Goal: Task Accomplishment & Management: Use online tool/utility

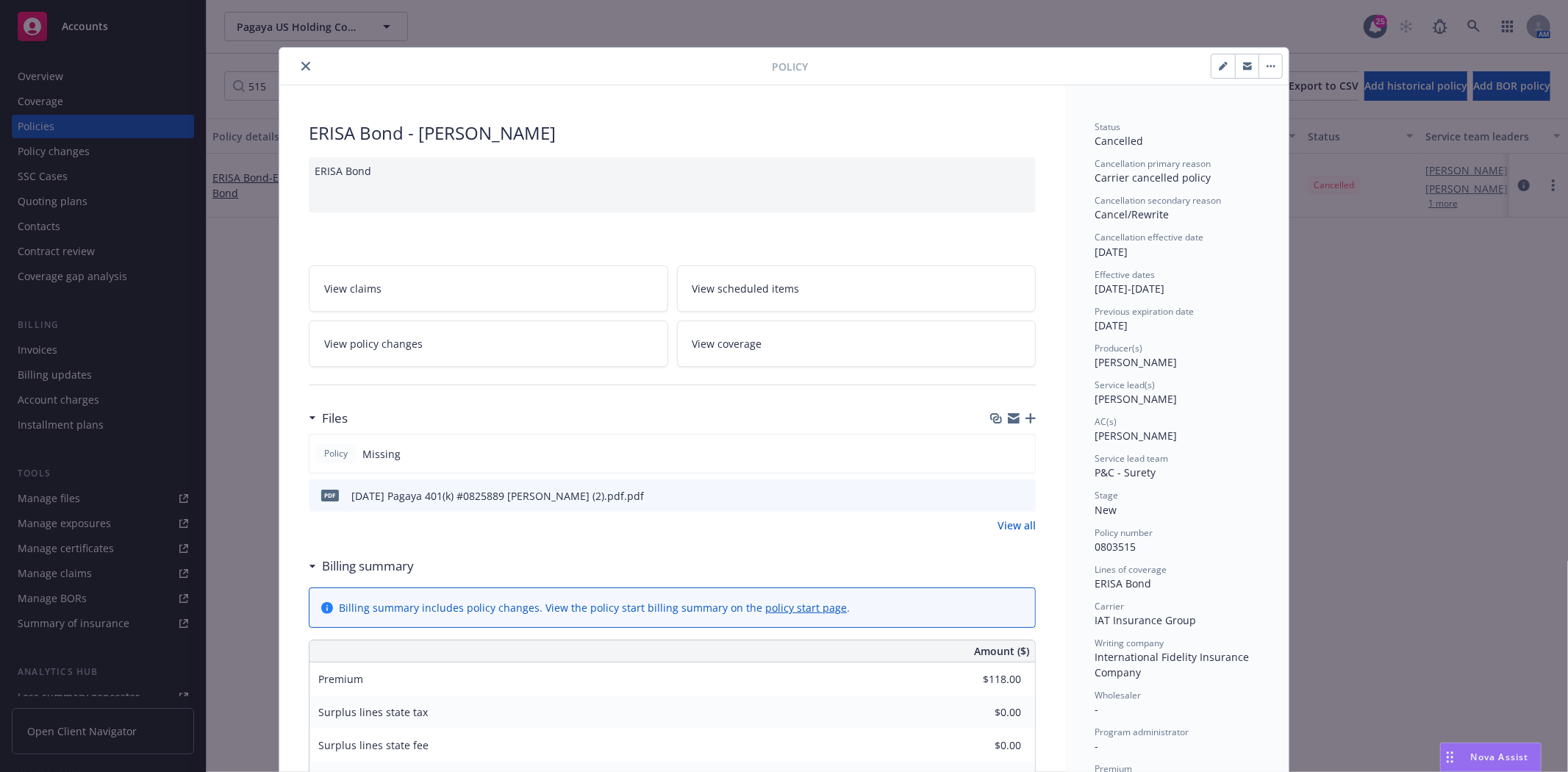
scroll to position [44, 0]
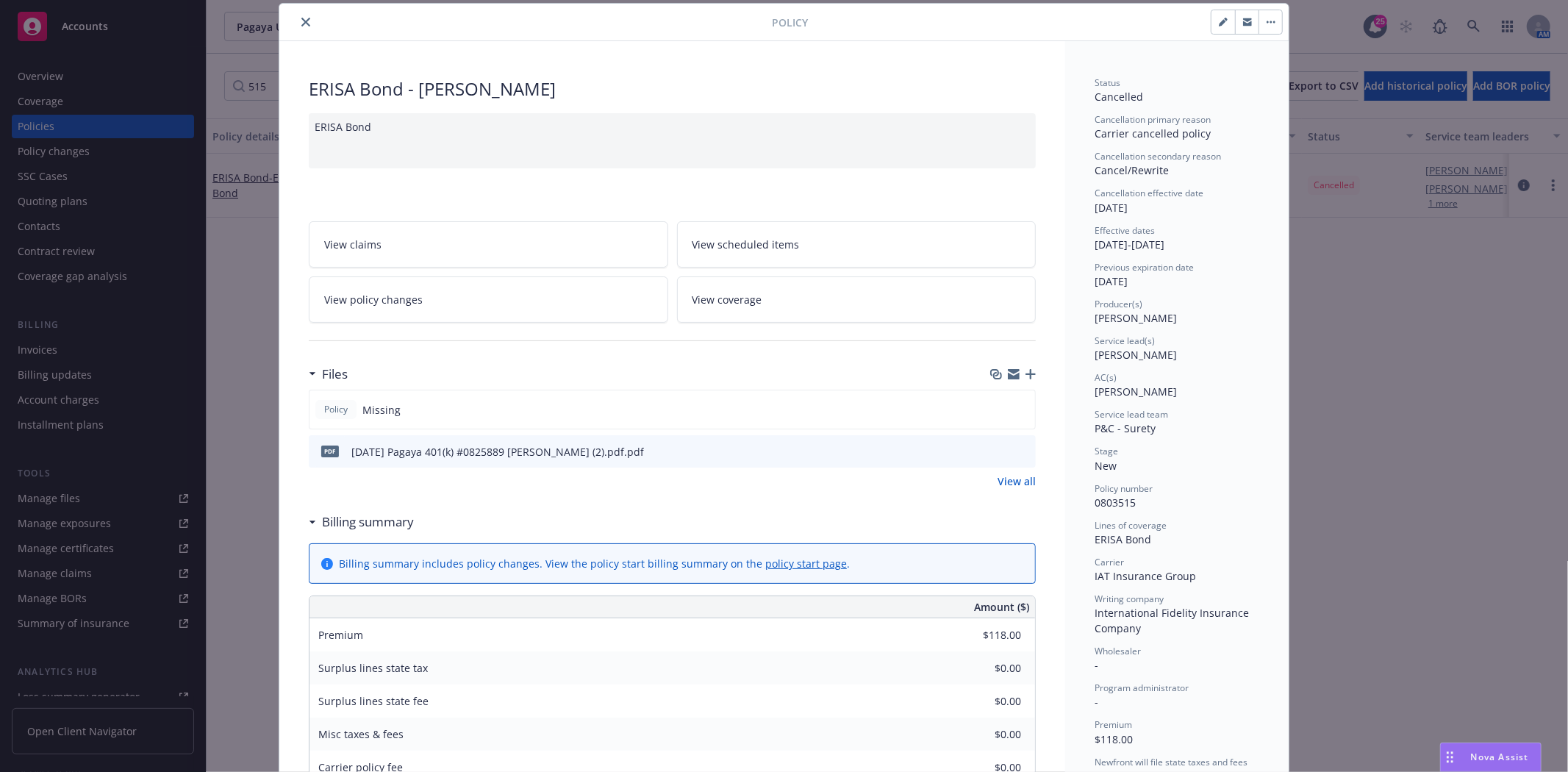
click at [297, 28] on button "close" at bounding box center [306, 21] width 17 height 17
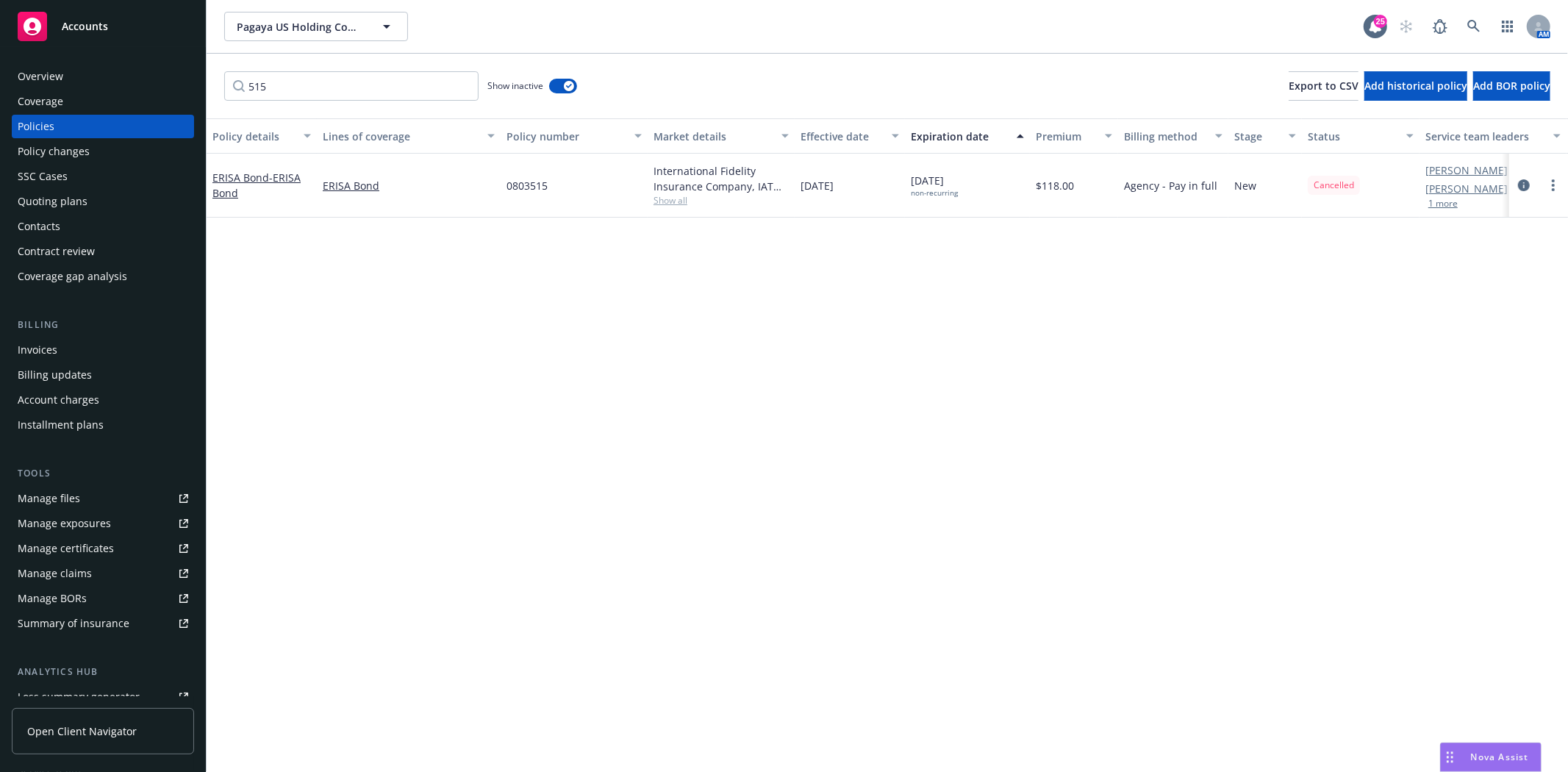
click at [137, 35] on div "Accounts" at bounding box center [103, 27] width 171 height 29
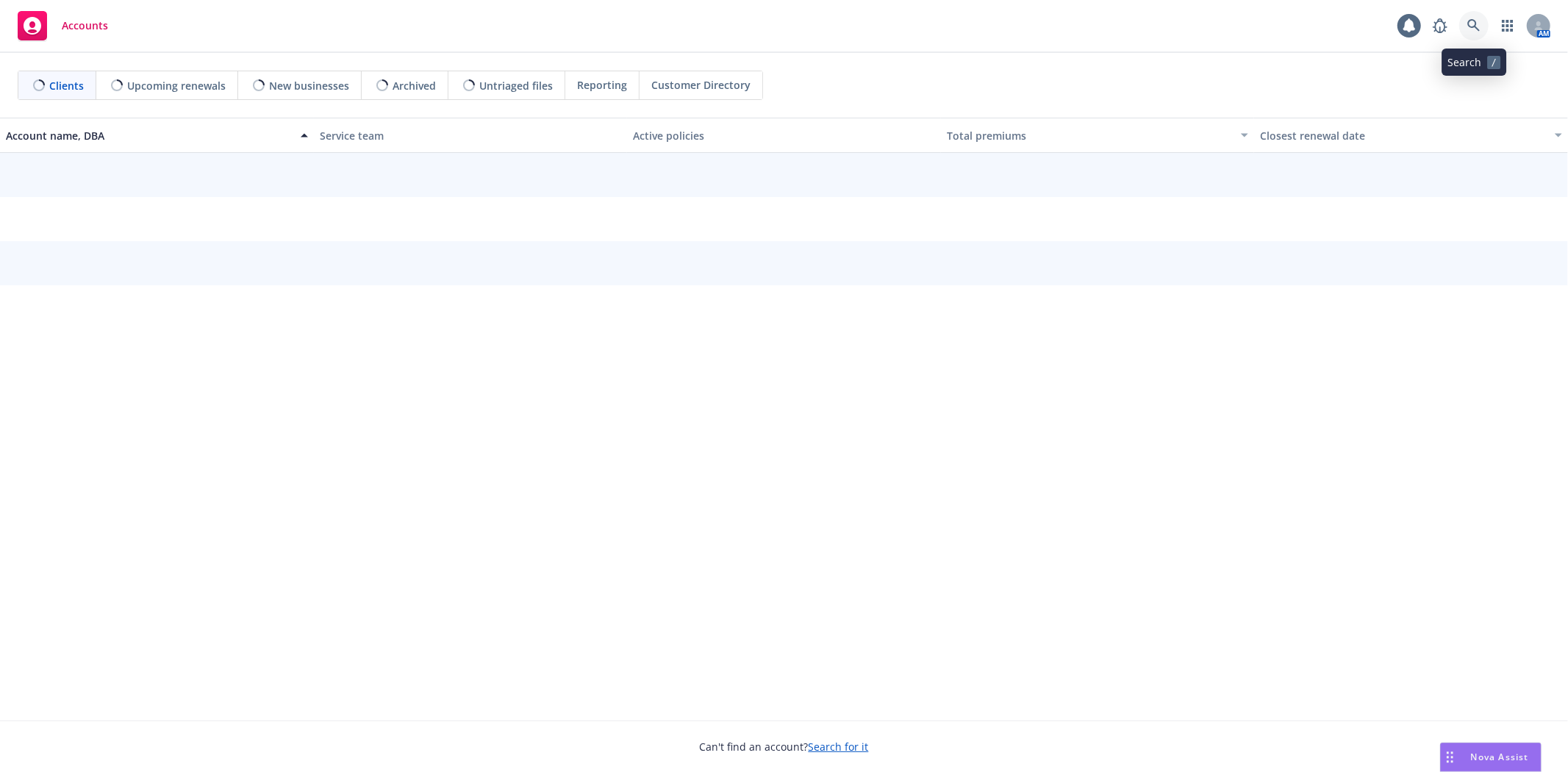
click at [1473, 34] on link at bounding box center [1473, 26] width 29 height 29
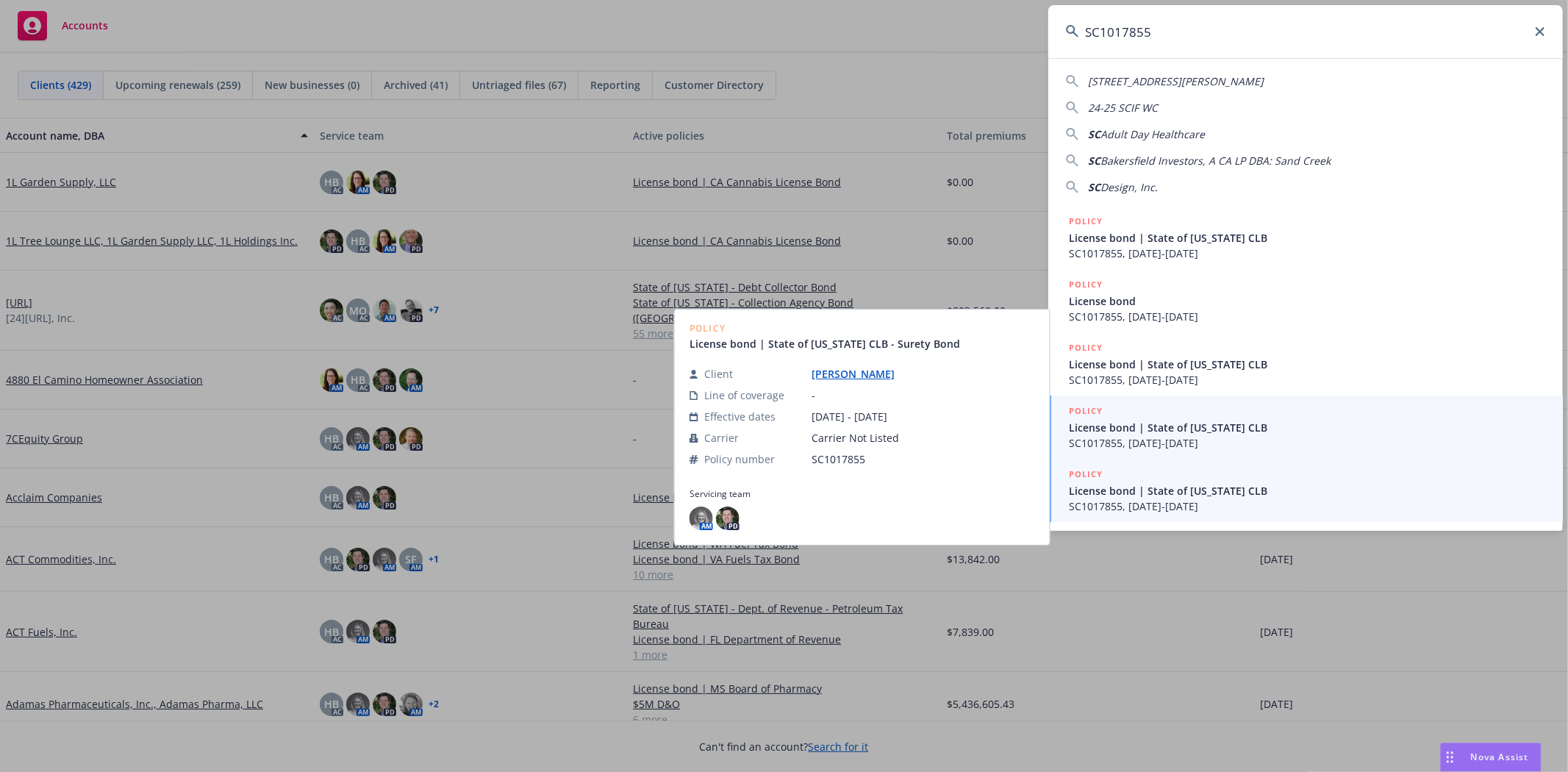
type input "SC1017855"
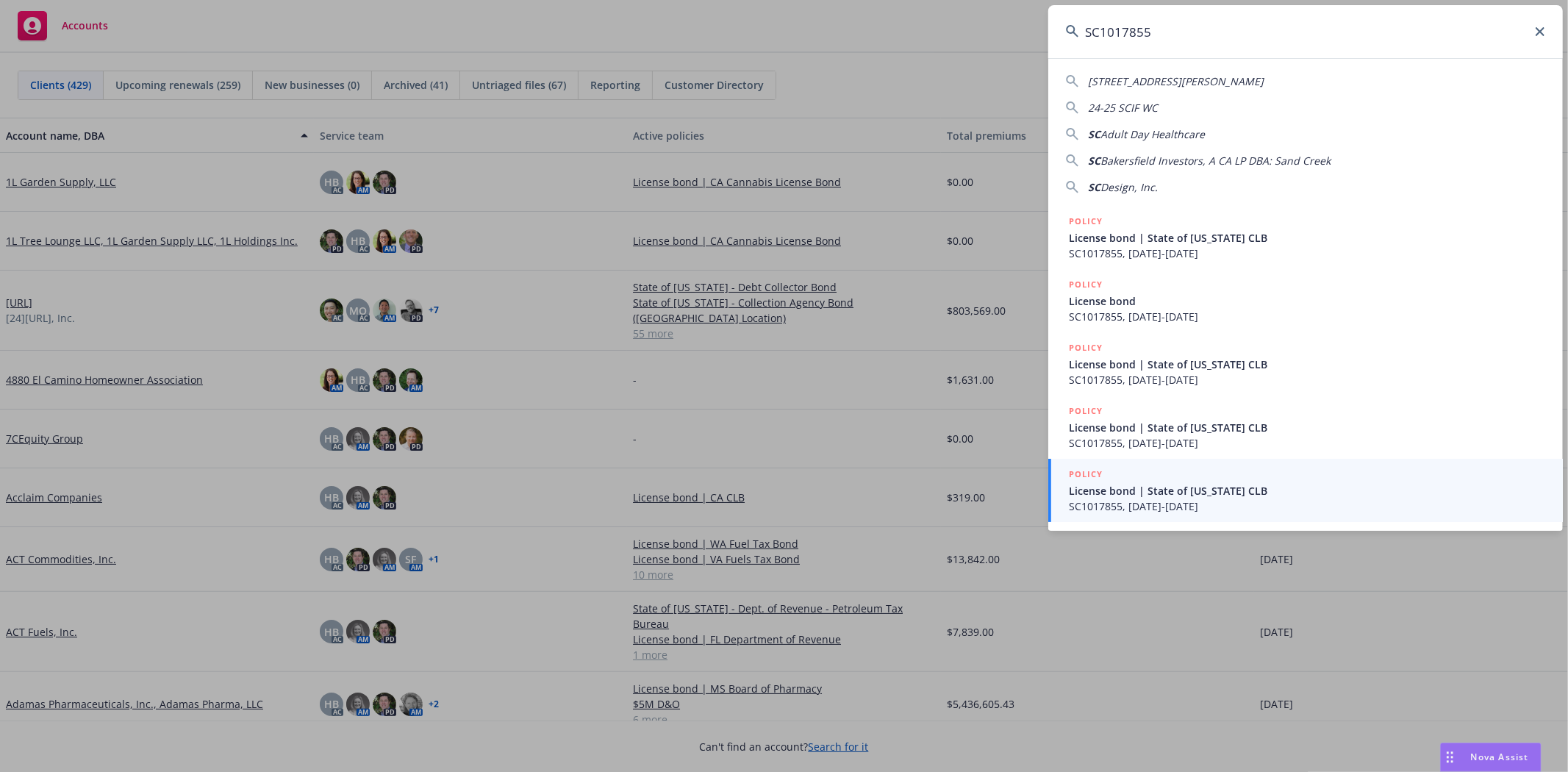
click at [1186, 484] on span "License bond | State of California CLB" at bounding box center [1307, 490] width 476 height 16
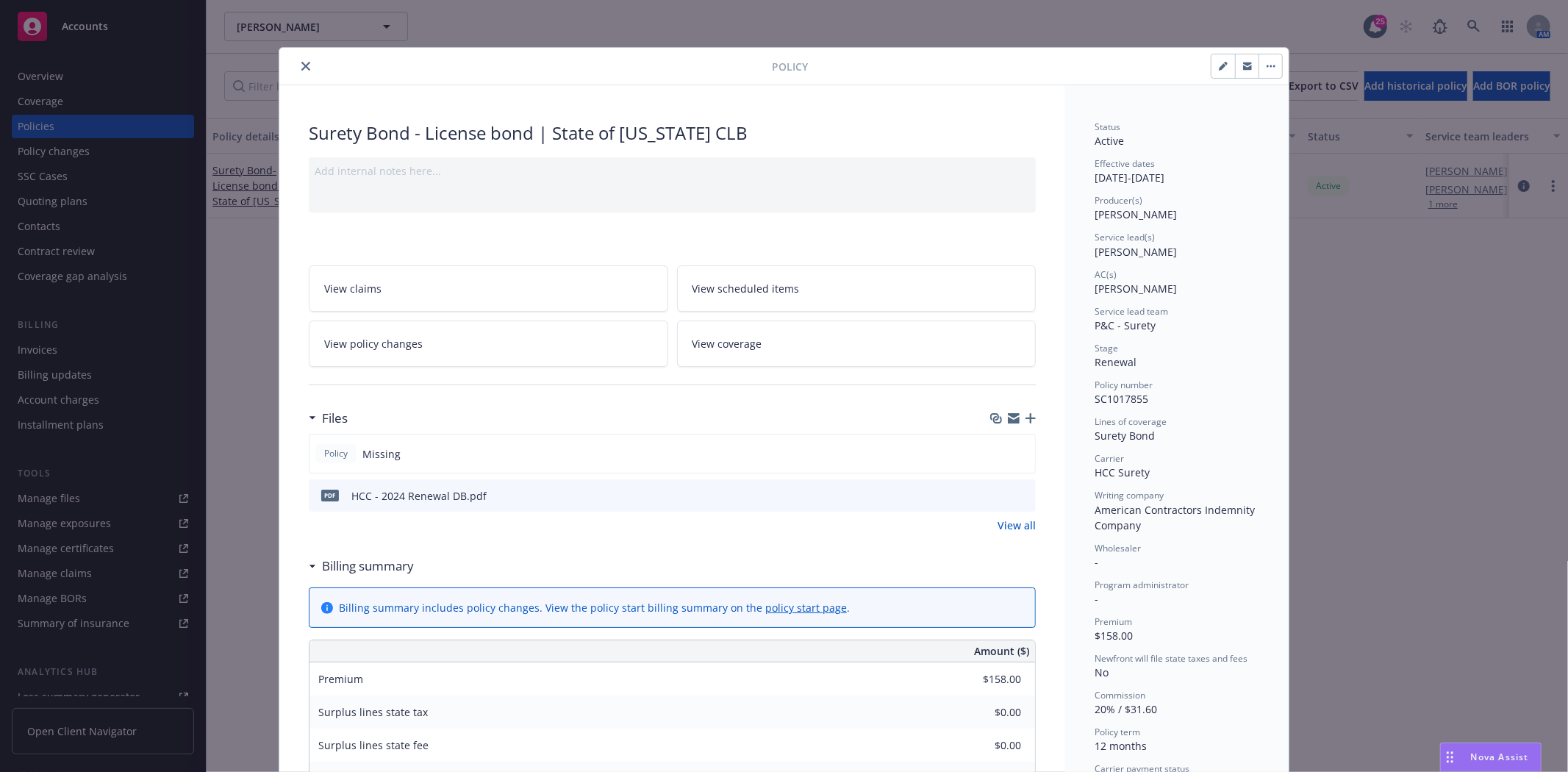
click at [301, 64] on icon "close" at bounding box center [306, 66] width 9 height 9
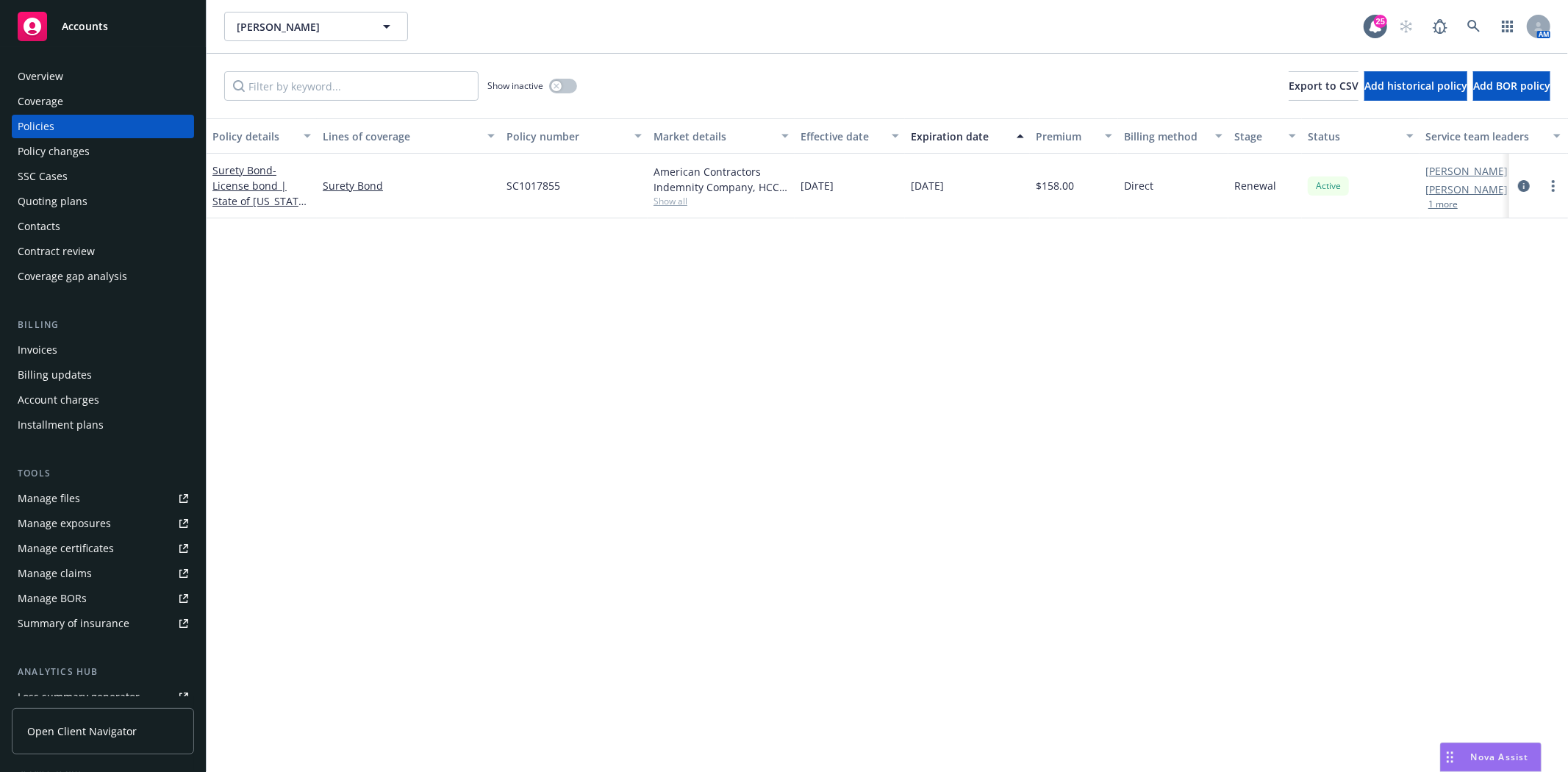
click at [1556, 196] on div at bounding box center [1539, 185] width 59 height 65
click at [1562, 191] on div at bounding box center [1539, 185] width 59 height 65
click at [1559, 189] on link "more" at bounding box center [1552, 185] width 17 height 17
click at [1488, 246] on link "Renew with incumbent" at bounding box center [1474, 245] width 172 height 29
select select "12"
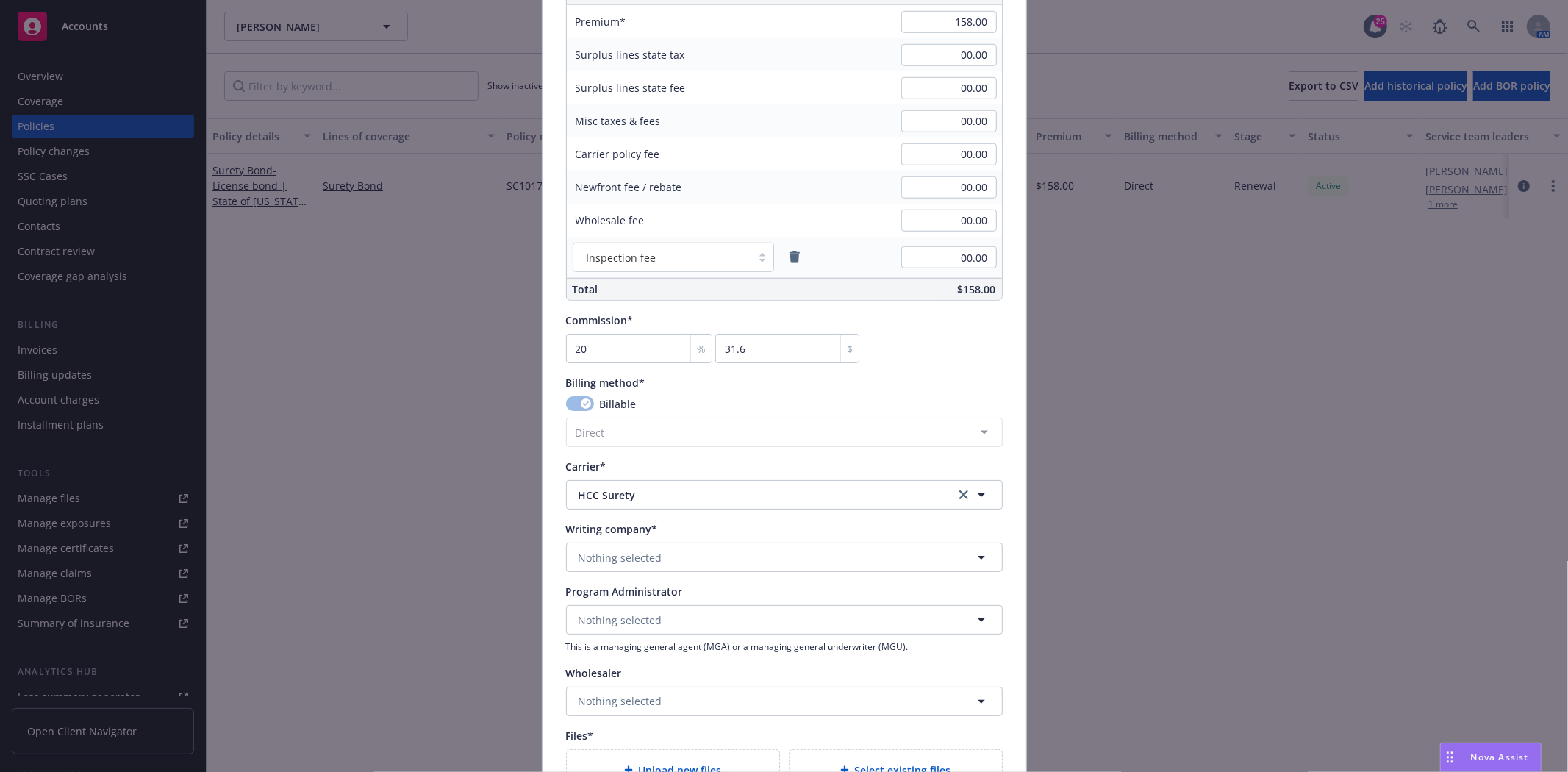
scroll to position [1062, 0]
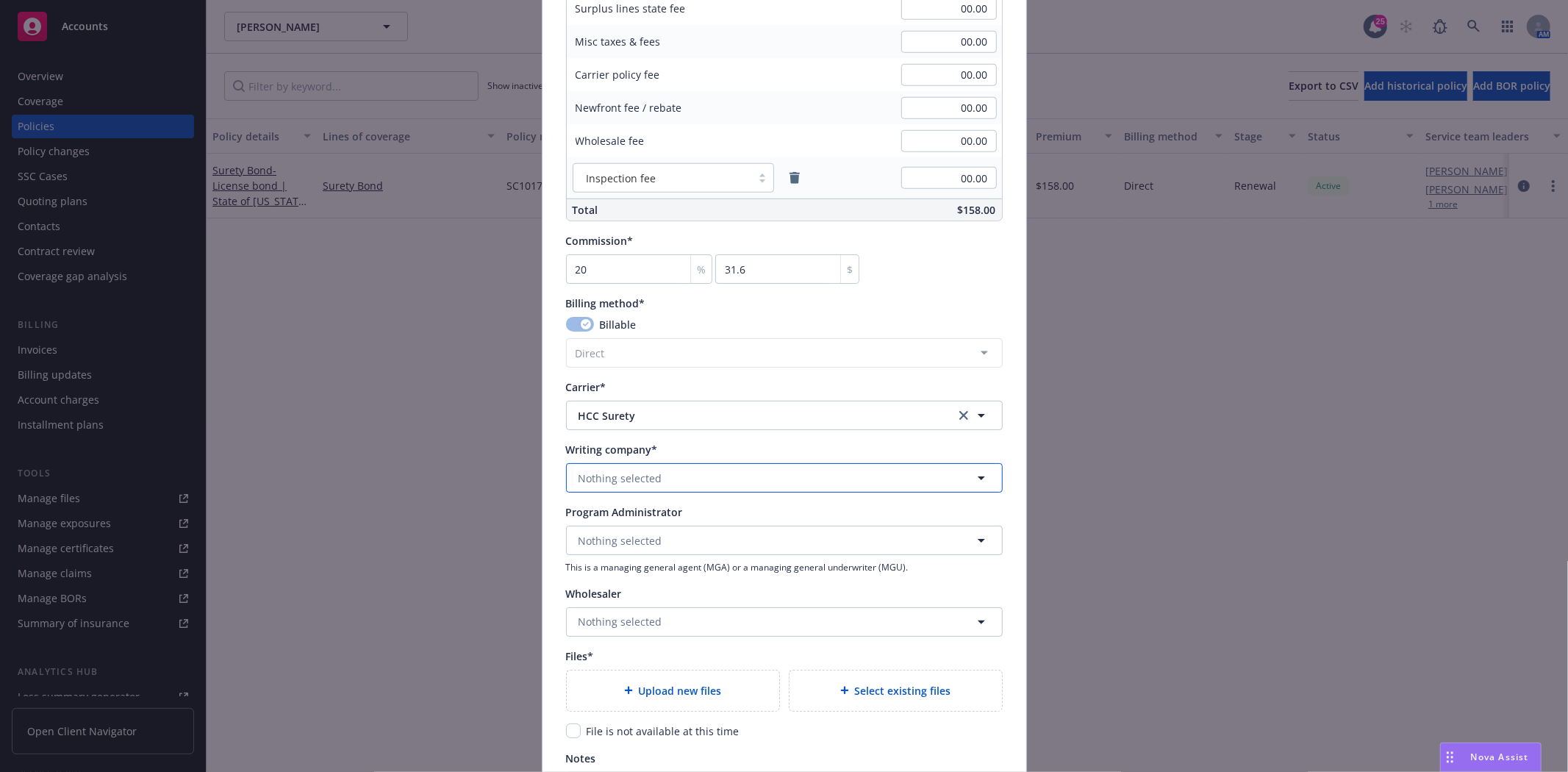
click at [637, 487] on button "Nothing selected" at bounding box center [784, 478] width 437 height 29
click at [640, 522] on strong "American Contractors Indemnity Company" at bounding box center [690, 519] width 216 height 14
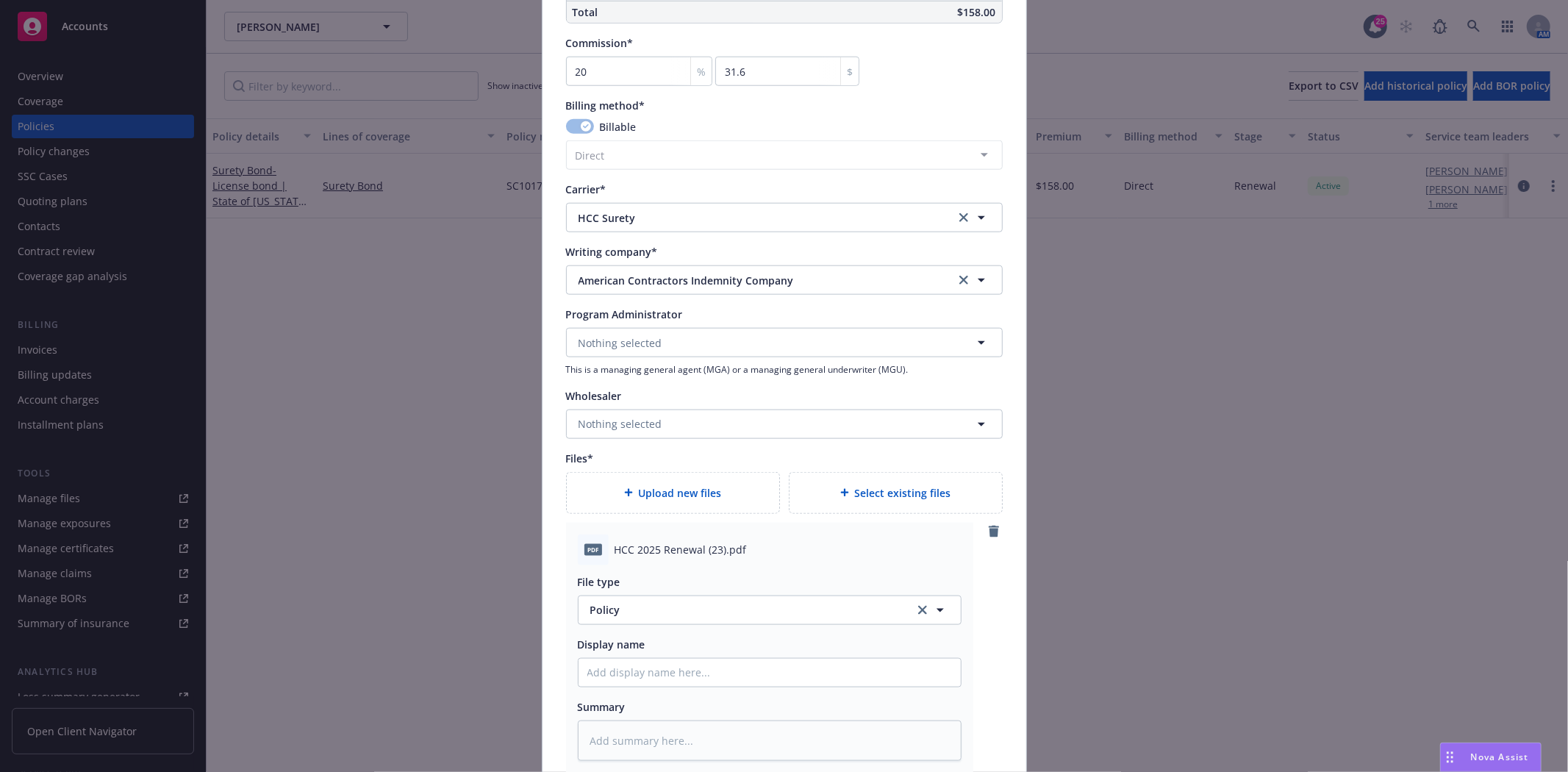
scroll to position [1307, 0]
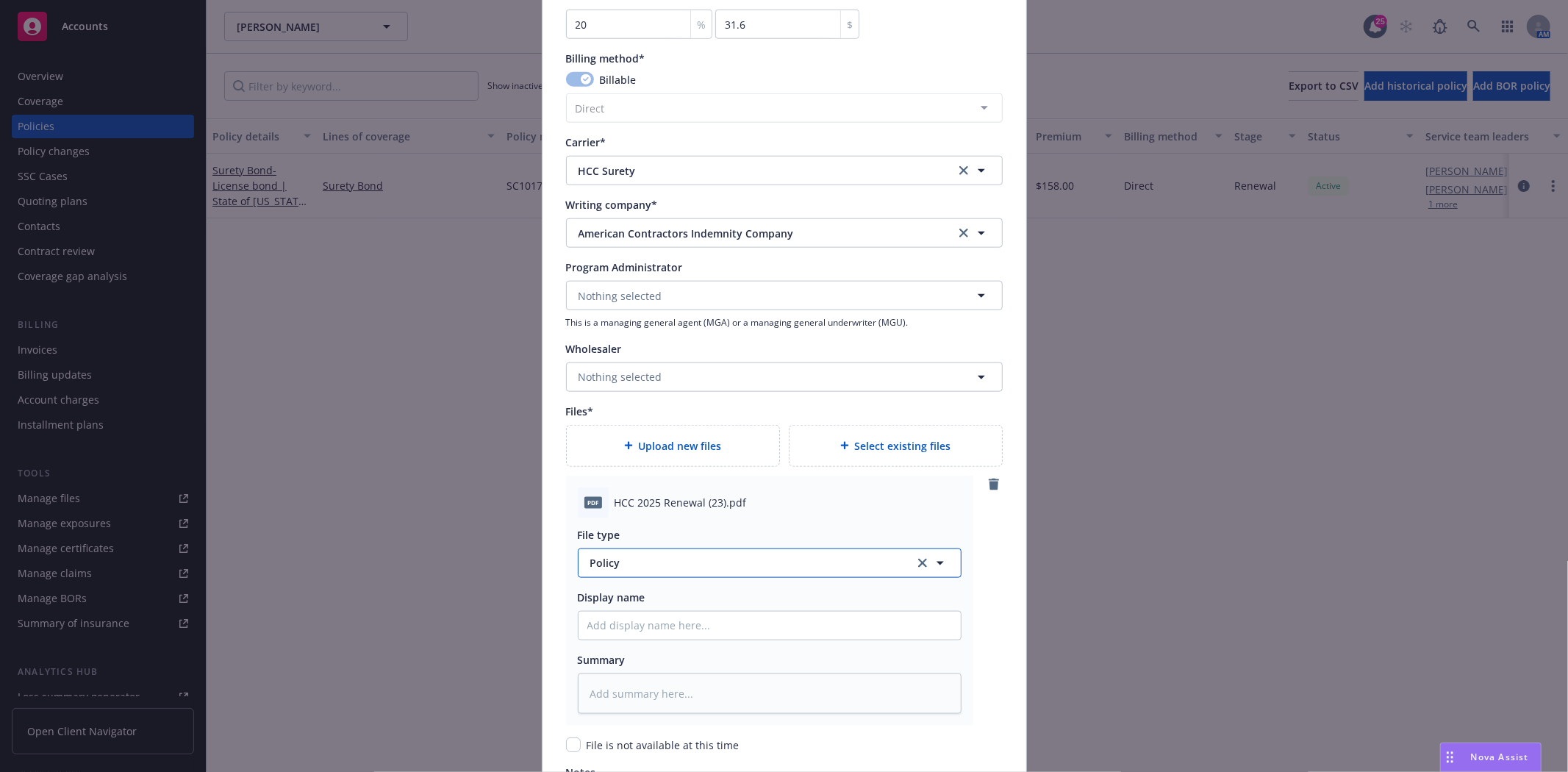
click at [610, 563] on span "Policy" at bounding box center [743, 563] width 307 height 16
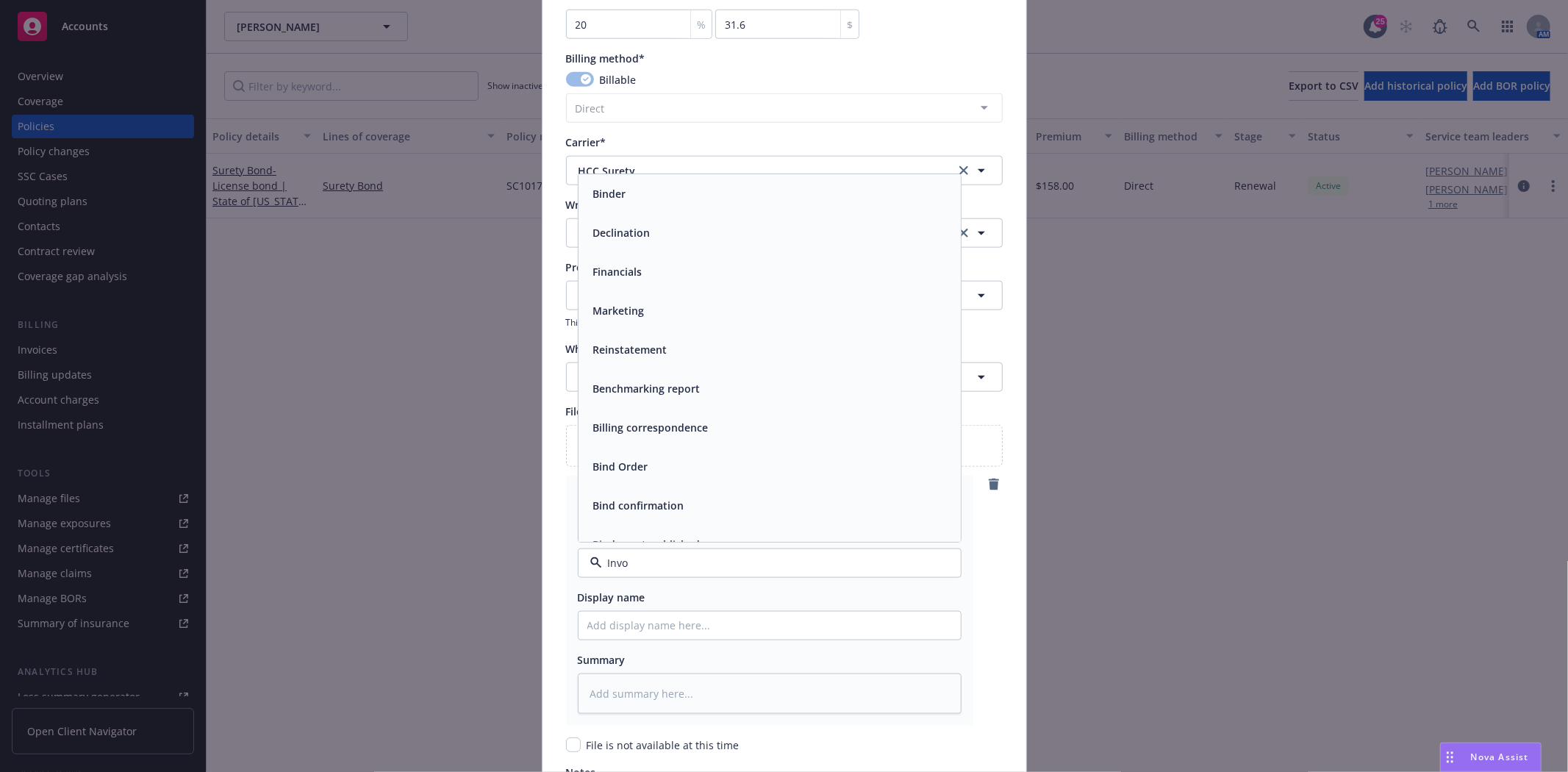
type input "Invoi"
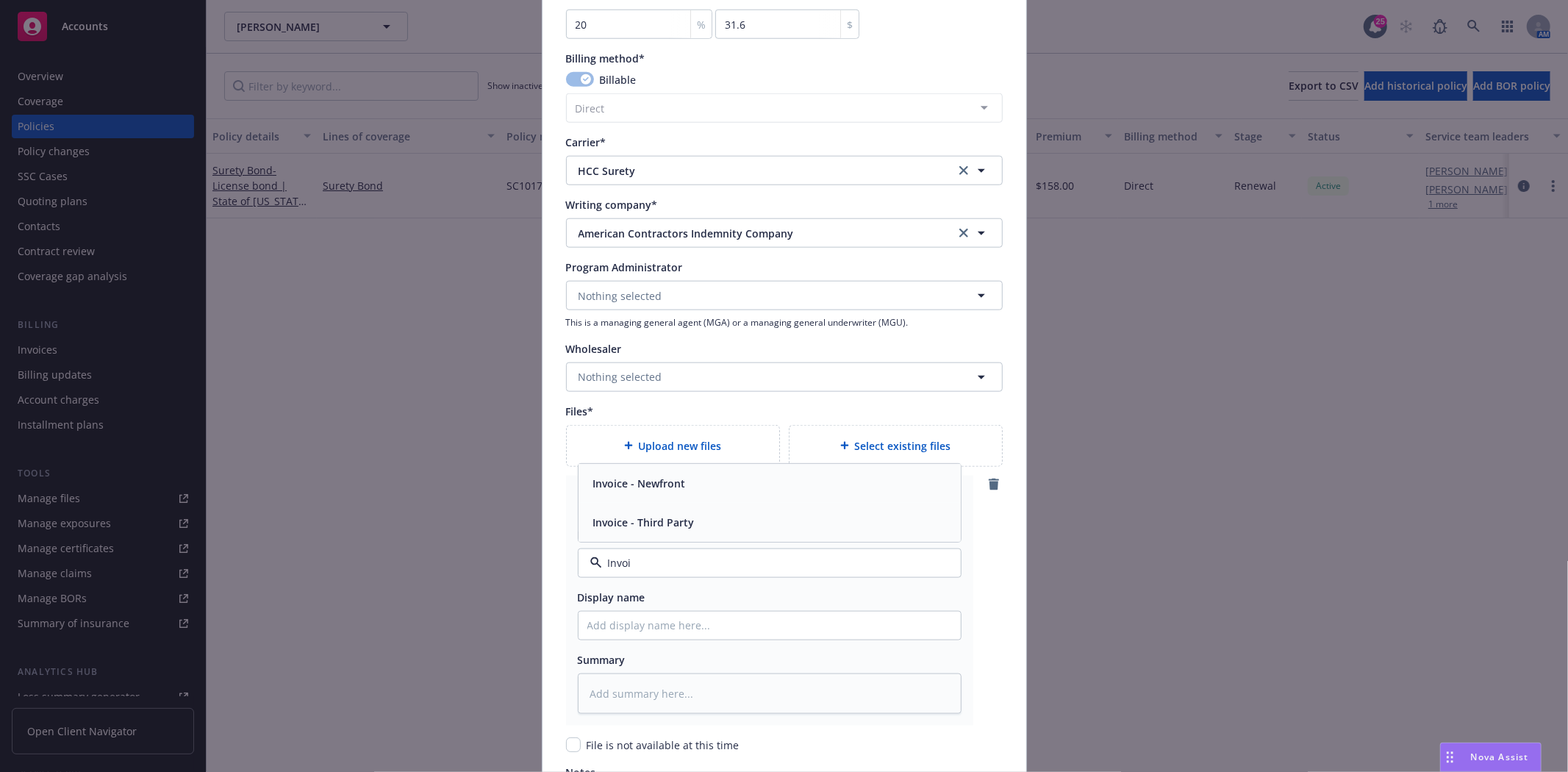
click at [623, 533] on div "Invoice - Third Party" at bounding box center [770, 522] width 383 height 39
click at [629, 504] on span "HCC 2025 Renewal (23).pdf" at bounding box center [681, 502] width 132 height 16
copy span "HCC 2025 Renewal (23).pdf"
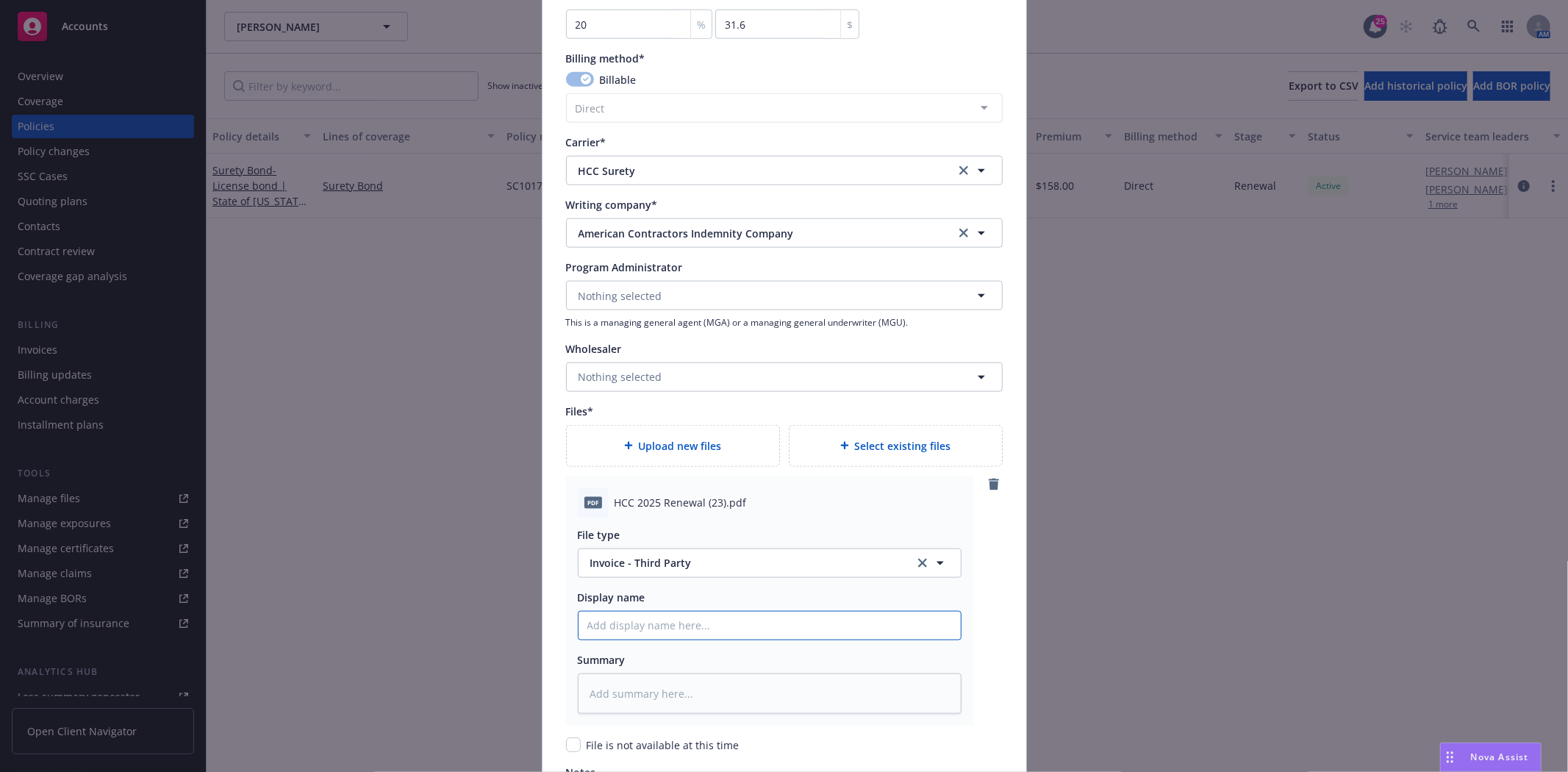
click at [611, 620] on input "Policy display name" at bounding box center [770, 626] width 383 height 28
paste input "HCC 2025 Renewal (23).pdf"
type textarea "x"
type input "HCC 2025 Renewal (23).pdf"
type textarea "x"
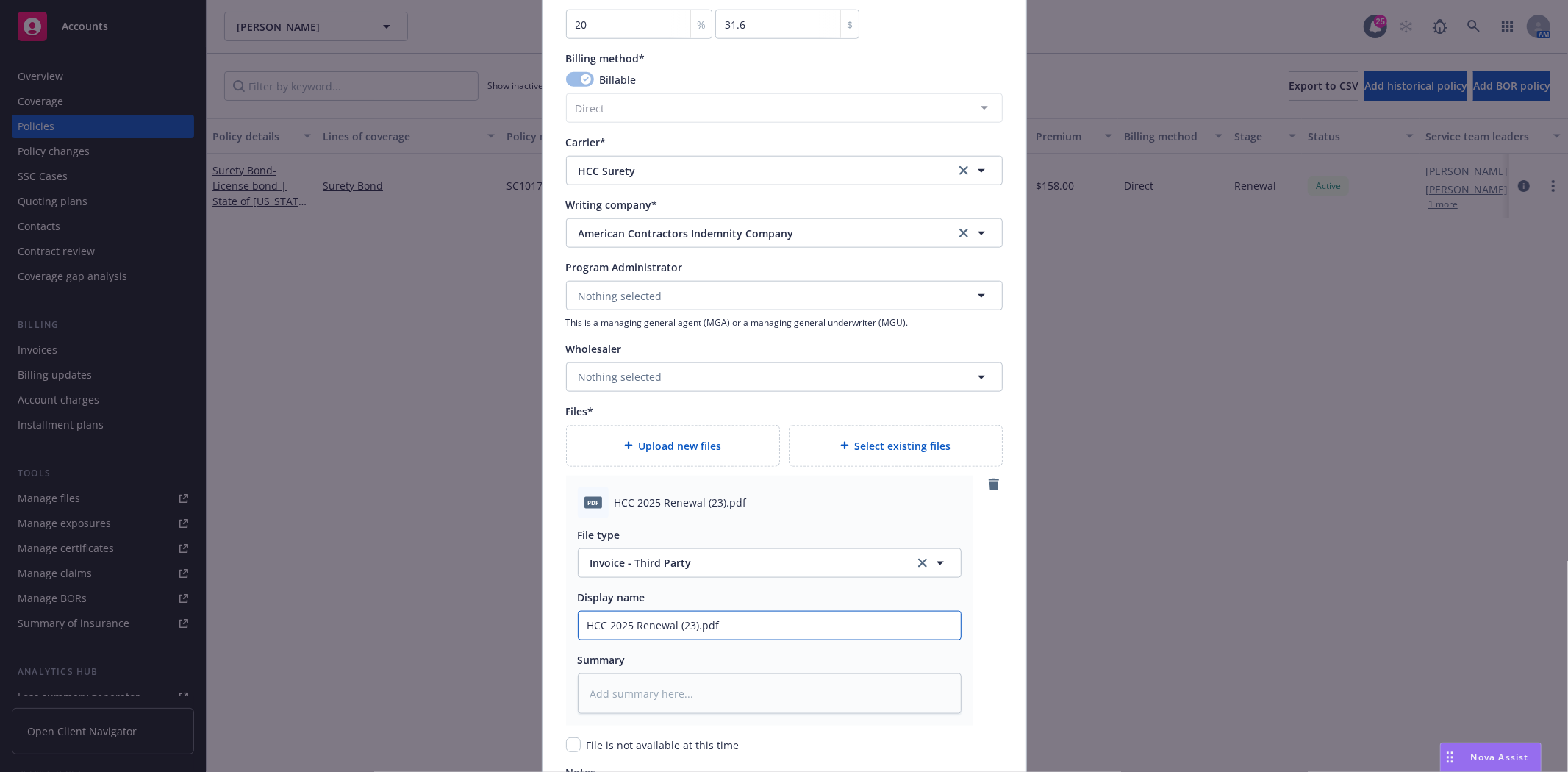
type input "HCC 2025 Renewal (23).pd"
type textarea "x"
type input "HCC 2025 Renewal (23).p"
type textarea "x"
type input "HCC 2025 Renewal (23)."
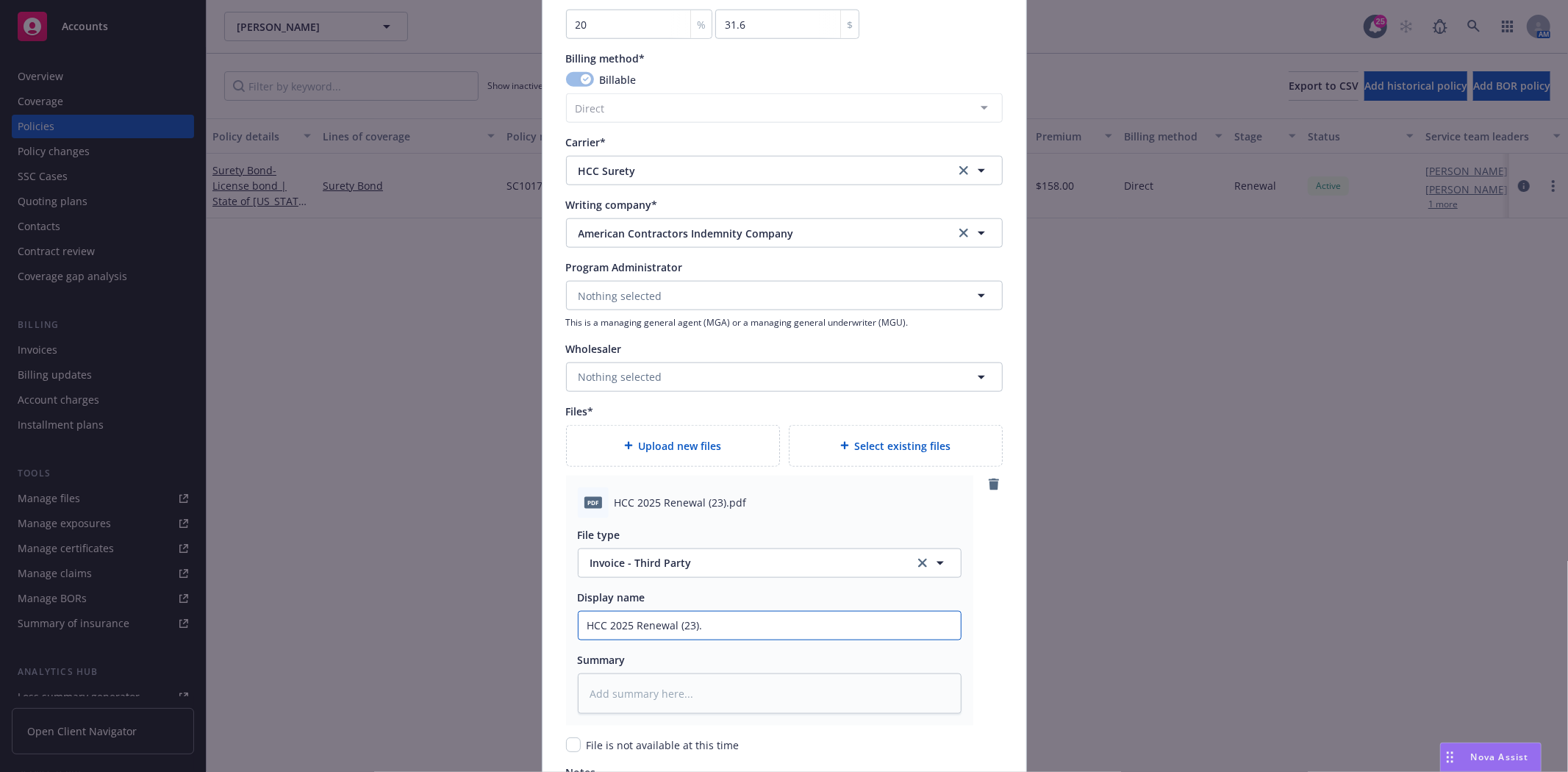
type textarea "x"
type input "HCC 2025 Renewal (23)"
type textarea "x"
type input "HCC 2025 Renewal (23"
type textarea "x"
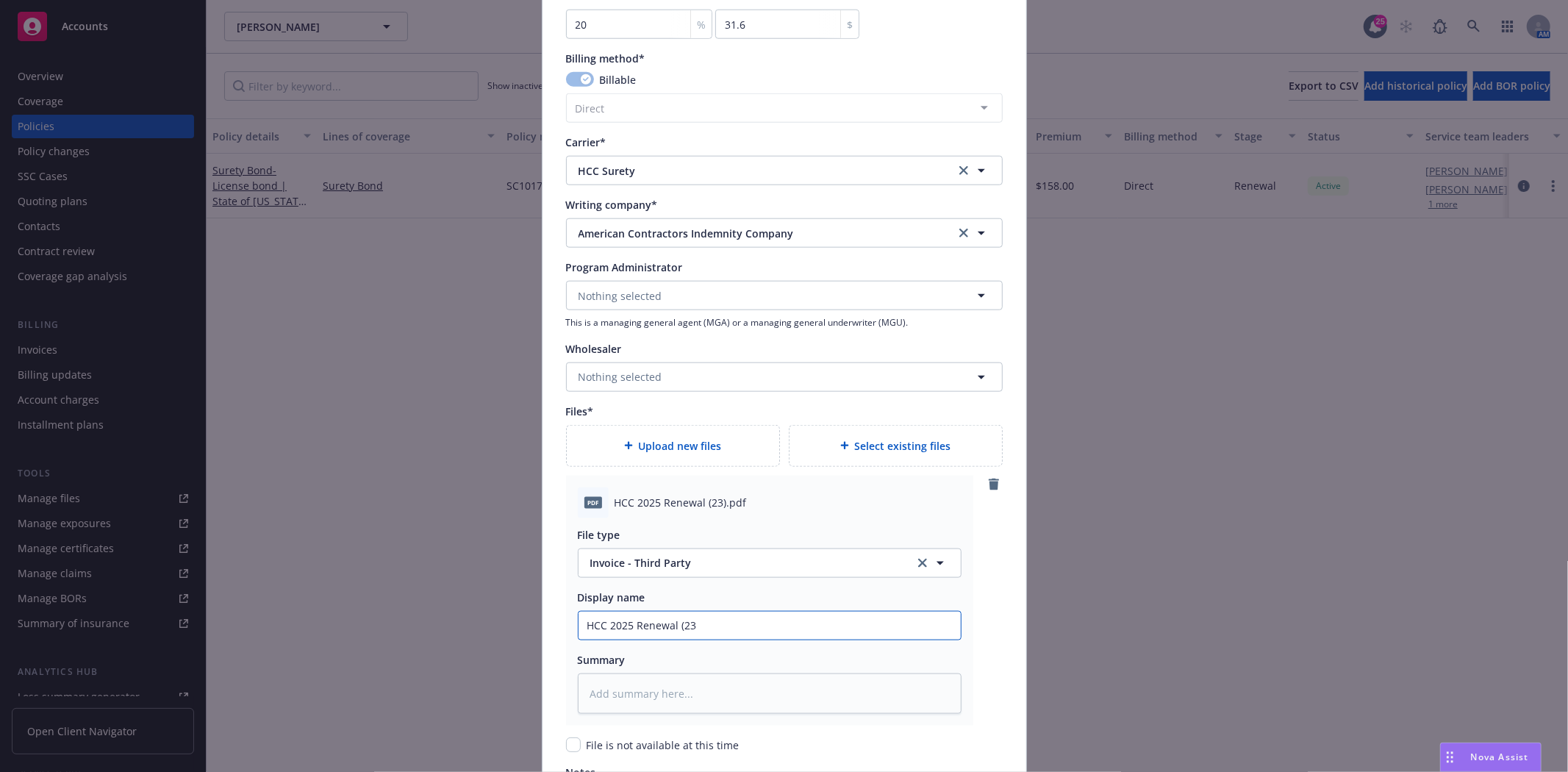
type input "HCC 2025 Renewal (2"
type textarea "x"
type input "HCC 2025 Renewal ("
type textarea "x"
type input "HCC 2025 Renewal"
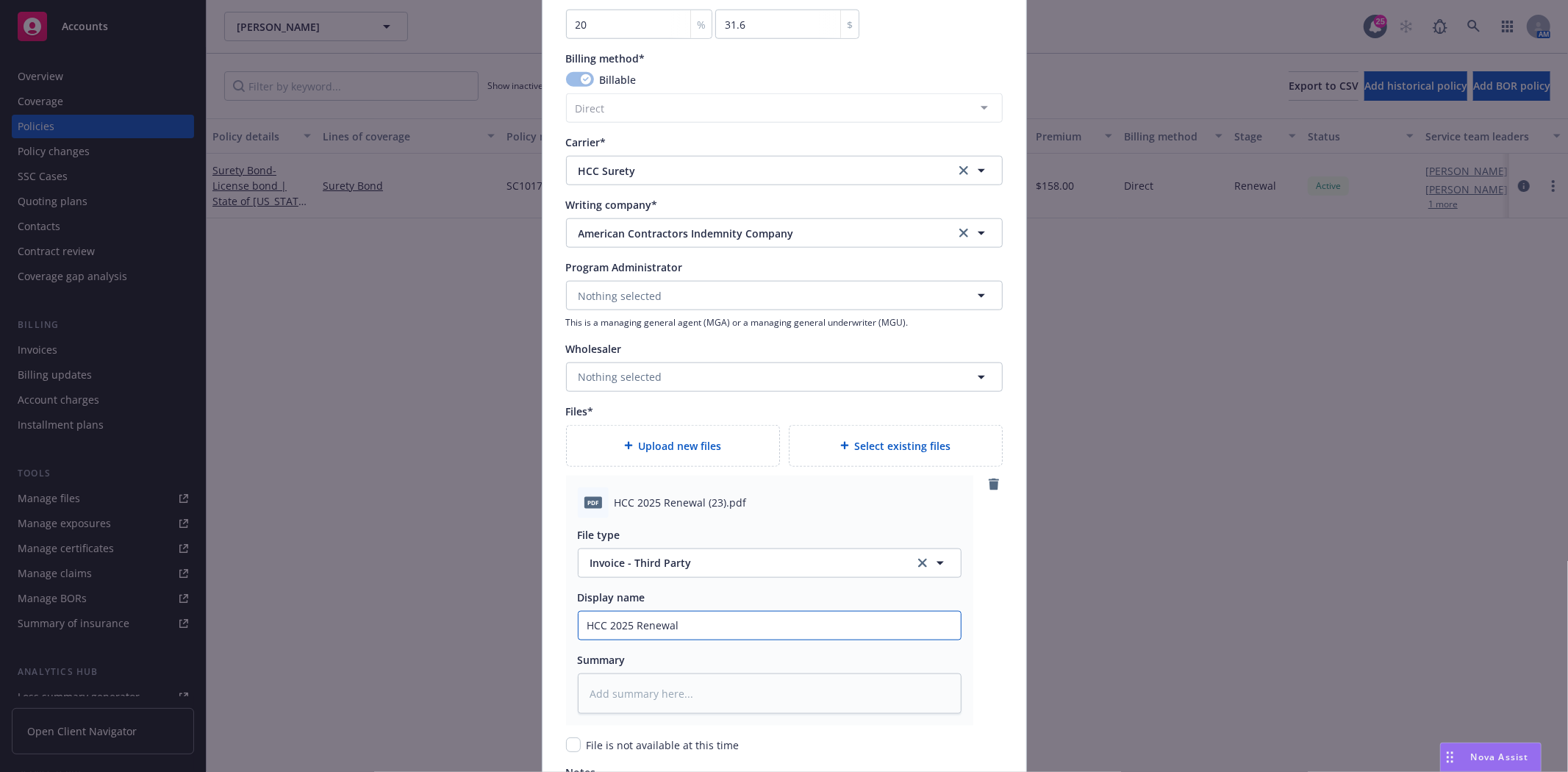
type textarea "x"
type input "HCC 2025 Renewal B"
type textarea "x"
type input "HCC 2025 Renewal Bo"
type textarea "x"
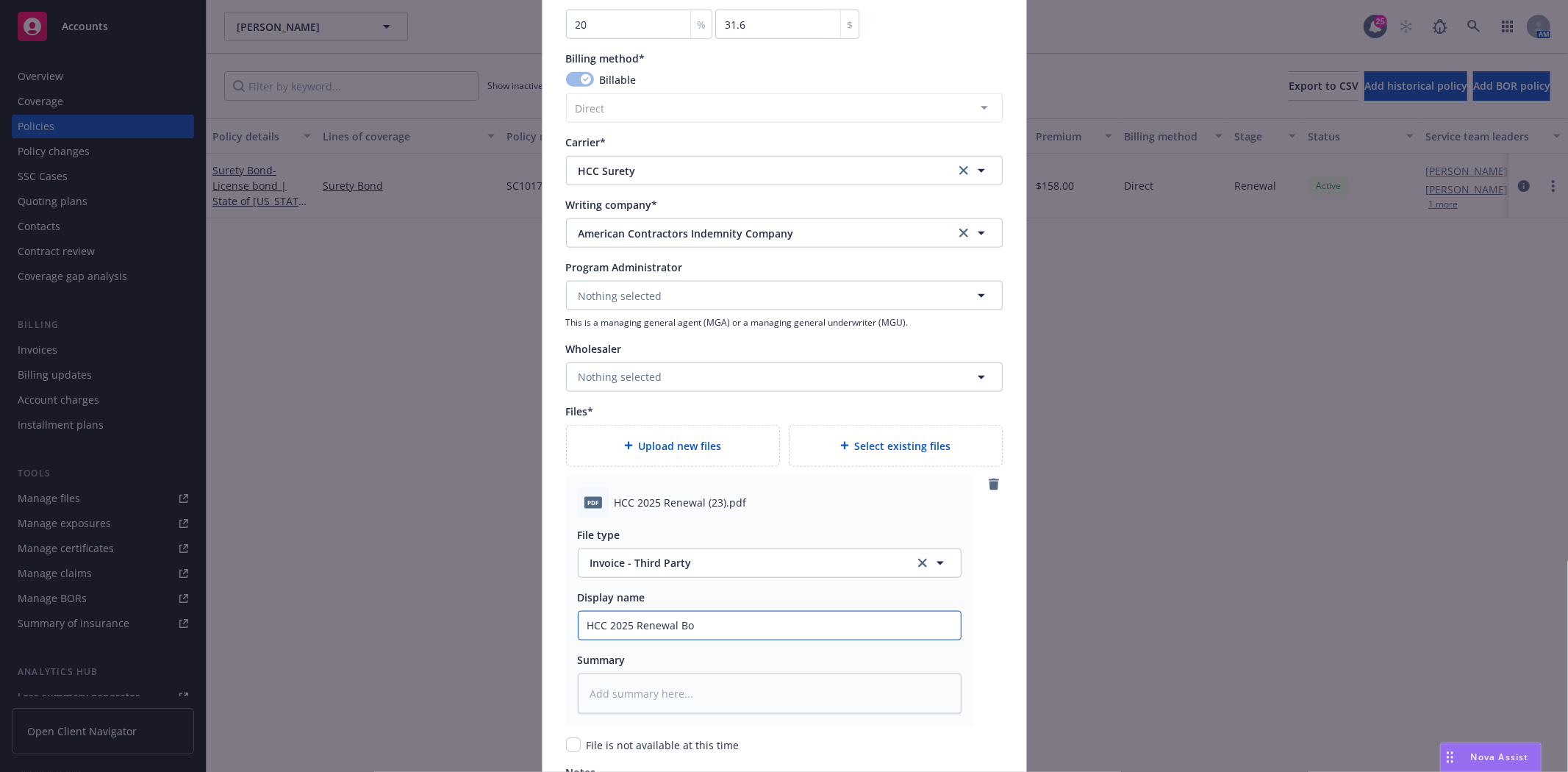
type input "HCC 2025 Renewal Bon"
type textarea "x"
type input "HCC 2025 Renewal Bond"
type textarea "x"
type input "HCC 2025 Renewal Bond"
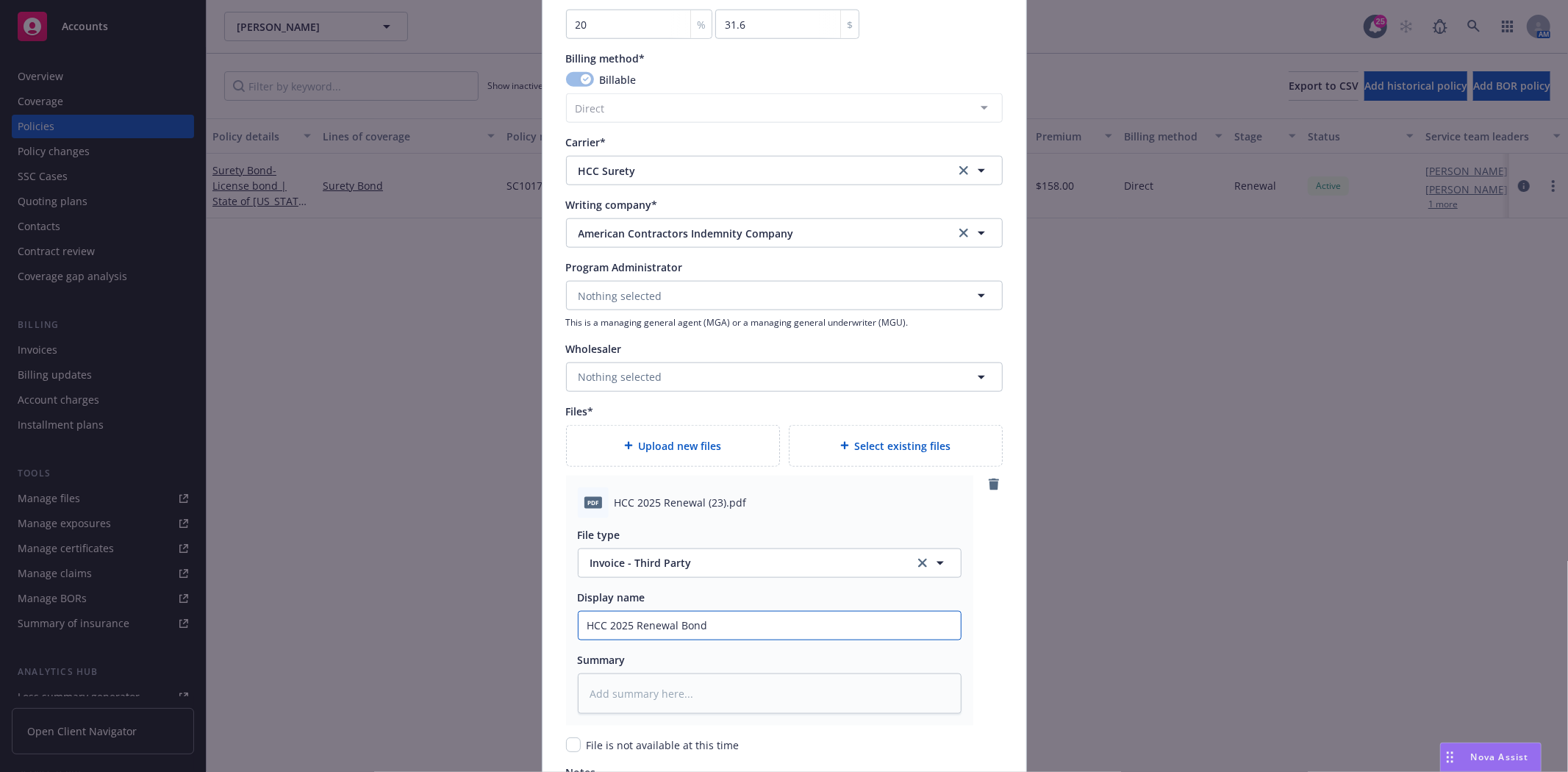
type textarea "x"
type input "HCC 2025 Renewal Bond #"
paste input "HCC 2025 Renewal (23).pdf"
type textarea "x"
type input "HCC 2025 Renewal Bond #HCC 2025 Renewal (23).pdf"
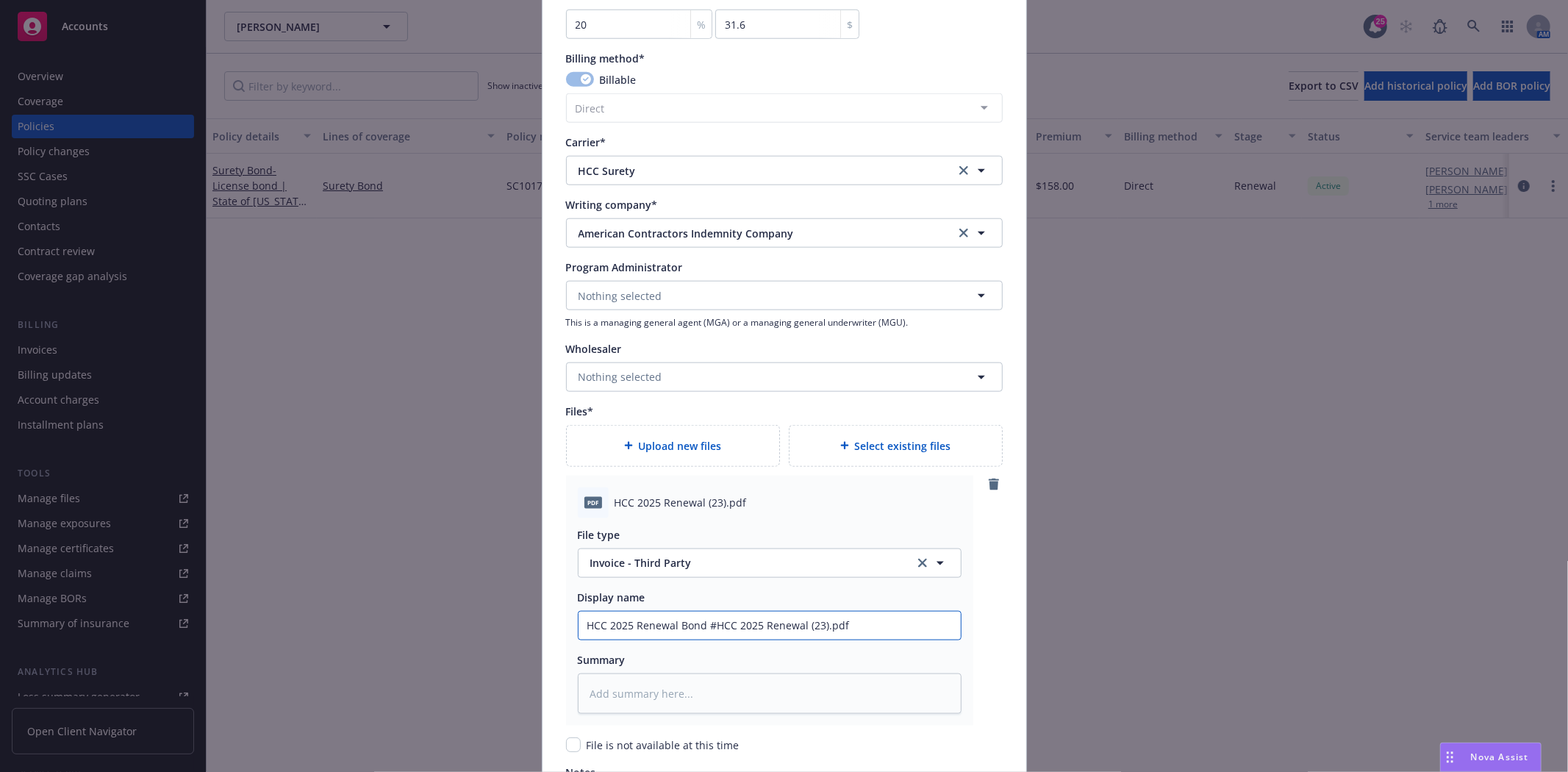
type textarea "x"
type input "HCC 2025 Renewal Bond #HCC 2025 Renewal (23).p"
type textarea "x"
type input "HCC 2025 Renewal Bond #HCC 2025 Renewal (23"
type textarea "x"
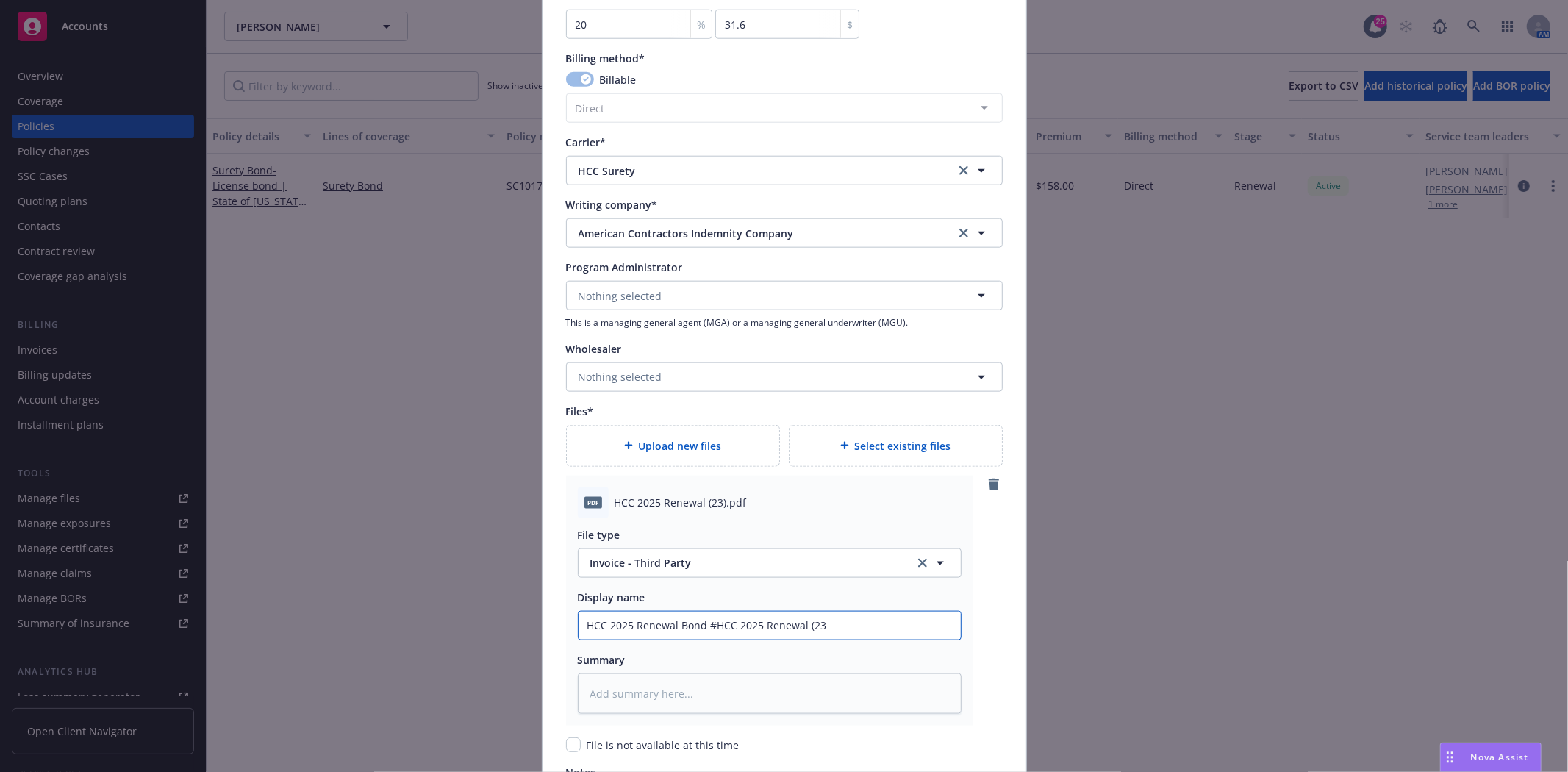
type input "HCC 2025 Renewal Bond #HCC 2025 Renewal (2"
type textarea "x"
type input "HCC 2025 Renewal Bond #HCC 2025 Renewal ("
type textarea "x"
type input "HCC 2025 Renewal Bond #HCC 2025 Renewal"
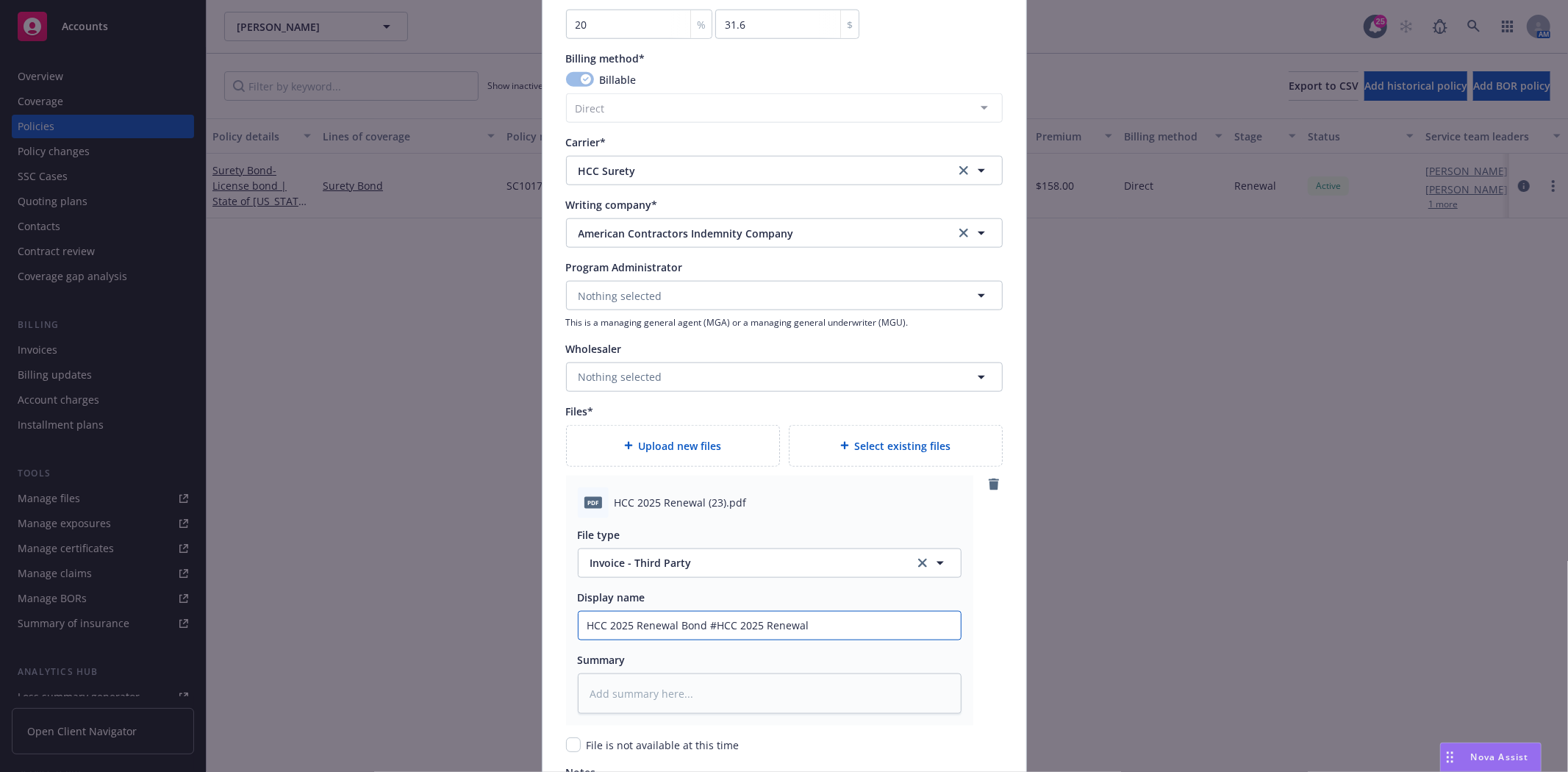
type textarea "x"
type input "HCC 2025 Renewal Bond #HCC 2025 Renewal"
type textarea "x"
type input "HCC 2025 Renewal Bond #HCC 2025 Renewa"
type textarea "x"
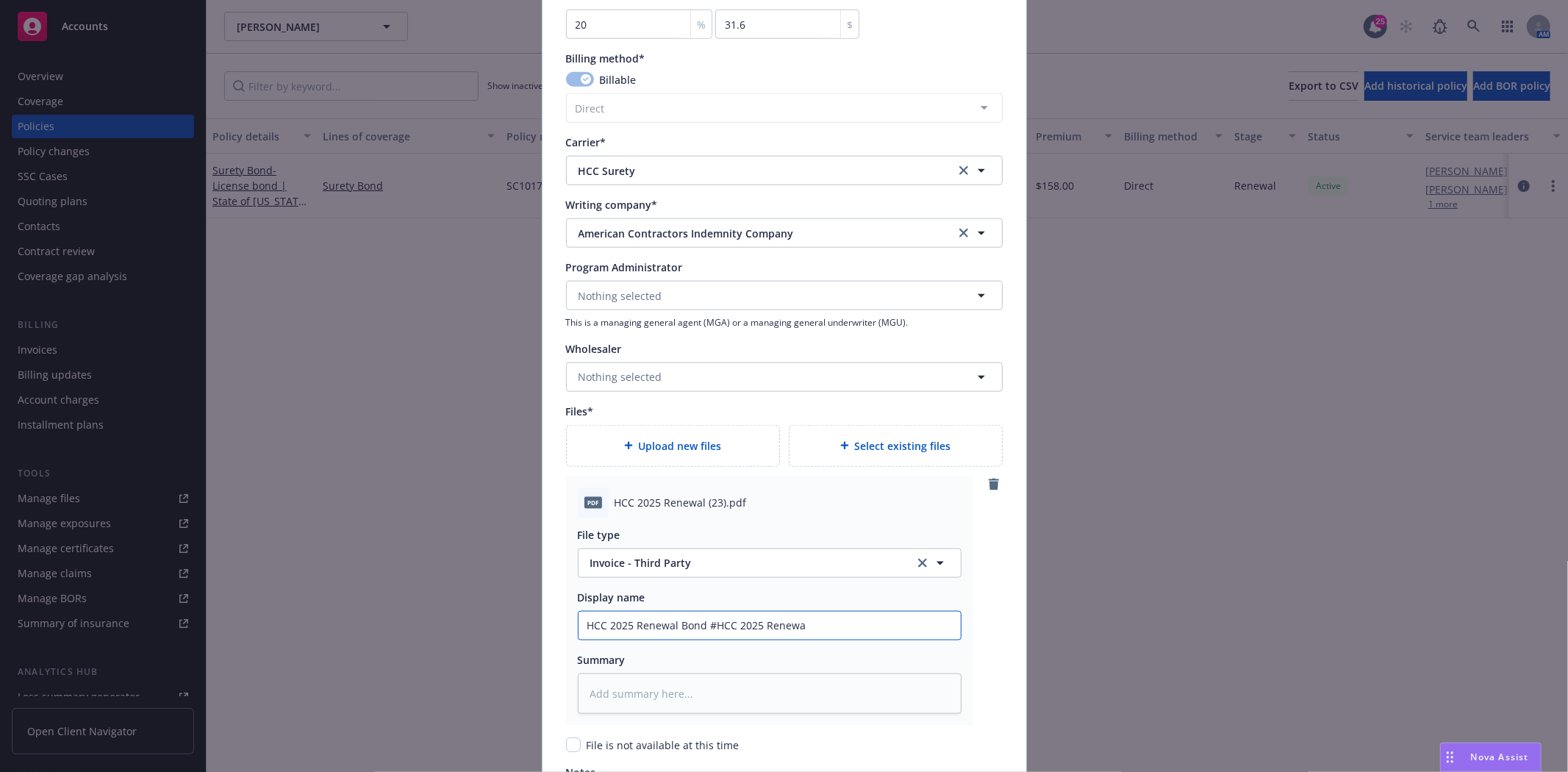
type input "HCC 2025 Renewal Bond #HCC 2025 Renew"
type textarea "x"
type input "HCC 2025 Renewal Bond #HCC 2025 Rene"
type textarea "x"
type input "HCC 2025 Renewal Bond #HCC 2025 Ren"
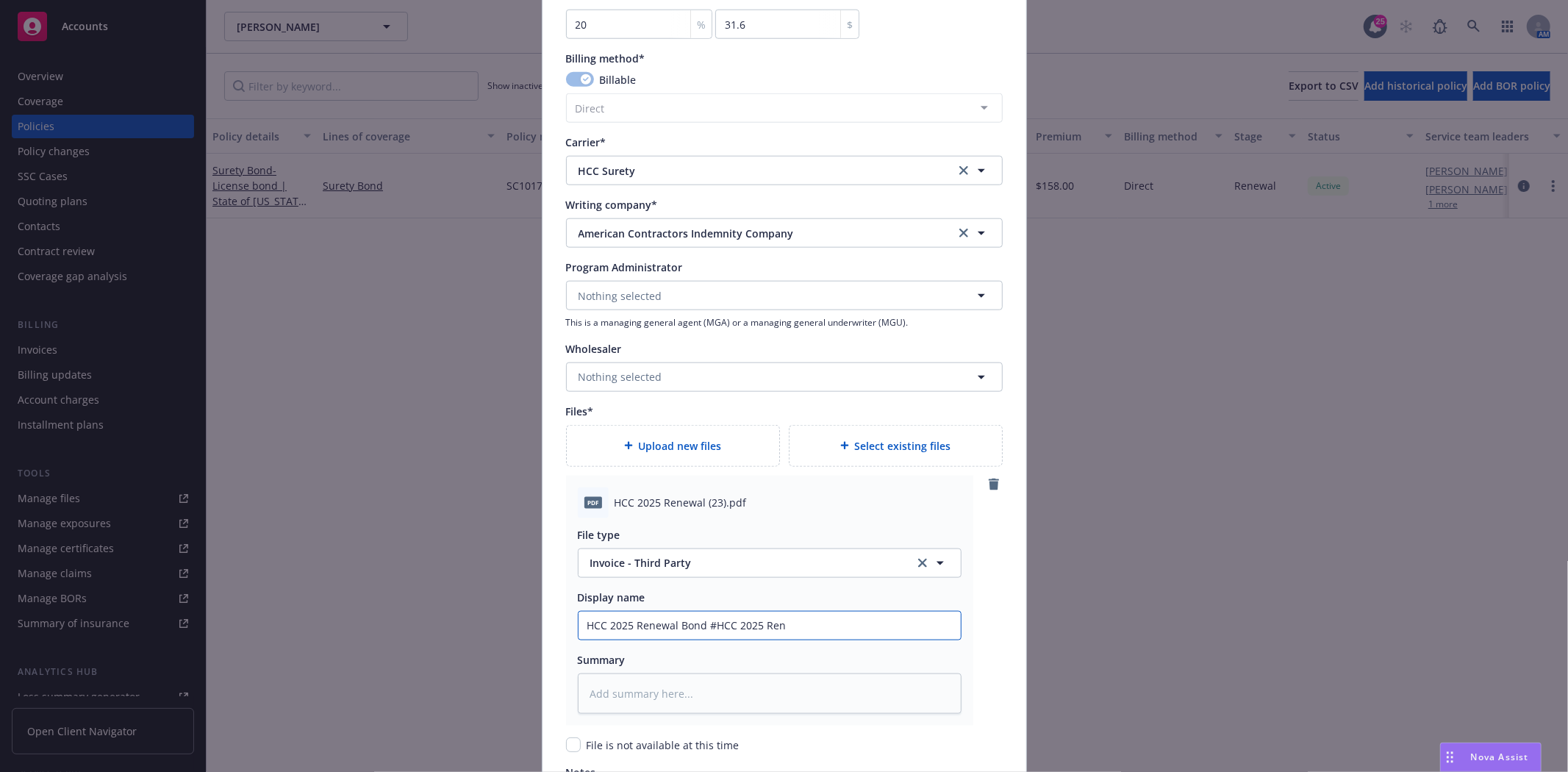
type textarea "x"
type input "HCC 2025 Renewal Bond #HCC 2025 Re"
type textarea "x"
type input "HCC 2025 Renewal Bond #HCC 2025 R"
type textarea "x"
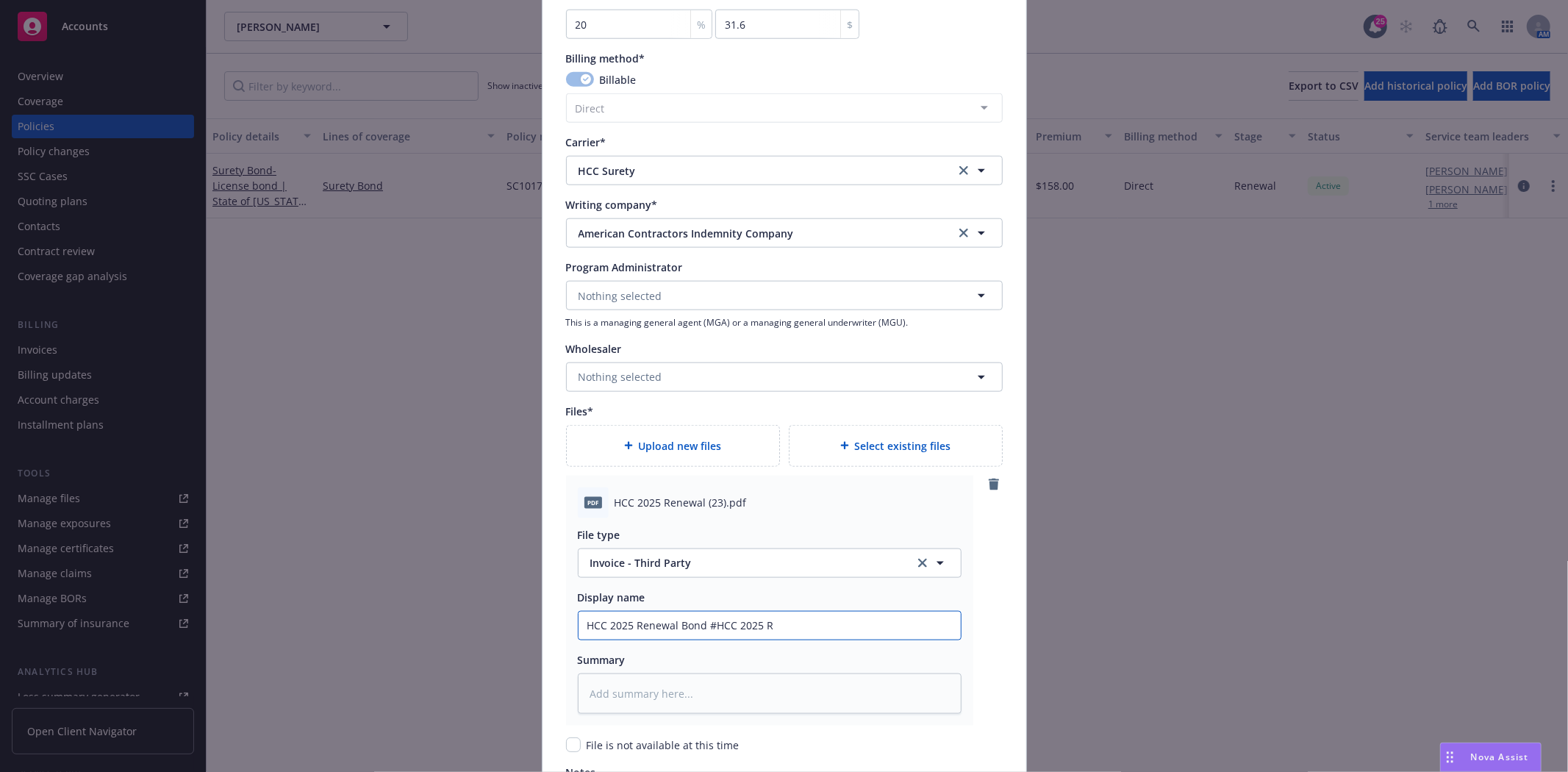
type input "HCC 2025 Renewal Bond #HCC 2025"
type textarea "x"
type input "HCC 2025 Renewal Bond #HCC 2025"
type textarea "x"
type input "HCC 2025 Renewal Bond #HCC 20"
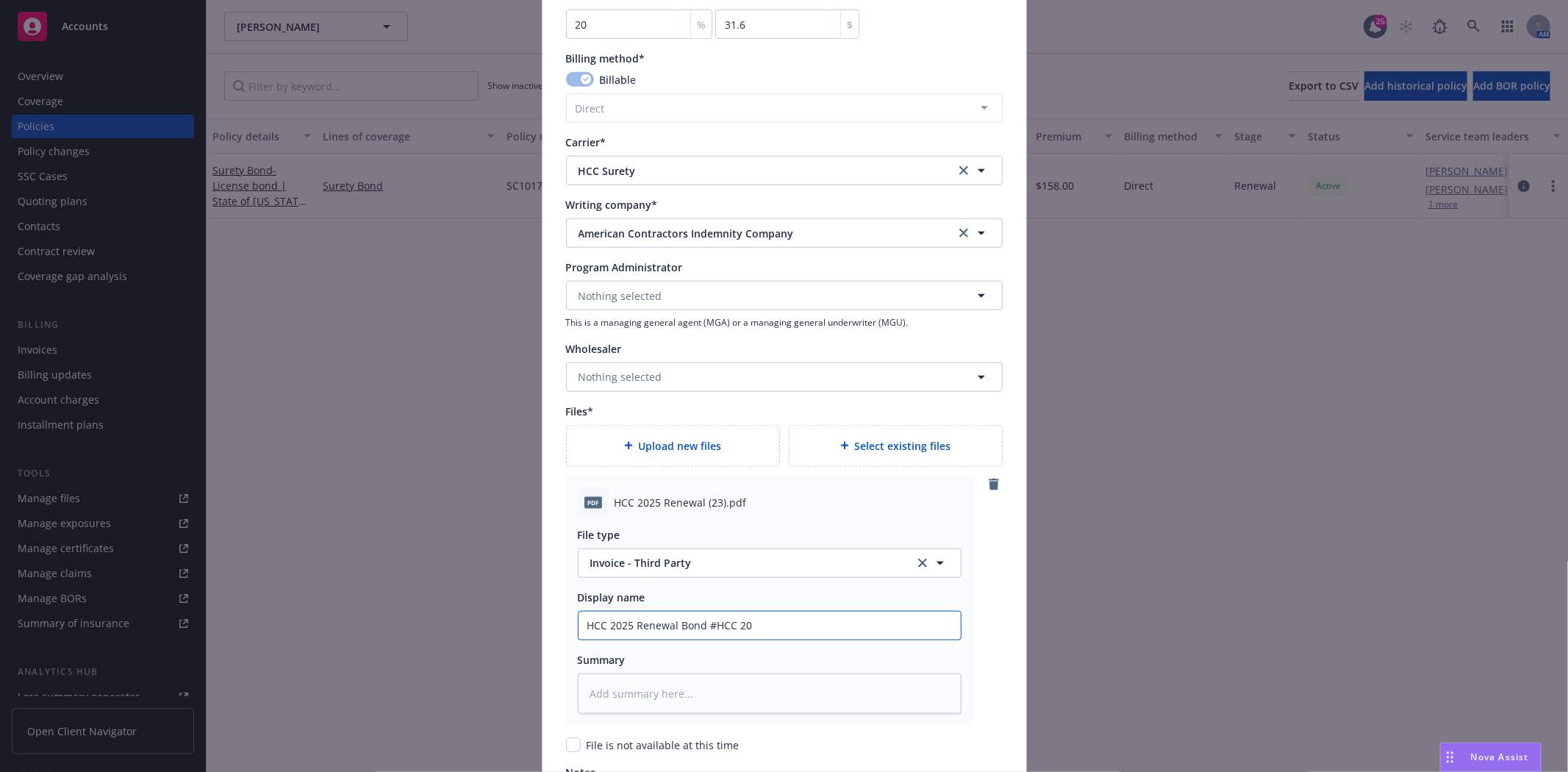
type textarea "x"
type input "HCC 2025 Renewal Bond #HCC 2"
type textarea "x"
type input "HCC 2025 Renewal Bond #HCC"
type textarea "x"
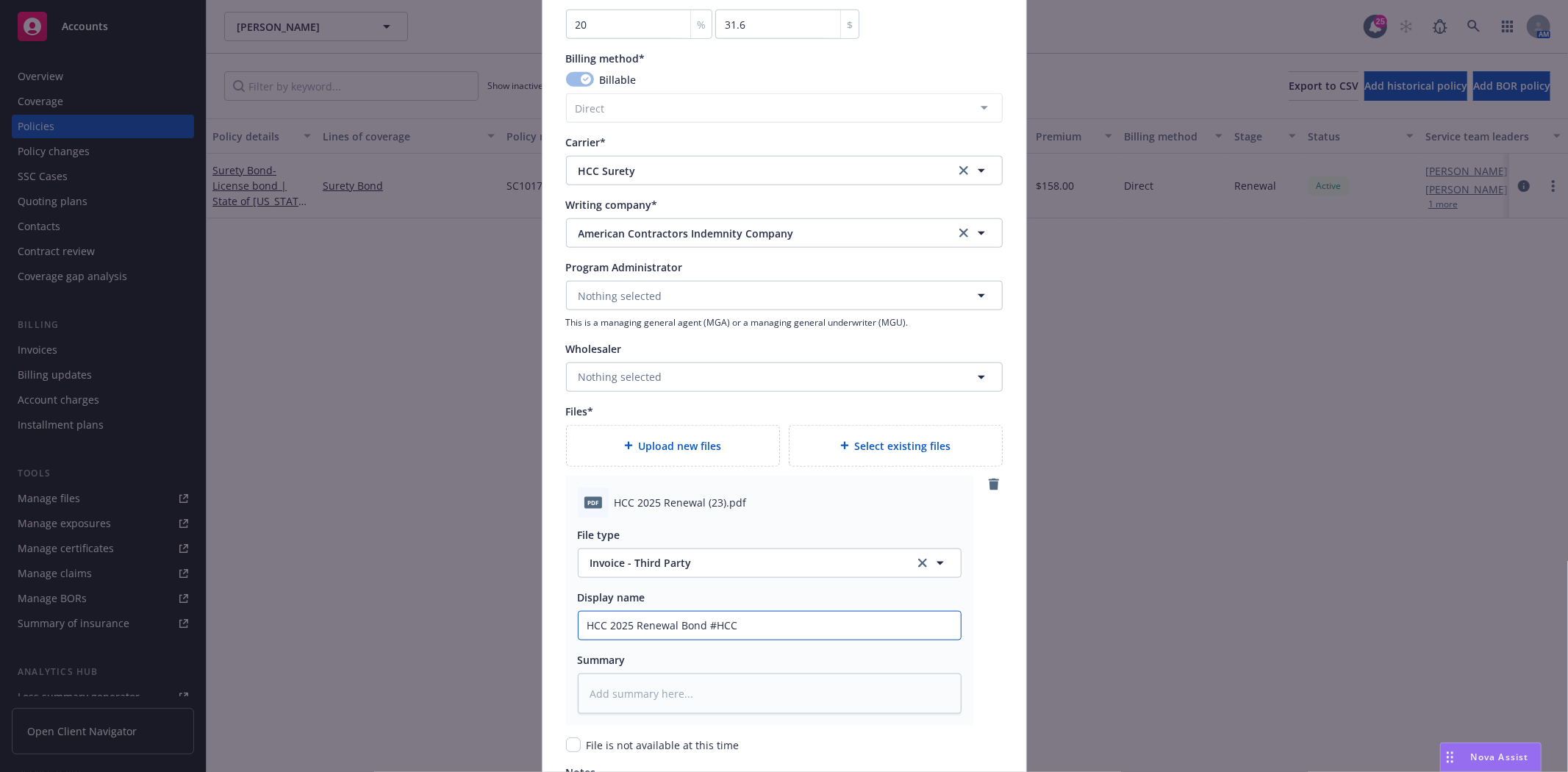
type input "HCC 2025 Renewal Bond #HCC"
type textarea "x"
type input "HCC 2025 Renewal Bond #HC"
type textarea "x"
type input "HCC 2025 Renewal Bond #"
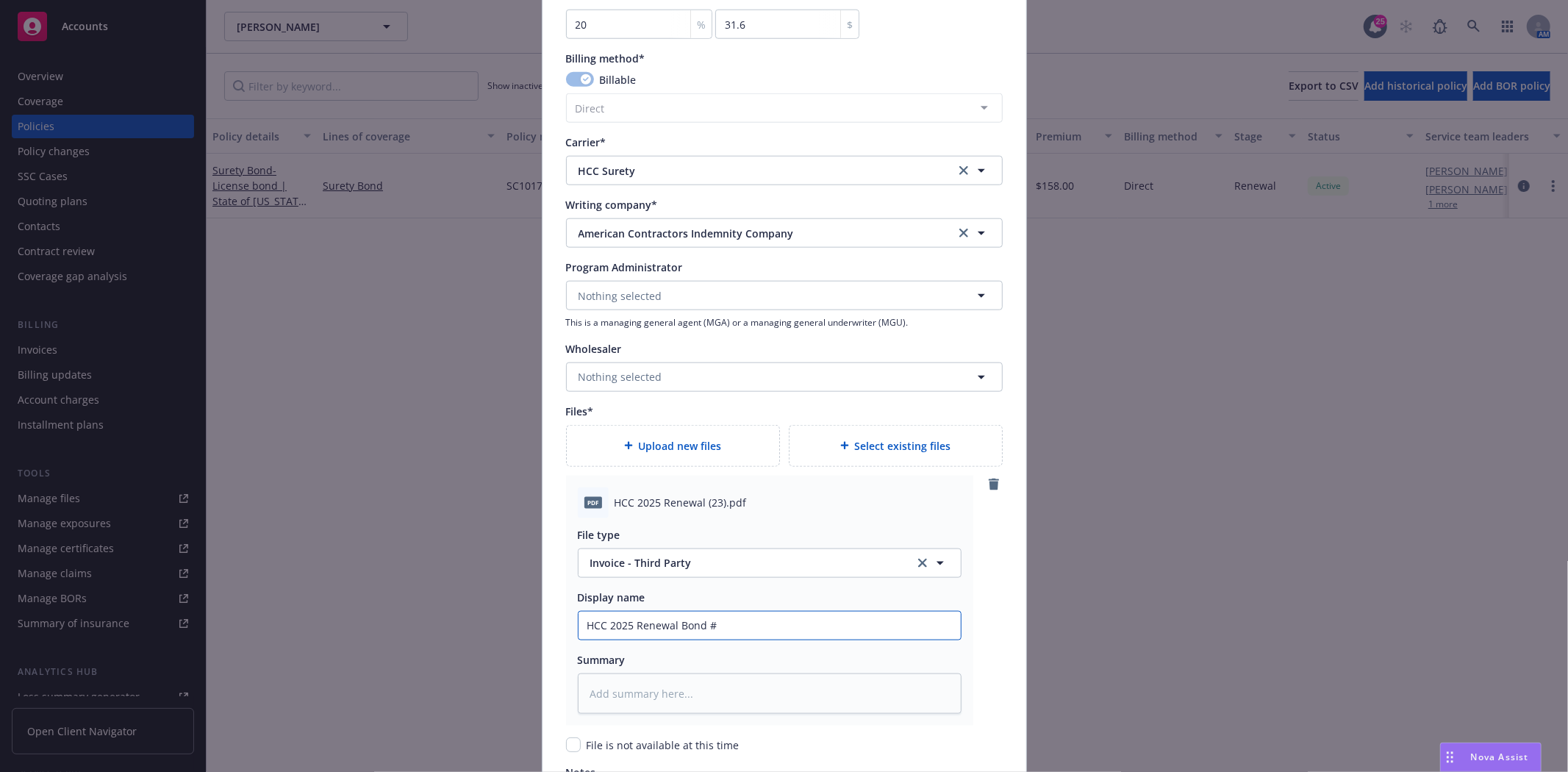
type textarea "x"
type input "HCC 2025 Renewal Bond #"
click at [786, 618] on input "HCC 2025 Renewal Bond #" at bounding box center [770, 626] width 383 height 28
paste input "HCC 2025 Renewal (23).pdf"
type textarea "x"
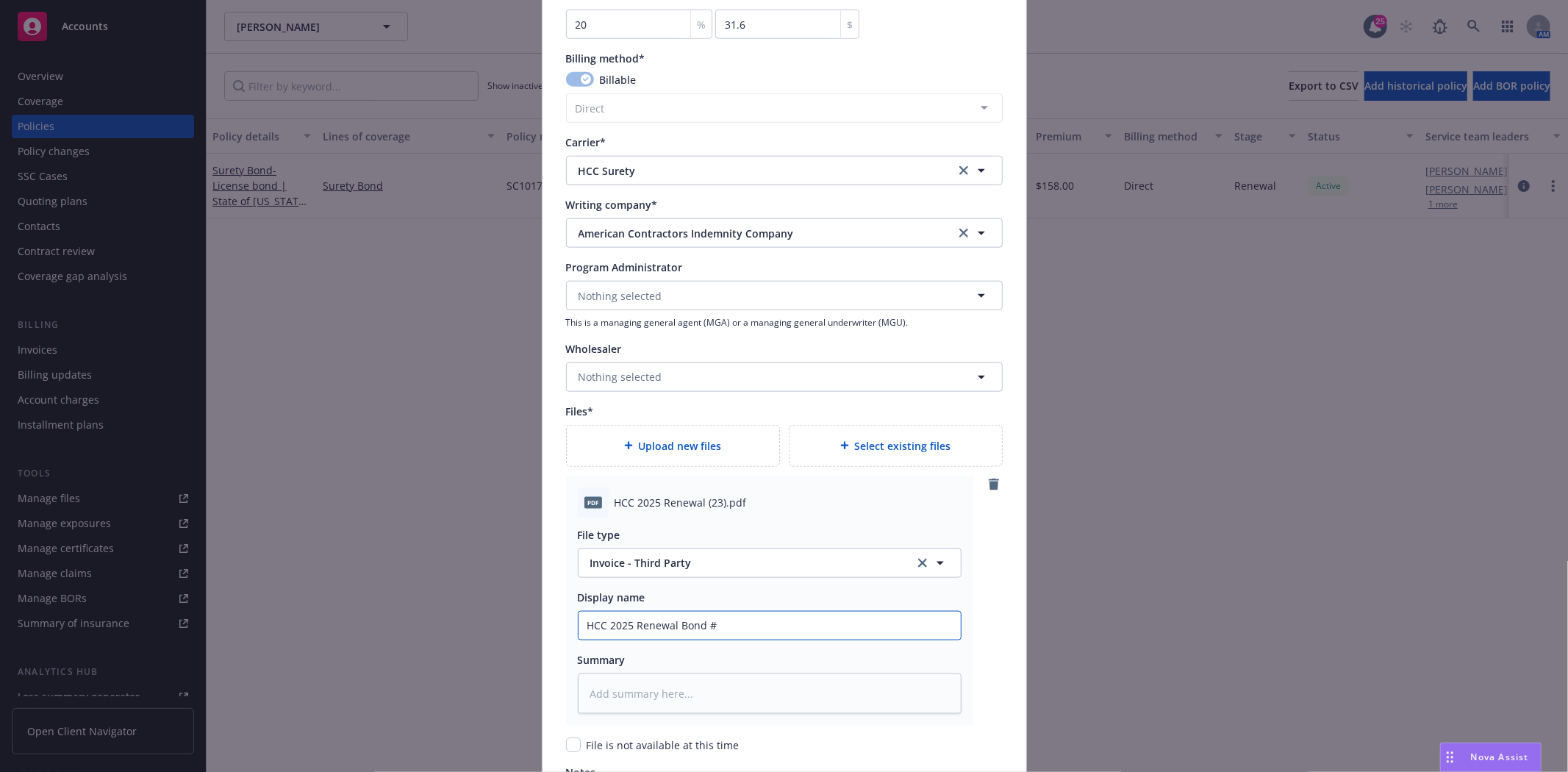
type input "HCC 2025 Renewal Bond #HCC 2025 Renewal (23).pdf"
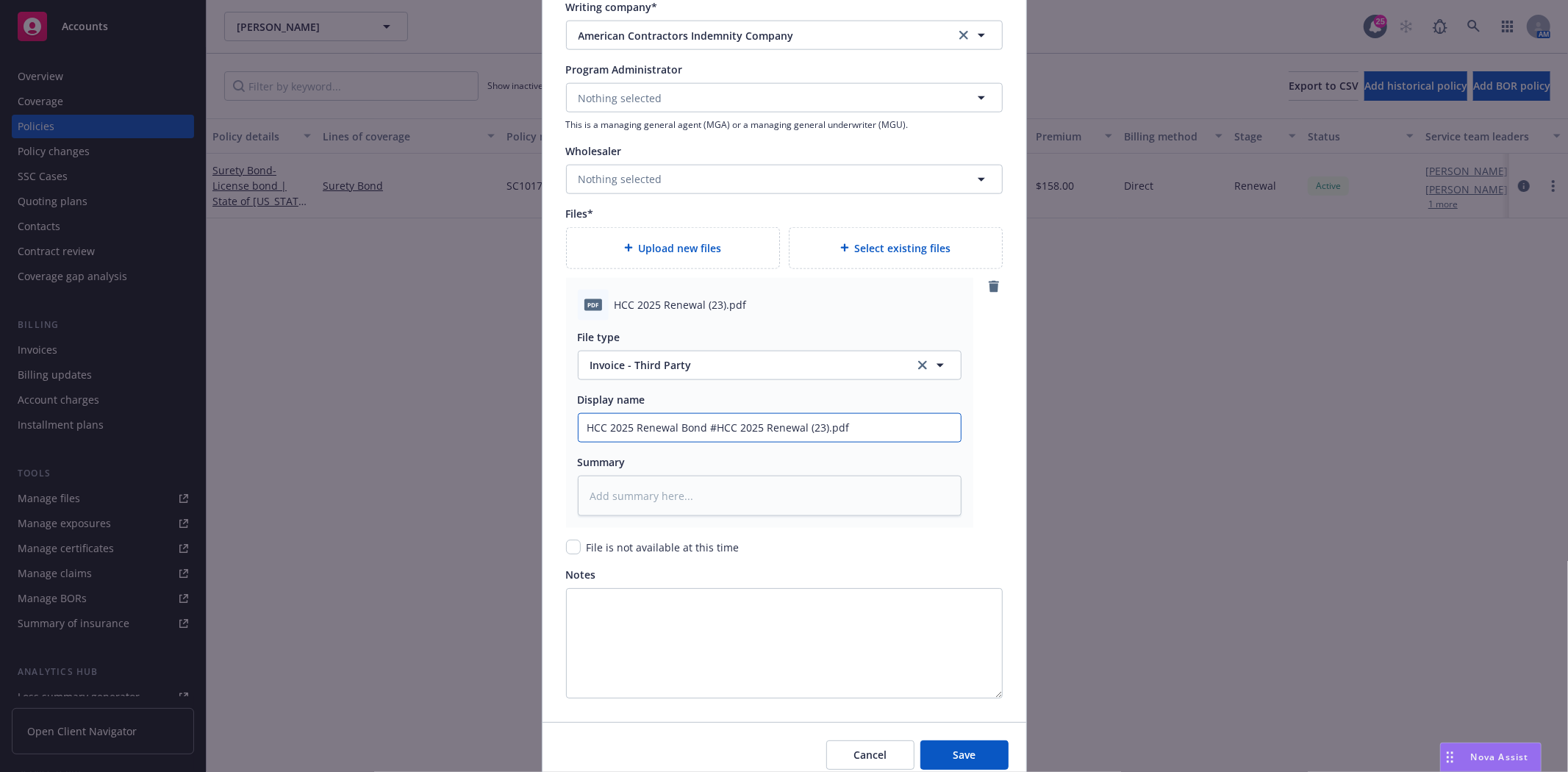
scroll to position [1389, 0]
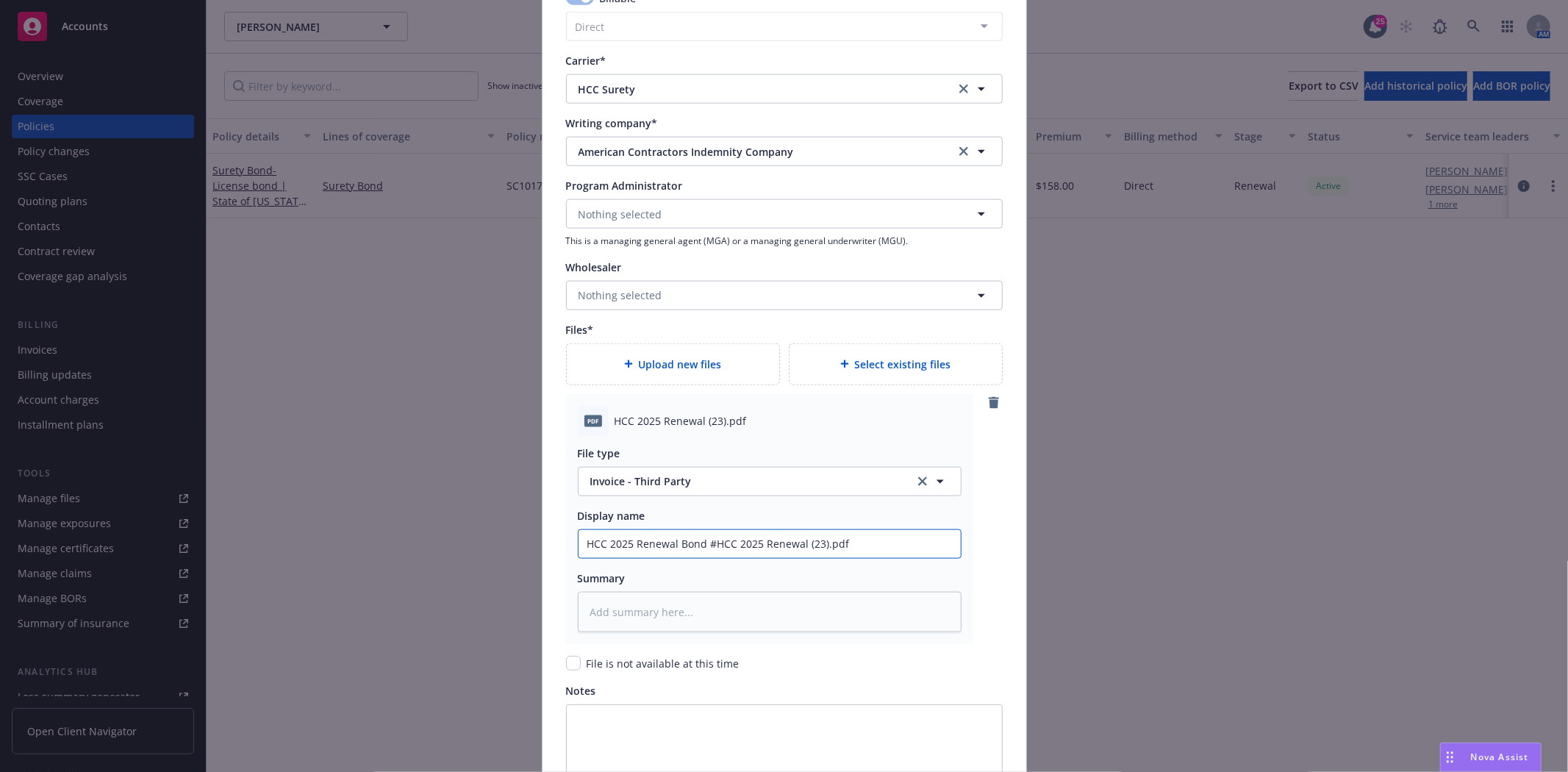
drag, startPoint x: 861, startPoint y: 538, endPoint x: 710, endPoint y: 541, distance: 151.0
click at [710, 541] on input "HCC 2025 Renewal Bond #HCC 2025 Renewal (23).pdf" at bounding box center [770, 544] width 383 height 28
type textarea "x"
type input "HCC 2025 Renewal Bond #S"
type textarea "x"
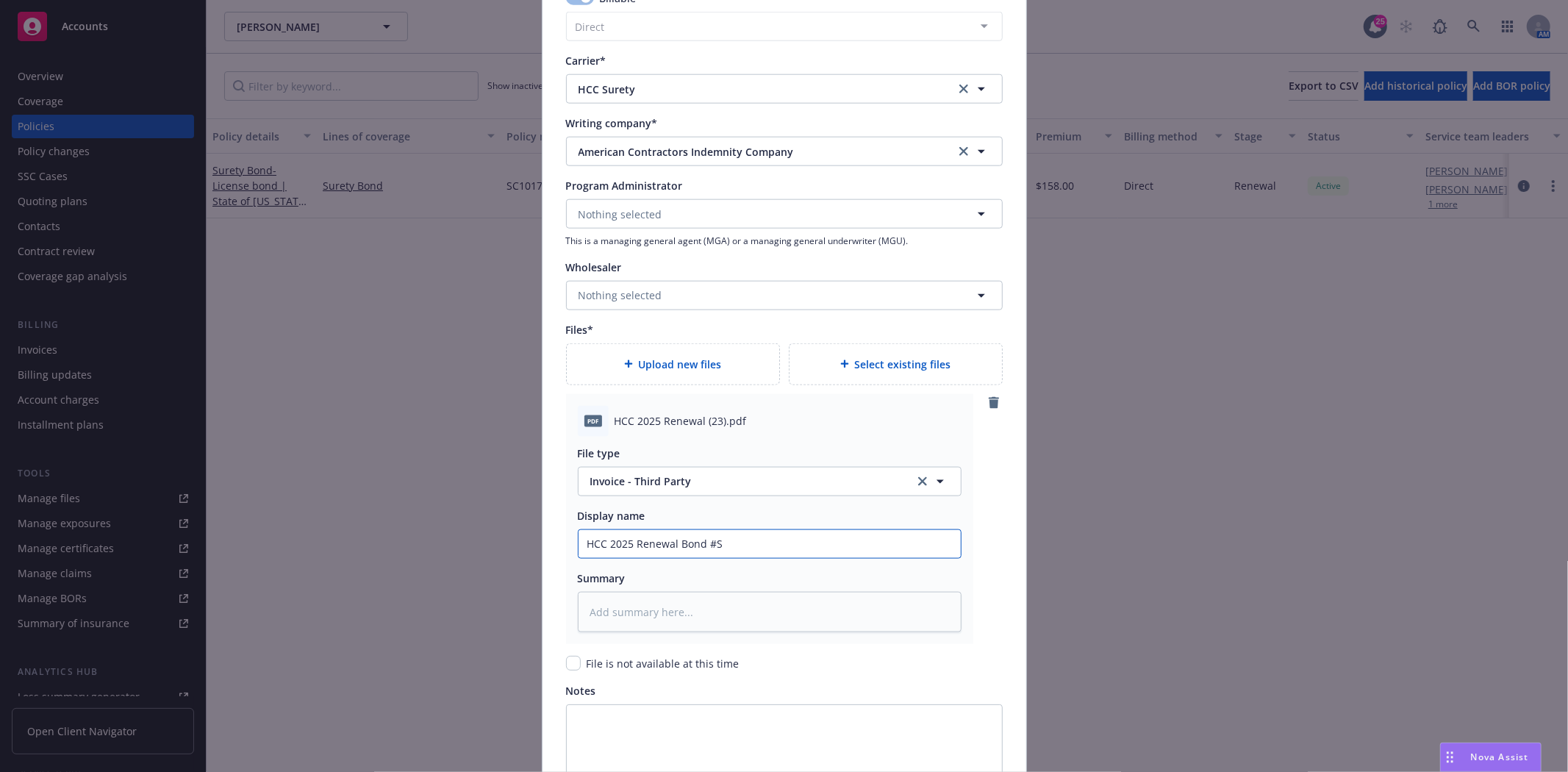
type input "HCC 2025 Renewal Bond #SC"
type textarea "x"
type input "HCC 2025 Renewal Bond #SC1"
type textarea "x"
type input "HCC 2025 Renewal Bond #SC10"
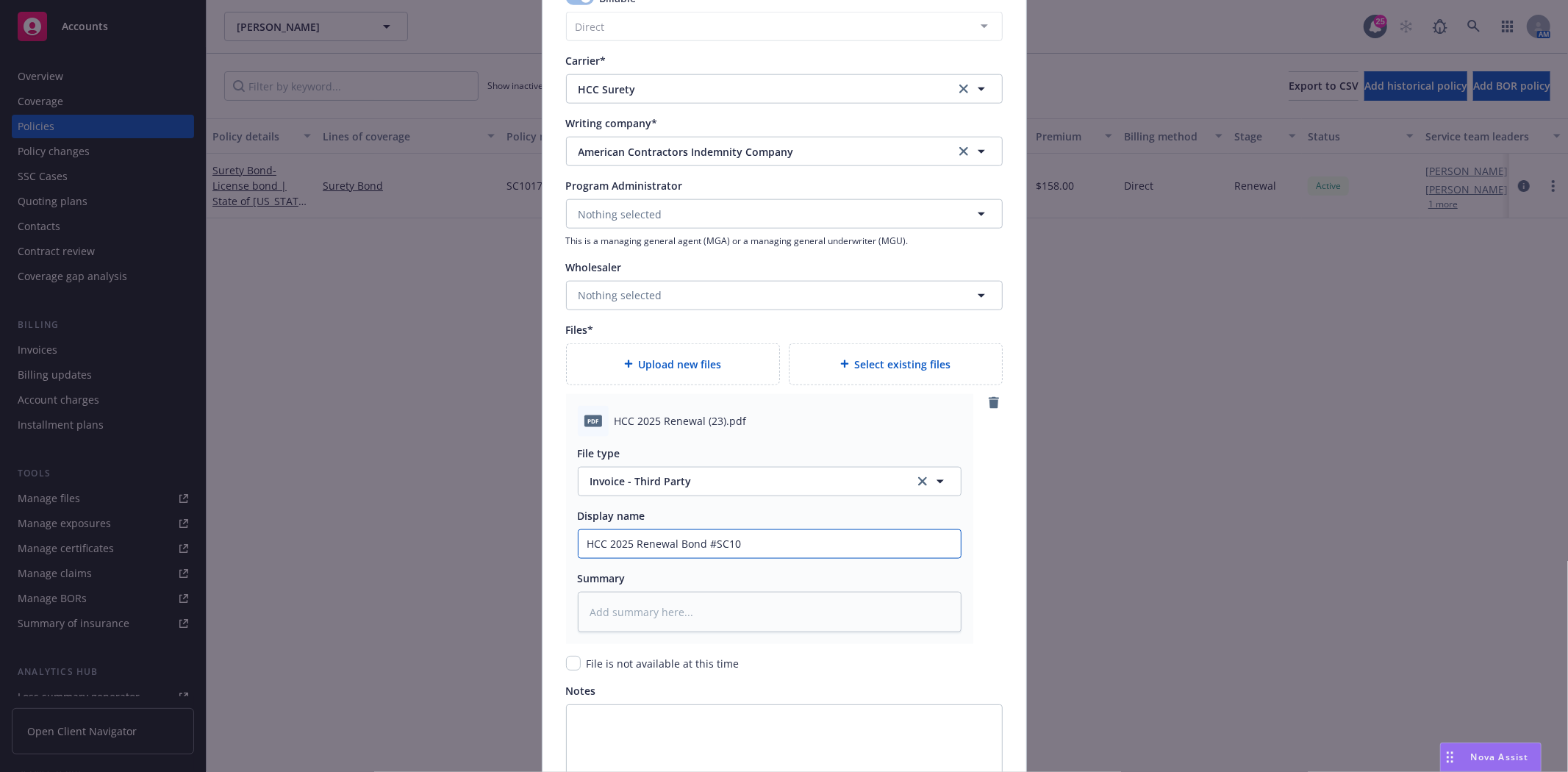
type textarea "x"
type input "HCC 2025 Renewal Bond #SC101"
type textarea "x"
type input "HCC 2025 Renewal Bond #SC1017"
type textarea "x"
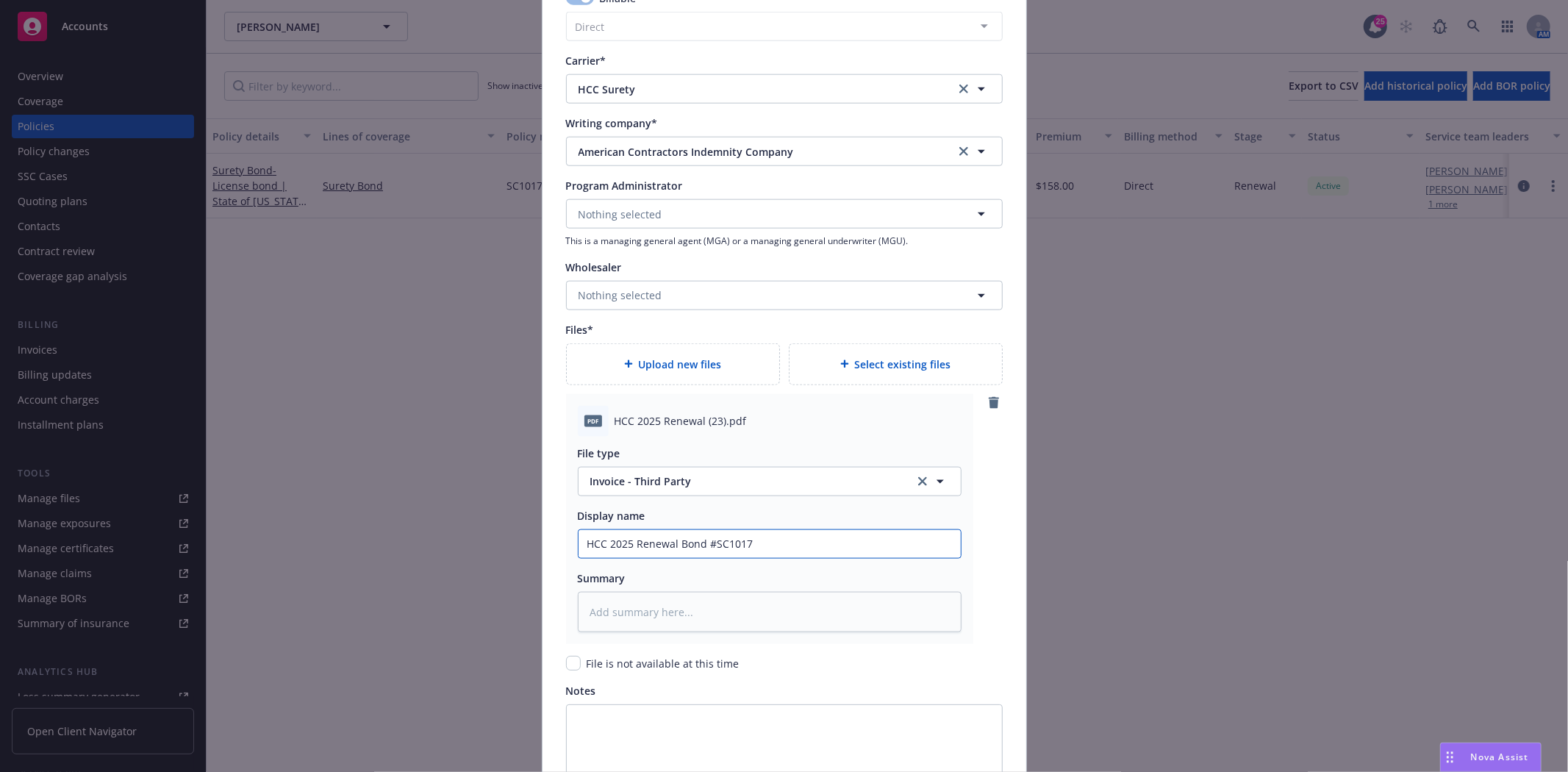
type input "HCC 2025 Renewal Bond #SC10178"
type textarea "x"
type input "HCC 2025 Renewal Bond #SC101785"
type textarea "x"
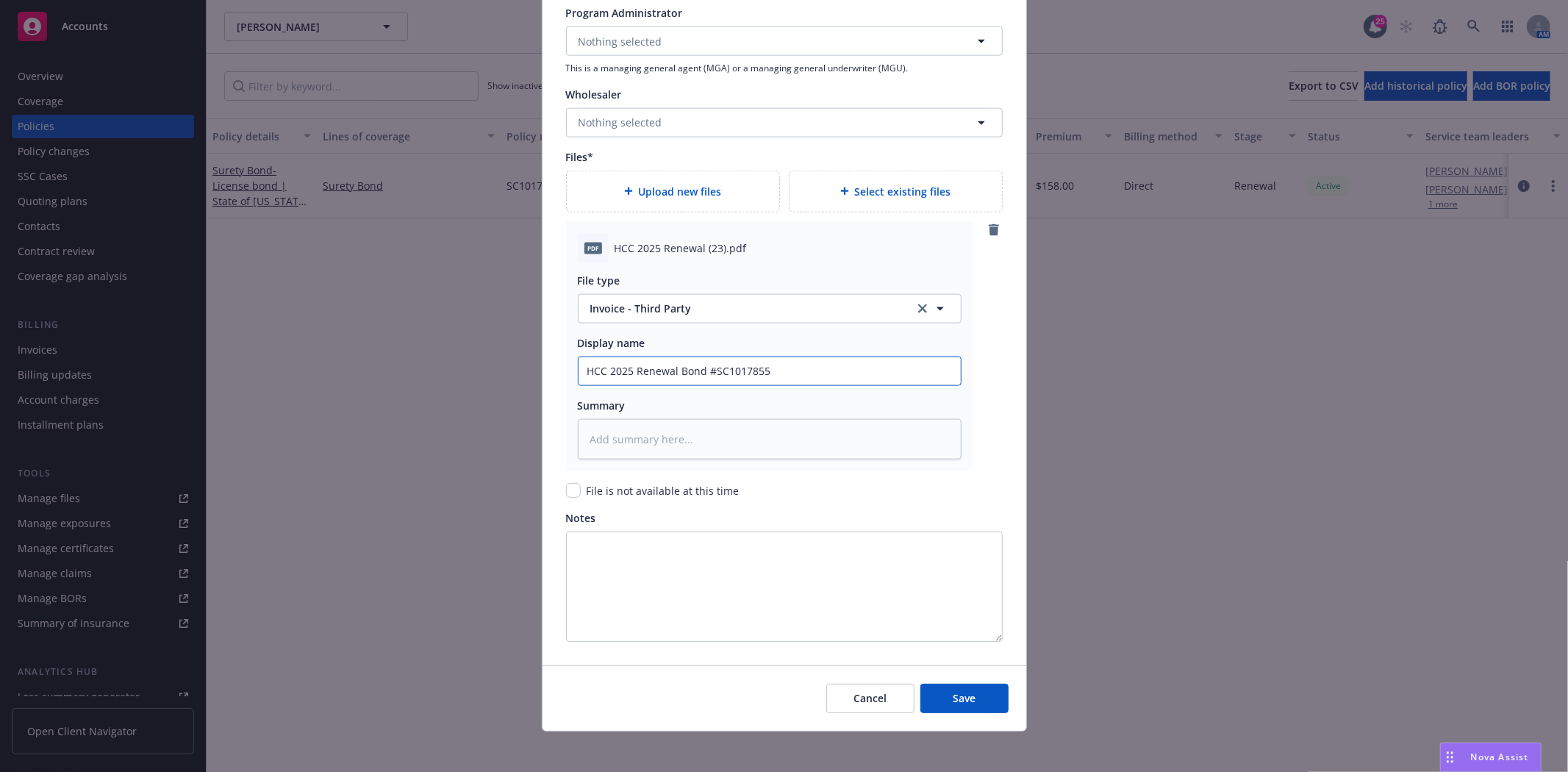
scroll to position [1567, 0]
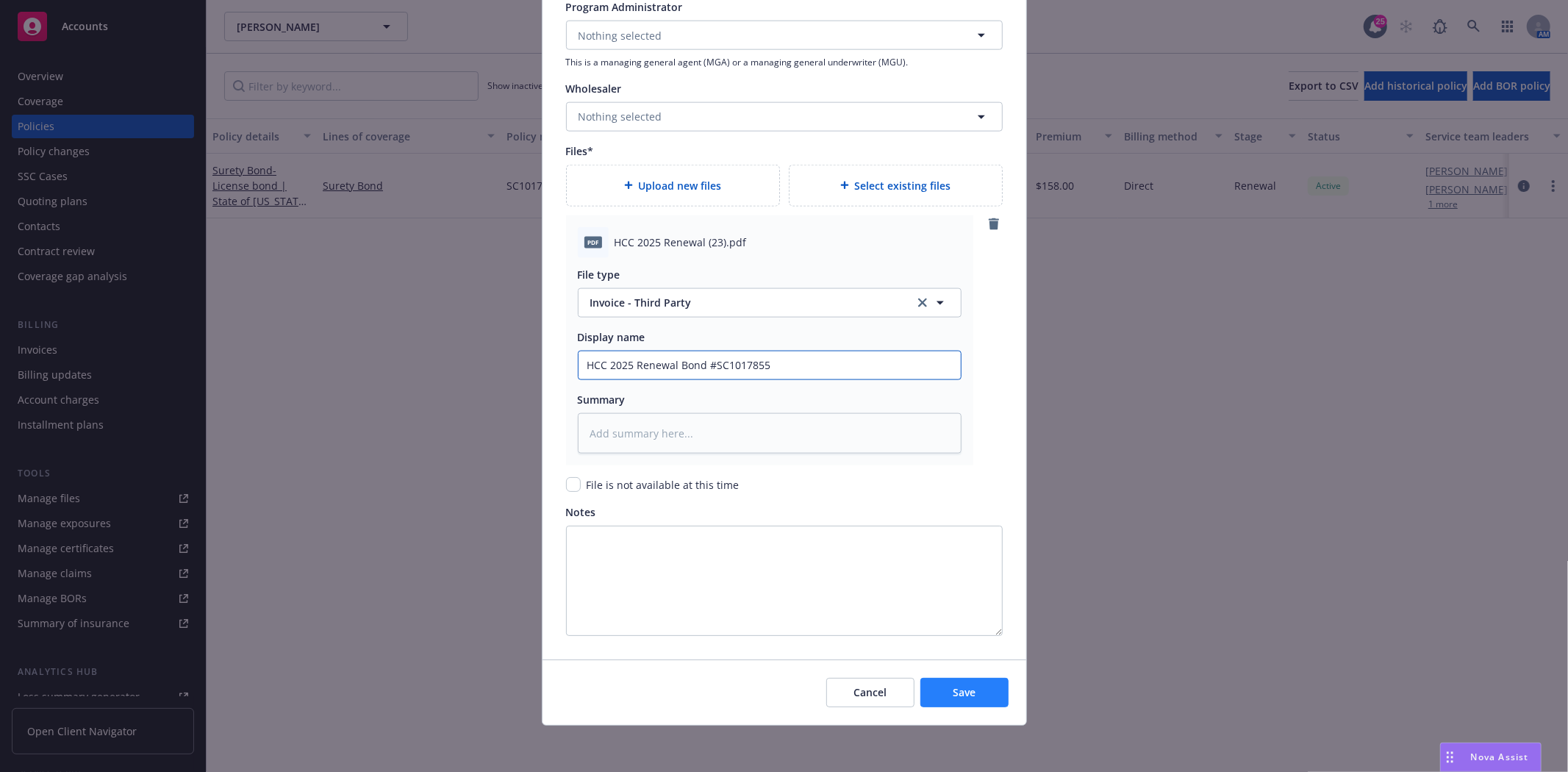
type input "HCC 2025 Renewal Bond #SC1017855"
click at [953, 691] on span "Save" at bounding box center [963, 692] width 23 height 14
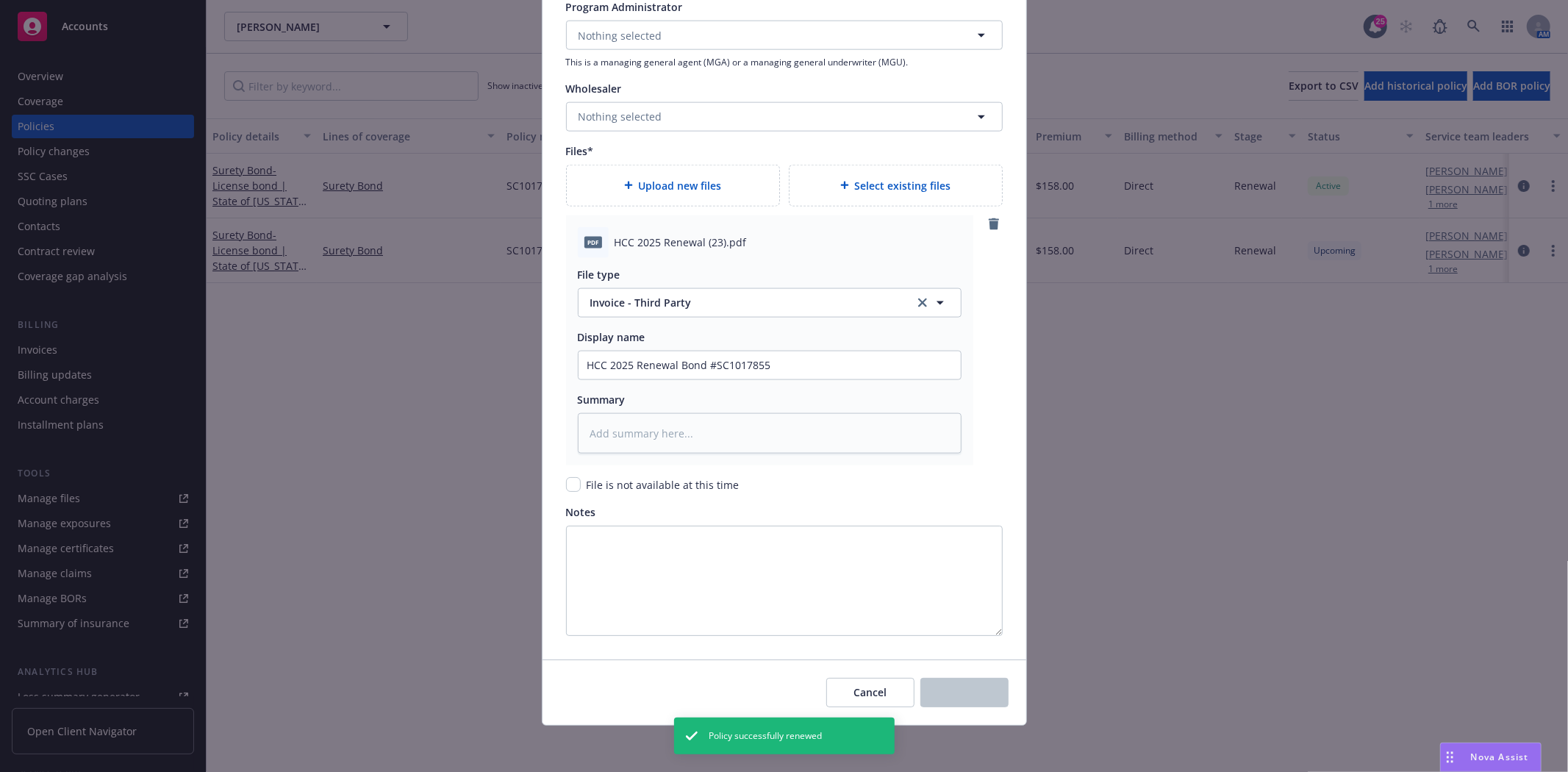
type textarea "x"
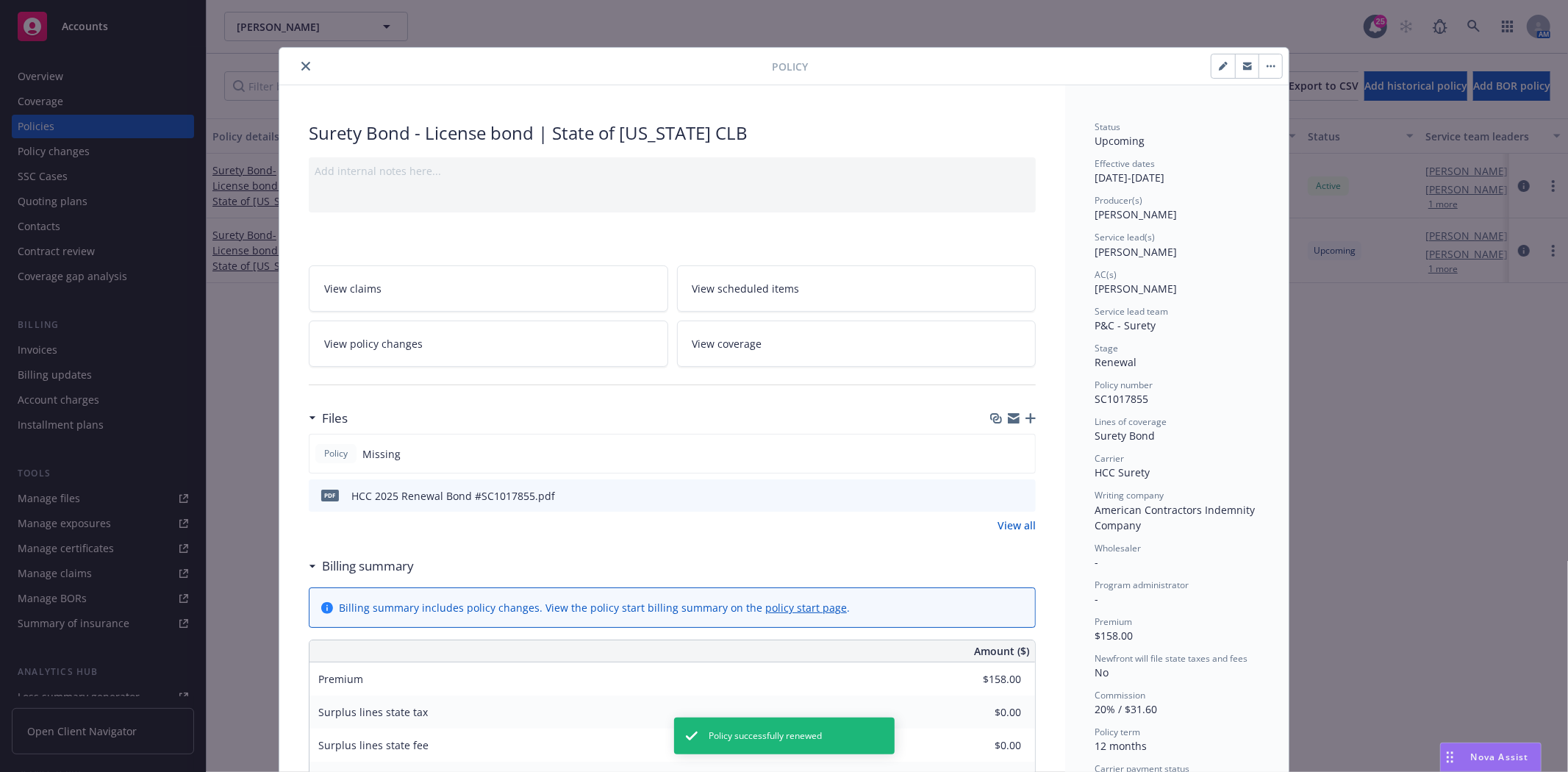
click at [301, 69] on icon "close" at bounding box center [306, 66] width 9 height 9
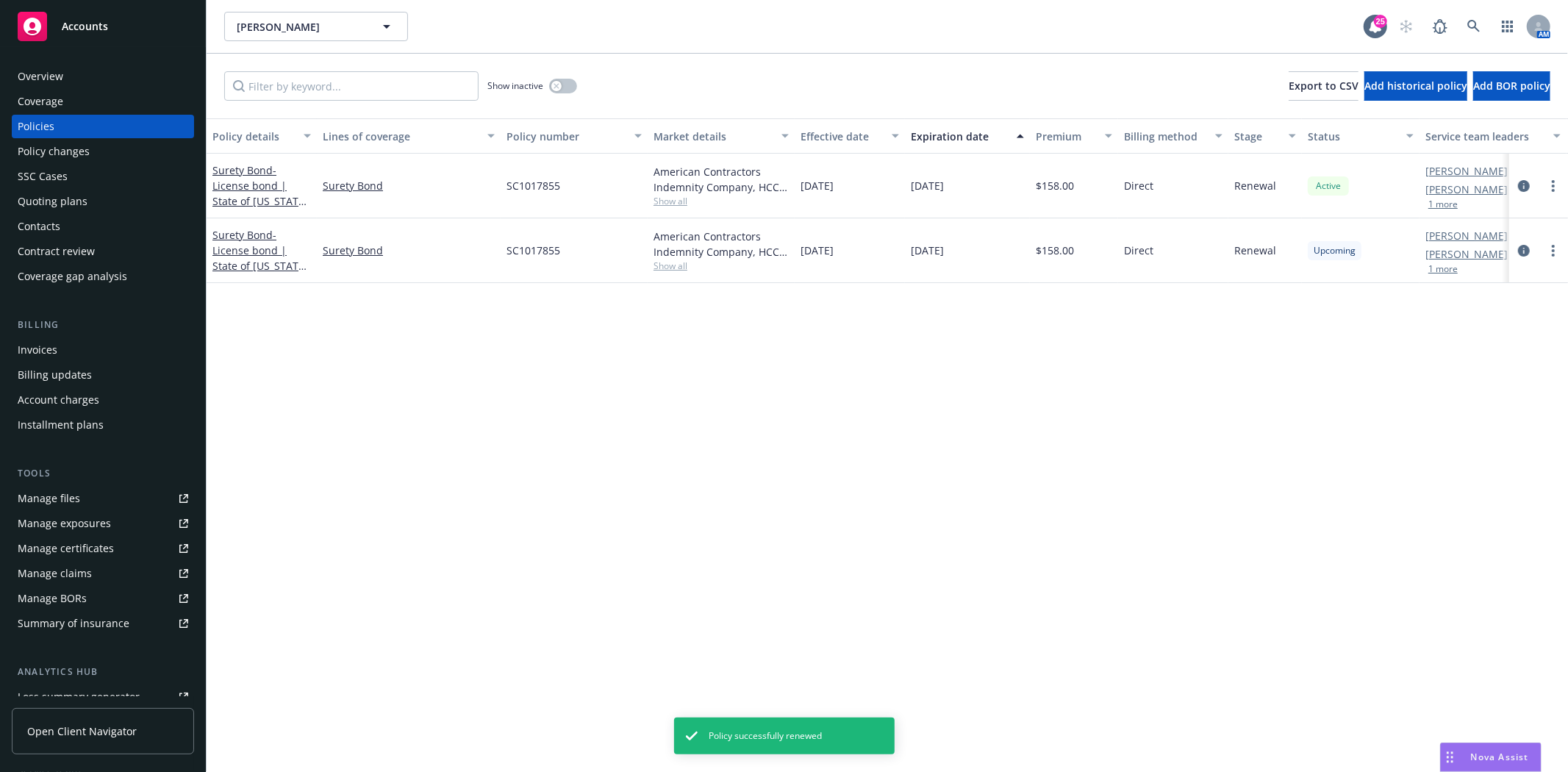
click at [73, 202] on div "Quoting plans" at bounding box center [52, 202] width 70 height 24
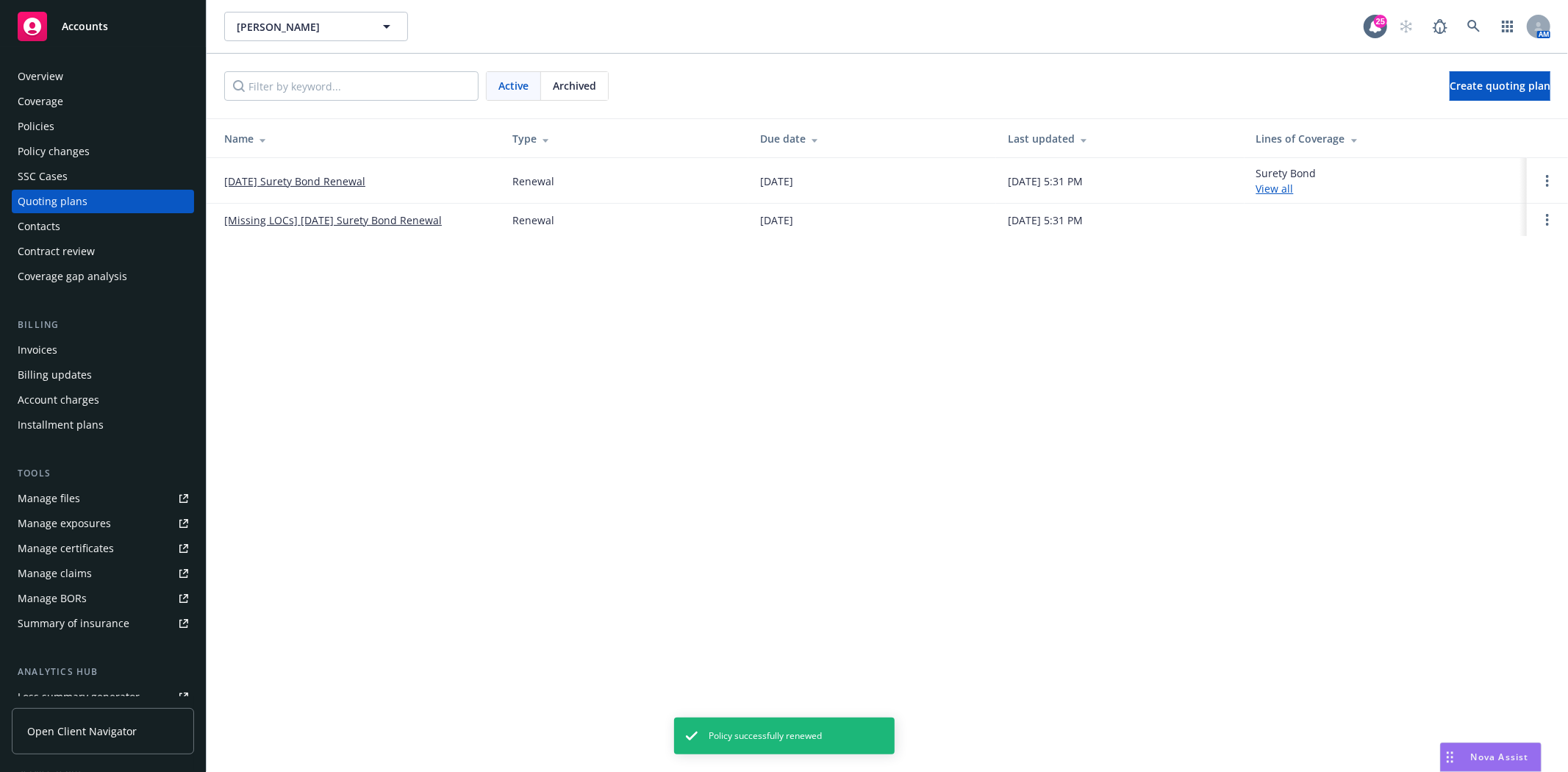
drag, startPoint x: 1501, startPoint y: 221, endPoint x: 1509, endPoint y: 200, distance: 22.5
click at [1509, 201] on tbody "09/01/25 Surety Bond Renewal Renewal 08/31/2025 05/03/2025, 5:31 PM Surety Bond…" at bounding box center [887, 196] width 1362 height 78
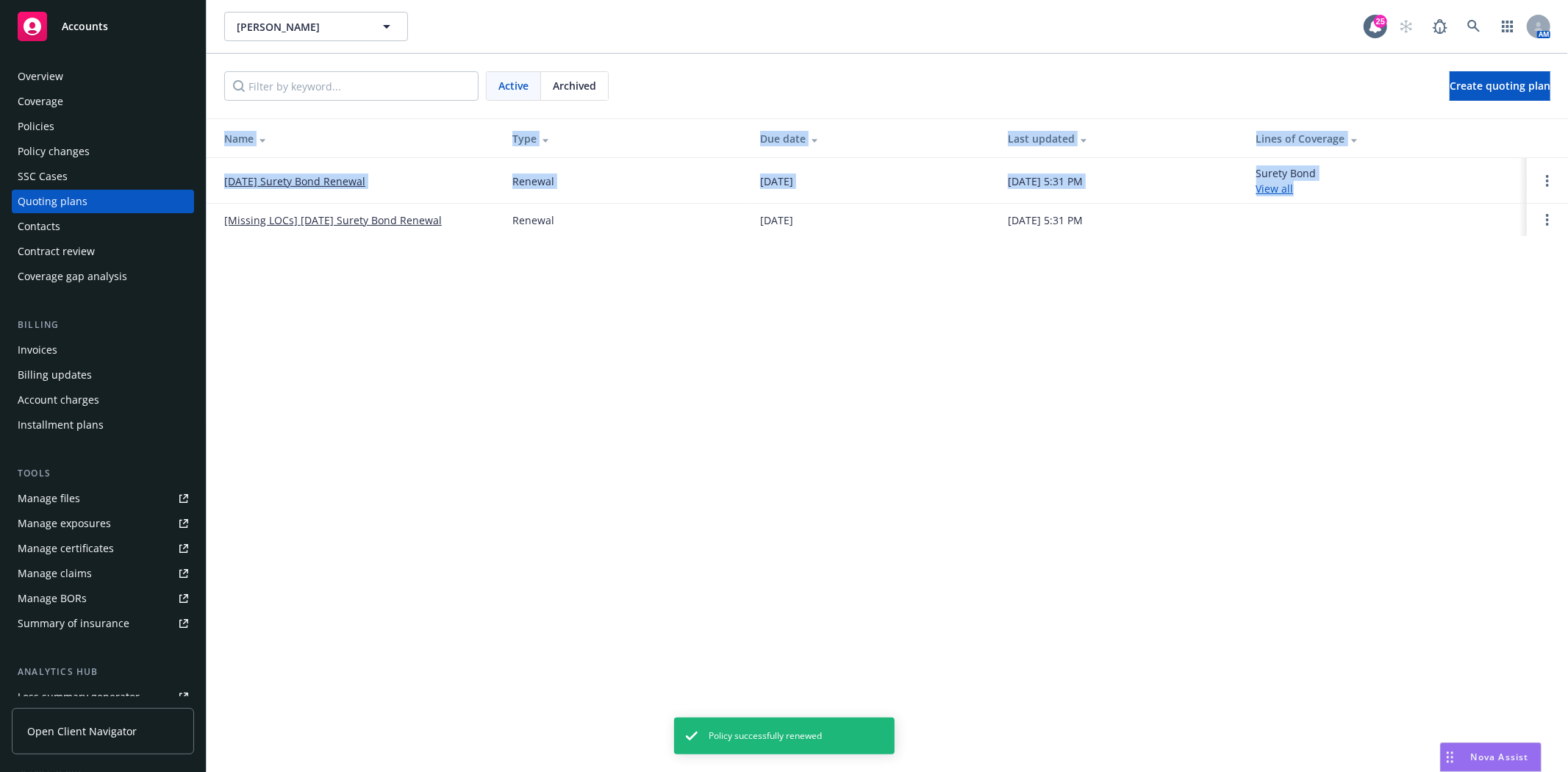
click at [1499, 387] on div "Mark Wegman Mark Wegman 25 AM Active Archived Create quoting plan Name Type Due…" at bounding box center [887, 386] width 1362 height 772
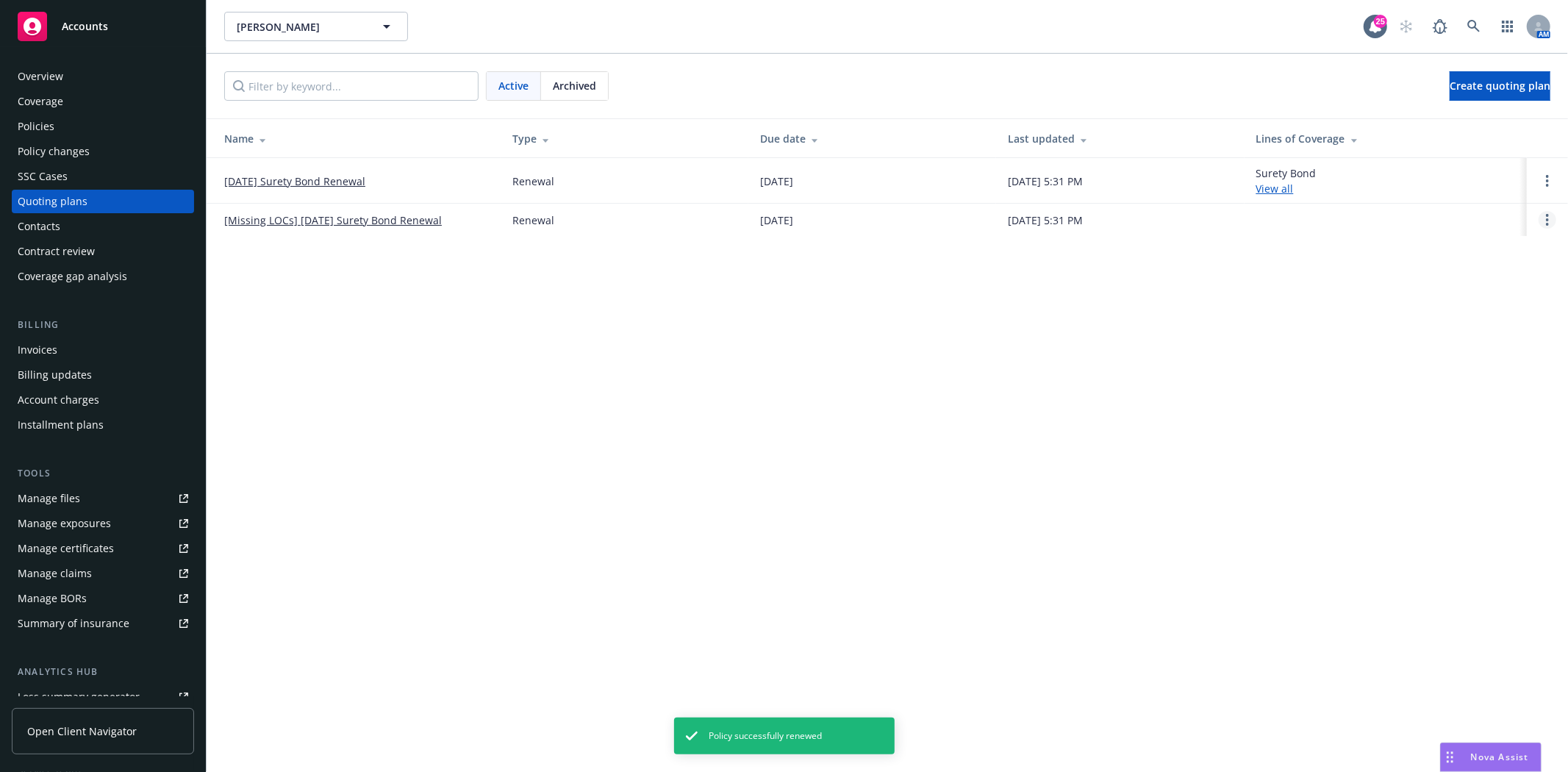
click at [1547, 217] on circle "Open options" at bounding box center [1547, 215] width 3 height 3
click at [1444, 204] on span "Archive" at bounding box center [1443, 208] width 72 height 14
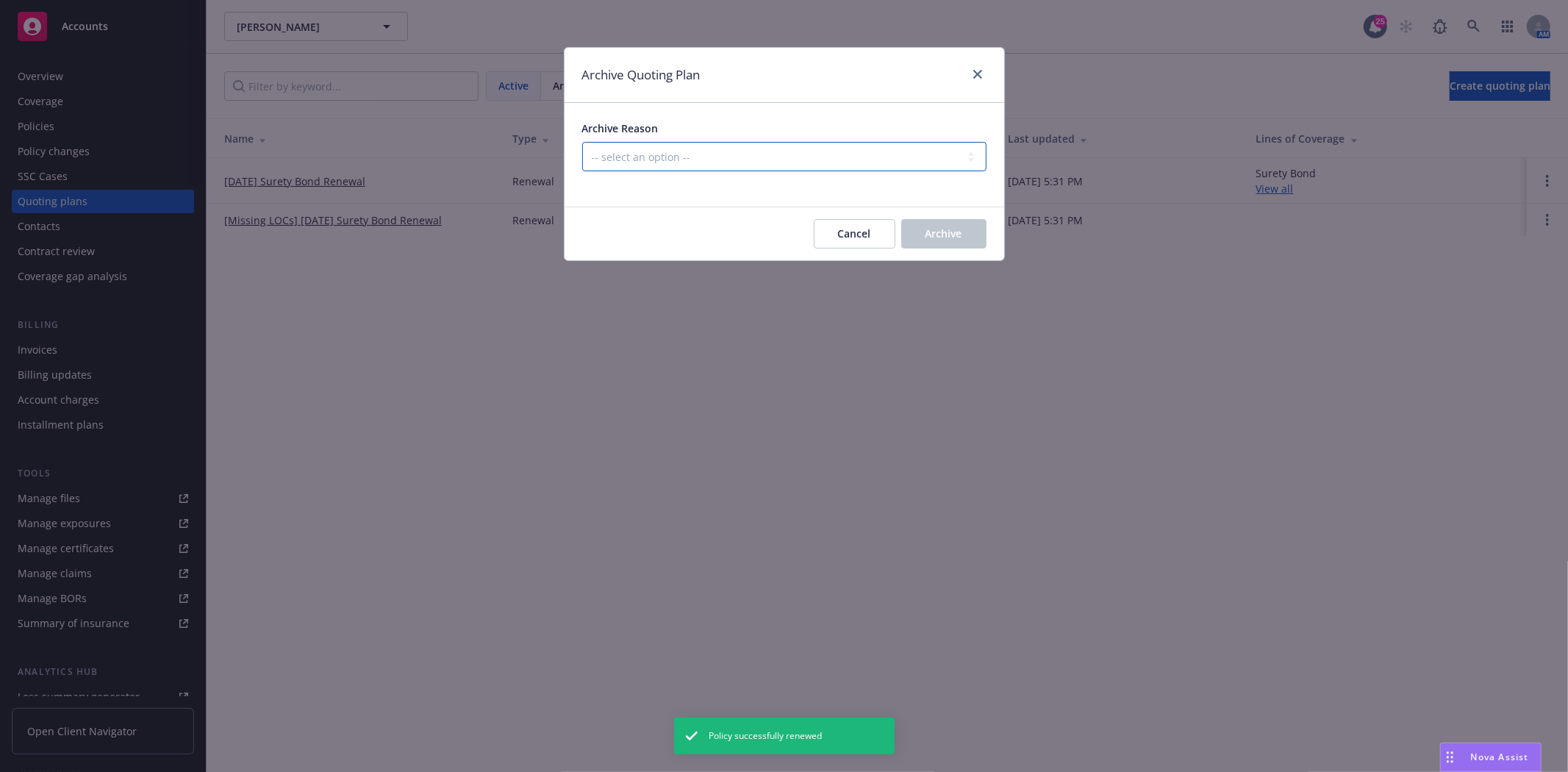
click at [840, 164] on select "-- select an option -- All policies in this renewal plan are auto-renewed Creat…" at bounding box center [784, 157] width 405 height 29
select select "ARCHIVED_RENEWAL_POLICY_AUTO_RENEWED"
click at [583, 142] on select "-- select an option -- All policies in this renewal plan are auto-renewed Creat…" at bounding box center [784, 157] width 405 height 29
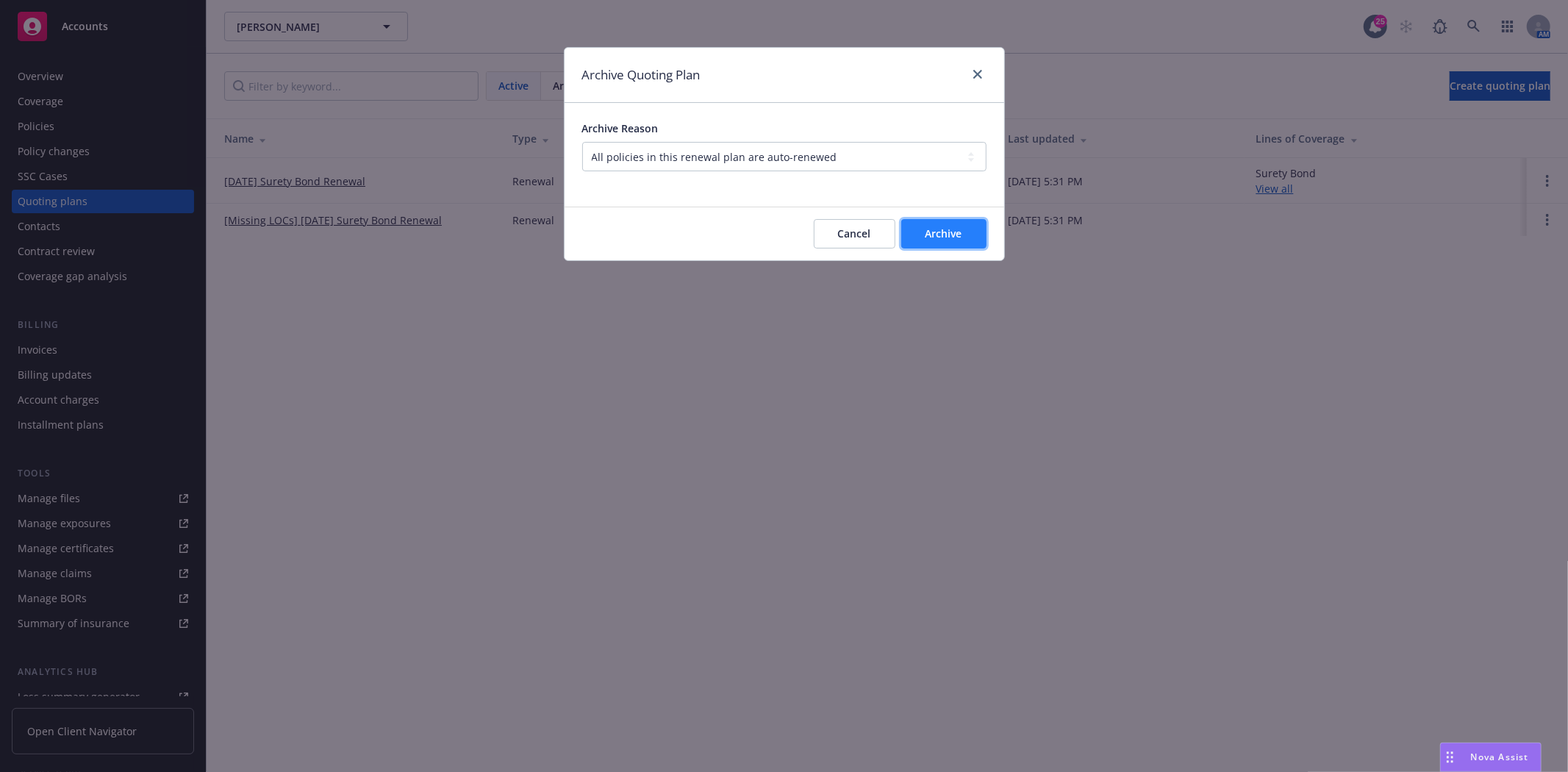
click at [963, 238] on button "Archive" at bounding box center [943, 234] width 85 height 29
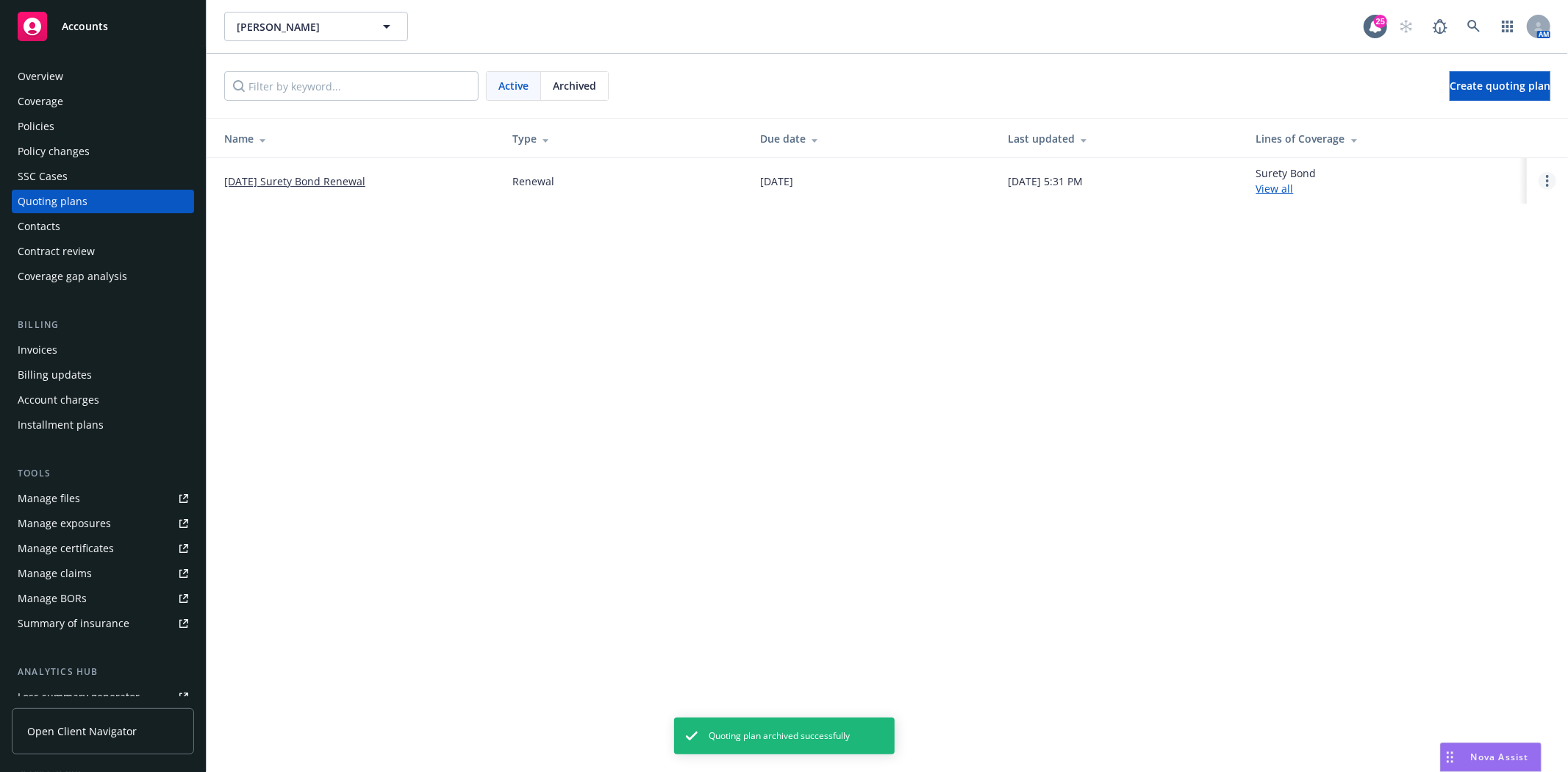
click at [1545, 179] on link "Open options" at bounding box center [1547, 180] width 17 height 17
click at [1485, 175] on link "Archive" at bounding box center [1472, 170] width 128 height 29
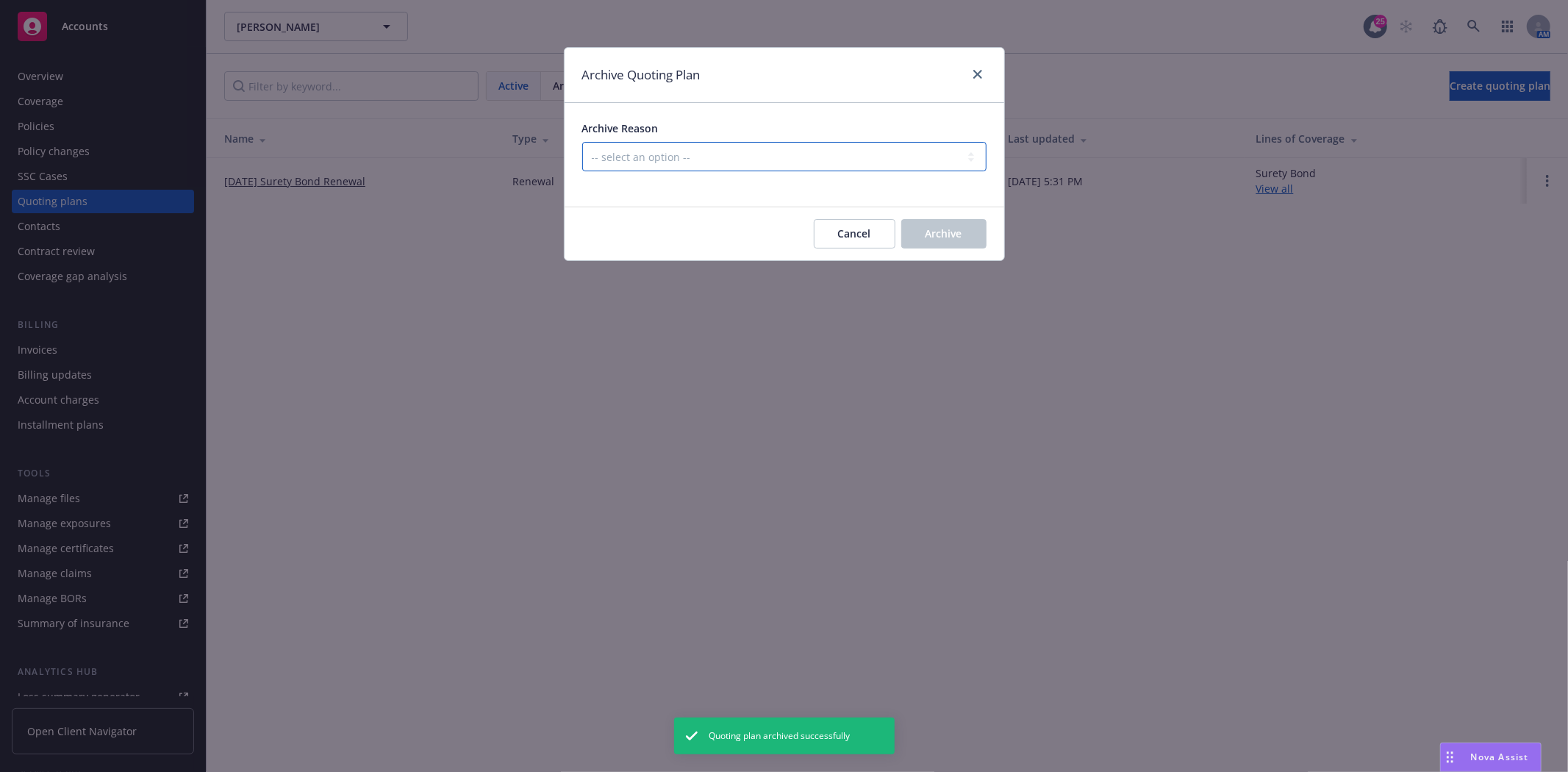
click at [820, 157] on select "-- select an option -- All policies in this renewal plan are auto-renewed Creat…" at bounding box center [784, 157] width 405 height 29
select select "ARCHIVED_RENEWAL_POLICY_AUTO_RENEWED"
click at [583, 142] on select "-- select an option -- All policies in this renewal plan are auto-renewed Creat…" at bounding box center [784, 157] width 405 height 29
click at [966, 235] on button "Archive" at bounding box center [943, 234] width 85 height 29
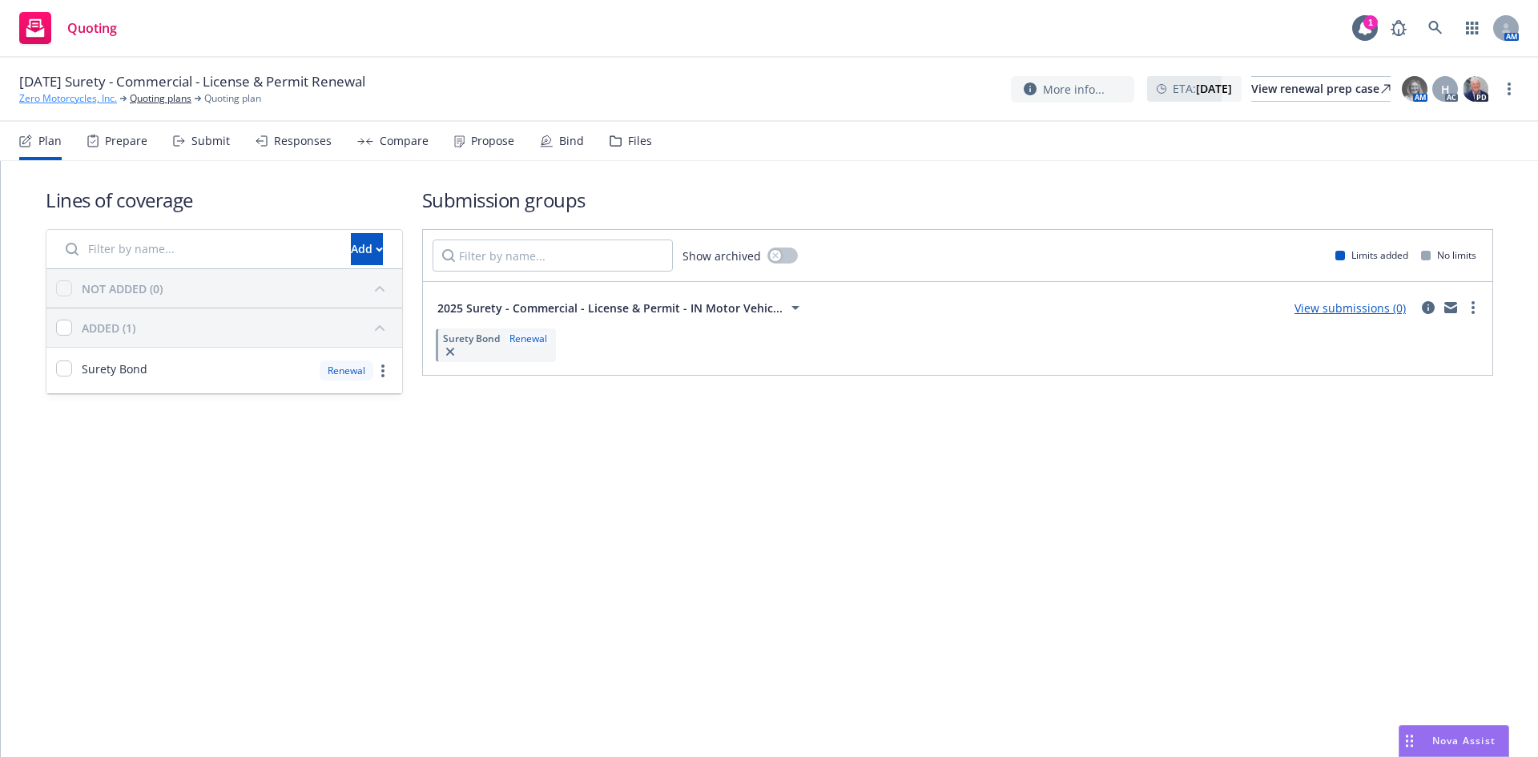
click at [83, 100] on link "Zero Motorcycles, Inc." at bounding box center [68, 98] width 98 height 14
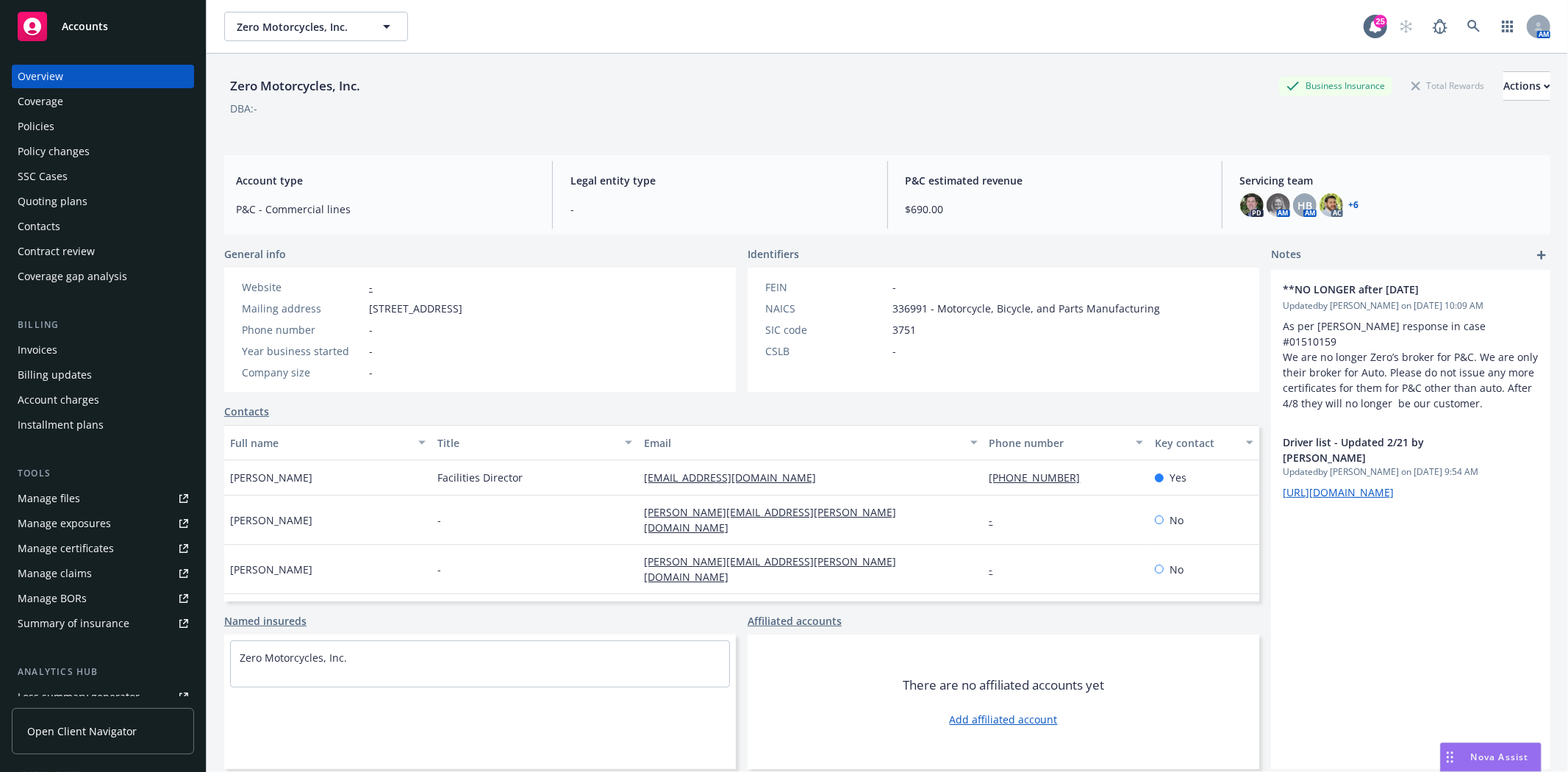
click at [66, 132] on div "Policies" at bounding box center [103, 127] width 171 height 24
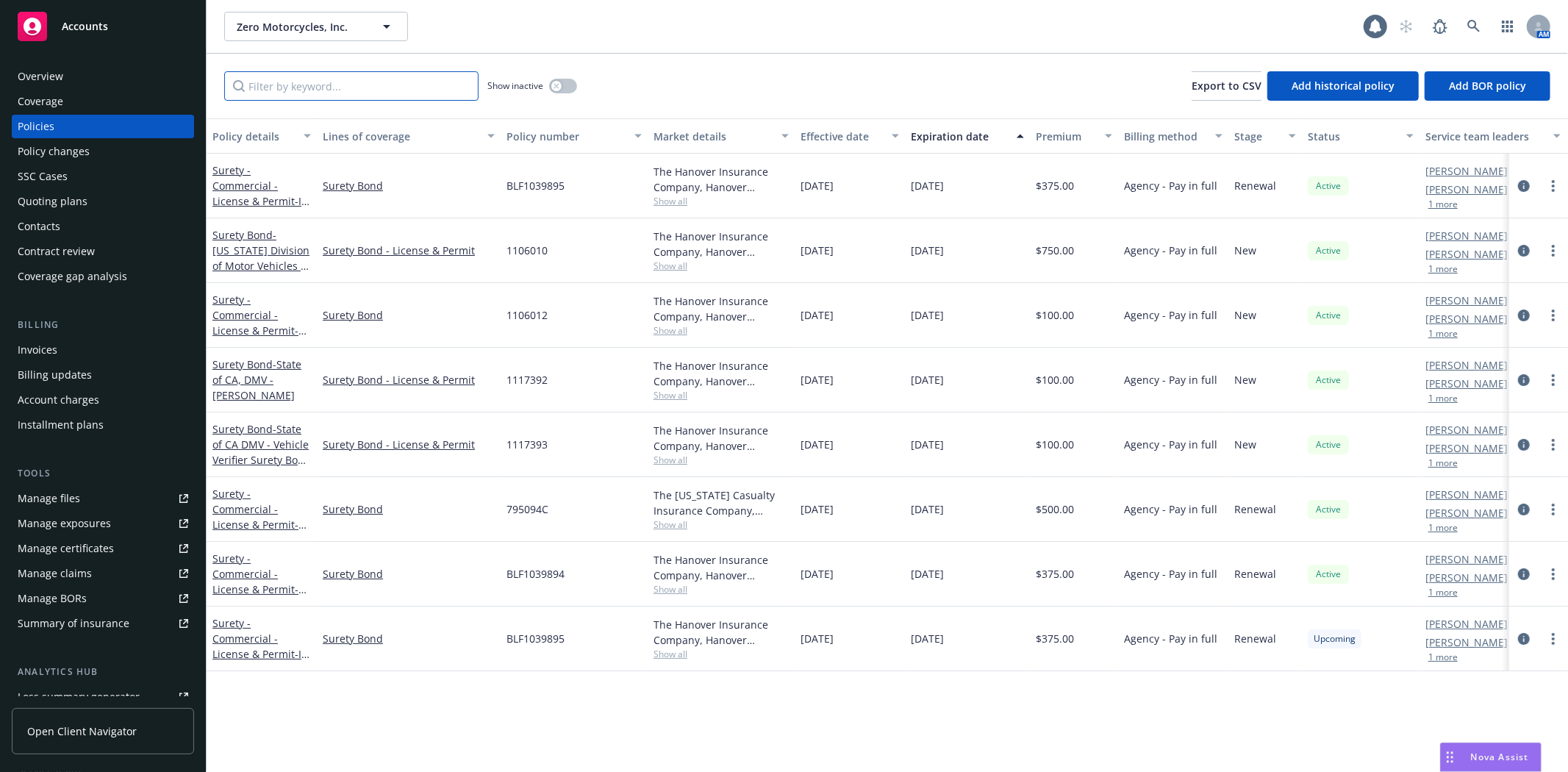
click at [365, 81] on input "Filter by keyword..." at bounding box center [350, 86] width 254 height 29
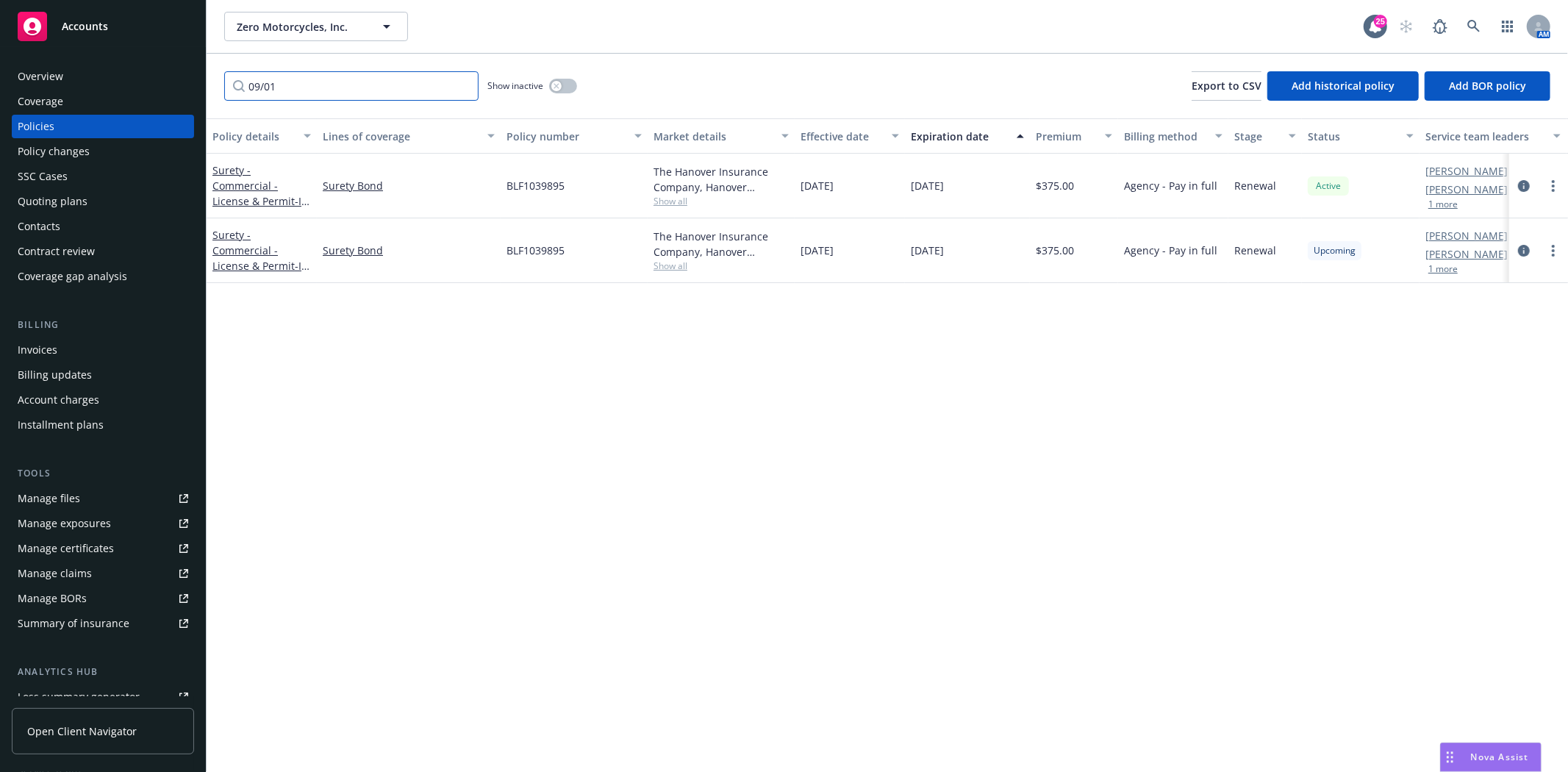
type input "09/01"
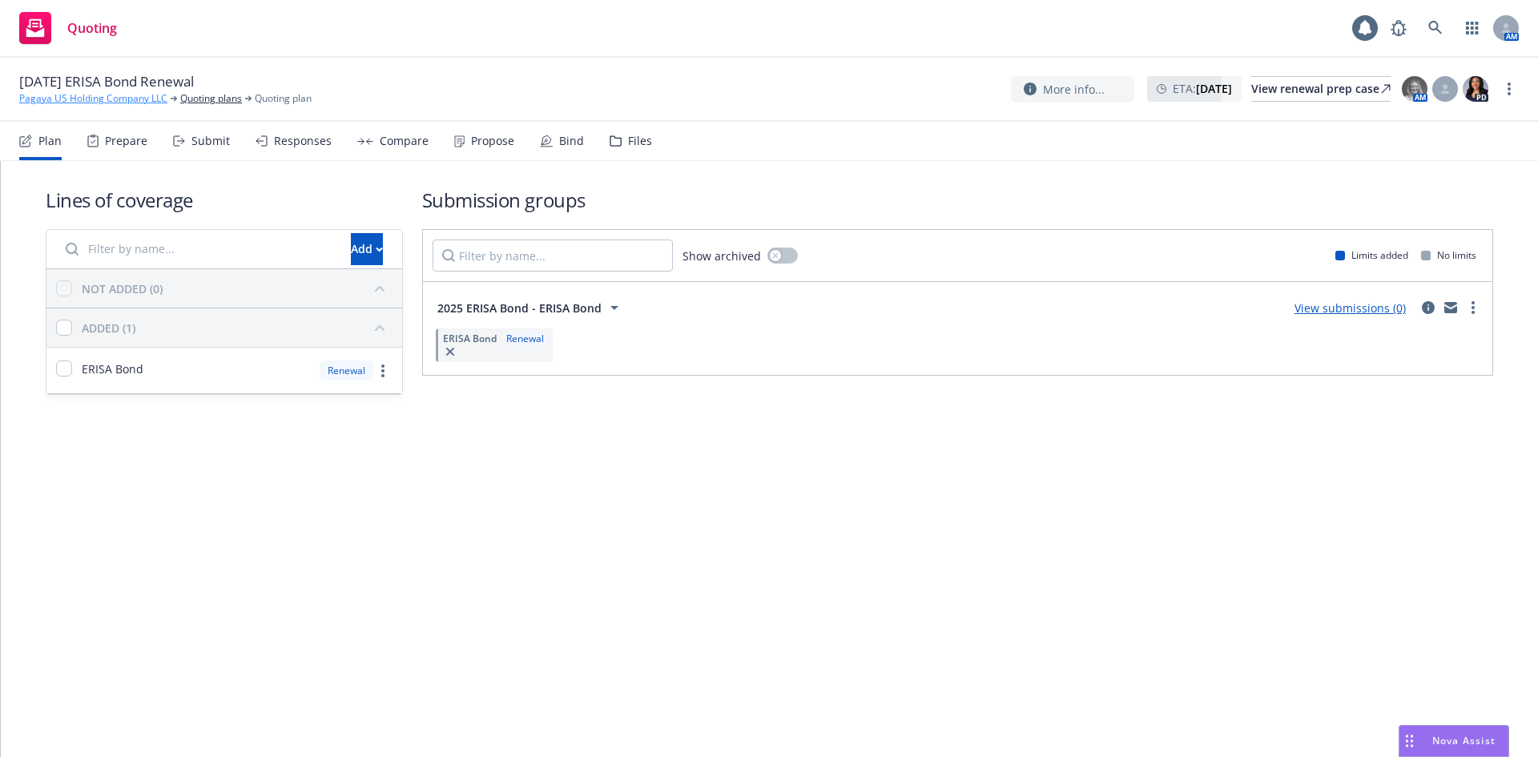
click at [127, 96] on link "Pagaya US Holding Company LLC" at bounding box center [93, 98] width 148 height 14
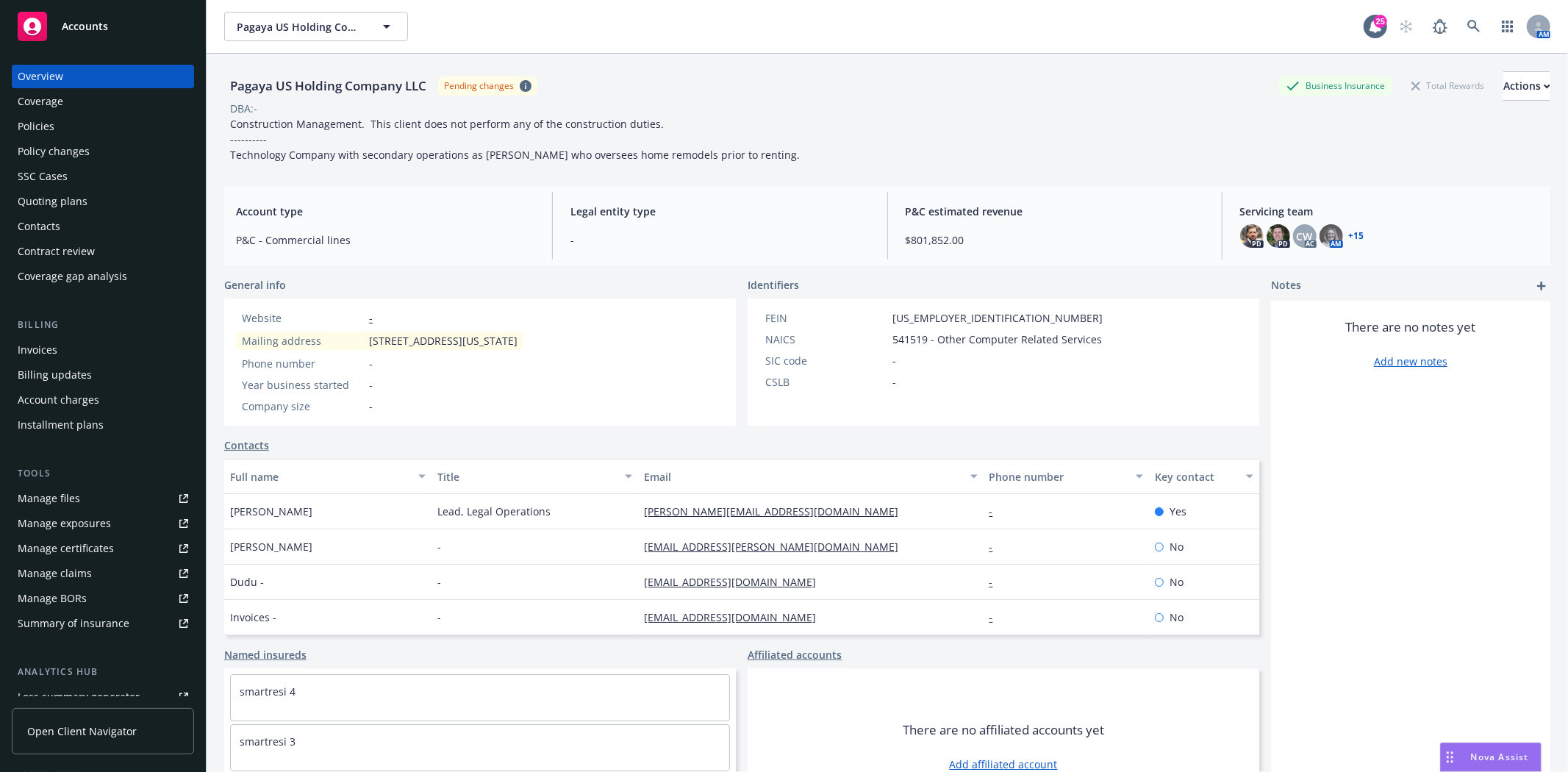
click at [80, 129] on div "Policies" at bounding box center [103, 127] width 171 height 24
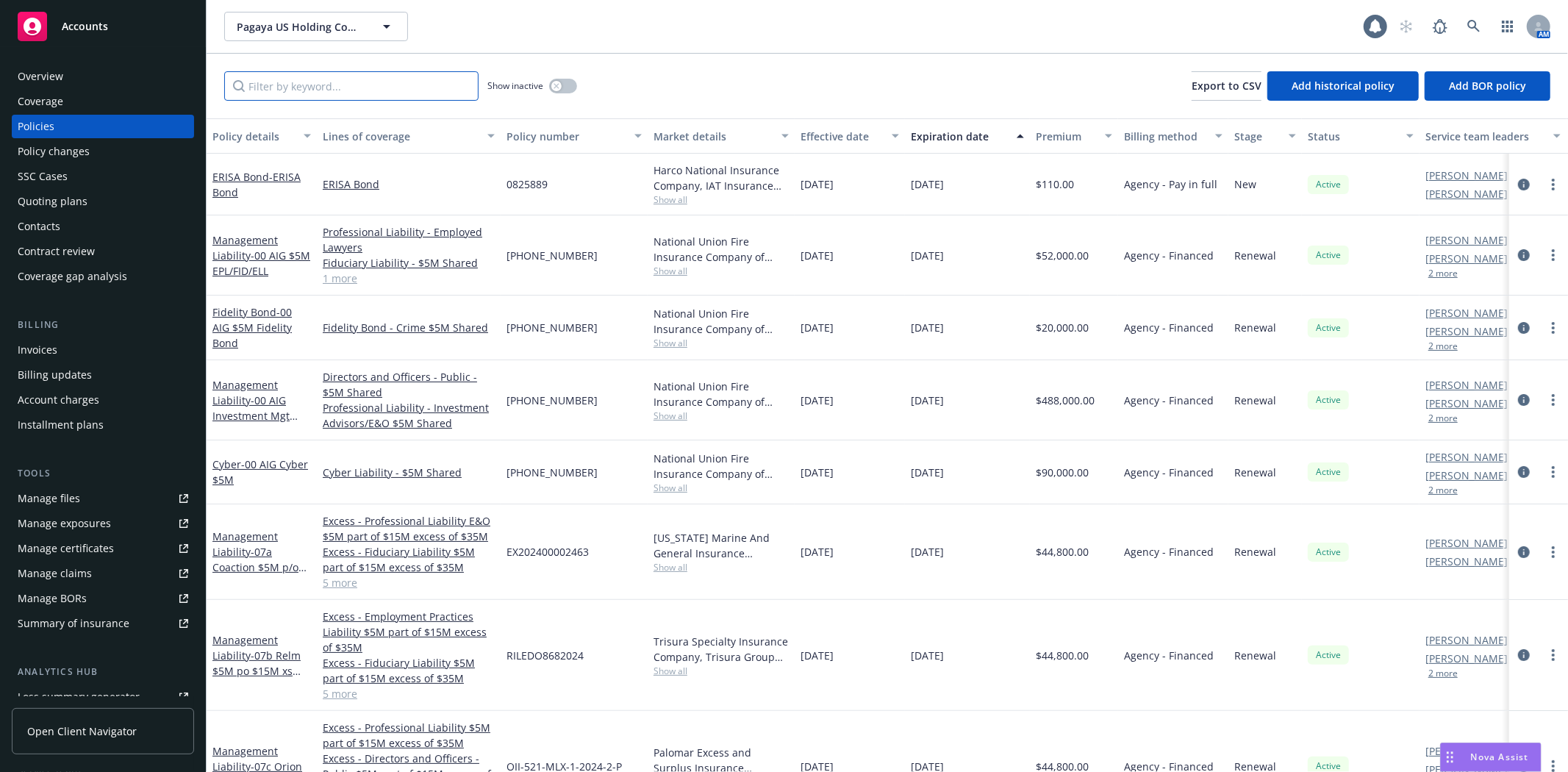
click at [337, 87] on input "Filter by keyword..." at bounding box center [350, 86] width 254 height 29
click at [339, 90] on input "Filter by keyword..." at bounding box center [350, 86] width 254 height 29
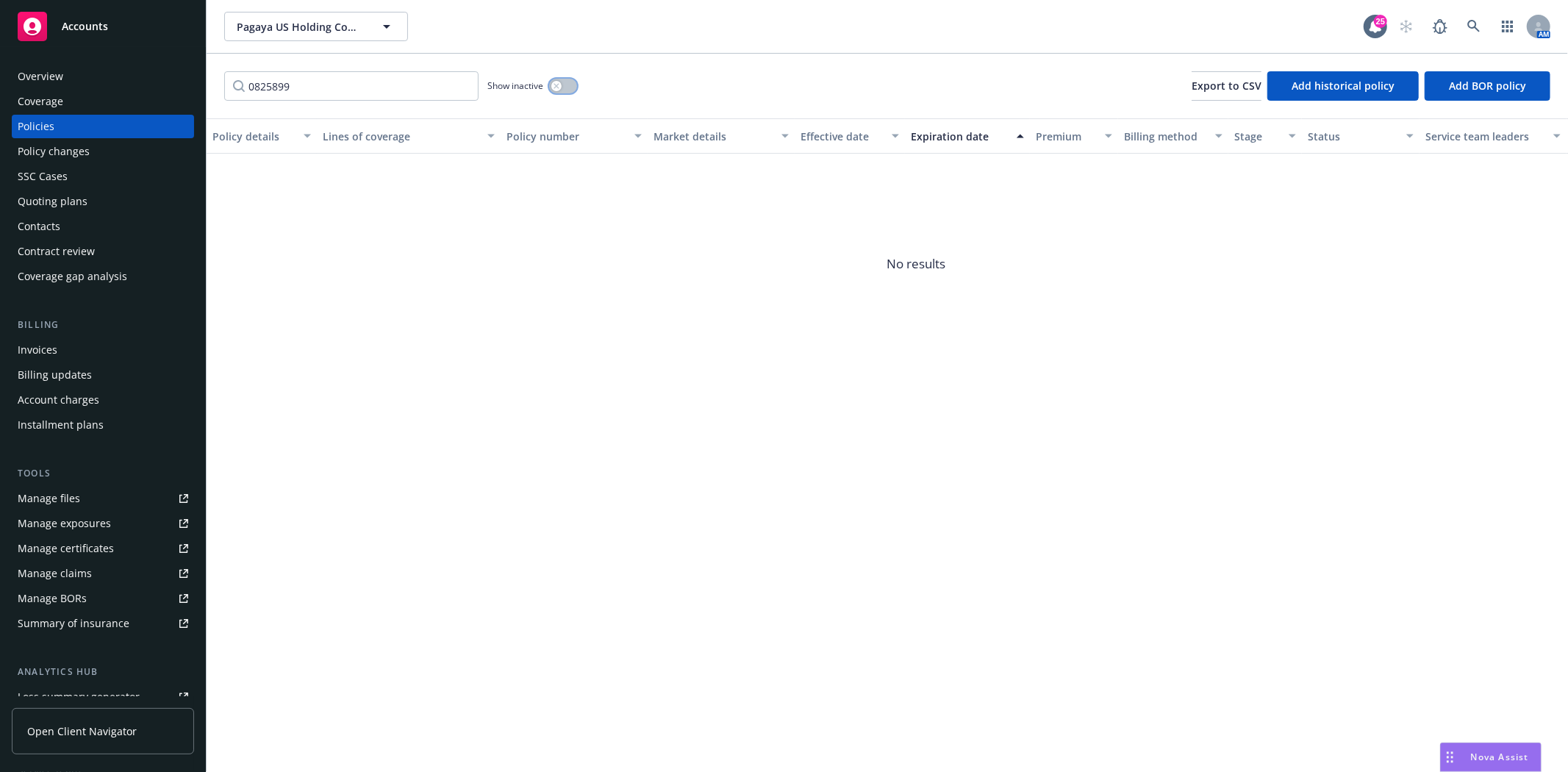
click at [563, 84] on button "button" at bounding box center [562, 86] width 28 height 15
click at [449, 83] on input "0825899" at bounding box center [350, 86] width 254 height 29
type input "08258"
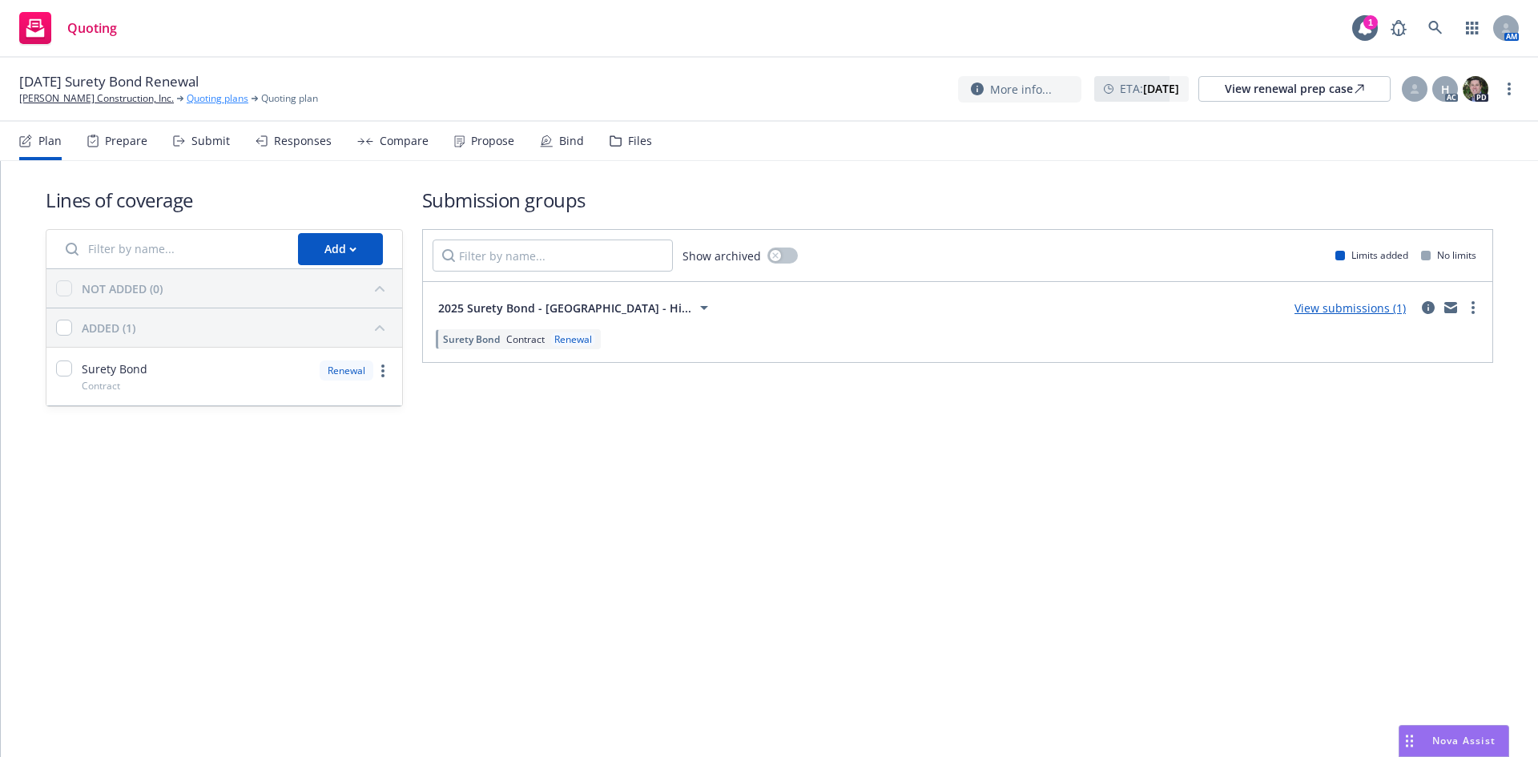
click at [187, 101] on link "Quoting plans" at bounding box center [218, 98] width 62 height 14
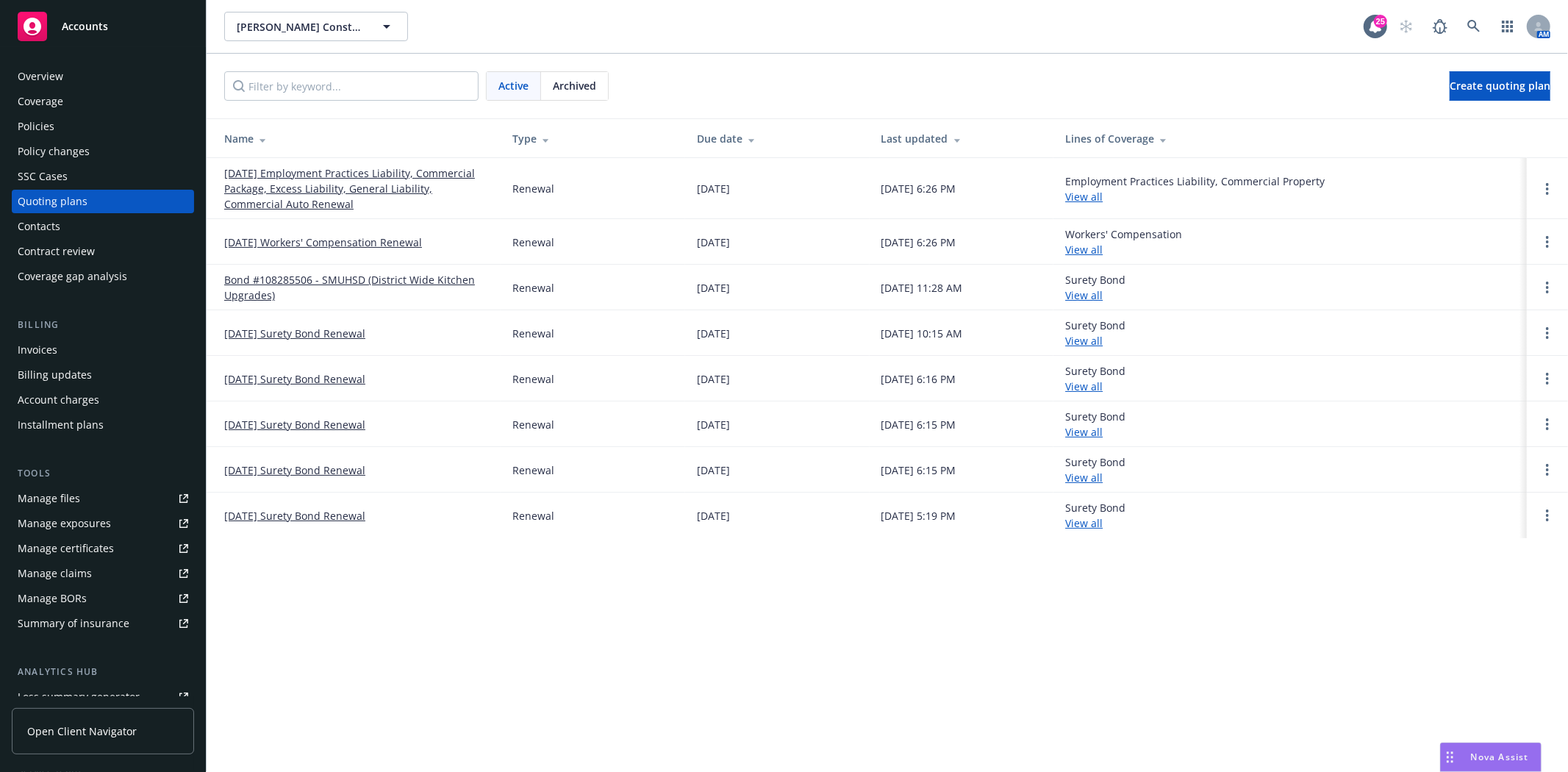
click at [67, 121] on div "Policies" at bounding box center [103, 127] width 171 height 24
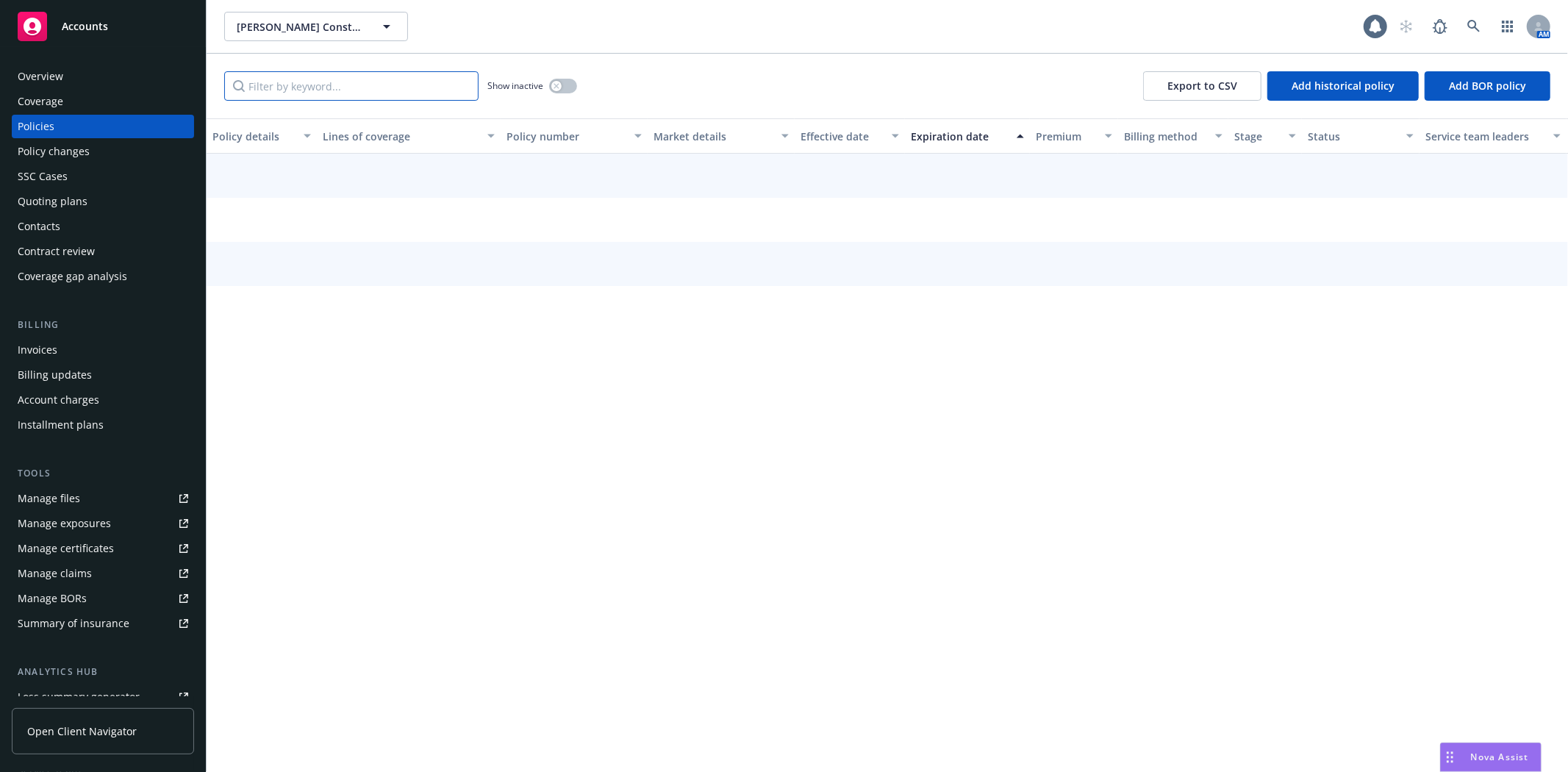
click at [313, 95] on input "Filter by keyword..." at bounding box center [350, 86] width 254 height 29
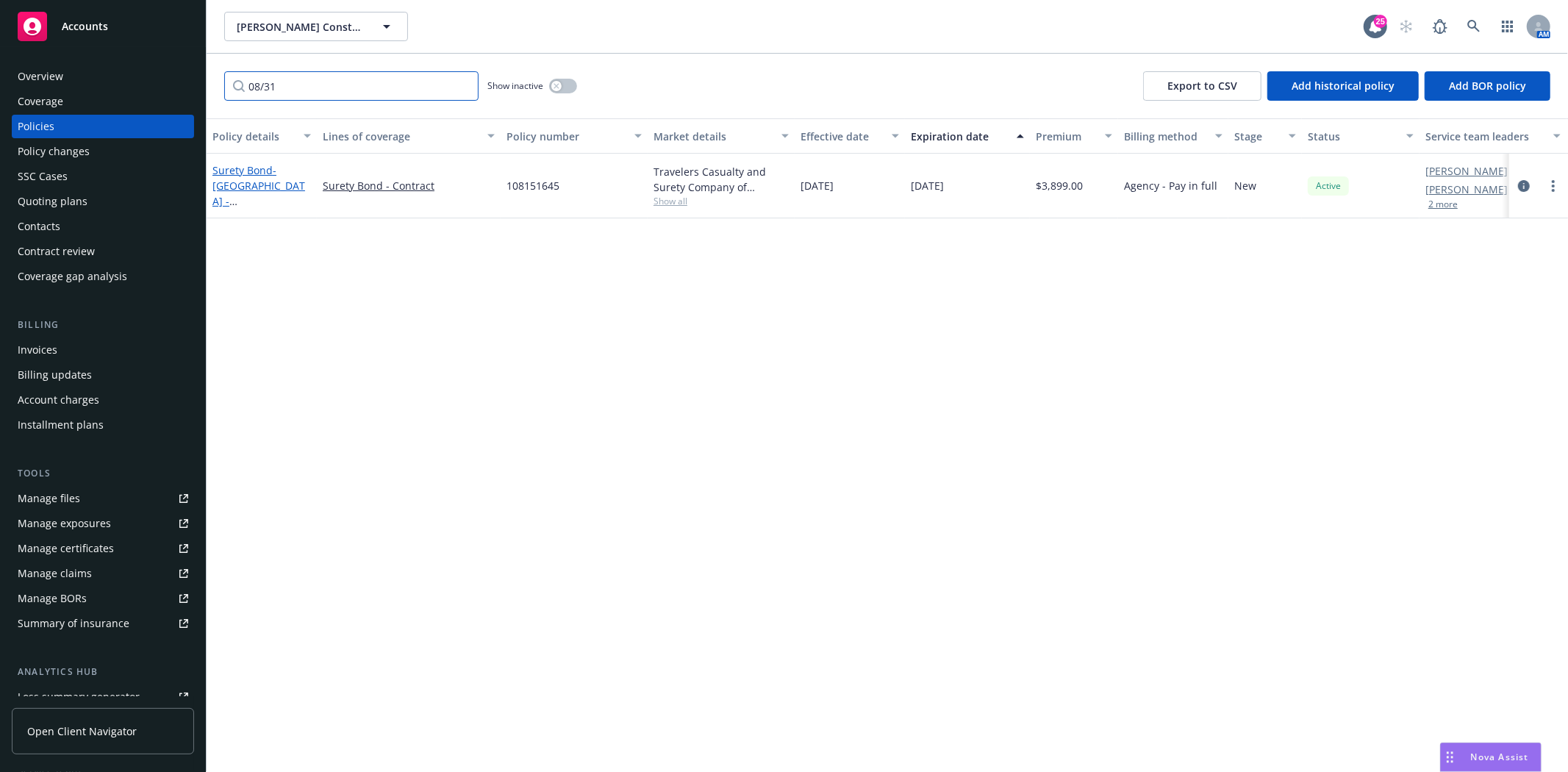
type input "08/31"
click at [272, 195] on span "- San Mateo Union High School District - Hillsdale High School Bldg K & K Chill…" at bounding box center [259, 217] width 93 height 106
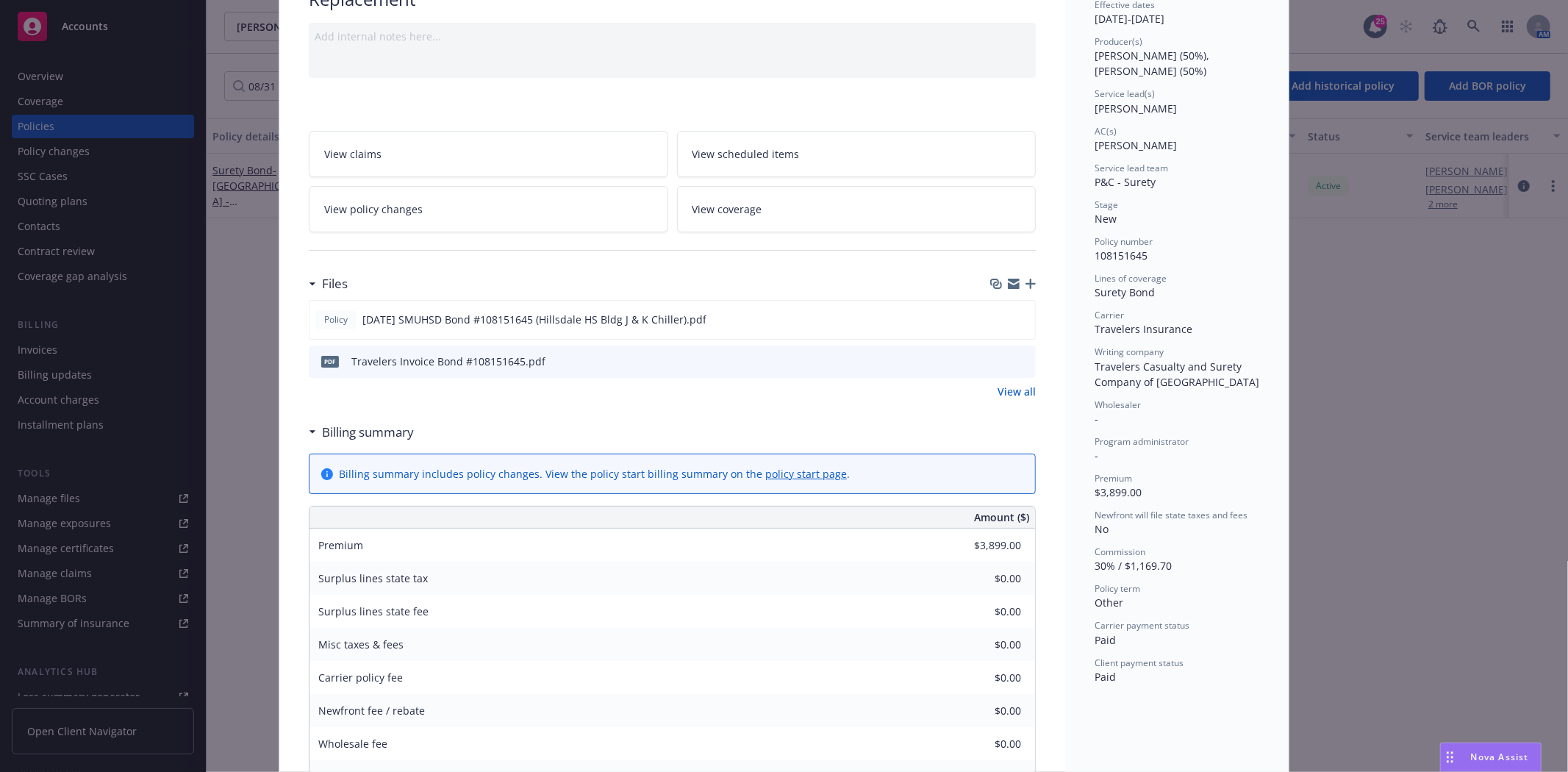
scroll to position [163, 0]
click at [1015, 309] on icon "preview file" at bounding box center [1021, 313] width 13 height 10
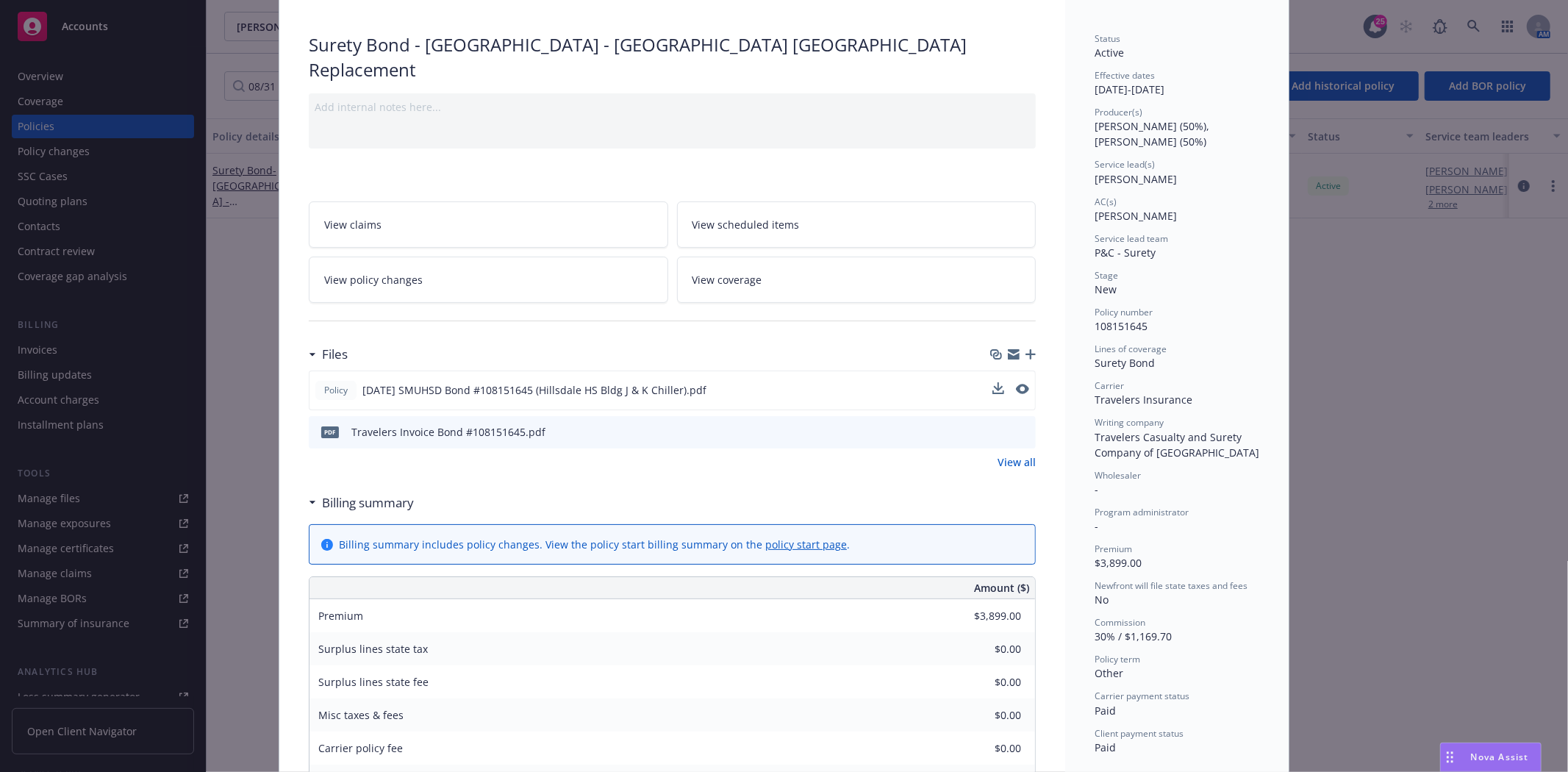
scroll to position [0, 0]
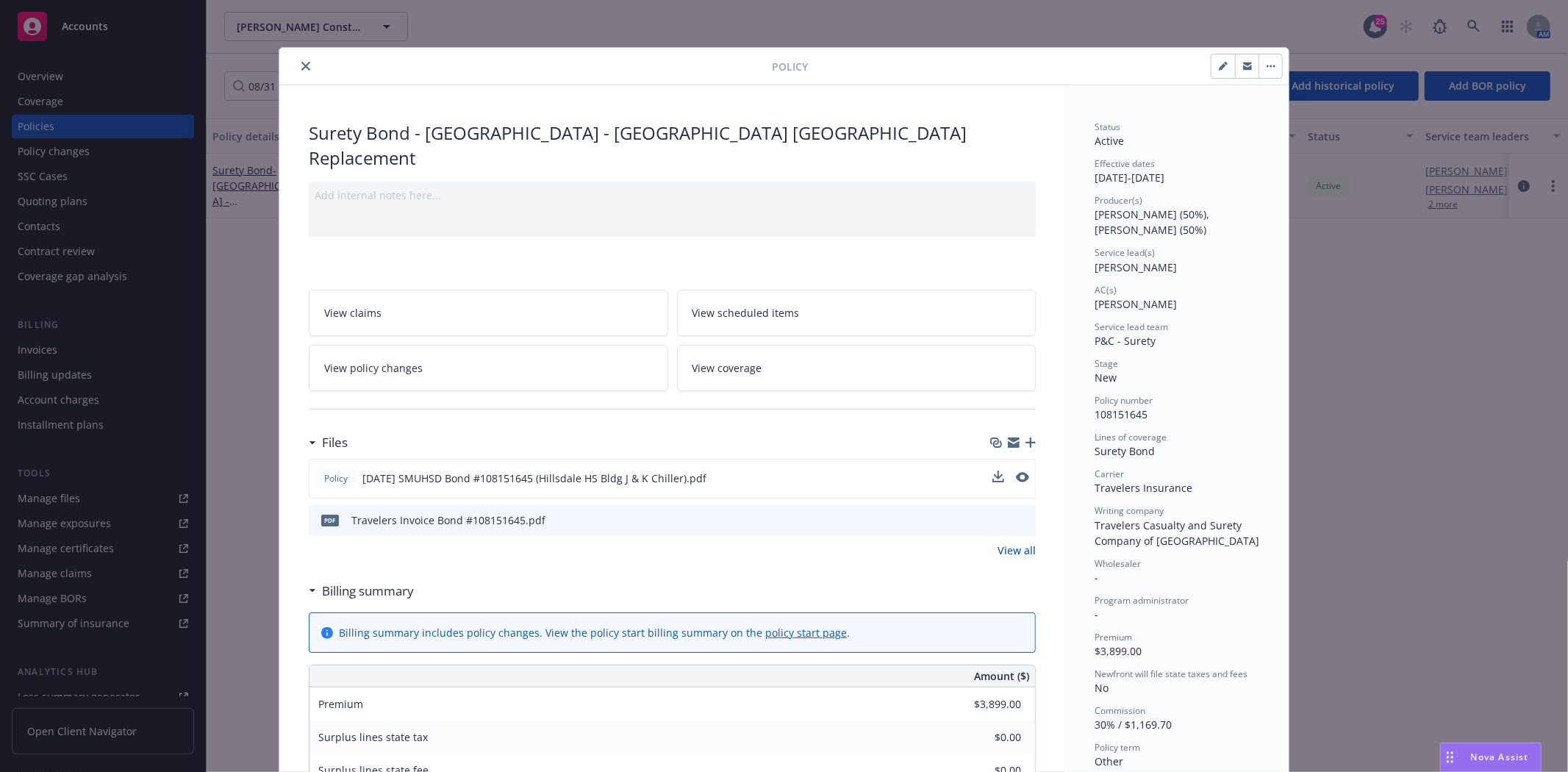
click at [297, 65] on button "close" at bounding box center [306, 65] width 17 height 17
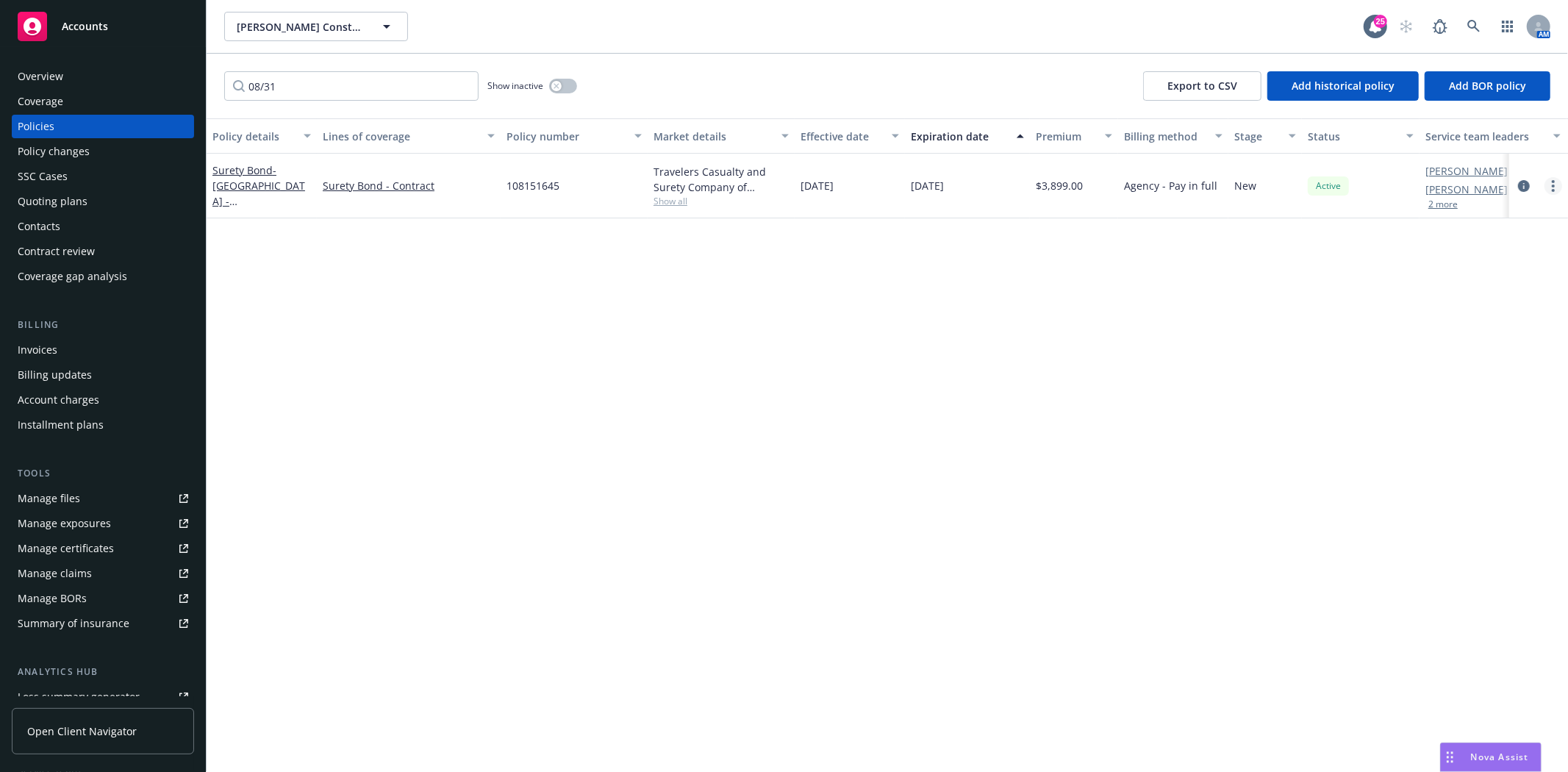
click at [1556, 184] on link "more" at bounding box center [1552, 185] width 17 height 17
click at [251, 186] on span "- San Mateo Union High School District - Hillsdale High School Bldg K & K Chill…" at bounding box center [259, 217] width 93 height 106
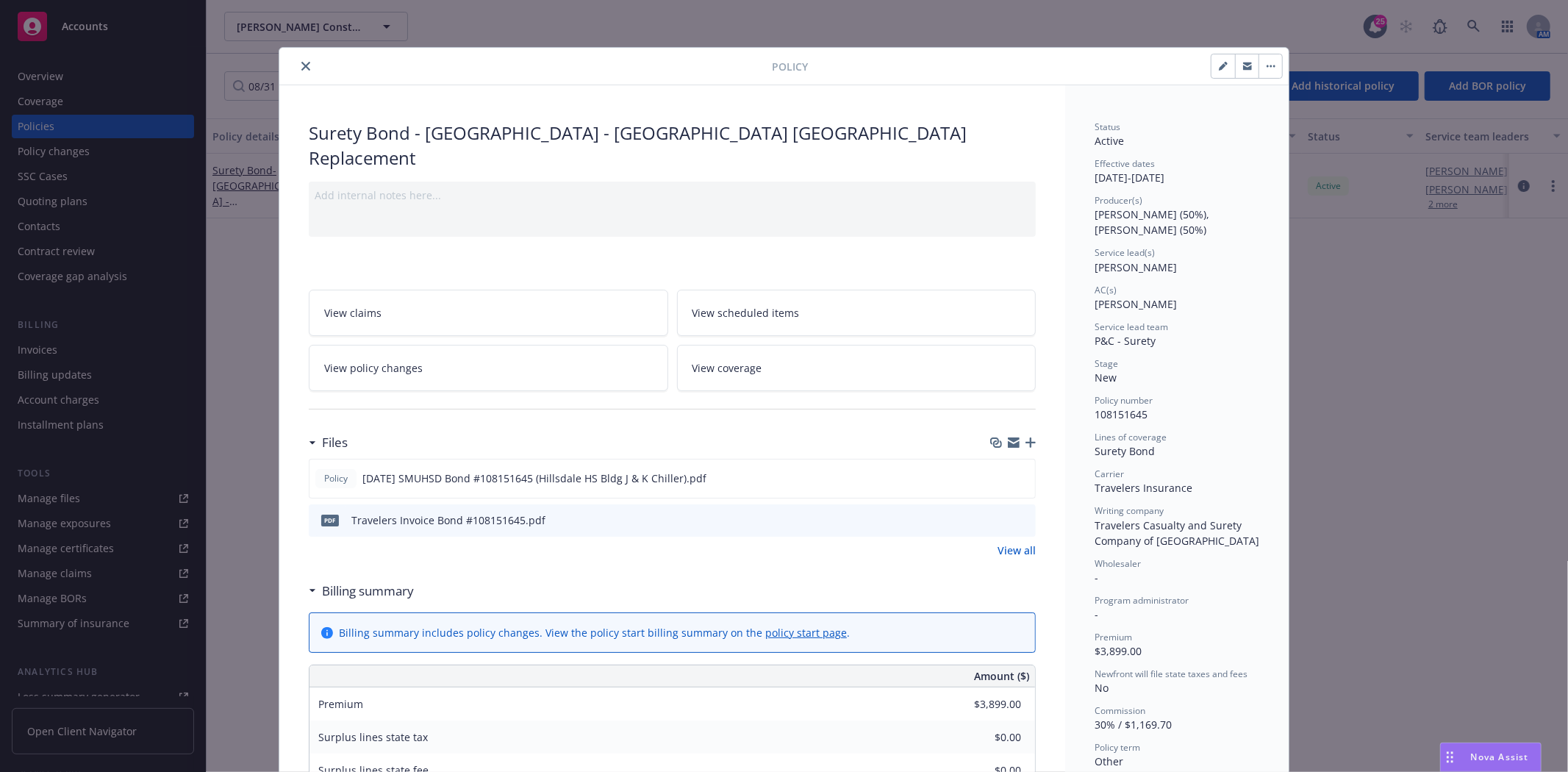
scroll to position [44, 0]
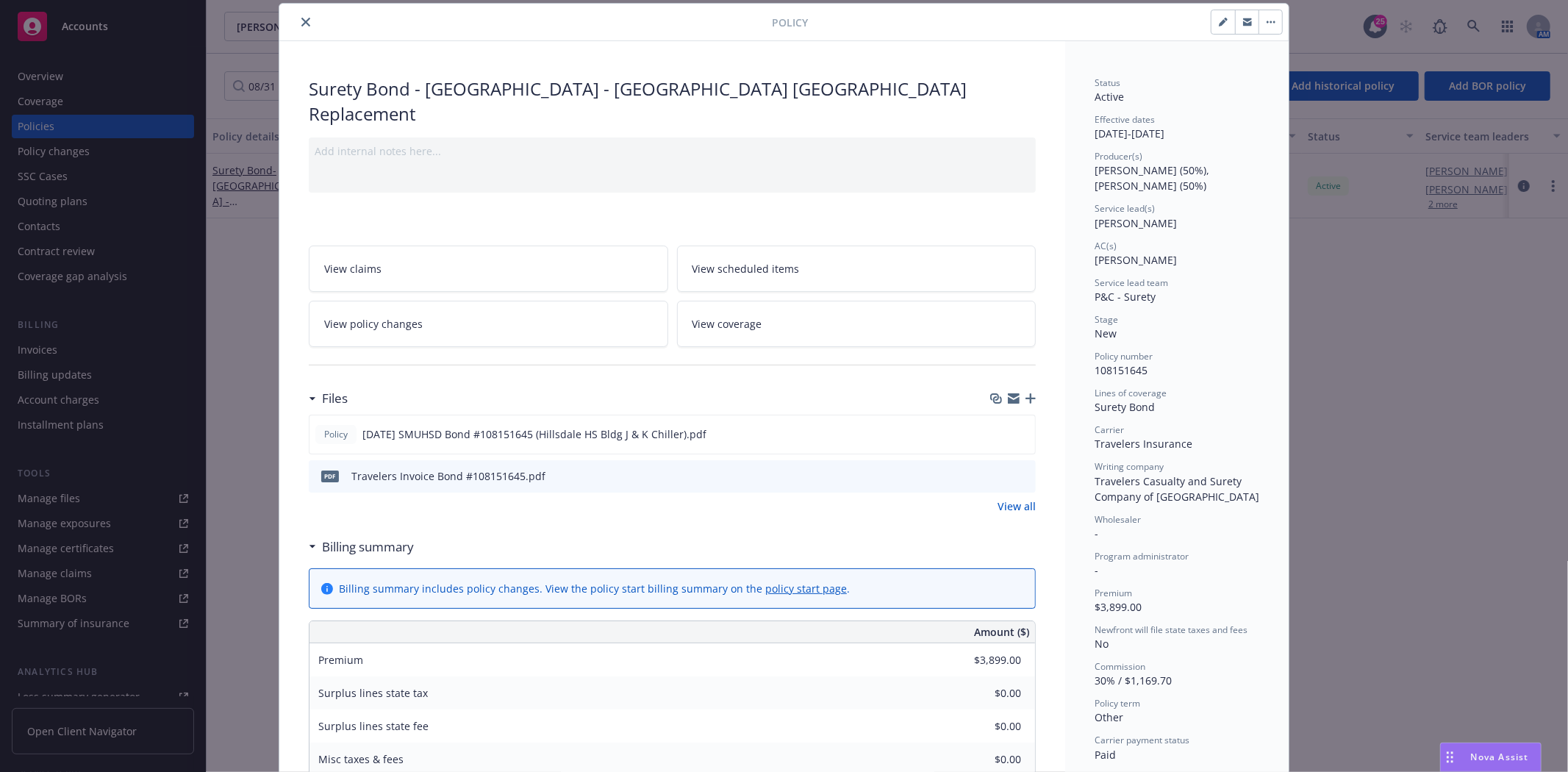
click at [1218, 17] on icon "button" at bounding box center [1223, 22] width 9 height 9
select select "NEW"
select select "other"
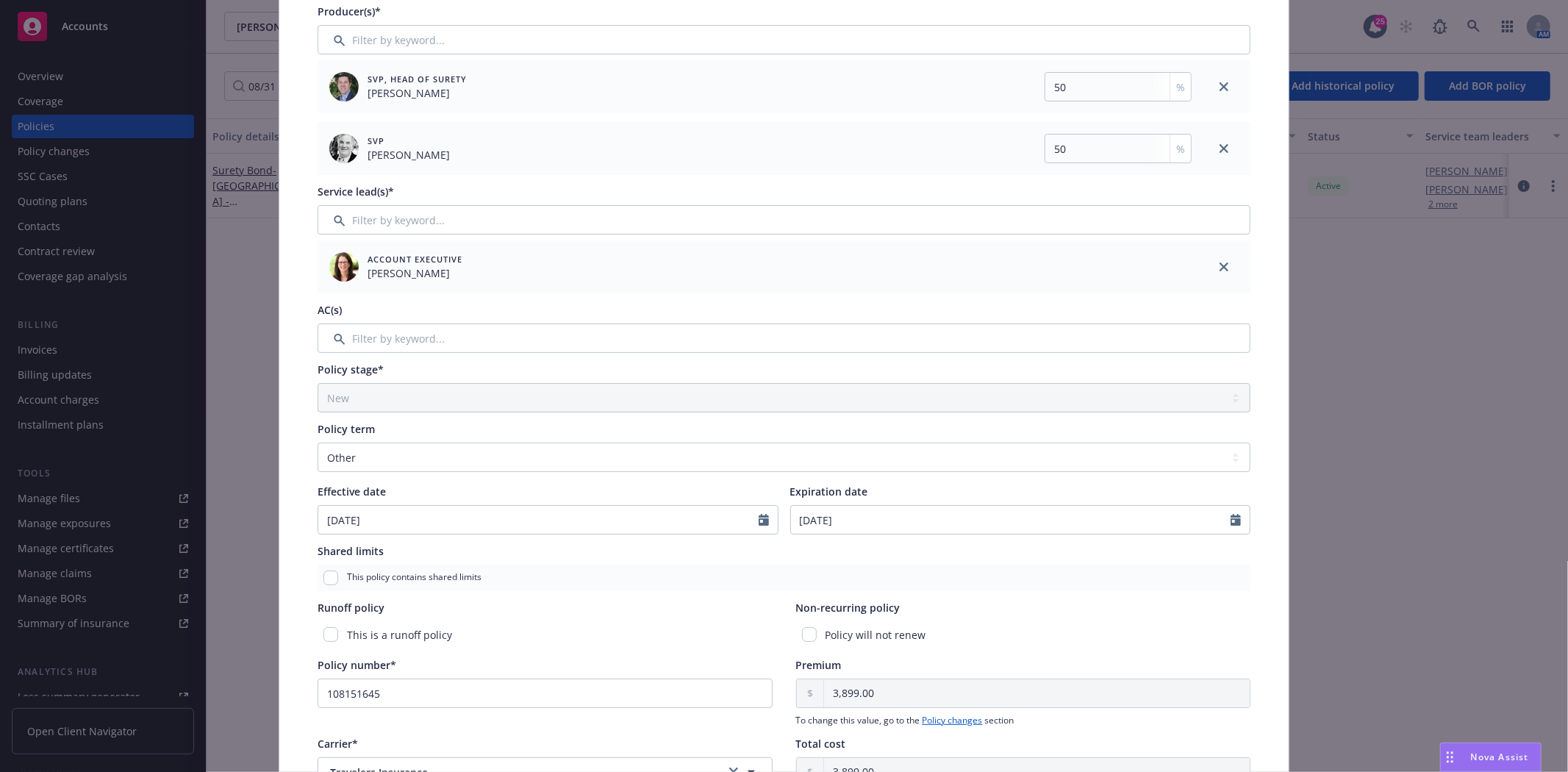
scroll to position [207, 0]
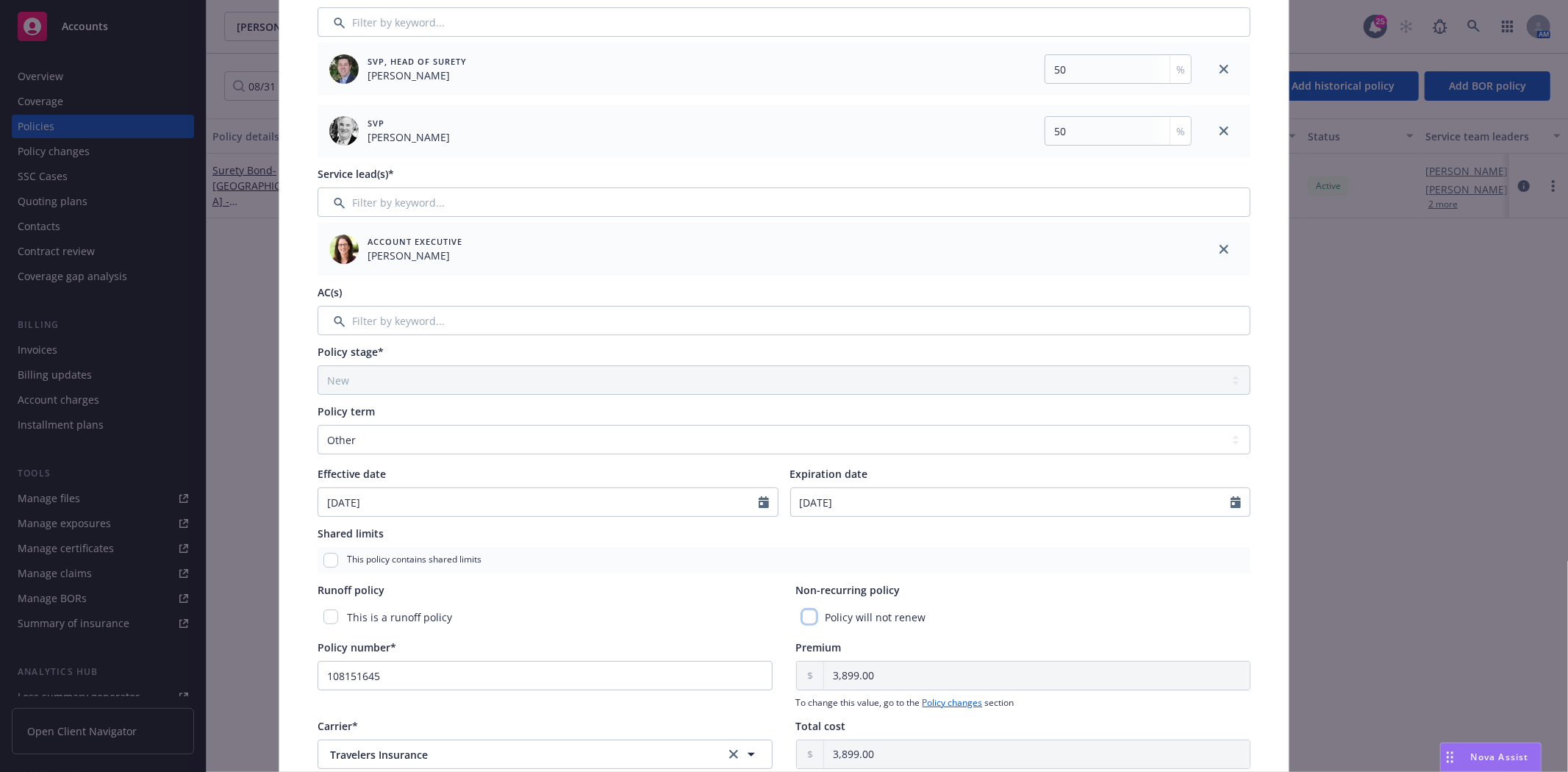
drag, startPoint x: 802, startPoint y: 620, endPoint x: 814, endPoint y: 612, distance: 14.4
click at [802, 620] on input "checkbox" at bounding box center [809, 617] width 15 height 15
checkbox input "true"
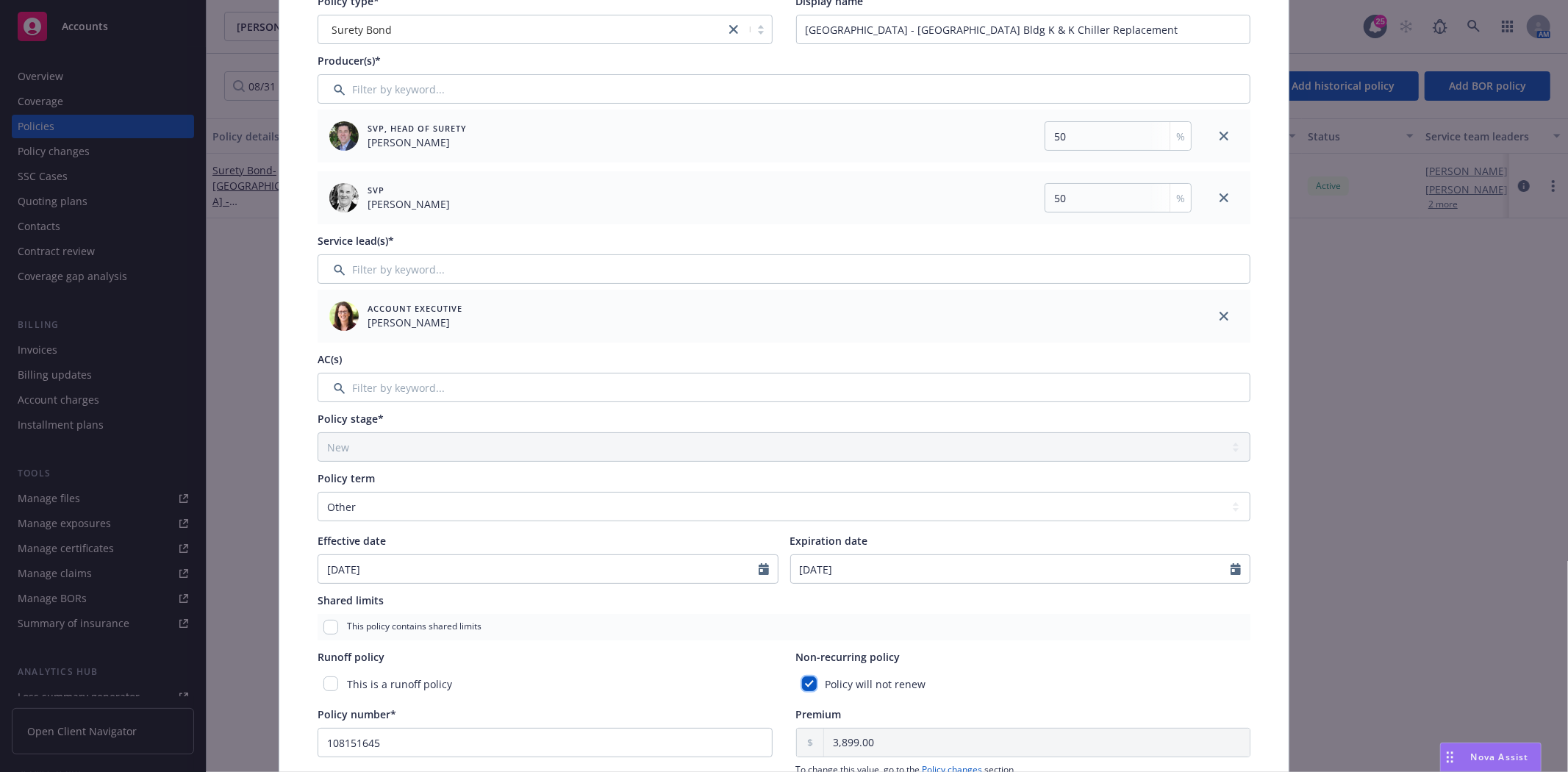
scroll to position [0, 0]
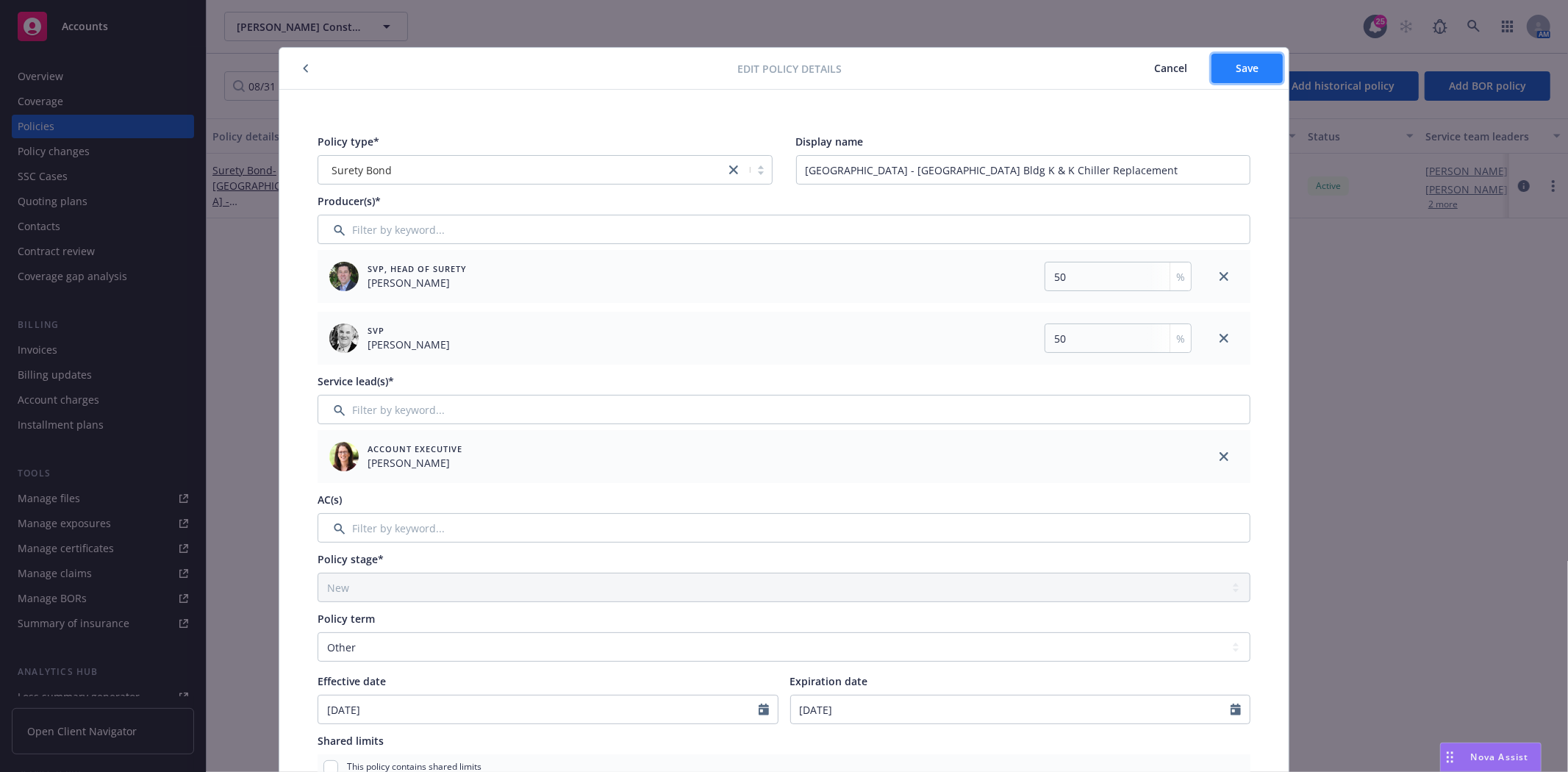
click at [1259, 65] on button "Save" at bounding box center [1247, 68] width 72 height 29
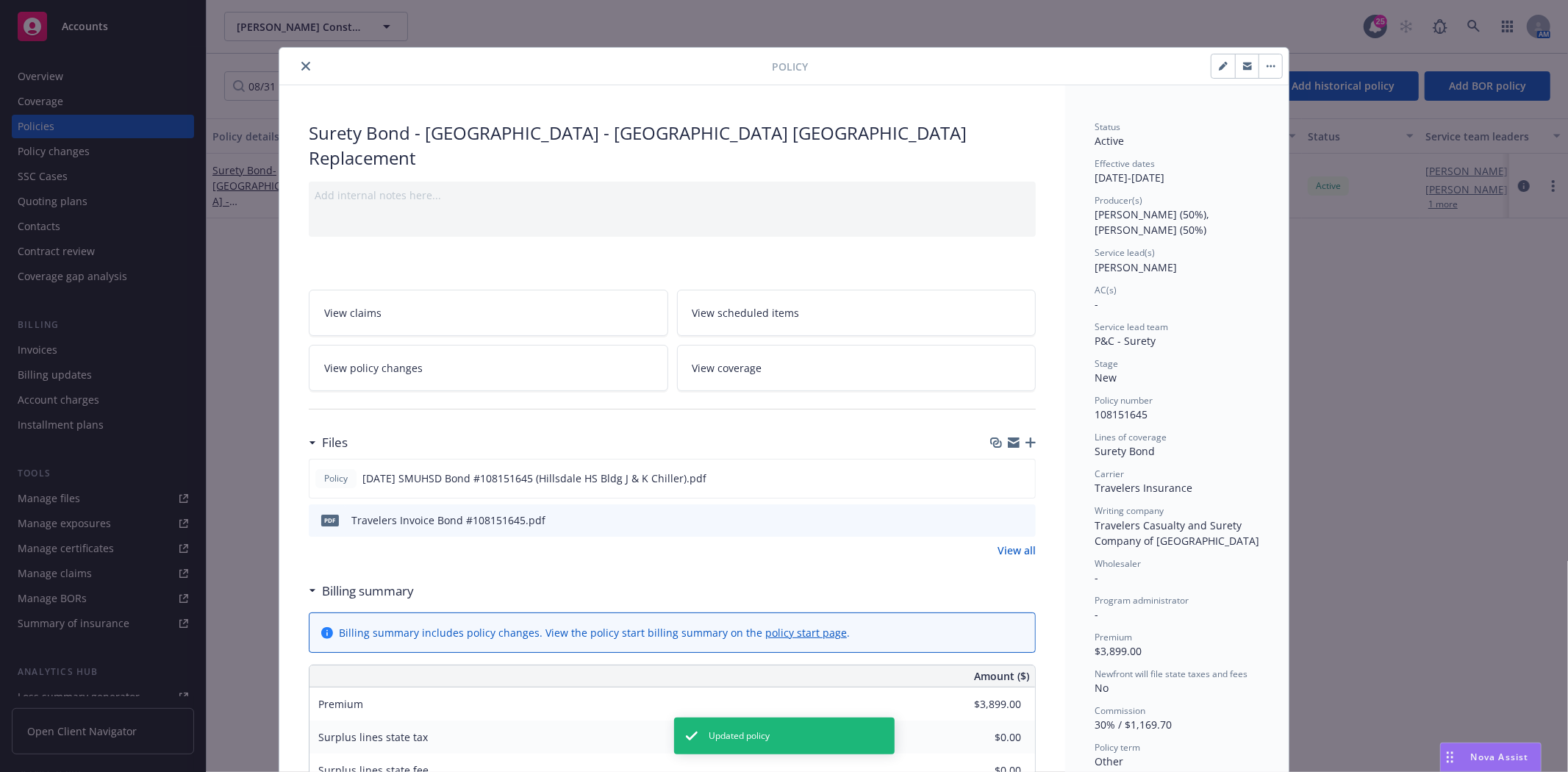
click at [301, 63] on icon "close" at bounding box center [306, 66] width 9 height 9
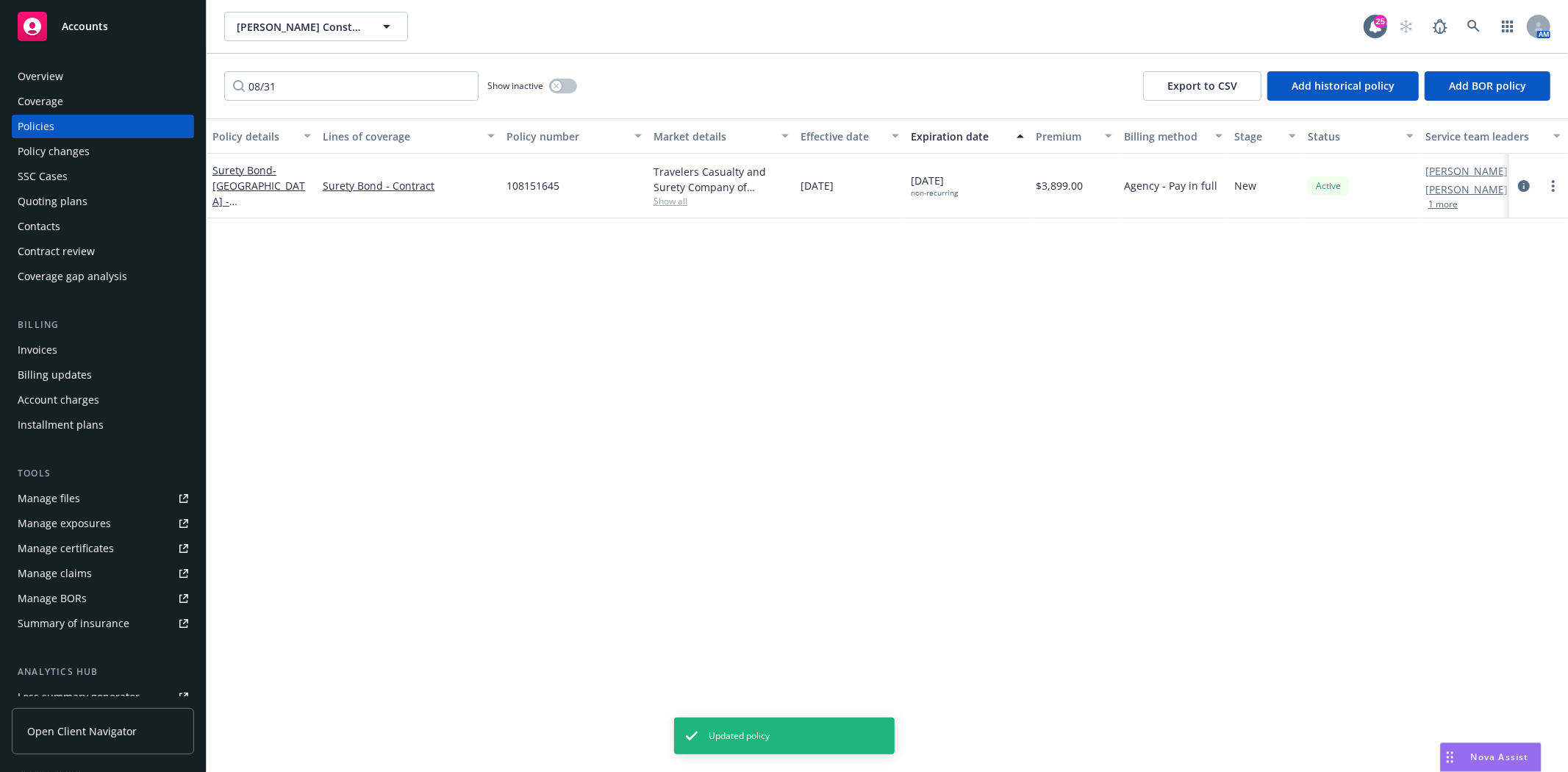
click at [98, 198] on div "Quoting plans" at bounding box center [103, 202] width 171 height 24
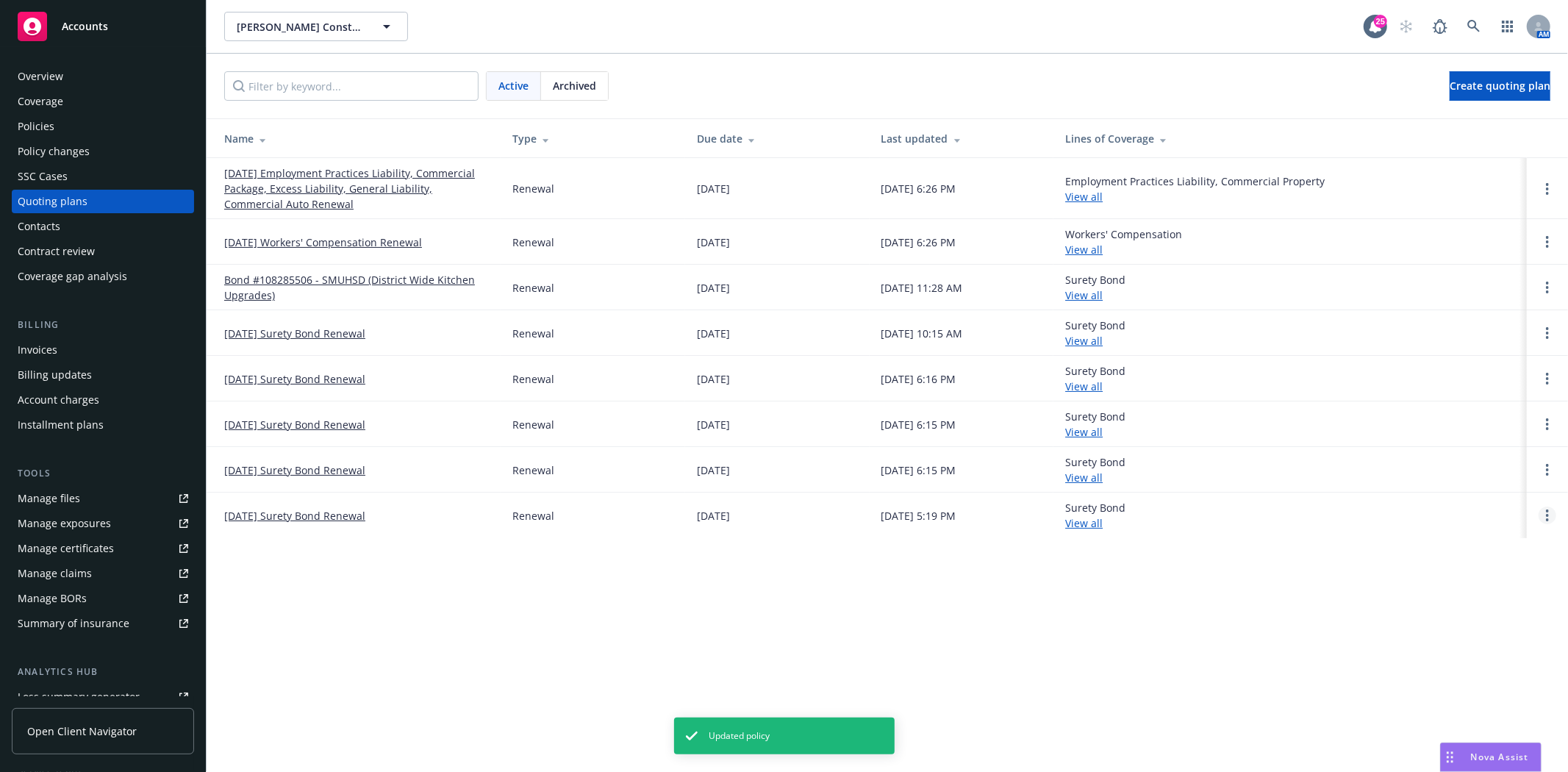
click at [1543, 517] on link "Open options" at bounding box center [1547, 515] width 17 height 17
click at [617, 483] on td "Renewal" at bounding box center [593, 470] width 184 height 46
click at [1551, 474] on link "Open options" at bounding box center [1547, 469] width 17 height 17
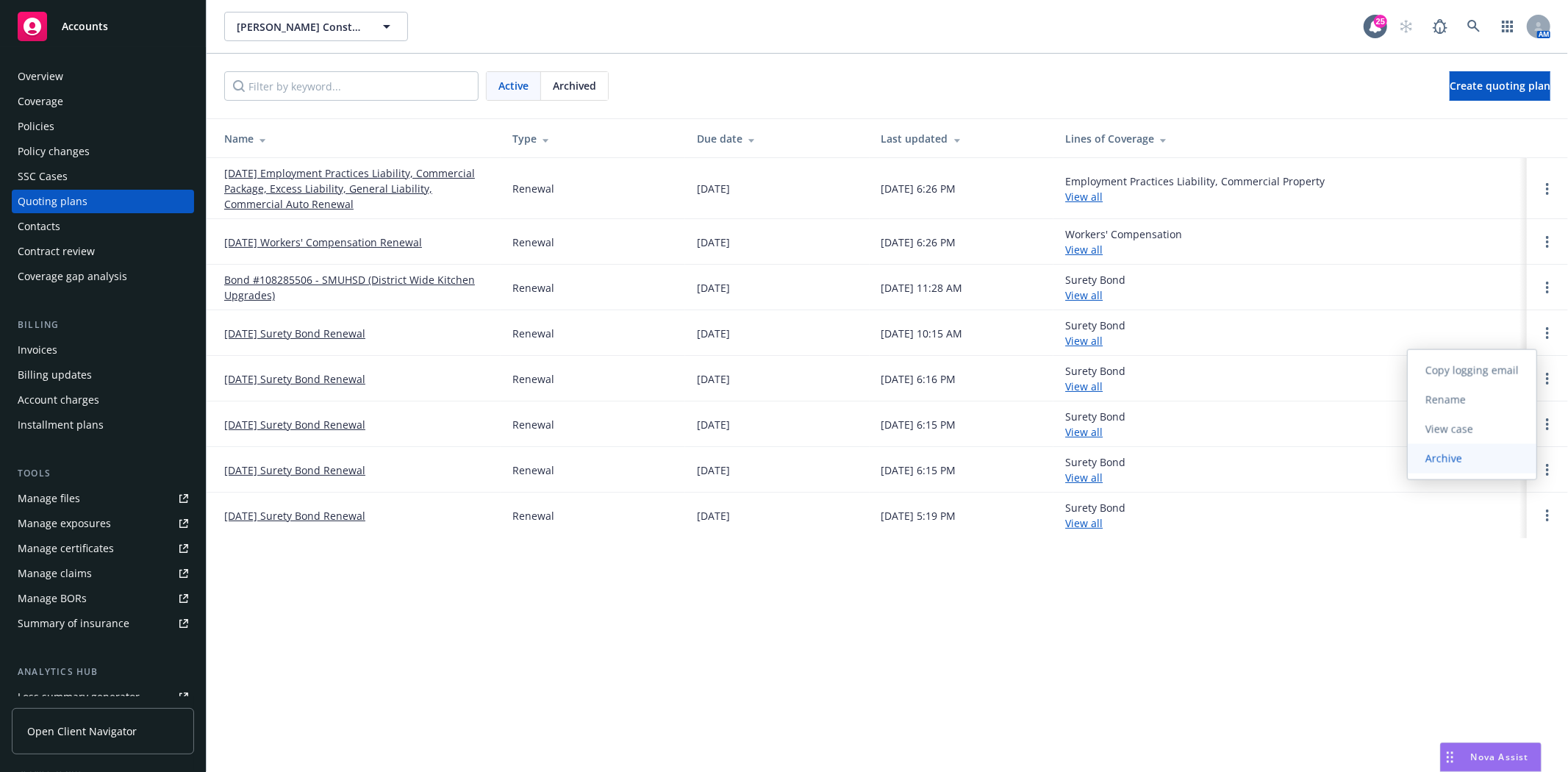
click at [1500, 450] on link "Archive" at bounding box center [1472, 459] width 128 height 29
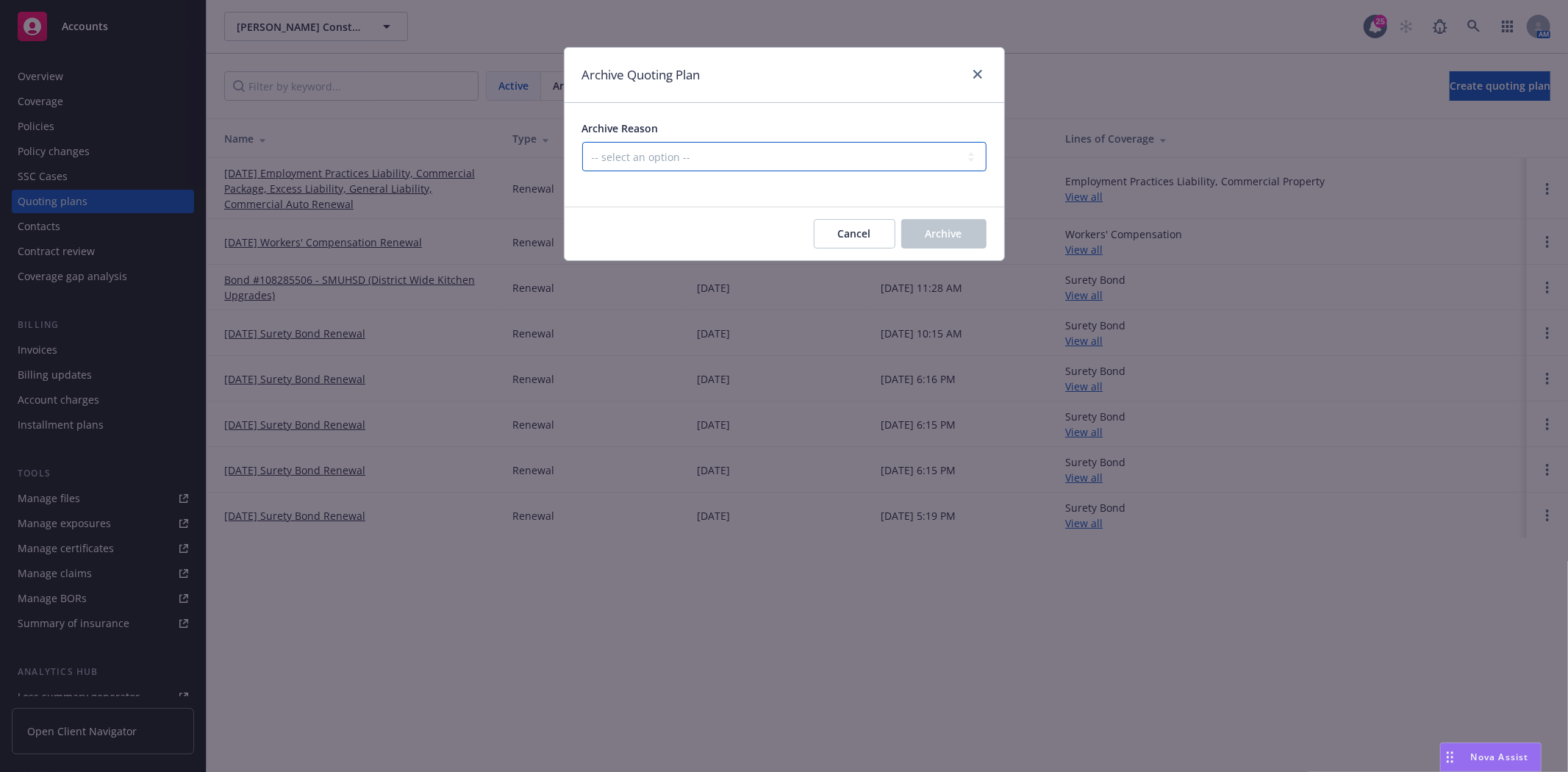
click at [738, 143] on select "-- select an option -- All policies in this renewal plan are auto-renewed Creat…" at bounding box center [784, 157] width 405 height 29
select select "ARCHIVED_RENEWAL_POLICY_AUTO_RENEWED"
click at [583, 142] on select "-- select an option -- All policies in this renewal plan are auto-renewed Creat…" at bounding box center [784, 157] width 405 height 29
click at [937, 233] on span "Archive" at bounding box center [944, 233] width 37 height 14
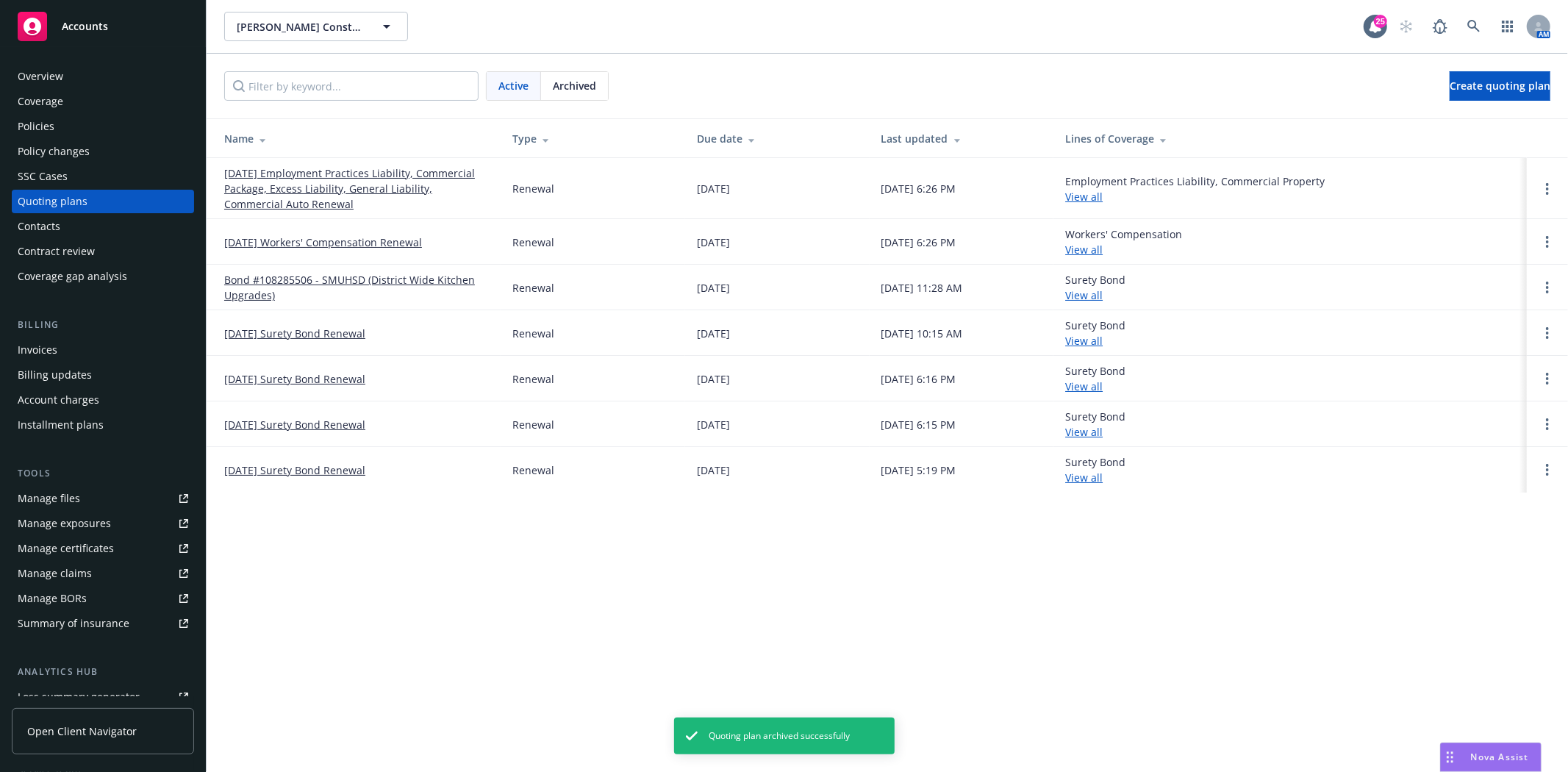
click at [89, 129] on div "Policies" at bounding box center [103, 127] width 171 height 24
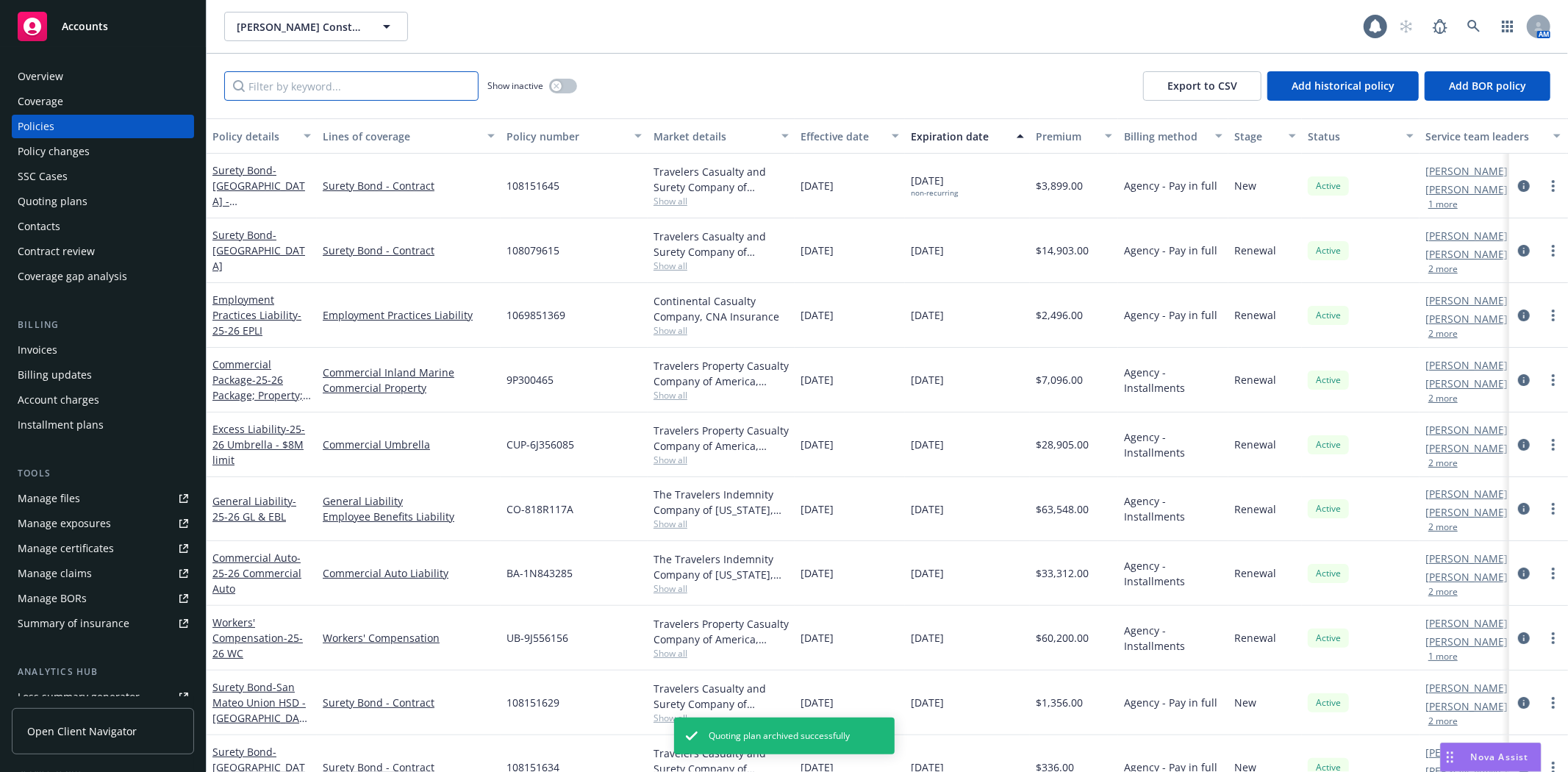
click at [279, 89] on input "Filter by keyword..." at bounding box center [350, 86] width 254 height 29
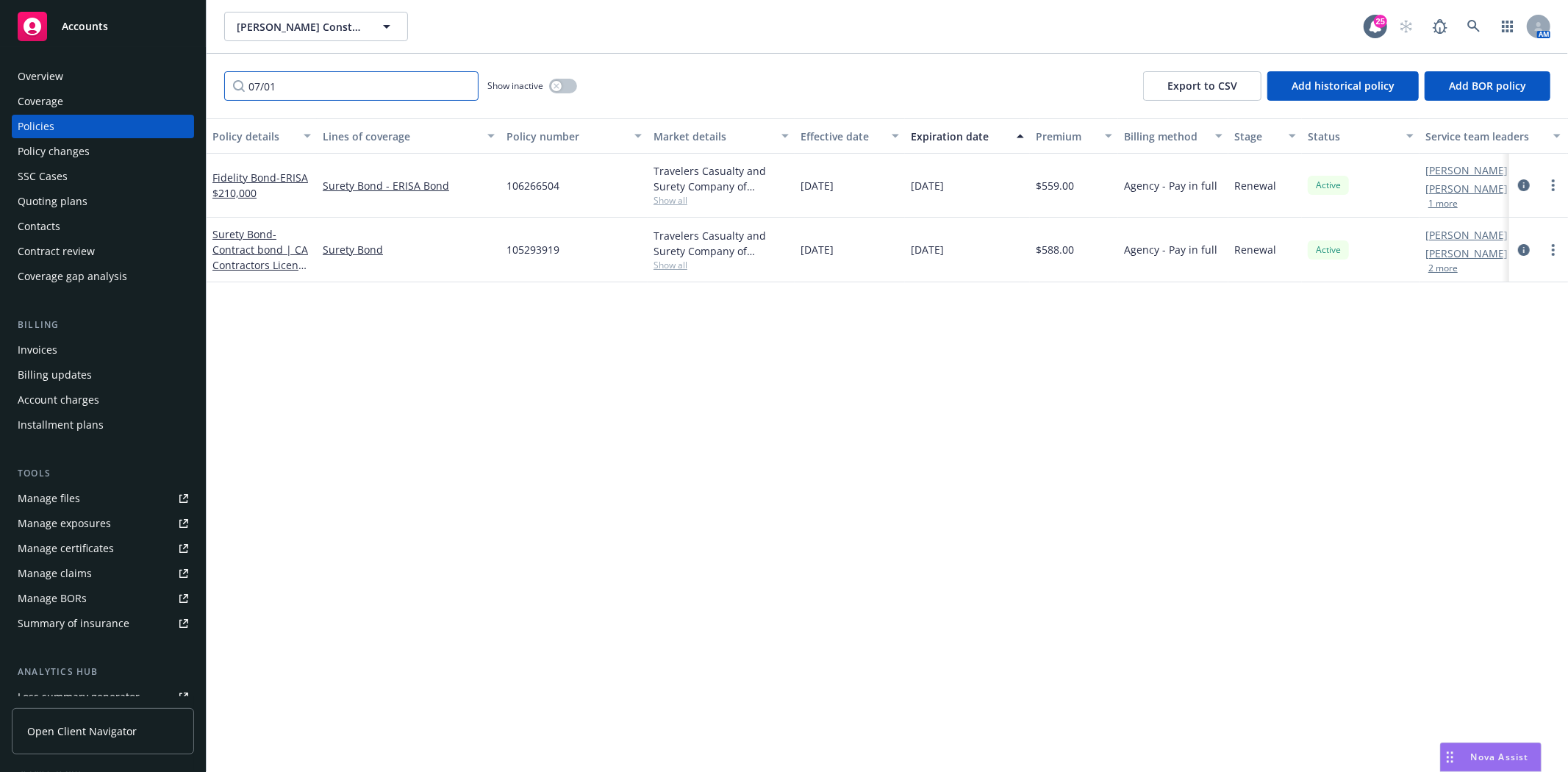
type input "07/01"
click at [42, 193] on div "Quoting plans" at bounding box center [52, 202] width 70 height 24
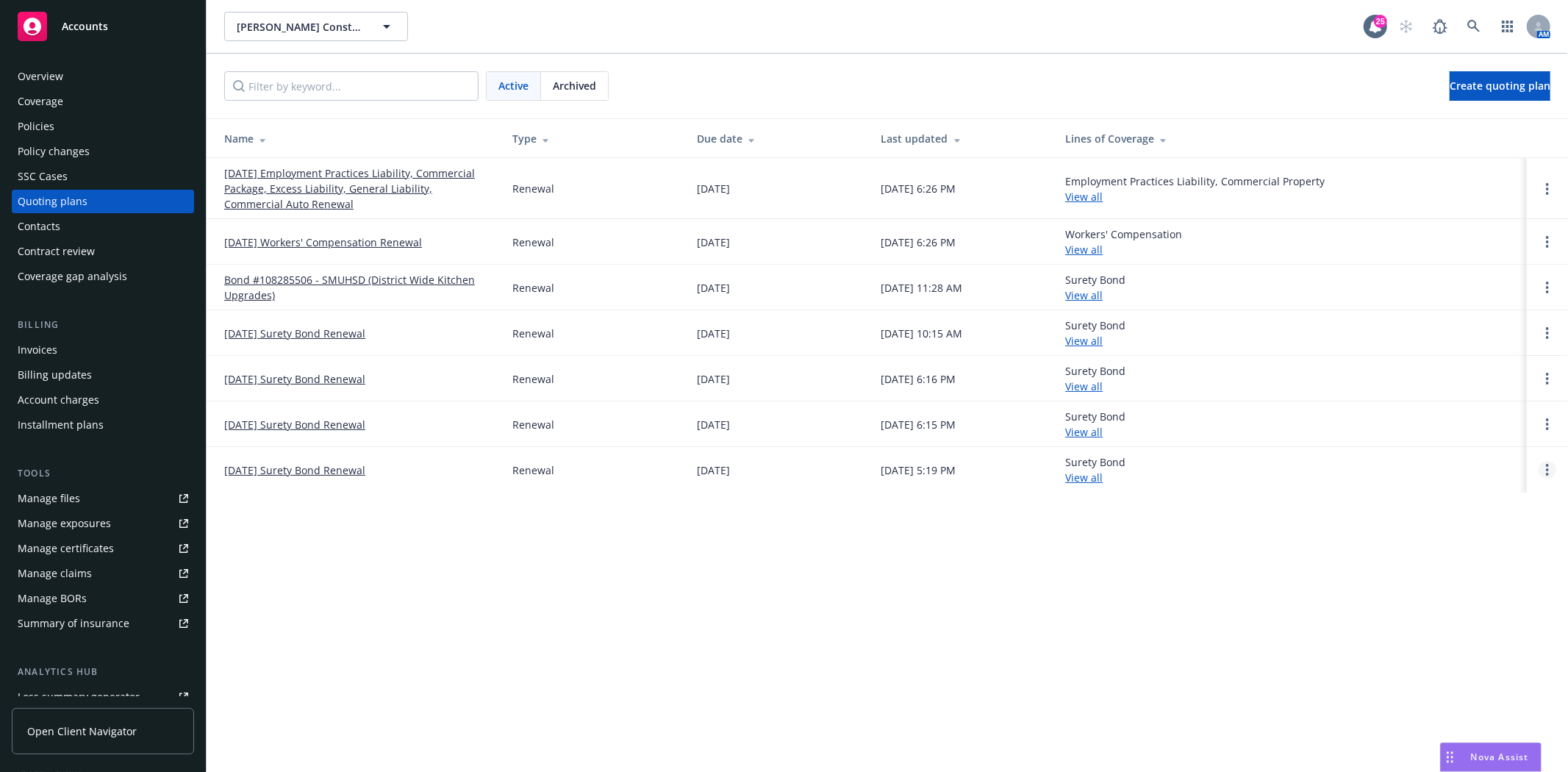
click at [1547, 467] on icon "Open options" at bounding box center [1547, 470] width 3 height 12
click at [1457, 457] on span "Archive" at bounding box center [1443, 458] width 72 height 14
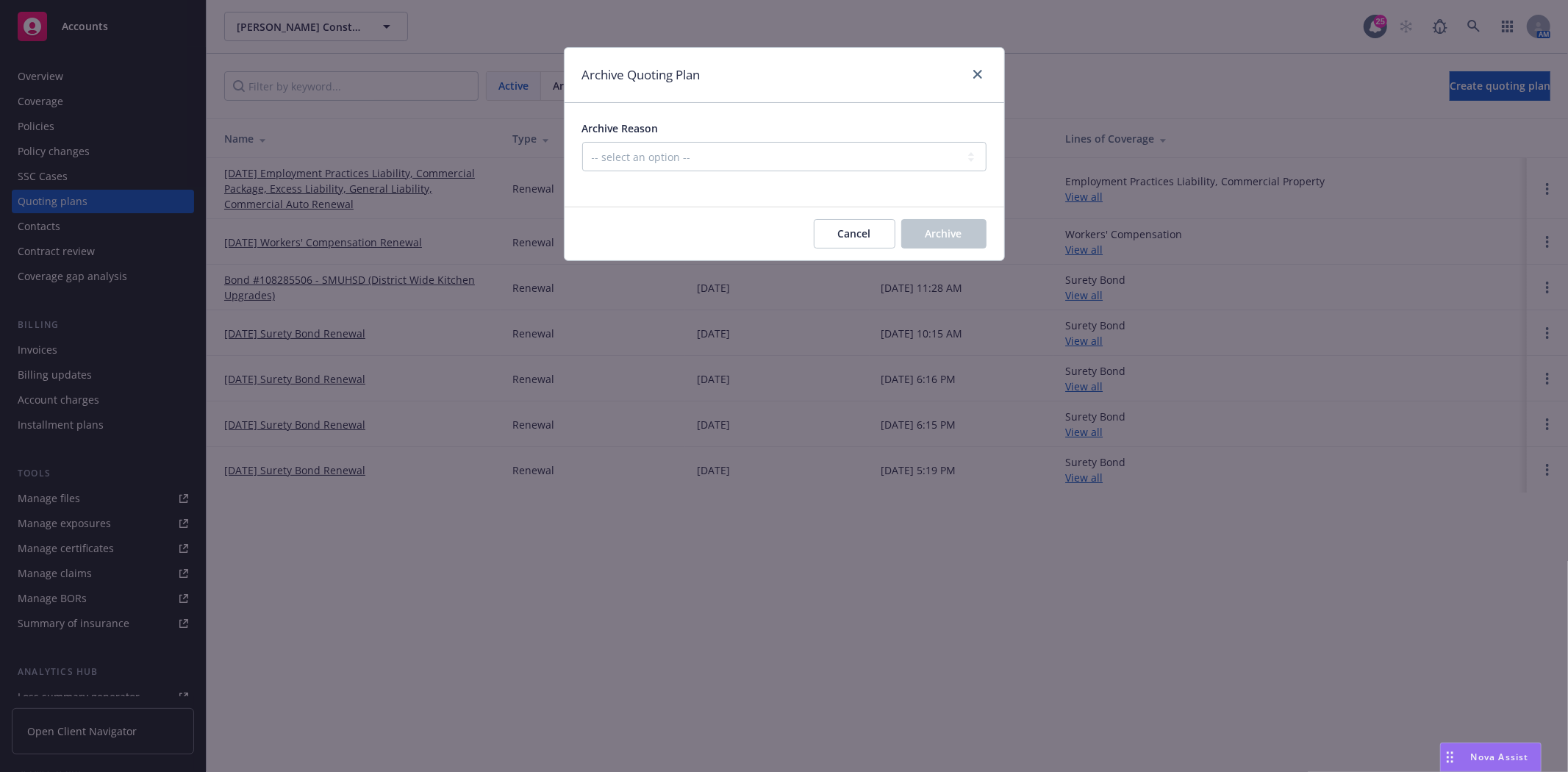
click at [731, 133] on div "Archive Reason" at bounding box center [784, 128] width 405 height 16
click at [715, 151] on select "-- select an option -- All policies in this renewal plan are auto-renewed Creat…" at bounding box center [784, 157] width 405 height 29
select select "ARCHIVED_RENEWAL_POLICY_AUTO_RENEWED"
click at [583, 142] on select "-- select an option -- All policies in this renewal plan are auto-renewed Creat…" at bounding box center [784, 157] width 405 height 29
click at [978, 243] on button "Archive" at bounding box center [943, 234] width 85 height 29
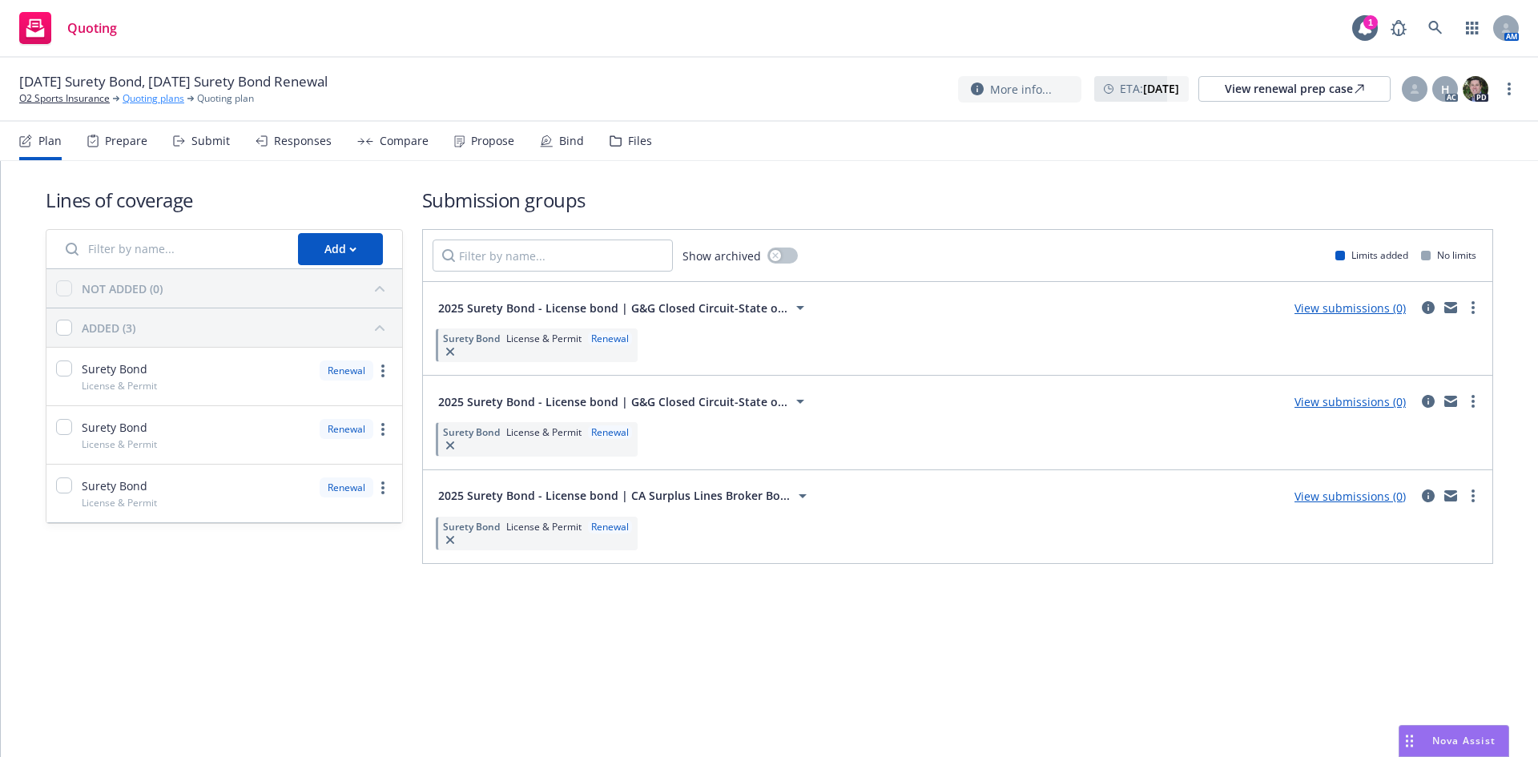
click at [163, 97] on link "Quoting plans" at bounding box center [154, 98] width 62 height 14
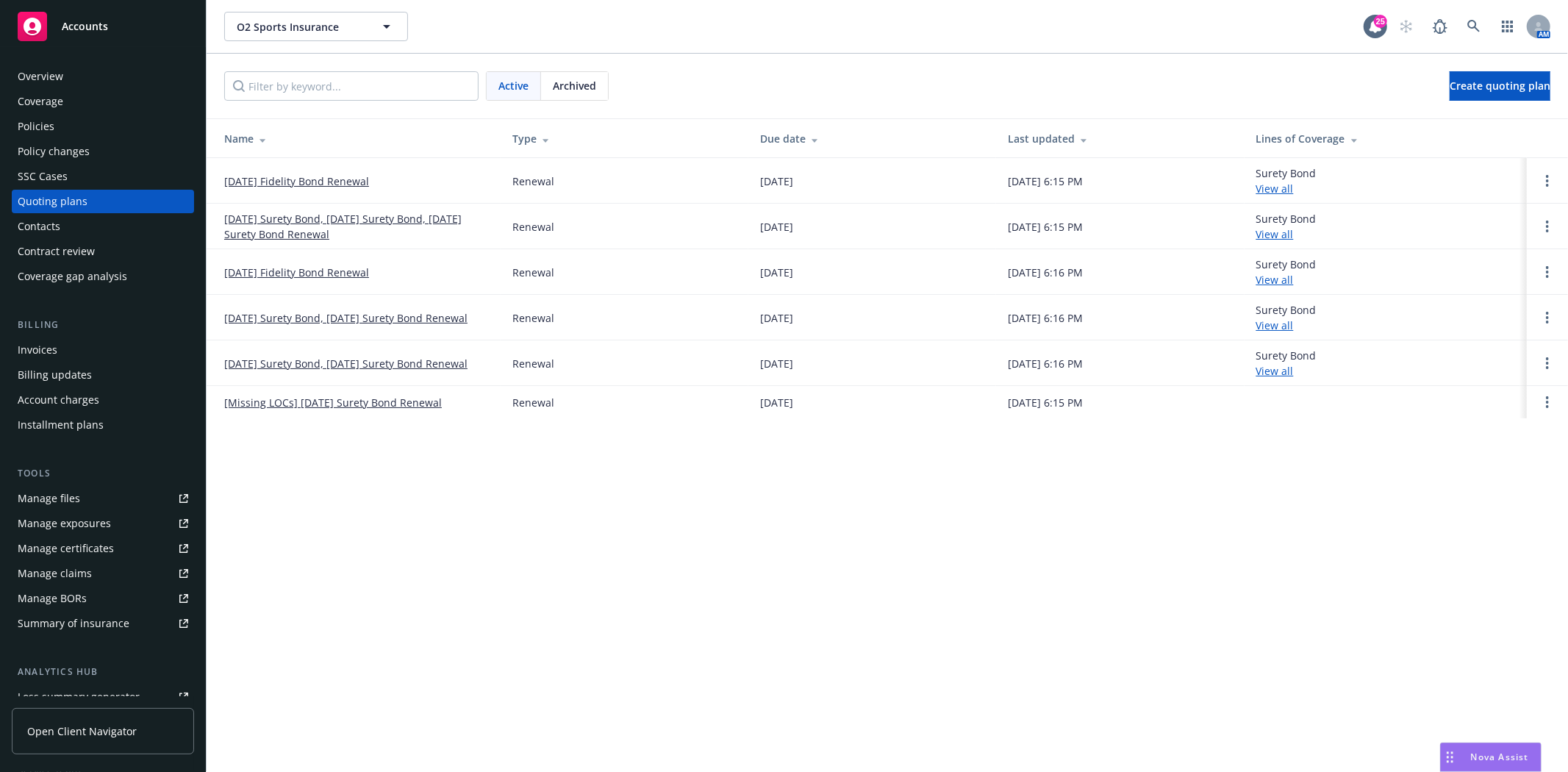
click at [53, 115] on div "Policies" at bounding box center [36, 127] width 37 height 24
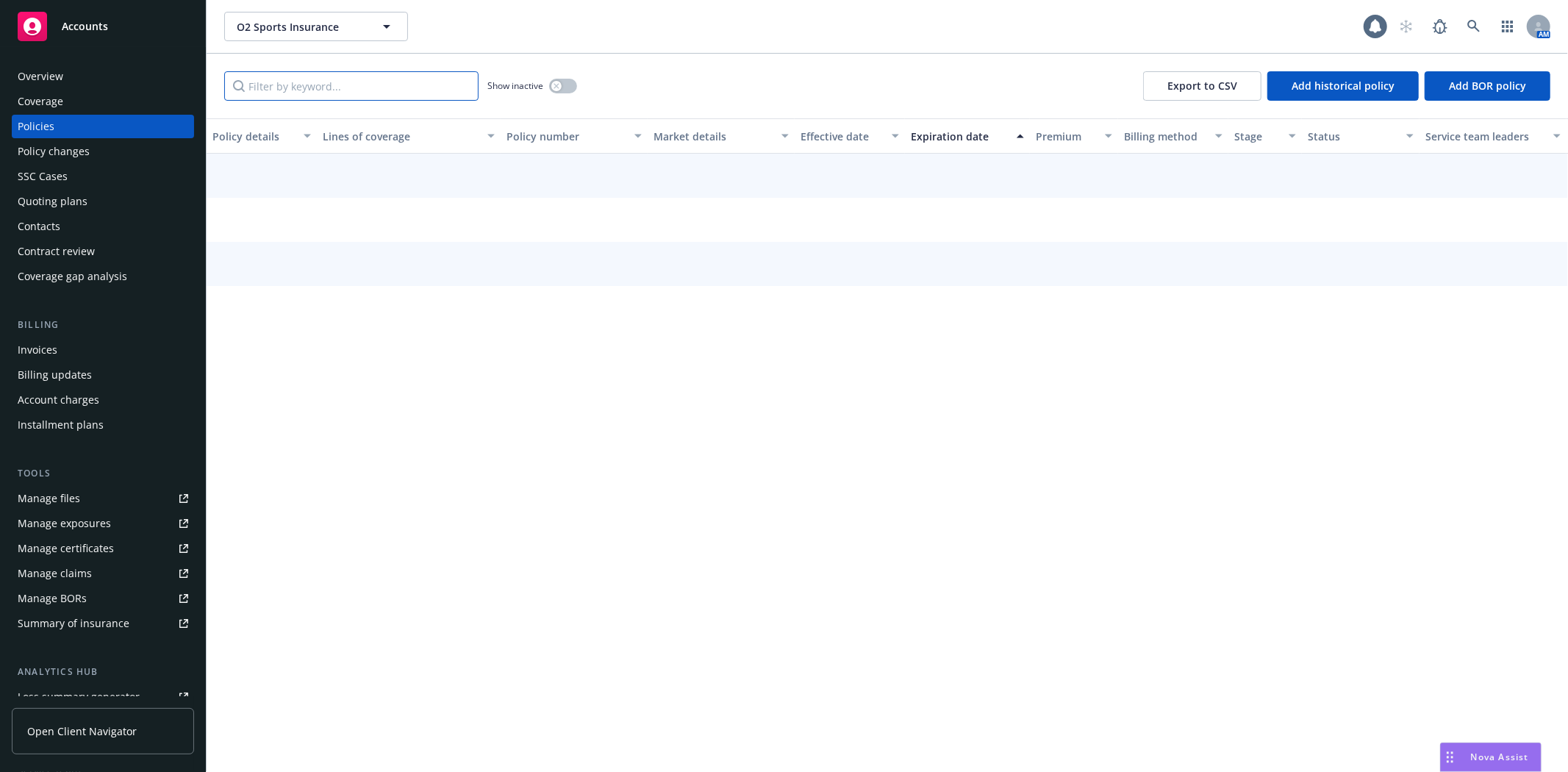
click at [305, 86] on input "Filter by keyword..." at bounding box center [350, 86] width 254 height 29
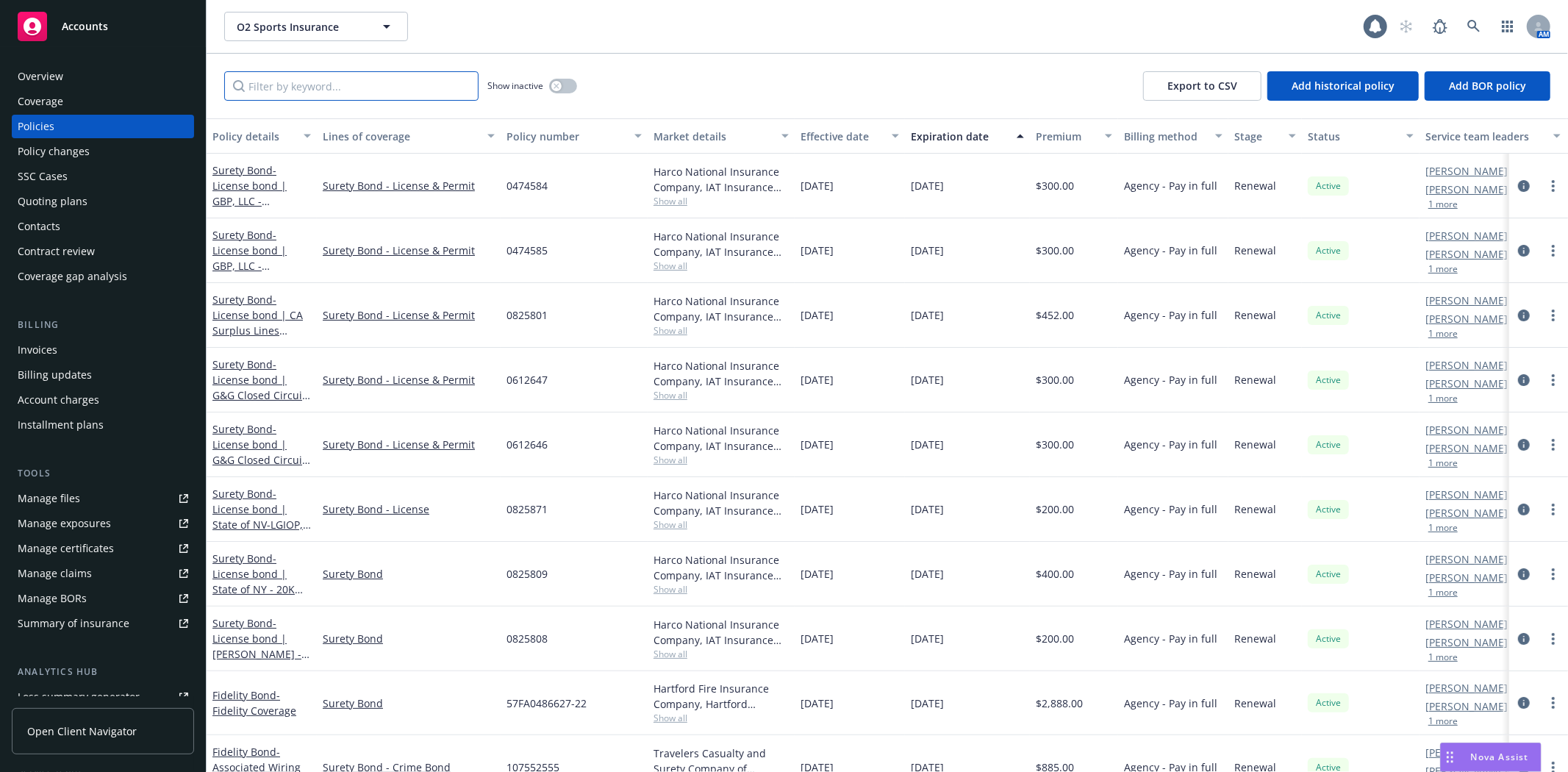
paste input "0825801"
type input "0825801"
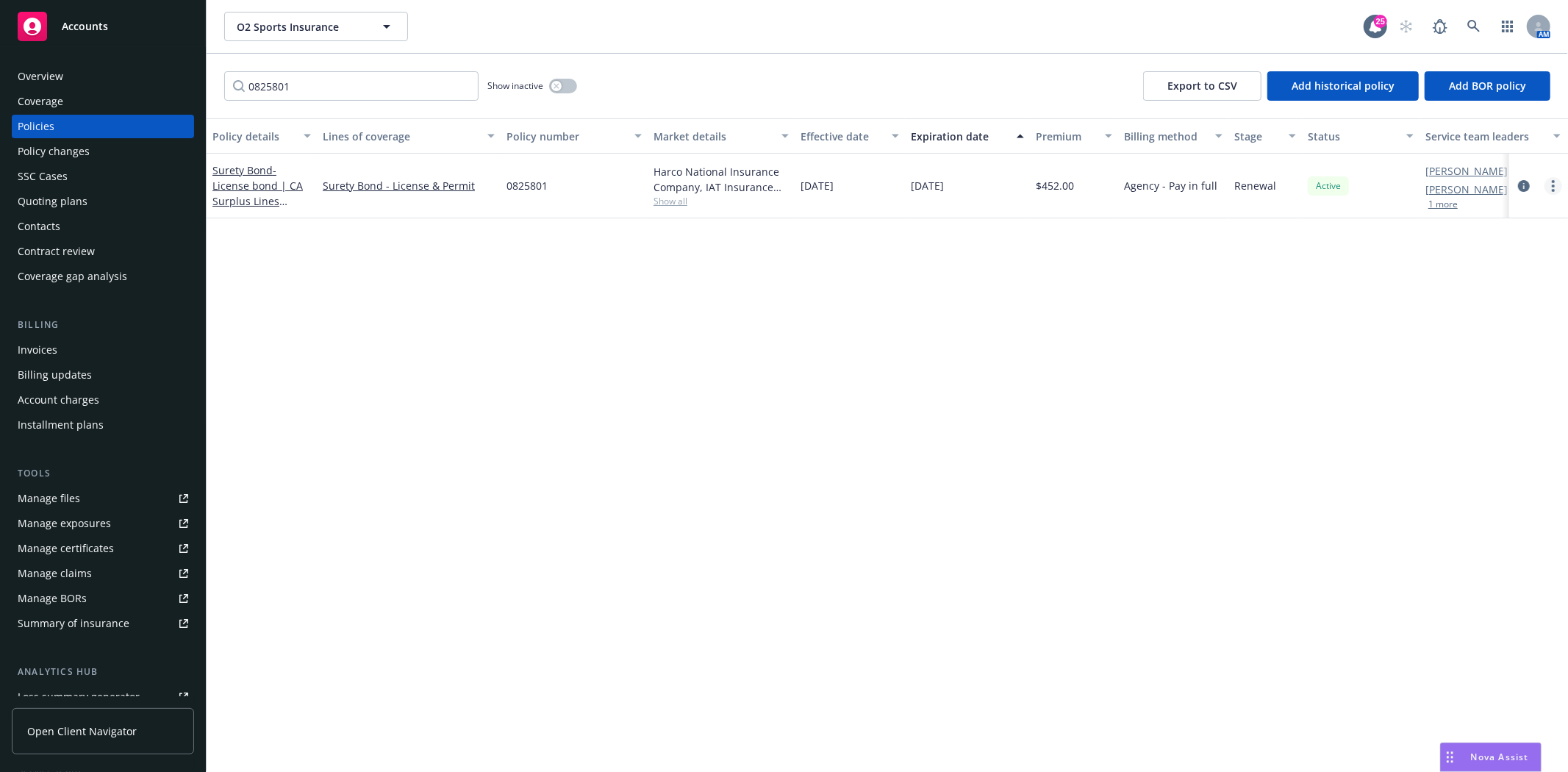
click at [1551, 189] on icon "more" at bounding box center [1552, 185] width 3 height 12
click at [1498, 253] on link "Renew with incumbent" at bounding box center [1474, 245] width 172 height 29
select select "12"
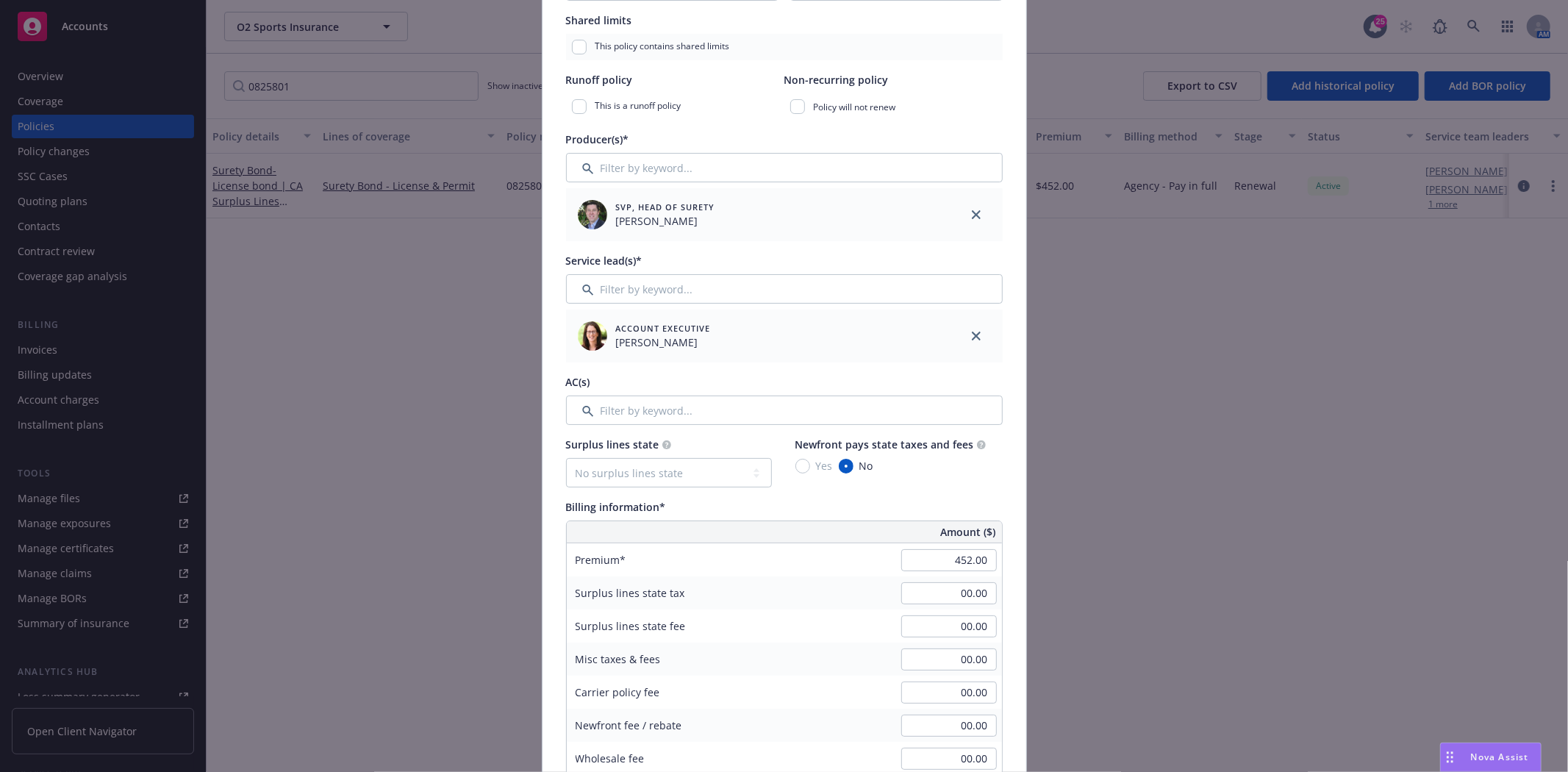
scroll to position [408, 0]
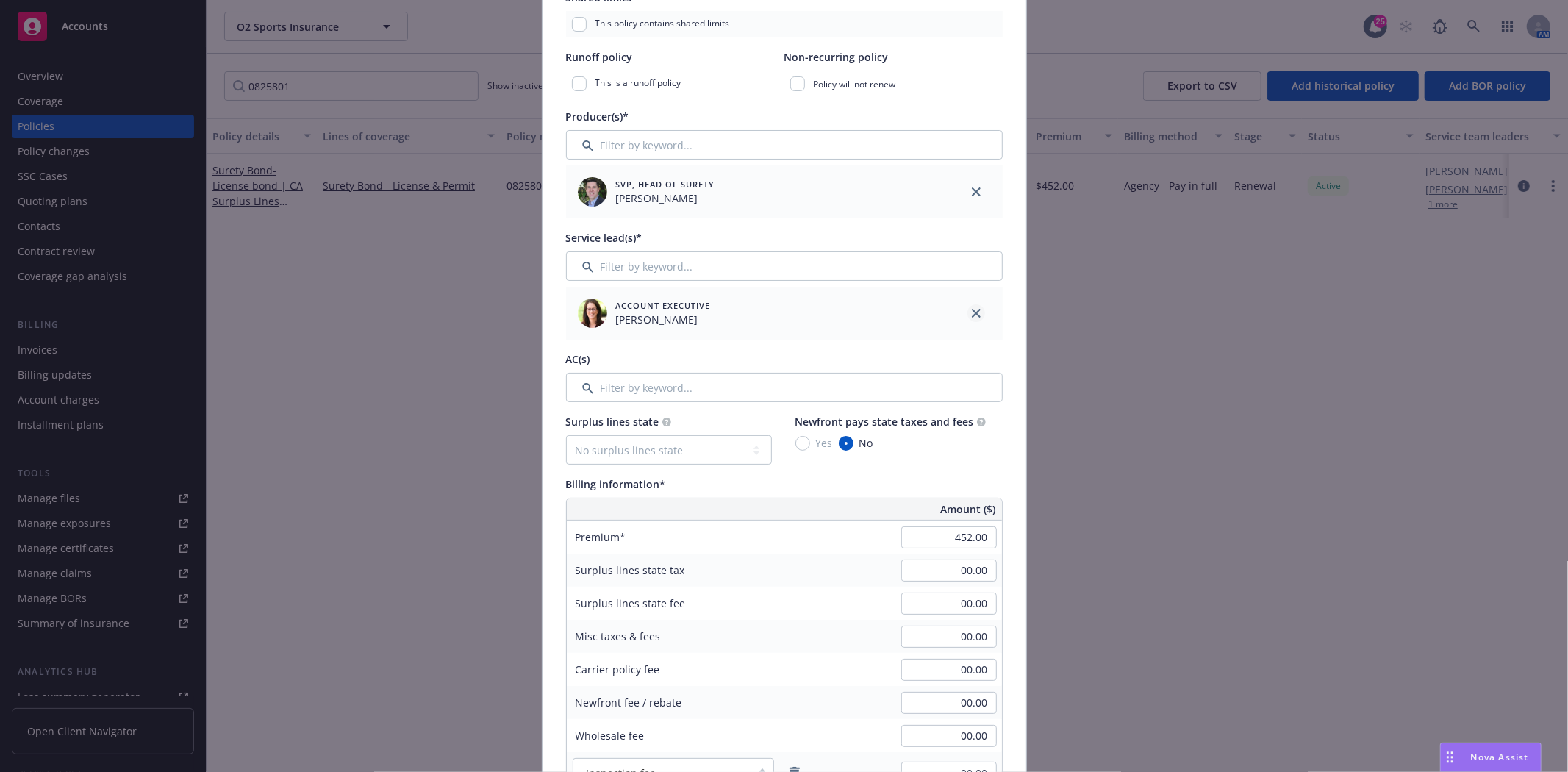
click at [972, 313] on icon "close" at bounding box center [976, 313] width 9 height 9
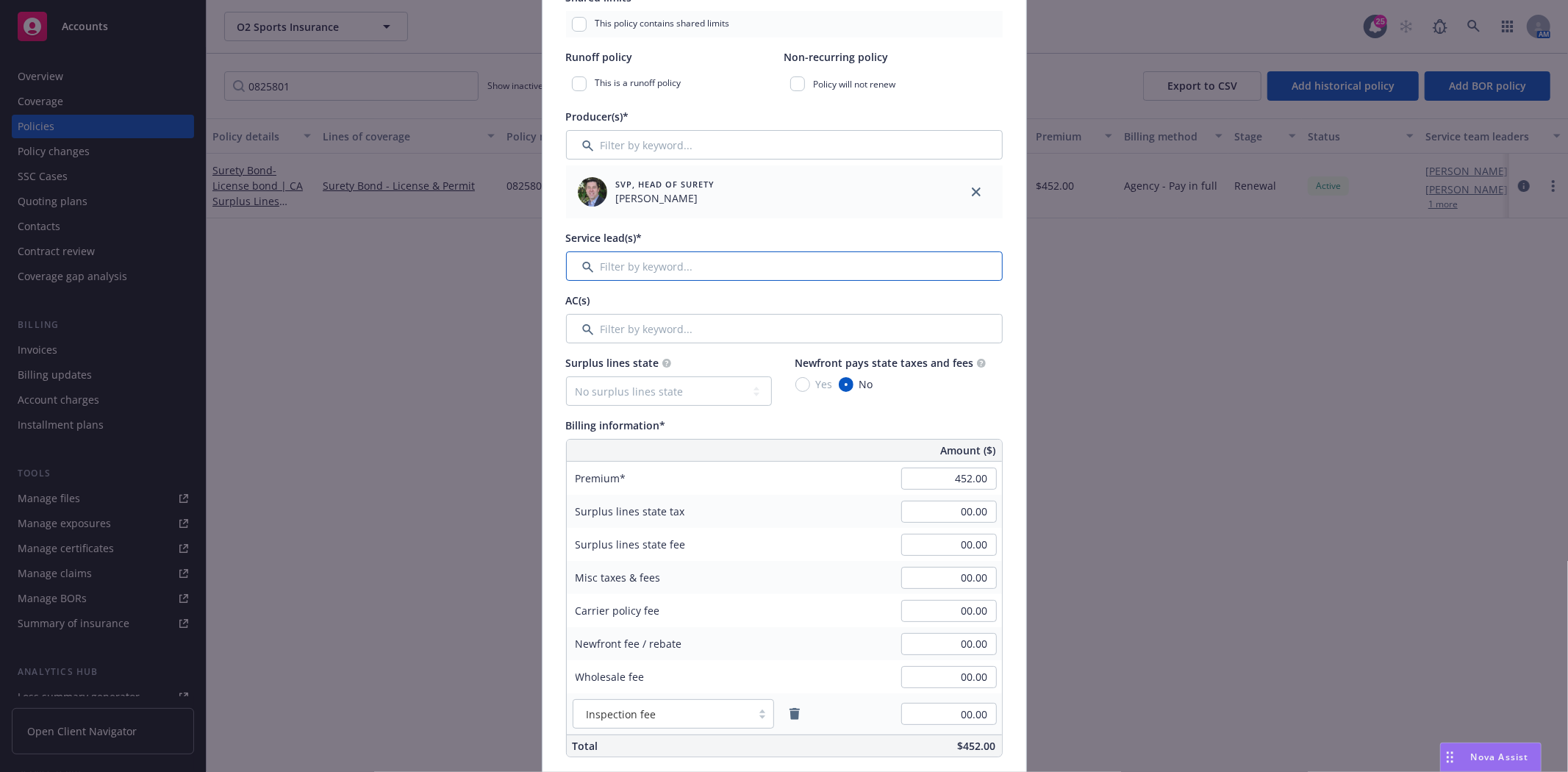
click at [705, 264] on input "Filter by keyword..." at bounding box center [784, 266] width 437 height 29
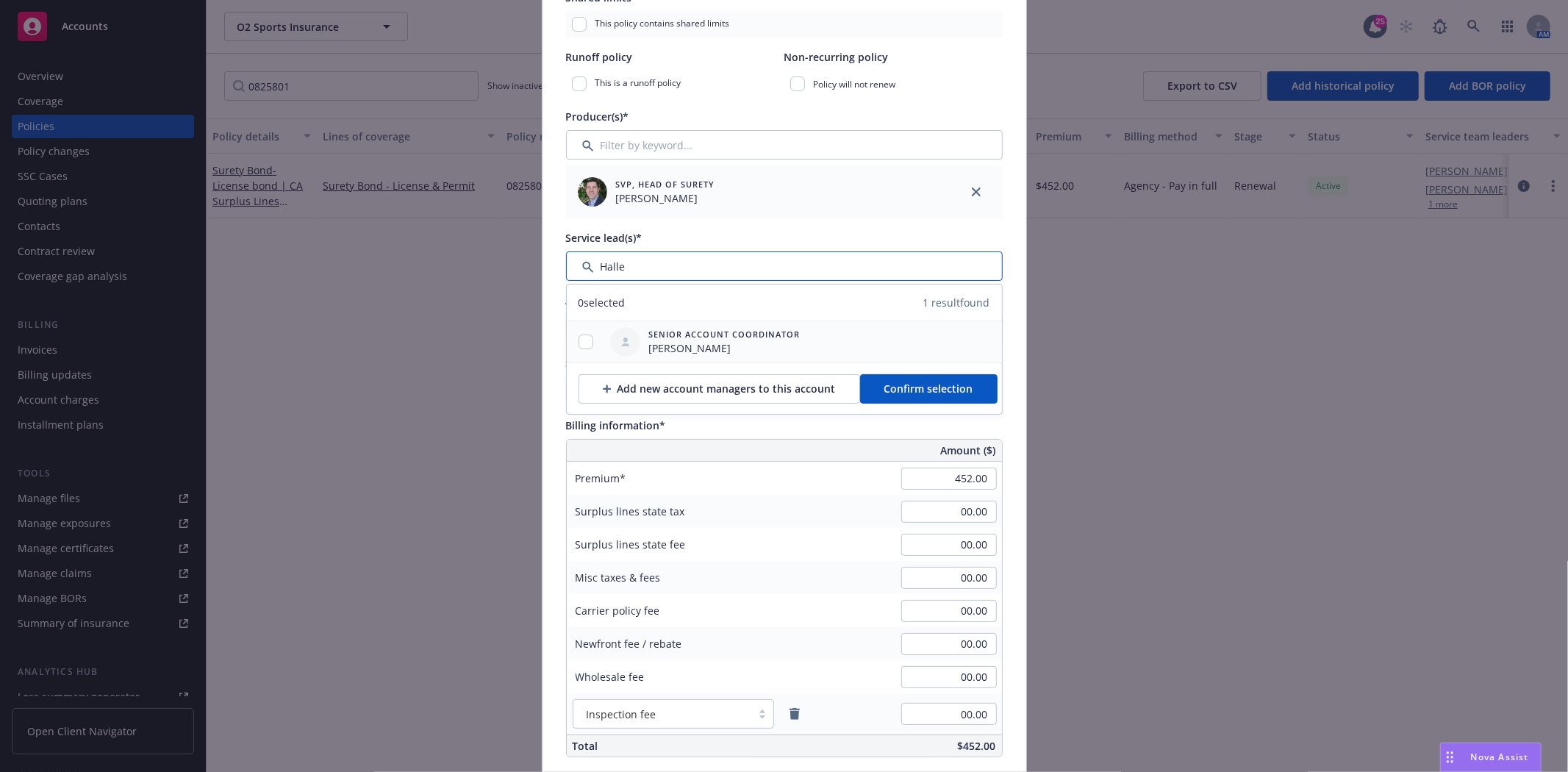
type input "Halle"
click at [579, 342] on input "checkbox" at bounding box center [586, 342] width 15 height 15
checkbox input "true"
click at [870, 393] on button "Confirm selection" at bounding box center [929, 389] width 138 height 29
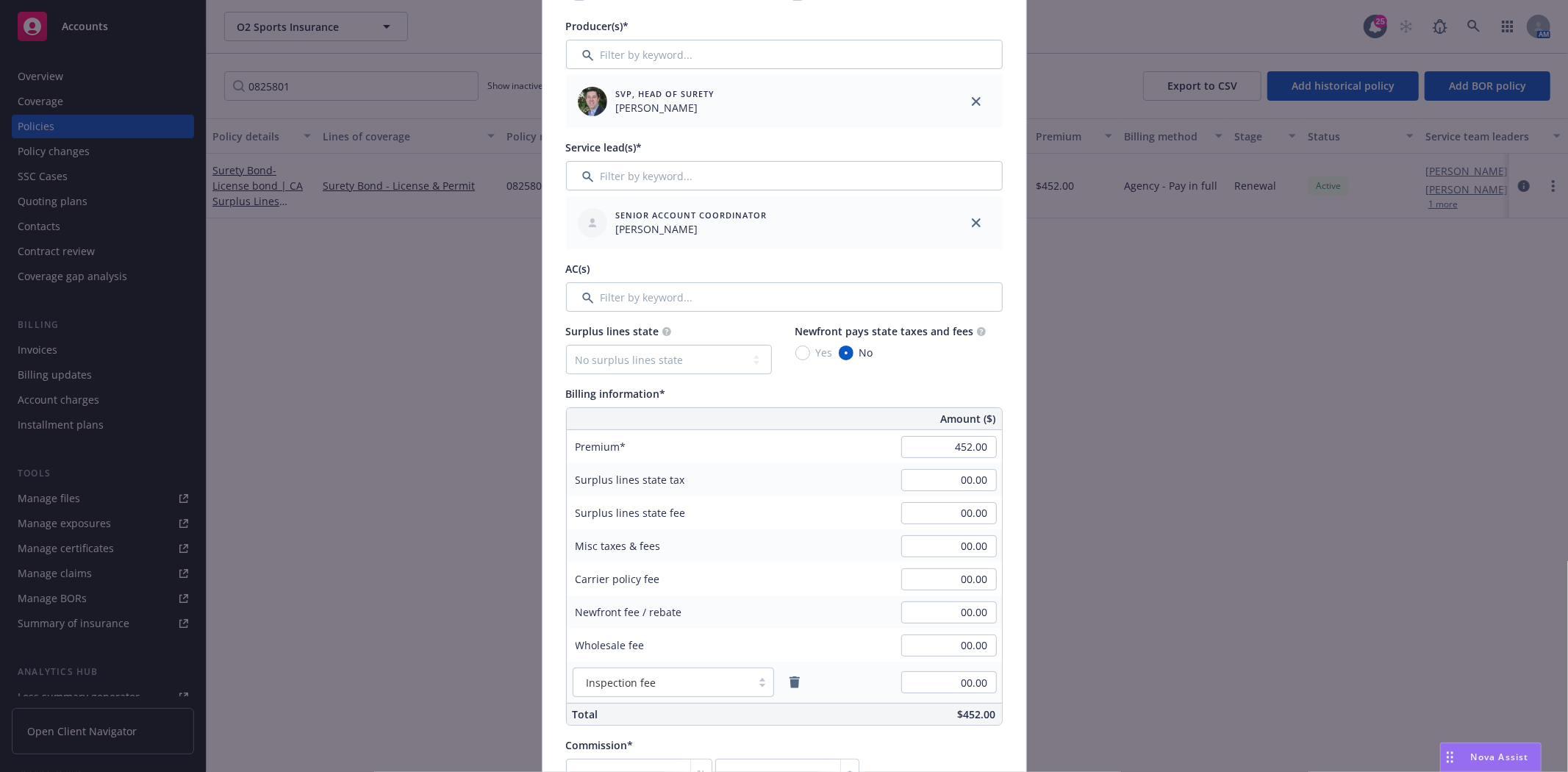
scroll to position [653, 0]
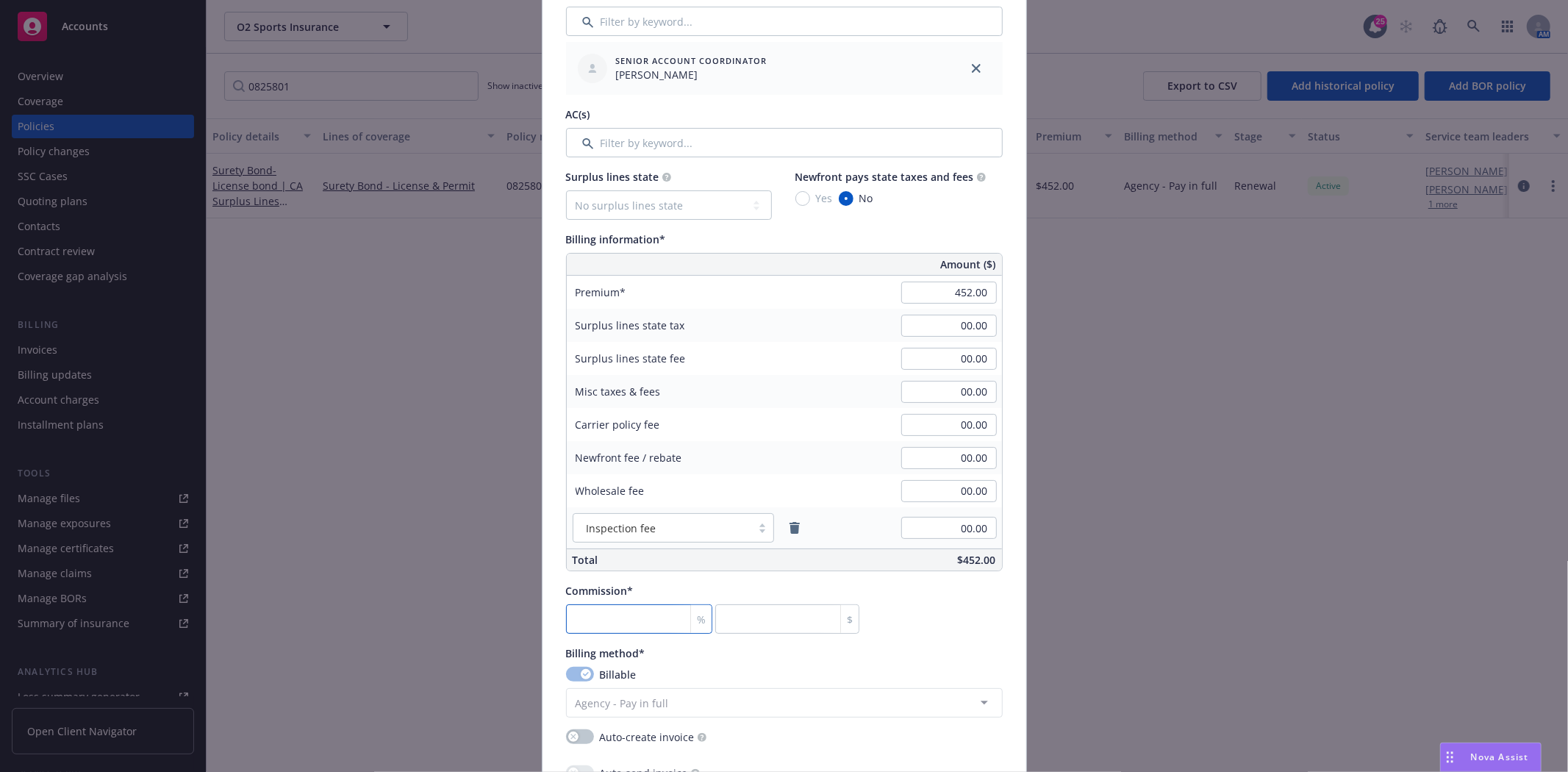
click at [619, 610] on input "number" at bounding box center [639, 620] width 147 height 29
type input "3"
type input "13.56"
type input "30"
type input "135.6"
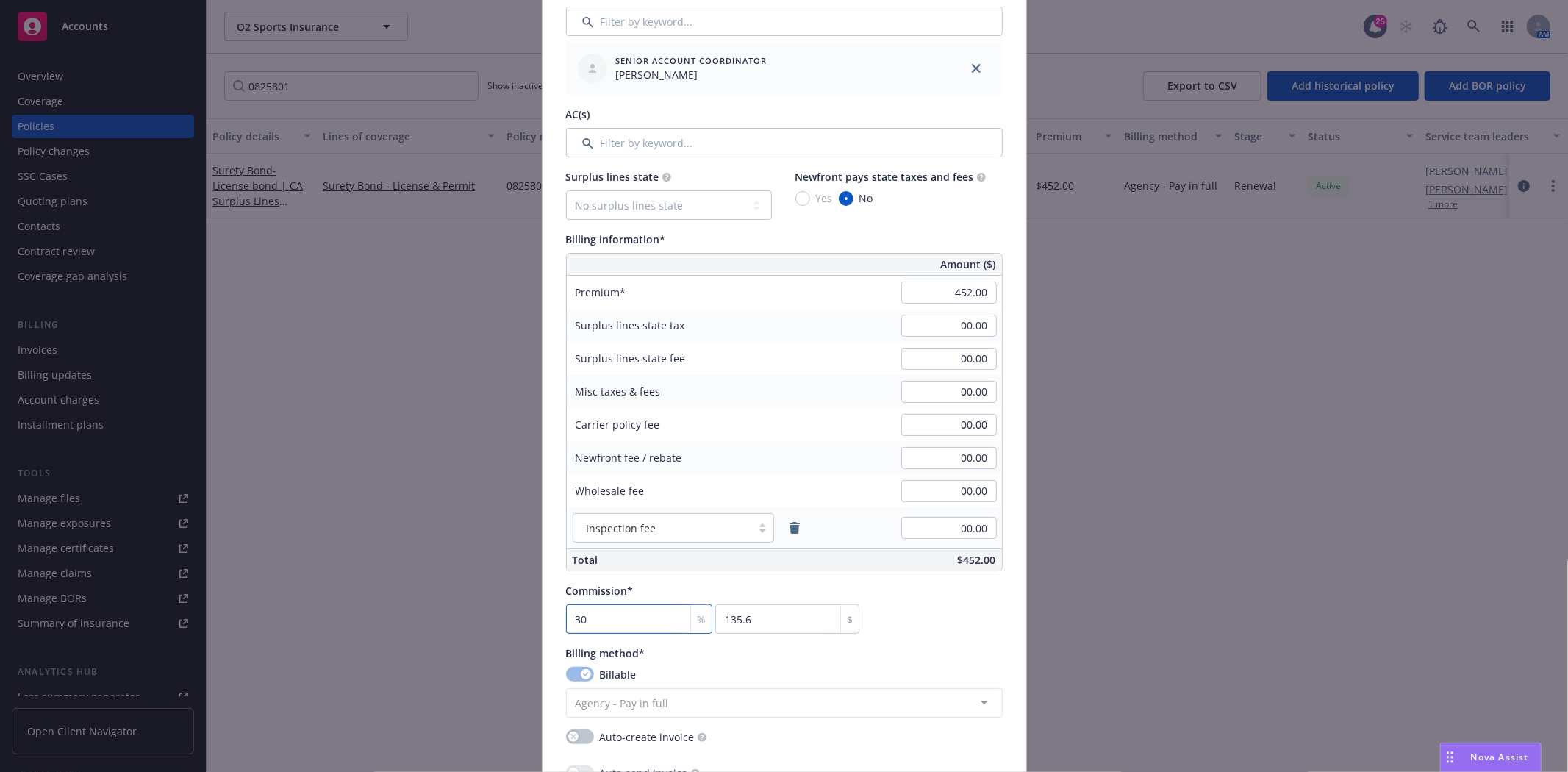
type input "30"
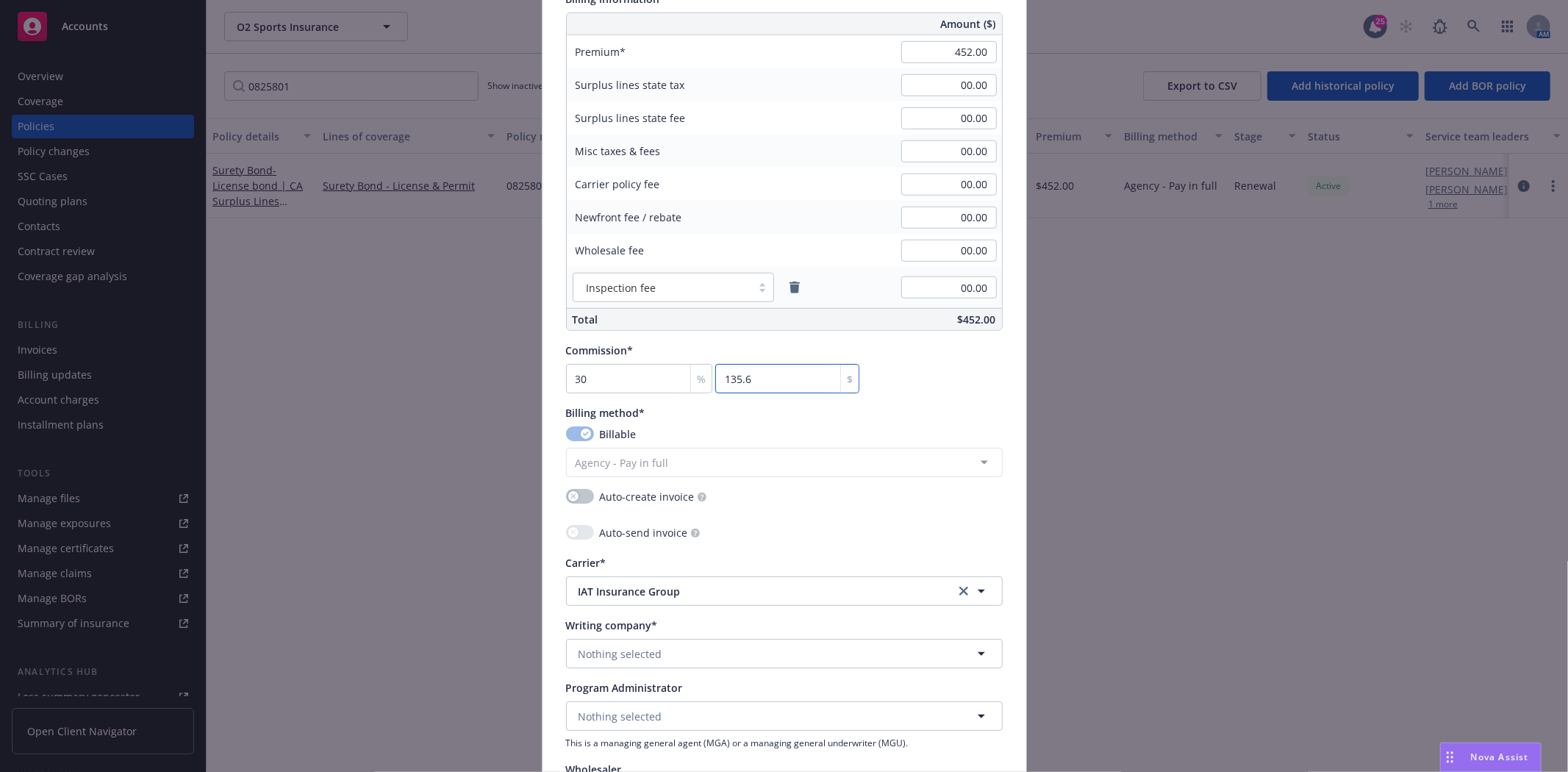
scroll to position [980, 0]
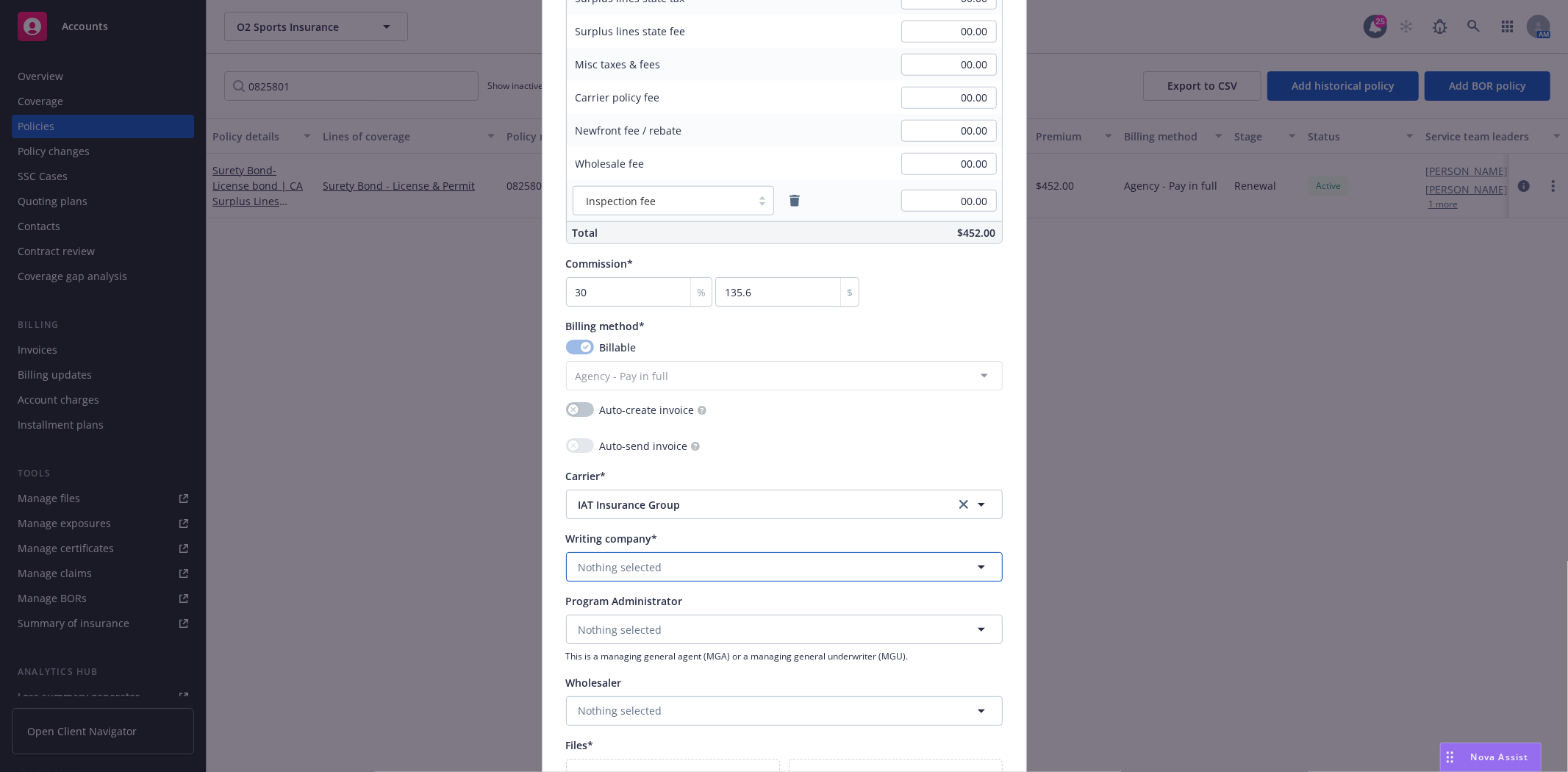
click at [655, 572] on button "Nothing selected" at bounding box center [784, 567] width 437 height 29
type input "Harco"
click at [748, 621] on span "Domestic - 26433" at bounding box center [672, 623] width 179 height 16
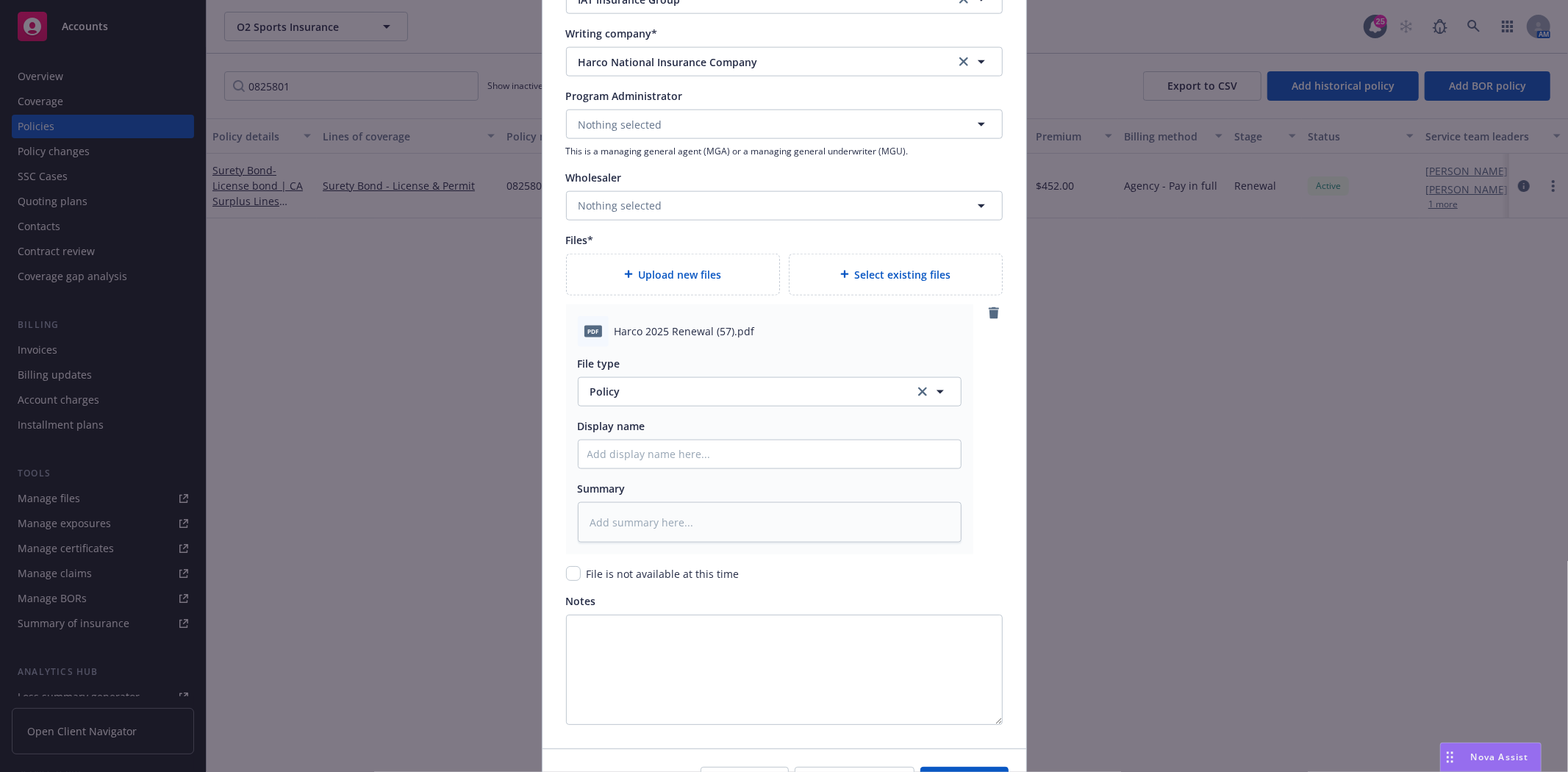
scroll to position [1552, 0]
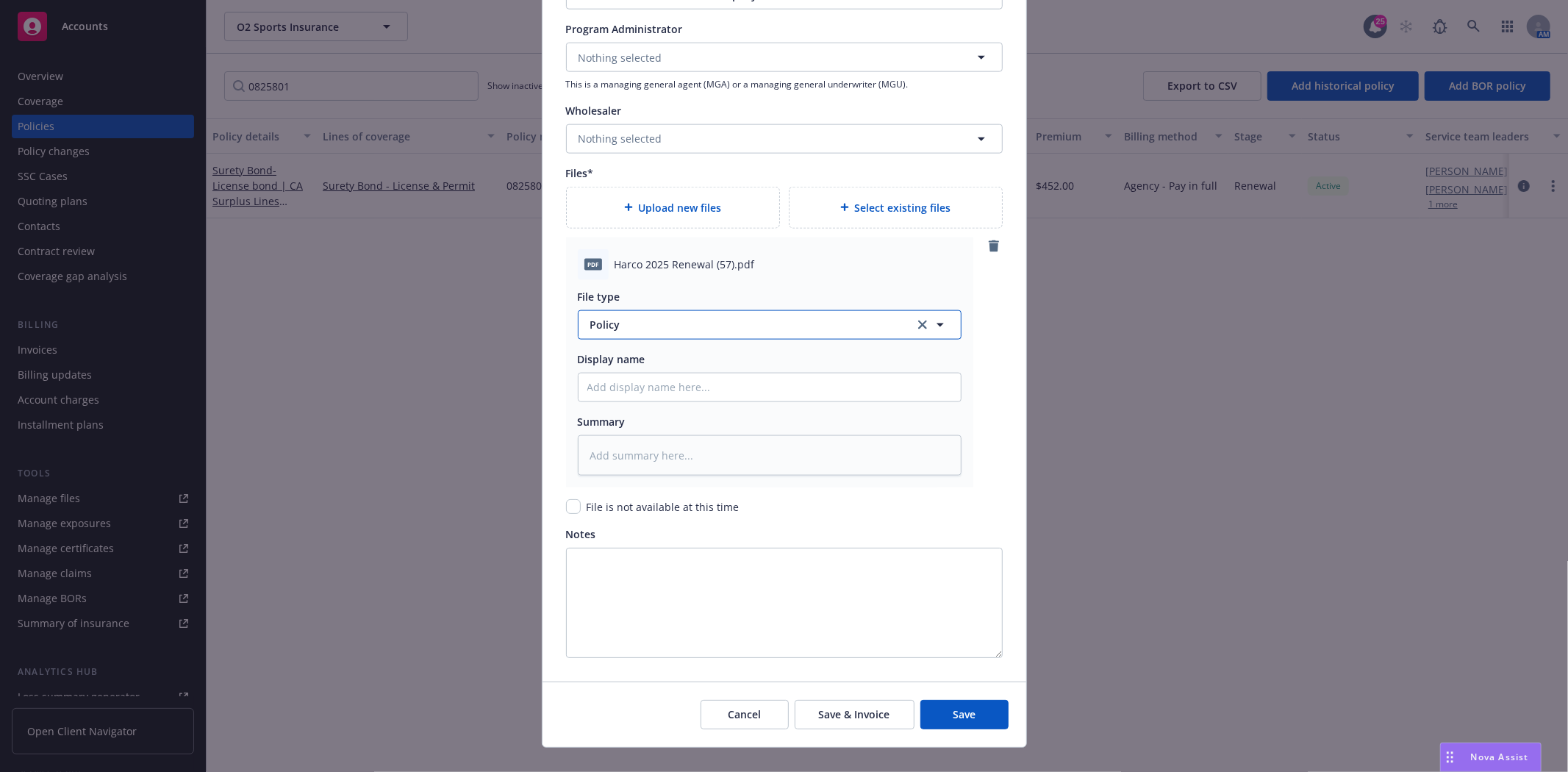
click at [620, 328] on span "Policy" at bounding box center [743, 324] width 307 height 16
type input "Invoic"
click at [619, 415] on div "Invoice - Third Party" at bounding box center [642, 404] width 110 height 21
click at [652, 258] on span "Harco 2025 Renewal (57).pdf" at bounding box center [684, 264] width 140 height 16
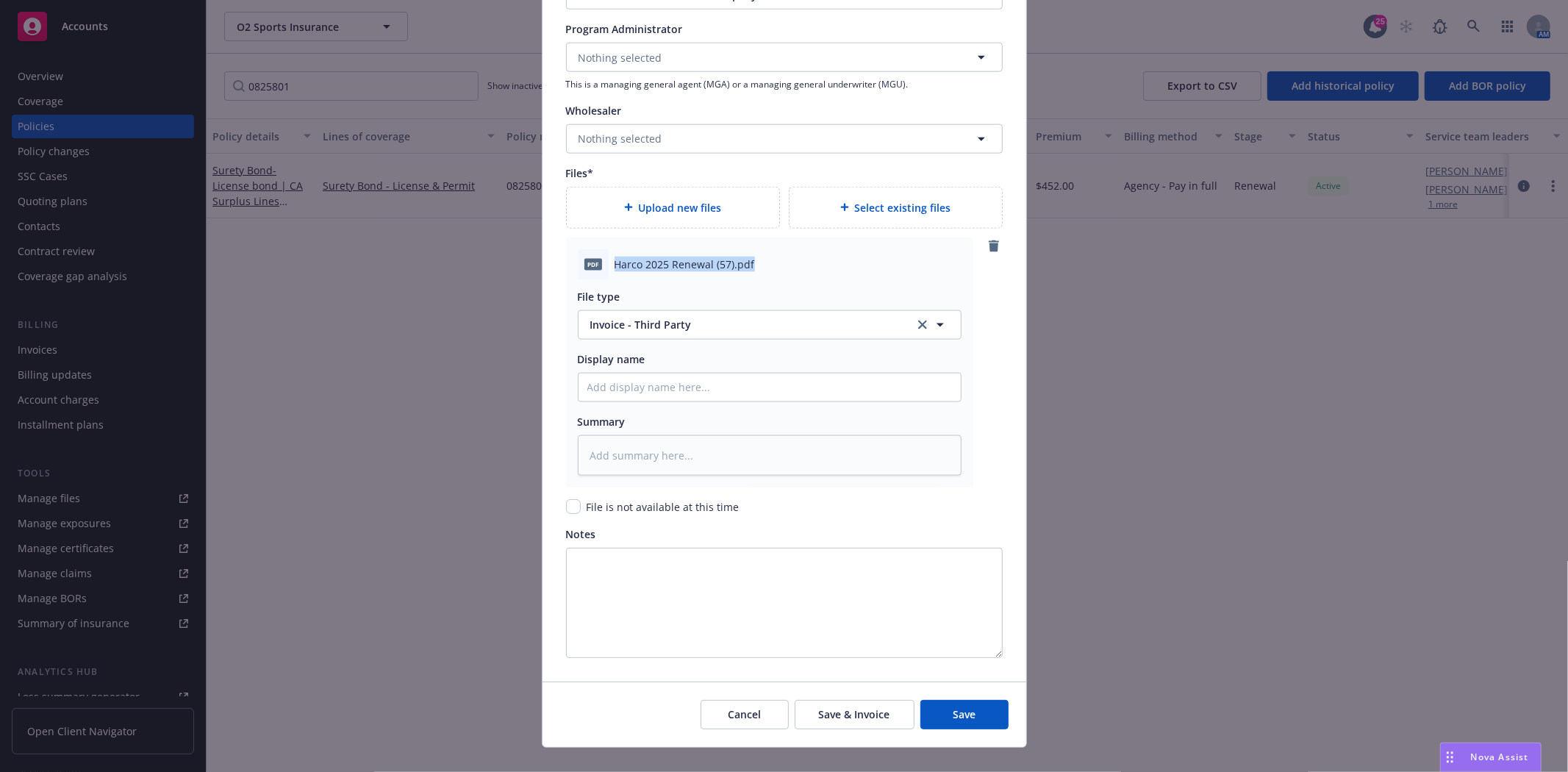
click at [652, 258] on span "Harco 2025 Renewal (57).pdf" at bounding box center [684, 264] width 140 height 16
copy span "Harco 2025 Renewal (57).pdf"
click at [628, 379] on input "Policy display name" at bounding box center [770, 387] width 383 height 28
paste input "Harco 2025 Renewal (57).pdf"
type textarea "x"
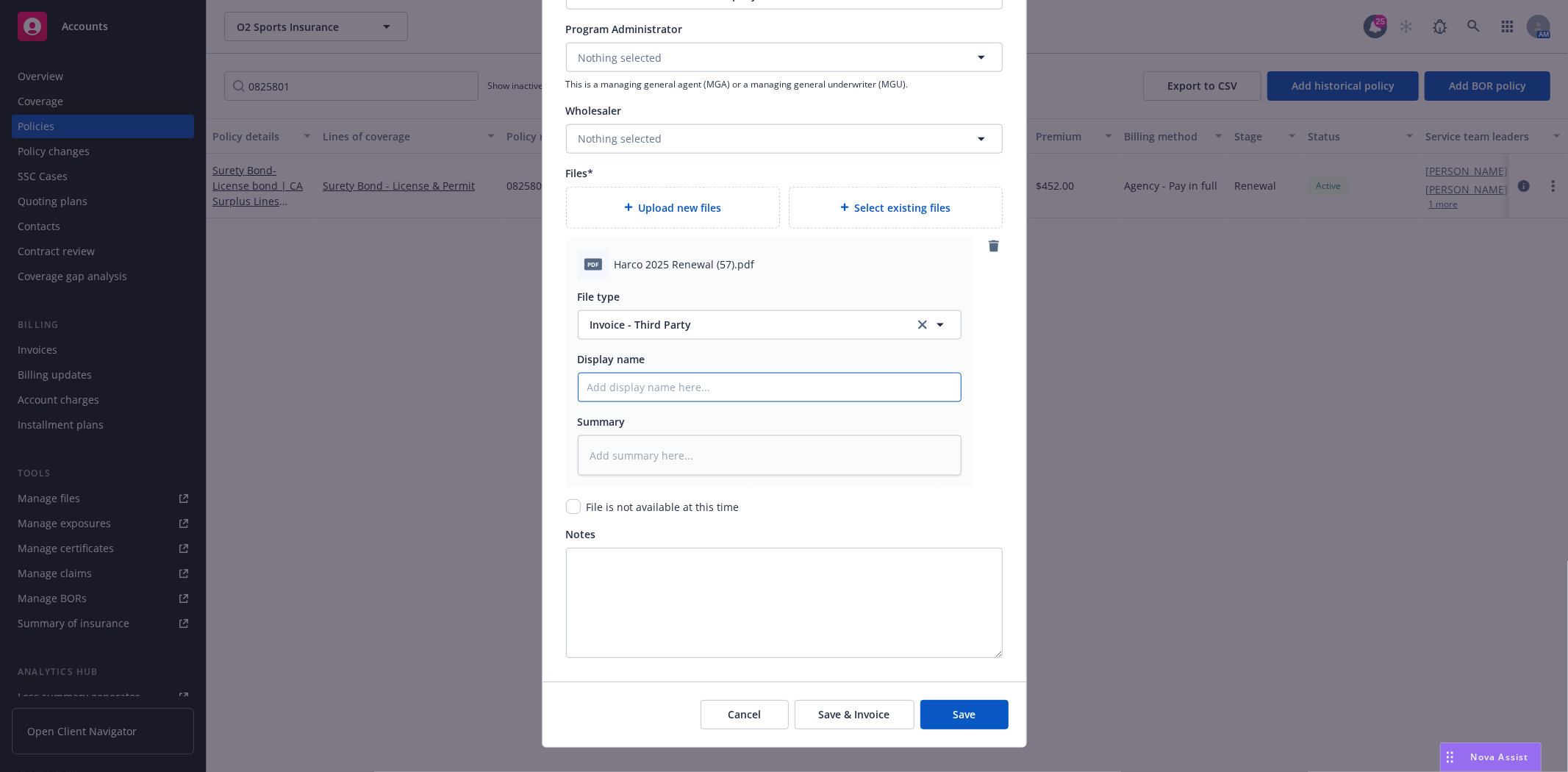
type input "Harco 2025 Renewal (57).pdf"
drag, startPoint x: 746, startPoint y: 384, endPoint x: 679, endPoint y: 384, distance: 67.0
click at [679, 384] on input "Harco 2025 Renewal (57).pdf" at bounding box center [770, 387] width 383 height 28
type textarea "x"
type input "Harco 2025 Renewal"
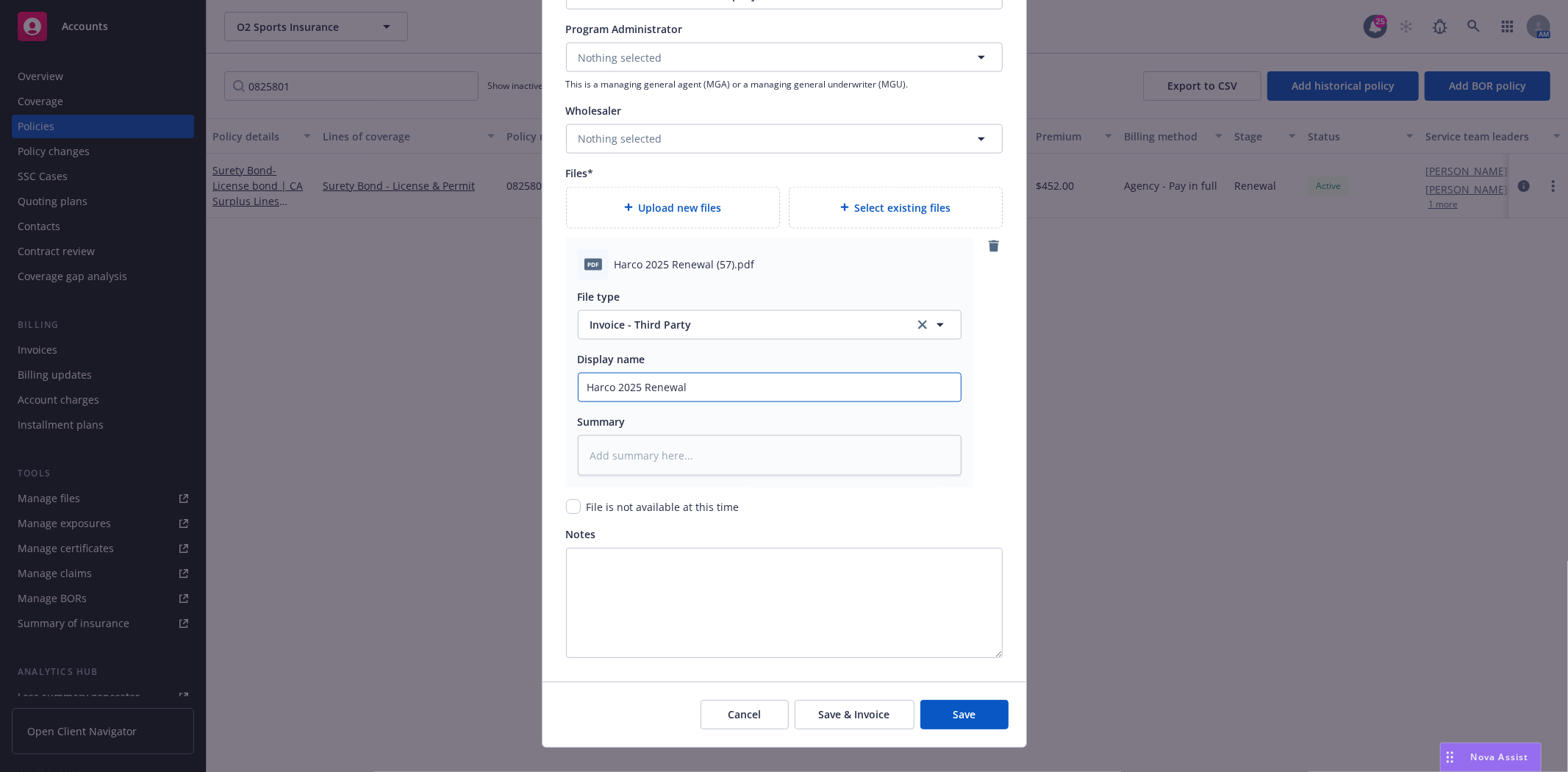
type textarea "x"
type input "Harco 2025 Renewal"
type textarea "x"
type input "Harco 2025 Renewal B"
type textarea "x"
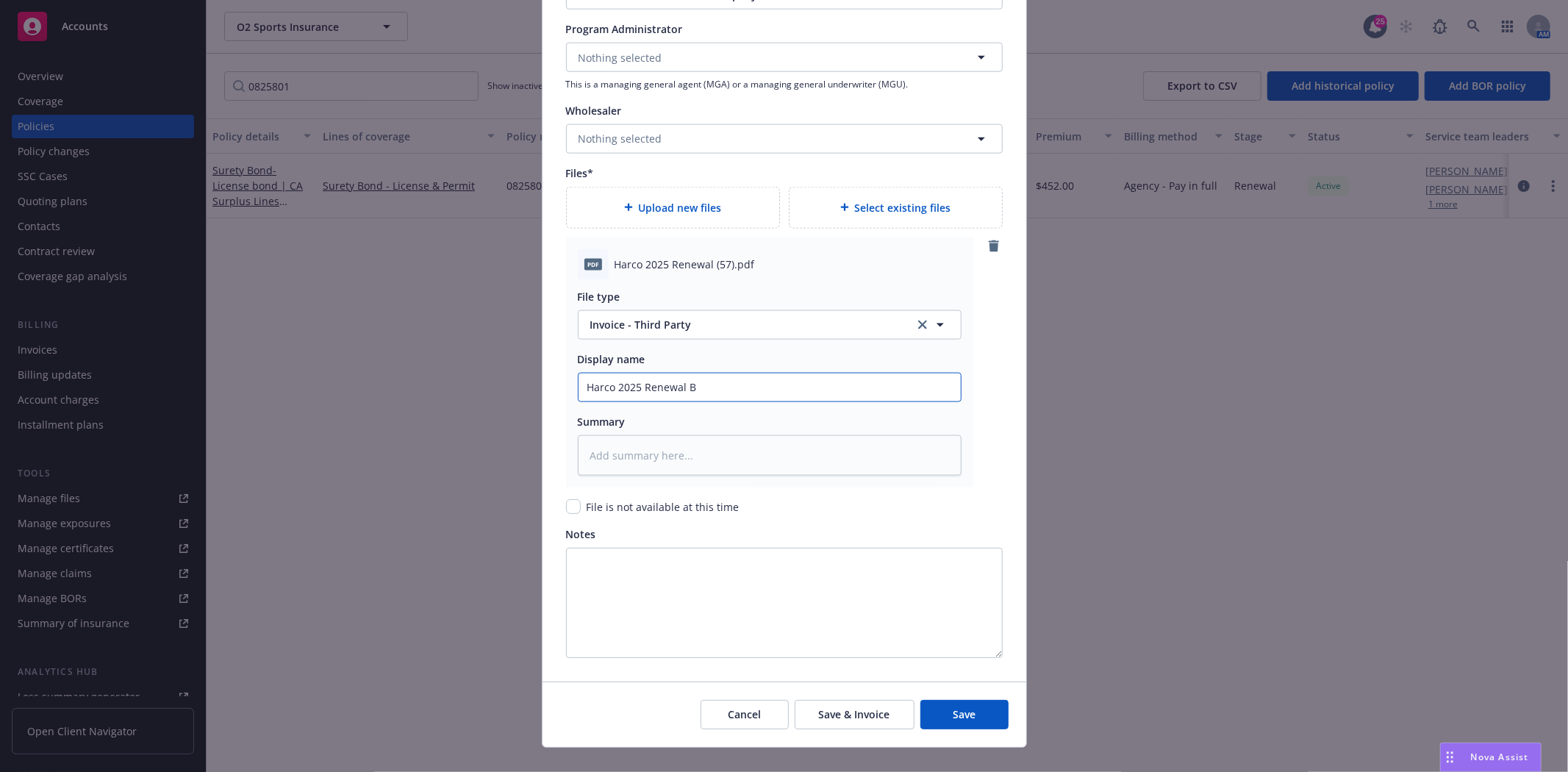
type input "Harco 2025 Renewal Bo"
type textarea "x"
type input "Harco 2025 Renewal Bond"
type textarea "x"
type input "Harco 2025 Renewal Bond"
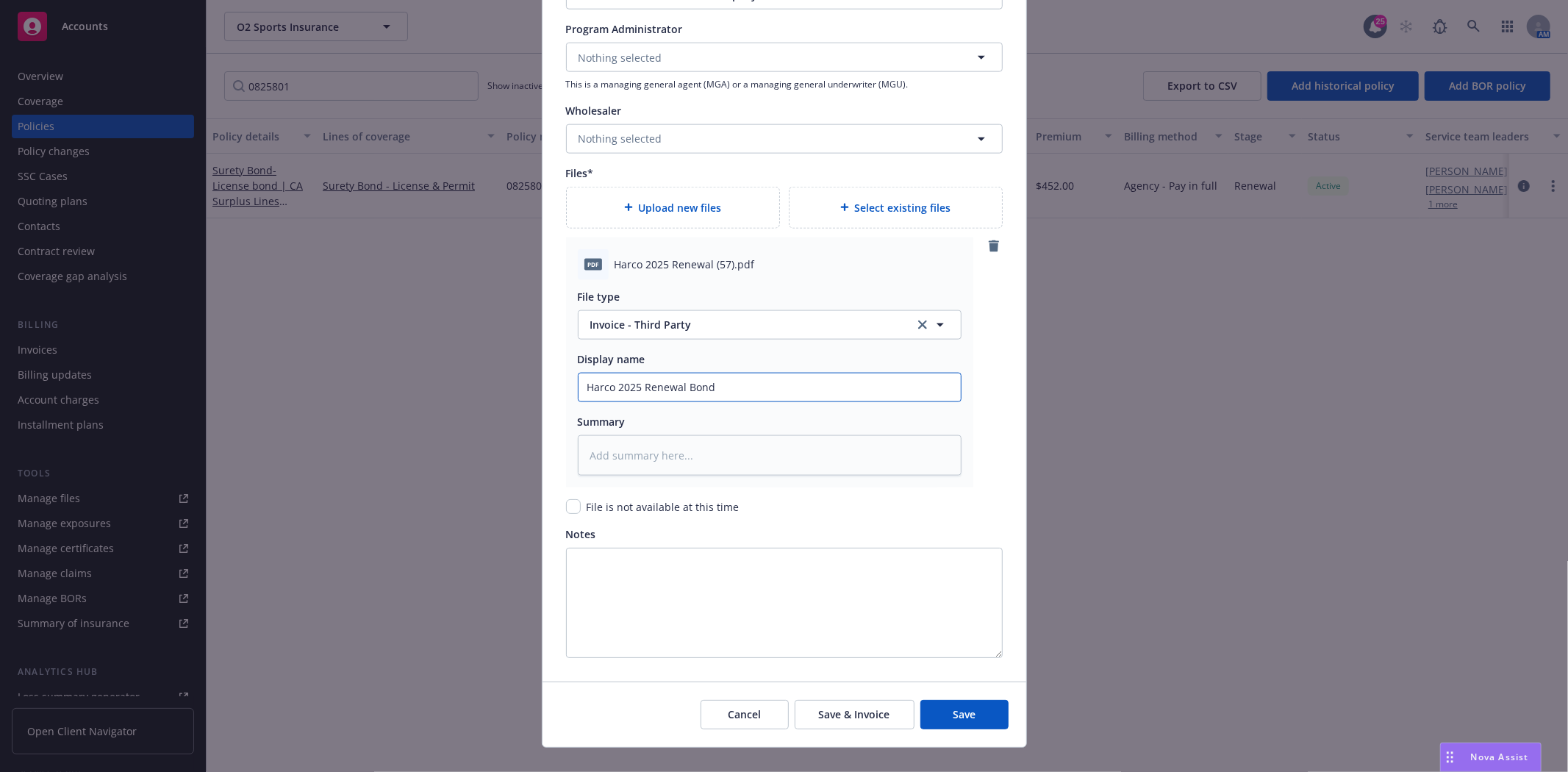
type textarea "x"
type input "Harco 2025 Renewal Bond #"
type textarea "x"
type input "Harco 2025 Renewal Bond #0"
type textarea "x"
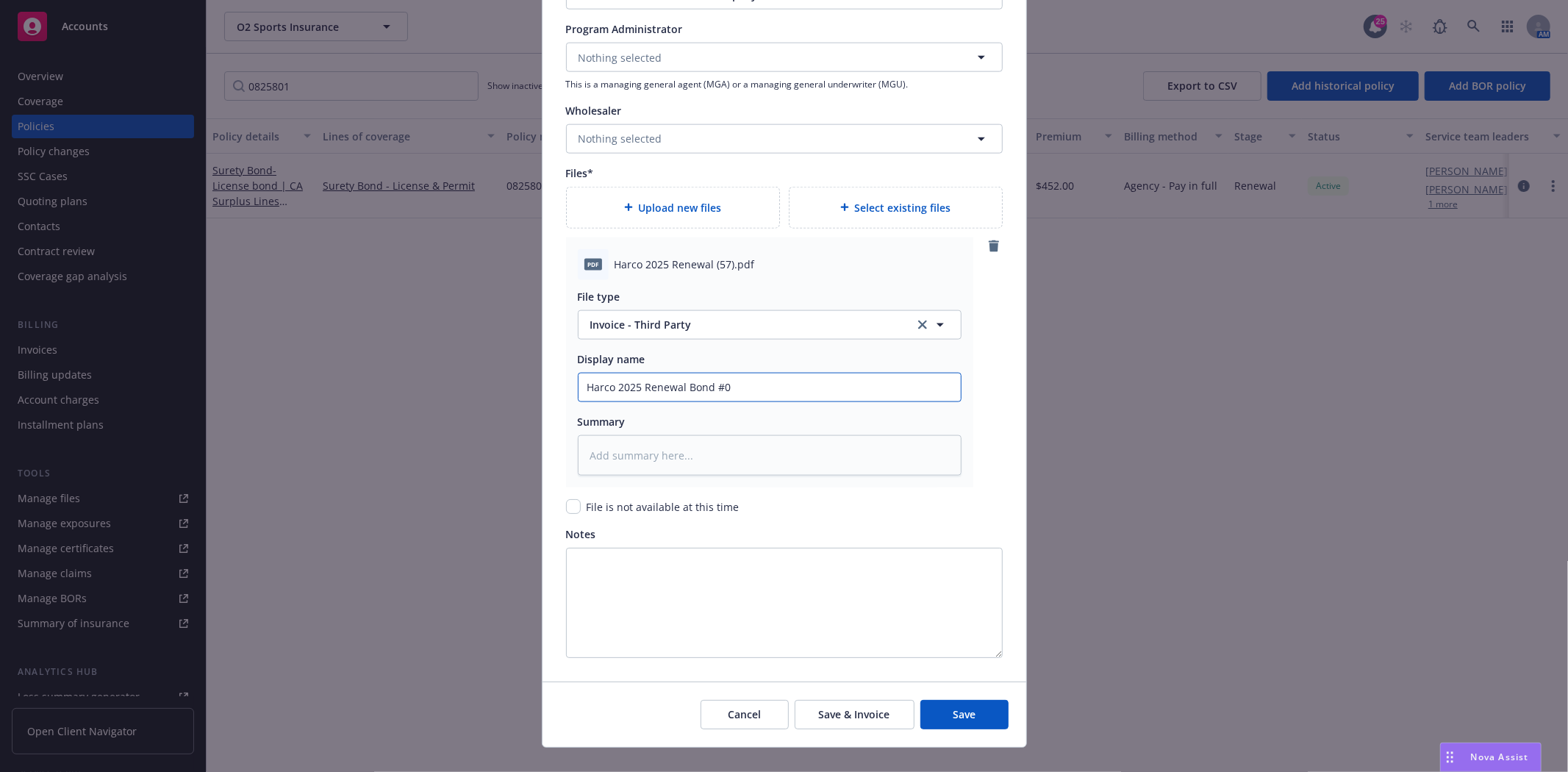
type input "Harco 2025 Renewal Bond #08"
type textarea "x"
type input "Harco 2025 Renewal Bond #082"
type textarea "x"
type input "Harco 2025 Renewal Bond #0825"
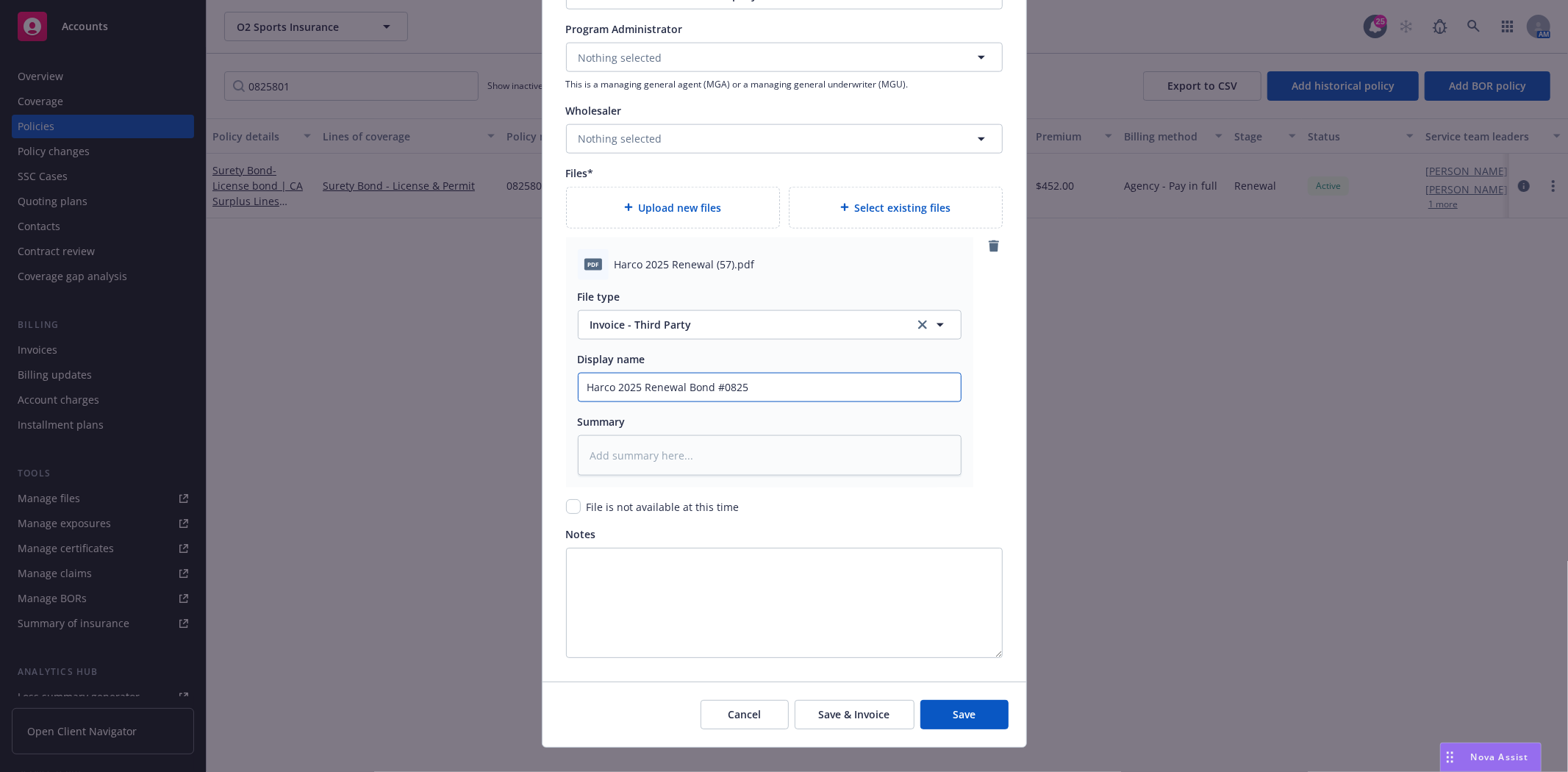
type textarea "x"
type input "Harco 2025 Renewal Bond #08258"
type textarea "x"
type input "Harco 2025 Renewal Bond #082580"
type textarea "x"
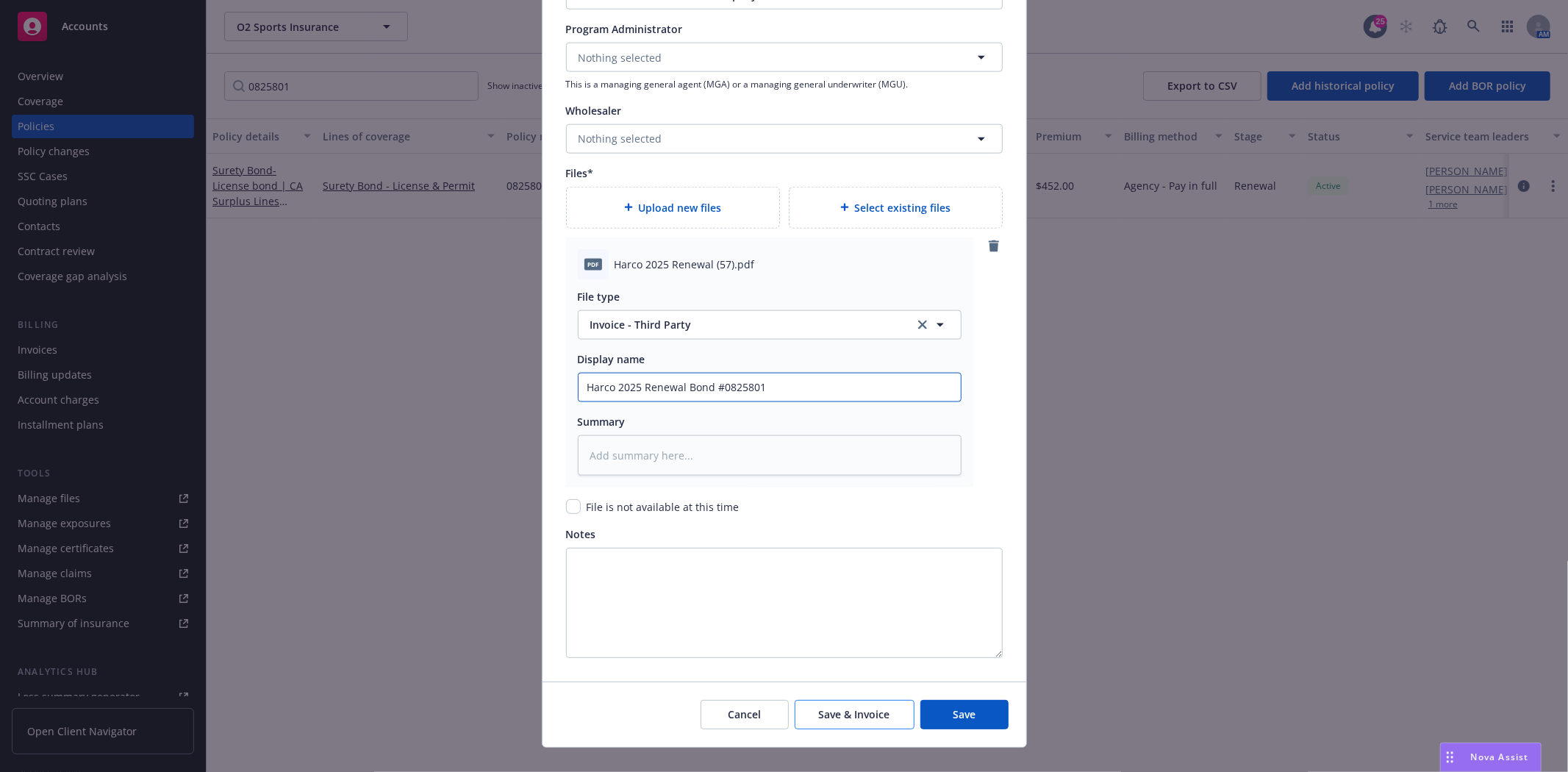
type input "Harco 2025 Renewal Bond #0825801"
click at [847, 716] on span "Save & Invoice" at bounding box center [855, 714] width 72 height 14
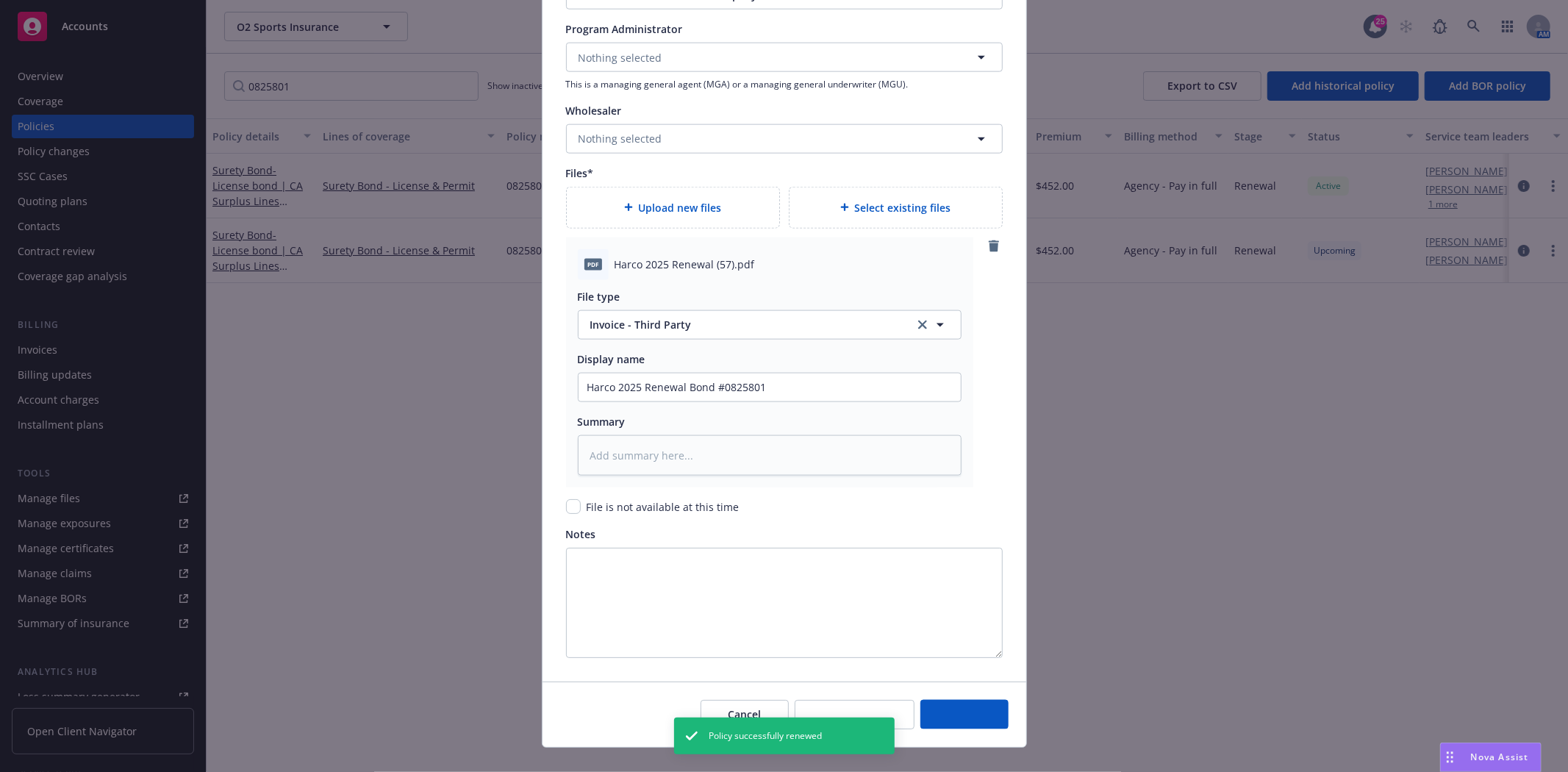
type textarea "x"
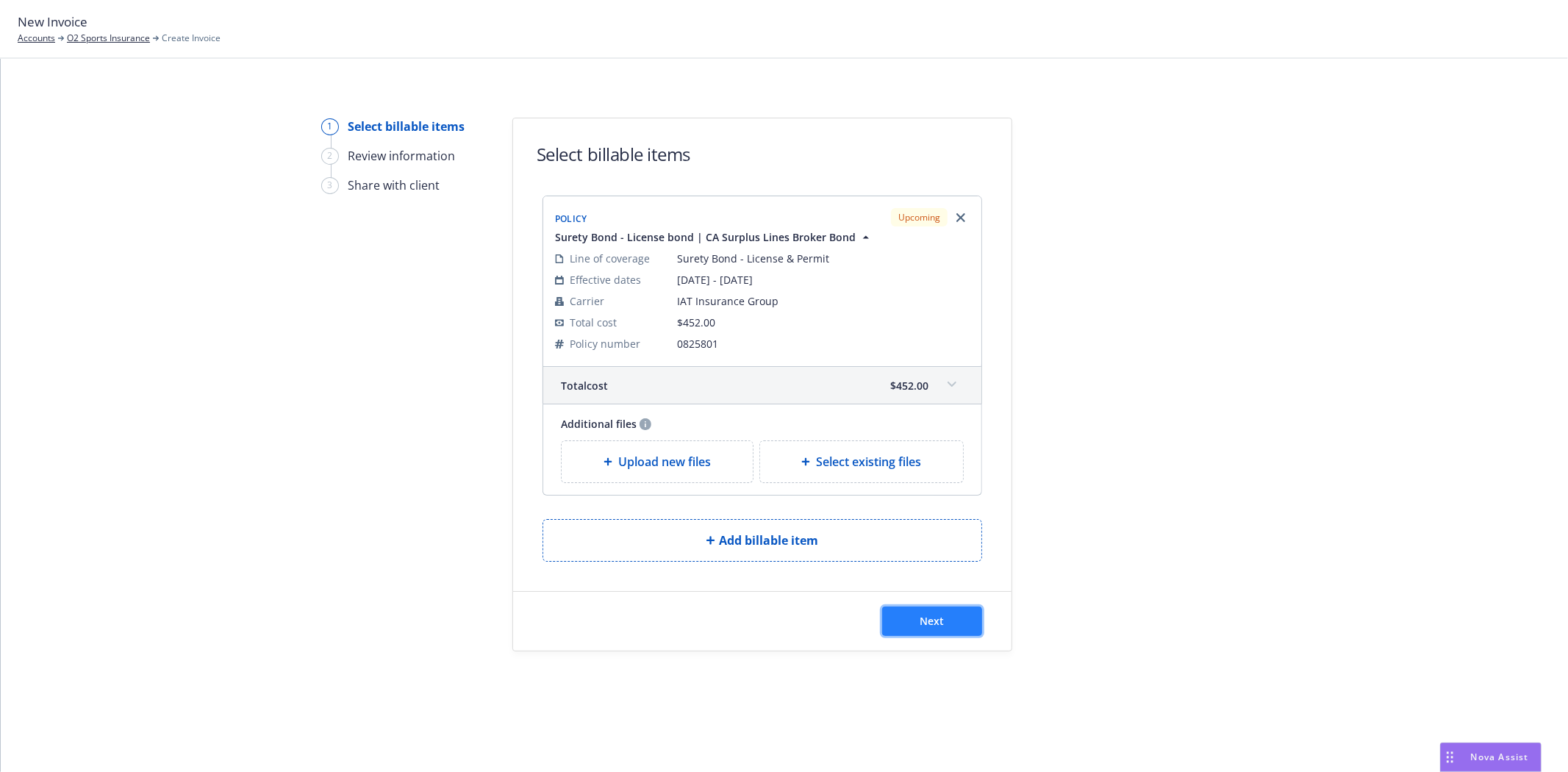
click at [928, 616] on span "Next" at bounding box center [932, 621] width 24 height 14
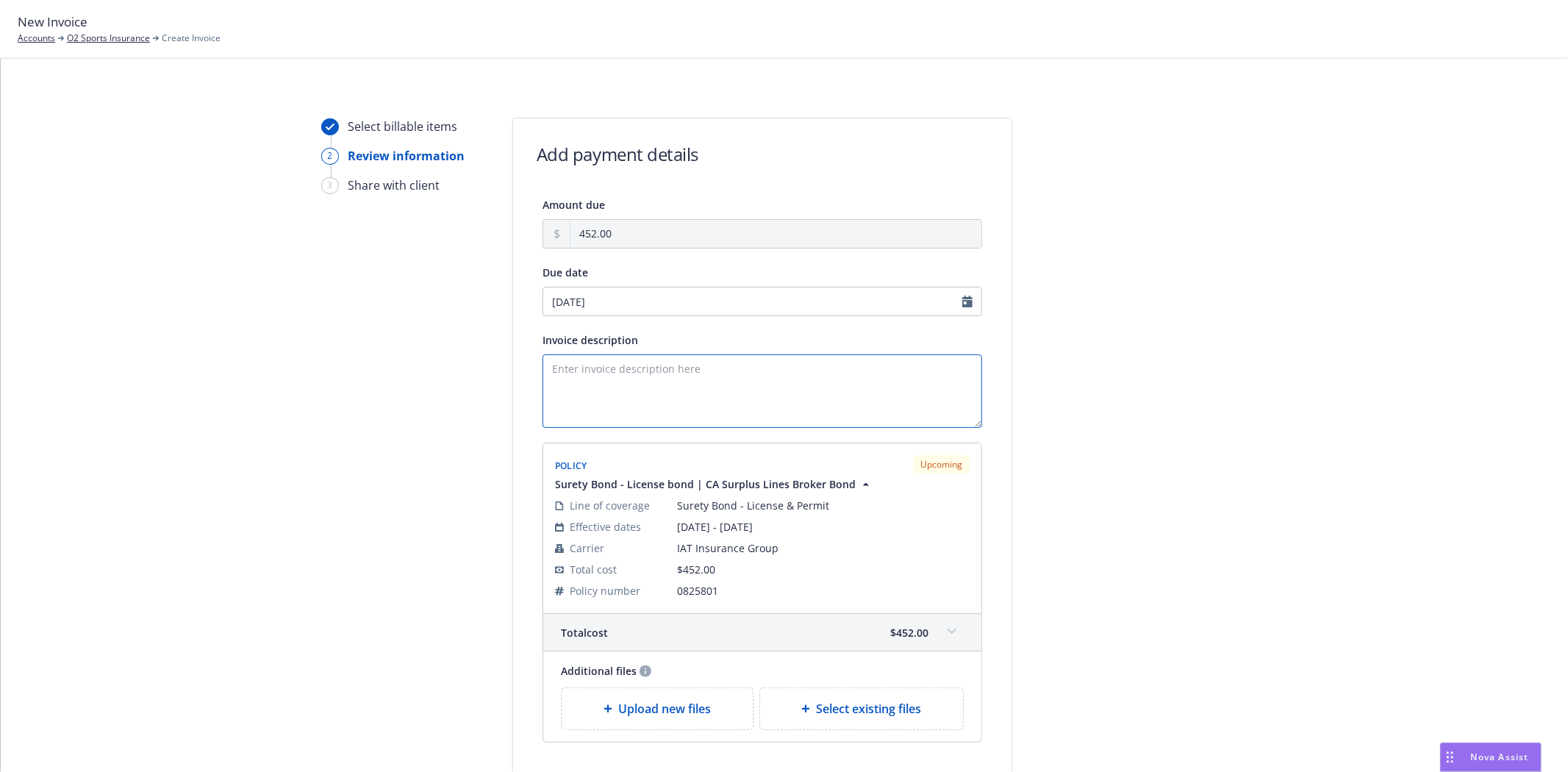
click at [652, 359] on textarea "Invoice description" at bounding box center [762, 391] width 439 height 73
paste textarea "State of California, Department of Insurance Surplus Lines Broker Bond Patricia…"
click at [546, 403] on textarea "State of California, Department of Insurance Surplus Lines Broker Bond Patricia…" at bounding box center [762, 391] width 439 height 73
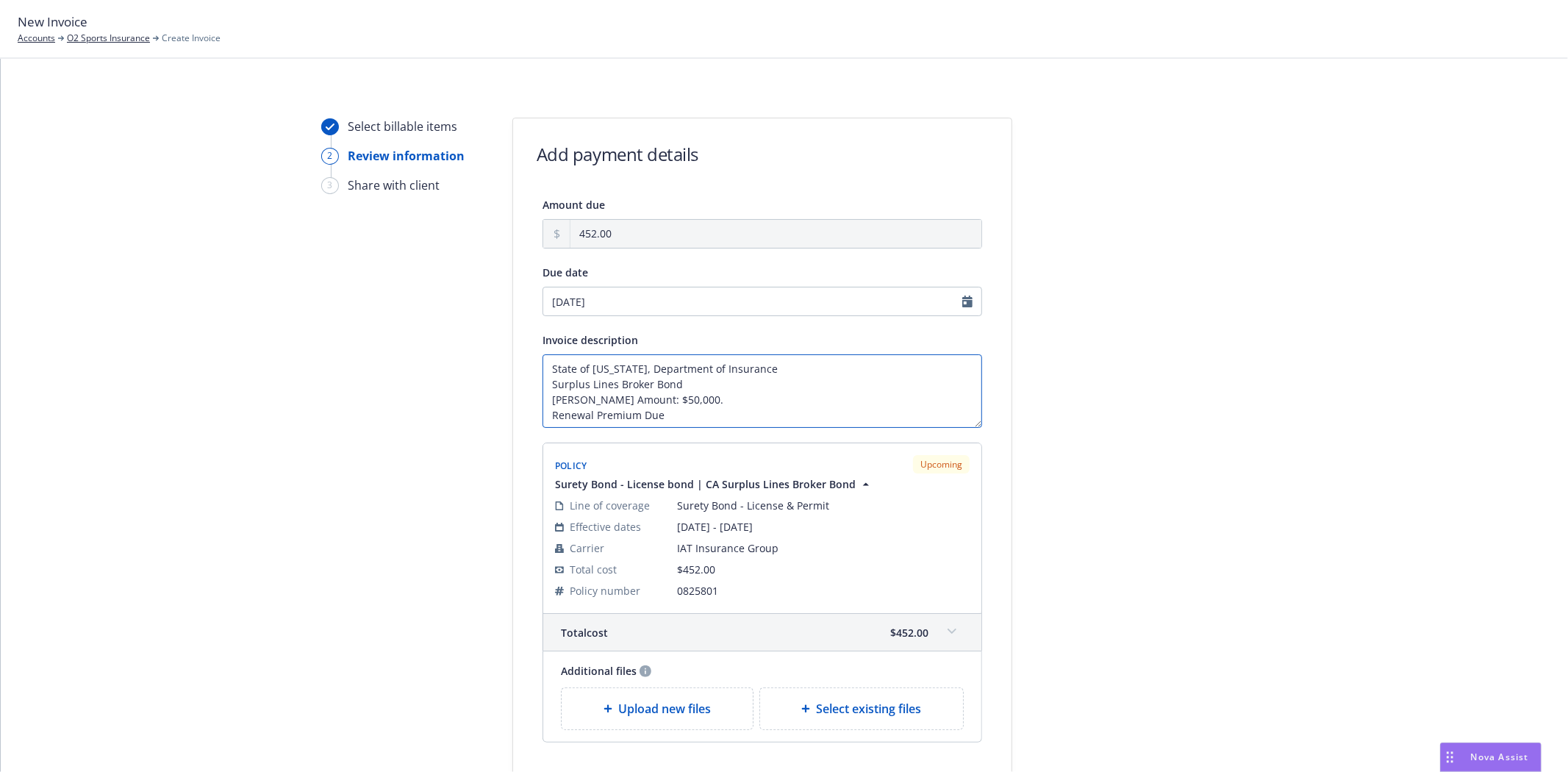
type textarea "State of [US_STATE], Department of Insurance Surplus Lines Broker Bond [PERSON_…"
click at [1155, 365] on div at bounding box center [1144, 475] width 206 height 715
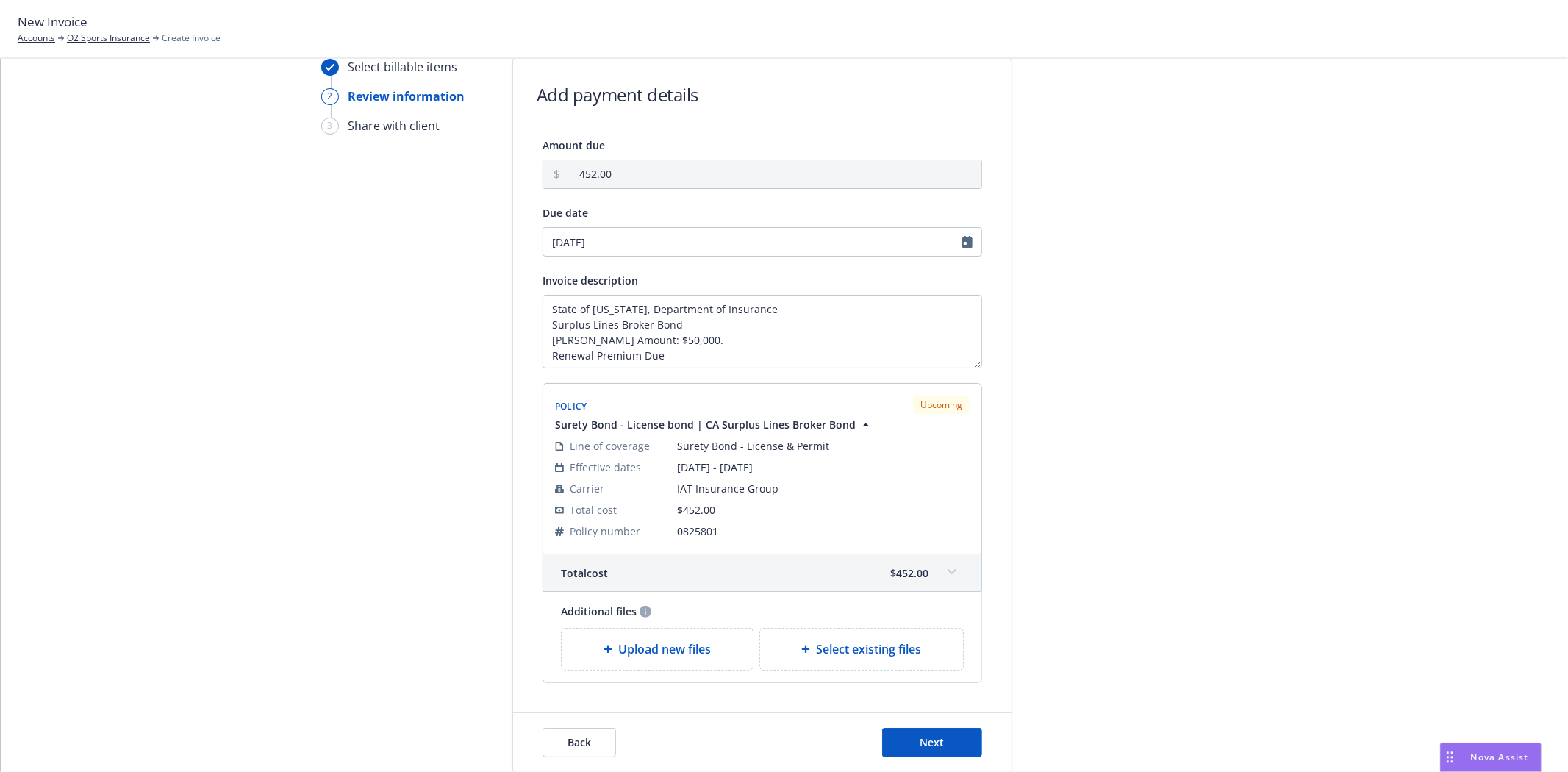
scroll to position [156, 0]
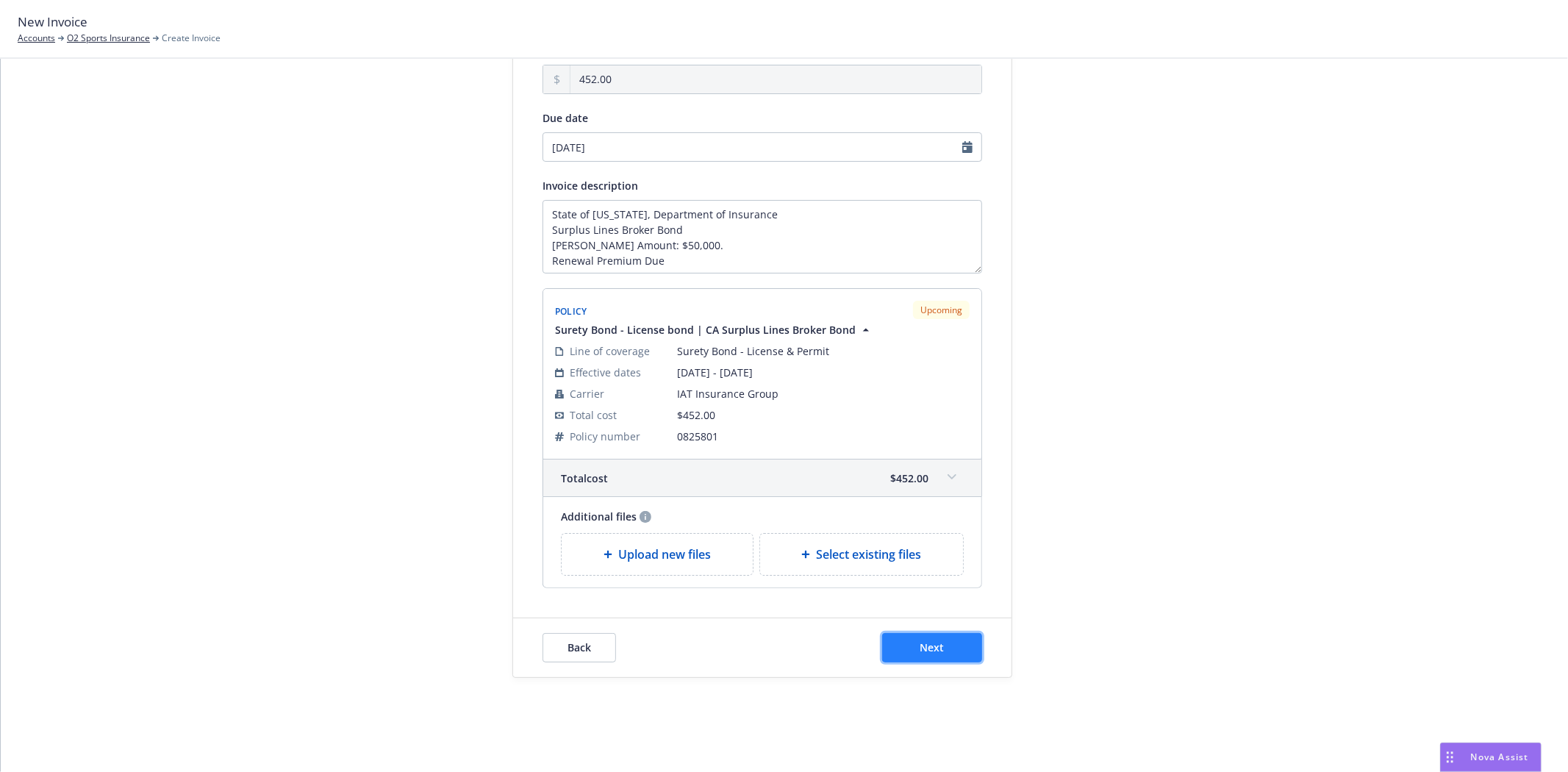
click at [941, 653] on button "Next" at bounding box center [931, 648] width 100 height 29
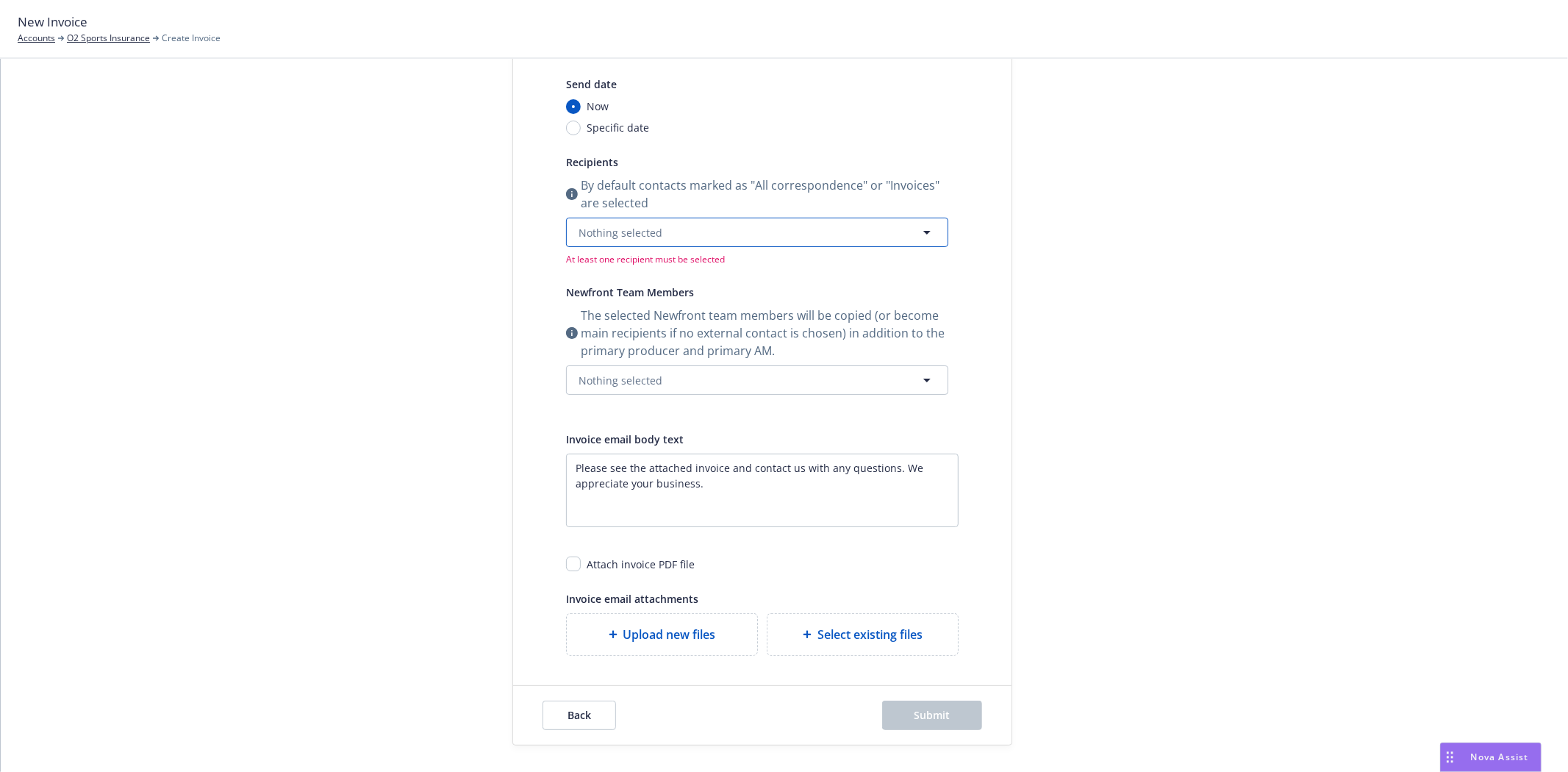
click at [621, 239] on span "Nothing selected" at bounding box center [620, 232] width 83 height 16
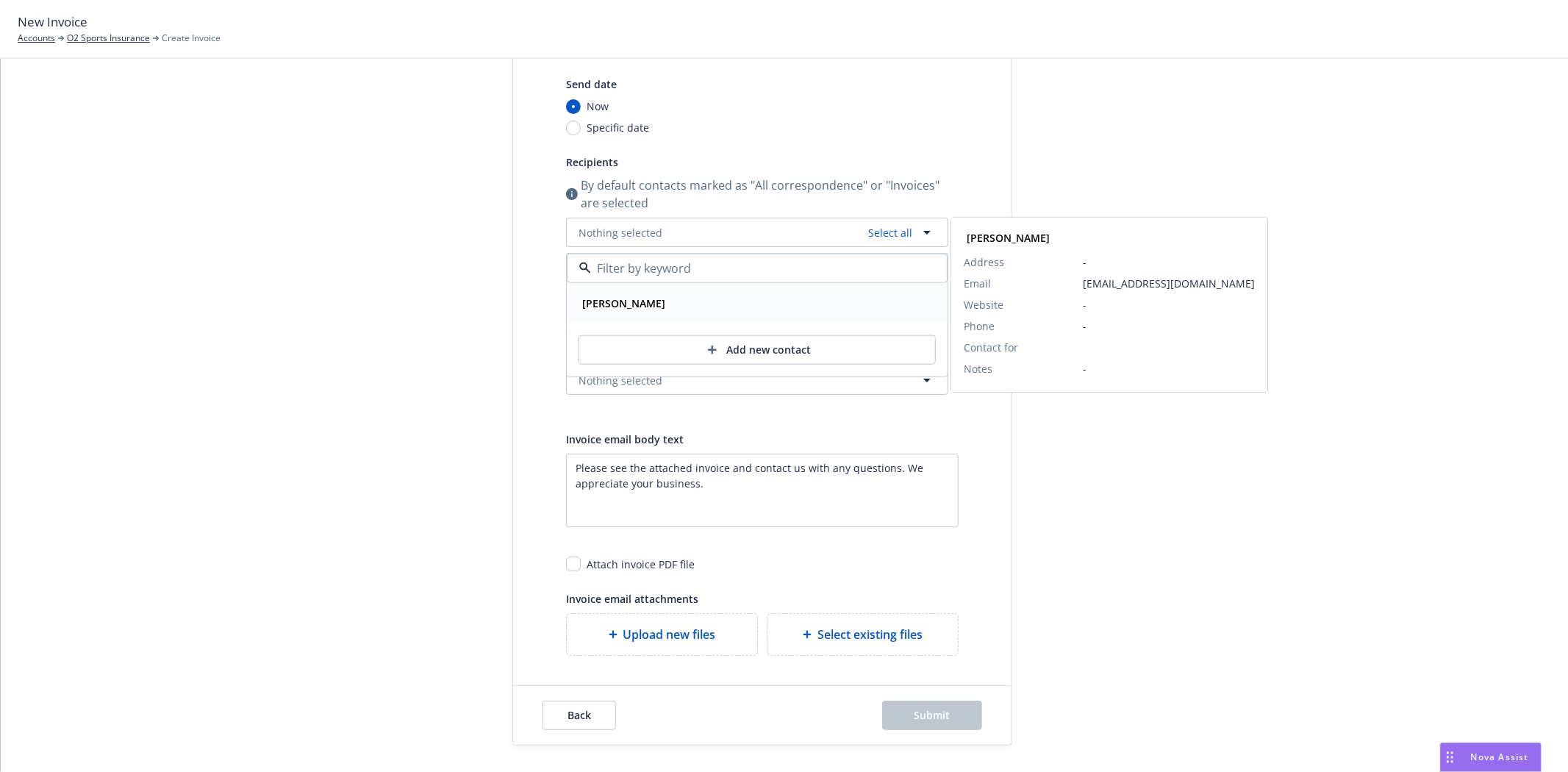
click at [613, 292] on div "Patricia Chavez" at bounding box center [757, 303] width 379 height 39
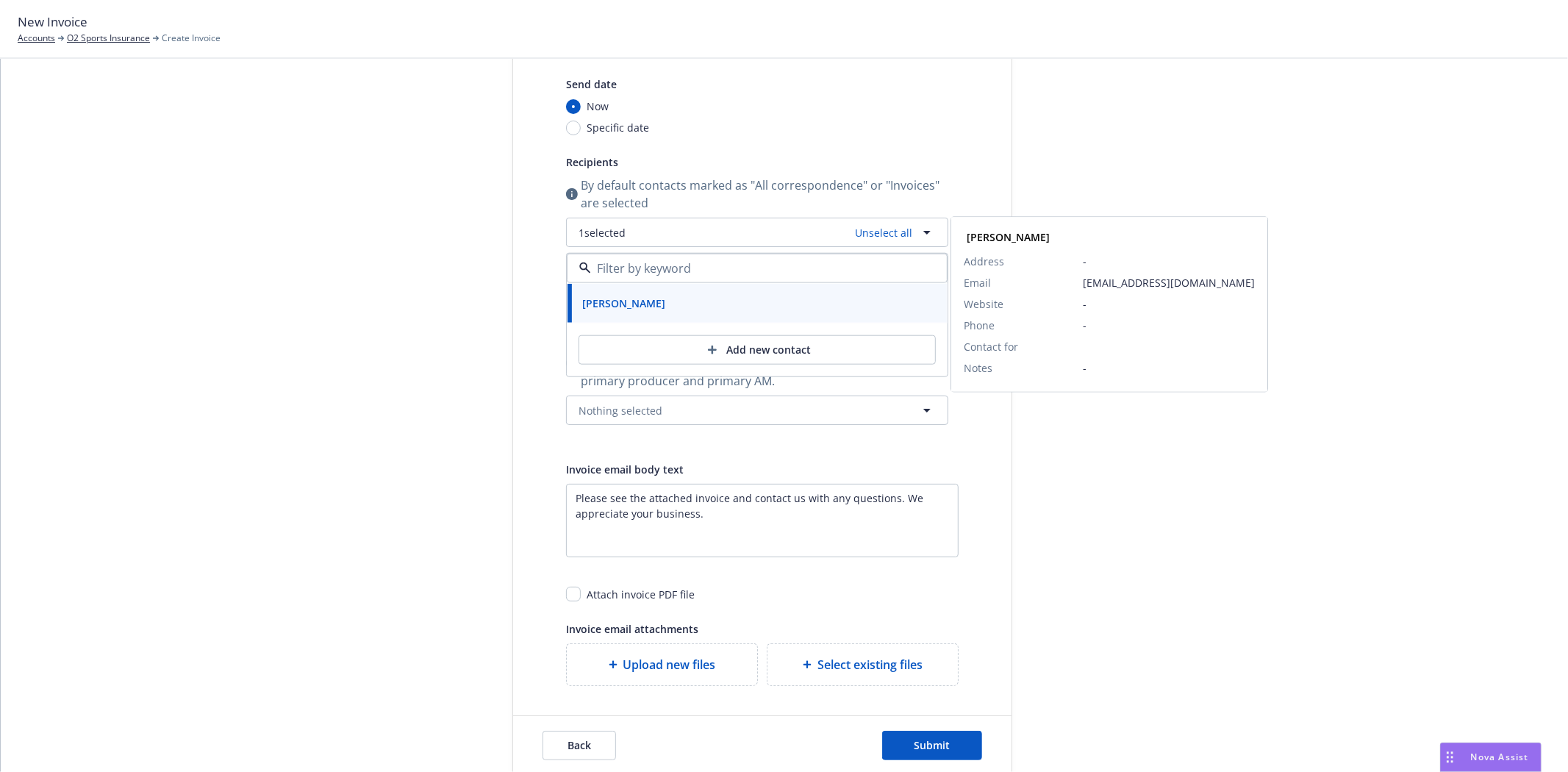
click at [597, 304] on strong "Patricia Chavez" at bounding box center [624, 303] width 83 height 14
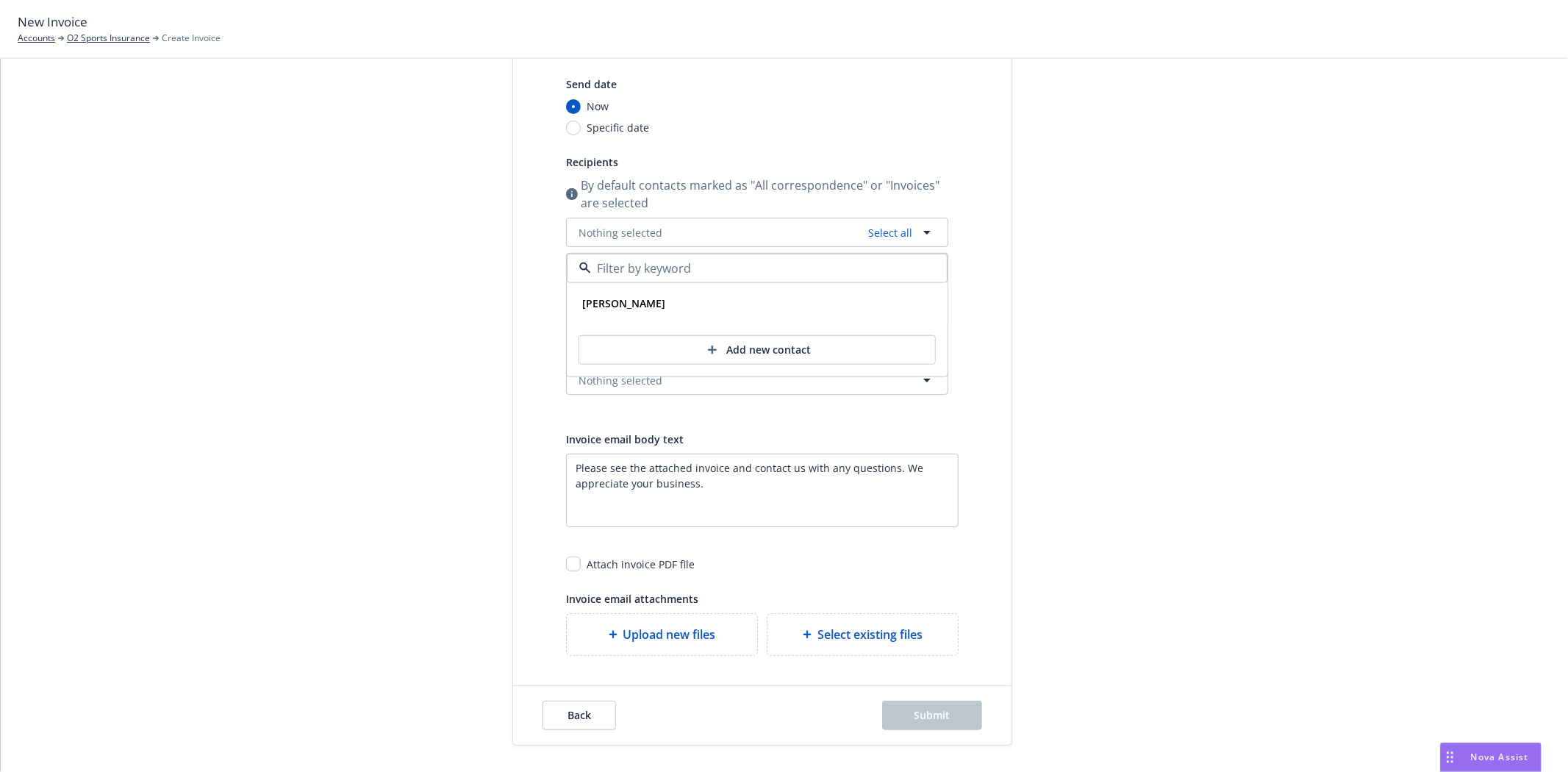
click at [348, 397] on div "Select billable items Review information 3 Share with client" at bounding box center [402, 353] width 161 height 784
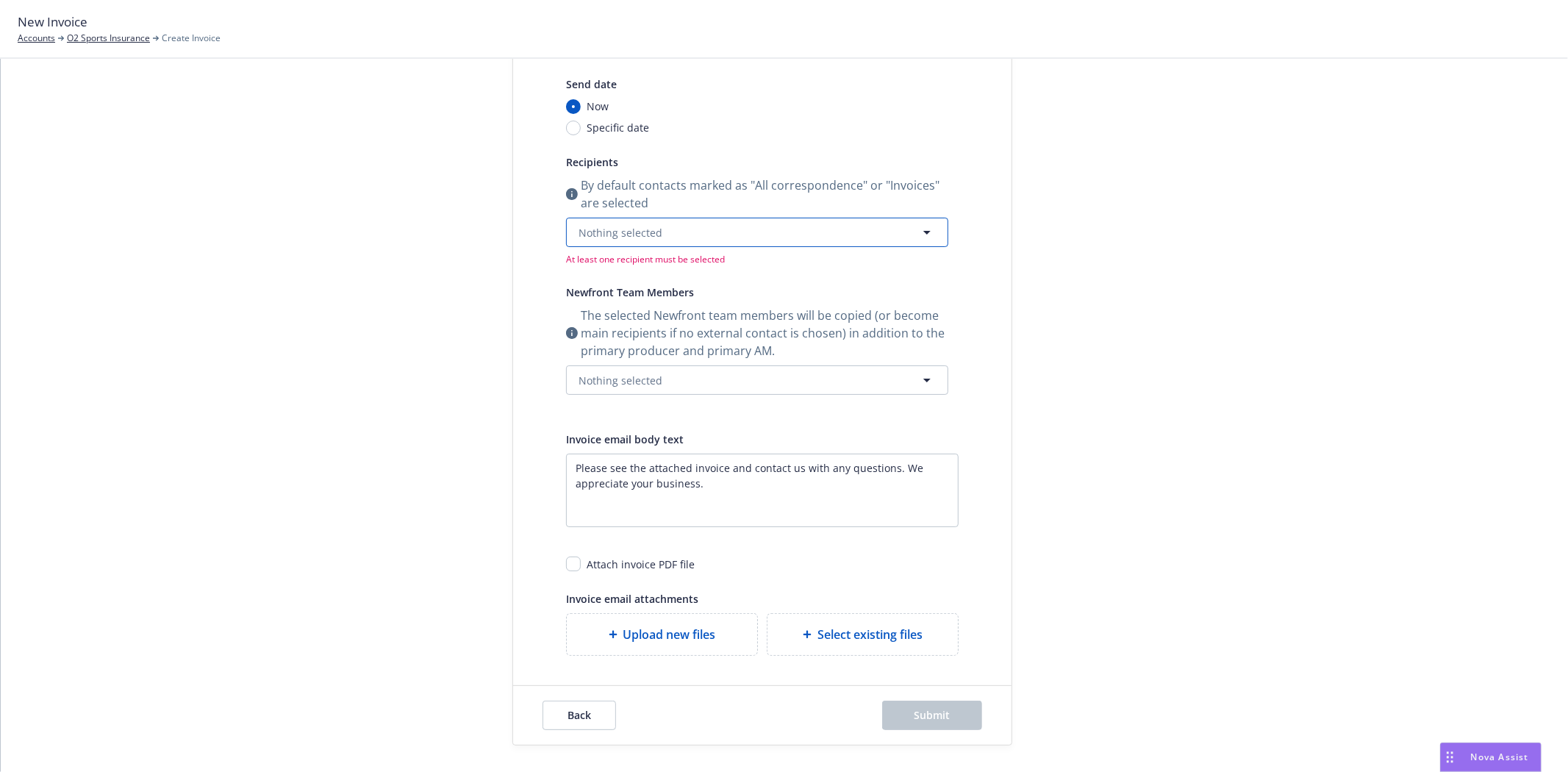
click at [590, 231] on span "Nothing selected" at bounding box center [620, 232] width 83 height 16
click at [601, 297] on strong "Patricia Chavez" at bounding box center [624, 303] width 83 height 14
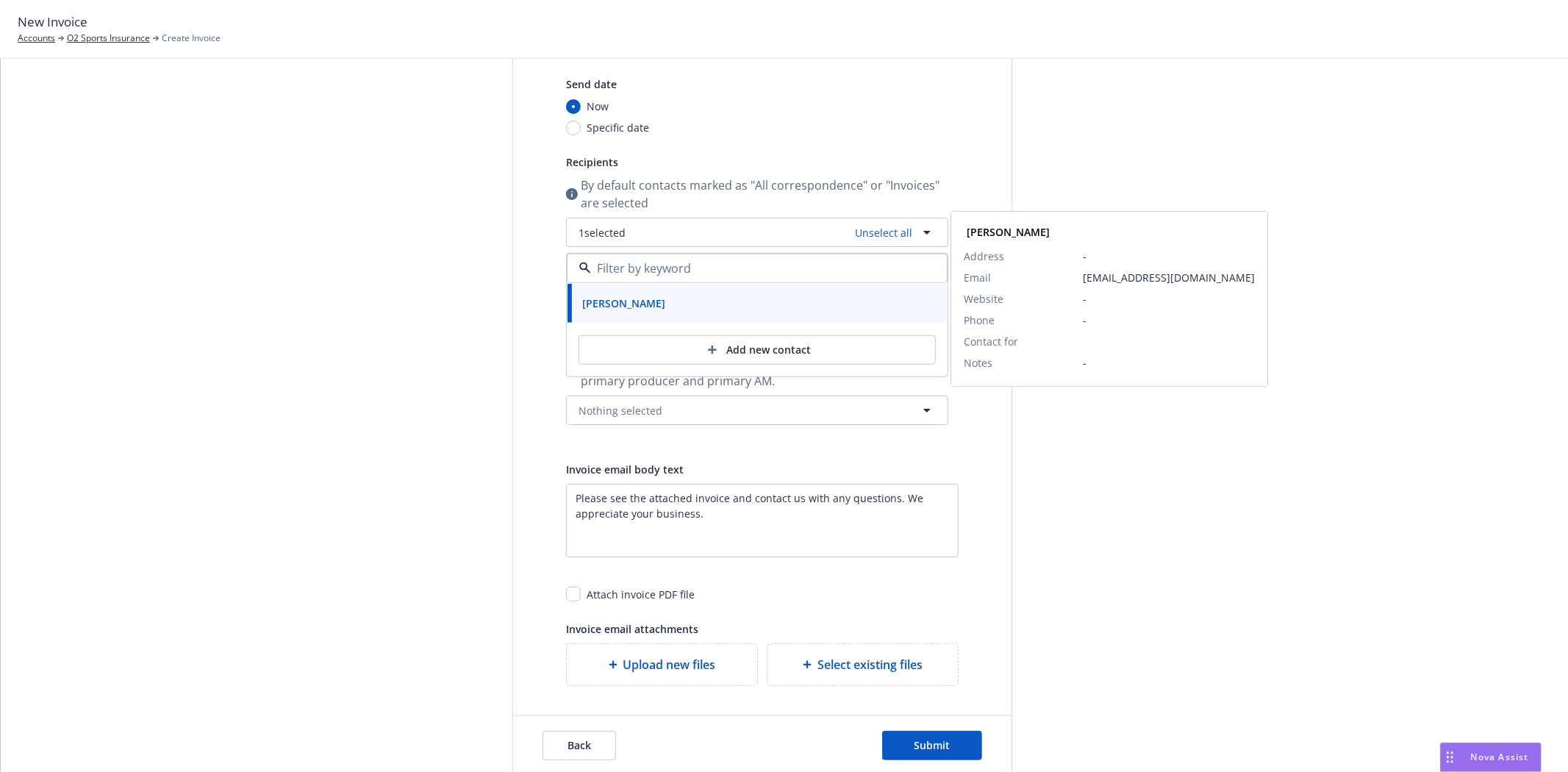
click at [402, 364] on div "Select billable items Review information 3 Share with client" at bounding box center [402, 368] width 161 height 814
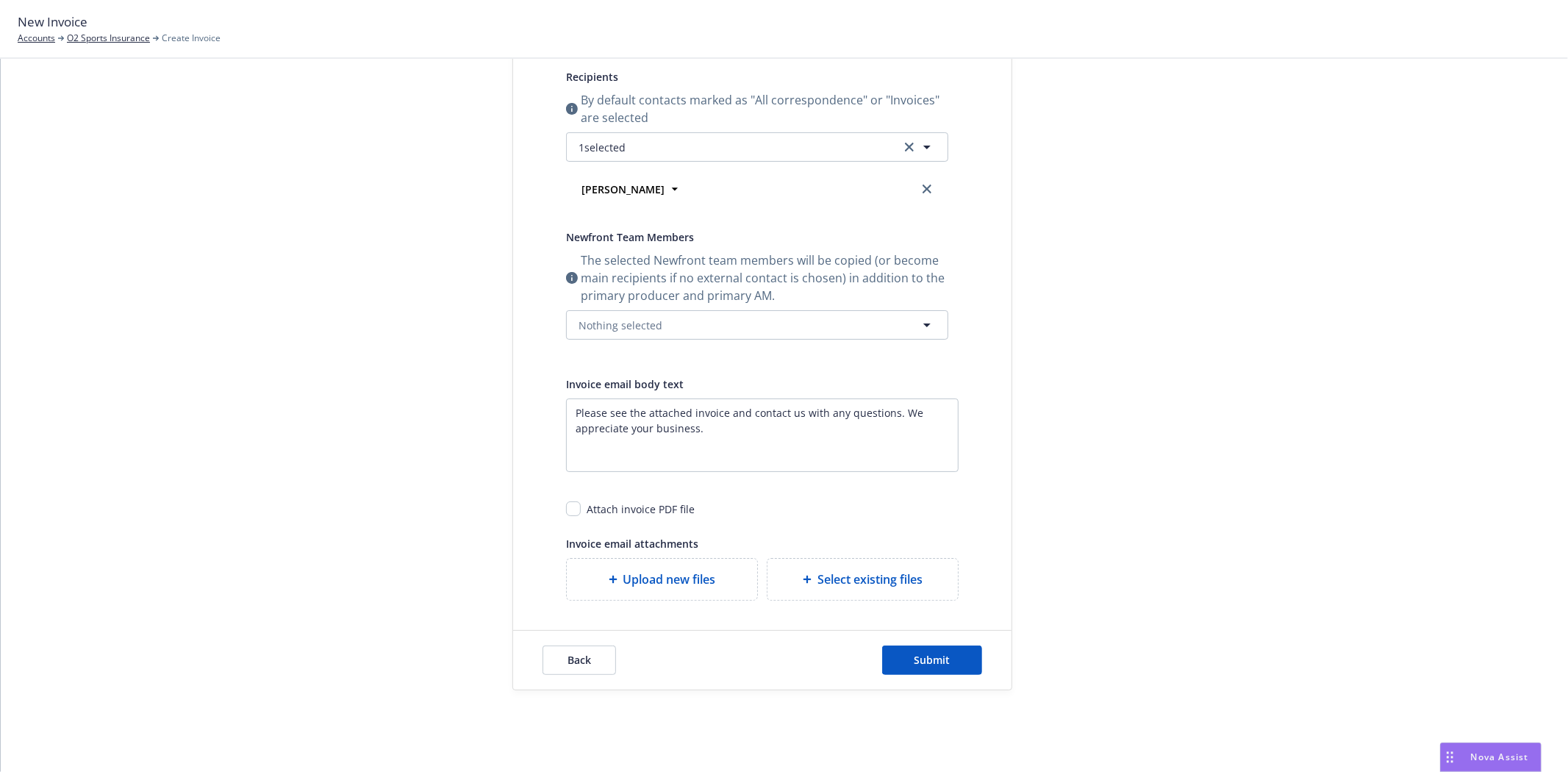
scroll to position [254, 0]
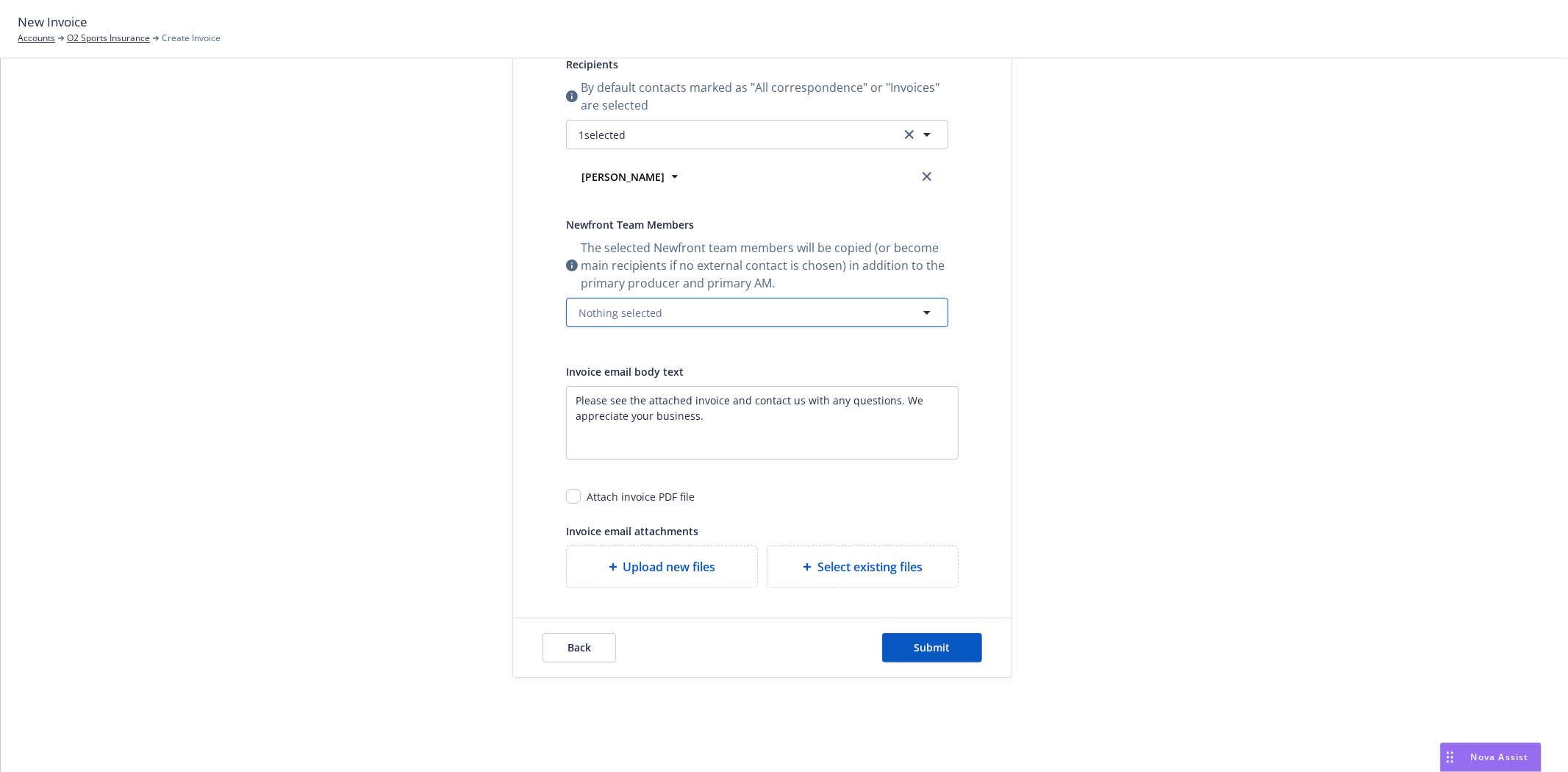
click at [599, 319] on span "Nothing selected" at bounding box center [620, 312] width 83 height 16
click at [615, 383] on strong "SVP, Head of Surety" at bounding box center [653, 383] width 101 height 14
checkbox input "true"
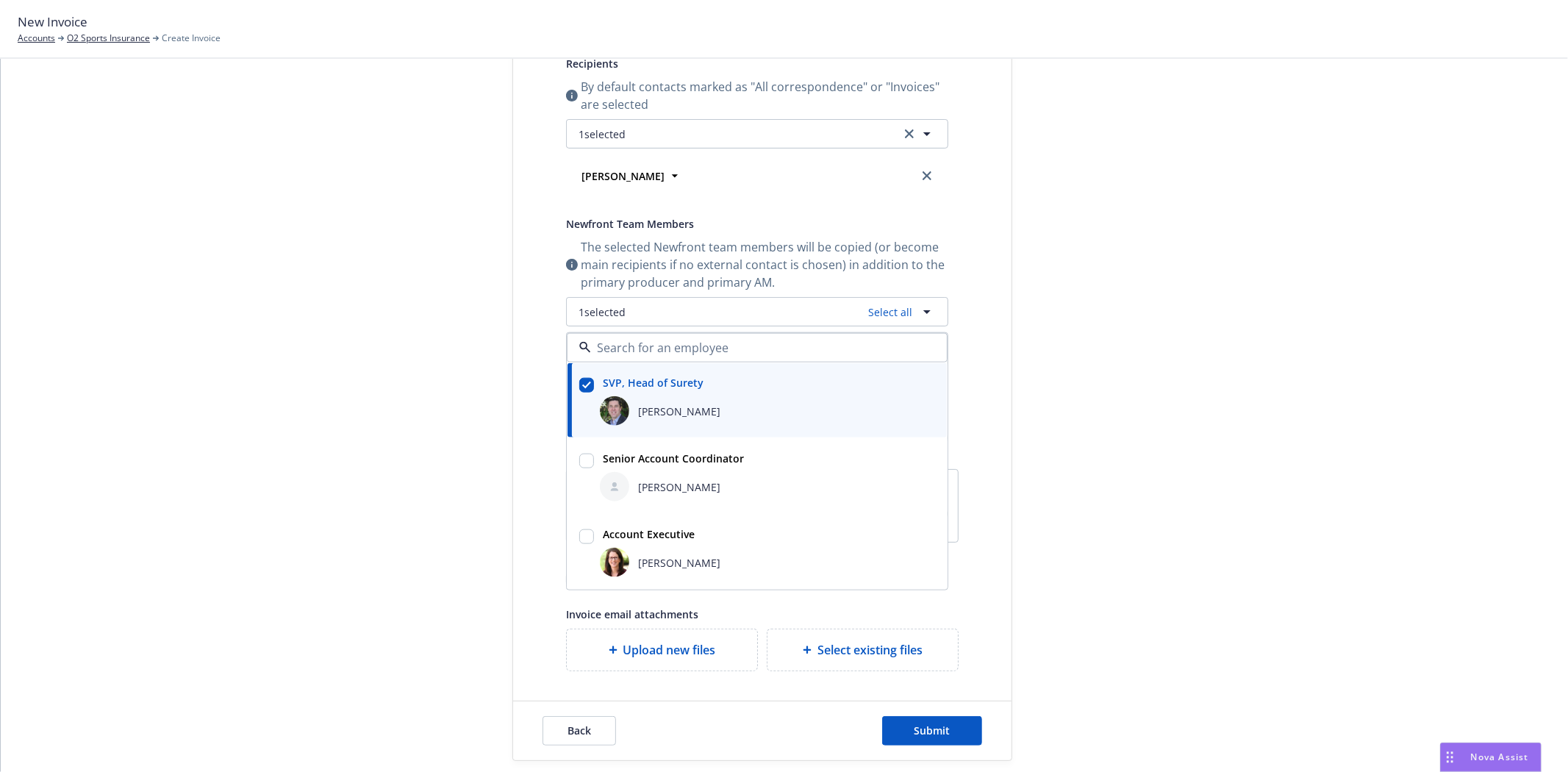
click at [612, 450] on div "Senior Account Coordinator" at bounding box center [672, 458] width 150 height 21
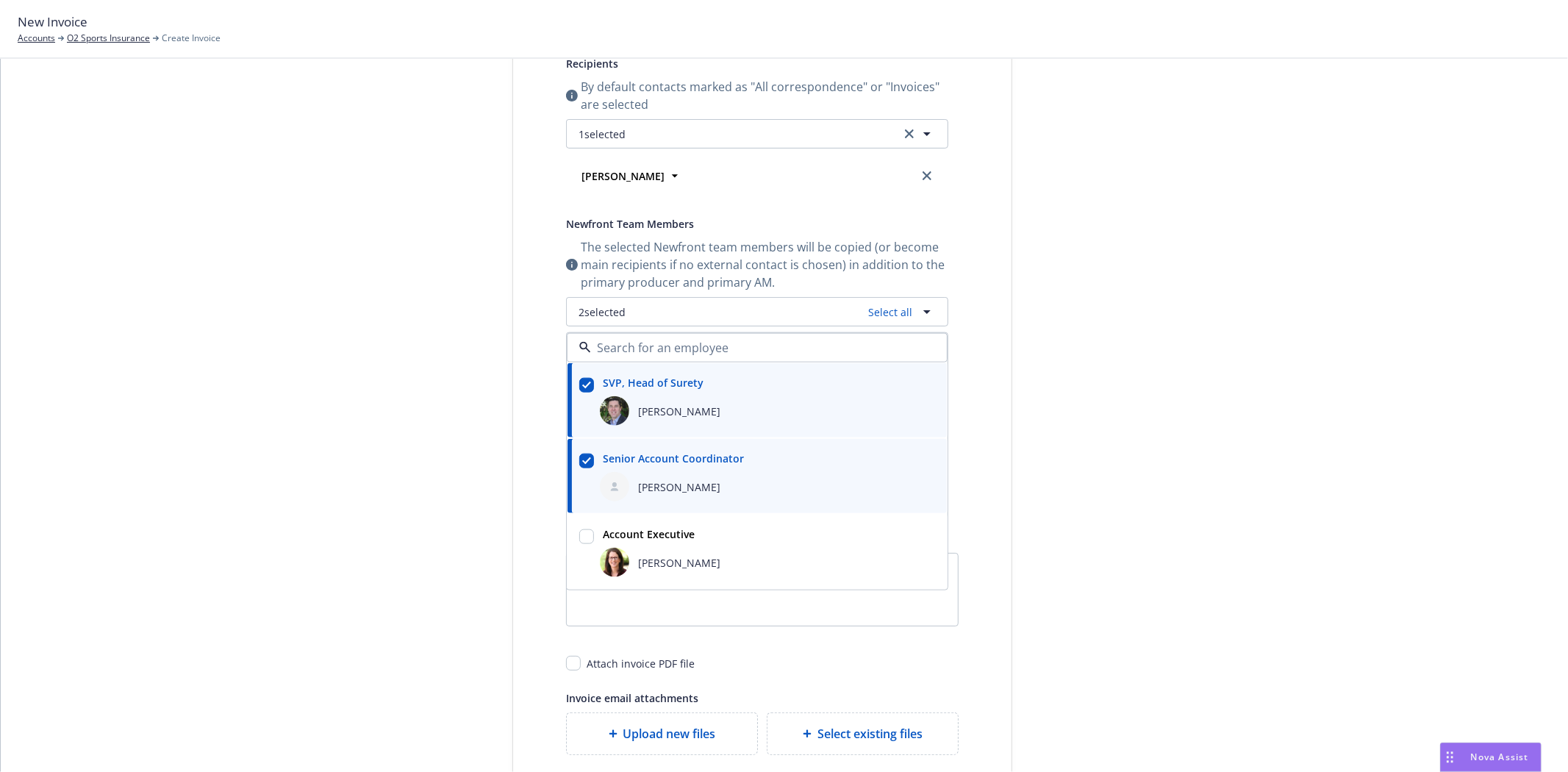
checkbox input "true"
click at [380, 452] on div "Select billable items Review information 3 Share with client" at bounding box center [402, 354] width 161 height 982
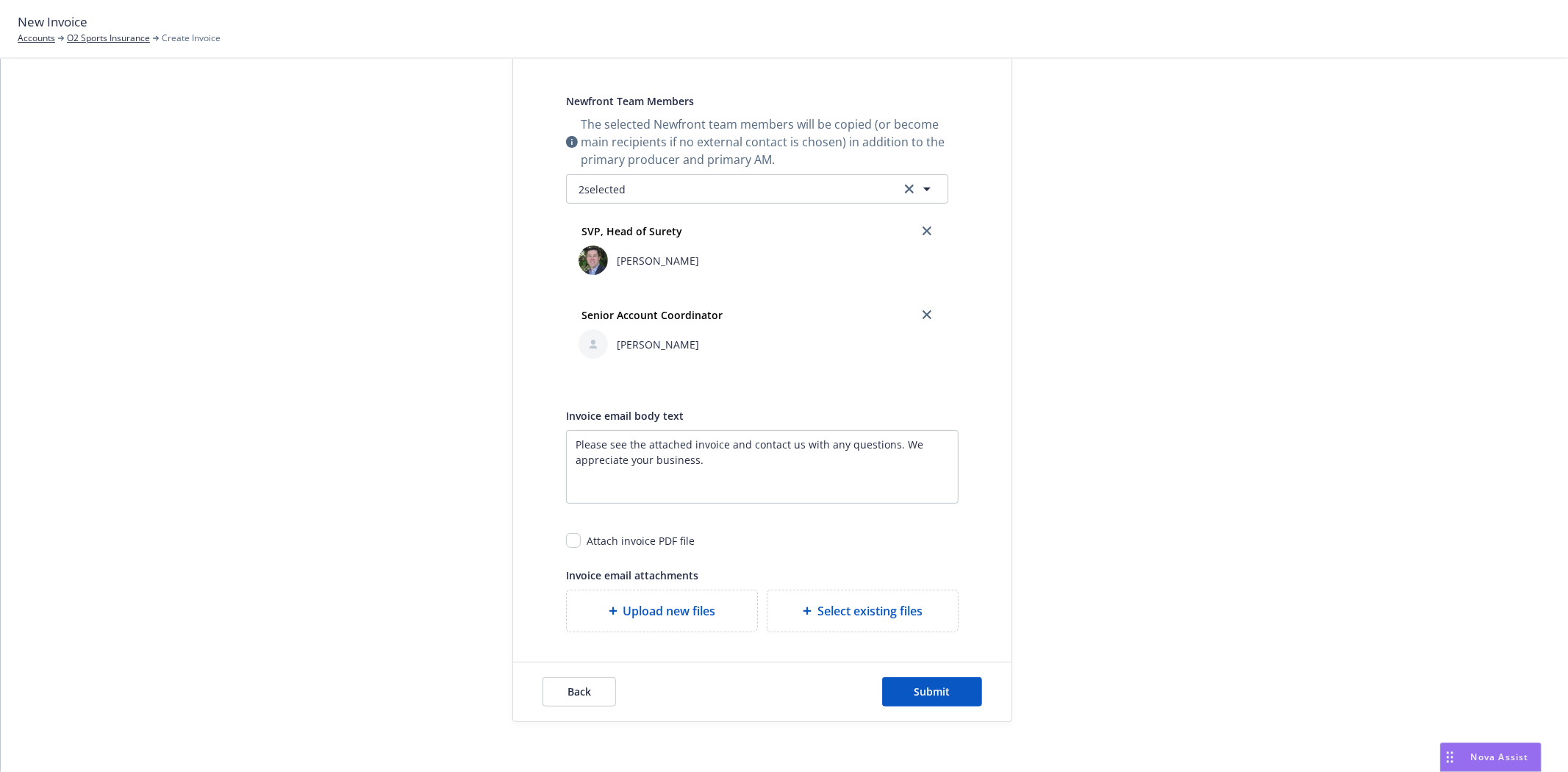
scroll to position [341, 0]
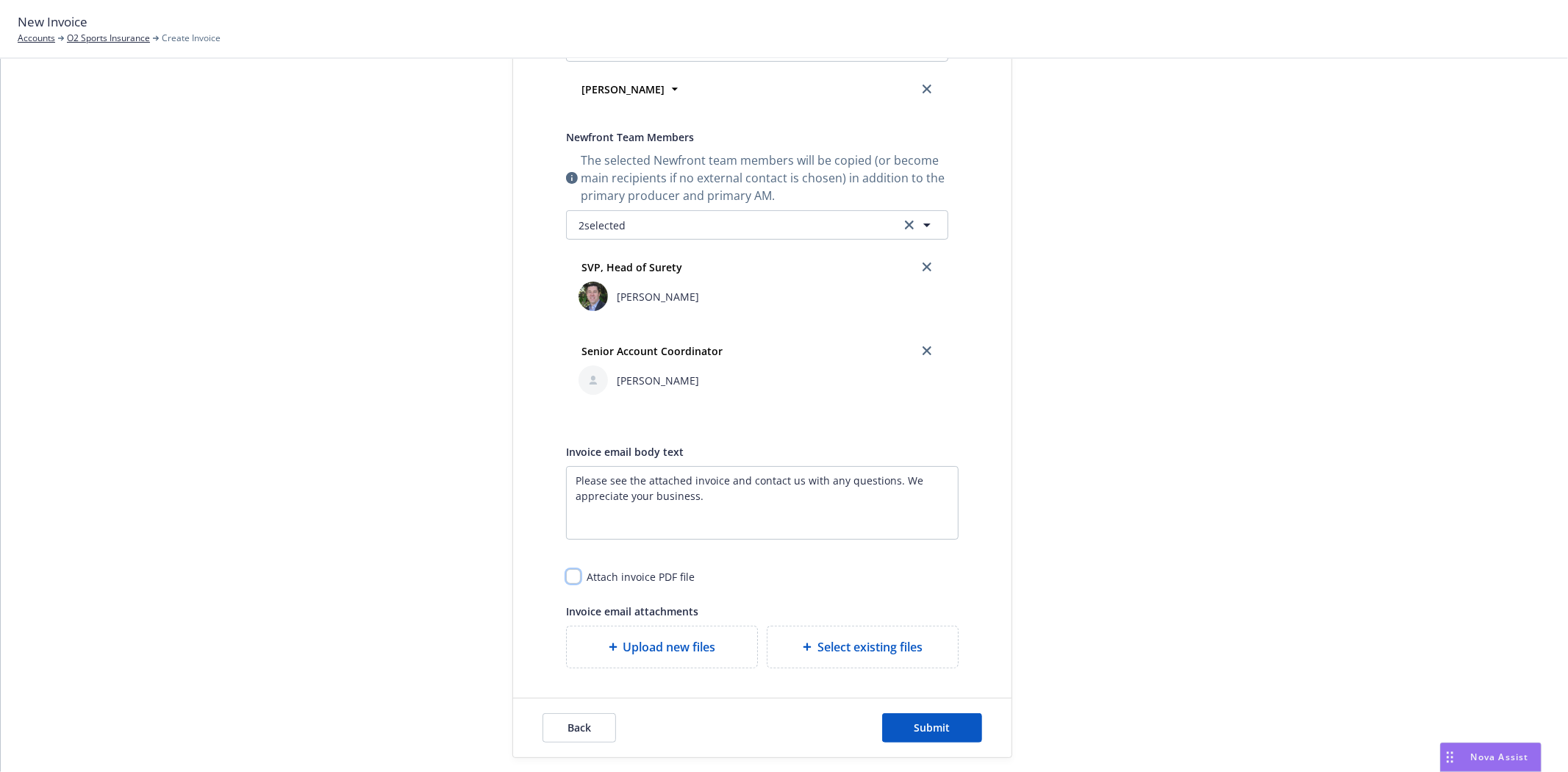
click at [568, 576] on input "checkbox" at bounding box center [573, 576] width 15 height 15
checkbox input "true"
click at [908, 737] on button "Submit" at bounding box center [931, 728] width 100 height 29
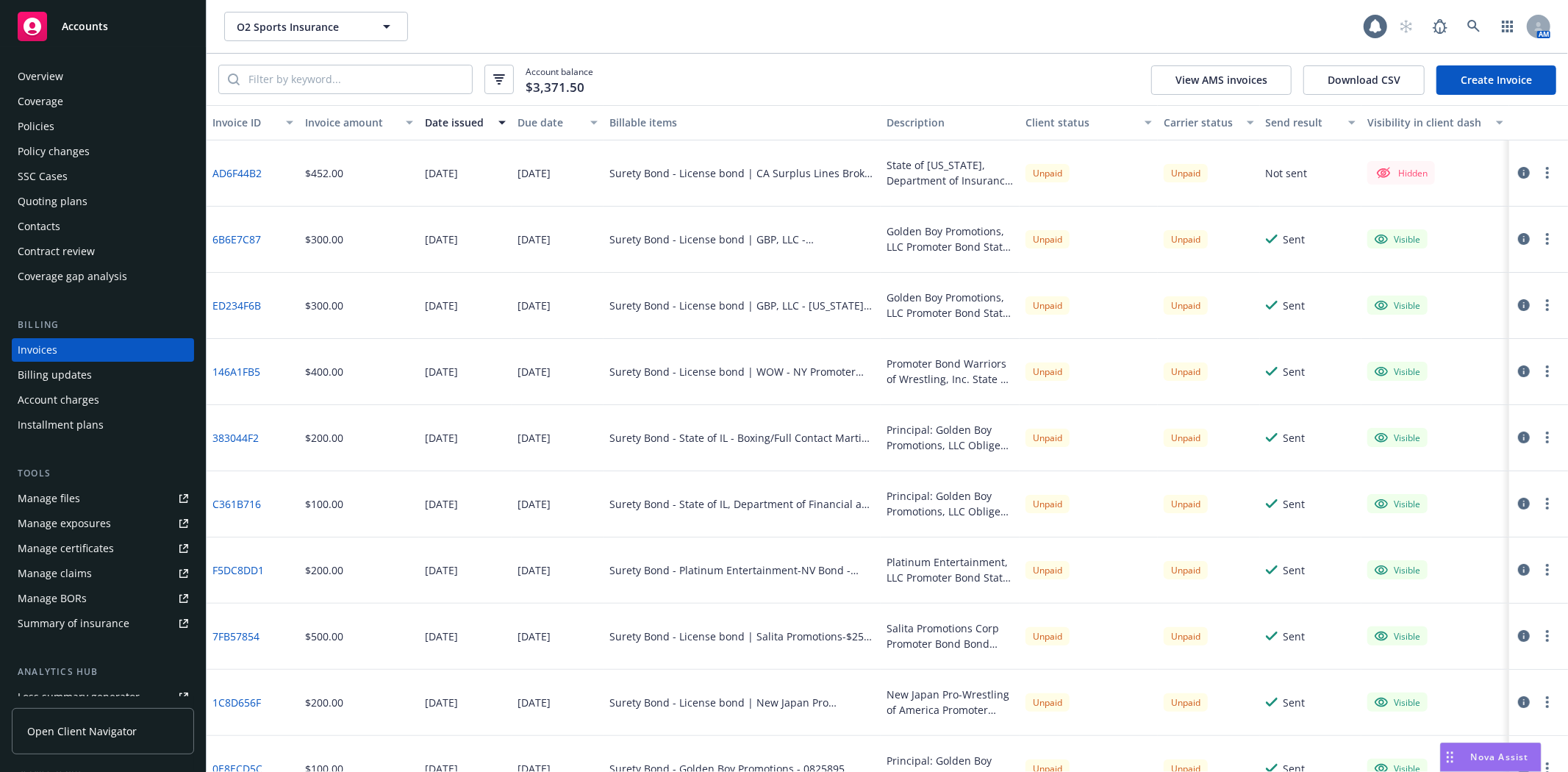
click at [1546, 170] on icon "button" at bounding box center [1547, 173] width 3 height 12
click at [1496, 291] on link "Make it visible in client dash" at bounding box center [1450, 292] width 187 height 29
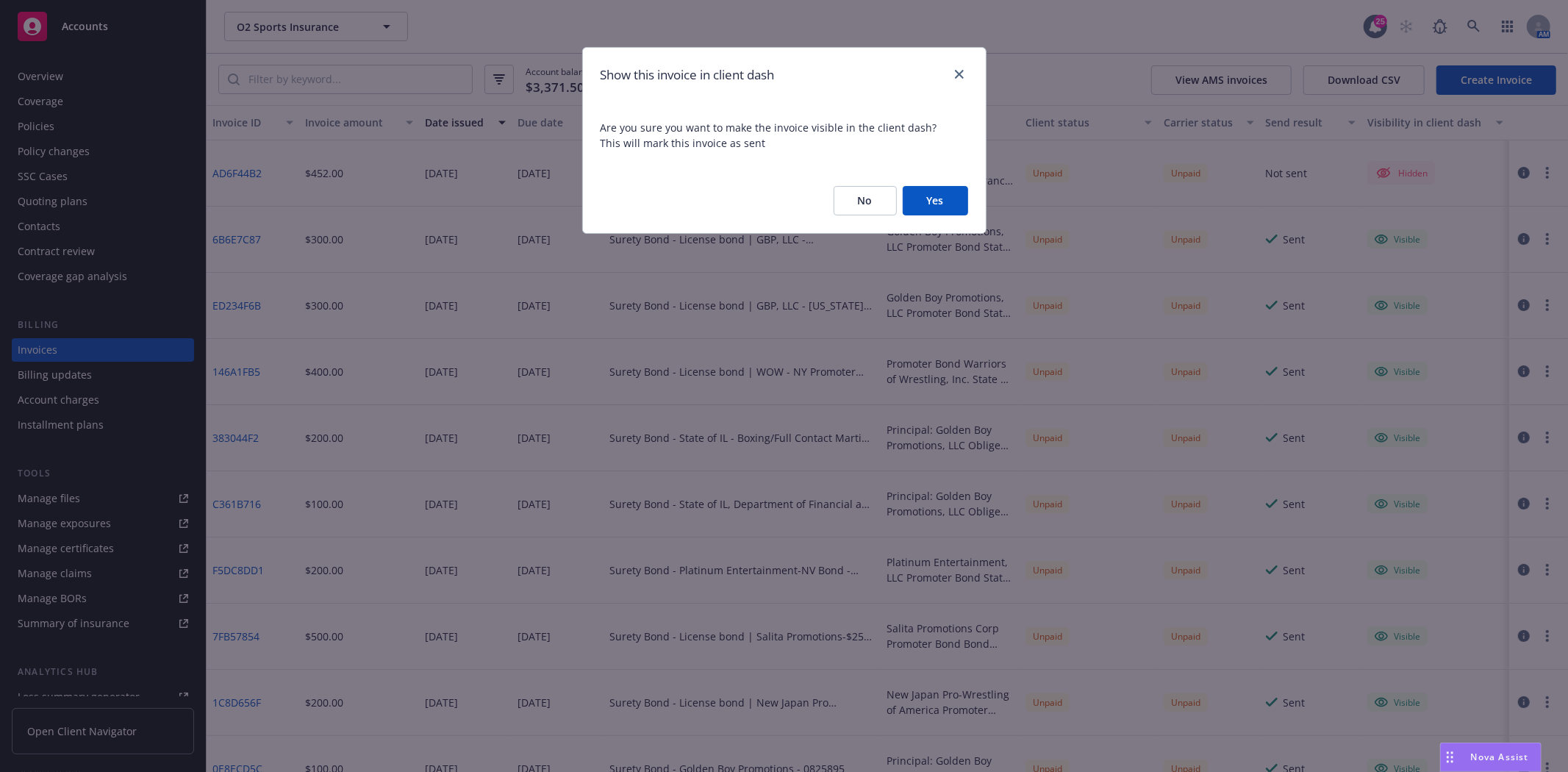
click at [934, 206] on button "Yes" at bounding box center [935, 201] width 65 height 29
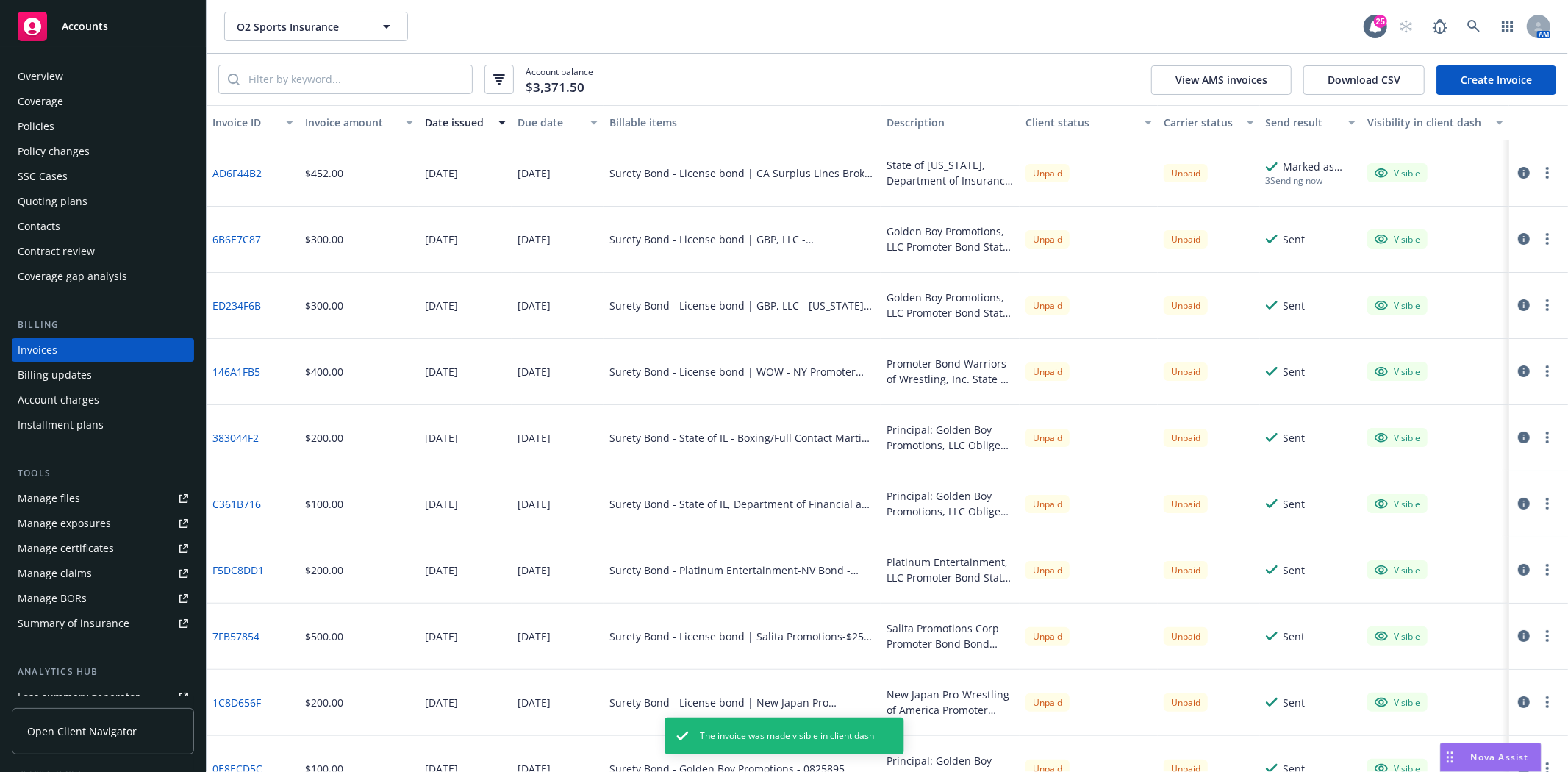
click at [1539, 164] on button "button" at bounding box center [1547, 173] width 17 height 17
click at [1440, 343] on link "Generate invoice PDF" at bounding box center [1450, 351] width 187 height 29
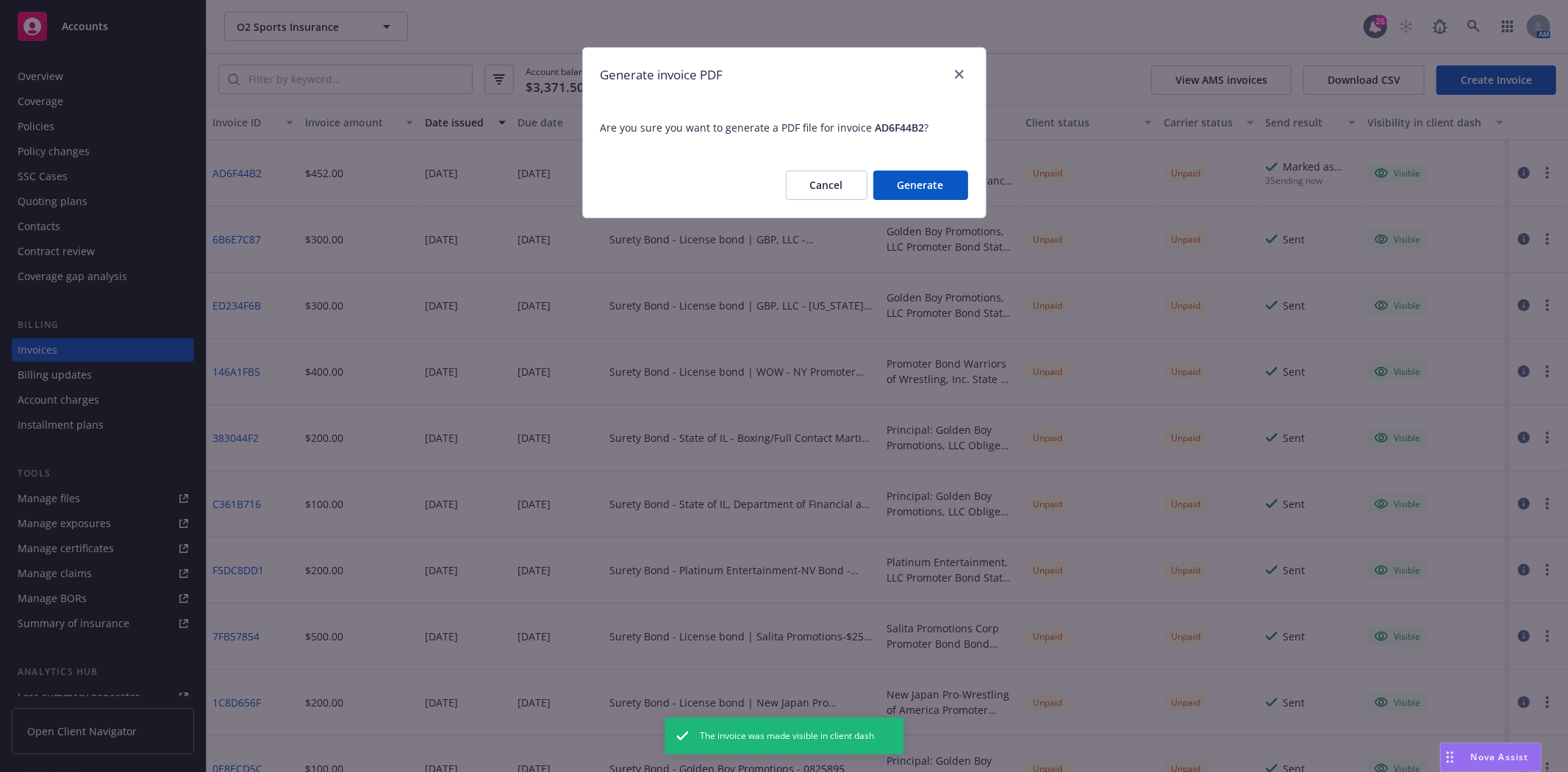
click at [926, 191] on button "Generate" at bounding box center [920, 185] width 95 height 29
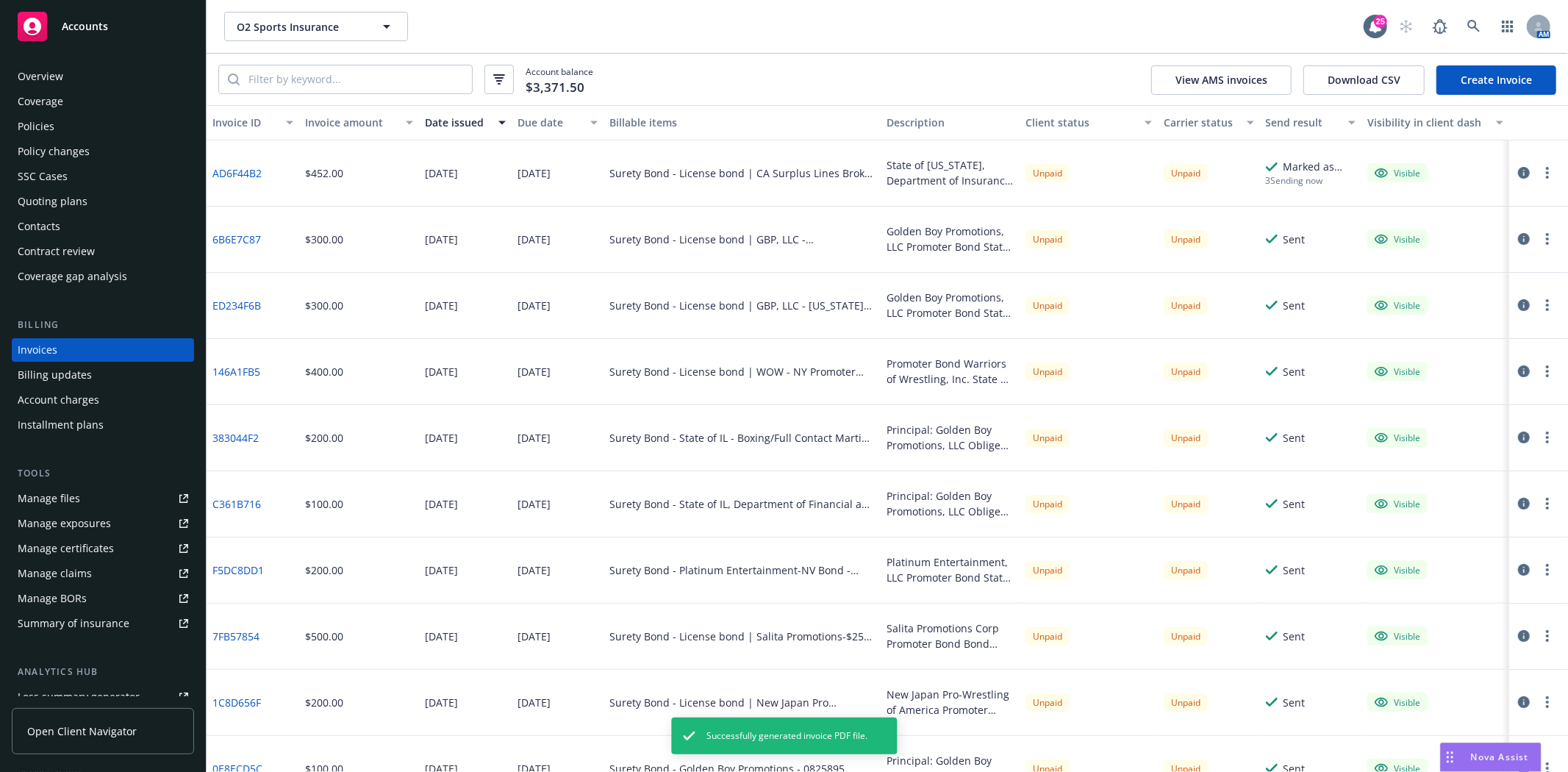
click at [1540, 172] on button "button" at bounding box center [1547, 173] width 17 height 17
click at [1407, 353] on link "Download invoice PDF" at bounding box center [1450, 351] width 187 height 29
click at [1546, 170] on circle "button" at bounding box center [1547, 168] width 3 height 3
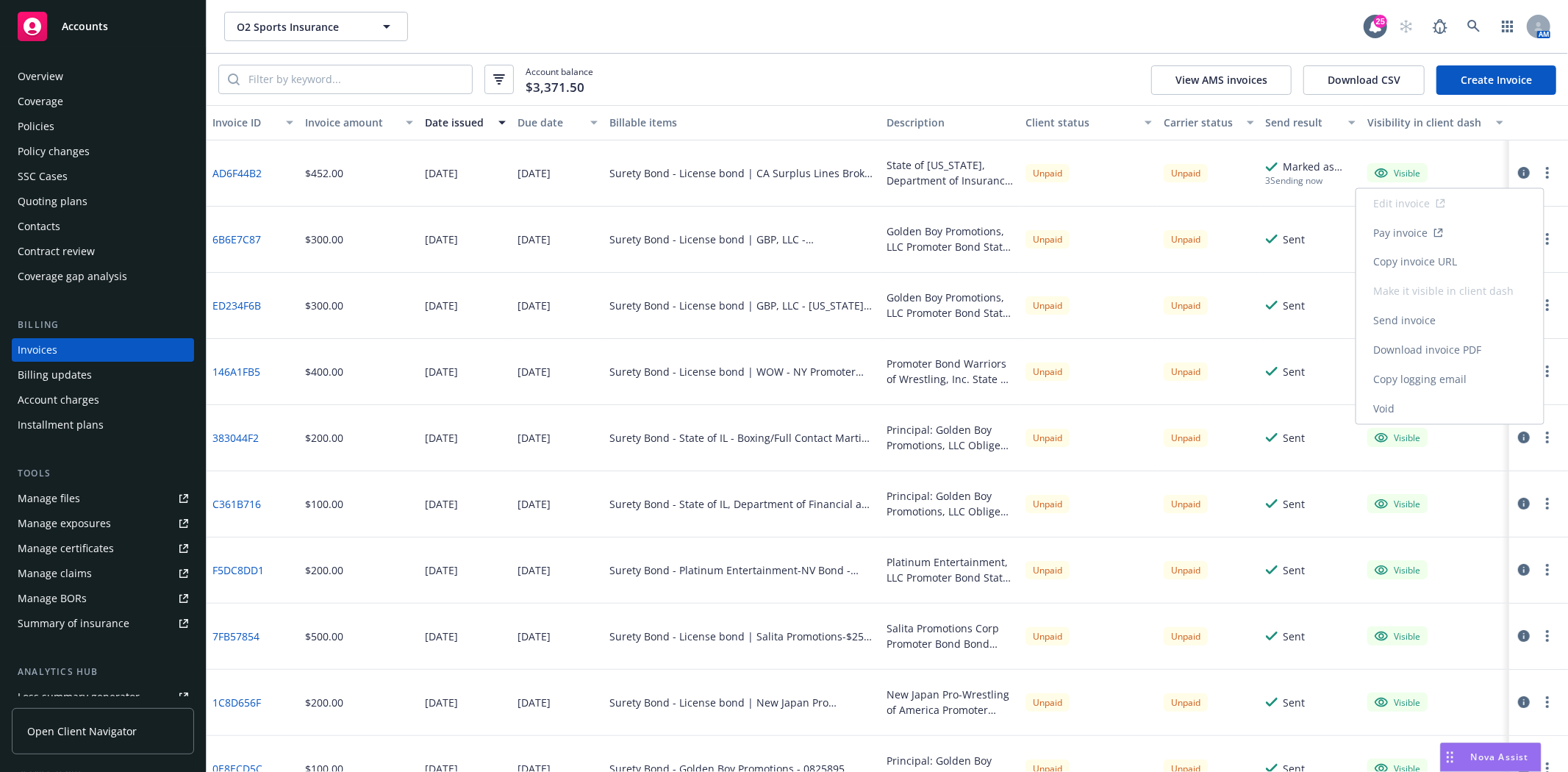
click at [1421, 343] on link "Download invoice PDF" at bounding box center [1450, 351] width 187 height 29
click at [1539, 176] on button "button" at bounding box center [1547, 173] width 17 height 17
click at [1423, 346] on link "Download invoice PDF" at bounding box center [1450, 351] width 187 height 29
click at [1539, 172] on button "button" at bounding box center [1547, 173] width 17 height 17
click at [1421, 341] on link "Download invoice PDF" at bounding box center [1450, 351] width 187 height 29
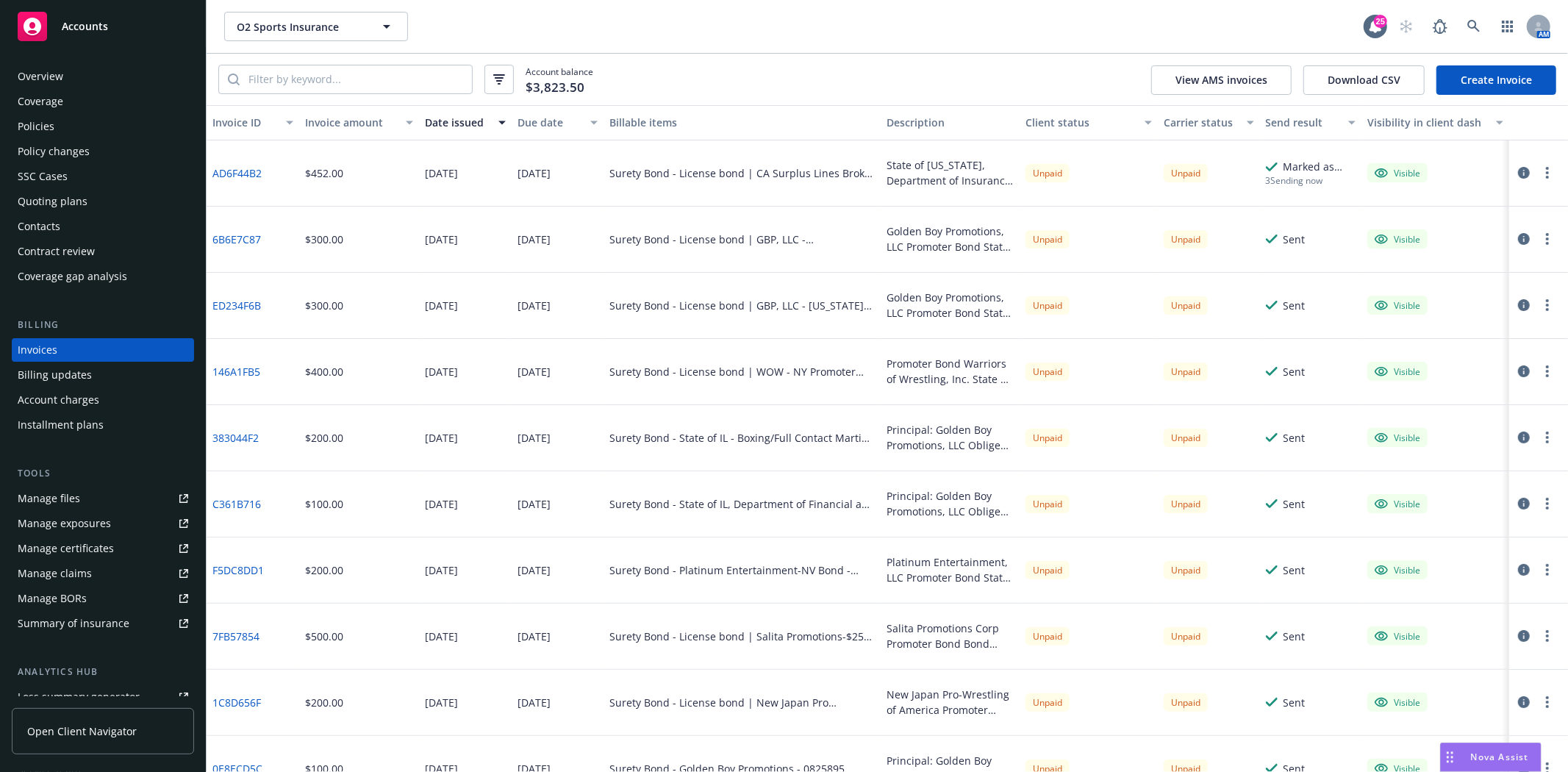
click at [69, 115] on div "Policies" at bounding box center [103, 127] width 171 height 24
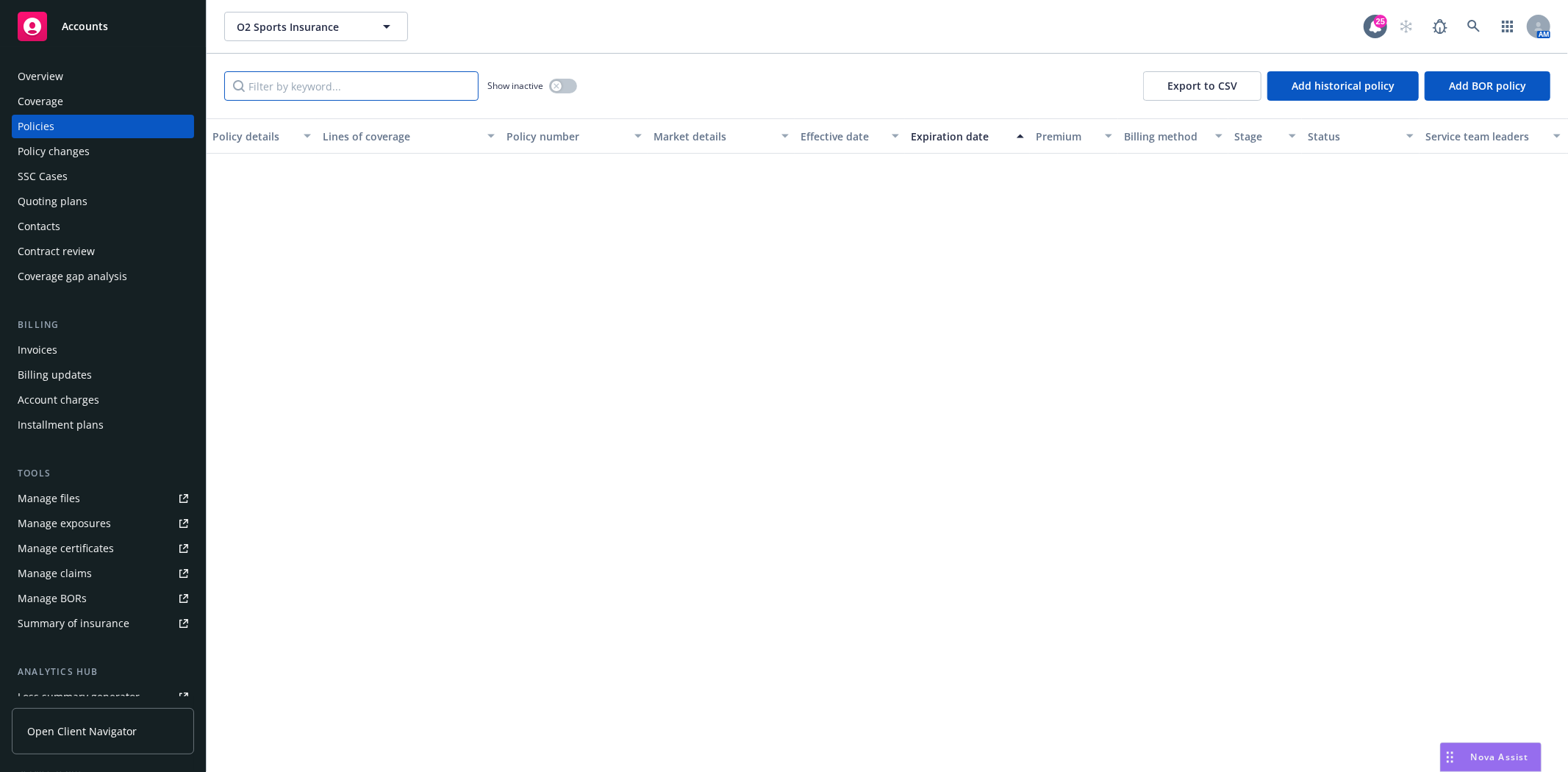
click at [283, 76] on input "Filter by keyword..." at bounding box center [350, 86] width 254 height 29
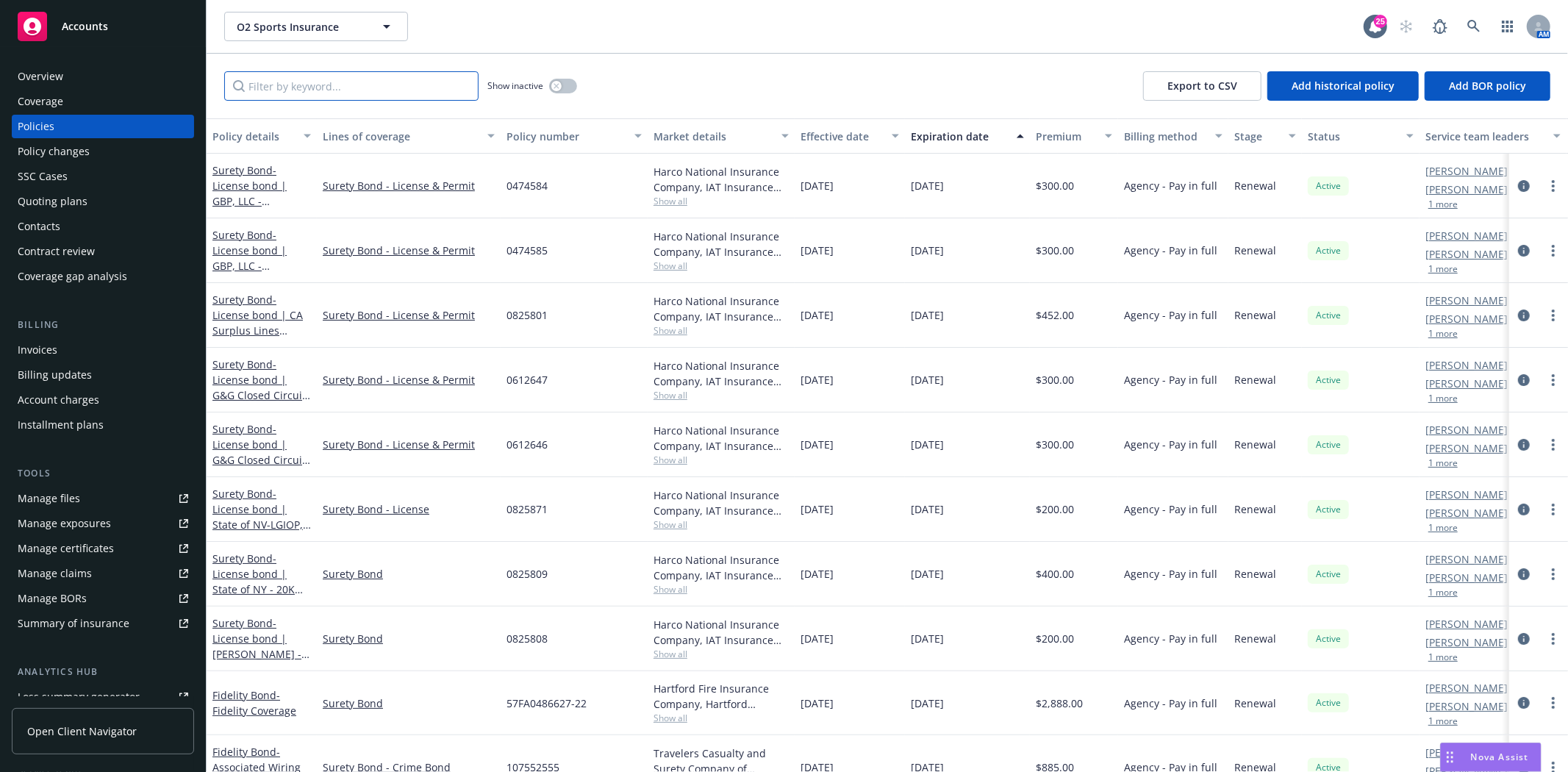
paste input "0612646"
type input "0612646"
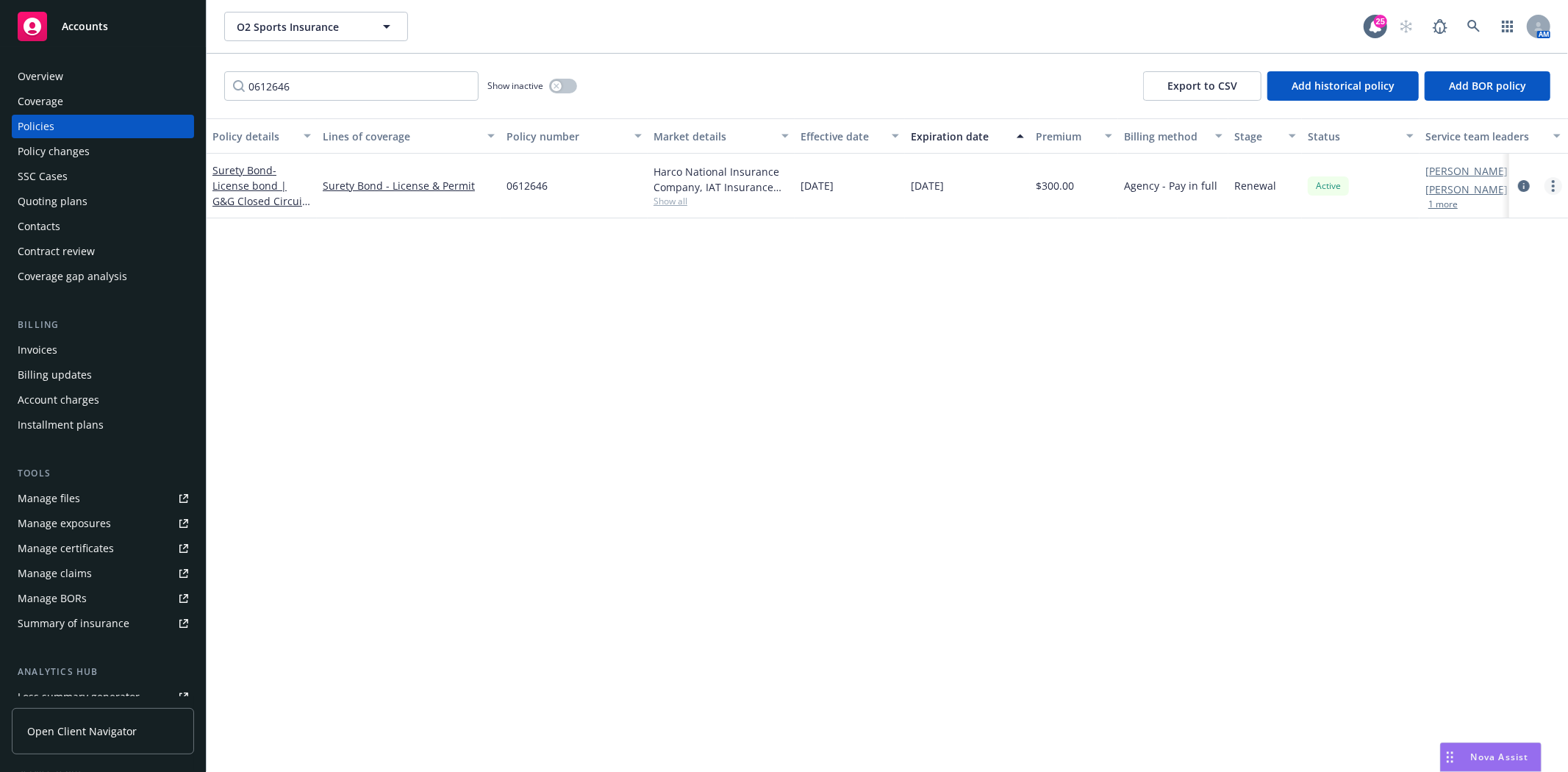
click at [1554, 185] on circle "more" at bounding box center [1552, 185] width 3 height 3
click at [1440, 248] on link "Renew with incumbent" at bounding box center [1474, 245] width 172 height 29
select select "12"
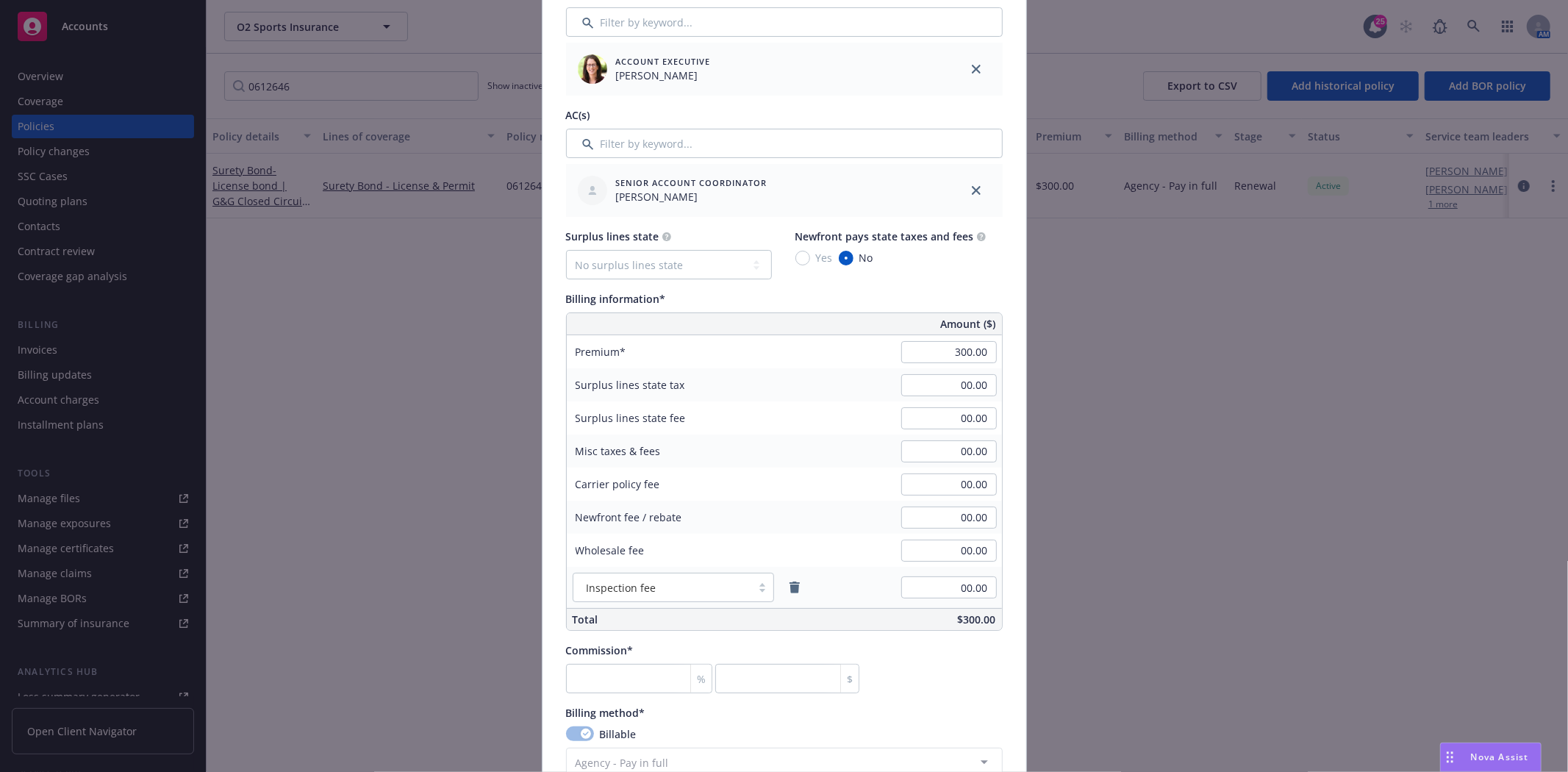
scroll to position [653, 0]
click at [610, 669] on input "number" at bounding box center [639, 678] width 147 height 29
type input "3"
type input "9"
type input "30"
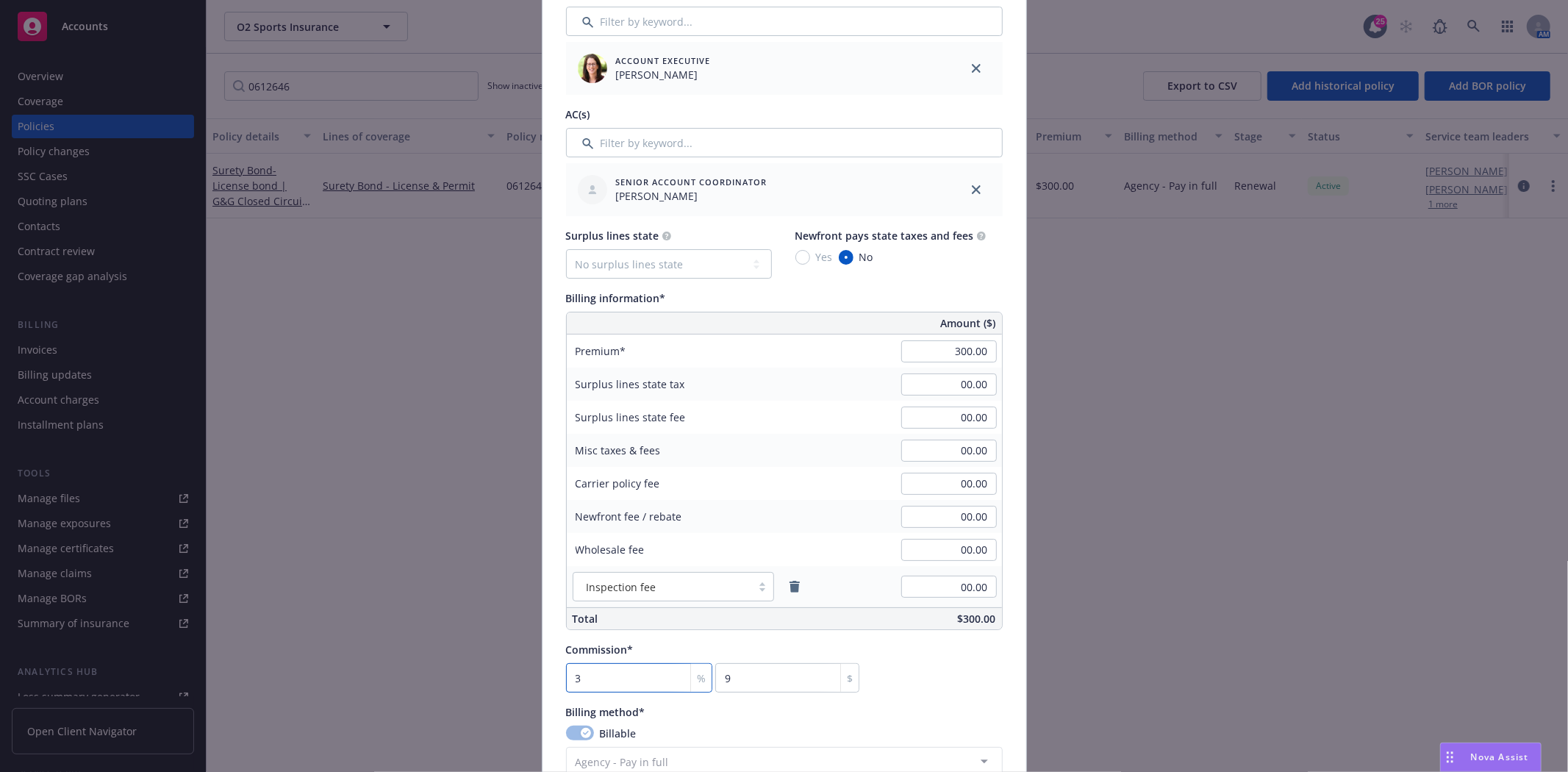
type input "90"
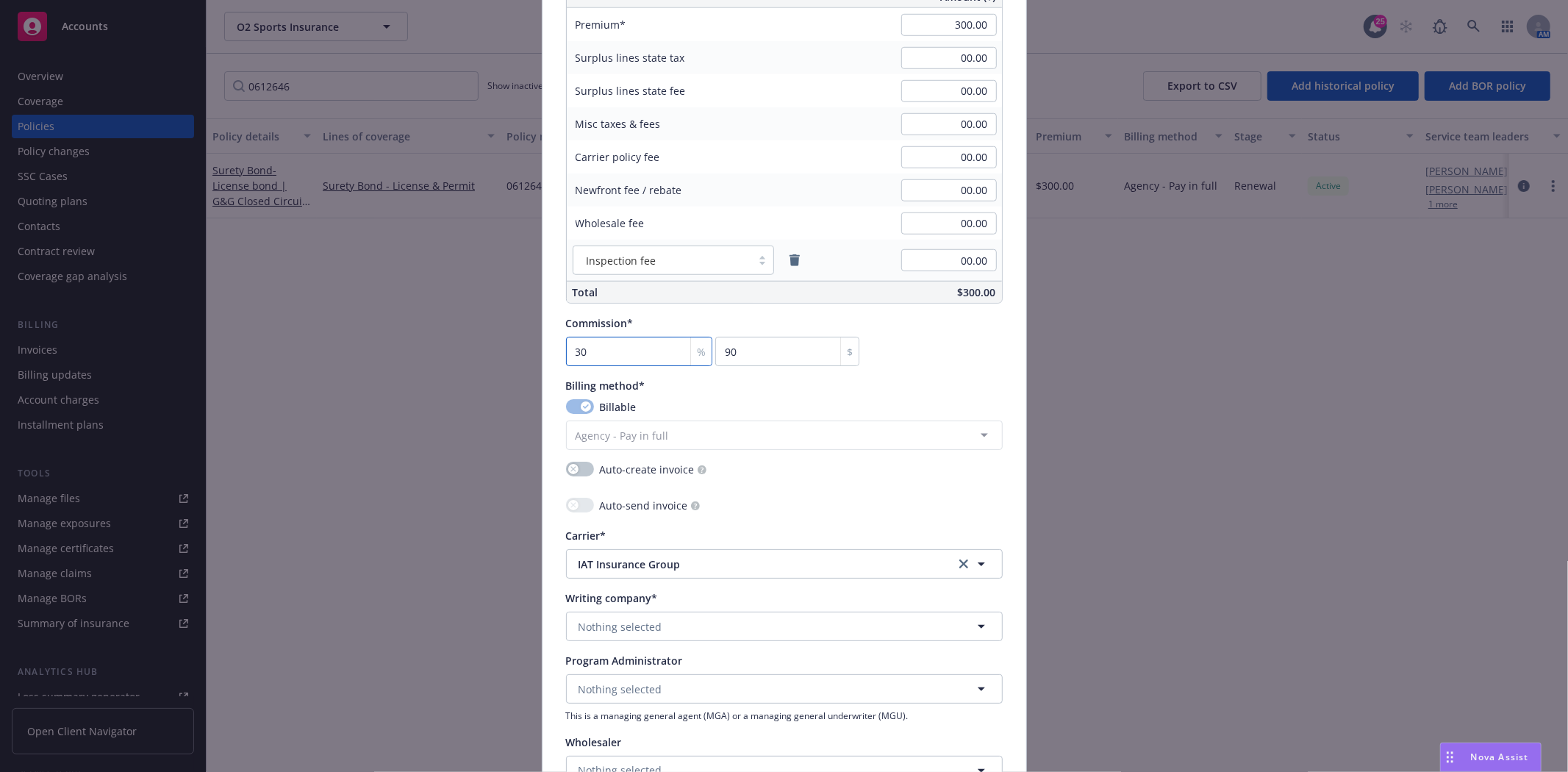
scroll to position [980, 0]
type input "30"
click at [628, 637] on button "Nothing selected" at bounding box center [784, 626] width 437 height 29
type input "Ha"
click at [651, 591] on span "Domestic - 26433" at bounding box center [672, 585] width 179 height 16
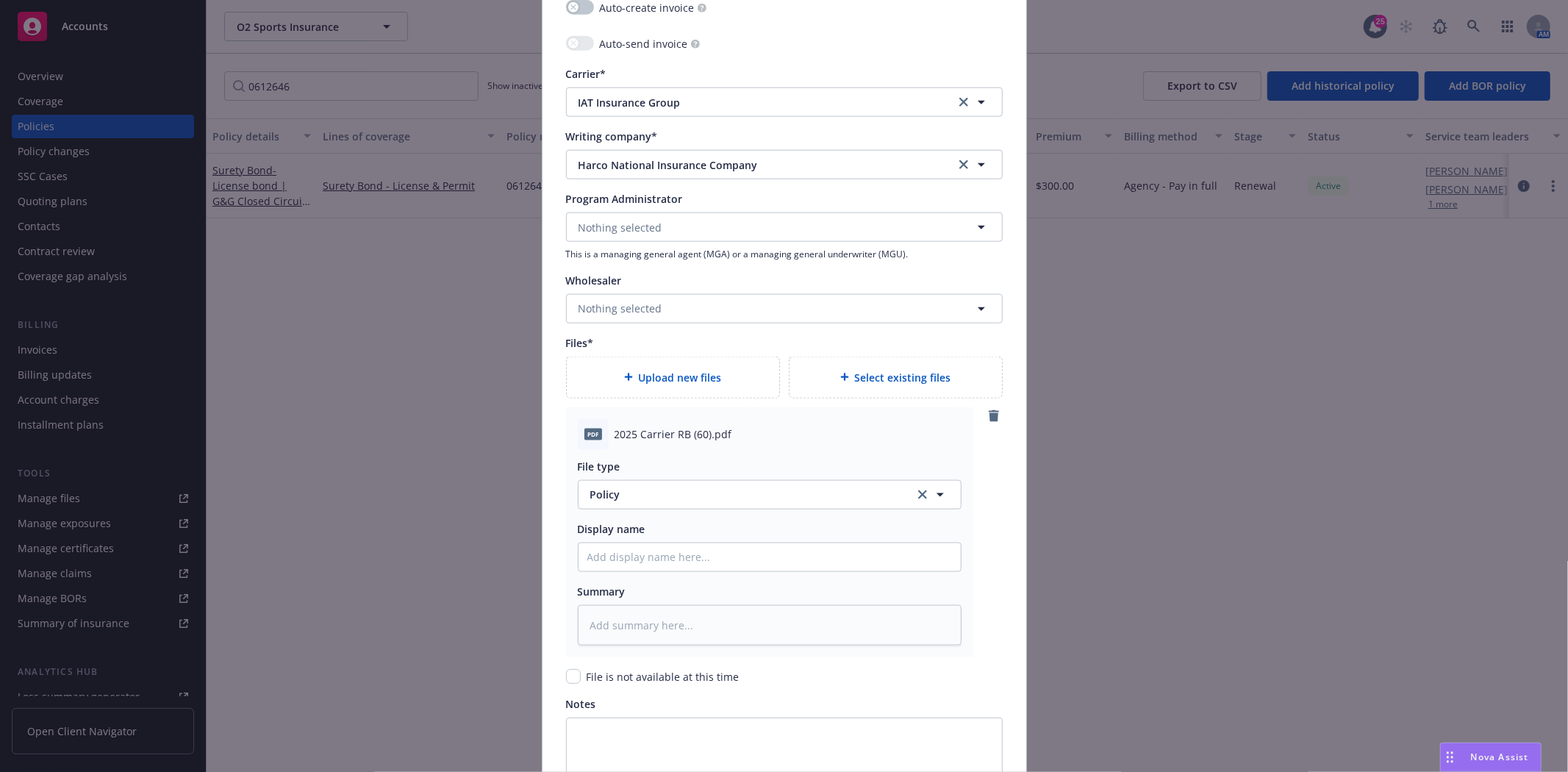
scroll to position [1389, 0]
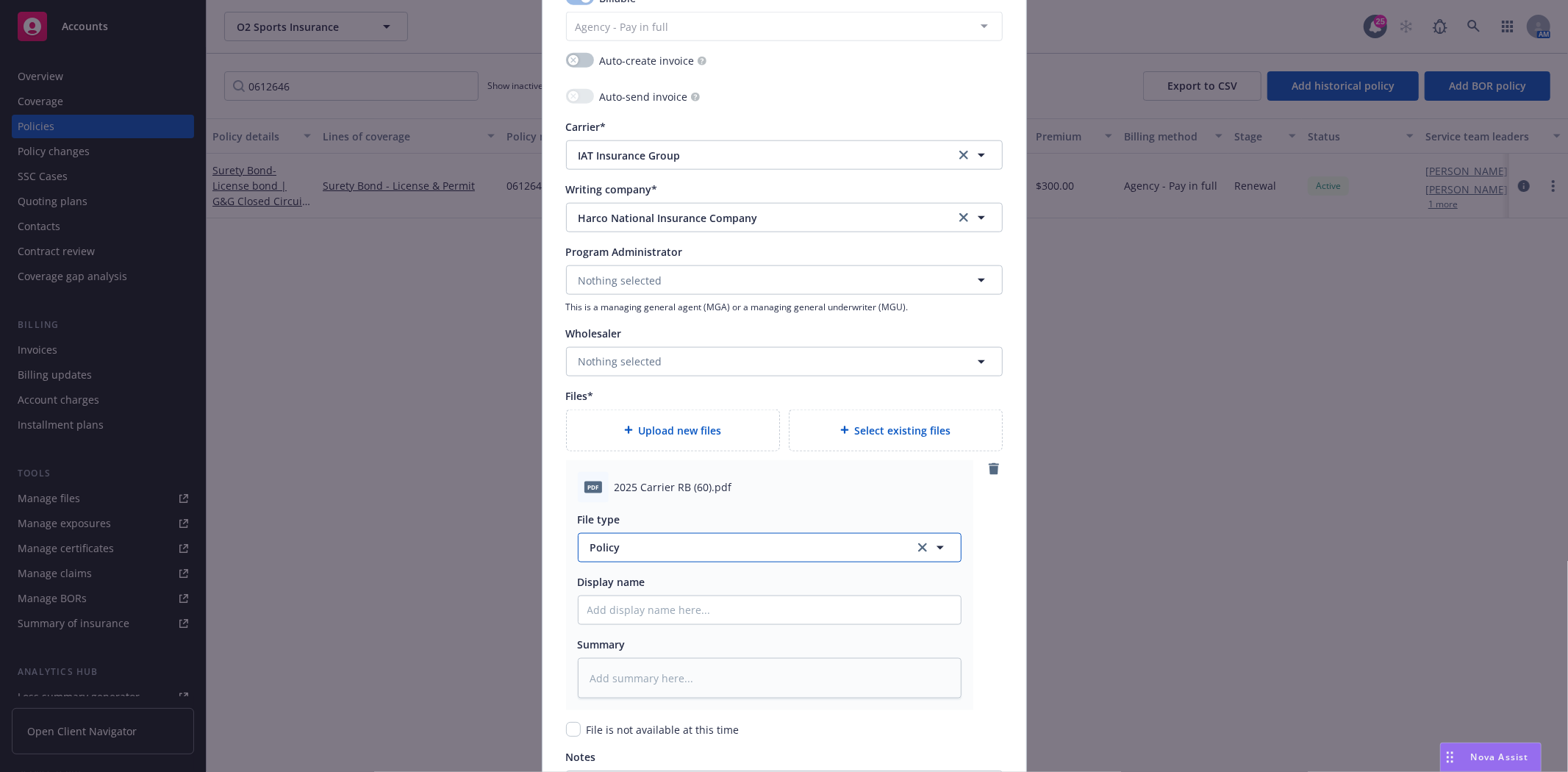
click at [601, 548] on span "Policy" at bounding box center [743, 547] width 307 height 16
type input "Invoi"
click at [616, 500] on span "Invoice - Third Party" at bounding box center [644, 507] width 102 height 16
click at [649, 476] on div "pdf 2025 Carrier RB (60).pdf" at bounding box center [770, 487] width 384 height 31
click at [645, 486] on span "2025 Carrier RB (60).pdf" at bounding box center [673, 487] width 117 height 16
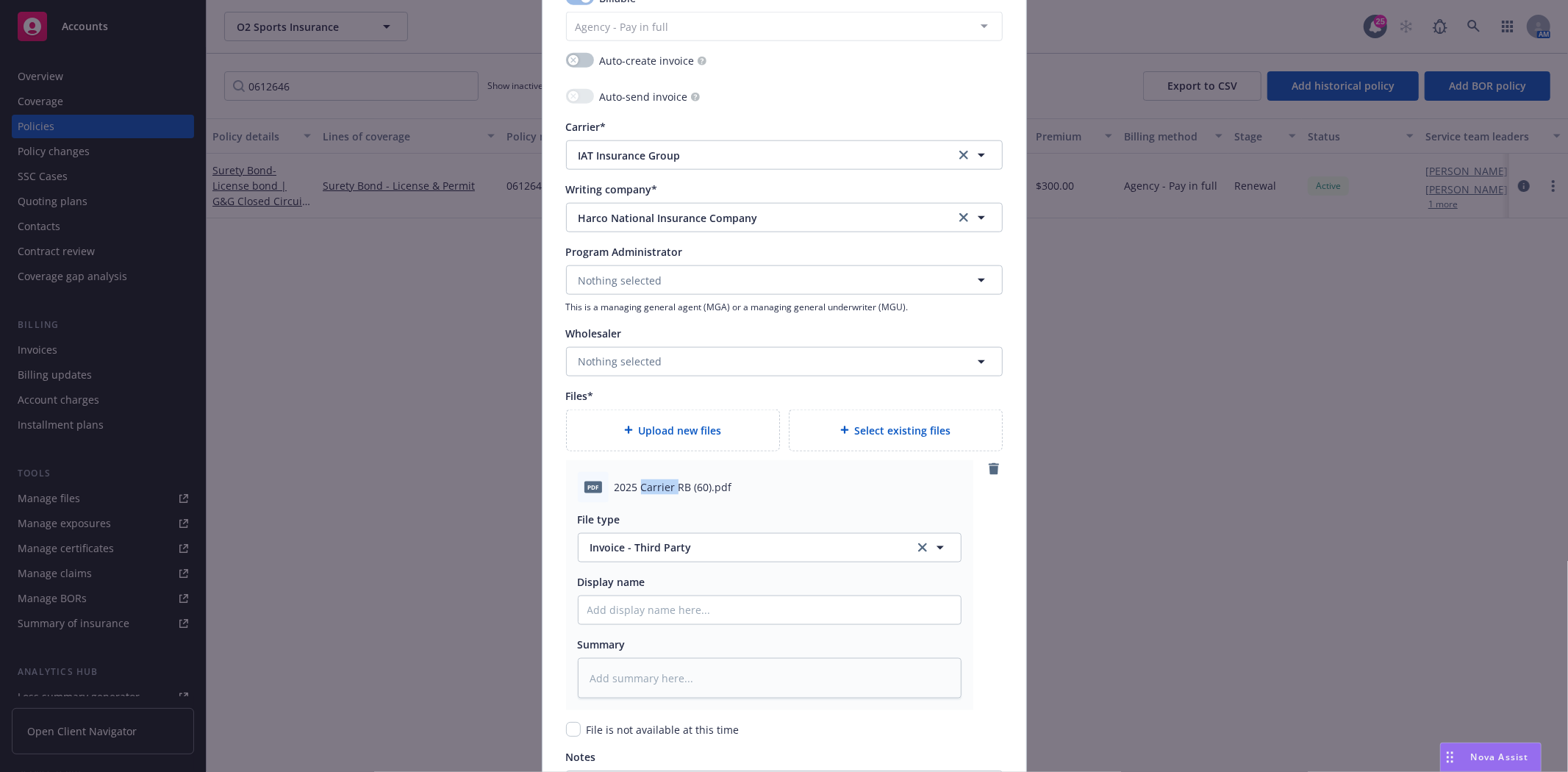
click at [645, 486] on span "2025 Carrier RB (60).pdf" at bounding box center [673, 487] width 117 height 16
copy span "2025 Carrier RB (60).pdf"
click at [615, 620] on input "Policy display name" at bounding box center [770, 610] width 383 height 28
paste input "2025 Carrier RB (60).pdf"
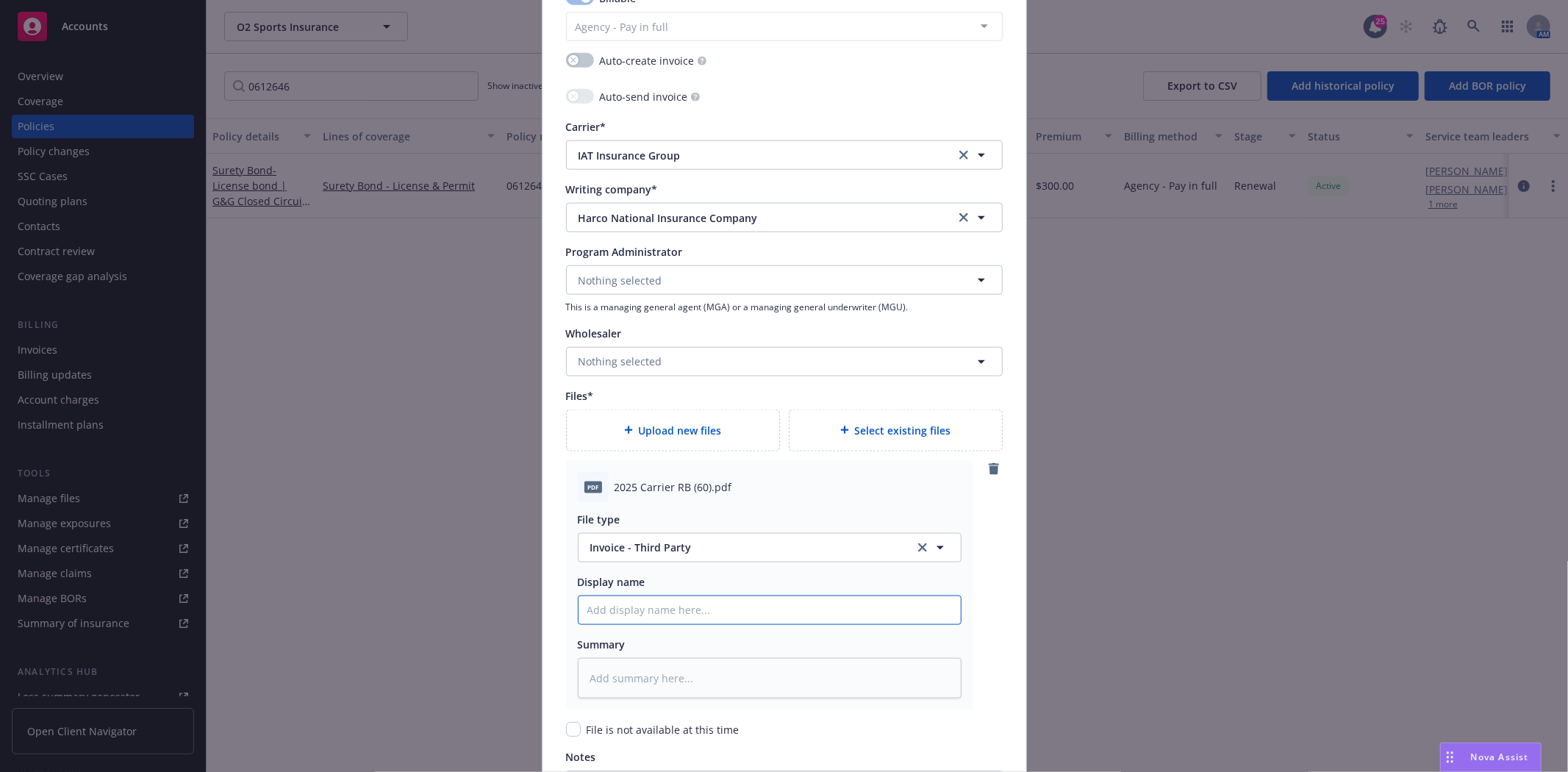
type textarea "x"
type input "2025 Carrier RB (60).pdf"
type textarea "x"
type input "2025 Carrier RB (60).pd"
type textarea "x"
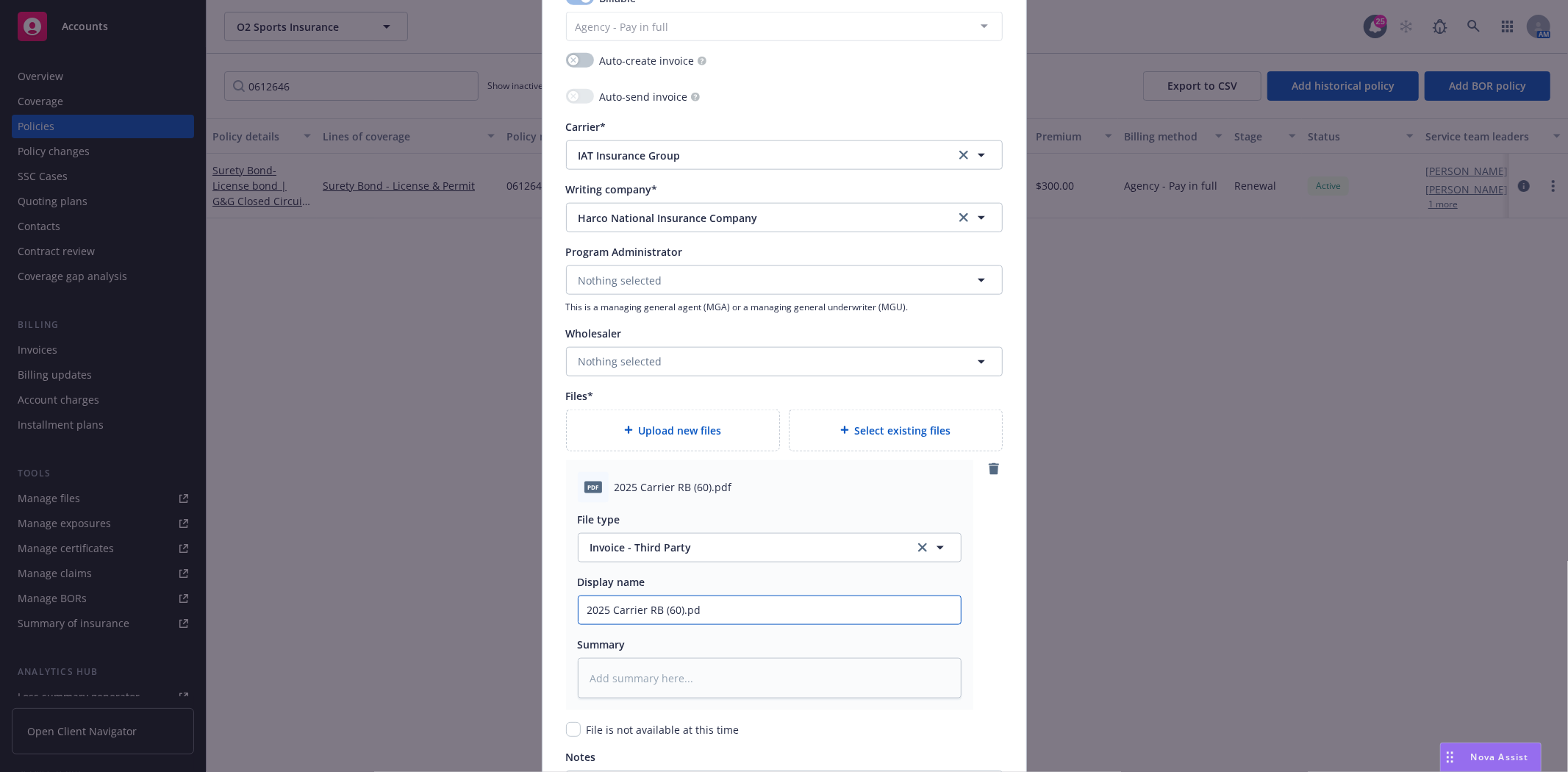
type input "2025 Carrier RB (60).p"
type textarea "x"
type input "2025 Carrier RB (60)."
type textarea "x"
type input "2025 Carrier RB (60)"
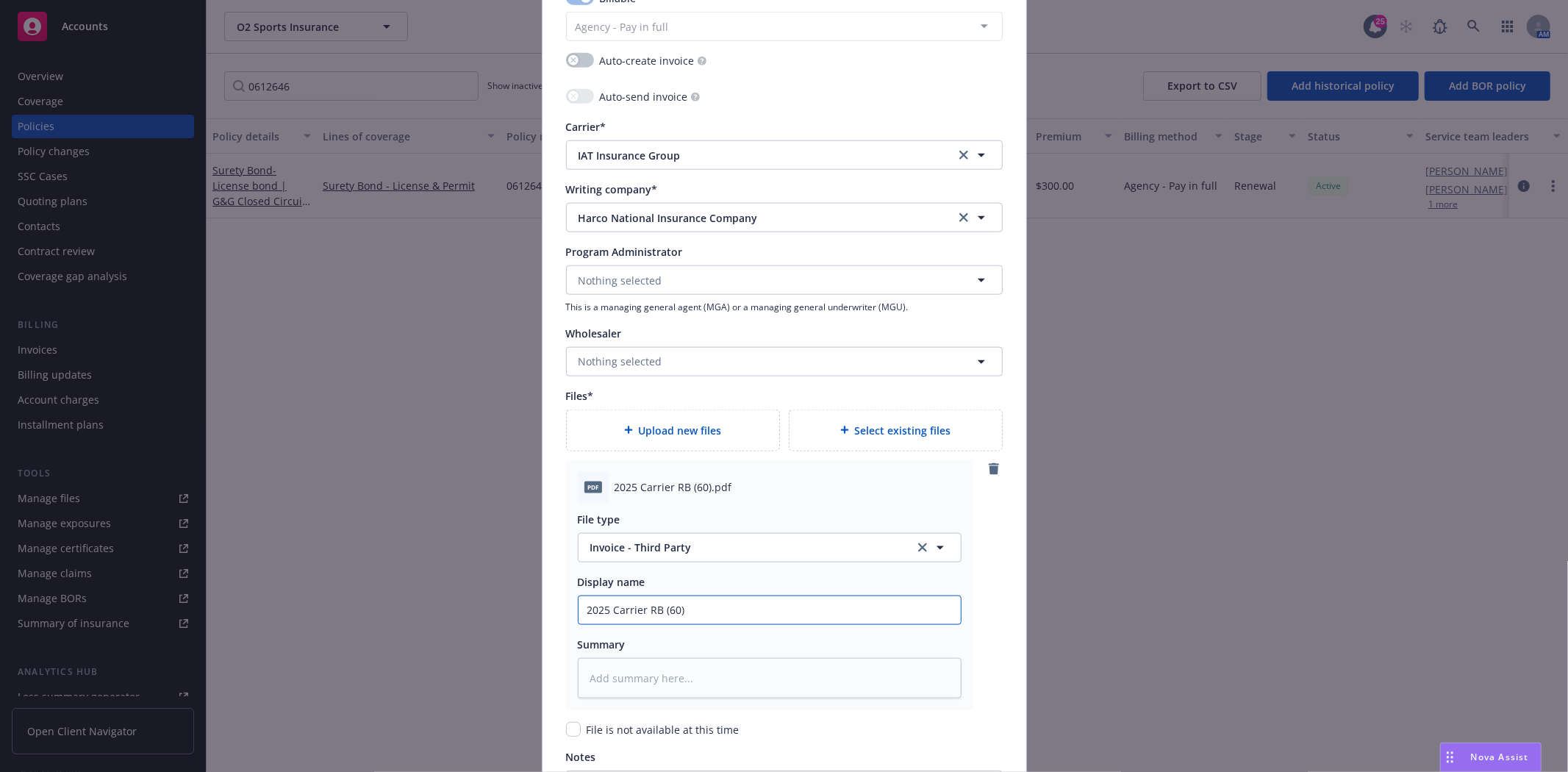
type textarea "x"
type input "2025 Carrier RB (60"
type textarea "x"
type input "2025 Carrier RB (6"
type textarea "x"
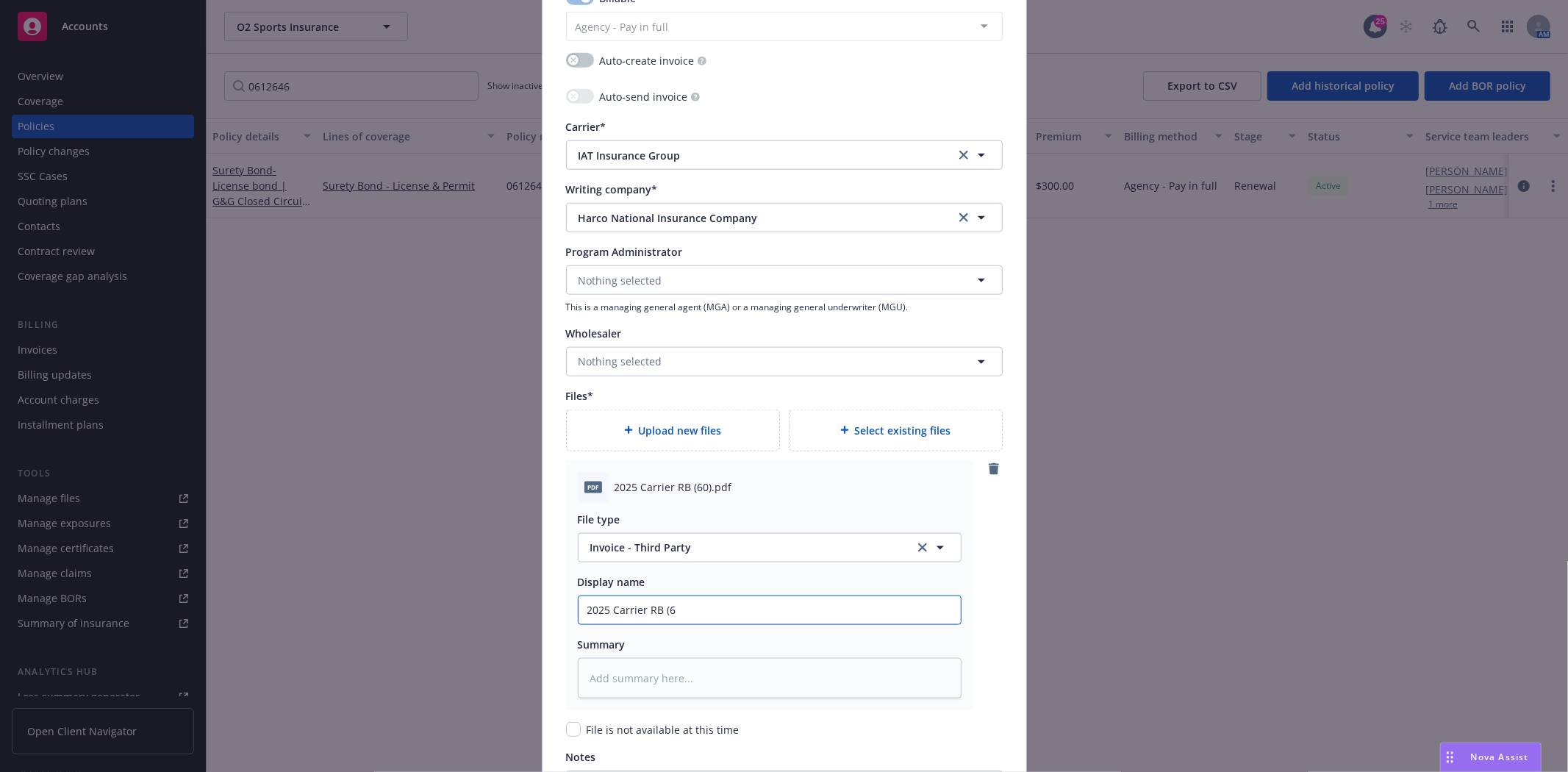
type input "2025 Carrier RB ("
type textarea "x"
type input "2025 Carrier RB"
type textarea "x"
type input "2025 Carrier RB B"
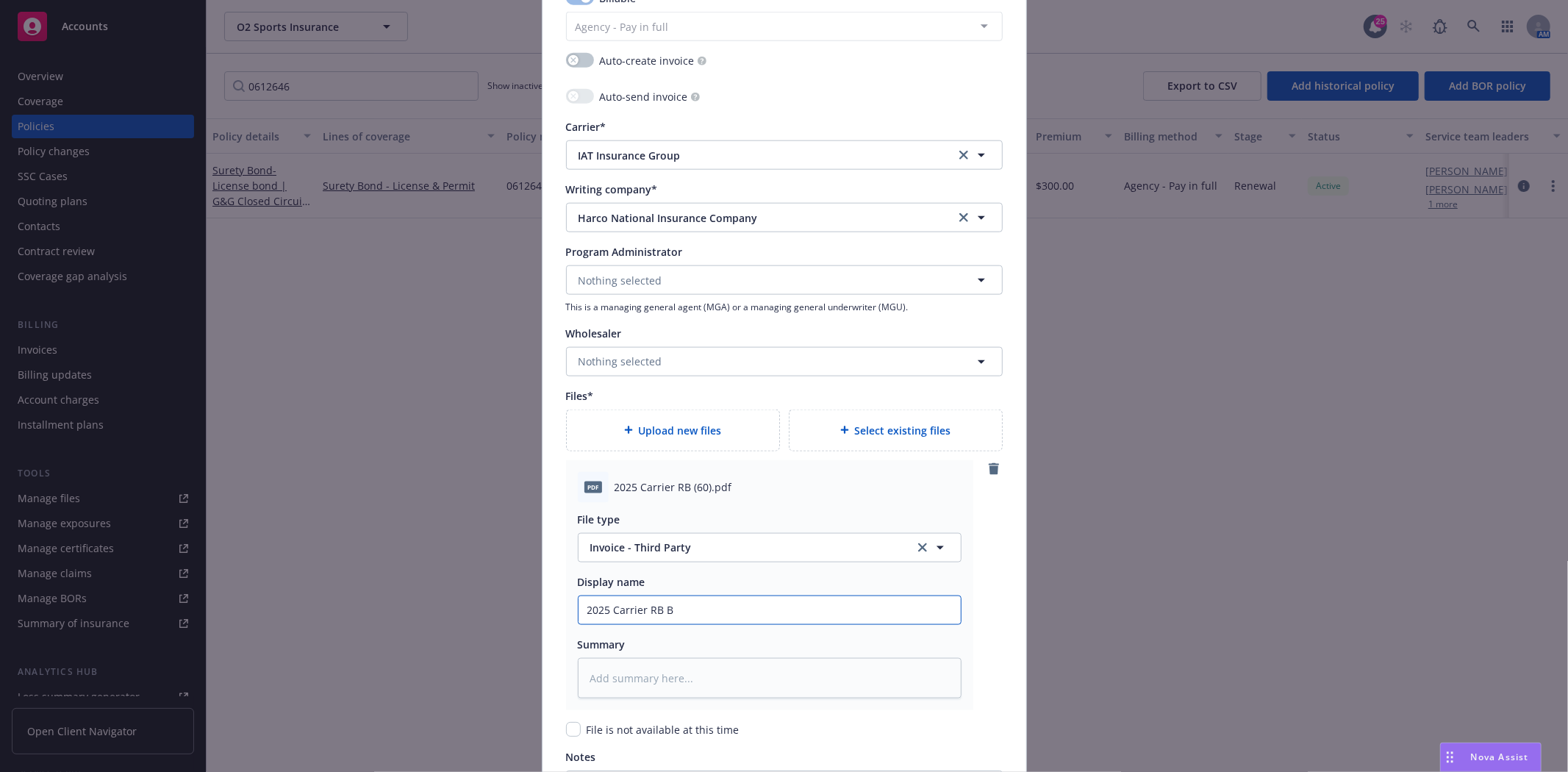
type textarea "x"
type input "2025 Carrier RB Bo"
type textarea "x"
type input "2025 Carrier [PERSON_NAME]"
type textarea "x"
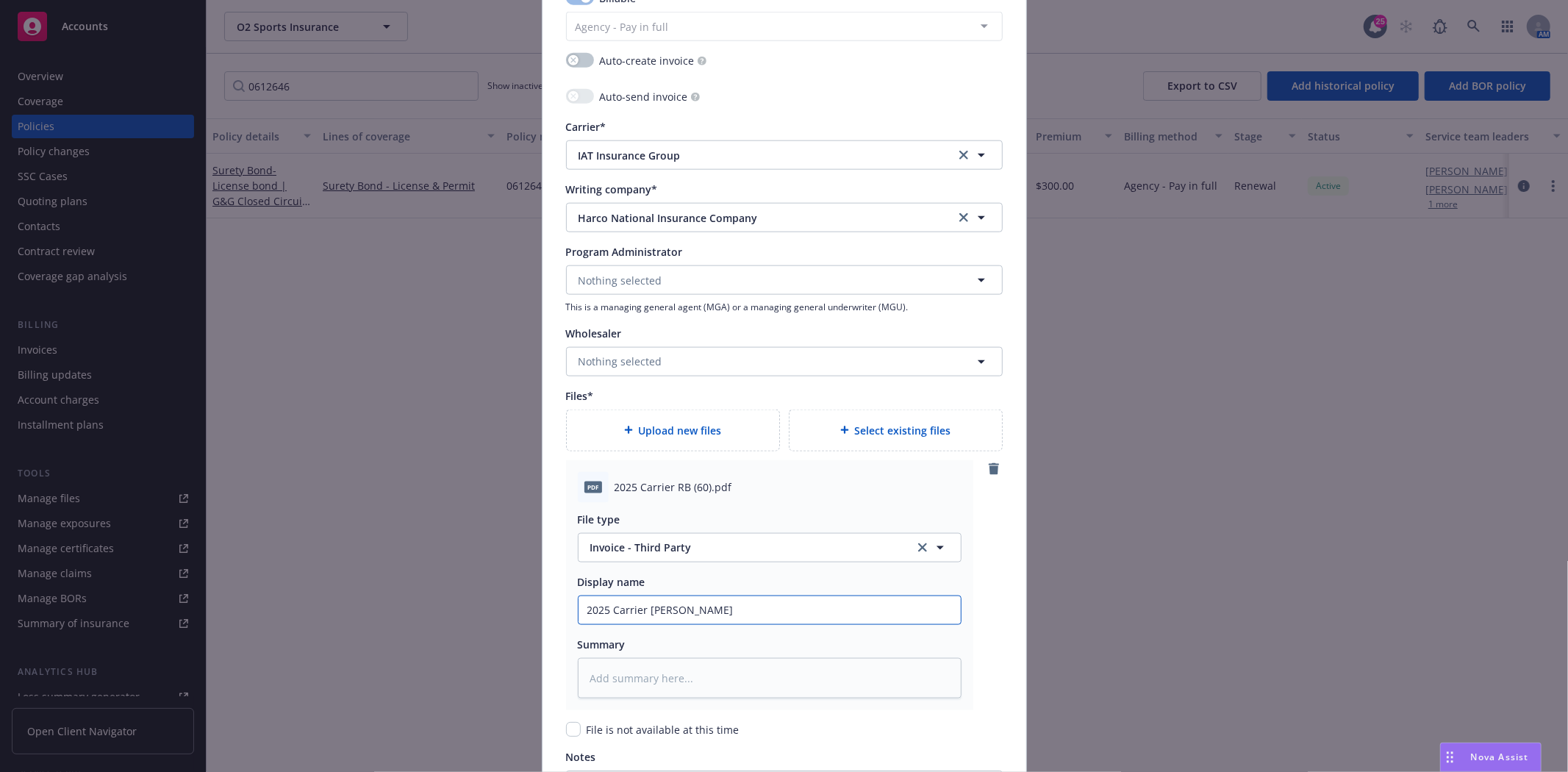
type input "2025 Carrier [PERSON_NAME]"
type textarea "x"
type input "2025 Carrier [PERSON_NAME] #"
type textarea "x"
type input "2025 Carrier [PERSON_NAME] #0"
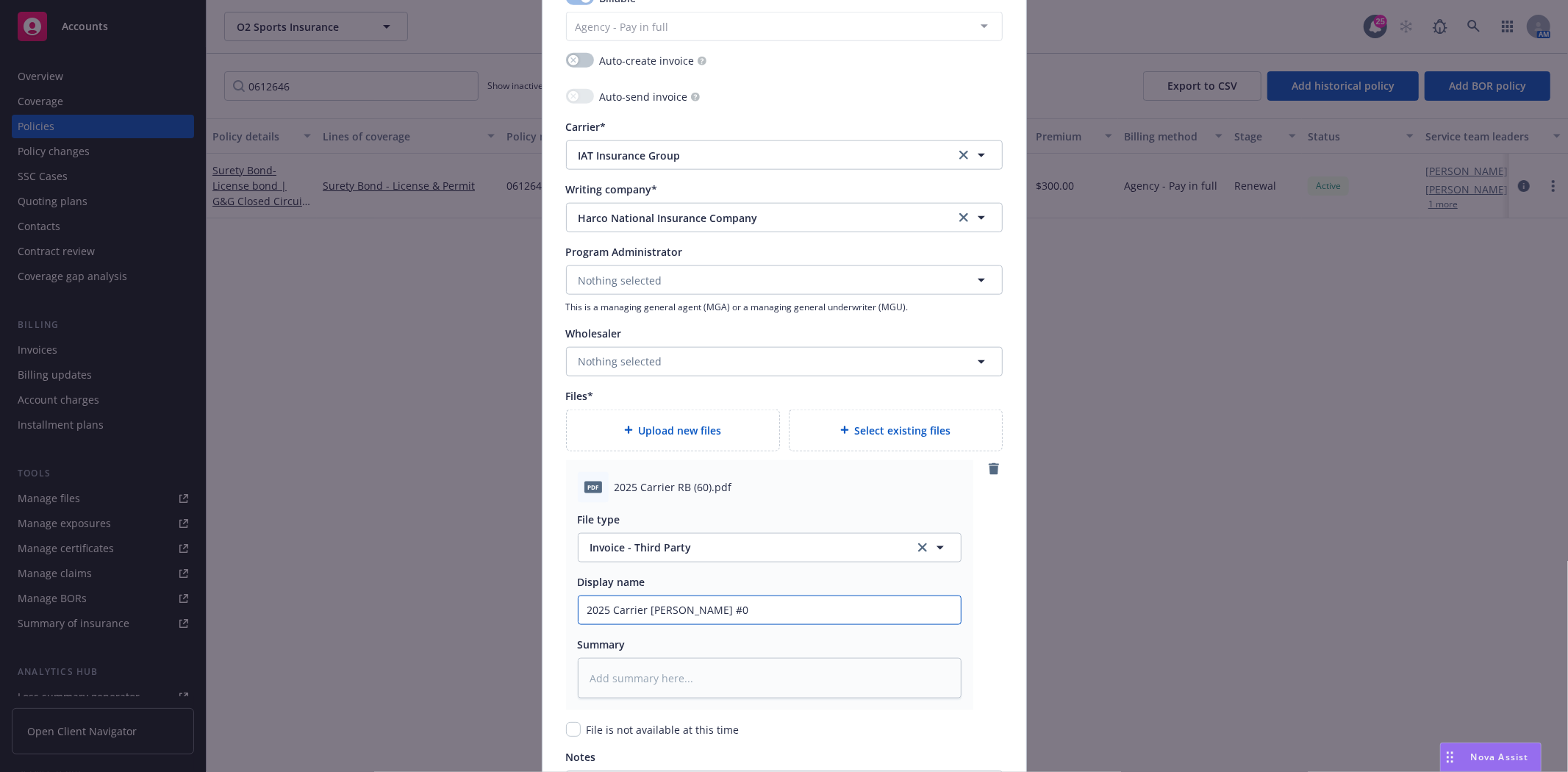
type textarea "x"
type input "2025 Carrier [PERSON_NAME] #06"
type textarea "x"
type input "2025 Carrier [PERSON_NAME] #061"
type textarea "x"
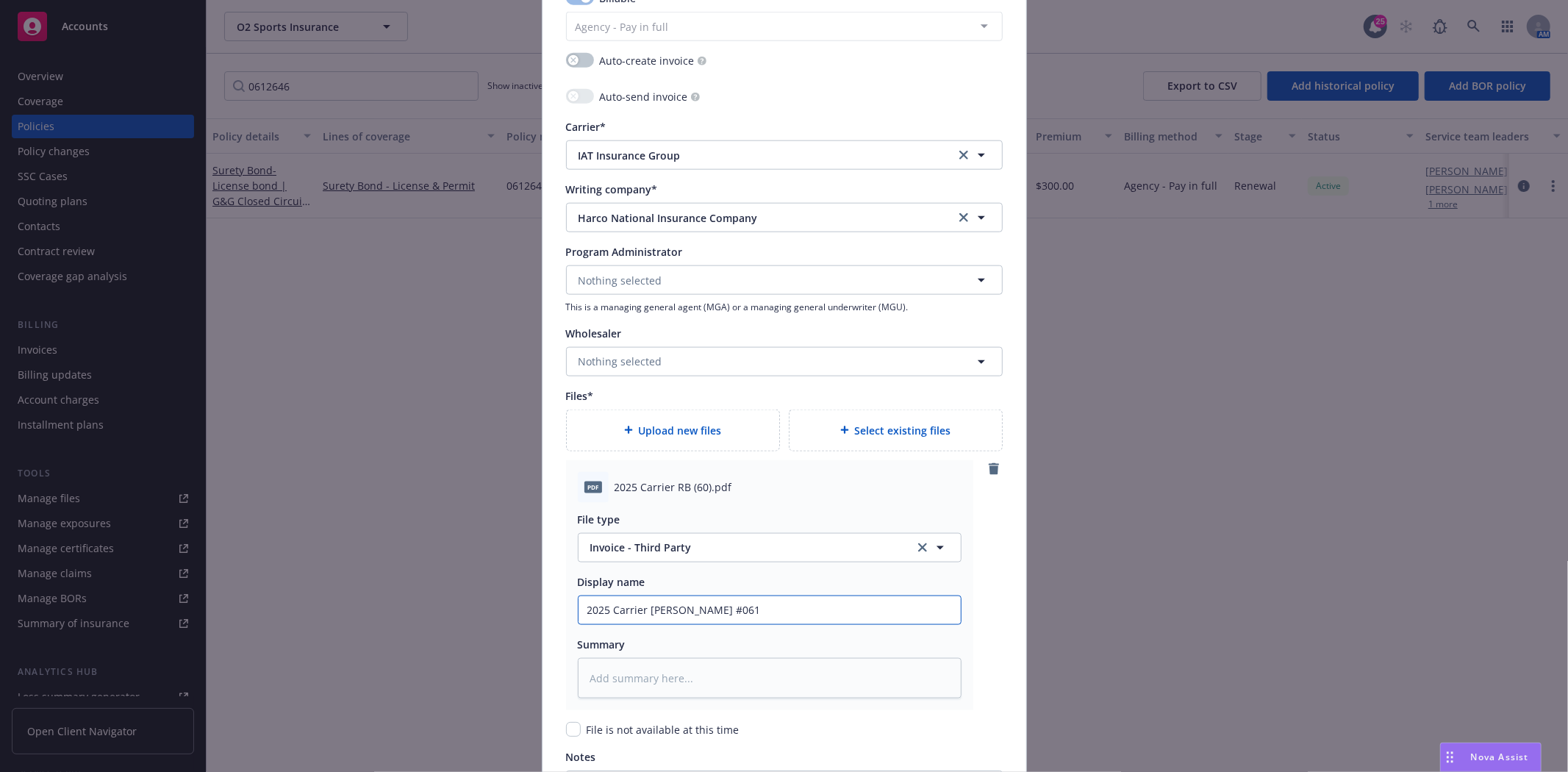
type input "2025 Carrier [PERSON_NAME] #0612"
type textarea "x"
type input "2025 Carrier [PERSON_NAME] #06126"
type textarea "x"
type input "2025 Carrier [PERSON_NAME] #061264"
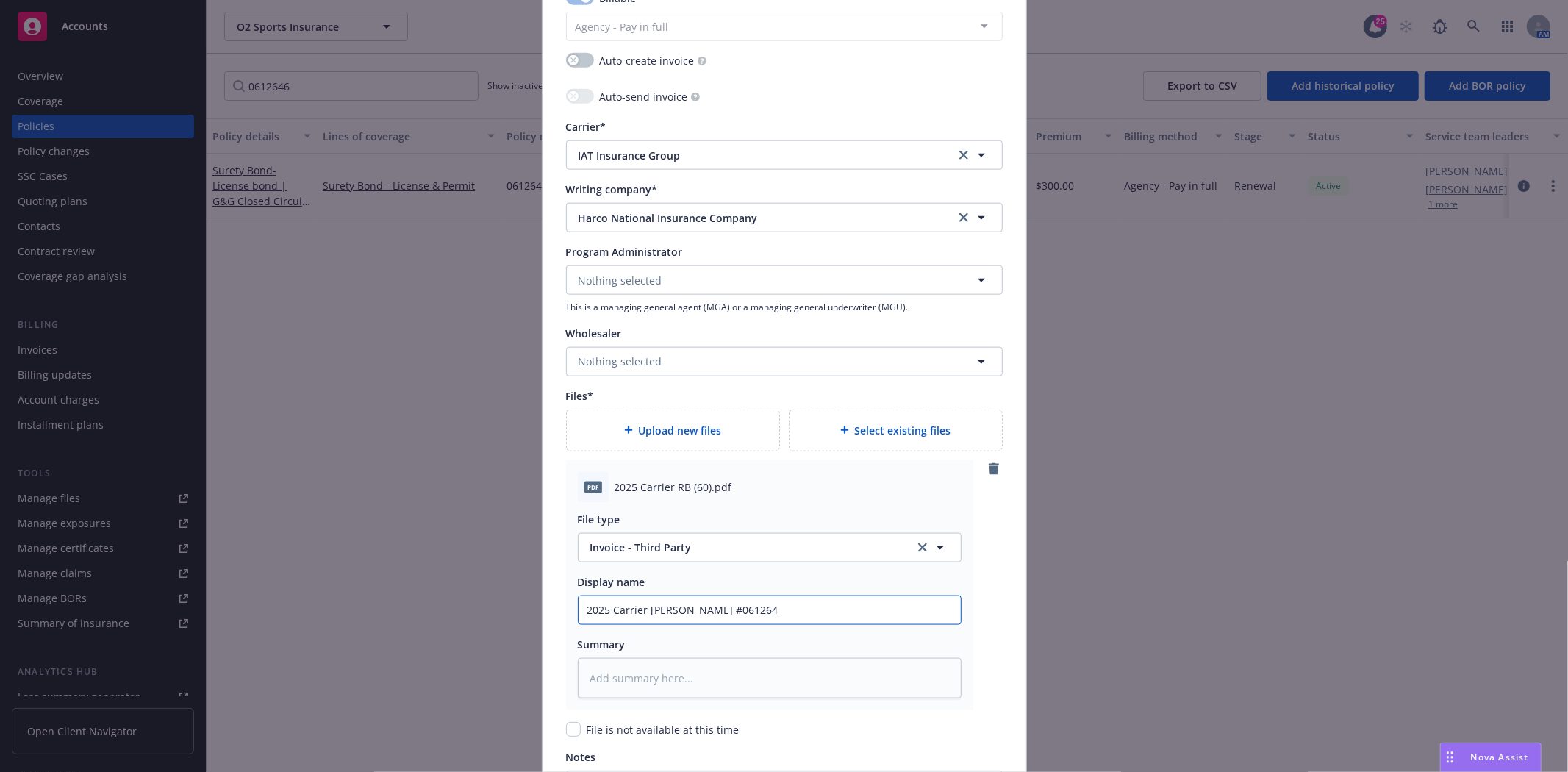
type textarea "x"
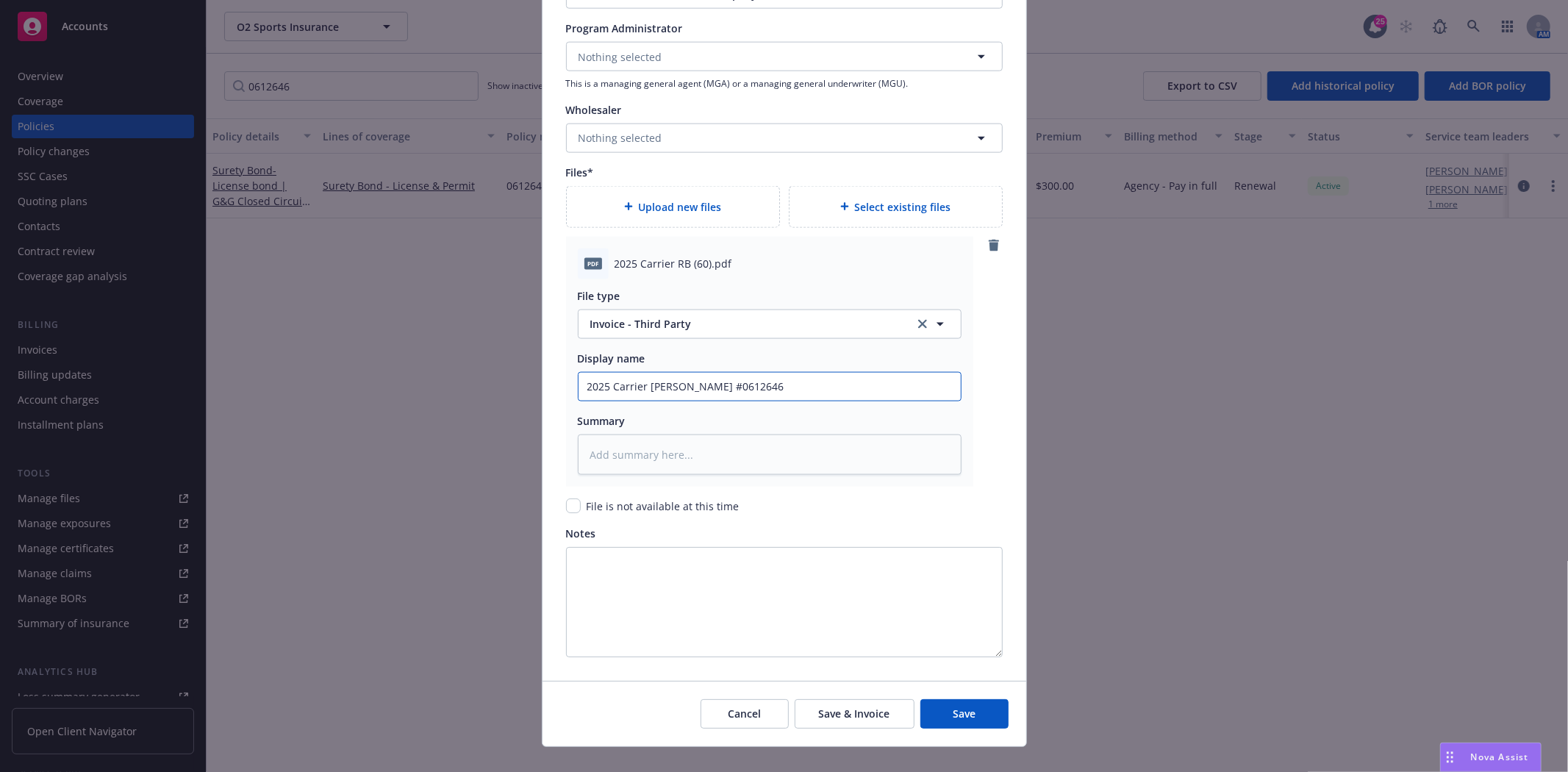
scroll to position [1636, 0]
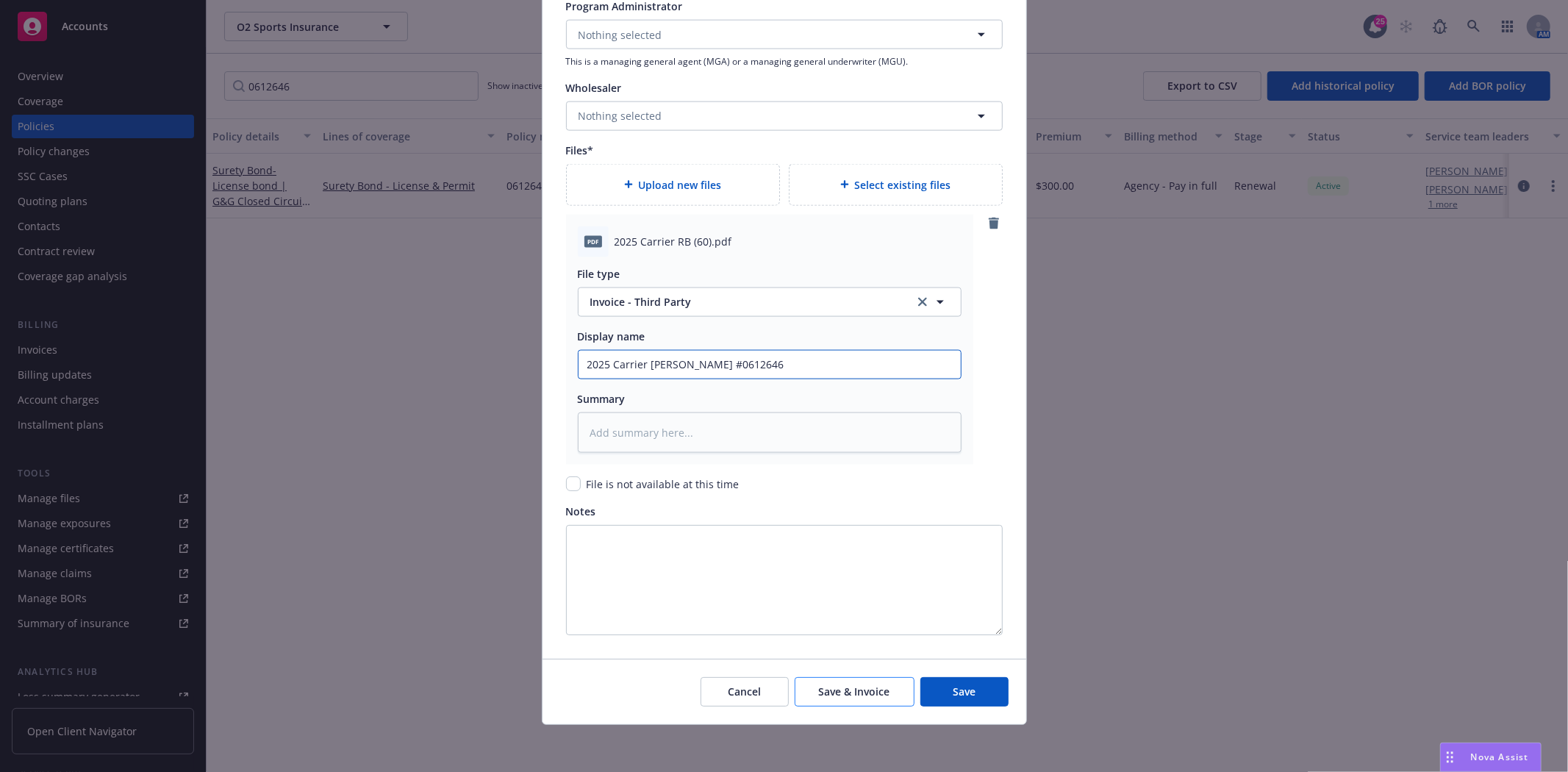
type input "2025 Carrier RB Bond #0612646"
click at [819, 700] on button "Save & Invoice" at bounding box center [854, 692] width 120 height 29
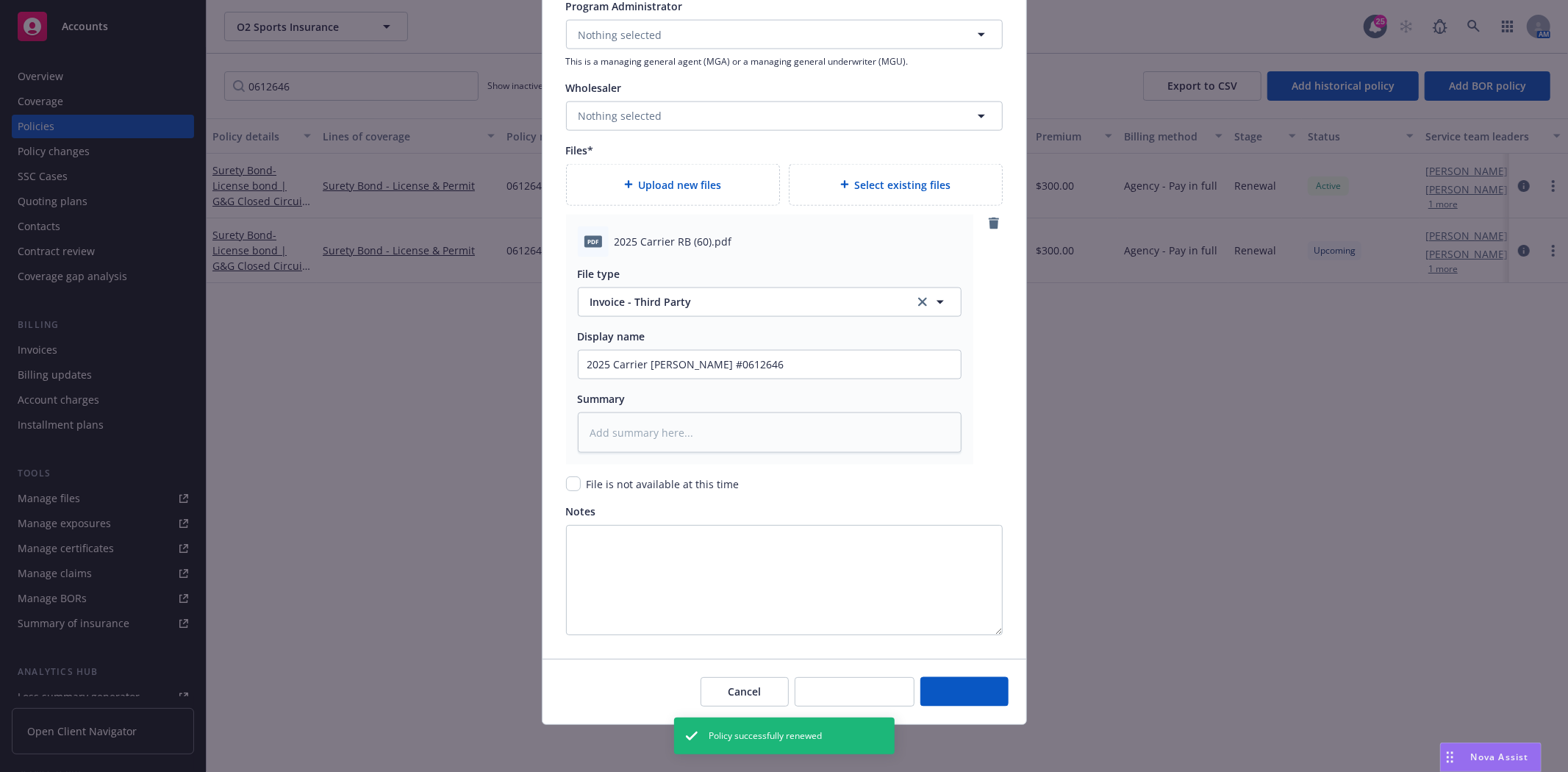
type textarea "x"
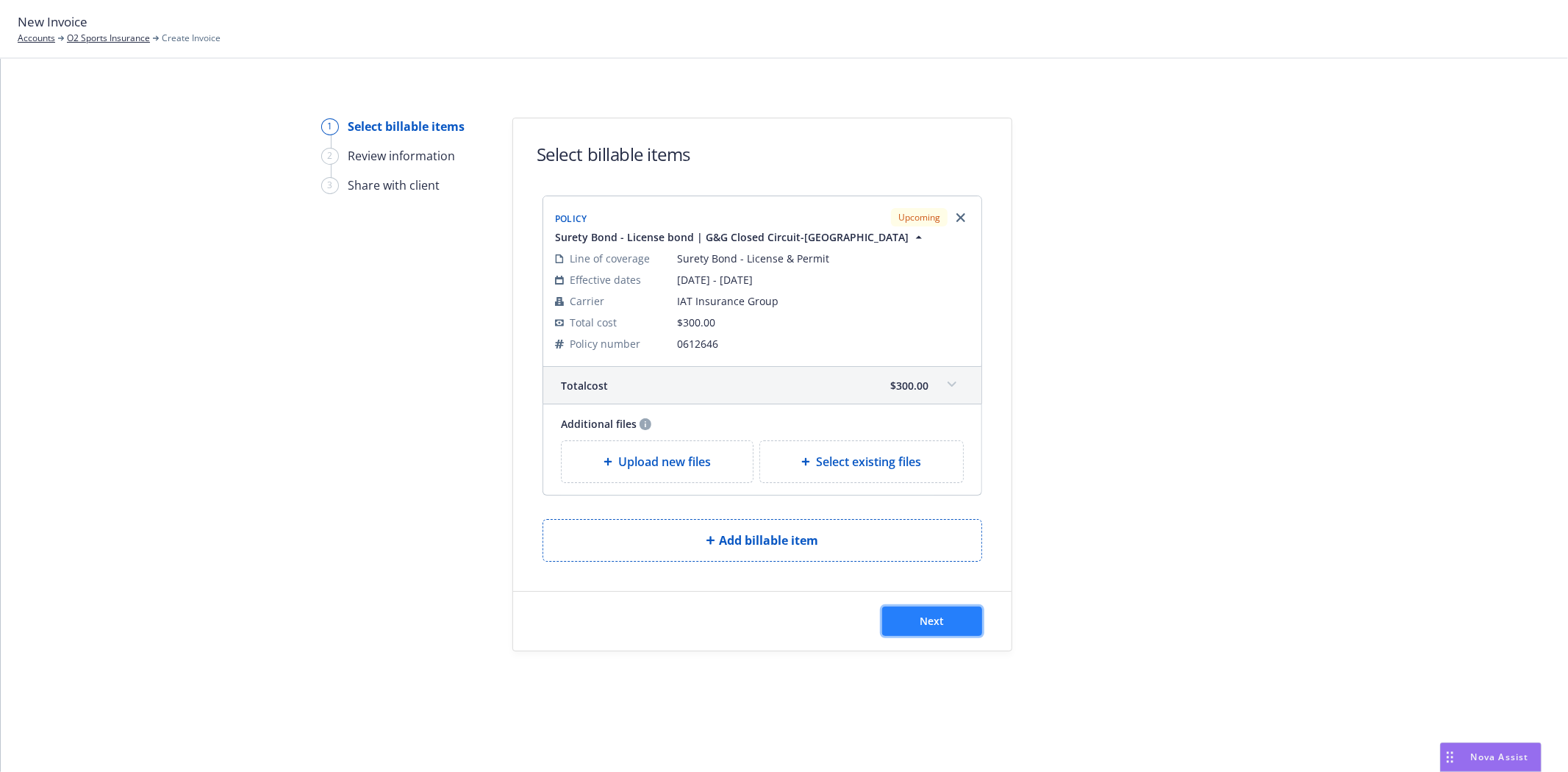
click at [963, 625] on button "Next" at bounding box center [931, 621] width 100 height 29
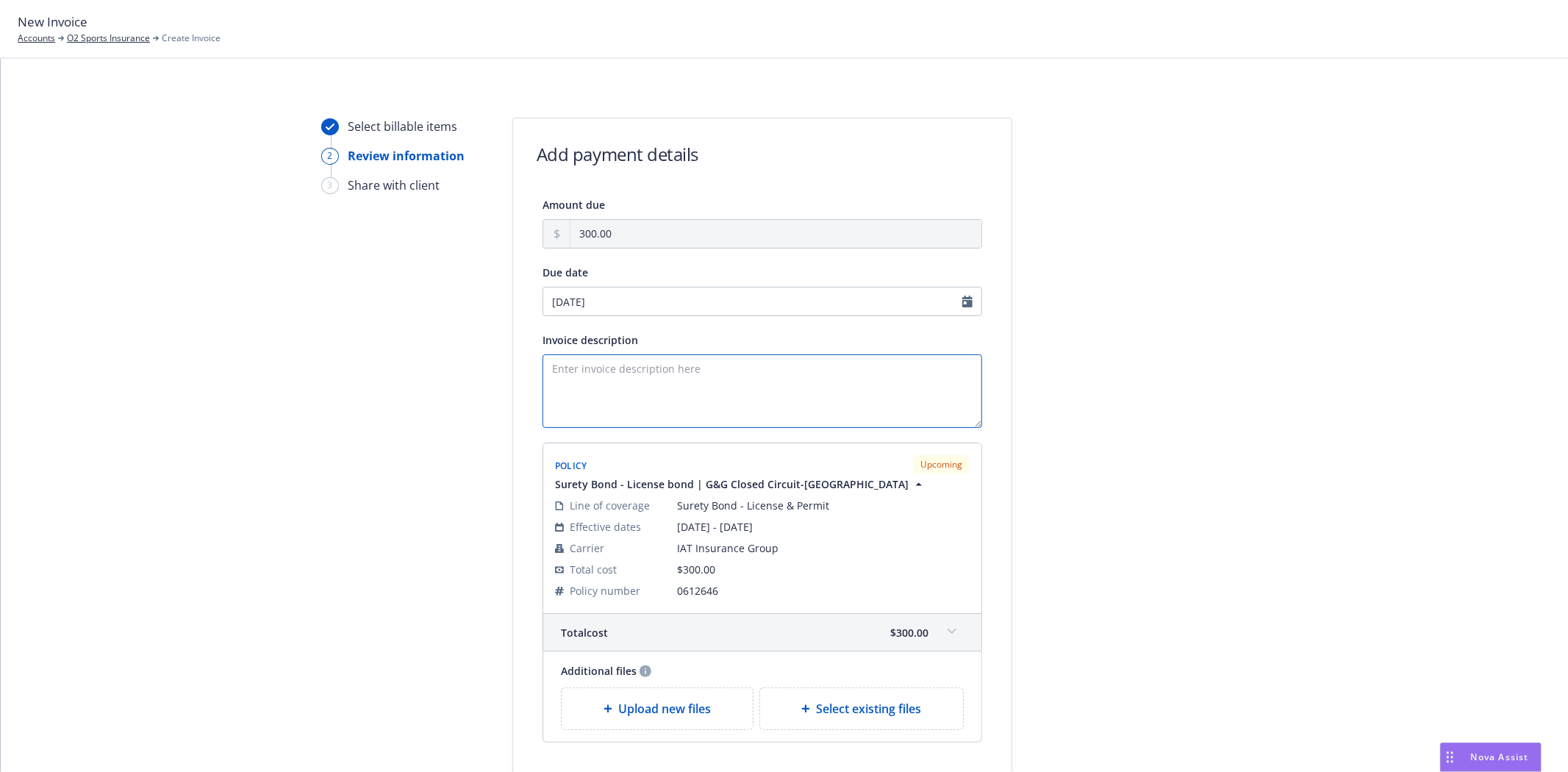
click at [600, 363] on textarea "Invoice description" at bounding box center [762, 391] width 439 height 73
paste textarea "G & G Closed Circuit Events, LLC State of [US_STATE] Bond Amount: $15,000. Rene…"
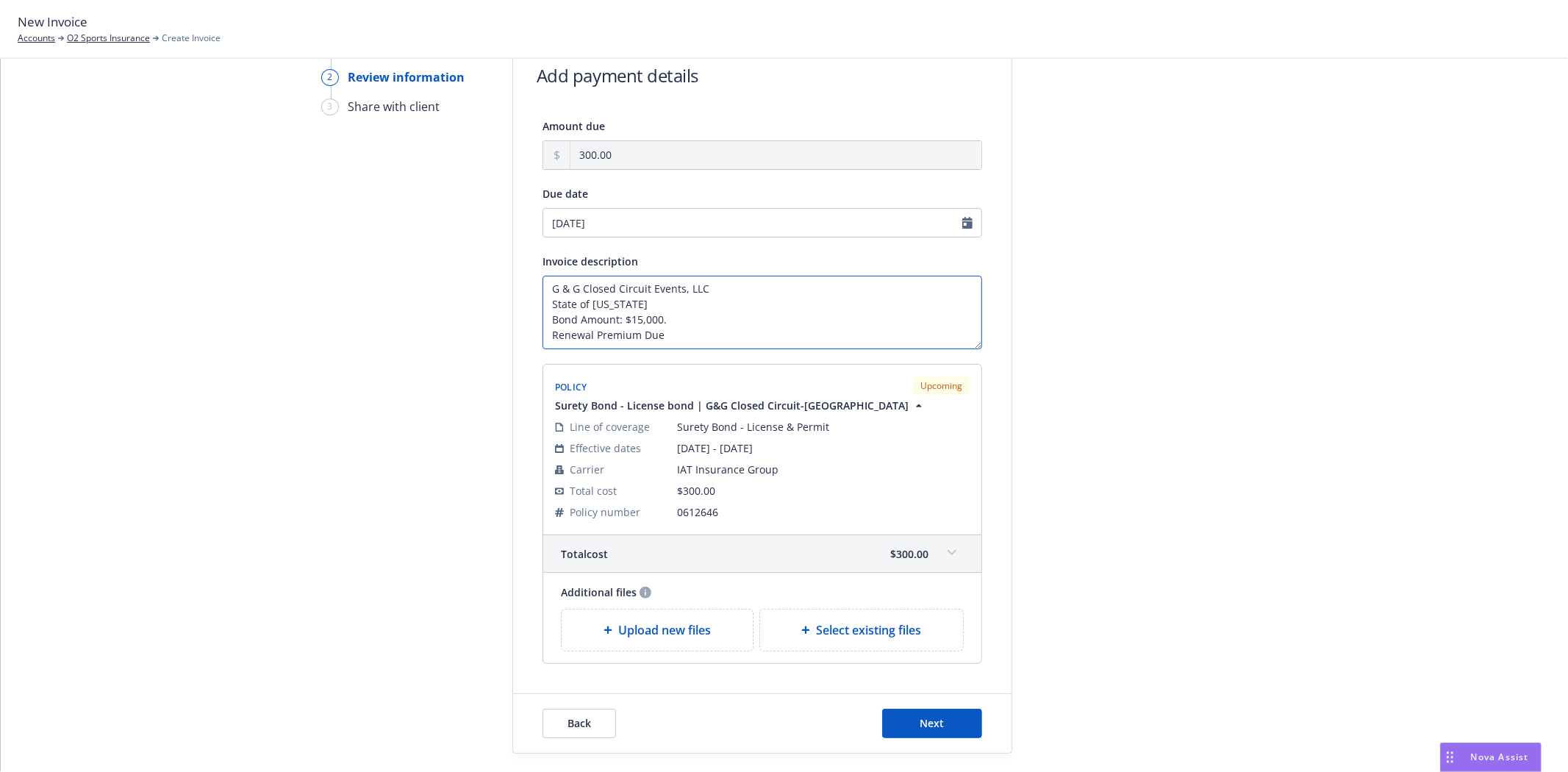
scroll to position [156, 0]
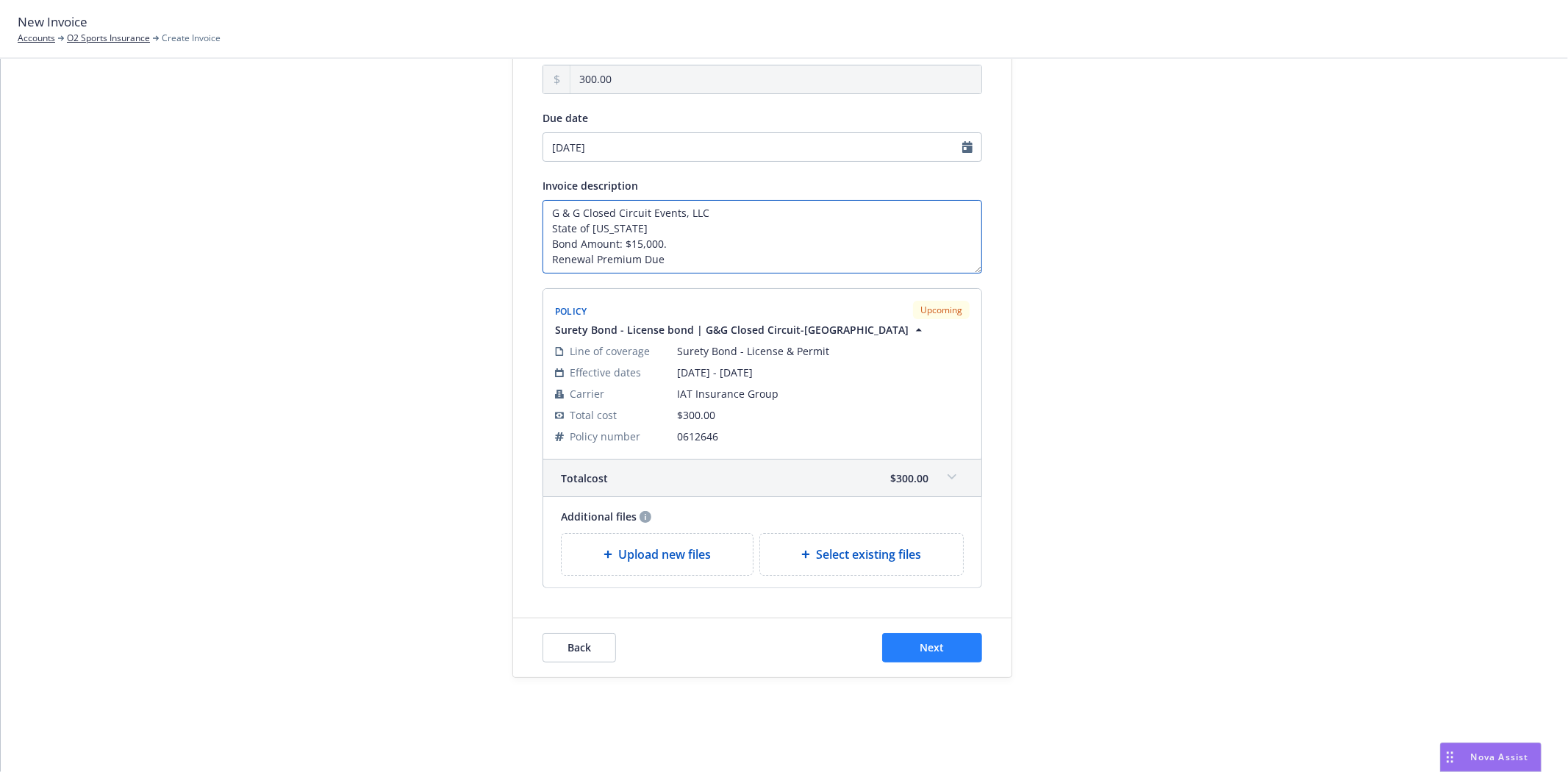
type textarea "G & G Closed Circuit Events, LLC State of [US_STATE] Bond Amount: $15,000. Rene…"
click at [953, 640] on button "Next" at bounding box center [931, 648] width 100 height 29
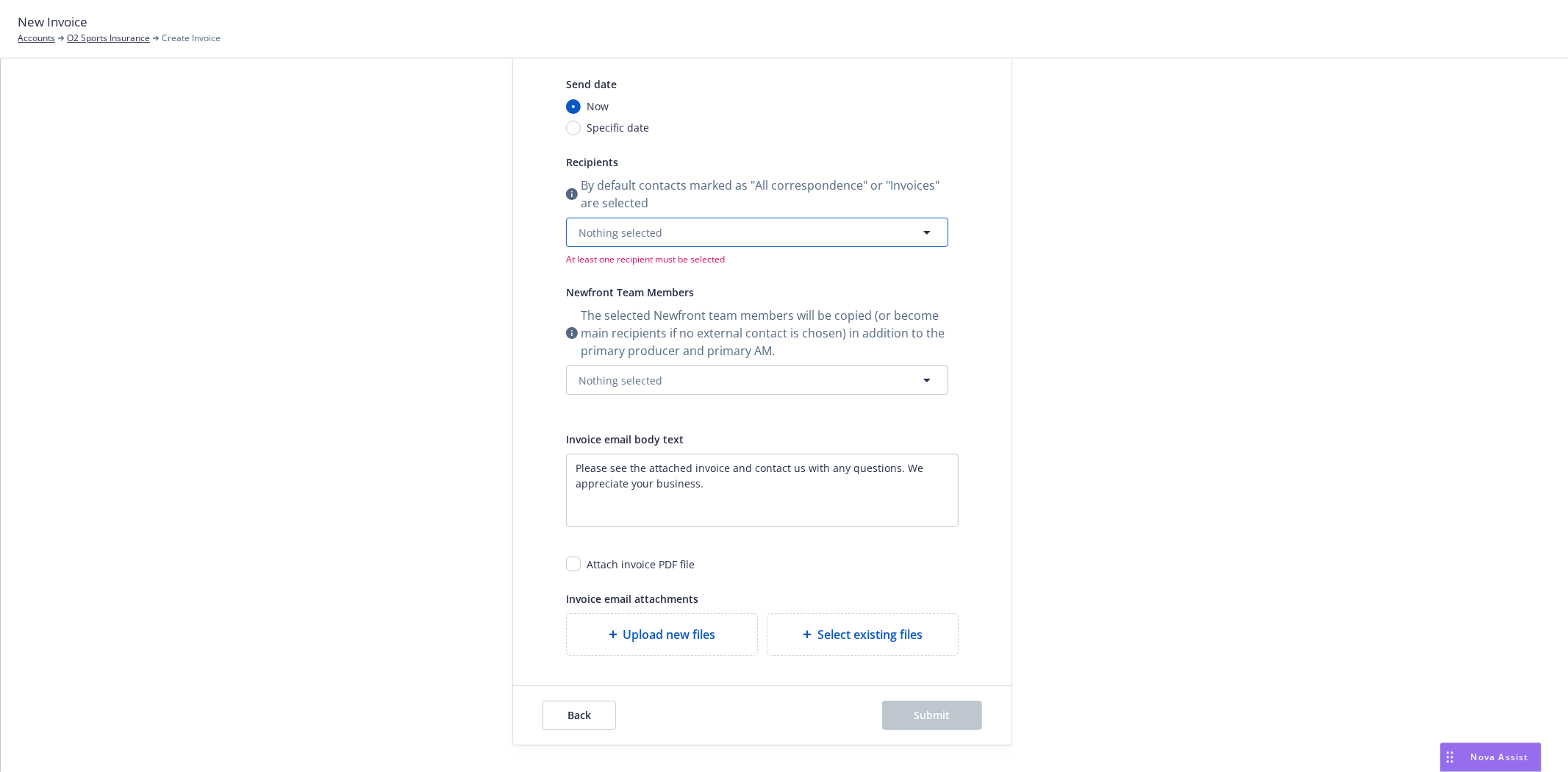
click at [612, 239] on span "Nothing selected" at bounding box center [620, 232] width 83 height 16
click at [621, 291] on div "[PERSON_NAME]" at bounding box center [757, 303] width 379 height 39
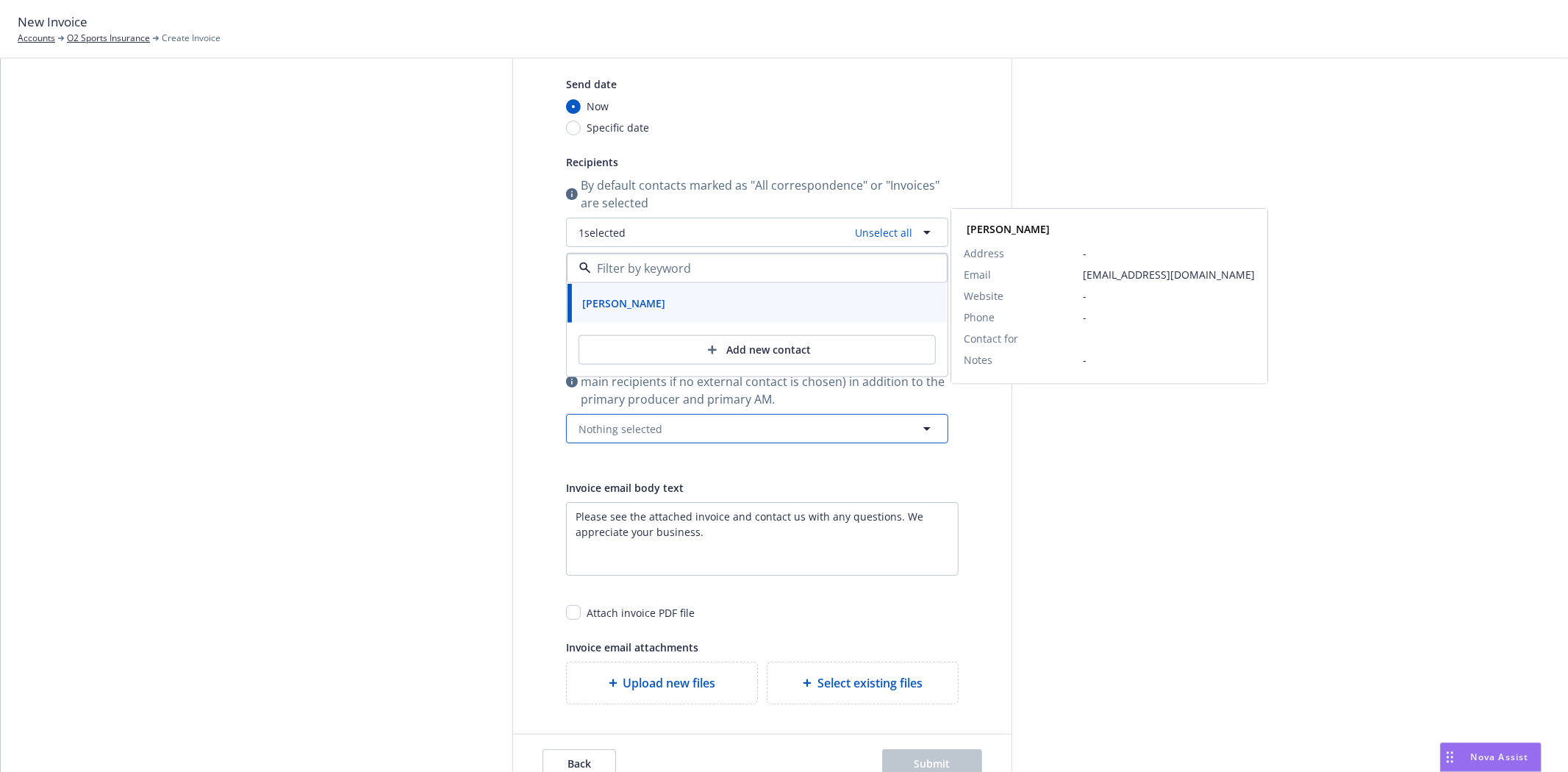
click at [595, 420] on button "Nothing selected" at bounding box center [757, 429] width 383 height 29
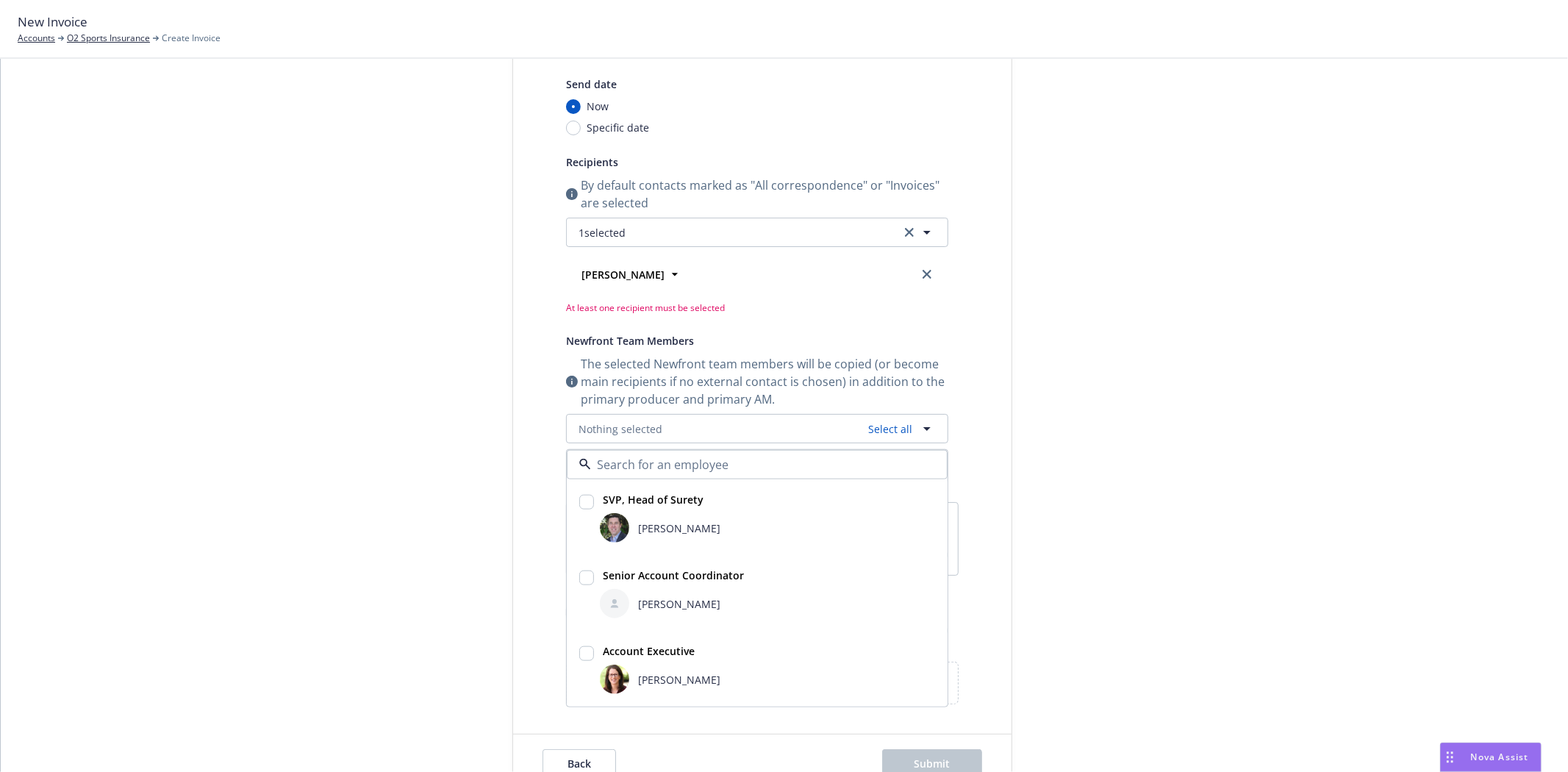
click at [638, 509] on div "SVP, Head of Surety" at bounding box center [651, 499] width 109 height 21
checkbox input "true"
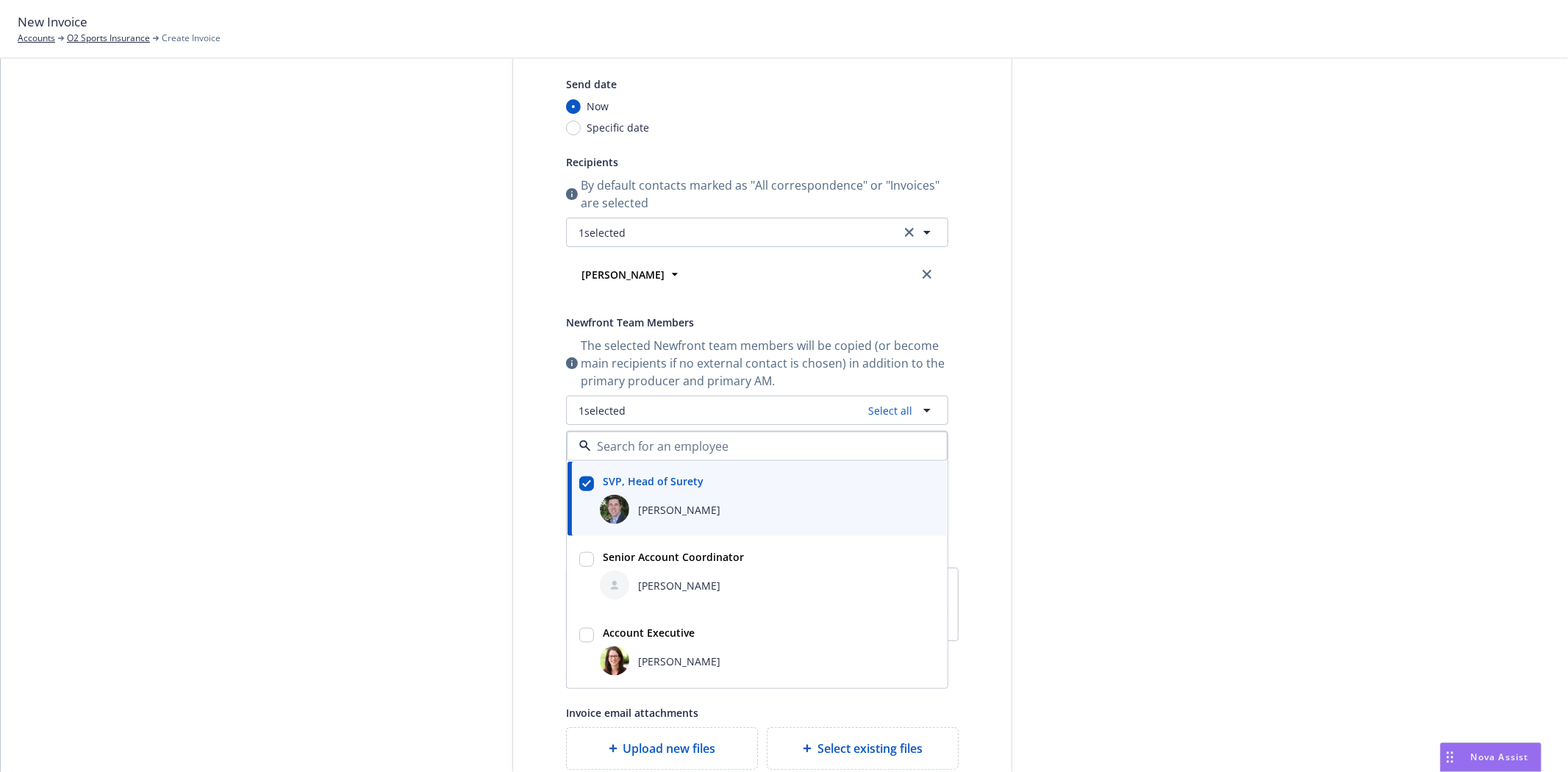
click at [637, 569] on div "[PERSON_NAME]" at bounding box center [768, 586] width 341 height 35
checkbox input "true"
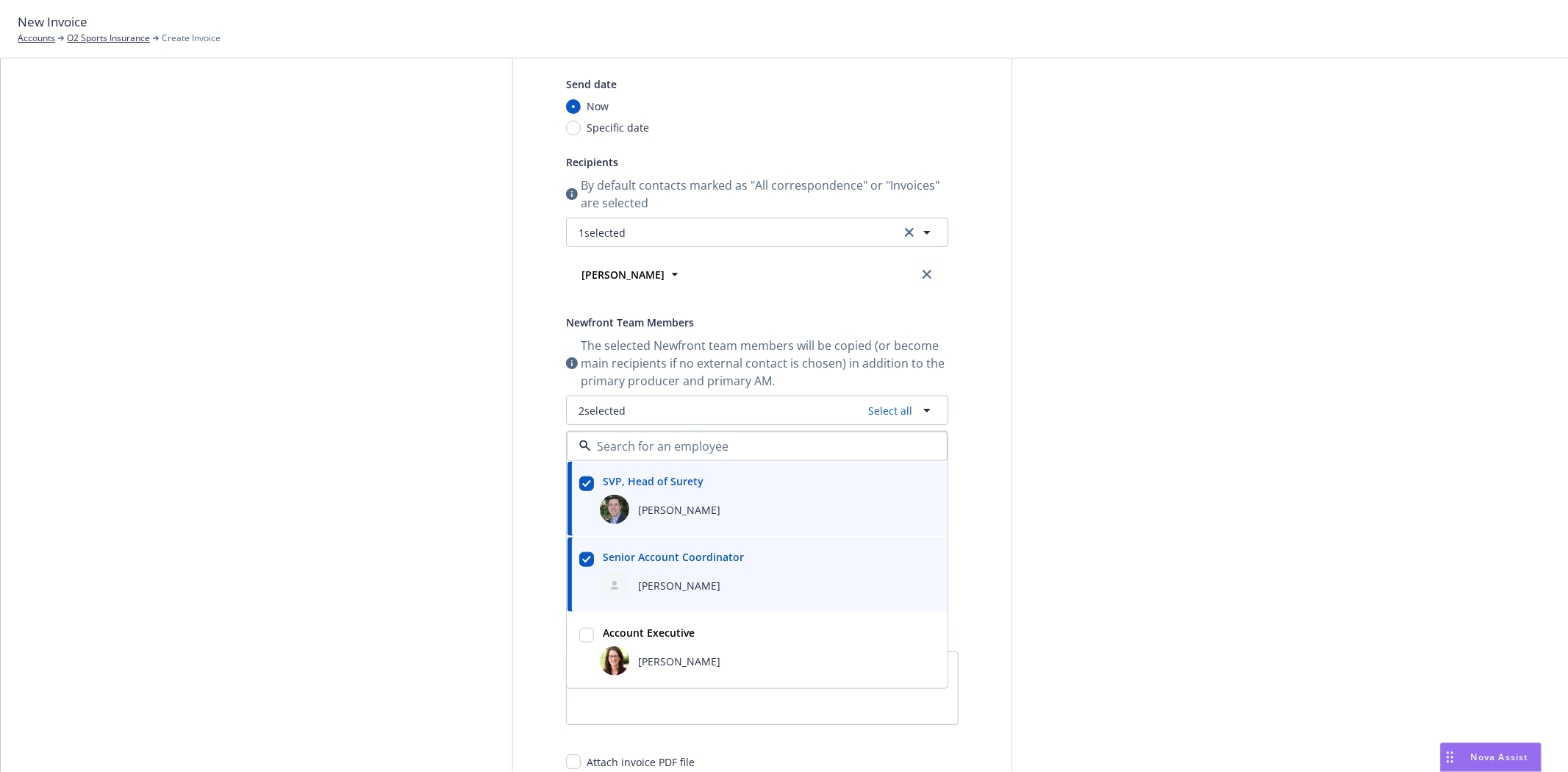
click at [365, 516] on div "Select billable items Review information 3 Share with client" at bounding box center [402, 453] width 161 height 982
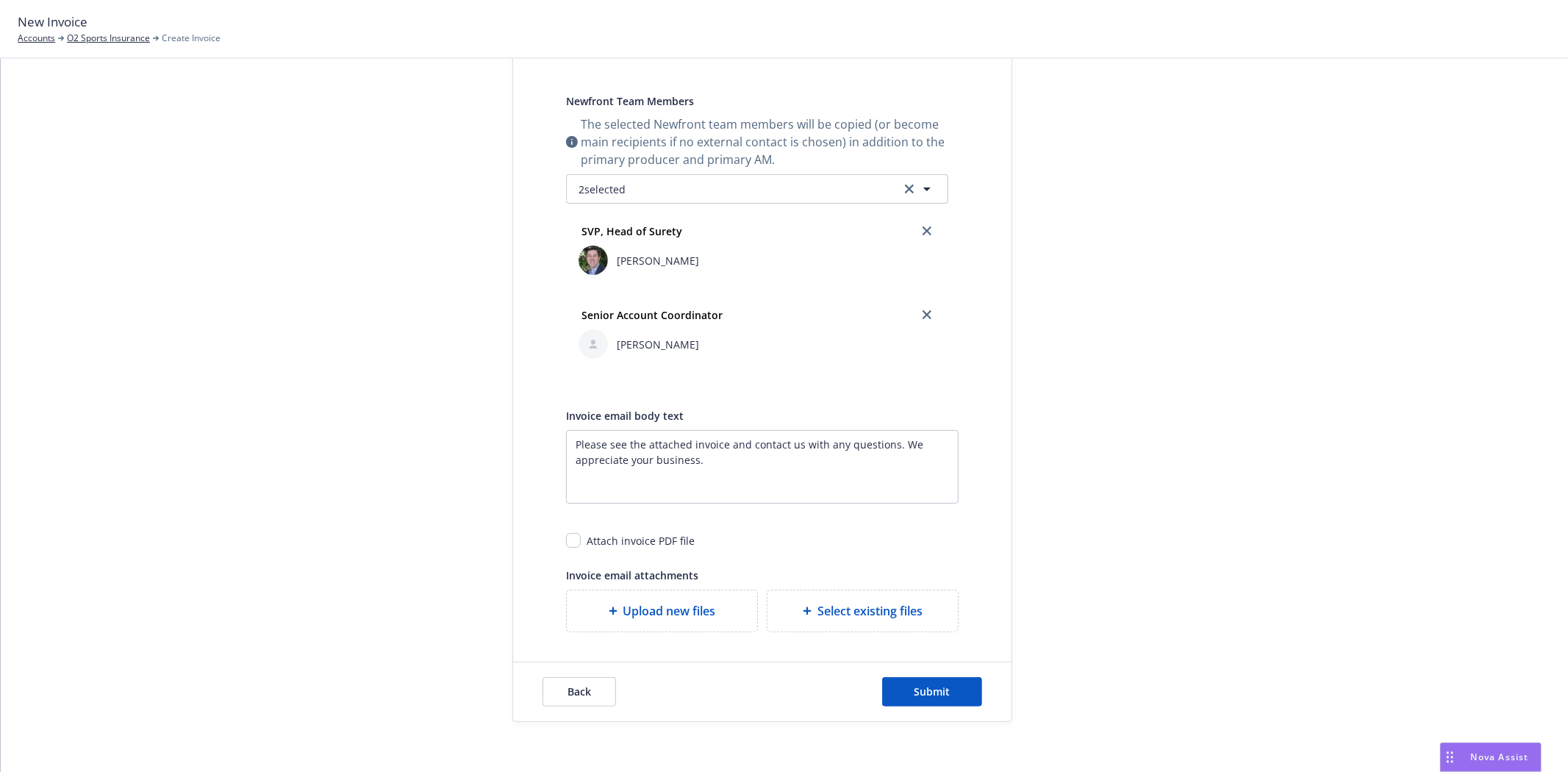
scroll to position [401, 0]
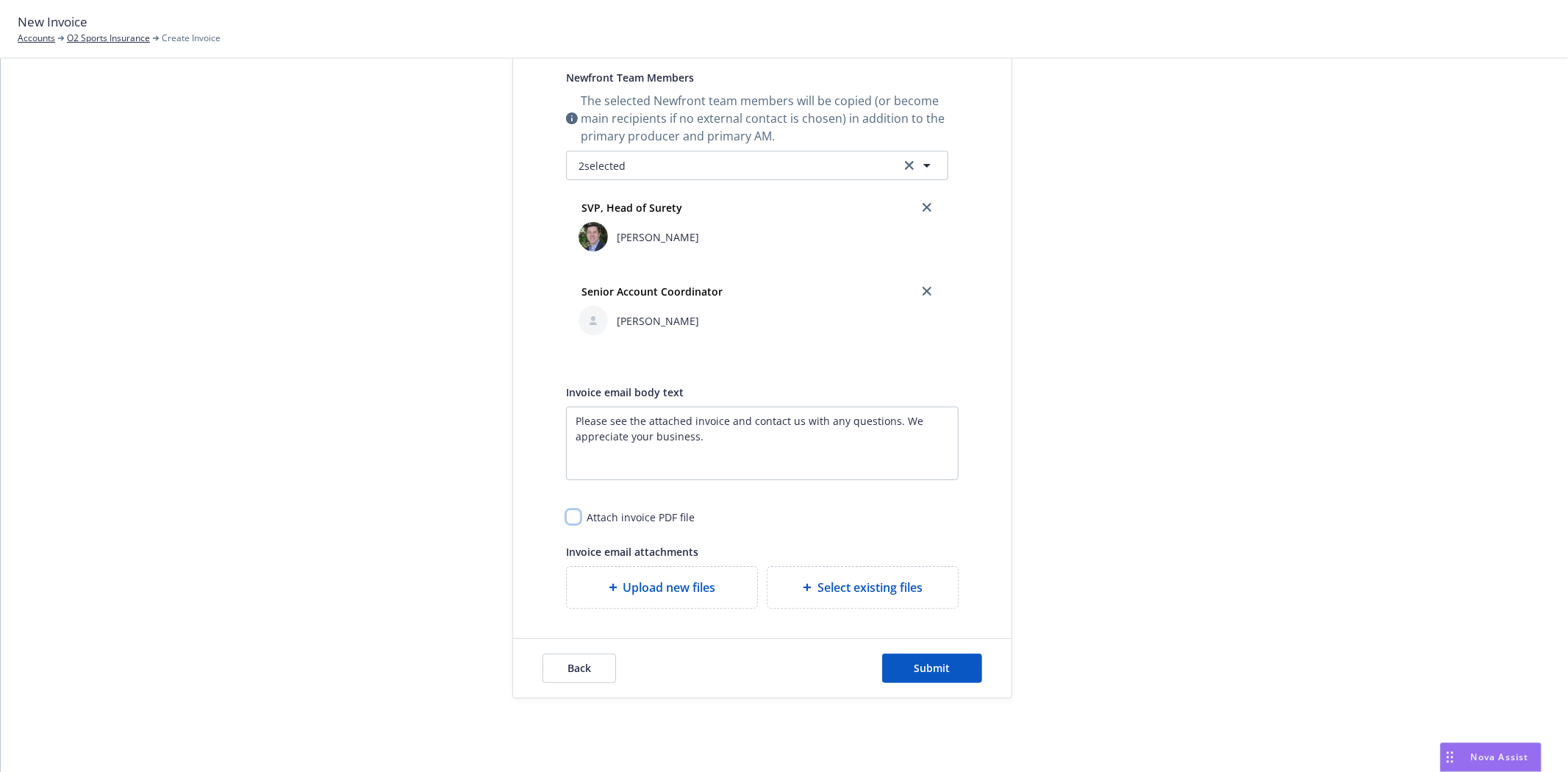
click at [569, 524] on input "checkbox" at bounding box center [573, 517] width 15 height 15
checkbox input "true"
click at [936, 664] on span "Submit" at bounding box center [932, 667] width 36 height 14
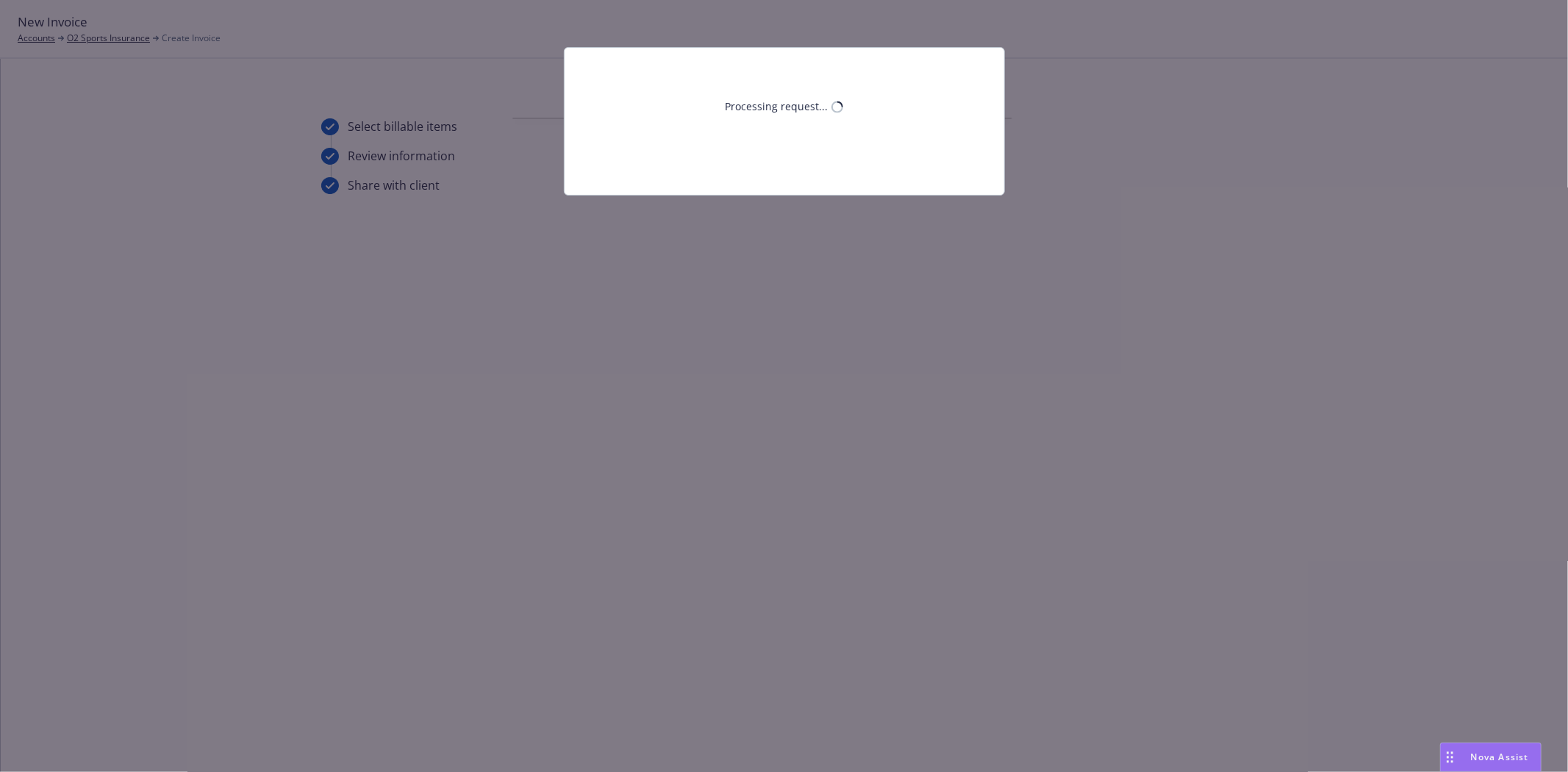
scroll to position [0, 0]
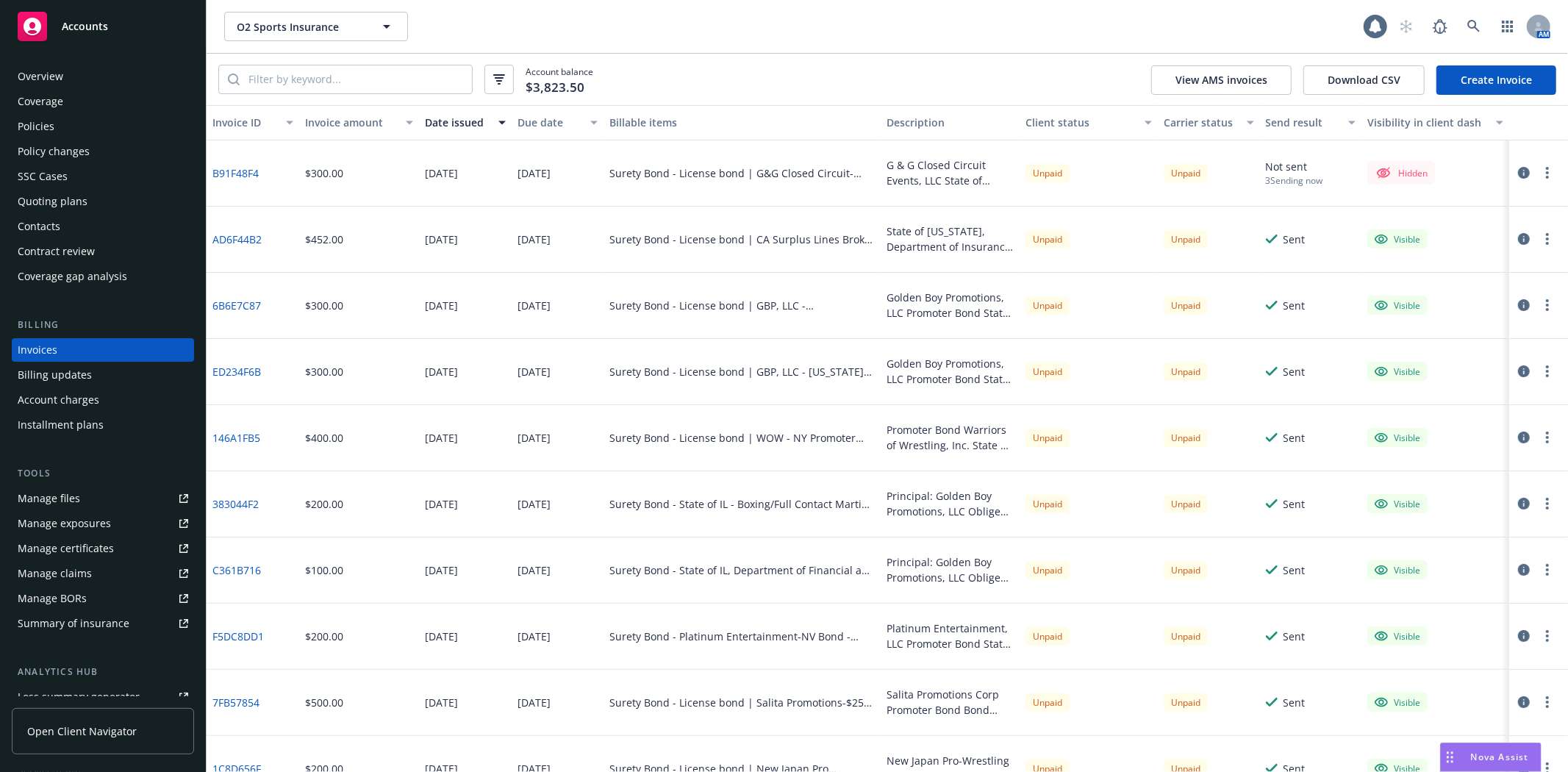
click at [1546, 177] on circle "button" at bounding box center [1547, 176] width 3 height 3
click at [1469, 290] on link "Make it visible in client dash" at bounding box center [1450, 292] width 187 height 29
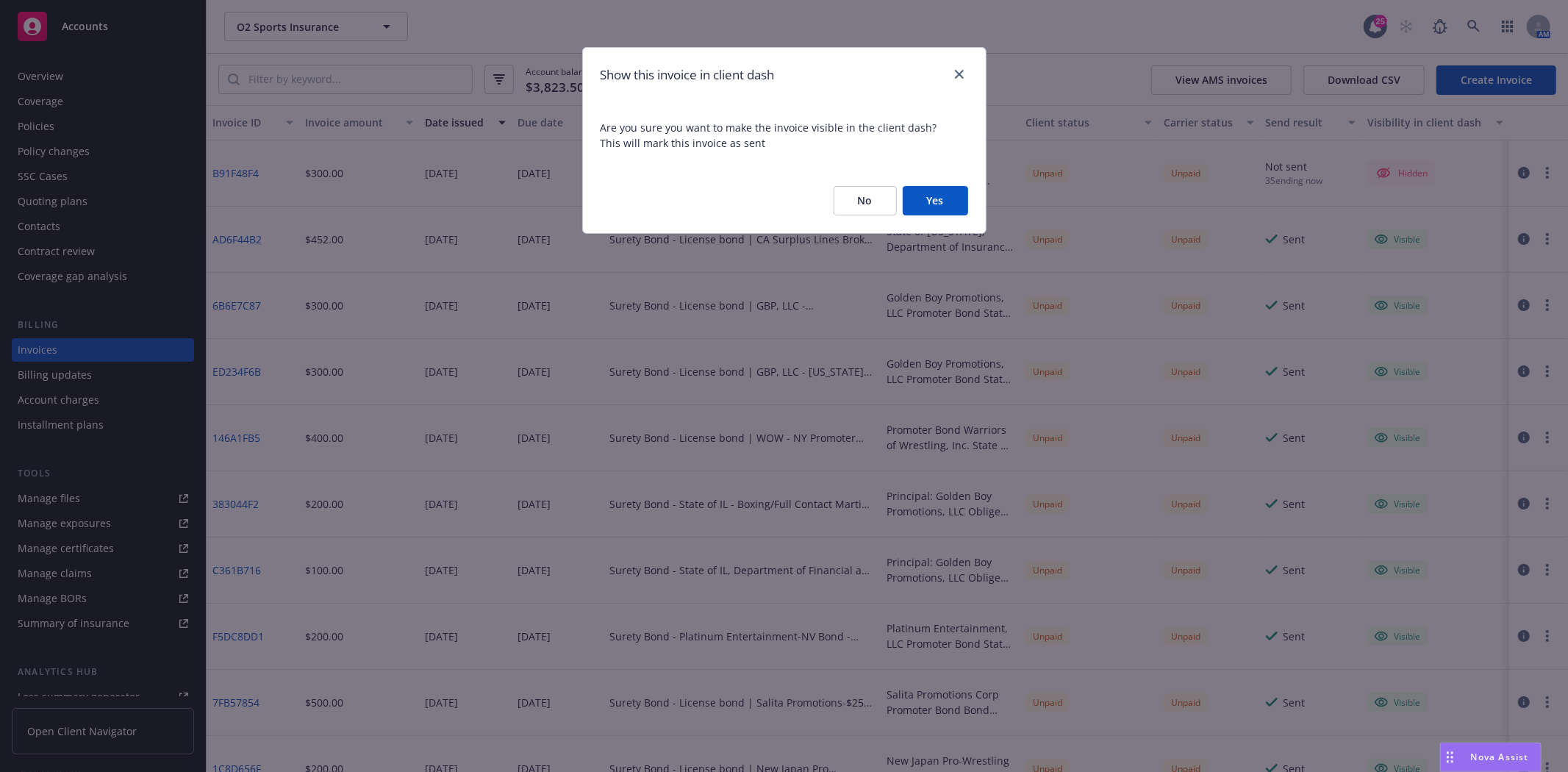
click at [939, 202] on button "Yes" at bounding box center [935, 201] width 65 height 29
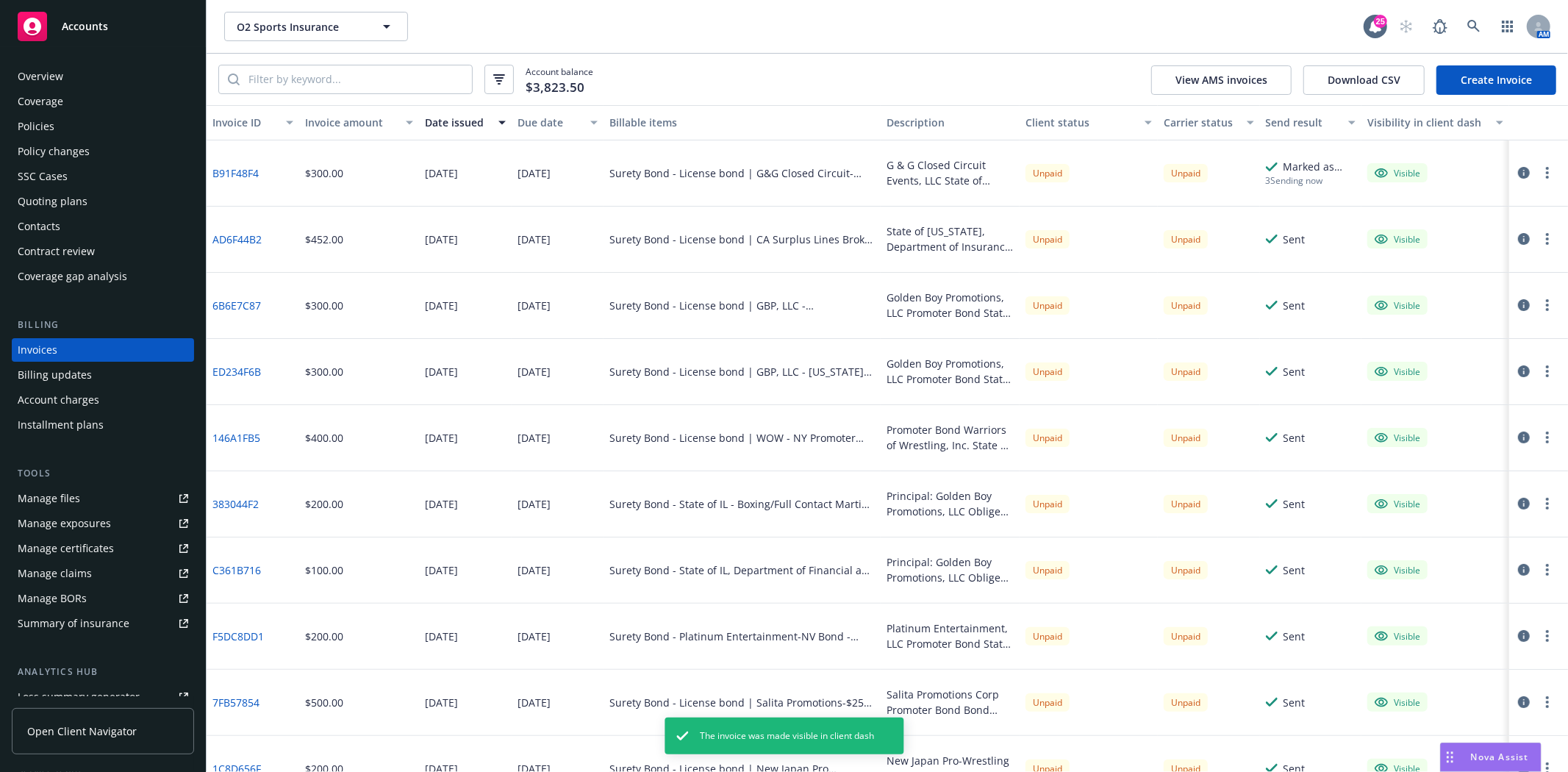
click at [1539, 176] on button "button" at bounding box center [1547, 173] width 17 height 17
click at [1462, 342] on link "Generate invoice PDF" at bounding box center [1450, 351] width 187 height 29
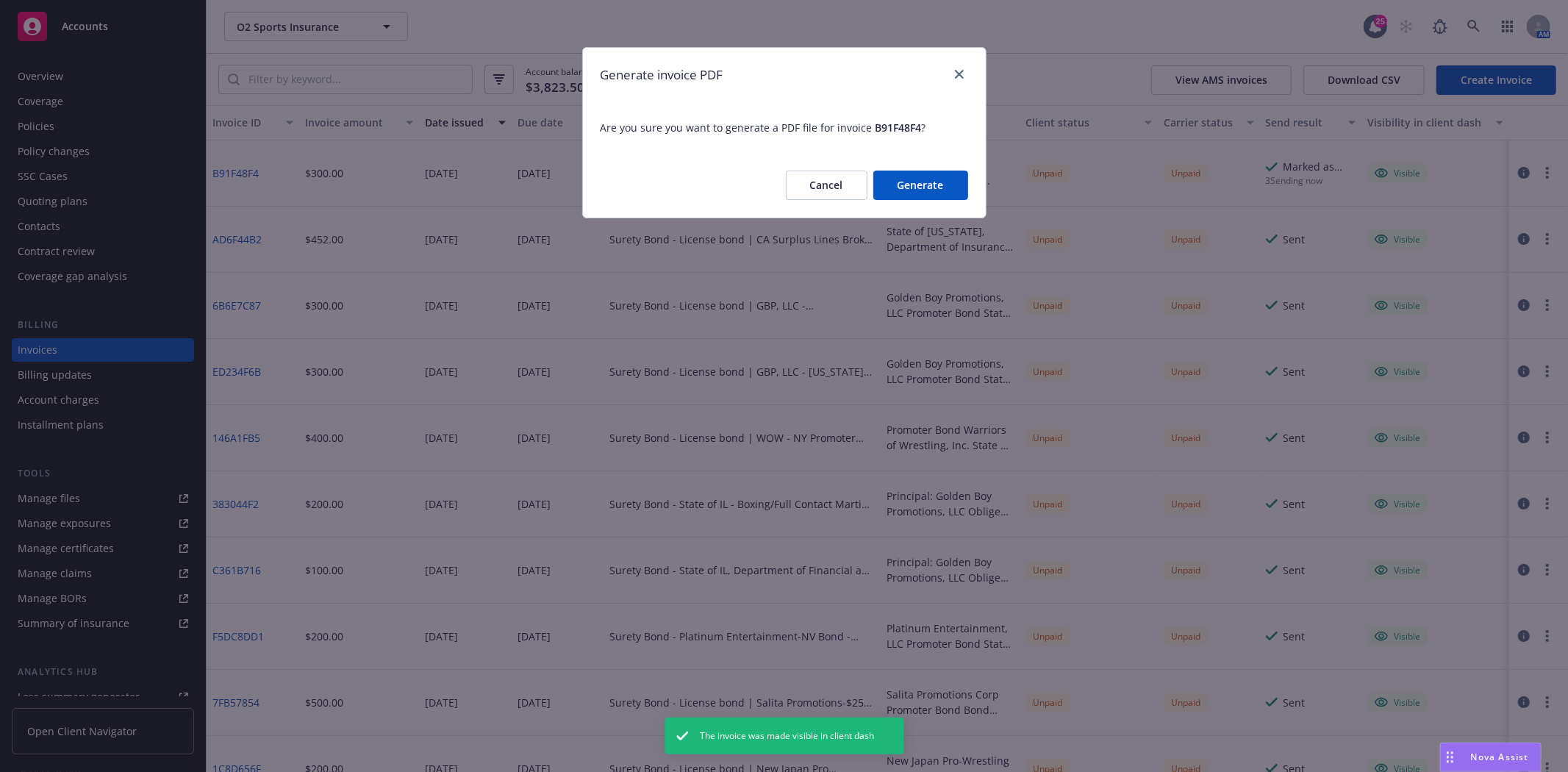
click at [941, 199] on button "Generate" at bounding box center [920, 185] width 95 height 29
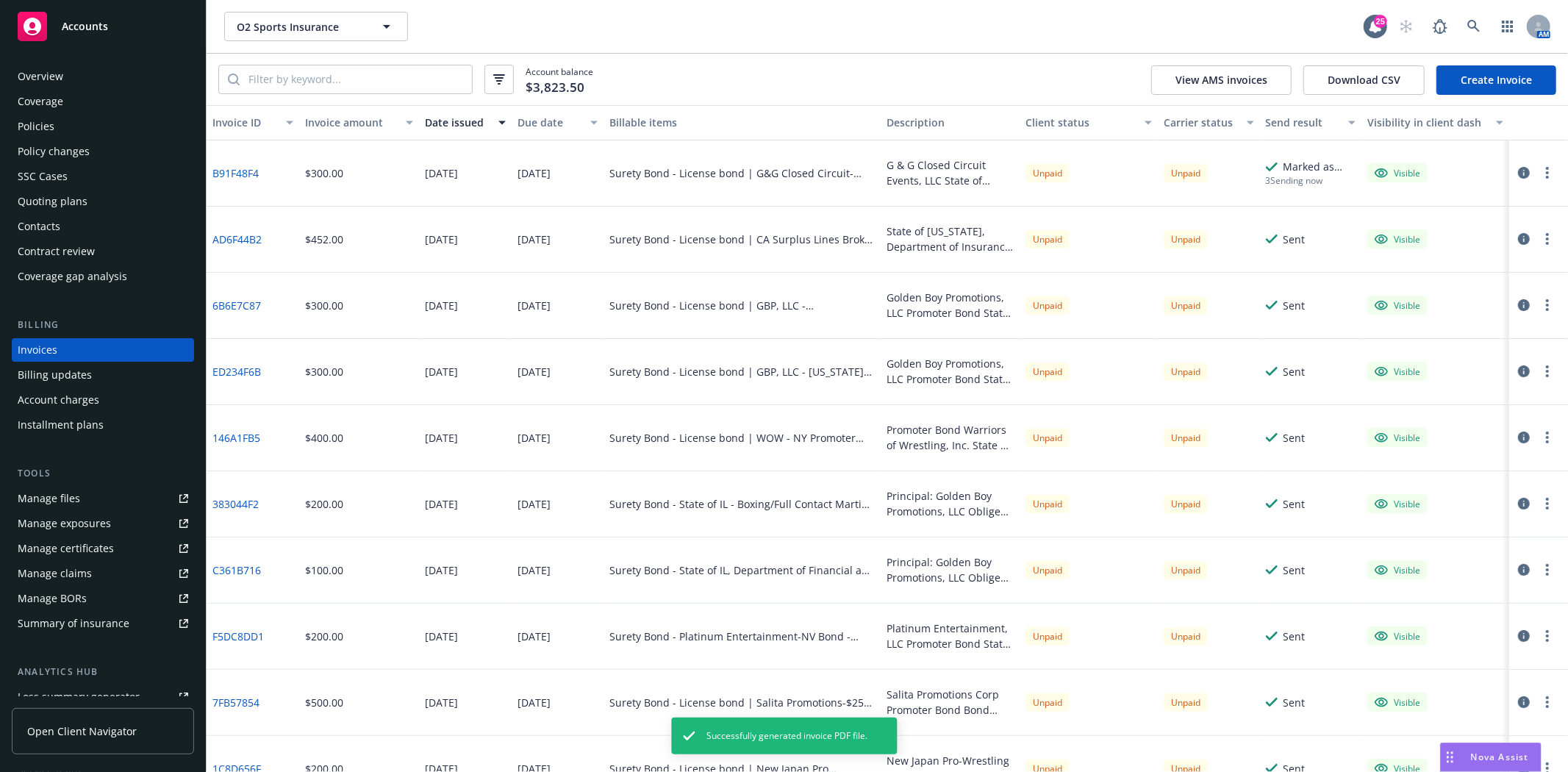
click at [1539, 173] on button "button" at bounding box center [1547, 173] width 17 height 17
click at [1477, 344] on link "Download invoice PDF" at bounding box center [1450, 351] width 187 height 29
click at [241, 169] on link "B91F48F4" at bounding box center [236, 173] width 46 height 16
click at [103, 113] on div "Coverage" at bounding box center [103, 102] width 171 height 24
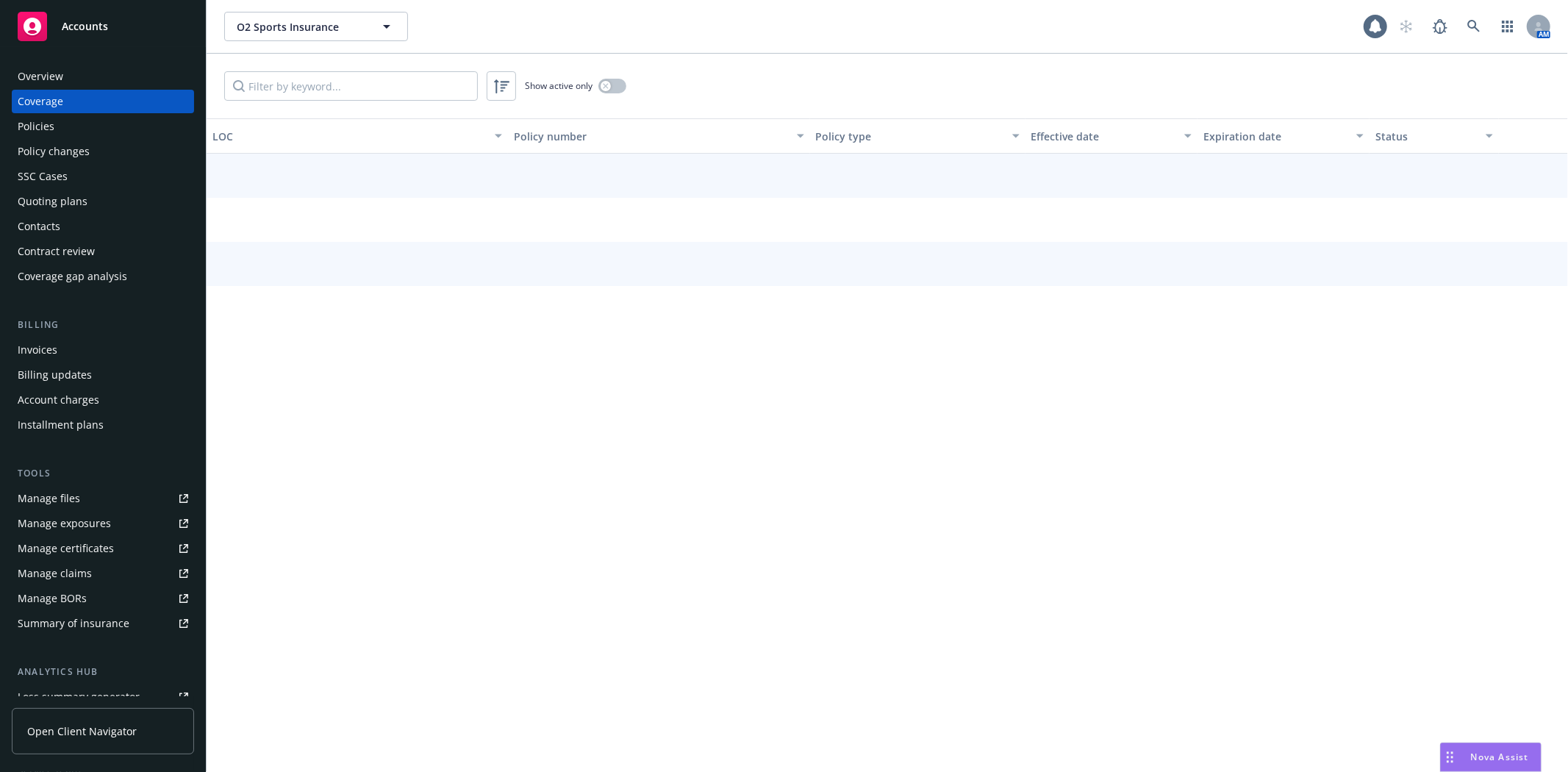
click at [105, 126] on div "Policies" at bounding box center [103, 127] width 171 height 24
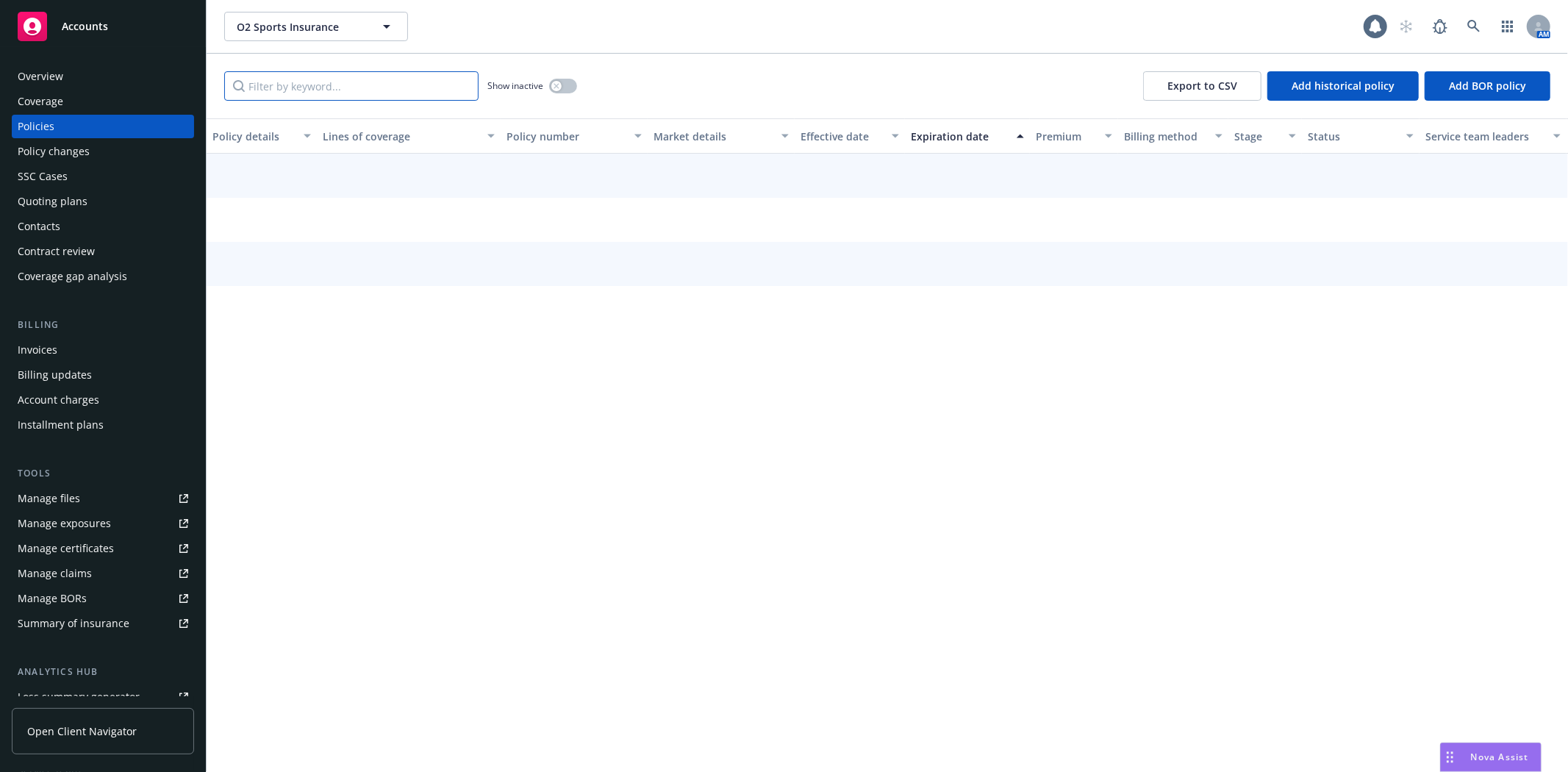
click at [347, 87] on input "Filter by keyword..." at bounding box center [350, 86] width 254 height 29
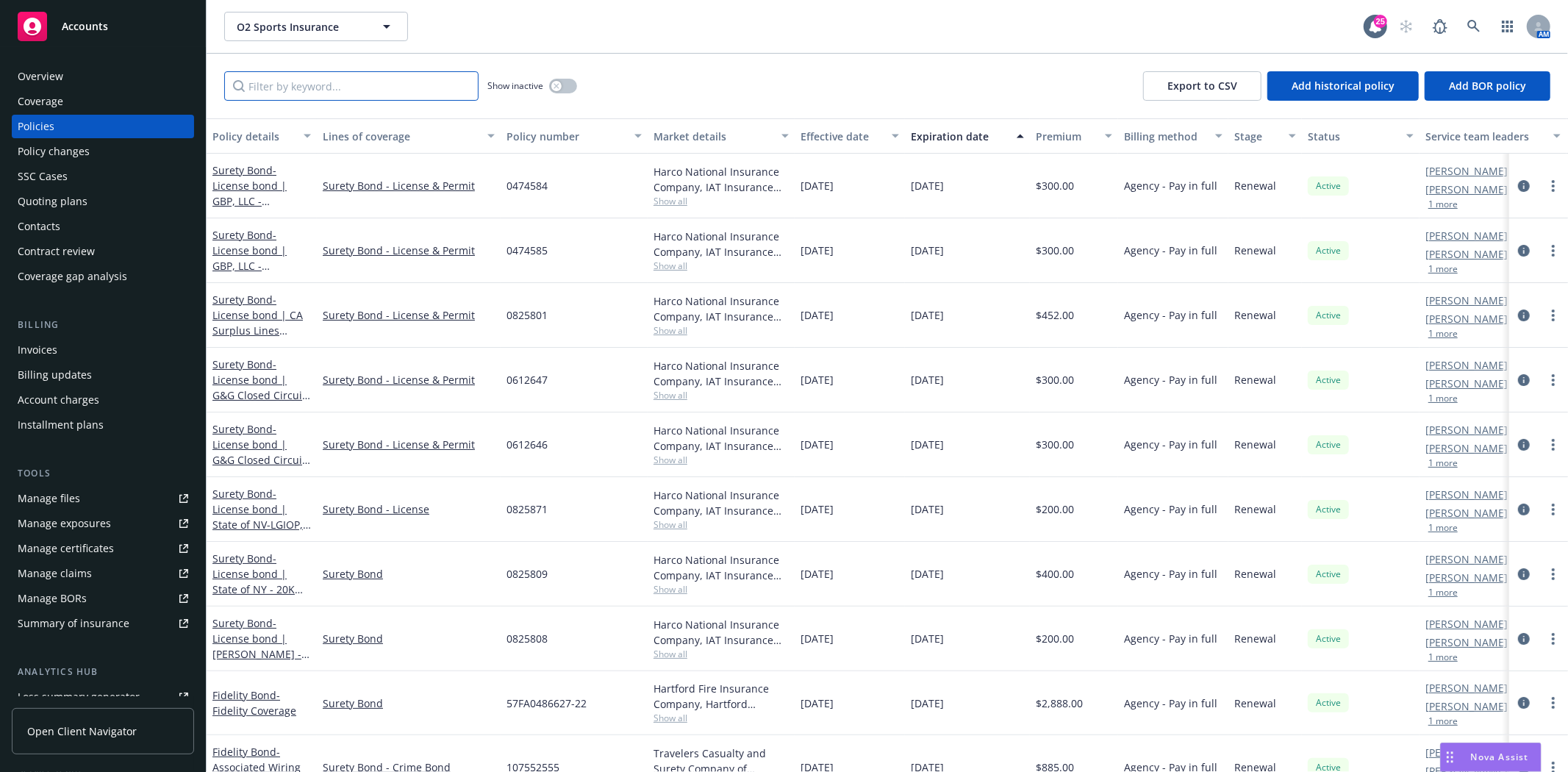
paste input "0612647"
type input "0612647"
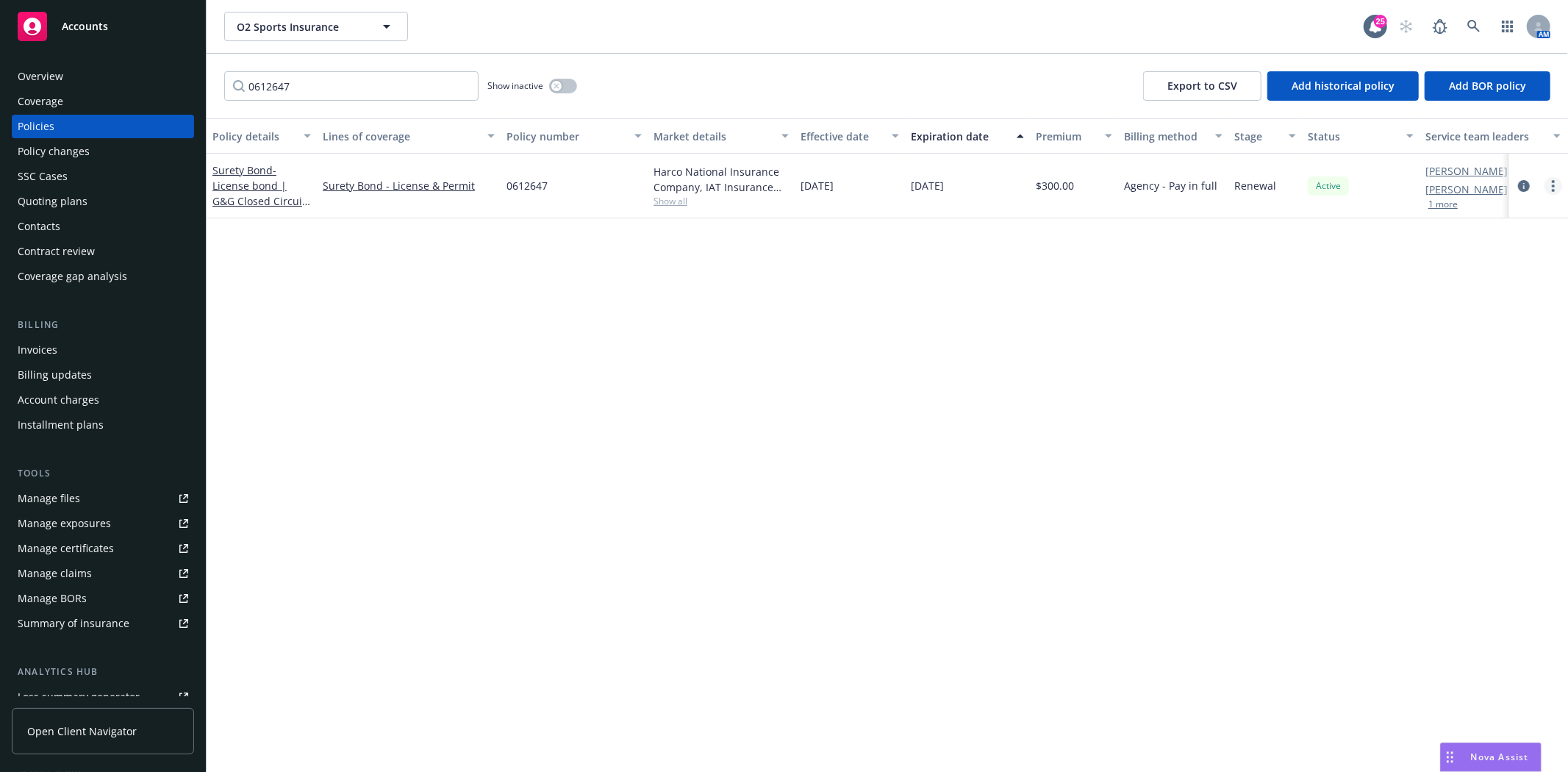
click at [1553, 191] on circle "more" at bounding box center [1552, 190] width 3 height 3
click at [1487, 248] on link "Renew with incumbent" at bounding box center [1474, 245] width 172 height 29
select select "12"
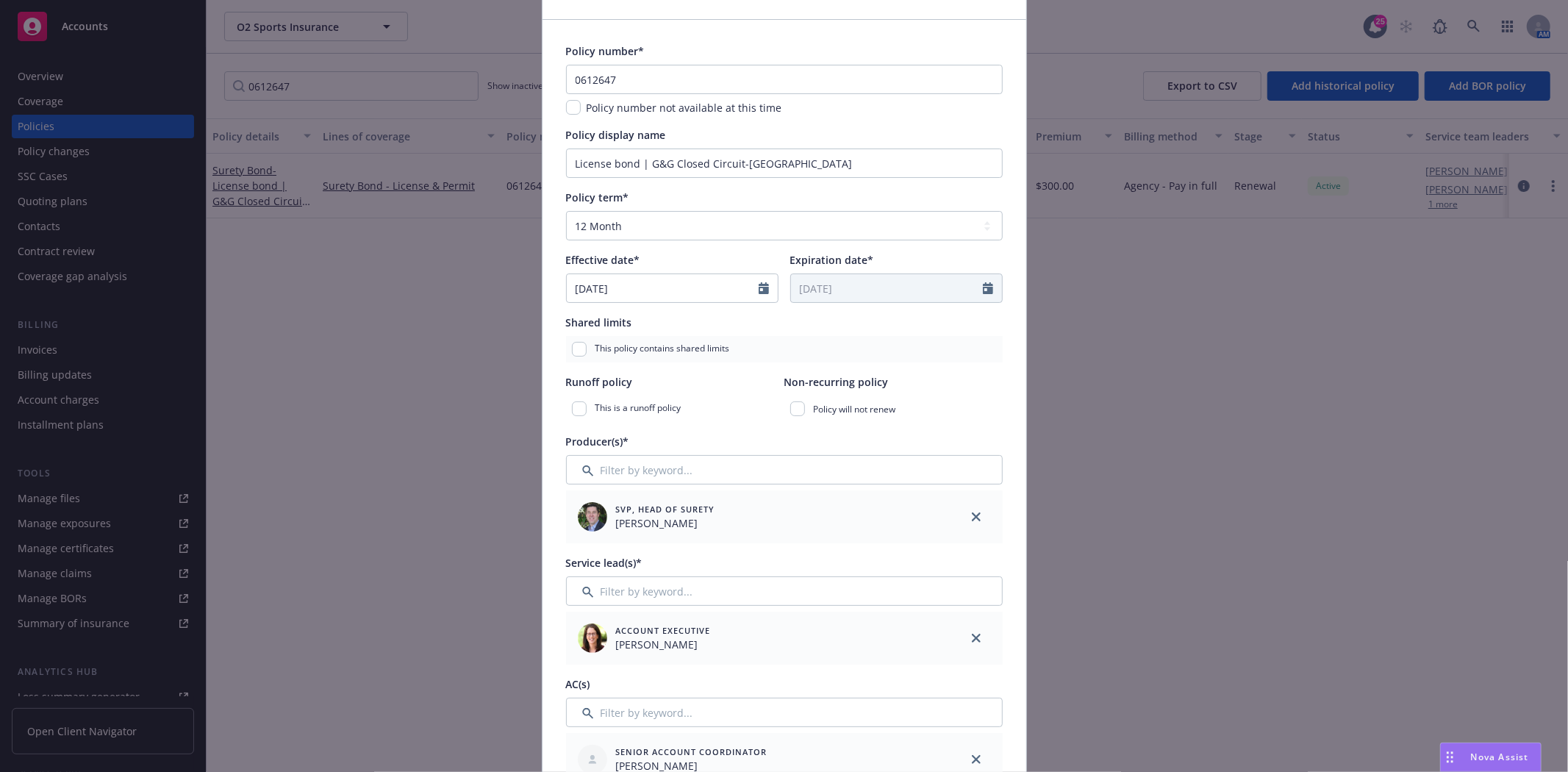
scroll to position [163, 0]
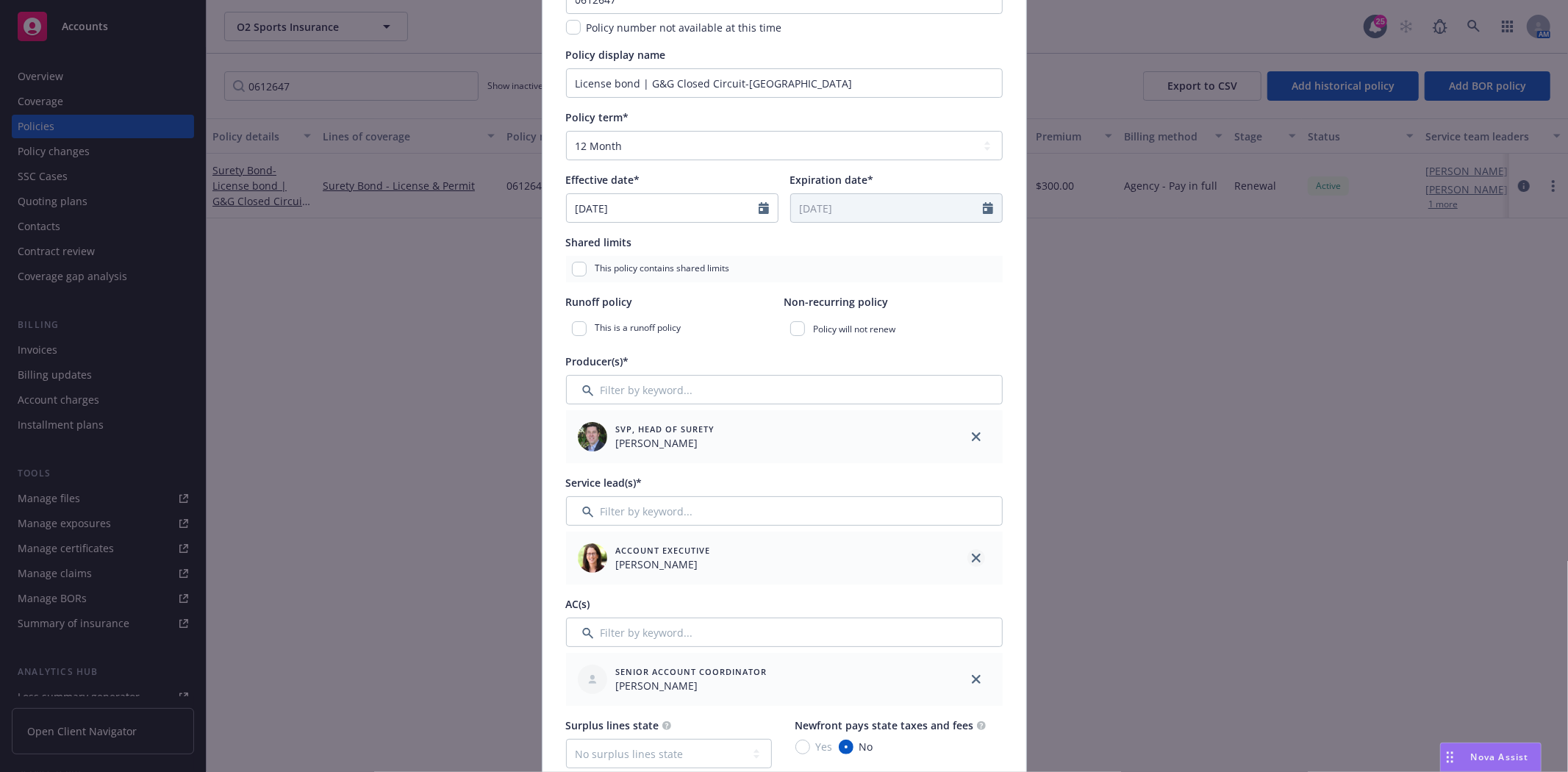
click at [975, 554] on link "close" at bounding box center [975, 557] width 17 height 17
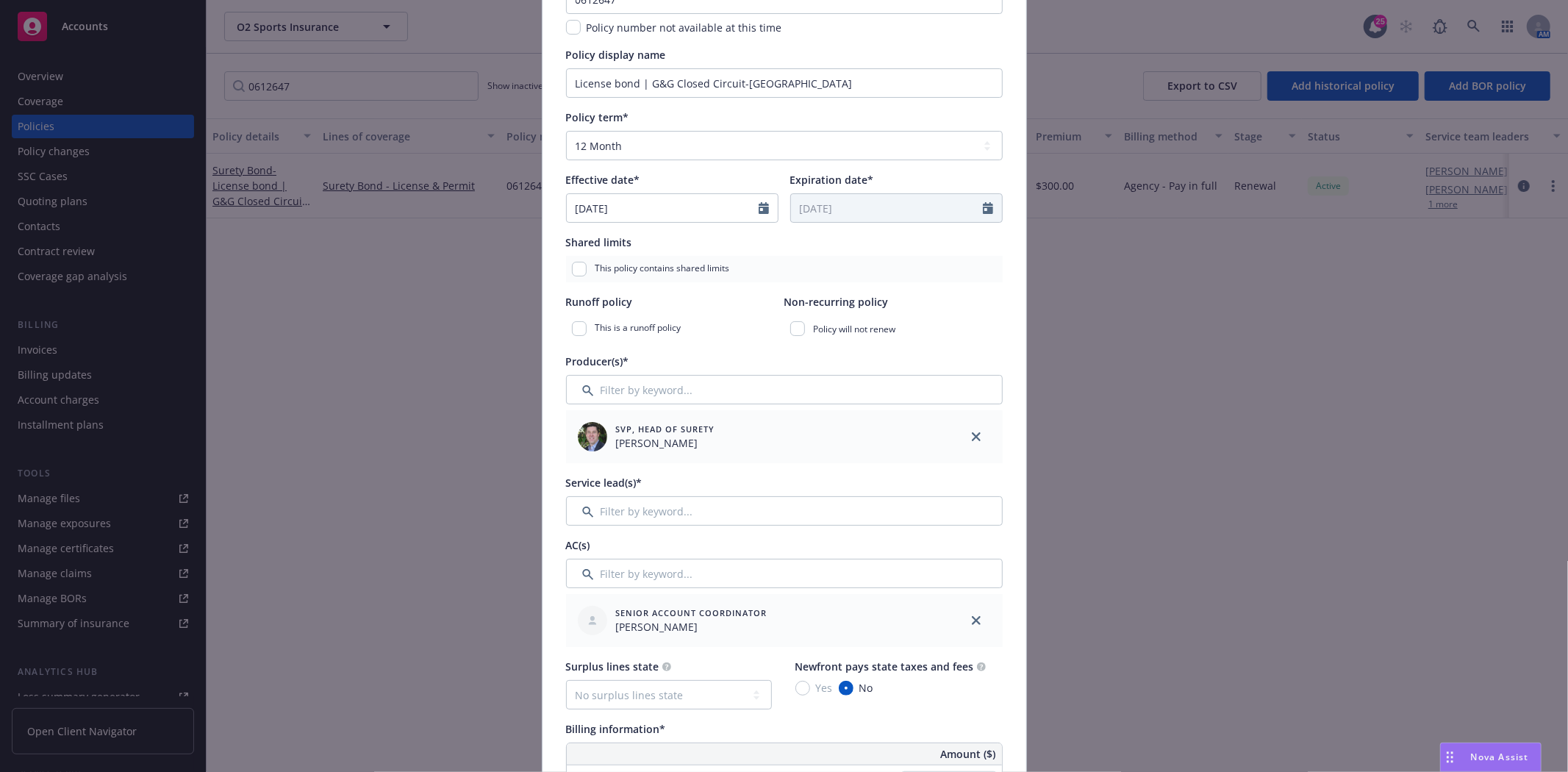
click at [962, 612] on div at bounding box center [976, 621] width 53 height 53
click at [972, 623] on icon "close" at bounding box center [976, 621] width 9 height 9
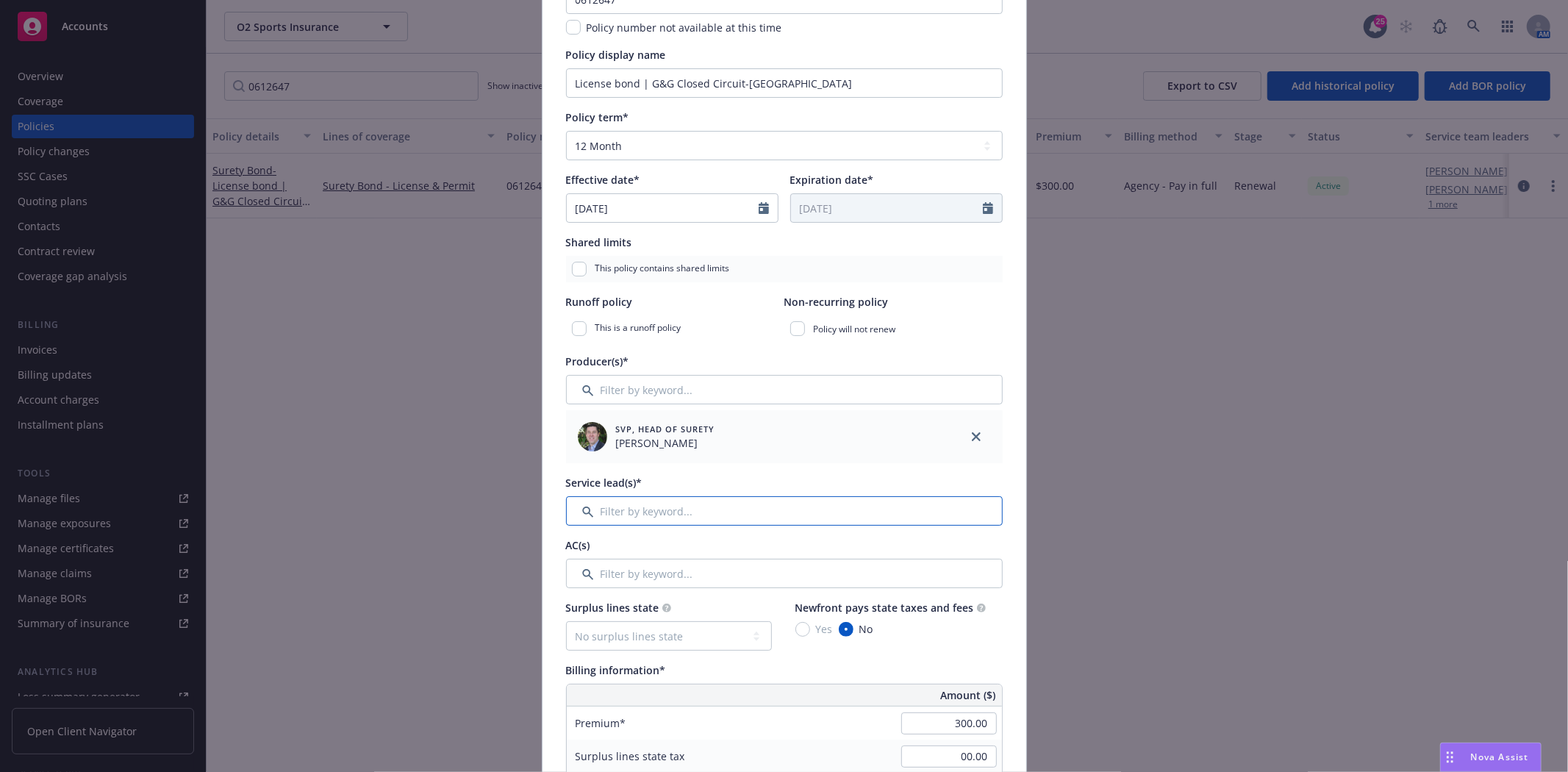
click at [638, 510] on input "Filter by keyword..." at bounding box center [784, 511] width 437 height 29
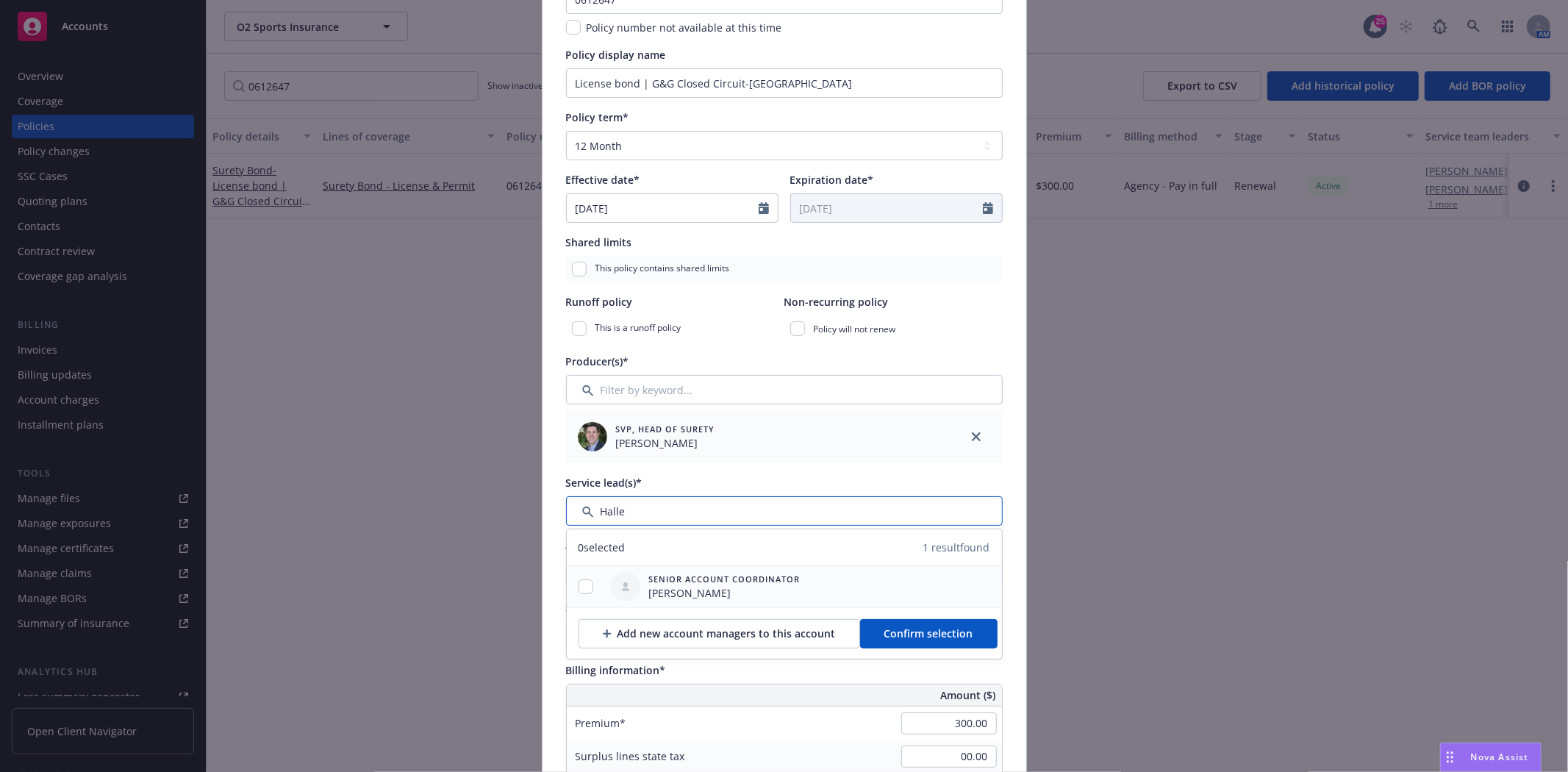
type input "Halle"
click at [585, 588] on input "checkbox" at bounding box center [586, 587] width 15 height 15
checkbox input "true"
click at [917, 621] on button "Confirm selection" at bounding box center [929, 634] width 138 height 29
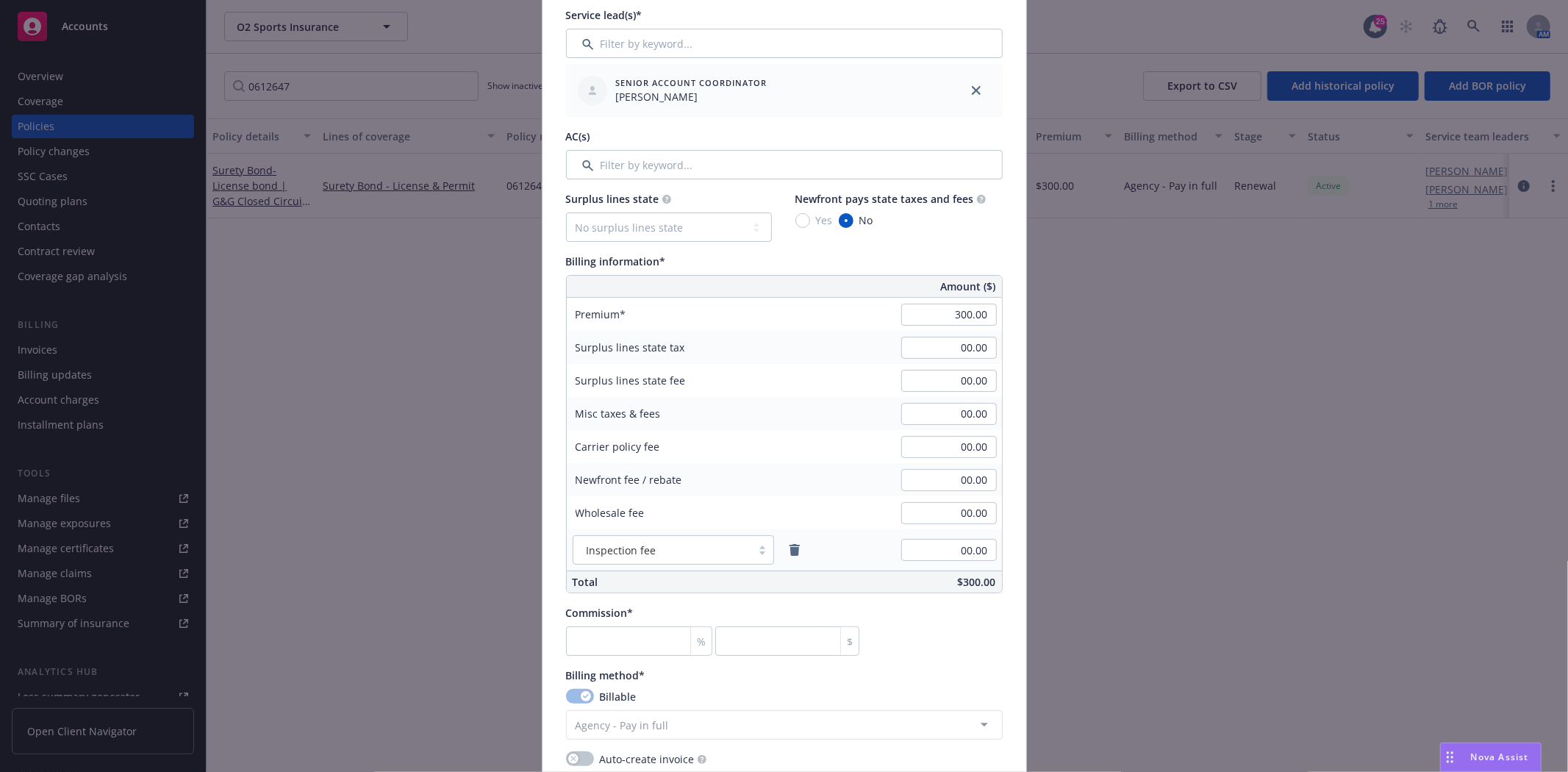
scroll to position [653, 0]
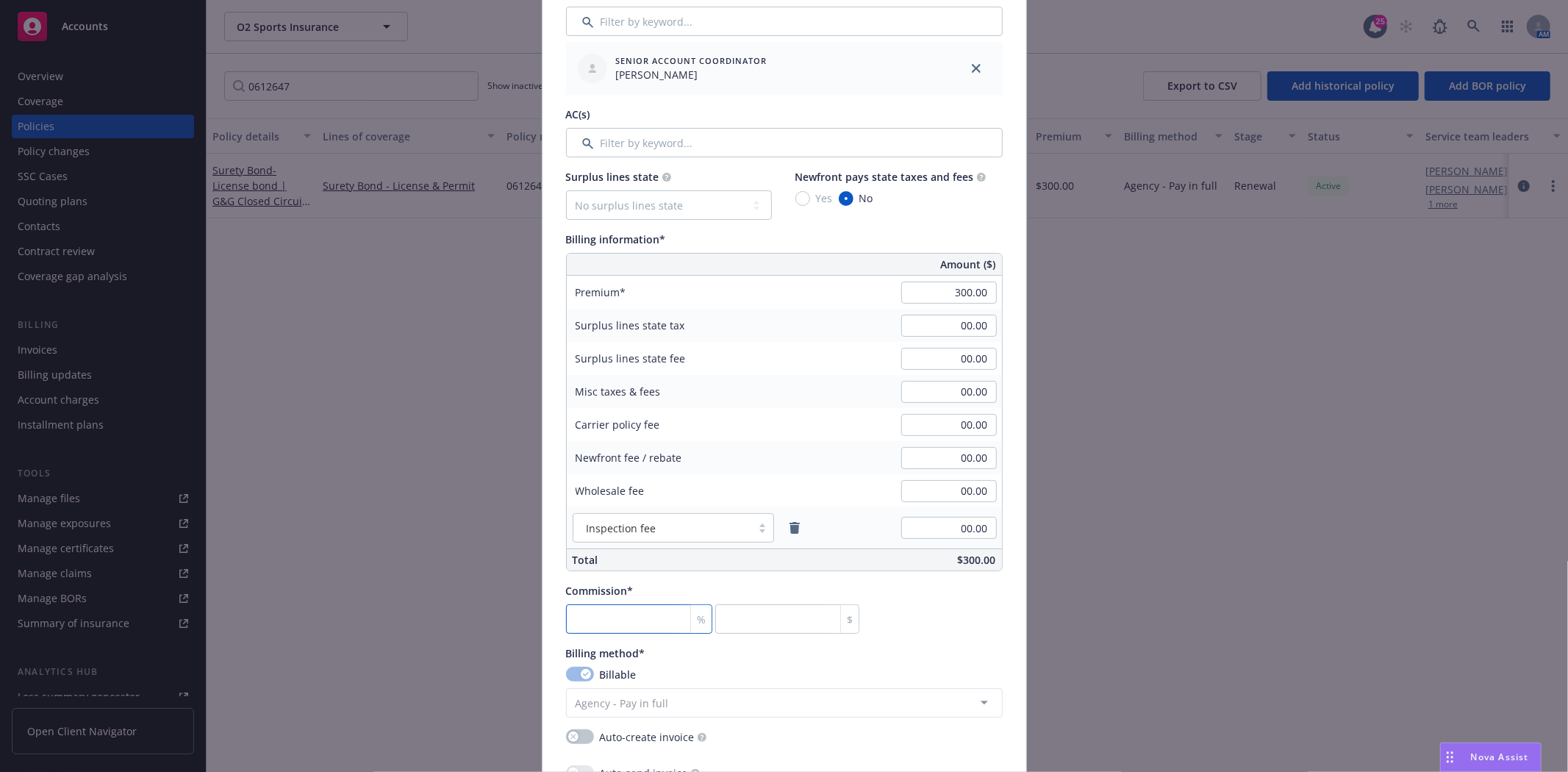
click at [611, 623] on input "number" at bounding box center [639, 620] width 147 height 29
type input "3"
type input "9"
type input "30"
type input "90"
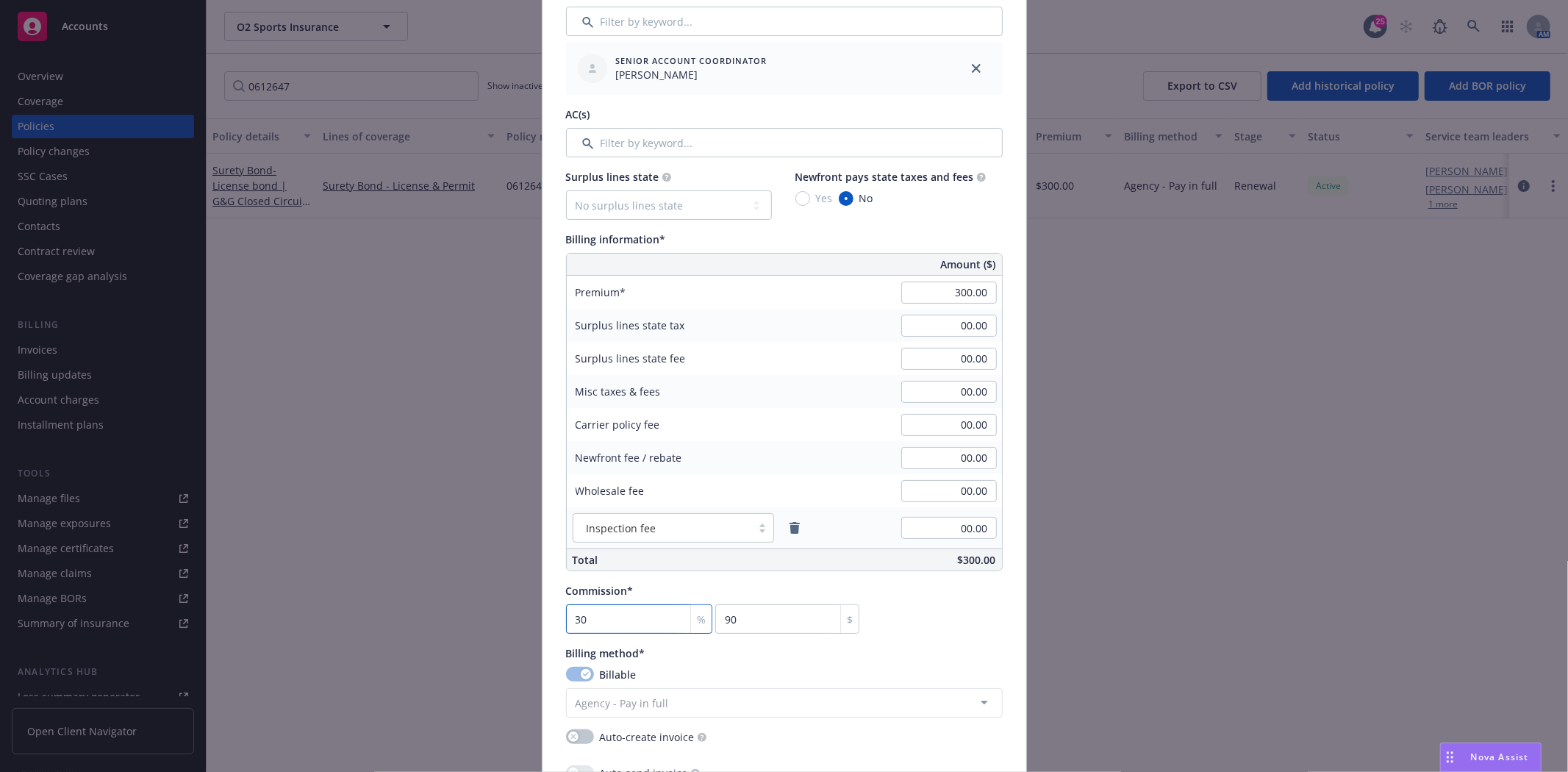
type input "30"
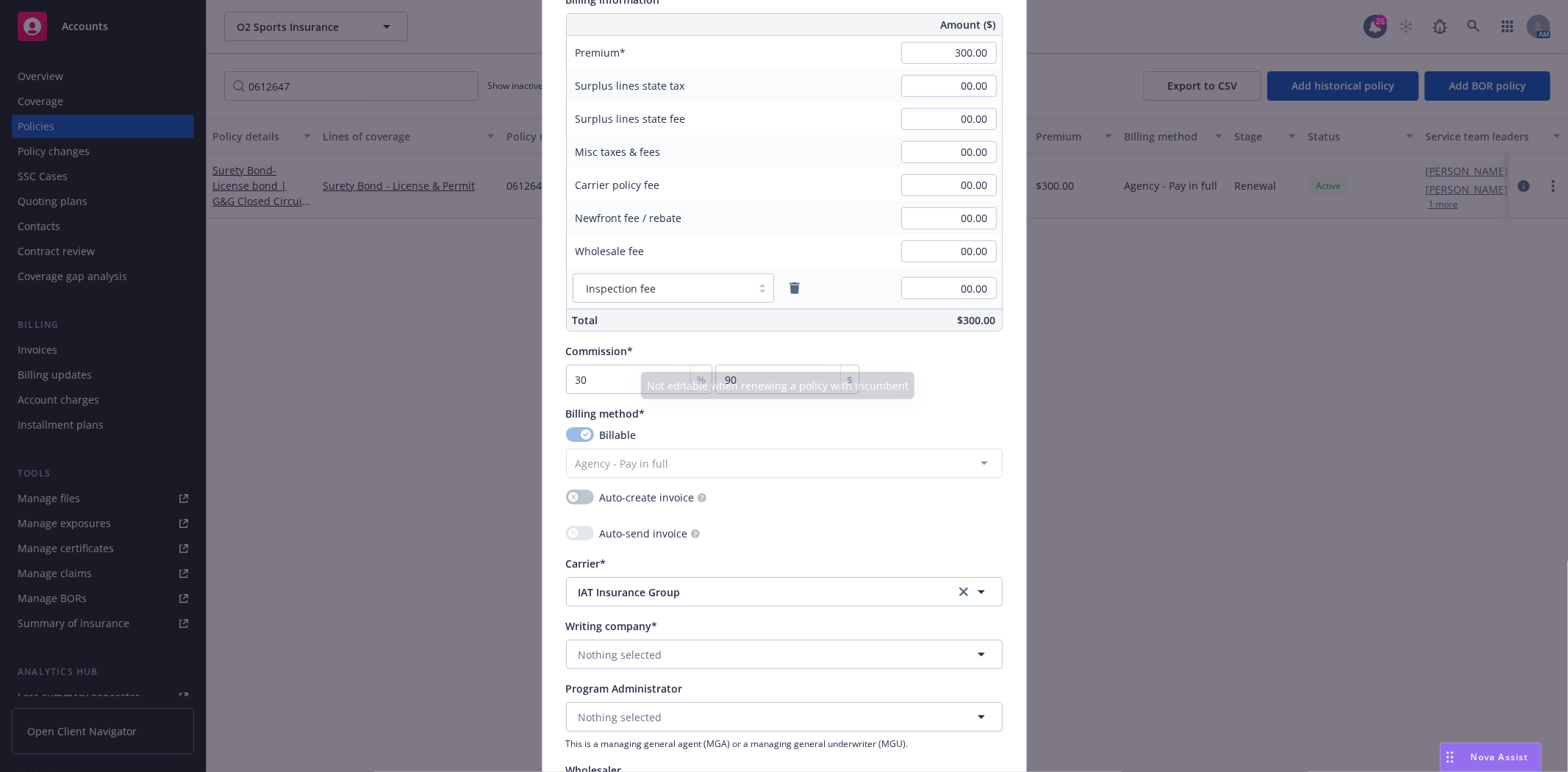
scroll to position [899, 0]
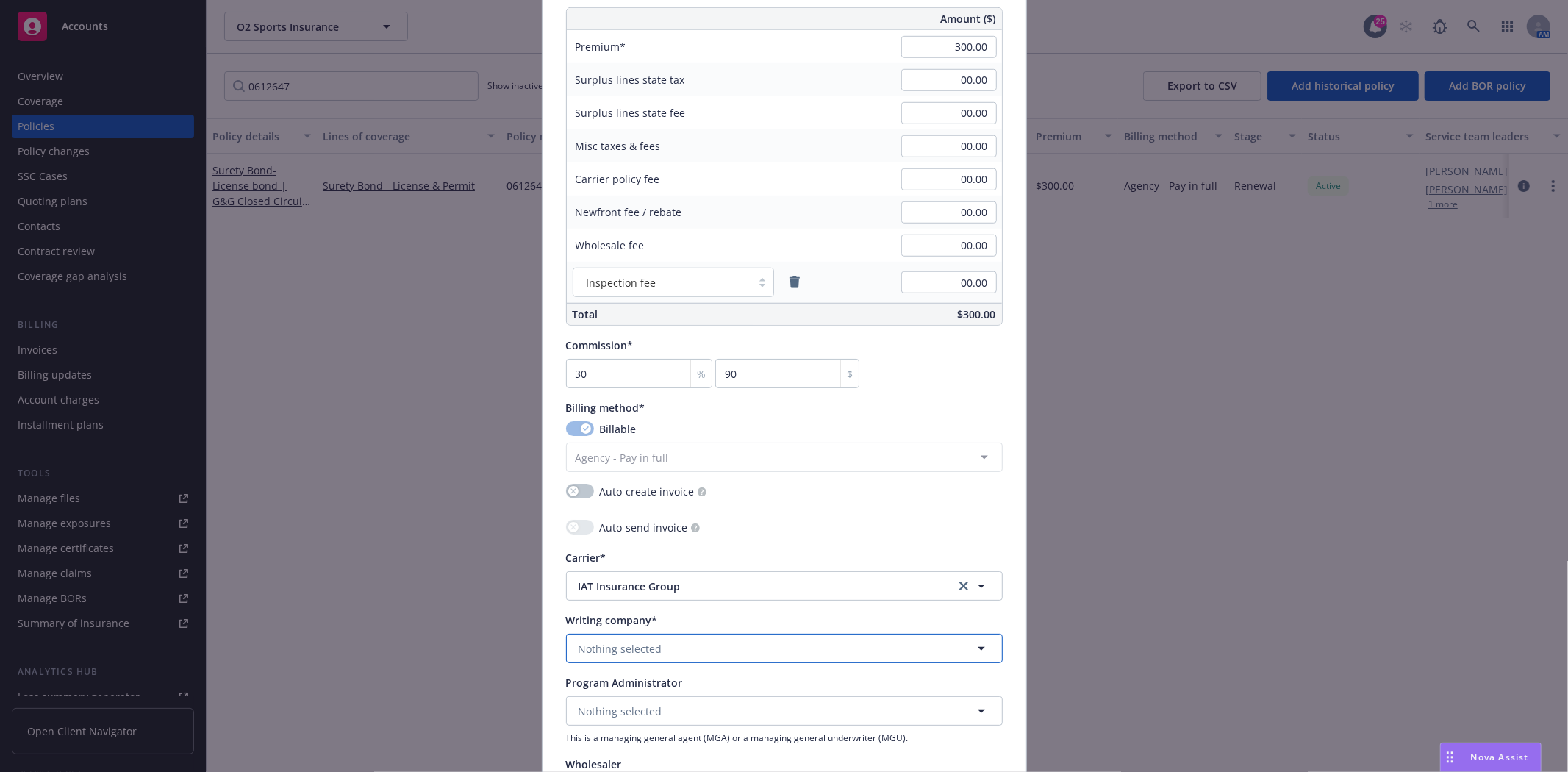
click at [634, 637] on button "Nothing selected" at bounding box center [784, 649] width 437 height 29
type input "Har"
click at [639, 613] on span "Domestic - 26433" at bounding box center [672, 608] width 179 height 16
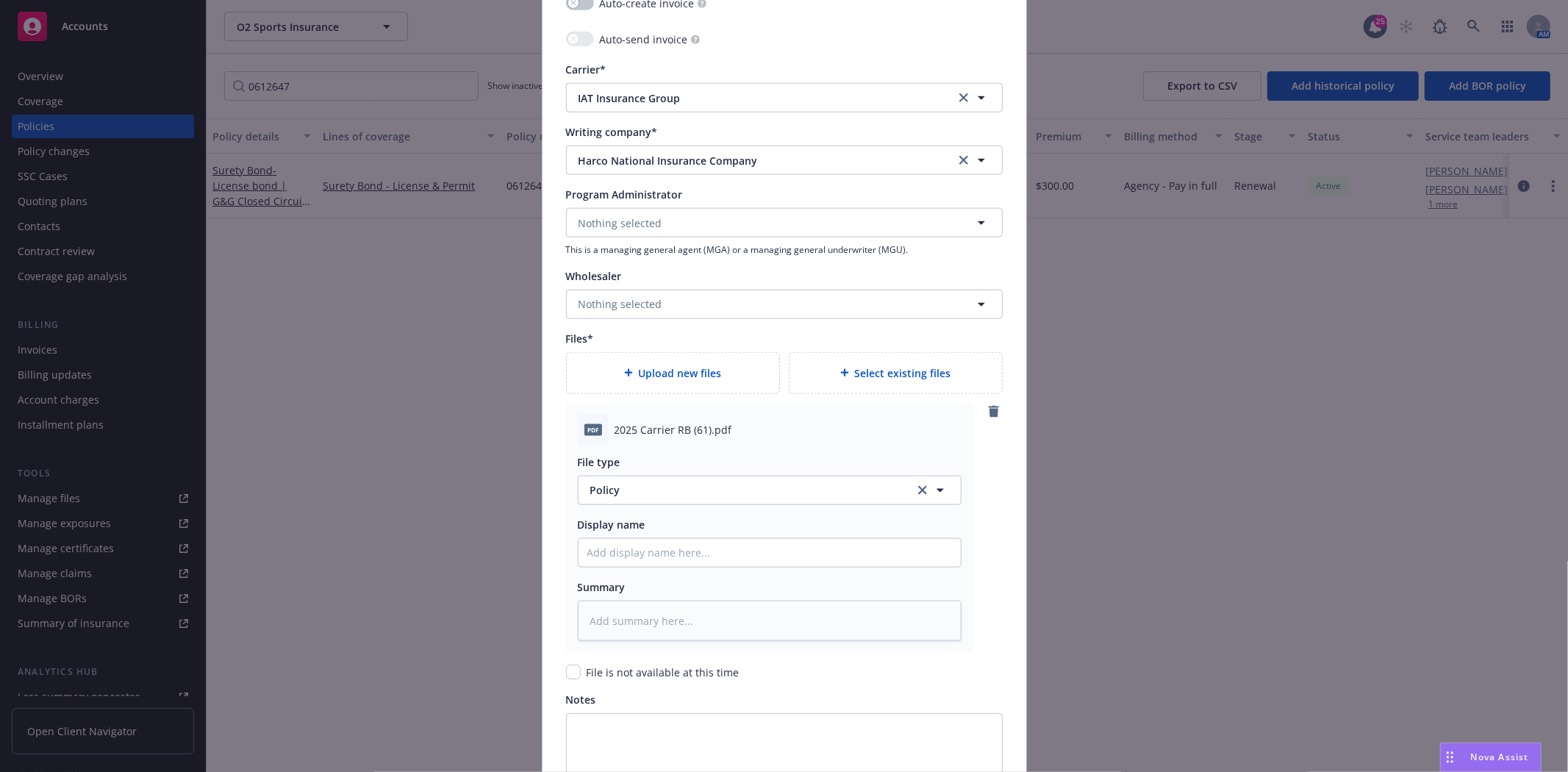
scroll to position [1389, 0]
click at [591, 476] on button "Policy" at bounding box center [770, 489] width 384 height 29
type input "Invoi"
click at [618, 446] on span "Invoice - Third Party" at bounding box center [644, 448] width 102 height 16
click at [628, 436] on span "2025 Carrier RB (61).pdf" at bounding box center [673, 428] width 117 height 16
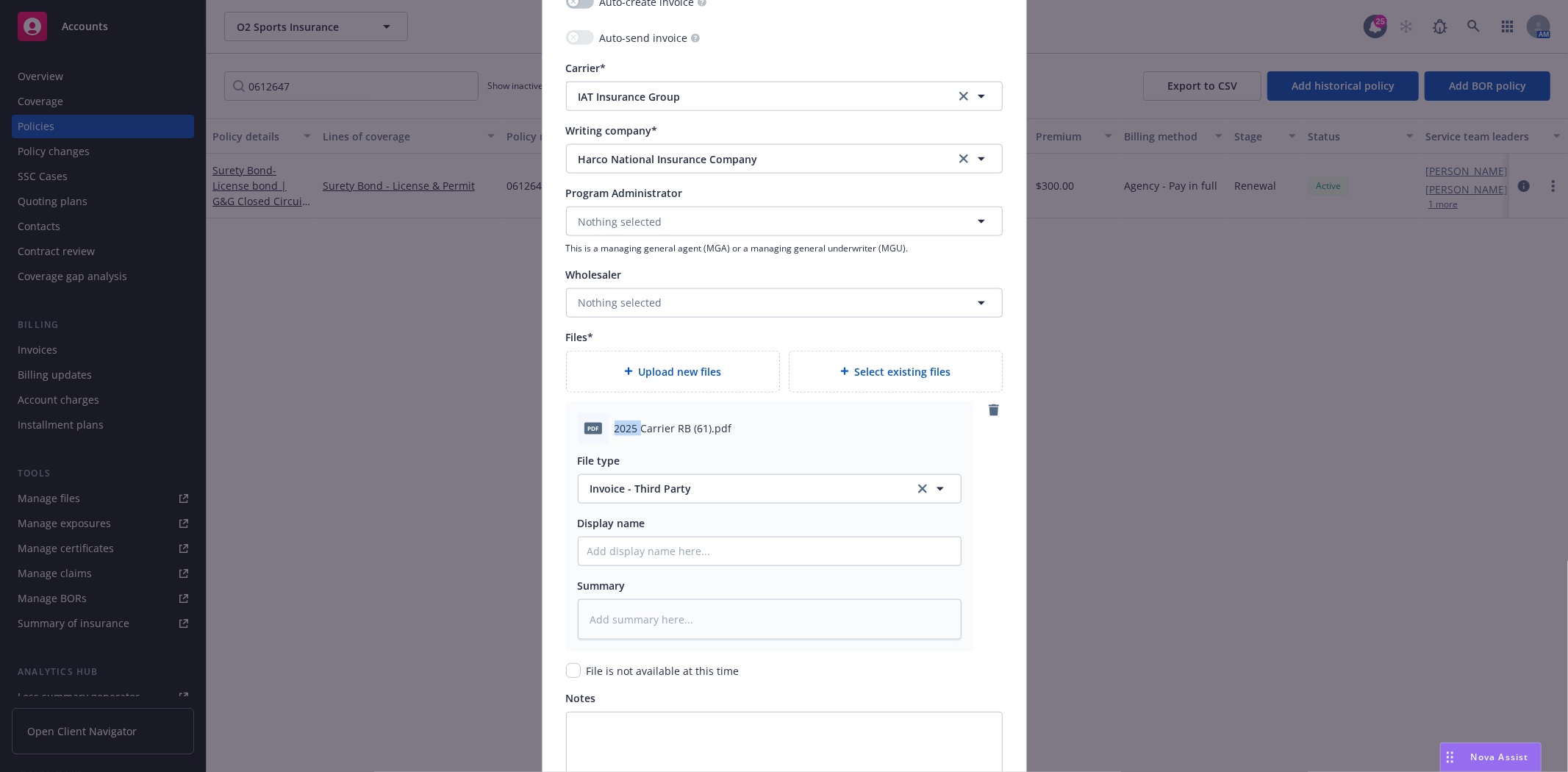
click at [628, 436] on span "2025 Carrier RB (61).pdf" at bounding box center [673, 428] width 117 height 16
drag, startPoint x: 628, startPoint y: 436, endPoint x: 638, endPoint y: 432, distance: 10.8
click at [632, 434] on span "2025 Carrier RB (61).pdf" at bounding box center [673, 428] width 117 height 16
copy span "2025 Carrier RB (61).pdf"
click at [613, 557] on input "Policy display name" at bounding box center [770, 552] width 383 height 28
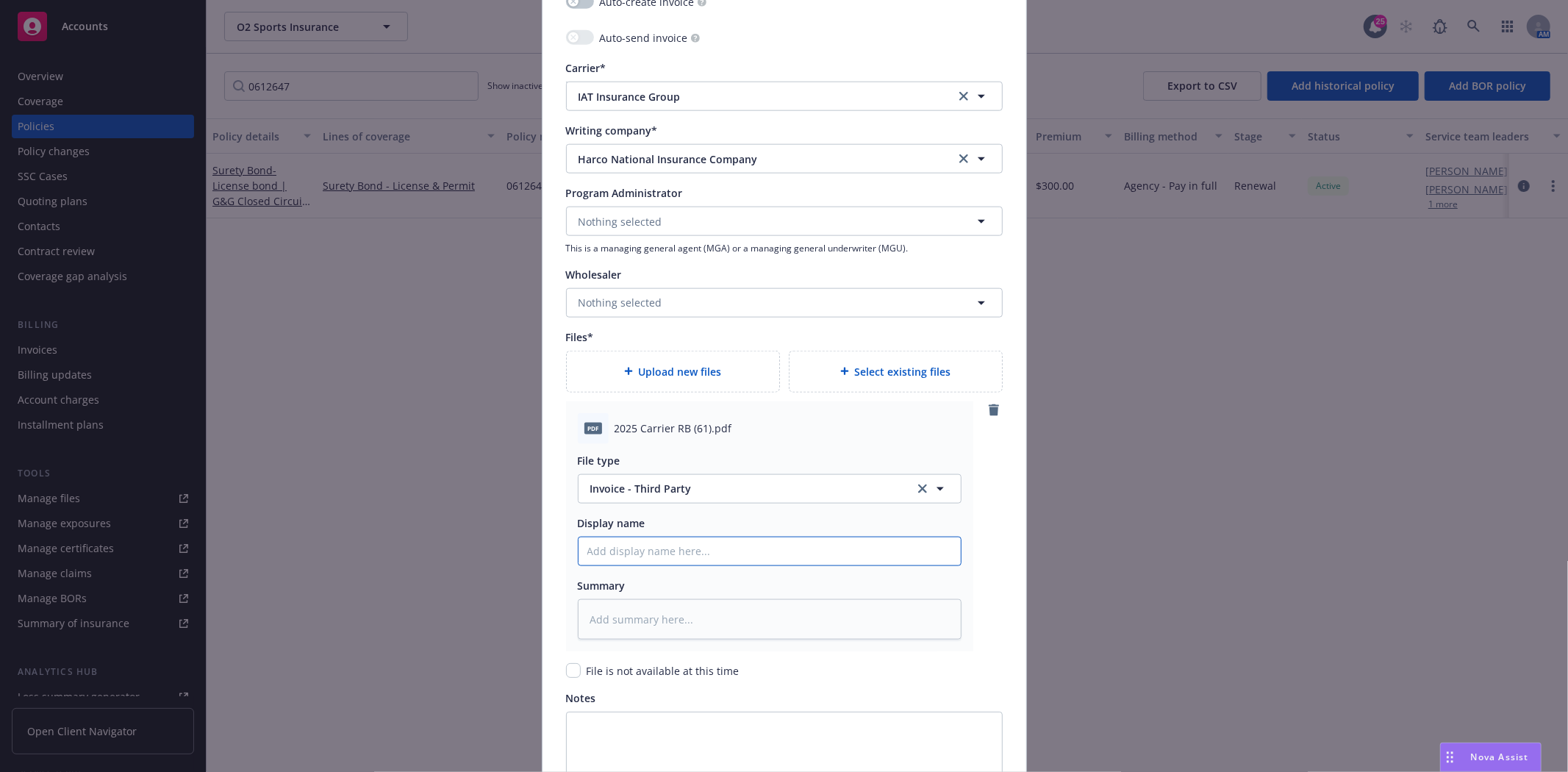
paste input "2025 Carrier RB (61).pdf"
type textarea "x"
type input "2025 Carrier RB (61).pdf"
type textarea "x"
type input "2025 Carrier RB (61).pd"
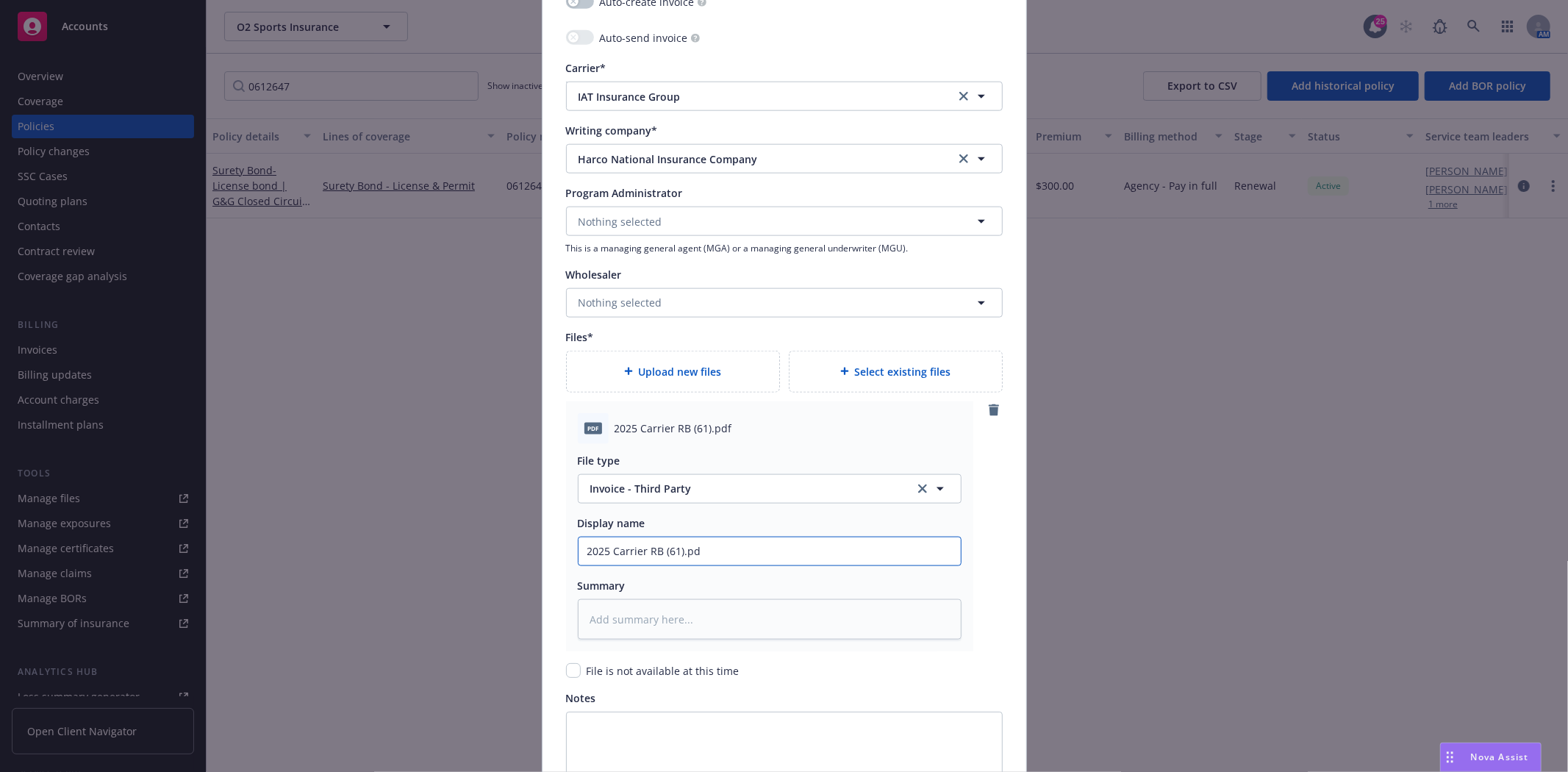
type textarea "x"
type input "2025 Carrier RB (61).p"
type textarea "x"
type input "2025 Carrier RB (61)."
type textarea "x"
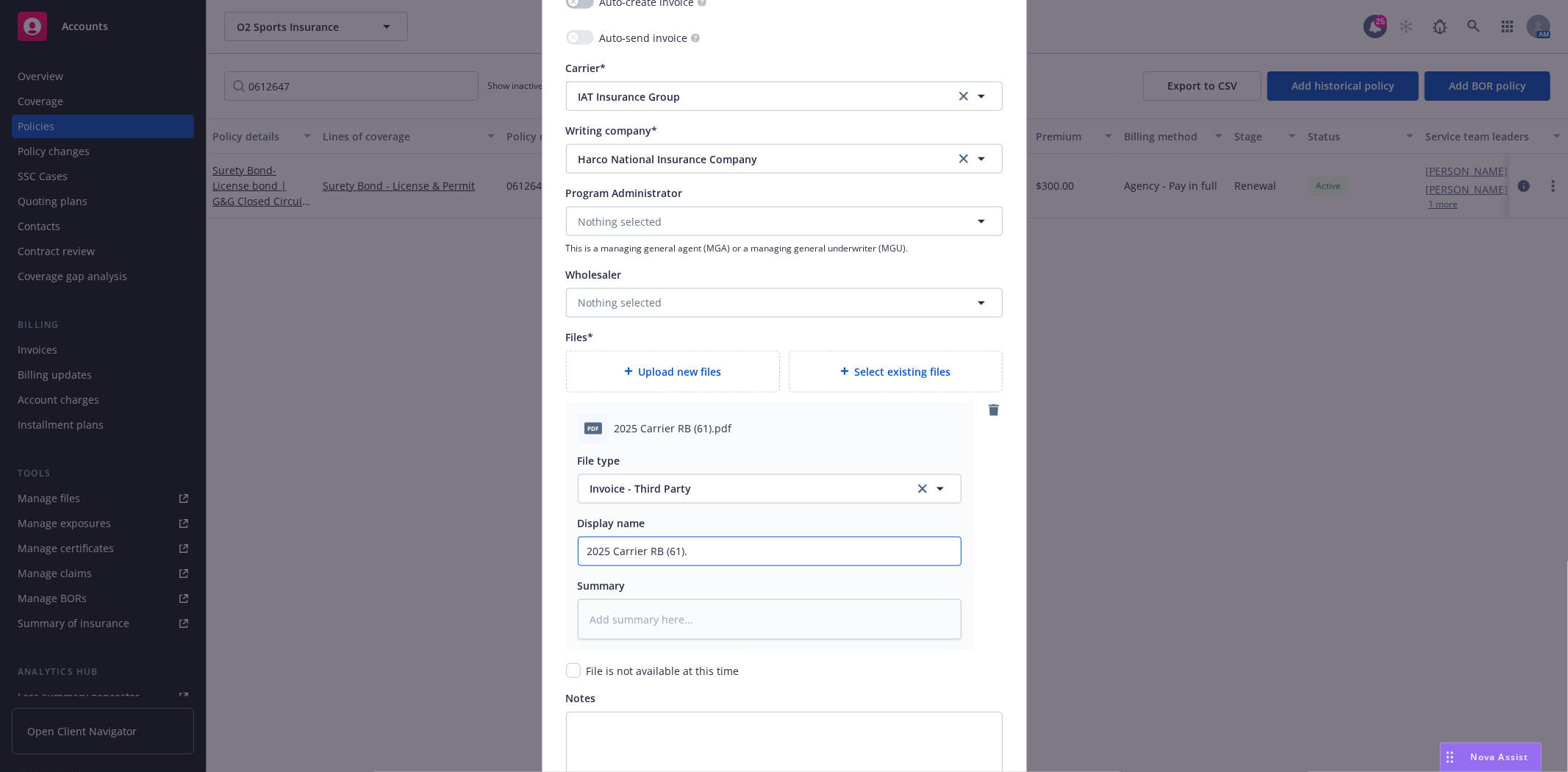
type input "2025 Carrier RB (61)"
type textarea "x"
type input "2025 Carrier RB (6"
type textarea "x"
type input "2025 Carrier RB ("
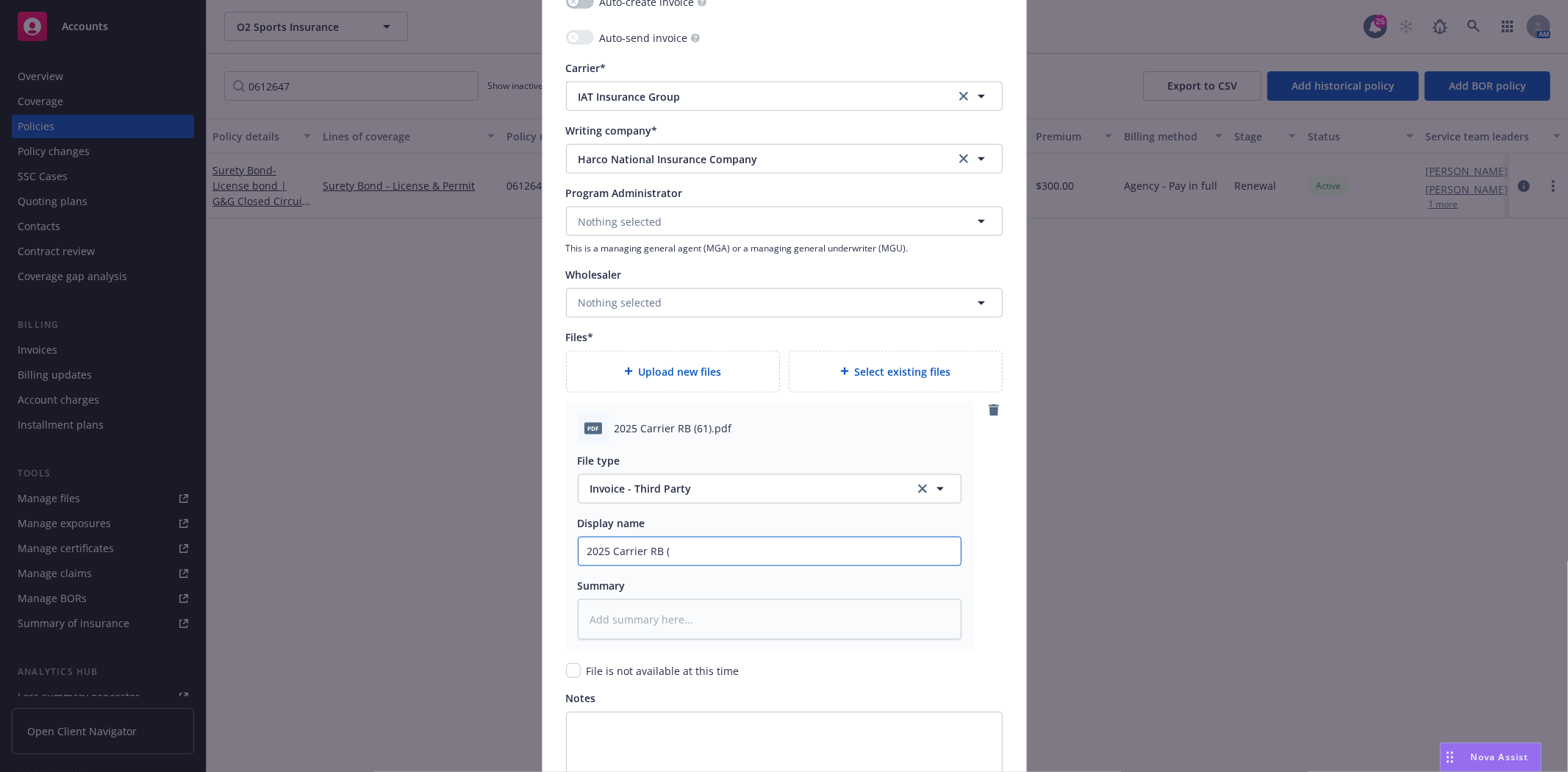
type textarea "x"
type input "2025 Carrier RB"
type textarea "x"
type input "2025 Carrier RB B"
type textarea "x"
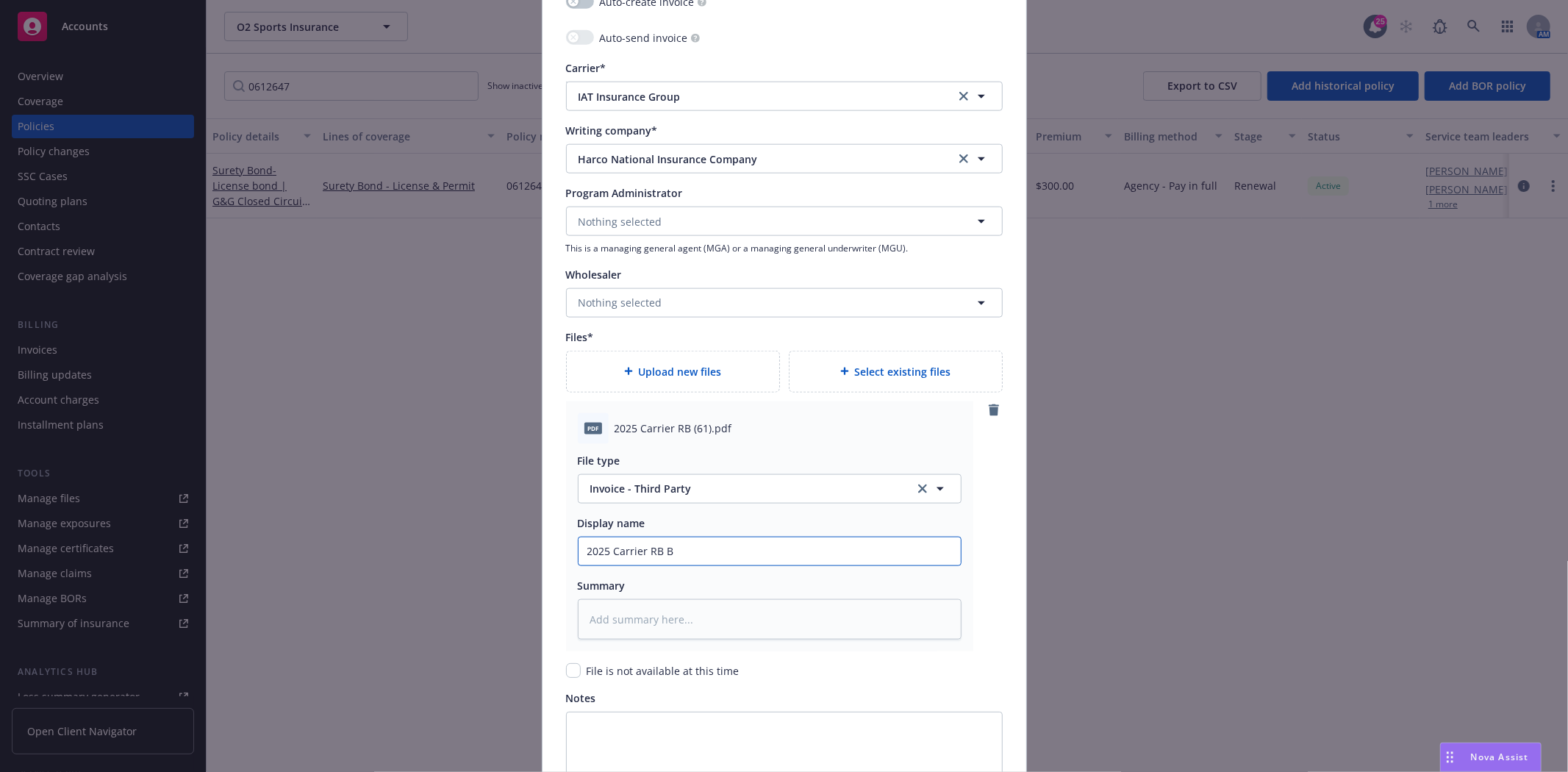
type input "2025 Carrier RB Bo"
type textarea "x"
type input "2025 Carrier RB Bond"
type textarea "x"
type input "2025 Carrier RB Bond"
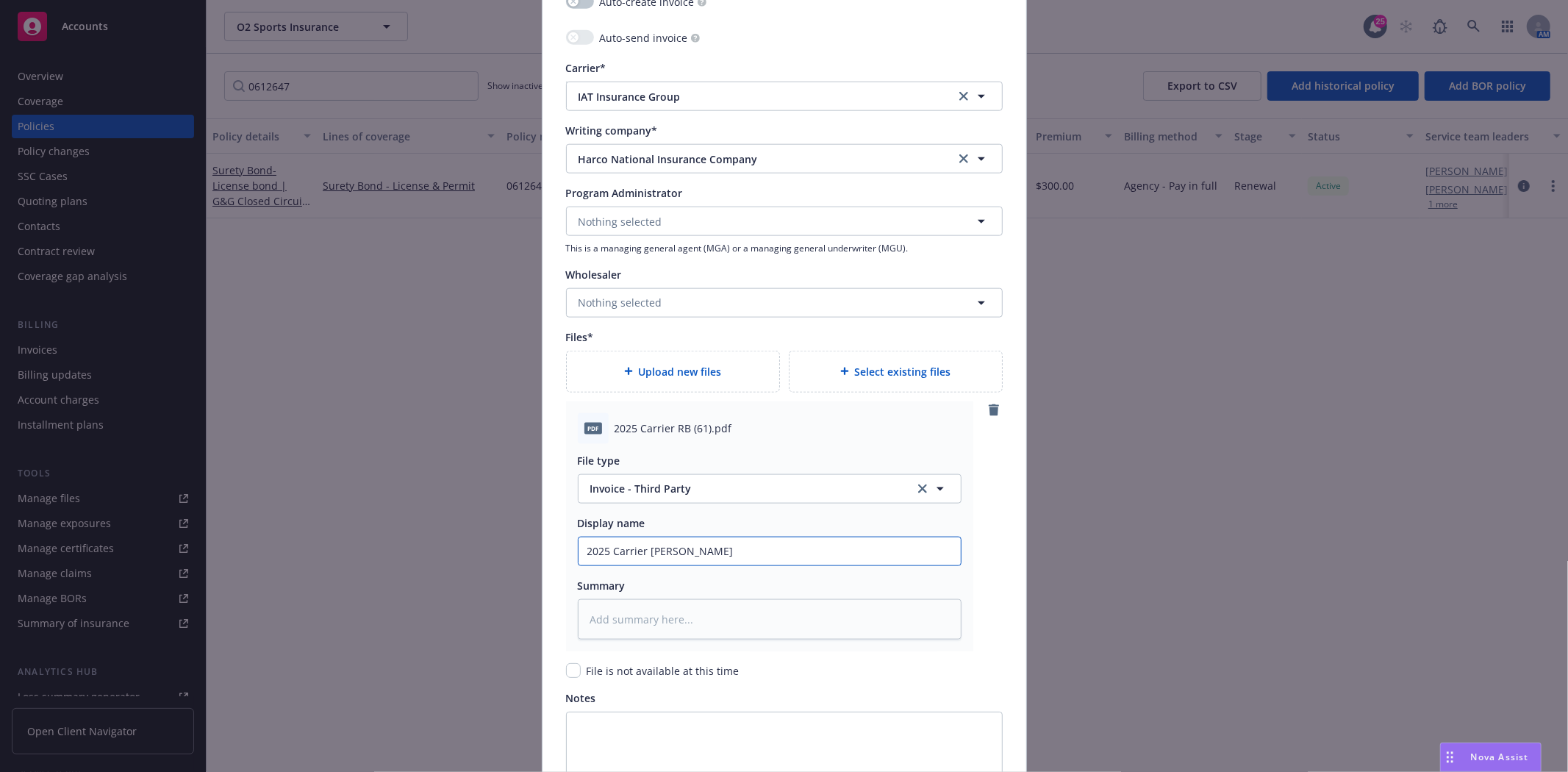
type textarea "x"
type input "2025 Carrier RB Bond #"
type textarea "x"
type input "2025 Carrier RB Bond #0"
type textarea "x"
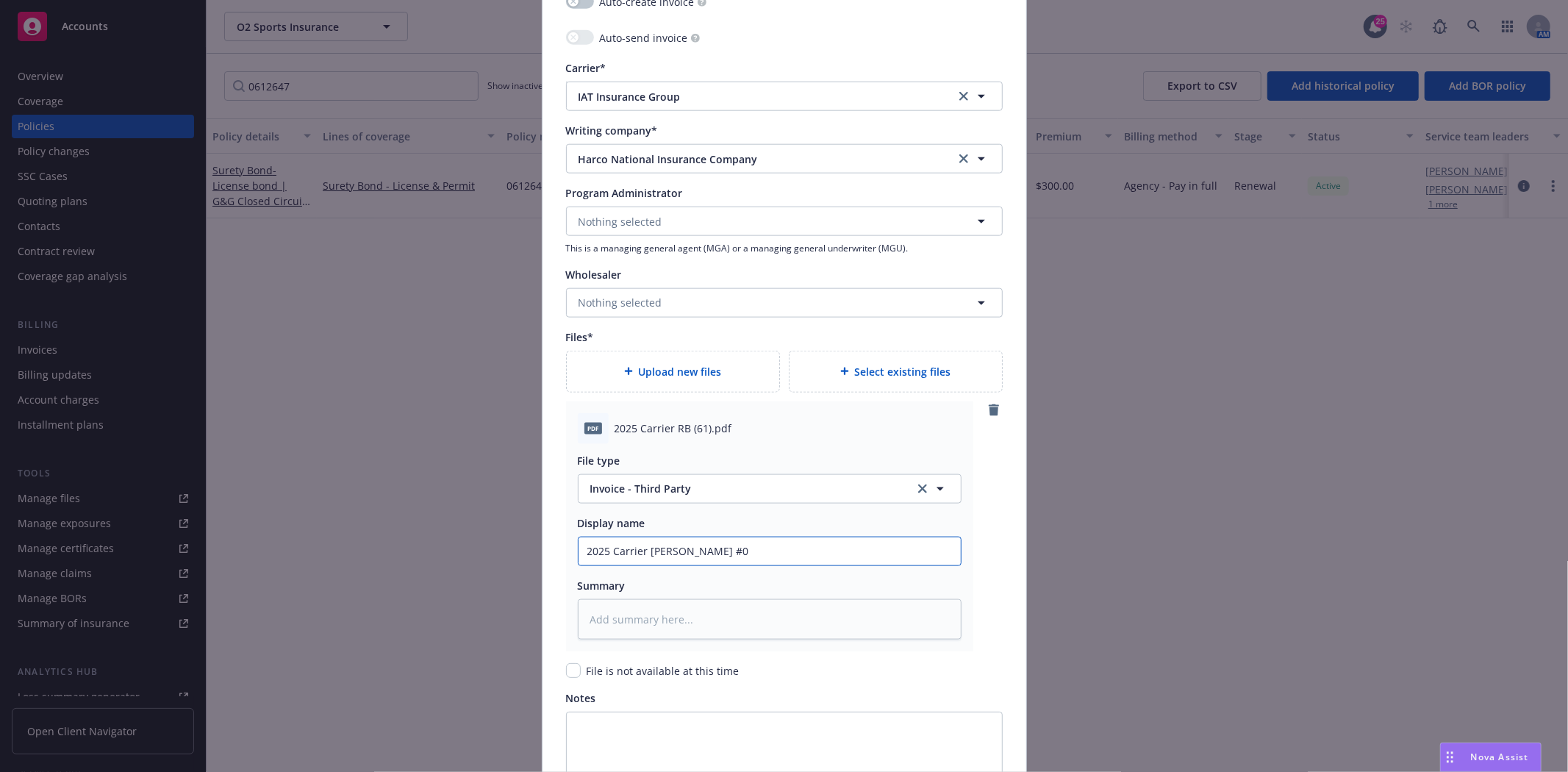
type input "2025 Carrier RB Bond #06"
type textarea "x"
type input "2025 Carrier RB Bond #061"
type textarea "x"
type input "2025 Carrier RB Bond #0612"
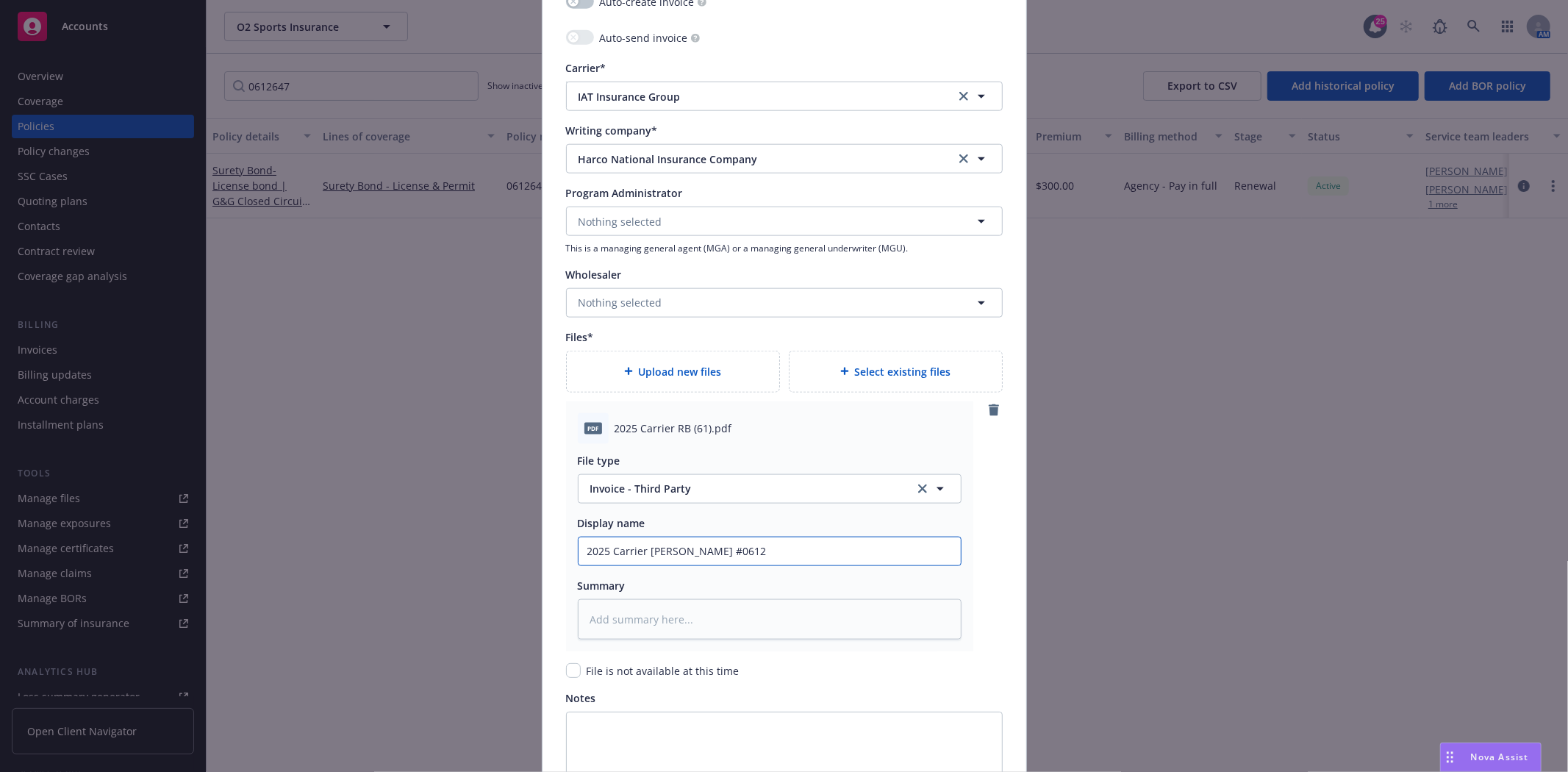
type textarea "x"
type input "2025 Carrier RB Bond #06126"
type textarea "x"
type input "2025 Carrier RB Bond #061264"
type textarea "x"
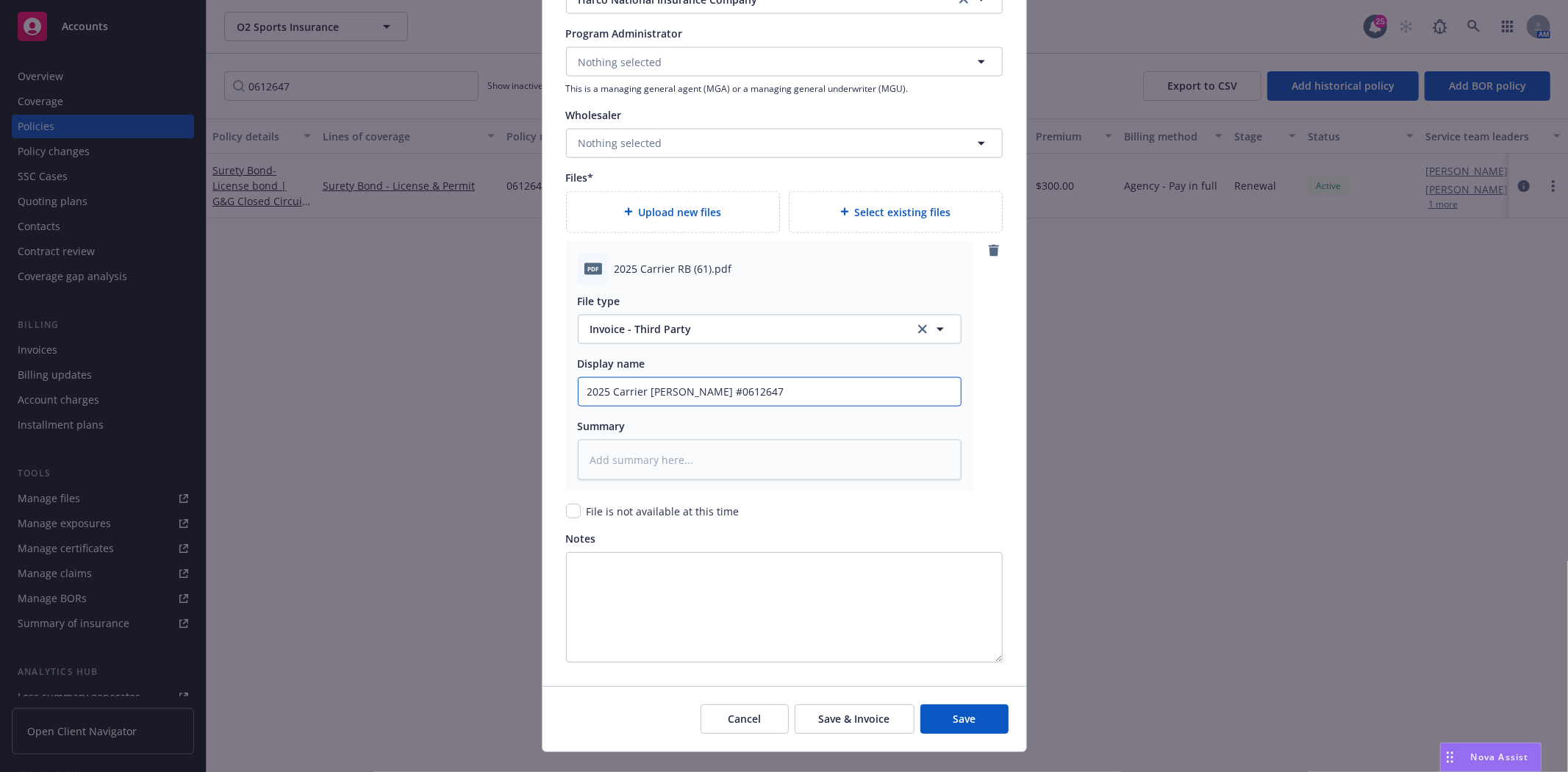
scroll to position [1577, 0]
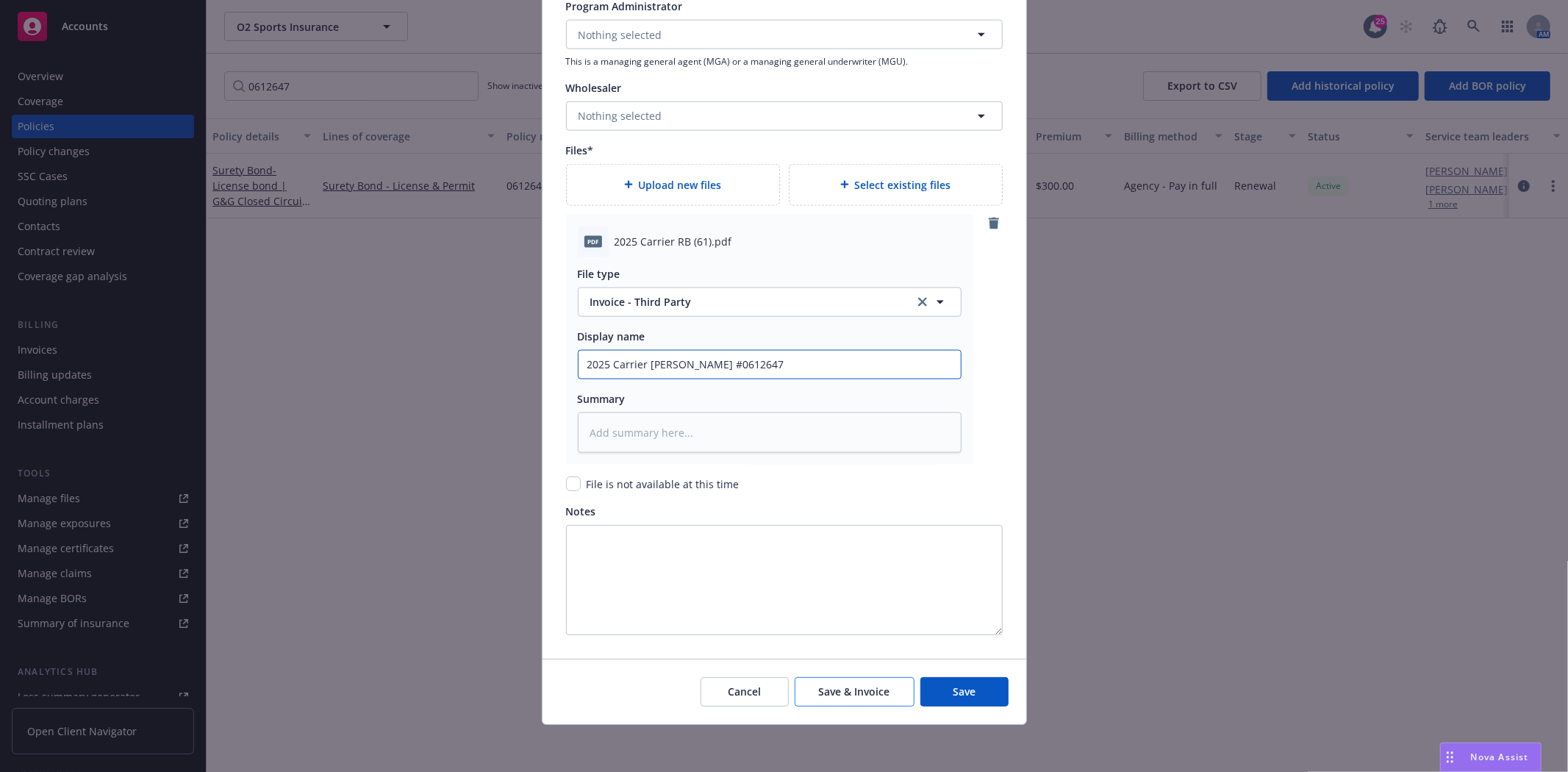
type input "2025 Carrier RB Bond #0612647"
click at [851, 697] on span "Save & Invoice" at bounding box center [855, 691] width 72 height 14
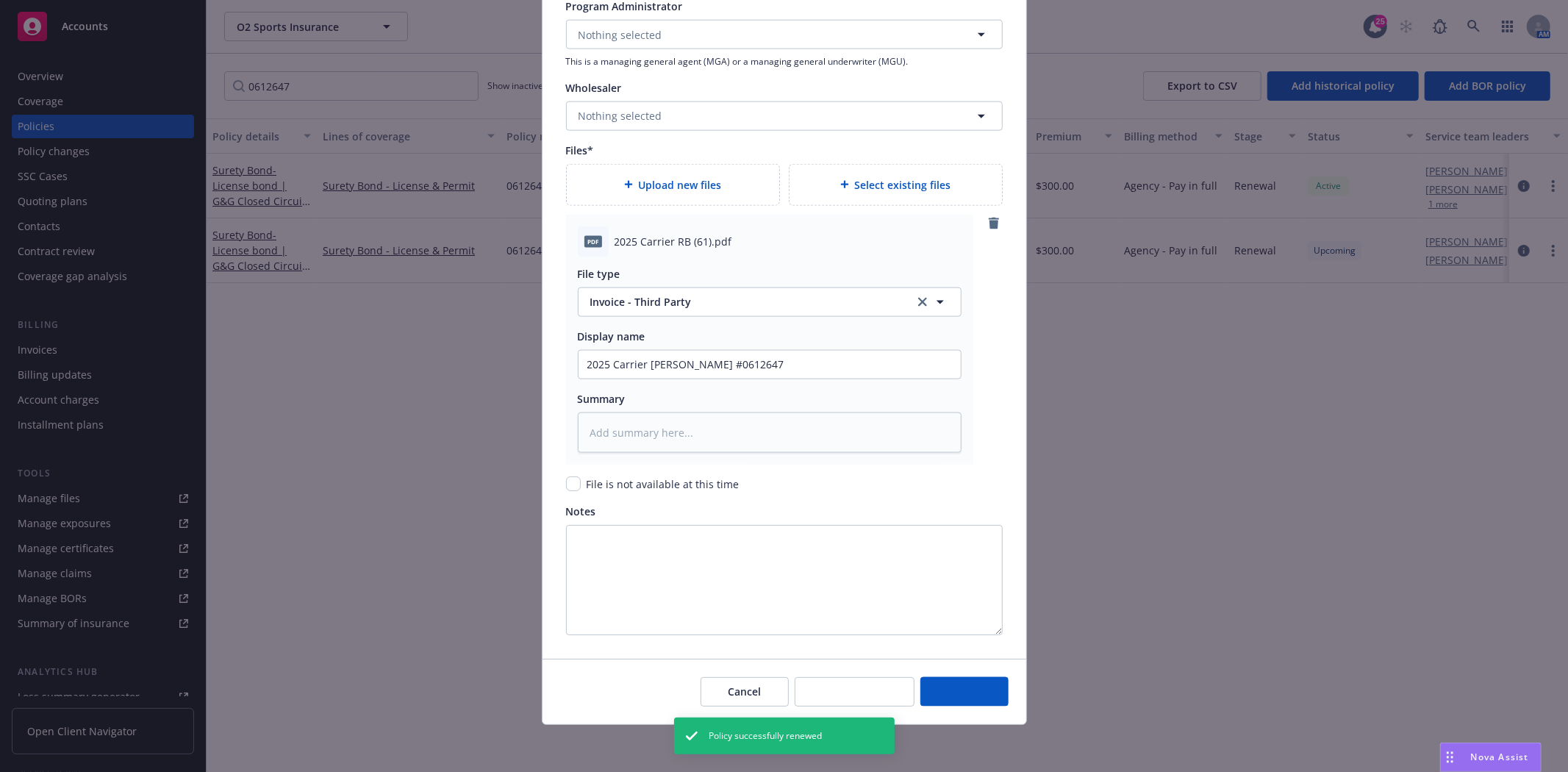
type textarea "x"
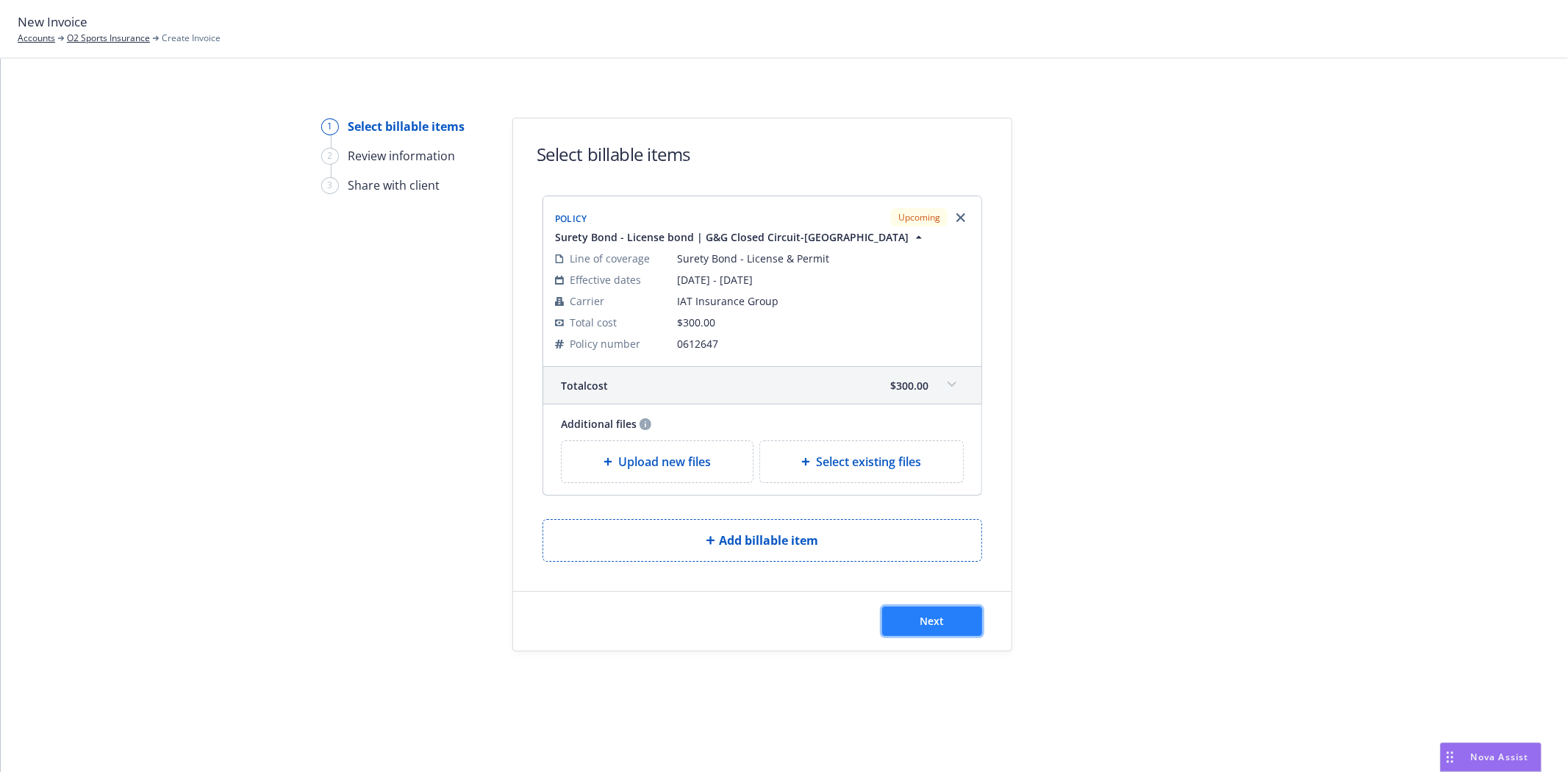
click at [944, 631] on button "Next" at bounding box center [931, 621] width 100 height 29
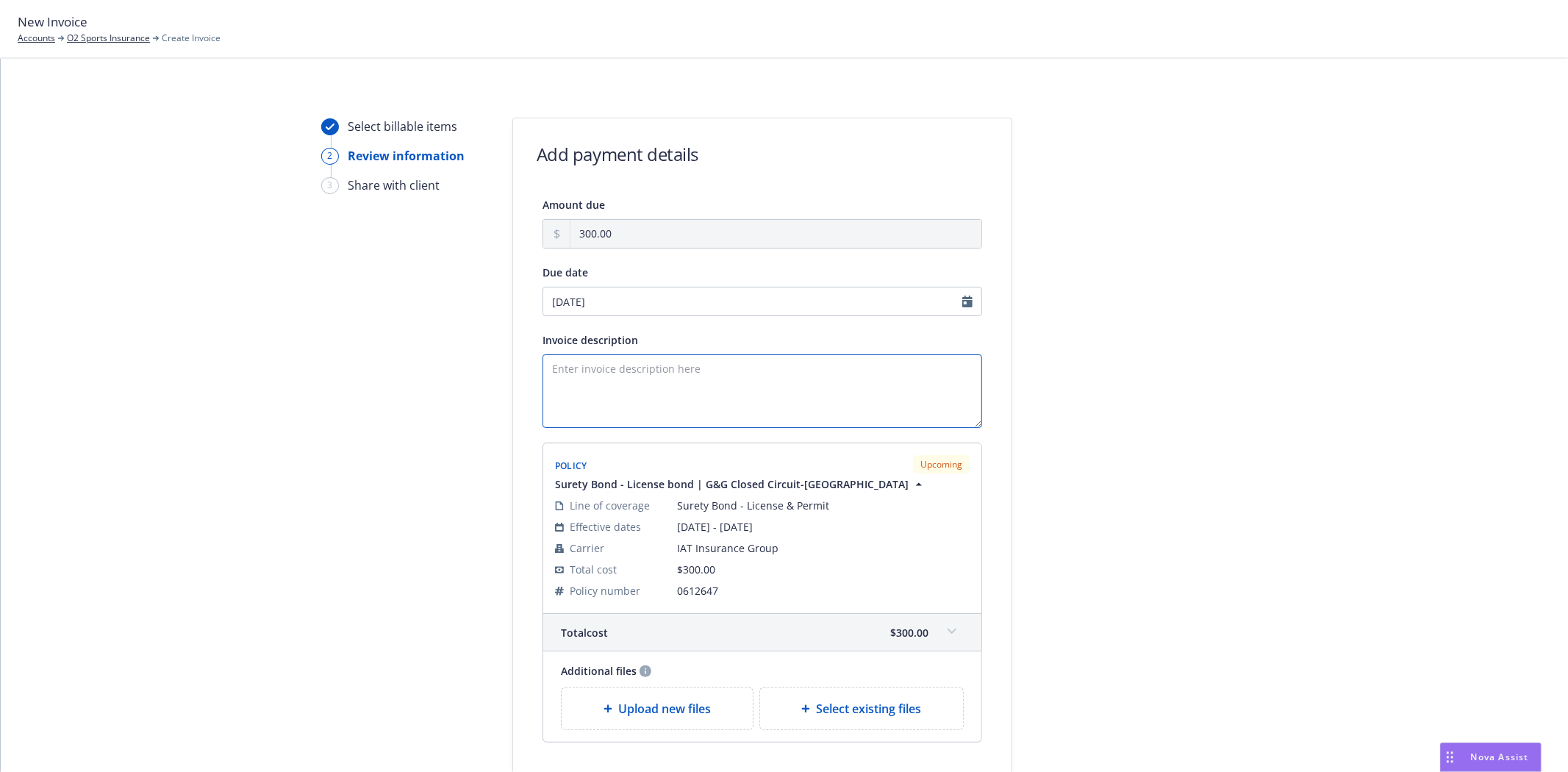
click at [659, 354] on textarea "Invoice description" at bounding box center [762, 391] width 439 height 73
paste textarea "G & G Closed Circuit Events, LLC State of [US_STATE] Bond Amount: $15,000. Rene…"
type textarea "G & G Closed Circuit Events, LLC State of [US_STATE] Bond Amount: $15,000. Rene…"
click at [1105, 438] on div at bounding box center [1144, 475] width 206 height 715
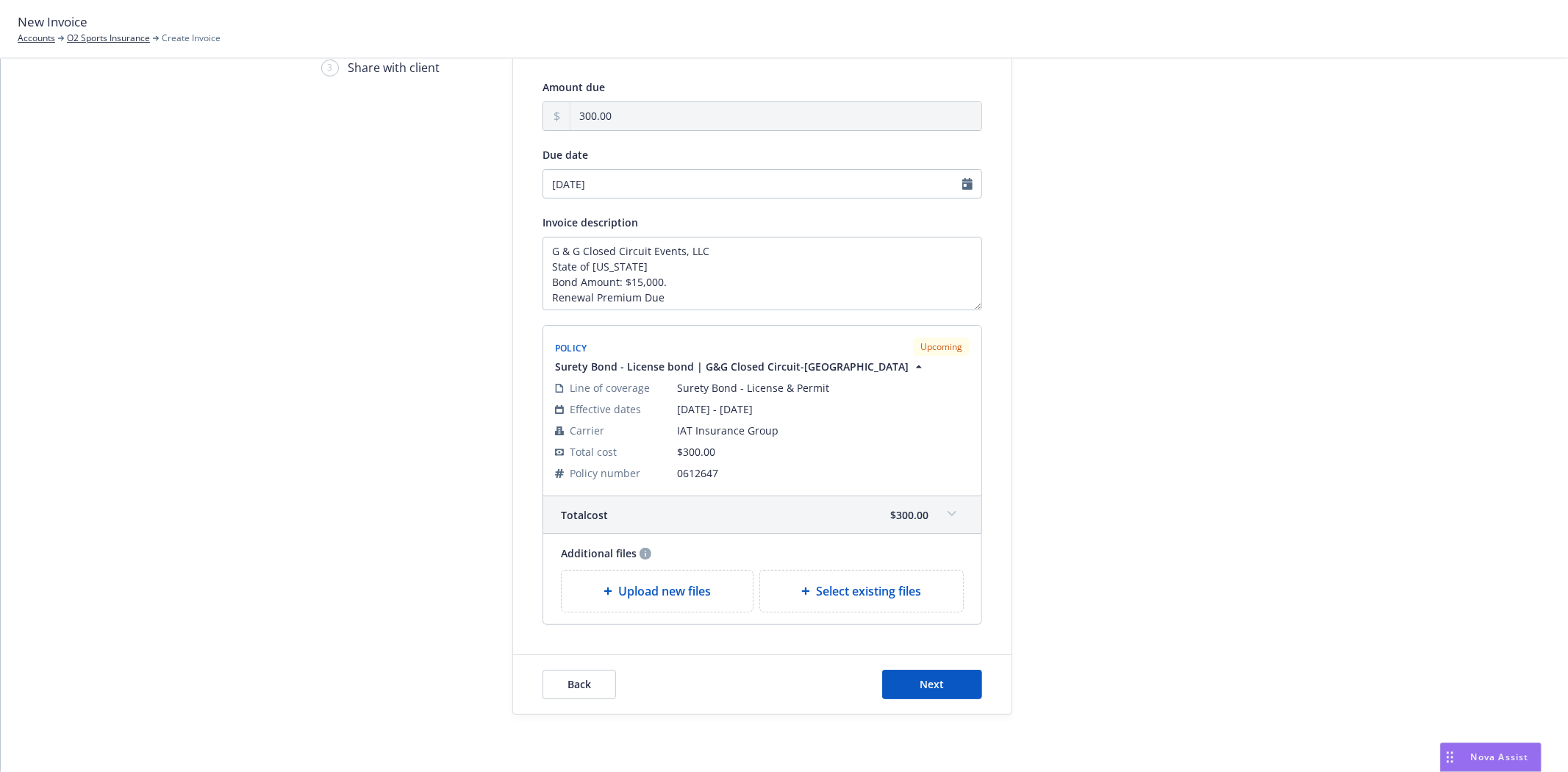
scroll to position [156, 0]
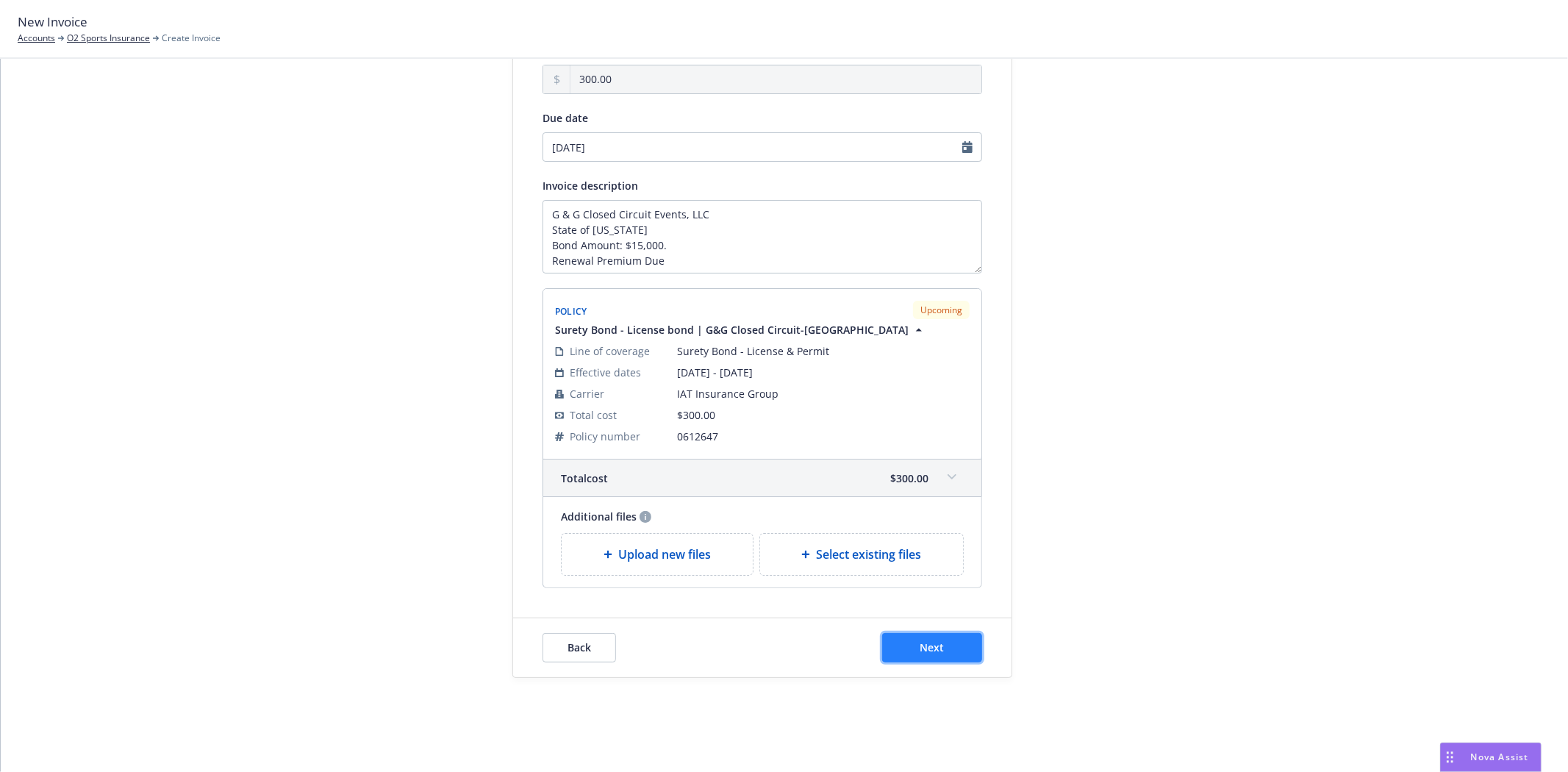
click at [962, 651] on button "Next" at bounding box center [931, 648] width 100 height 29
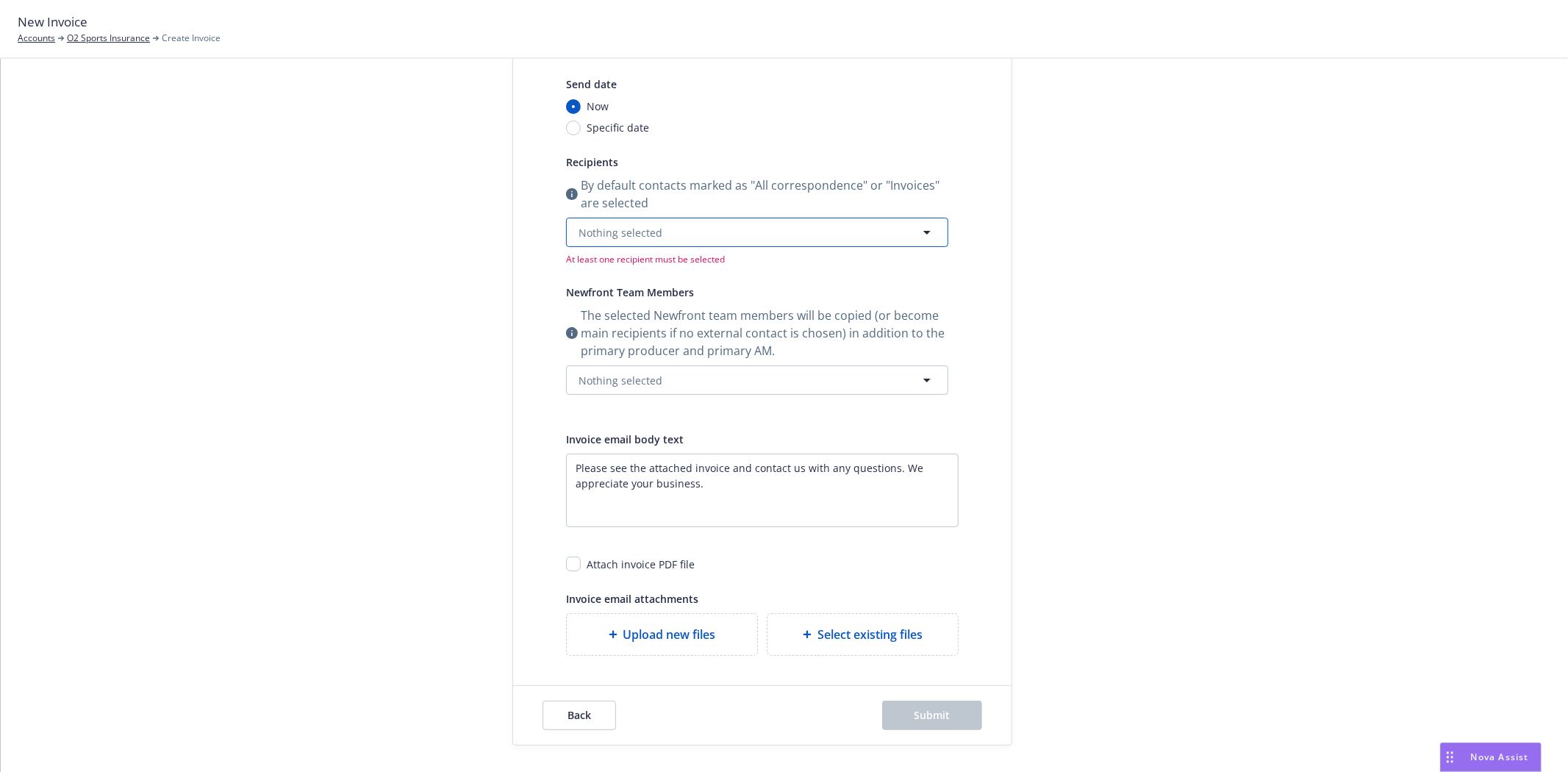
click at [628, 226] on span "Nothing selected" at bounding box center [620, 232] width 83 height 16
click at [634, 303] on strong "Patricia Chavez" at bounding box center [624, 303] width 83 height 14
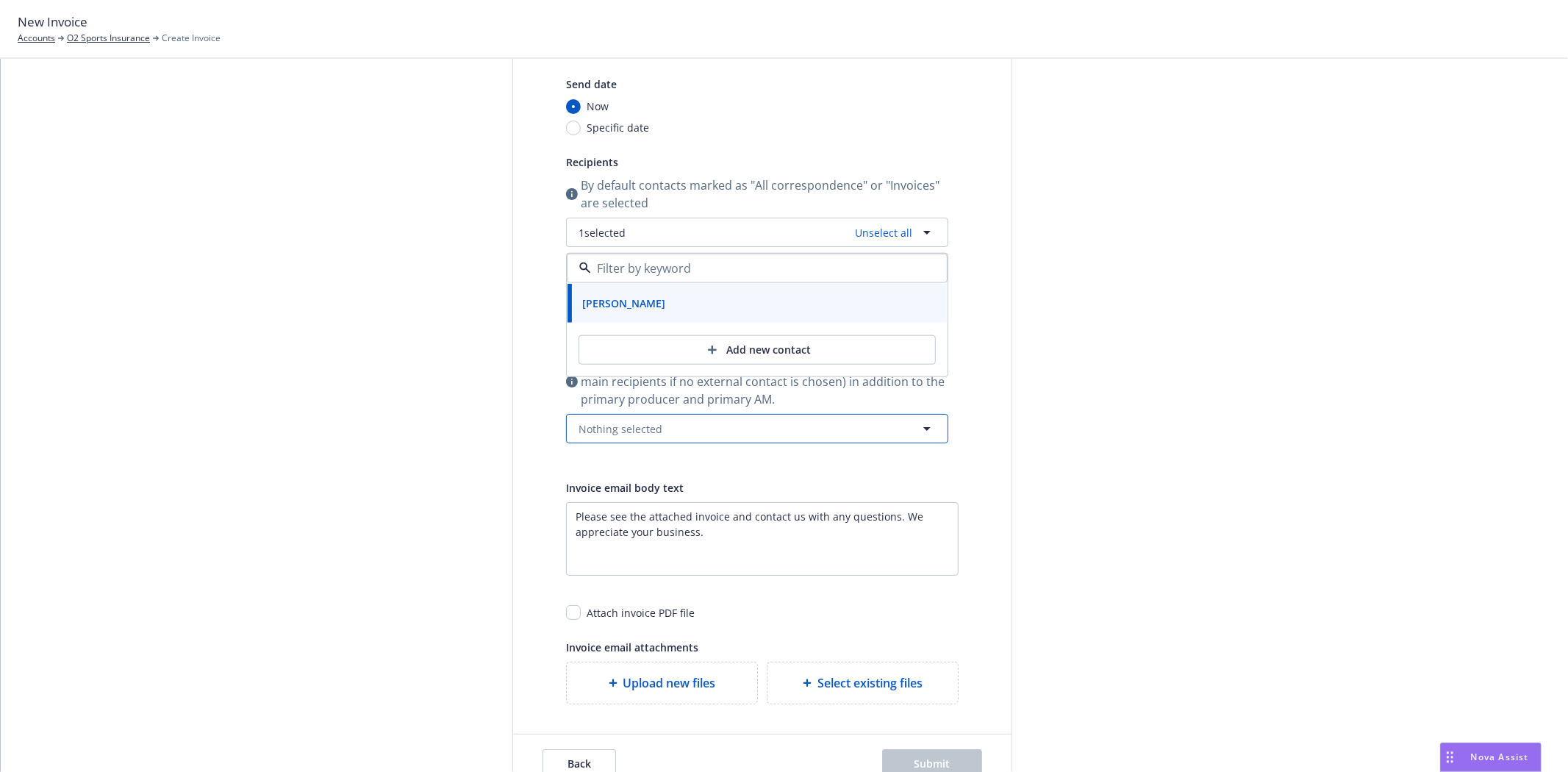
click at [583, 429] on span "Nothing selected" at bounding box center [620, 429] width 83 height 16
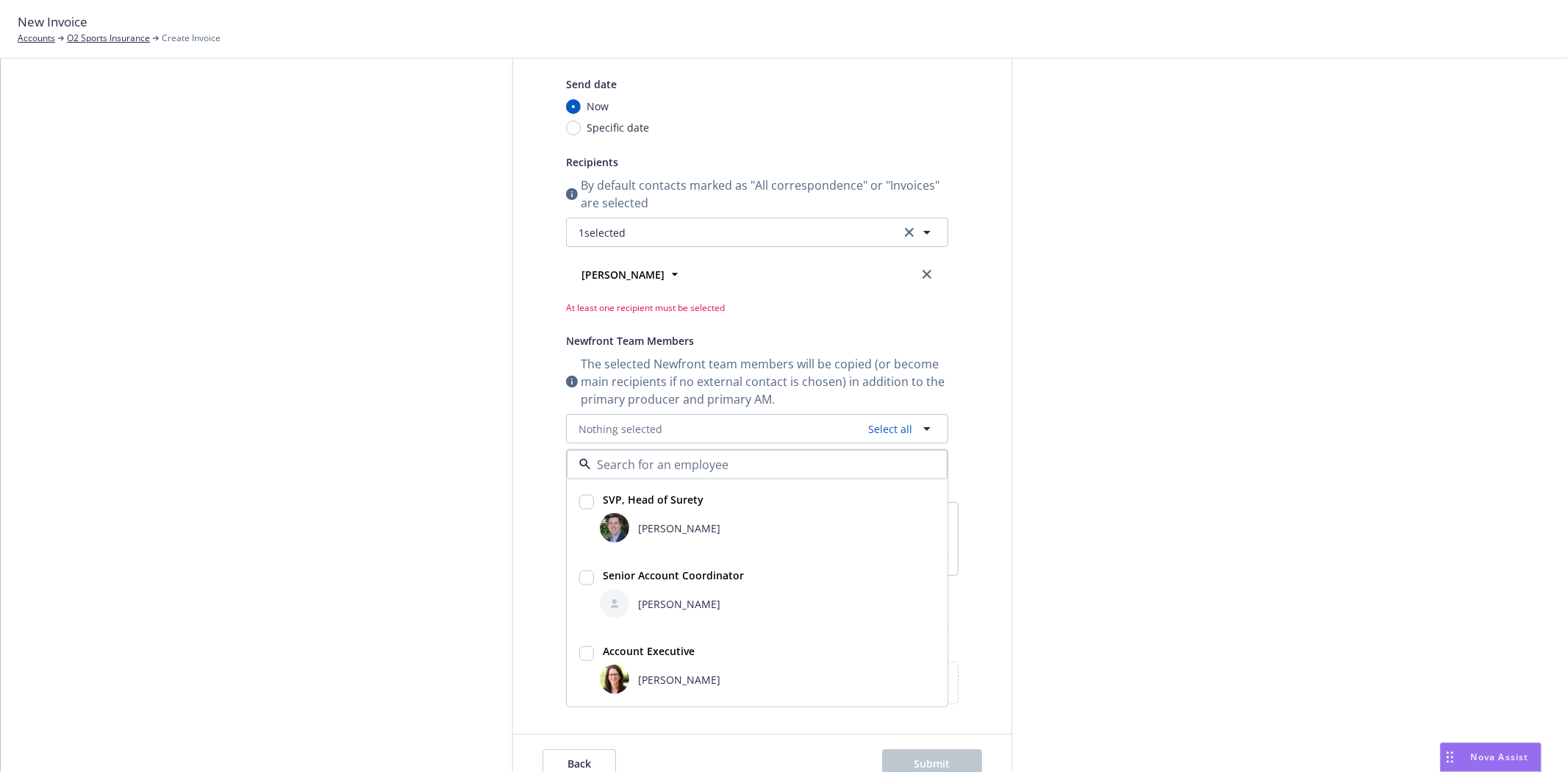
click at [629, 523] on div "[PERSON_NAME]" at bounding box center [674, 527] width 91 height 16
checkbox input "true"
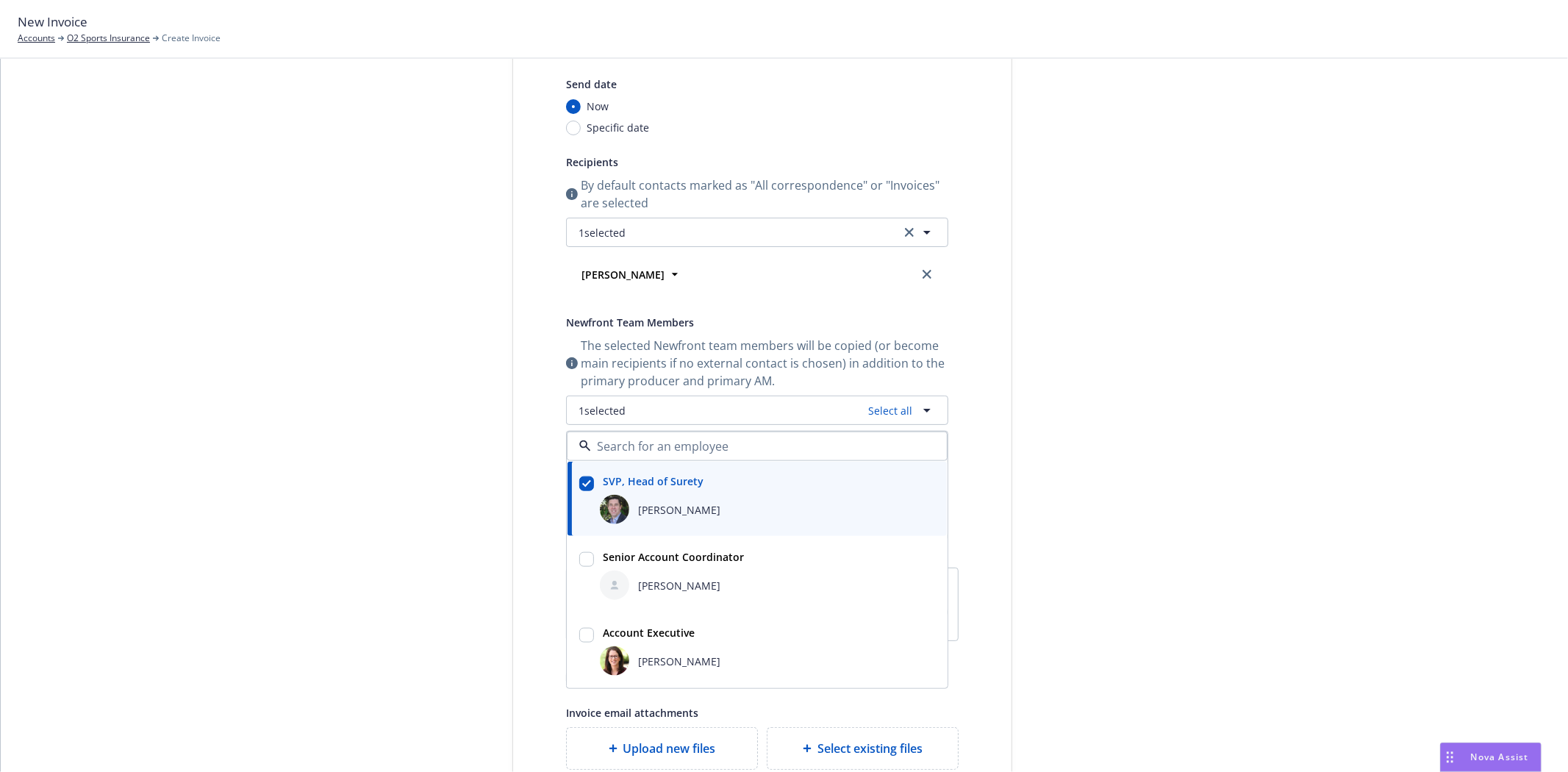
click at [627, 557] on strong "Senior Account Coordinator" at bounding box center [673, 556] width 141 height 14
checkbox input "true"
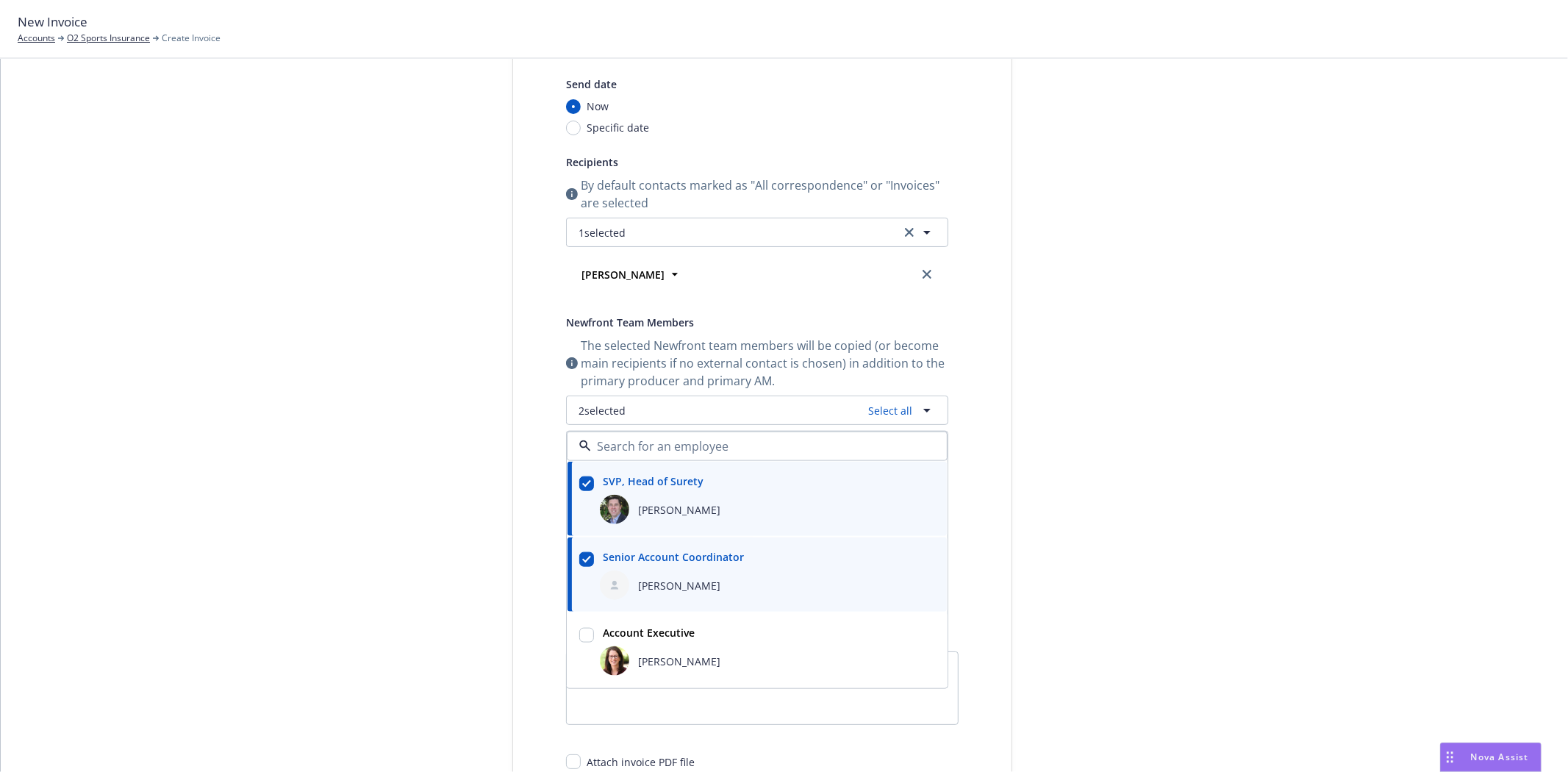
click at [476, 523] on div "Select billable items Review information 3 Share with client Share with client …" at bounding box center [784, 453] width 1532 height 982
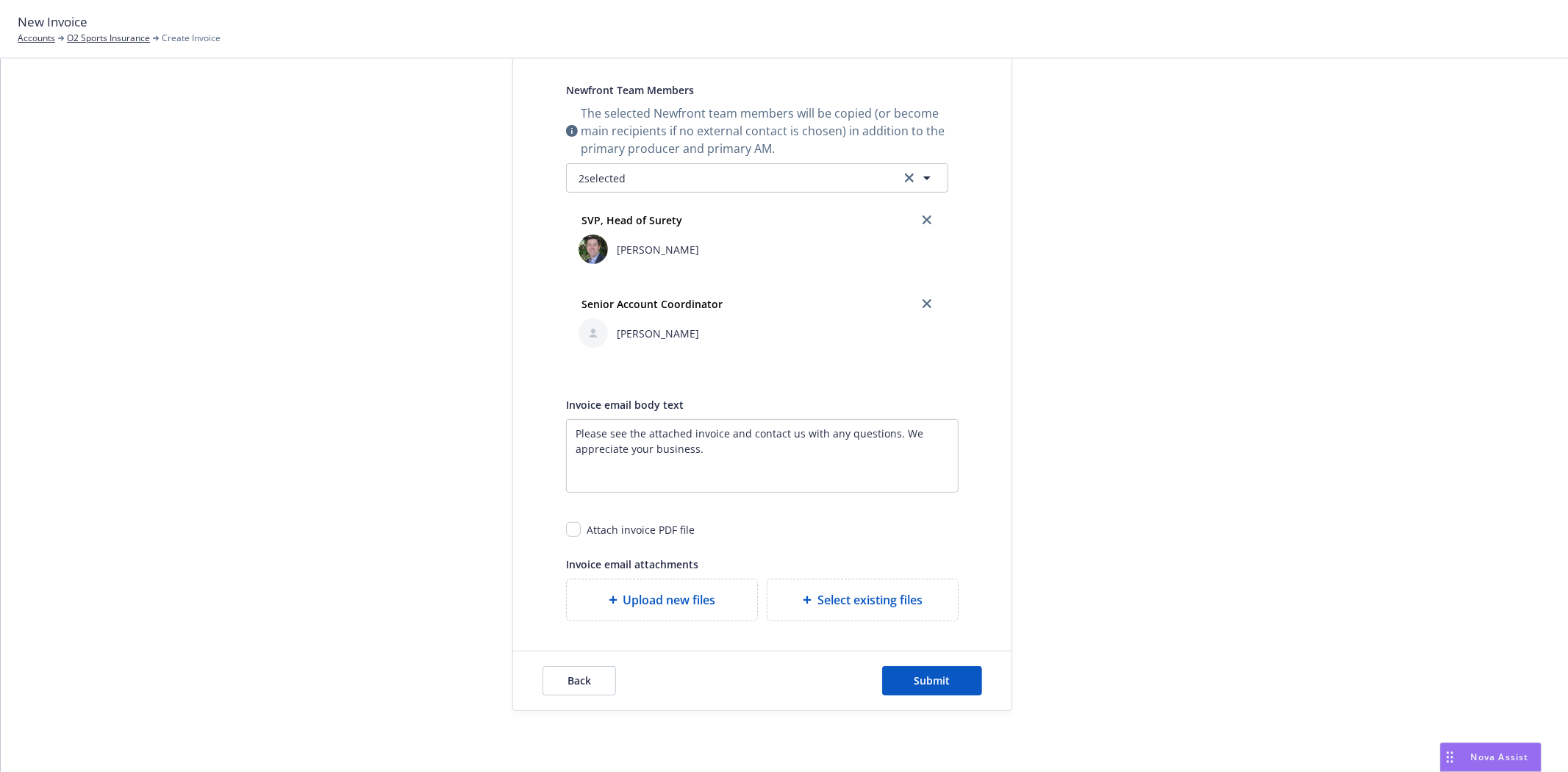
scroll to position [401, 0]
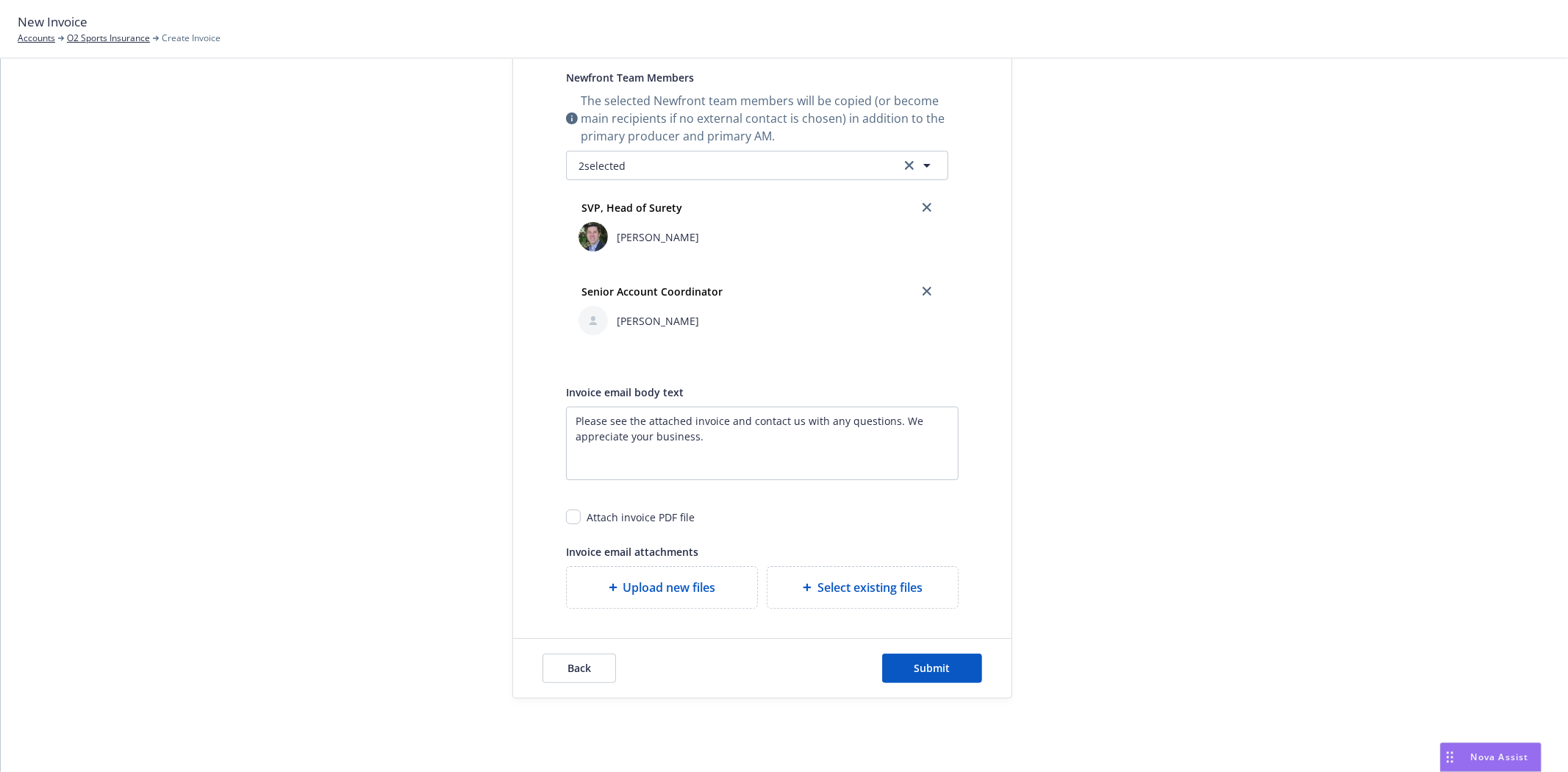
click at [575, 515] on div "Attach invoice PDF file" at bounding box center [762, 511] width 393 height 28
click at [574, 518] on input "checkbox" at bounding box center [573, 517] width 15 height 15
checkbox input "true"
click at [942, 667] on span "Submit" at bounding box center [932, 667] width 36 height 14
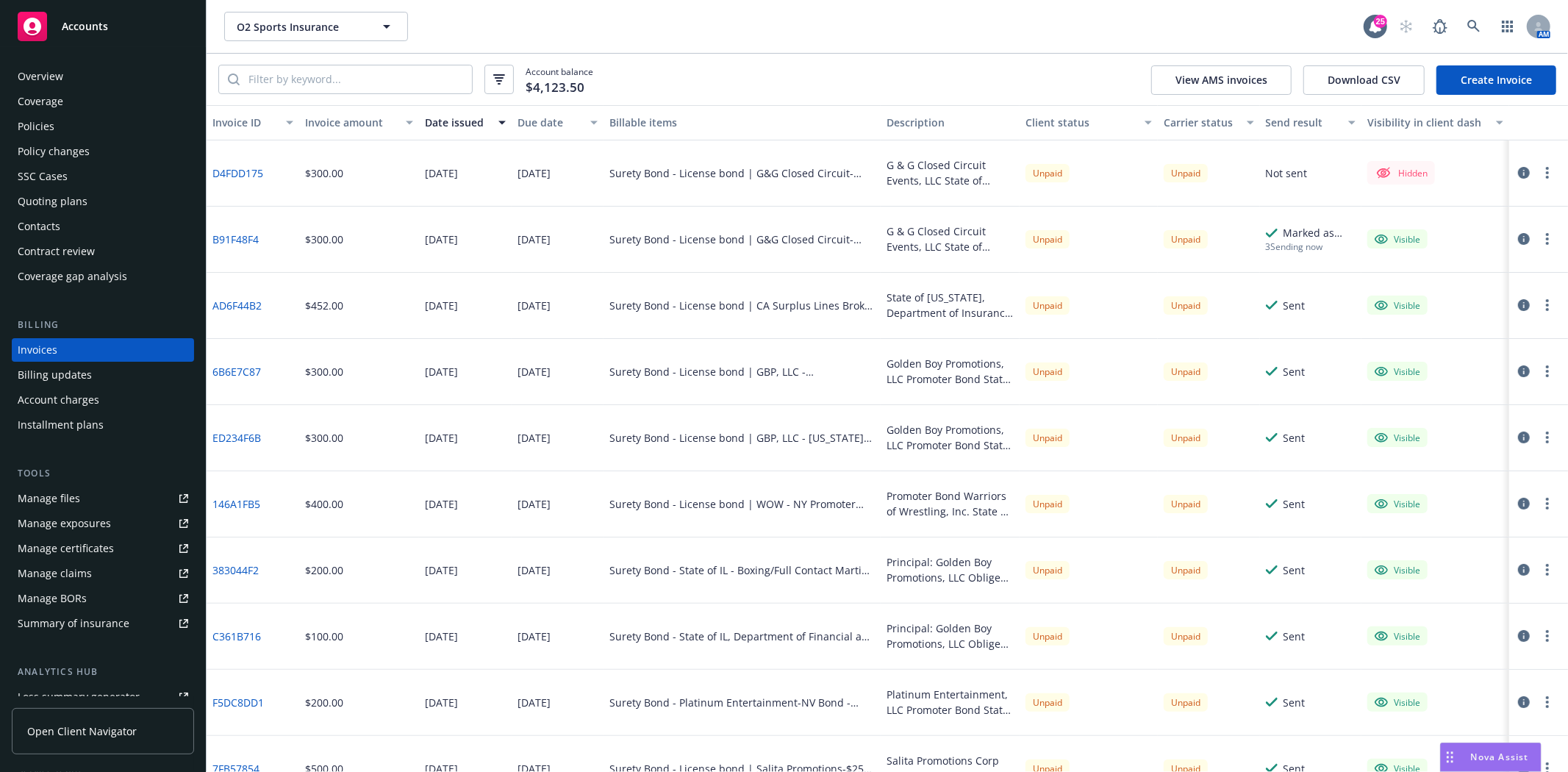
click at [1539, 177] on button "button" at bounding box center [1547, 173] width 17 height 17
click at [1491, 287] on link "Make it visible in client dash" at bounding box center [1450, 292] width 187 height 29
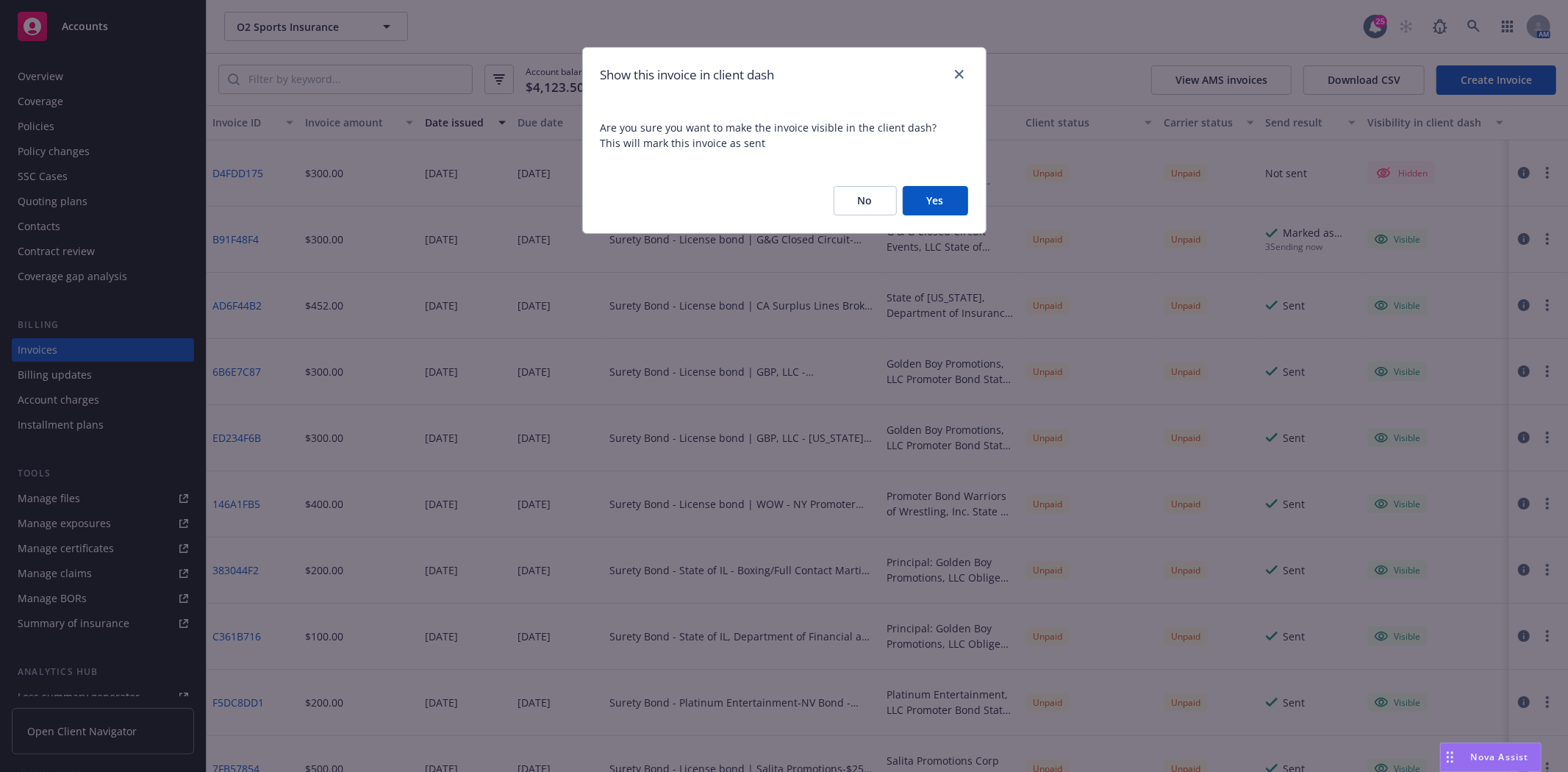
click at [952, 203] on button "Yes" at bounding box center [935, 201] width 65 height 29
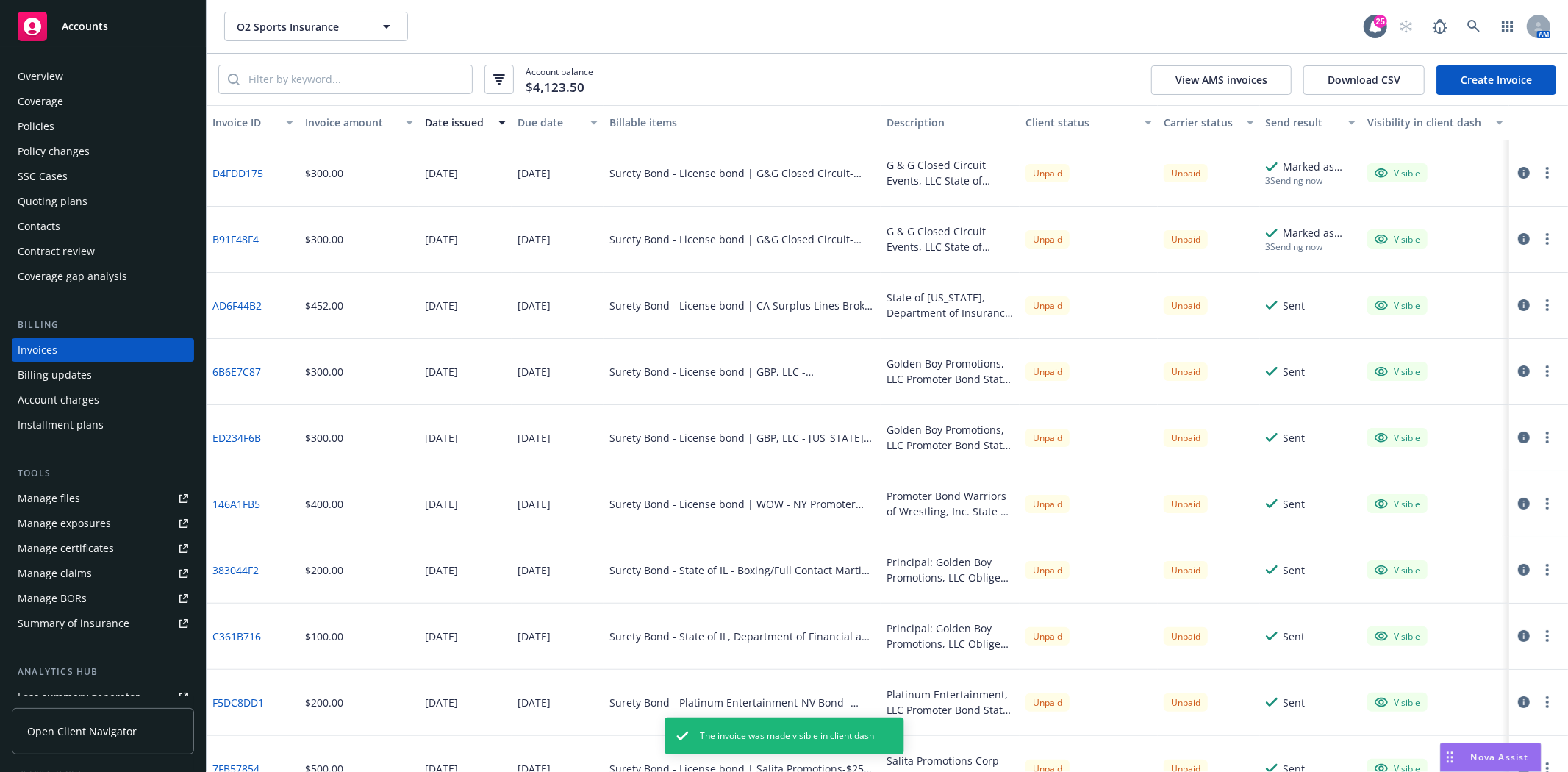
click at [1531, 182] on div at bounding box center [1539, 173] width 59 height 66
click at [1540, 172] on button "button" at bounding box center [1547, 173] width 17 height 17
click at [1461, 348] on link "Generate invoice PDF" at bounding box center [1450, 351] width 187 height 29
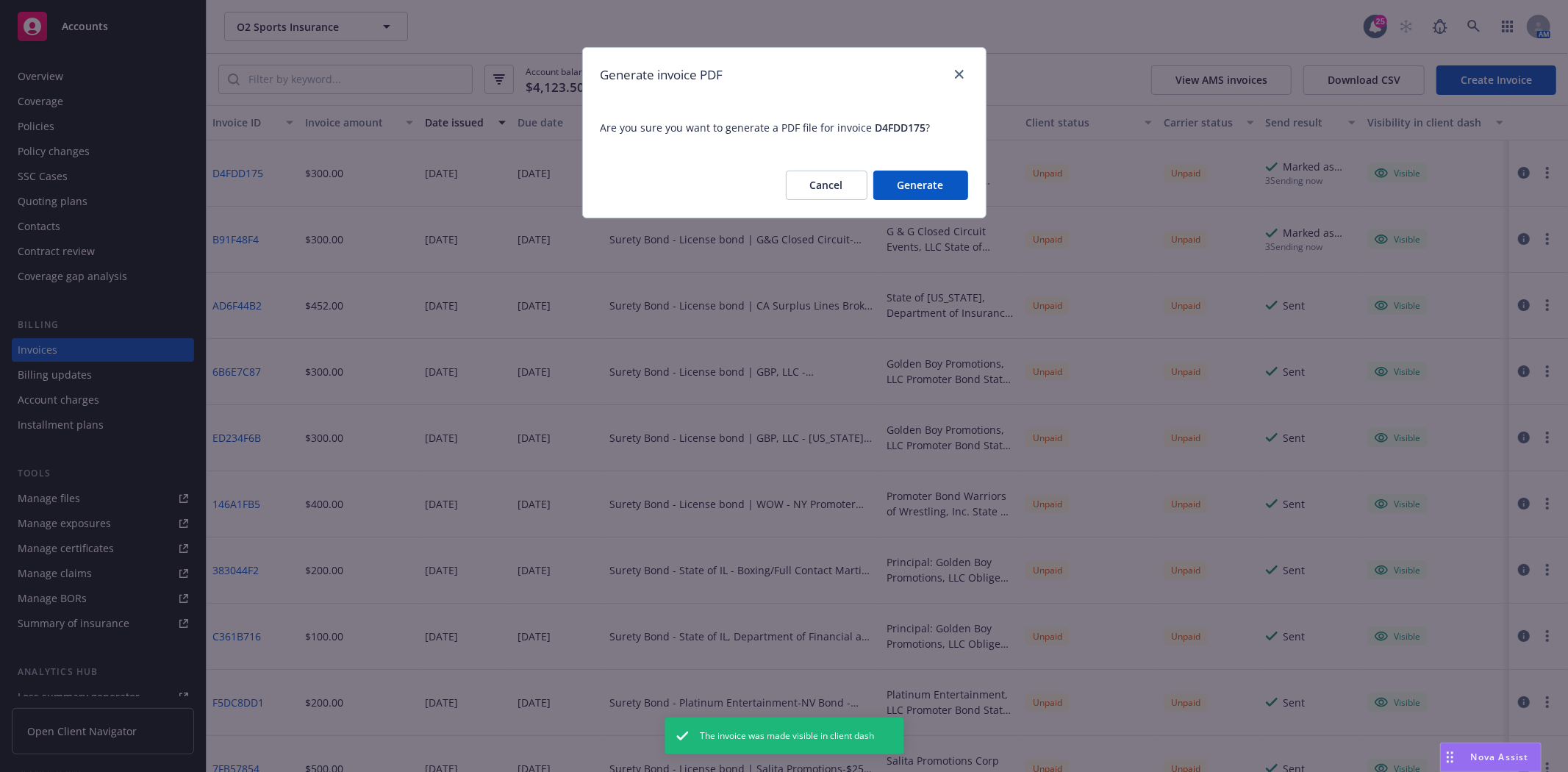
click at [960, 191] on button "Generate" at bounding box center [920, 185] width 95 height 29
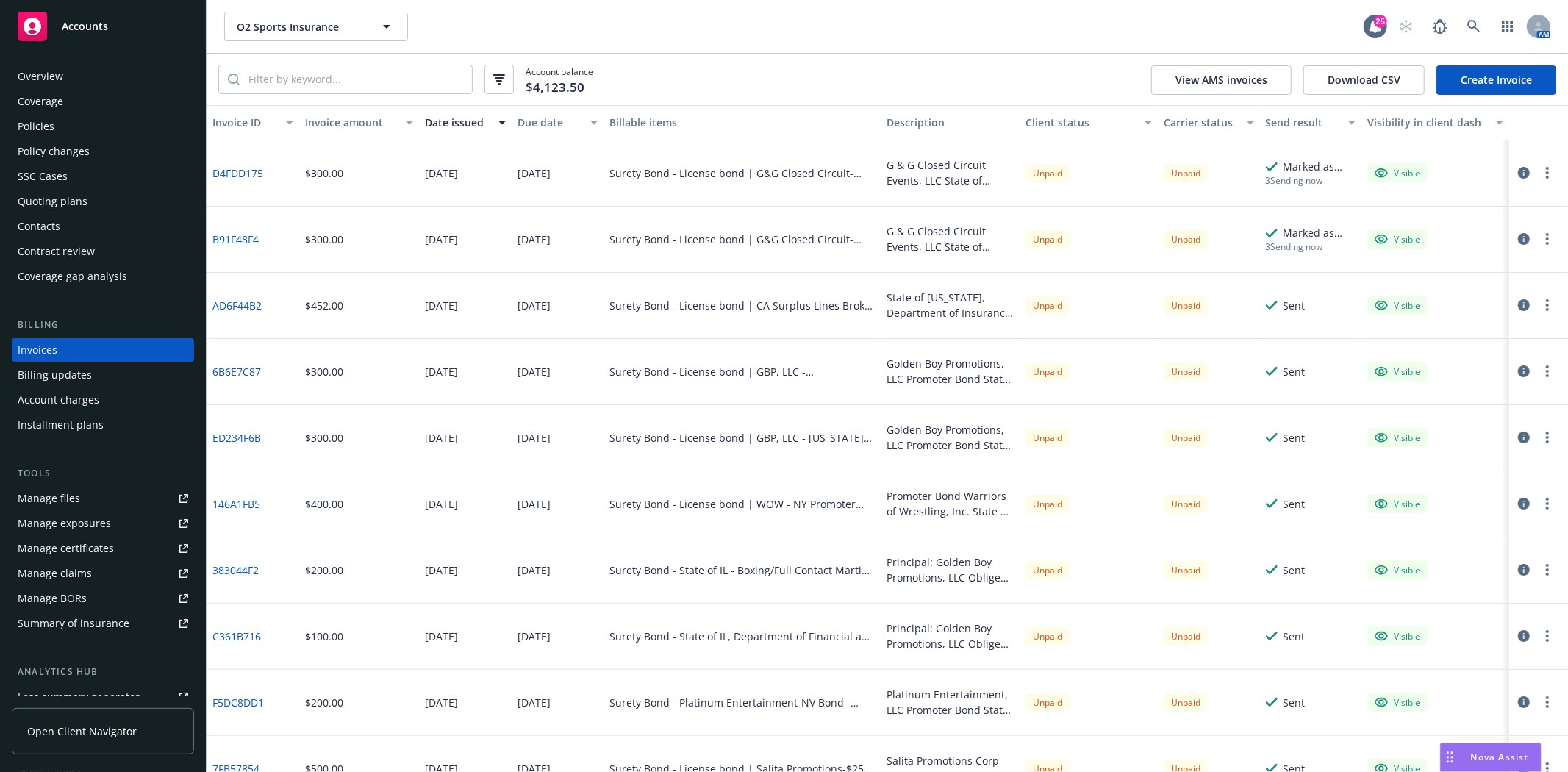
click at [1539, 173] on button "button" at bounding box center [1547, 173] width 17 height 17
click at [1442, 341] on link "Download invoice PDF" at bounding box center [1450, 351] width 187 height 29
click at [70, 134] on div "Policies" at bounding box center [103, 127] width 171 height 24
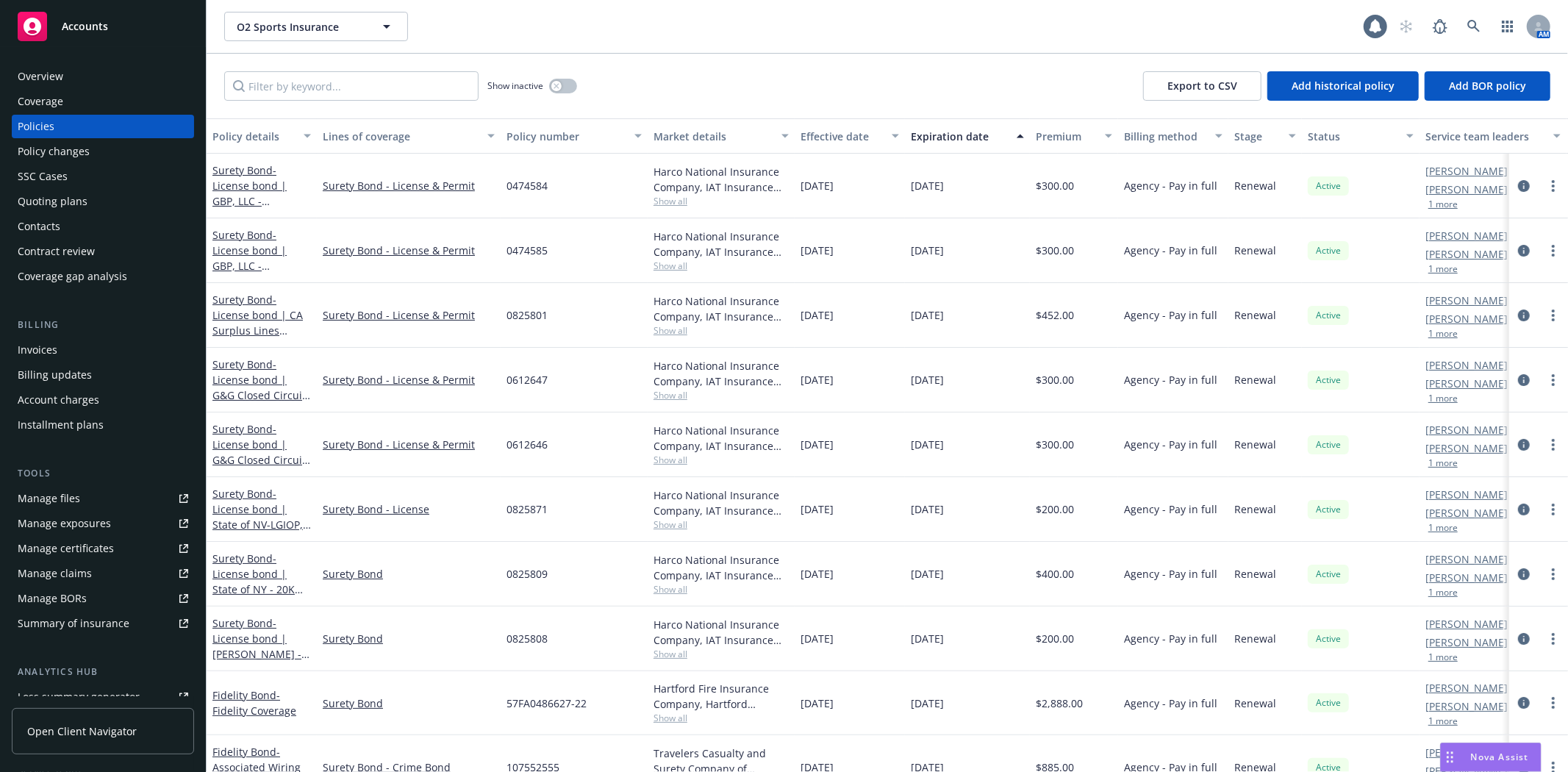
click at [72, 152] on div "Policy changes" at bounding box center [53, 151] width 72 height 24
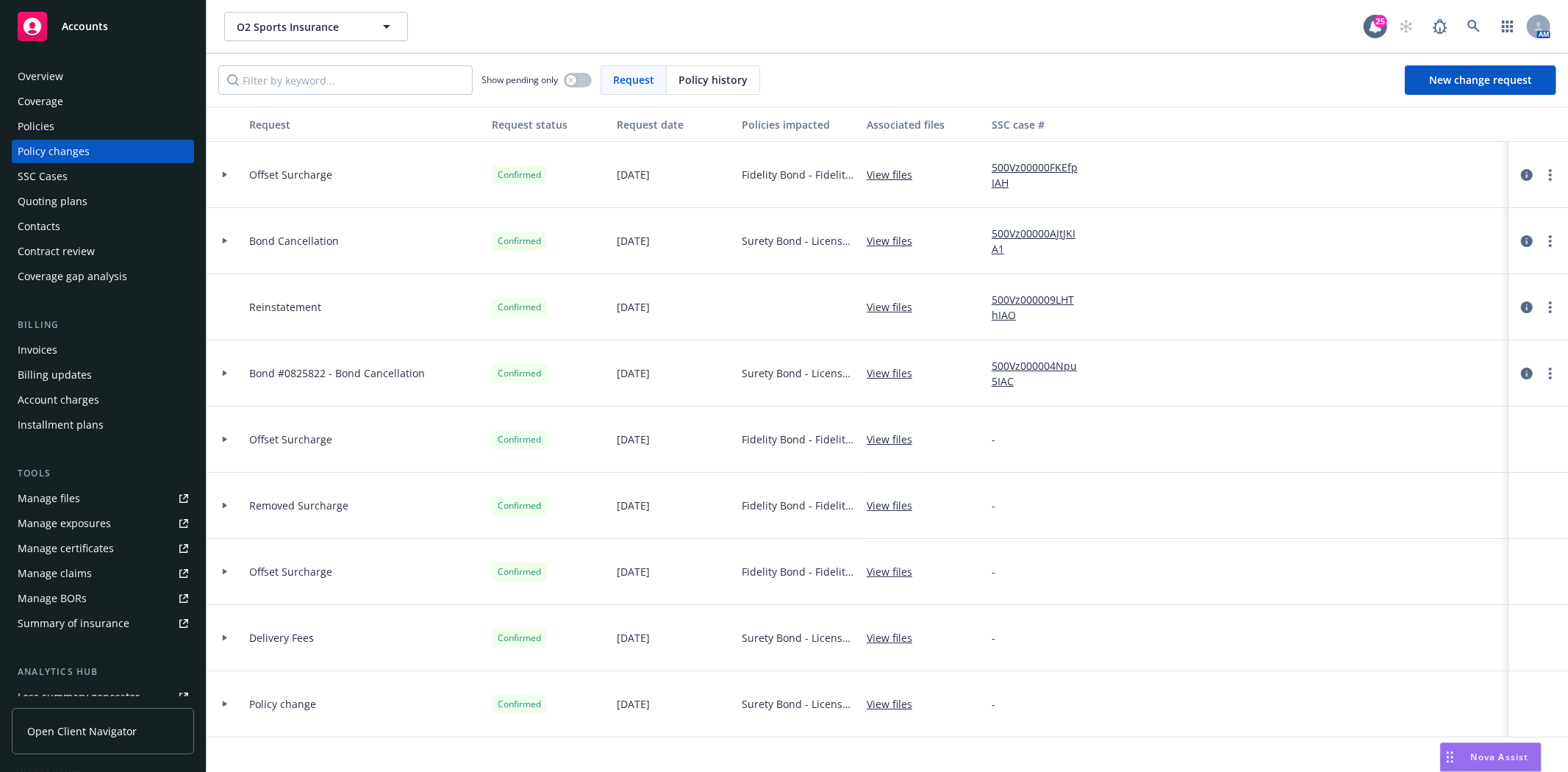
click at [73, 201] on div "Quoting plans" at bounding box center [52, 202] width 70 height 24
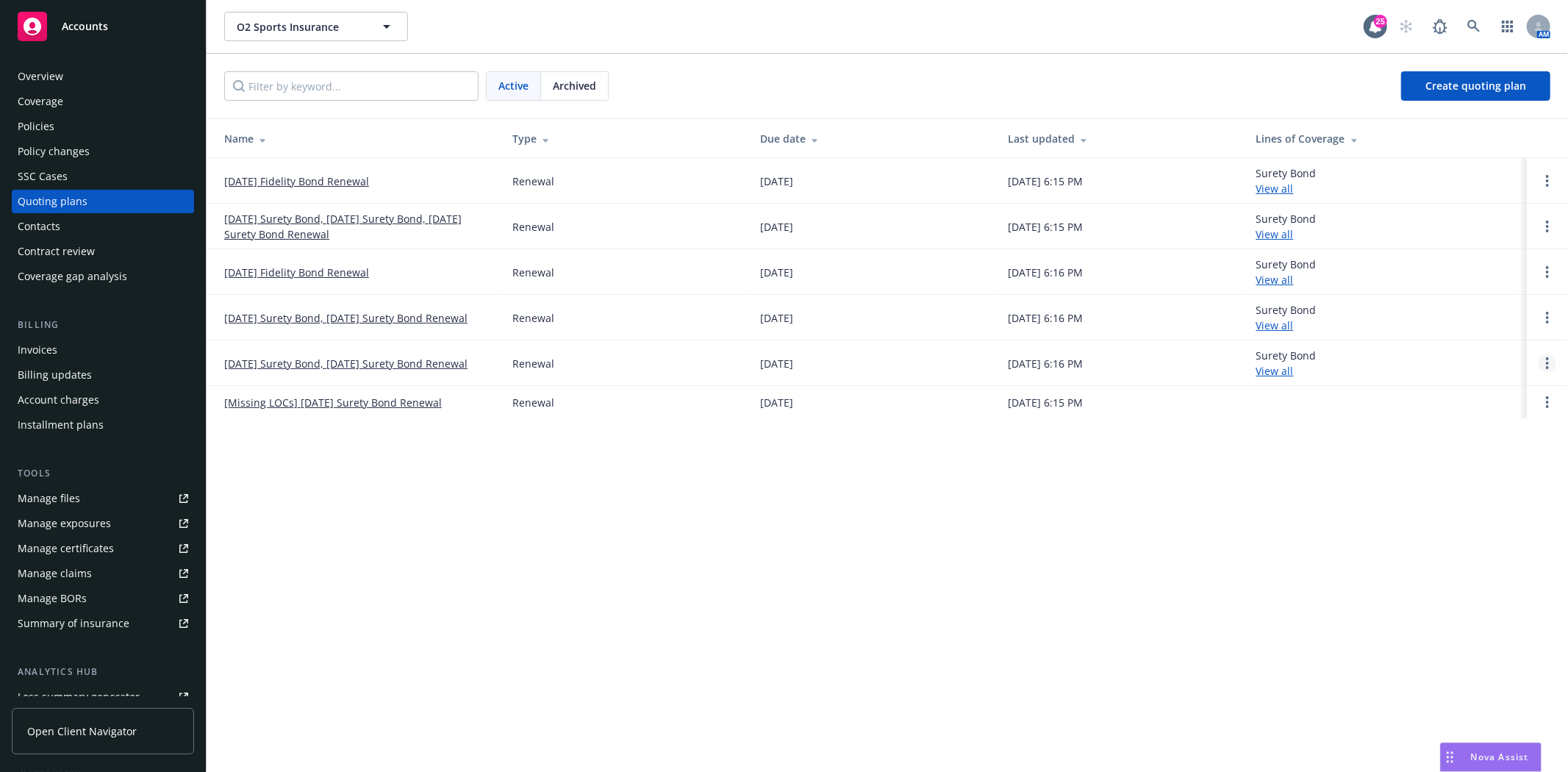
click at [1546, 364] on icon "Open options" at bounding box center [1547, 363] width 3 height 12
click at [1449, 350] on span "Archive" at bounding box center [1443, 352] width 72 height 14
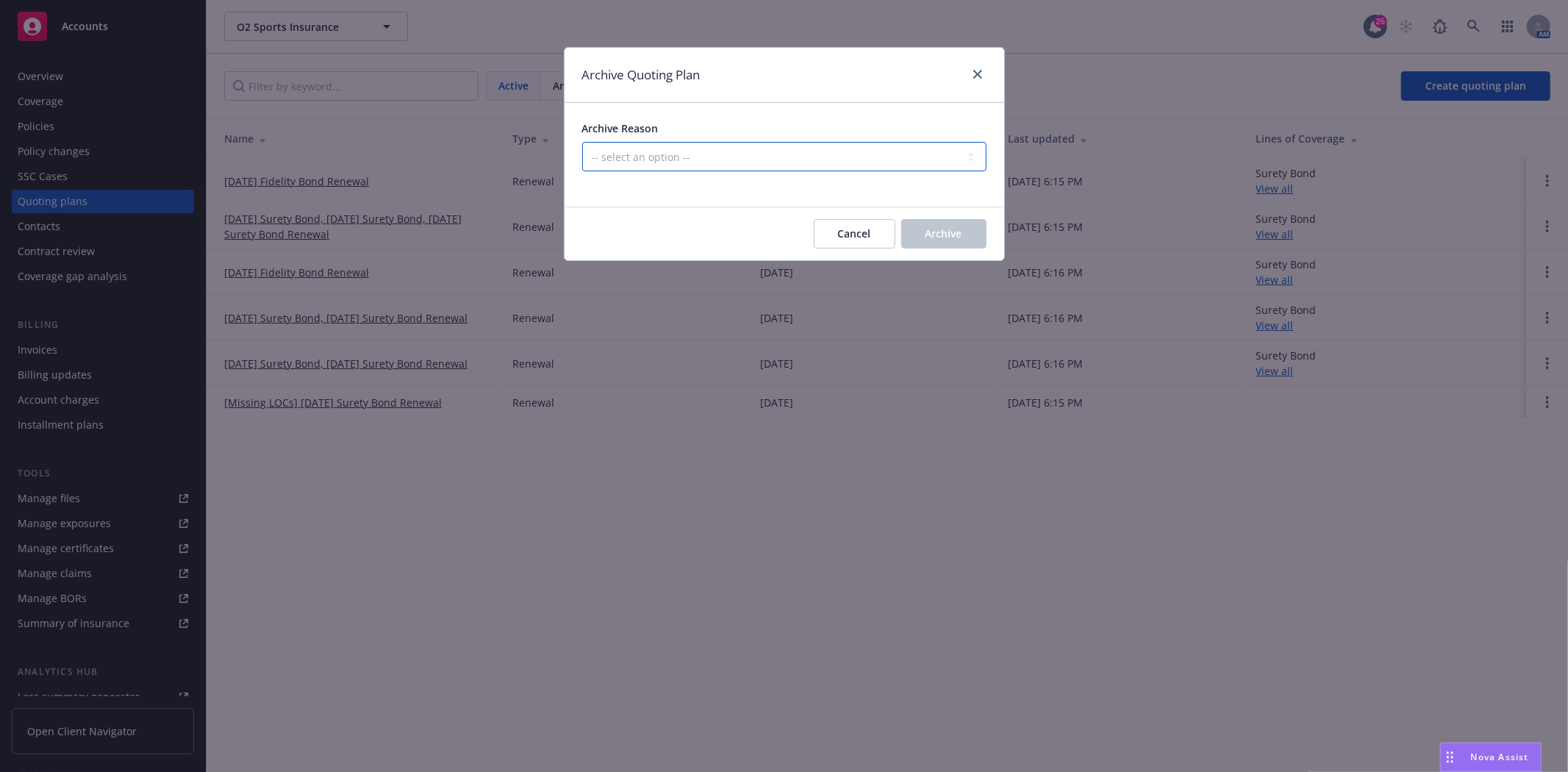
click at [695, 142] on select "-- select an option -- All policies in this renewal plan are auto-renewed Creat…" at bounding box center [784, 157] width 405 height 29
click at [695, 151] on select "-- select an option -- All policies in this renewal plan are auto-renewed Creat…" at bounding box center [784, 157] width 405 height 29
click at [696, 159] on select "-- select an option -- All policies in this renewal plan are auto-renewed Creat…" at bounding box center [784, 157] width 405 height 29
select select "ARCHIVED_RENEWAL_POLICY_AUTO_RENEWED"
click at [583, 142] on select "-- select an option -- All policies in this renewal plan are auto-renewed Creat…" at bounding box center [784, 157] width 405 height 29
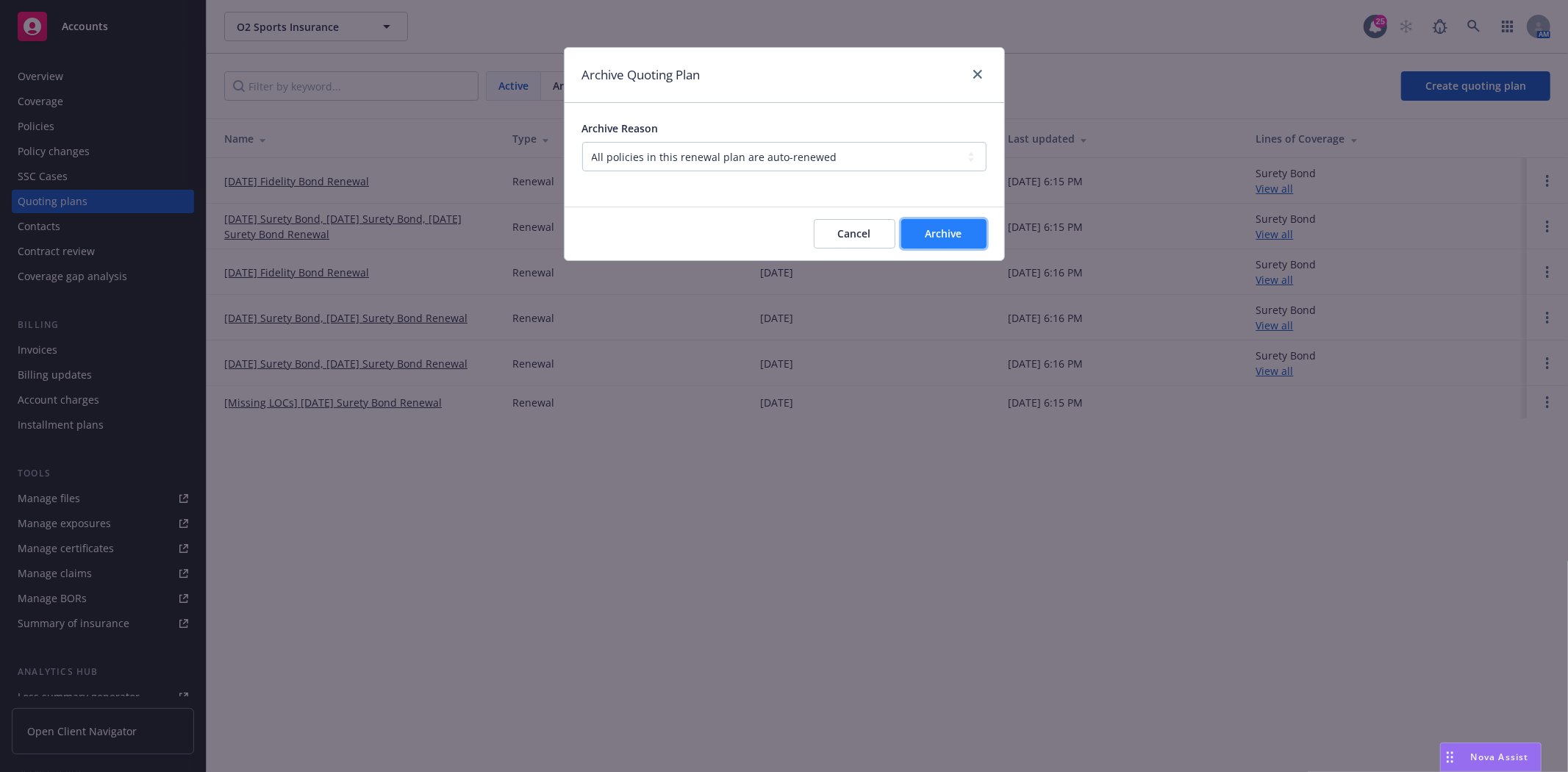
click at [953, 228] on span "Archive" at bounding box center [944, 233] width 37 height 14
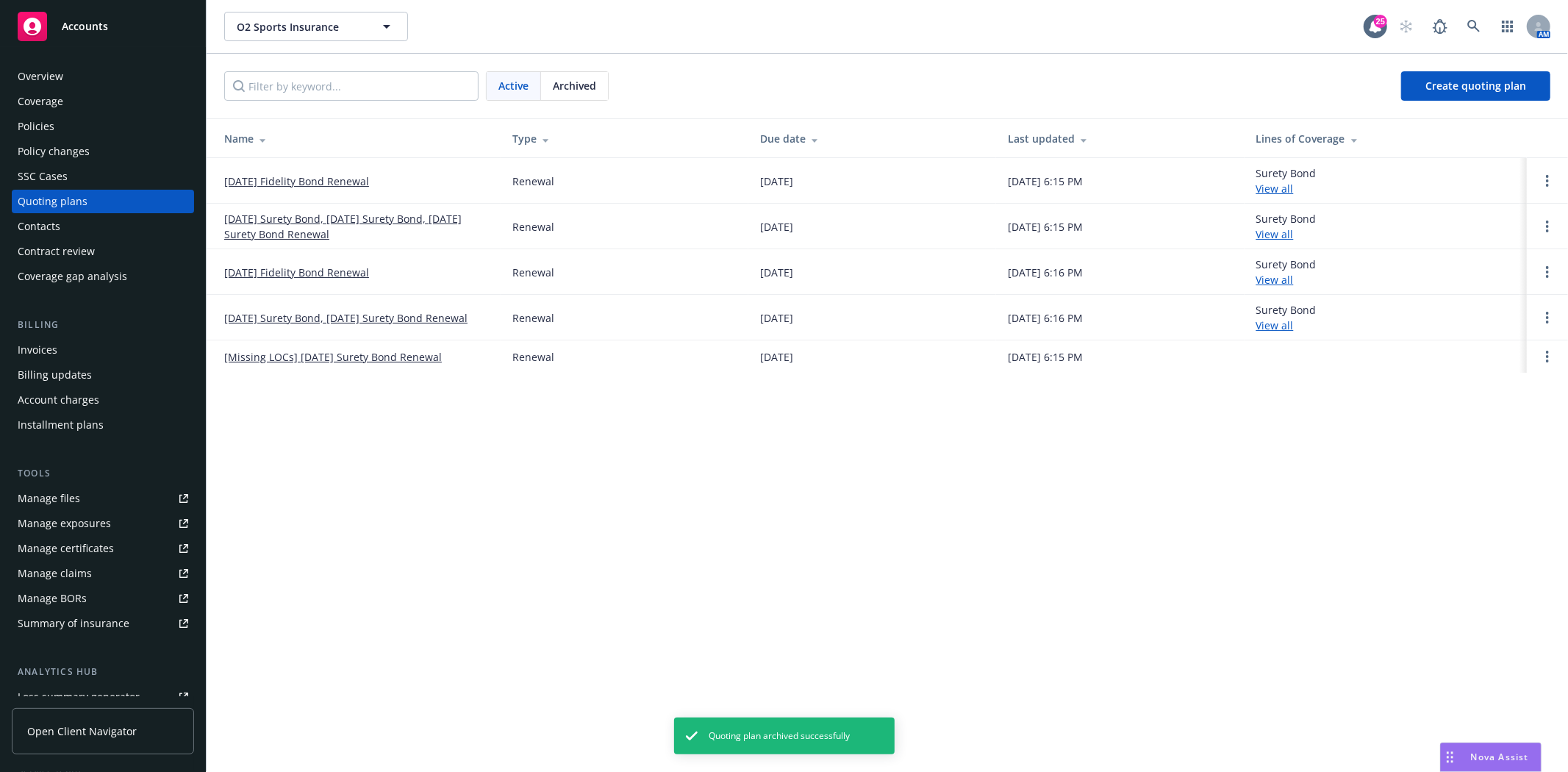
click at [91, 116] on div "Policies" at bounding box center [103, 127] width 171 height 24
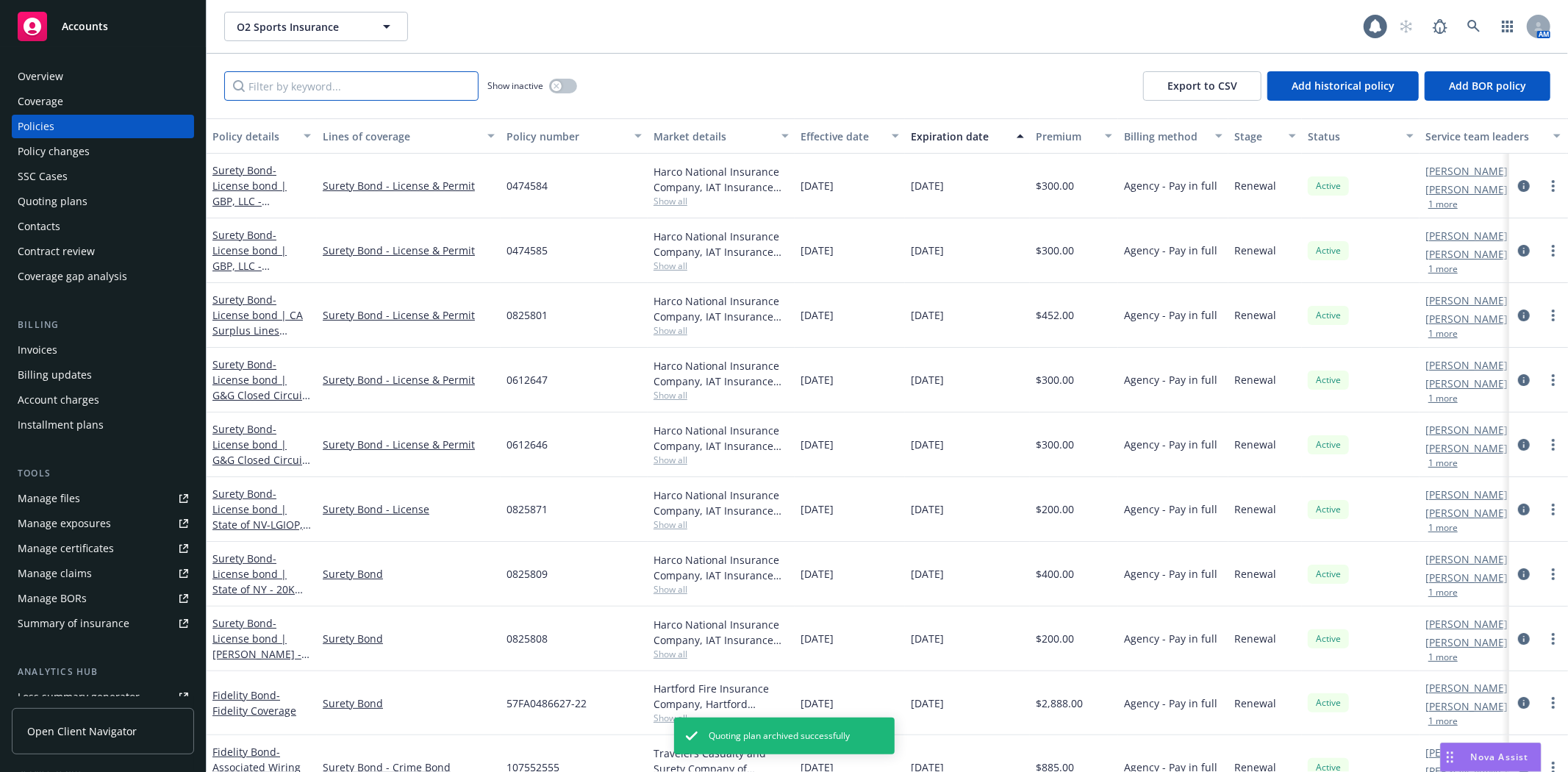
click at [306, 91] on input "Filter by keyword..." at bounding box center [350, 86] width 254 height 29
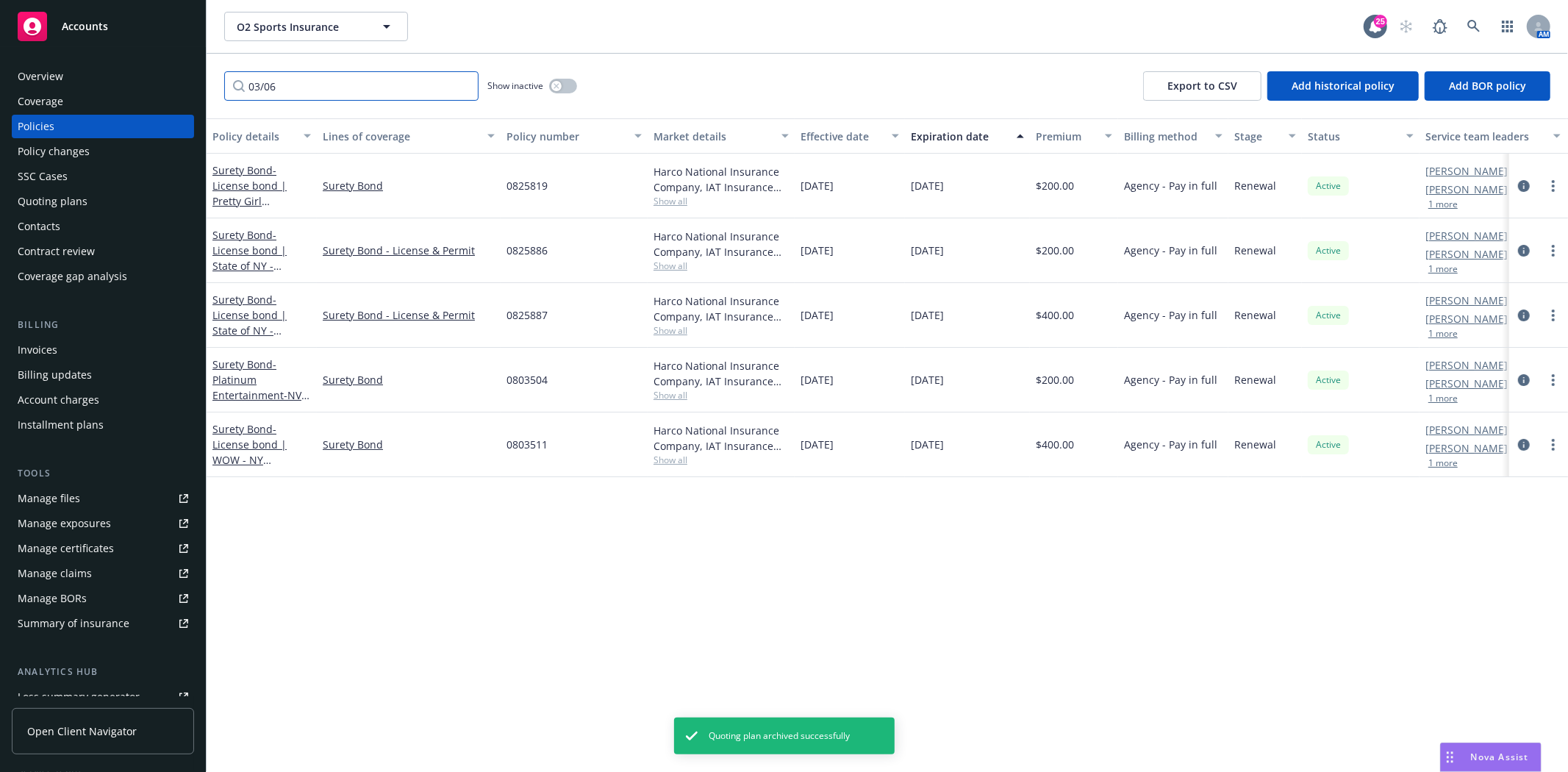
type input "03/06"
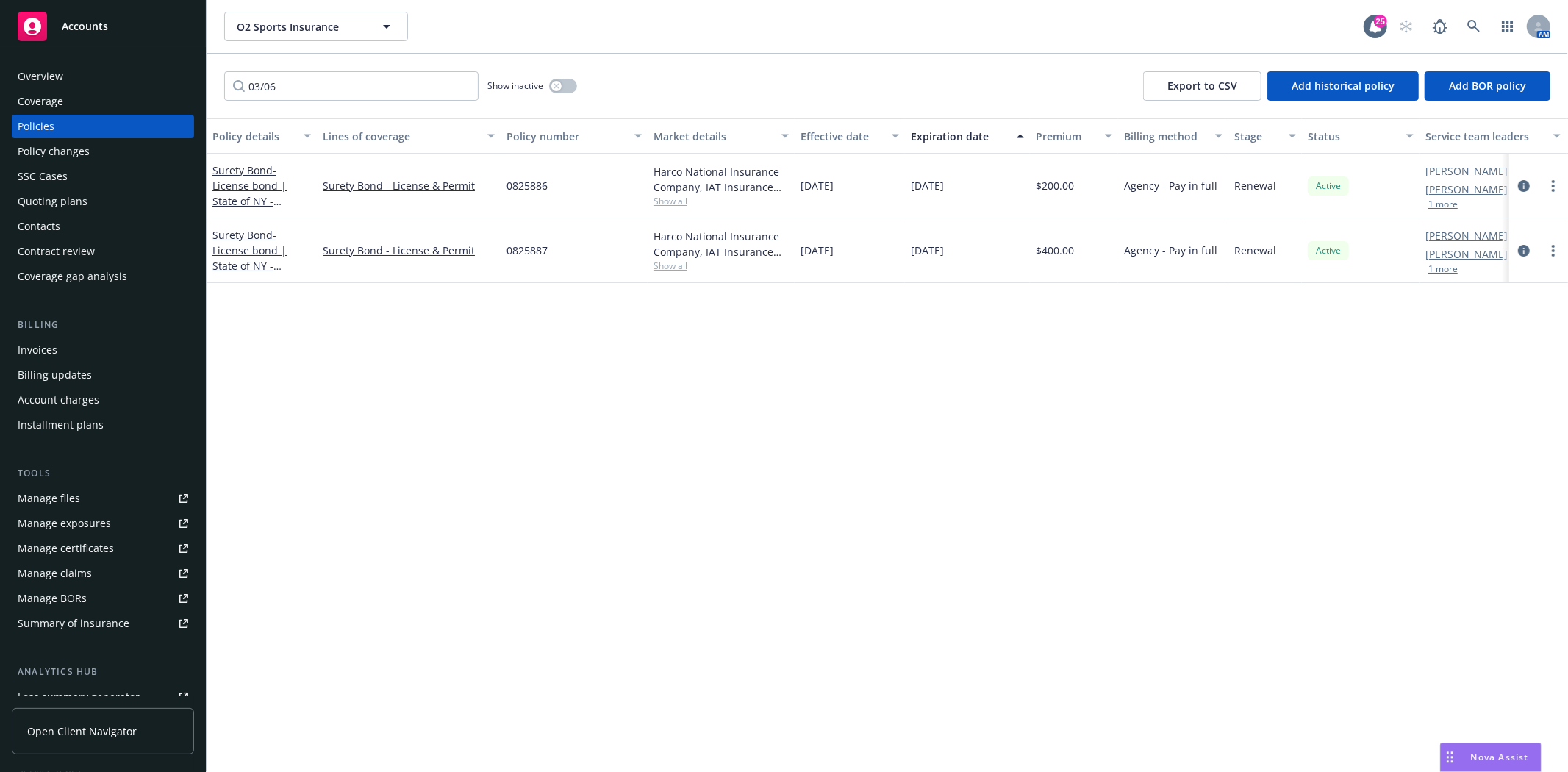
click at [61, 201] on div "Quoting plans" at bounding box center [52, 202] width 70 height 24
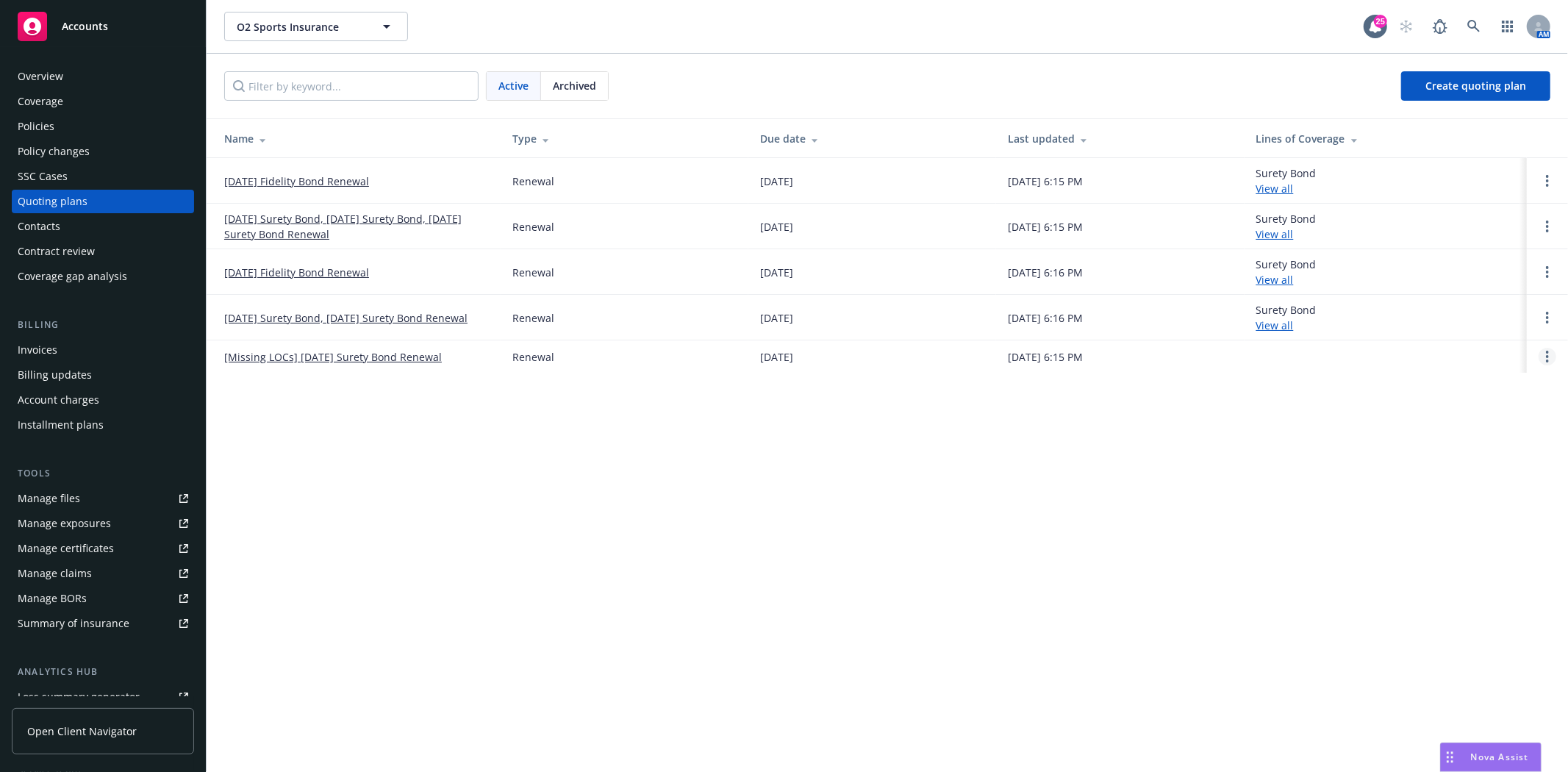
click at [1548, 356] on circle "Open options" at bounding box center [1547, 356] width 3 height 3
click at [1485, 348] on link "Archive" at bounding box center [1472, 346] width 128 height 29
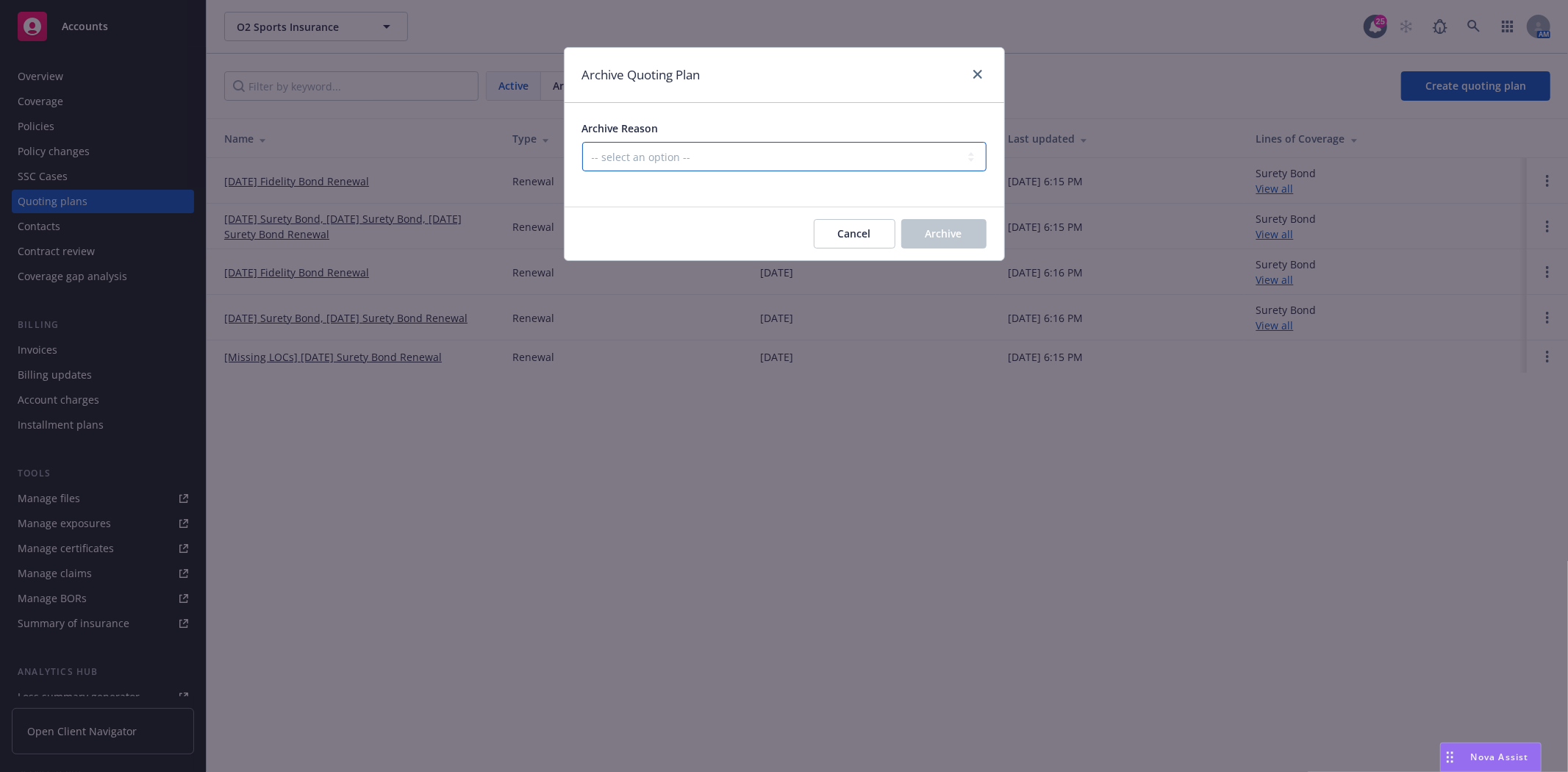
click at [709, 165] on select "-- select an option -- All policies in this renewal plan are auto-renewed Creat…" at bounding box center [784, 157] width 405 height 29
select select "ARCHIVED_RENEWAL_POLICY_AUTO_RENEWED"
click at [583, 142] on select "-- select an option -- All policies in this renewal plan are auto-renewed Creat…" at bounding box center [784, 157] width 405 height 29
click at [929, 229] on span "Archive" at bounding box center [944, 233] width 37 height 14
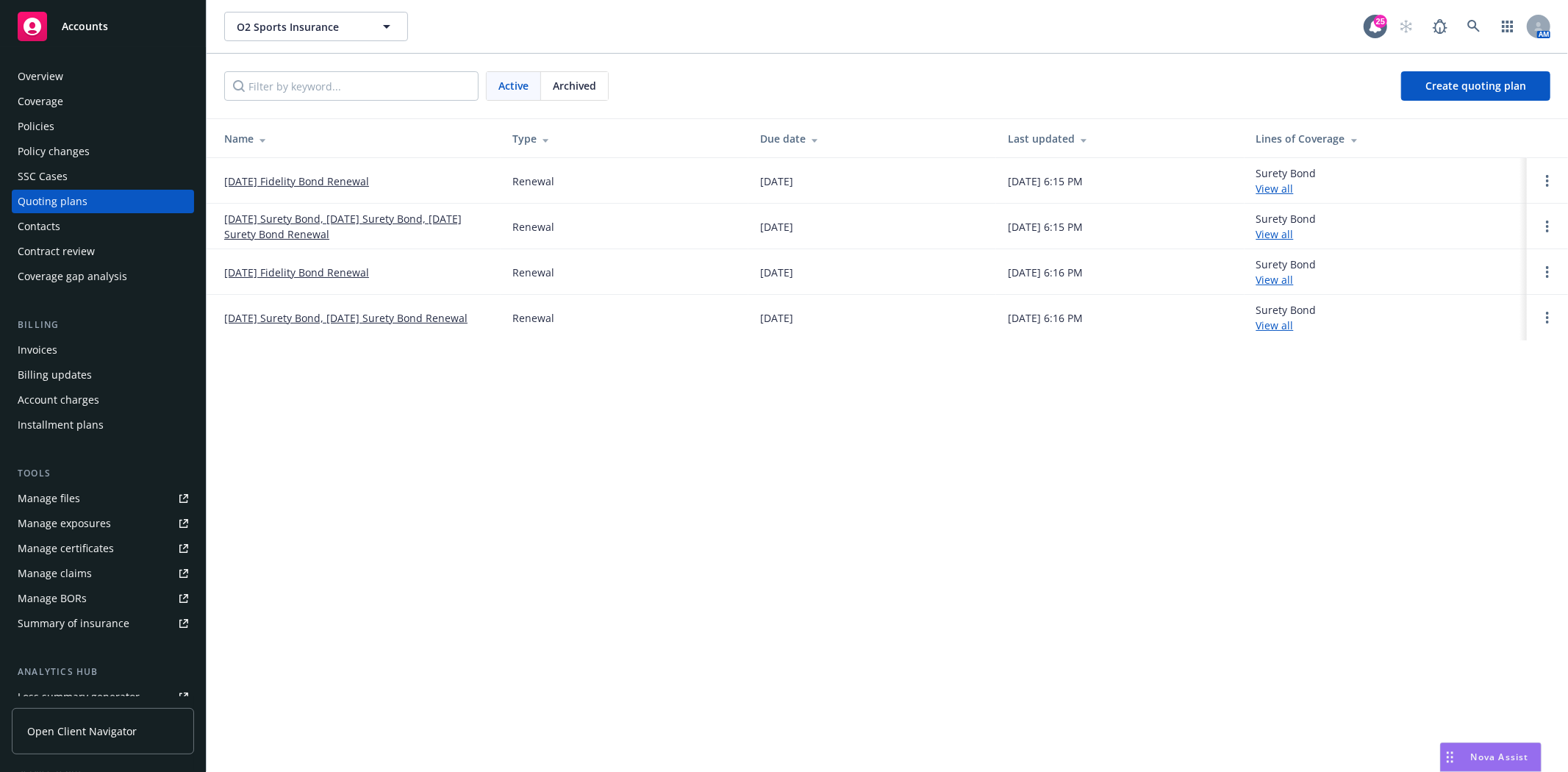
click at [113, 40] on div "Accounts" at bounding box center [103, 27] width 171 height 29
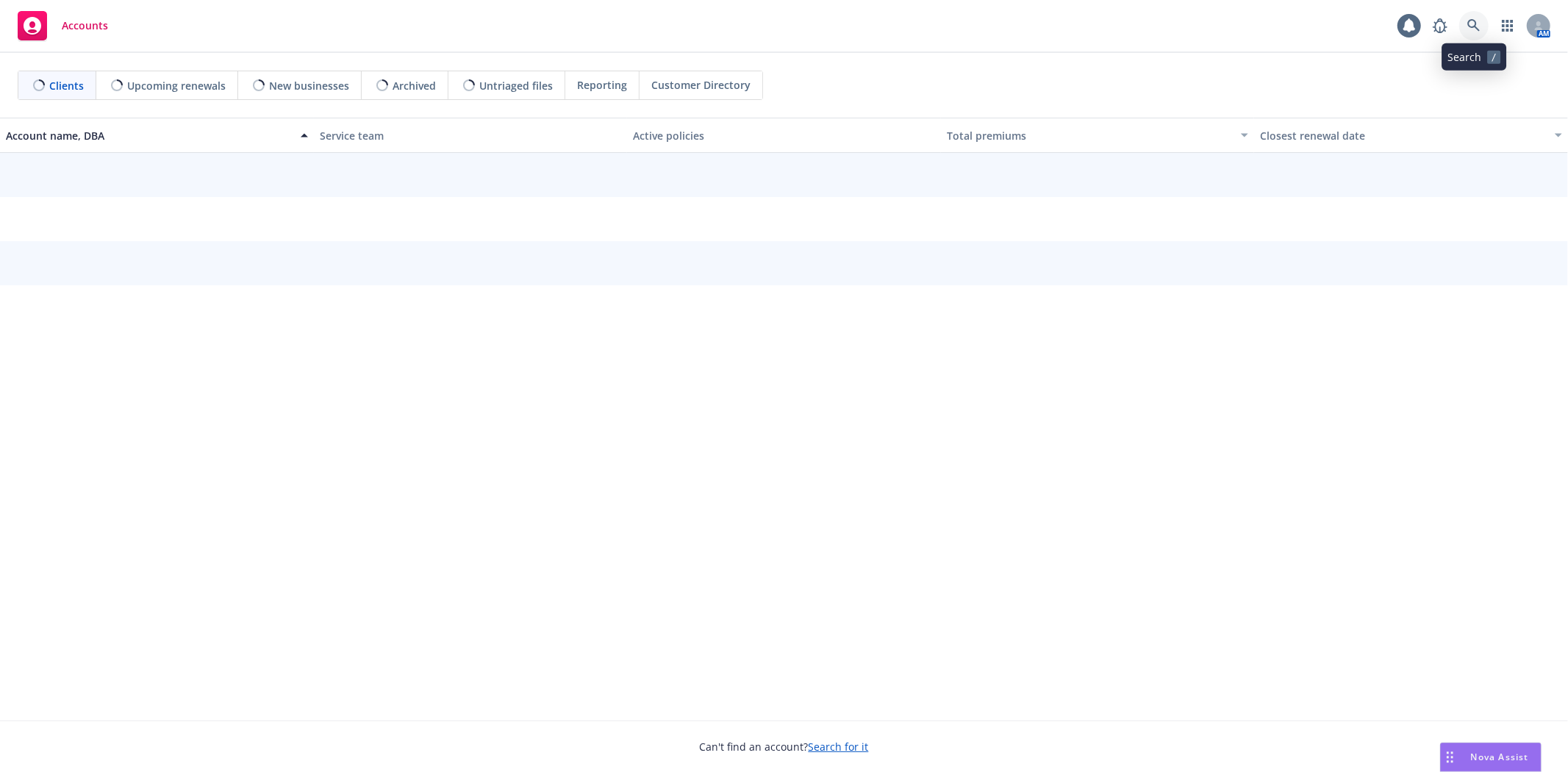
click at [1474, 26] on icon at bounding box center [1473, 26] width 13 height 13
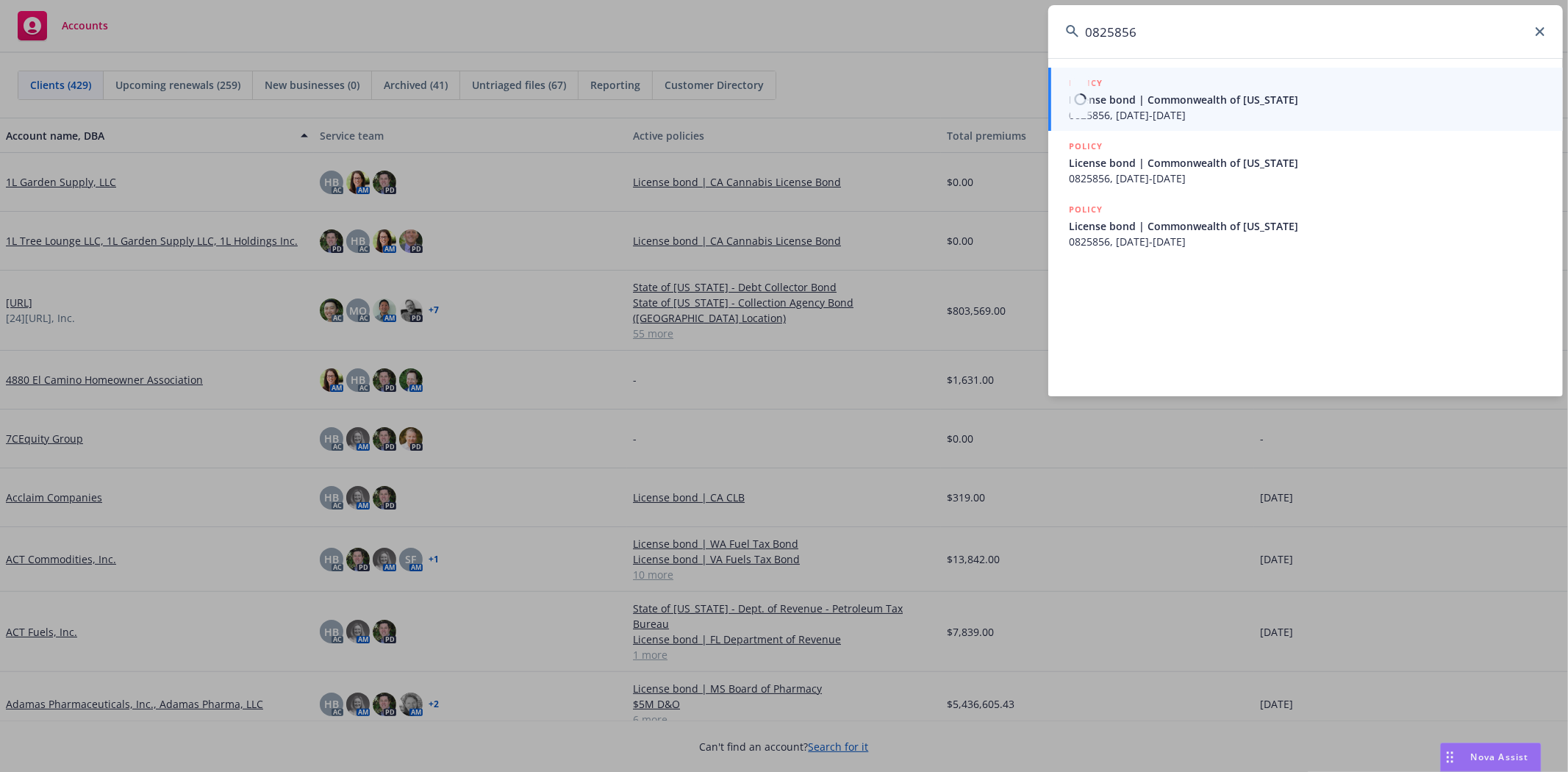
type input "0825856"
click at [1196, 103] on span "License bond | Commonwealth of Kentucky" at bounding box center [1307, 99] width 476 height 16
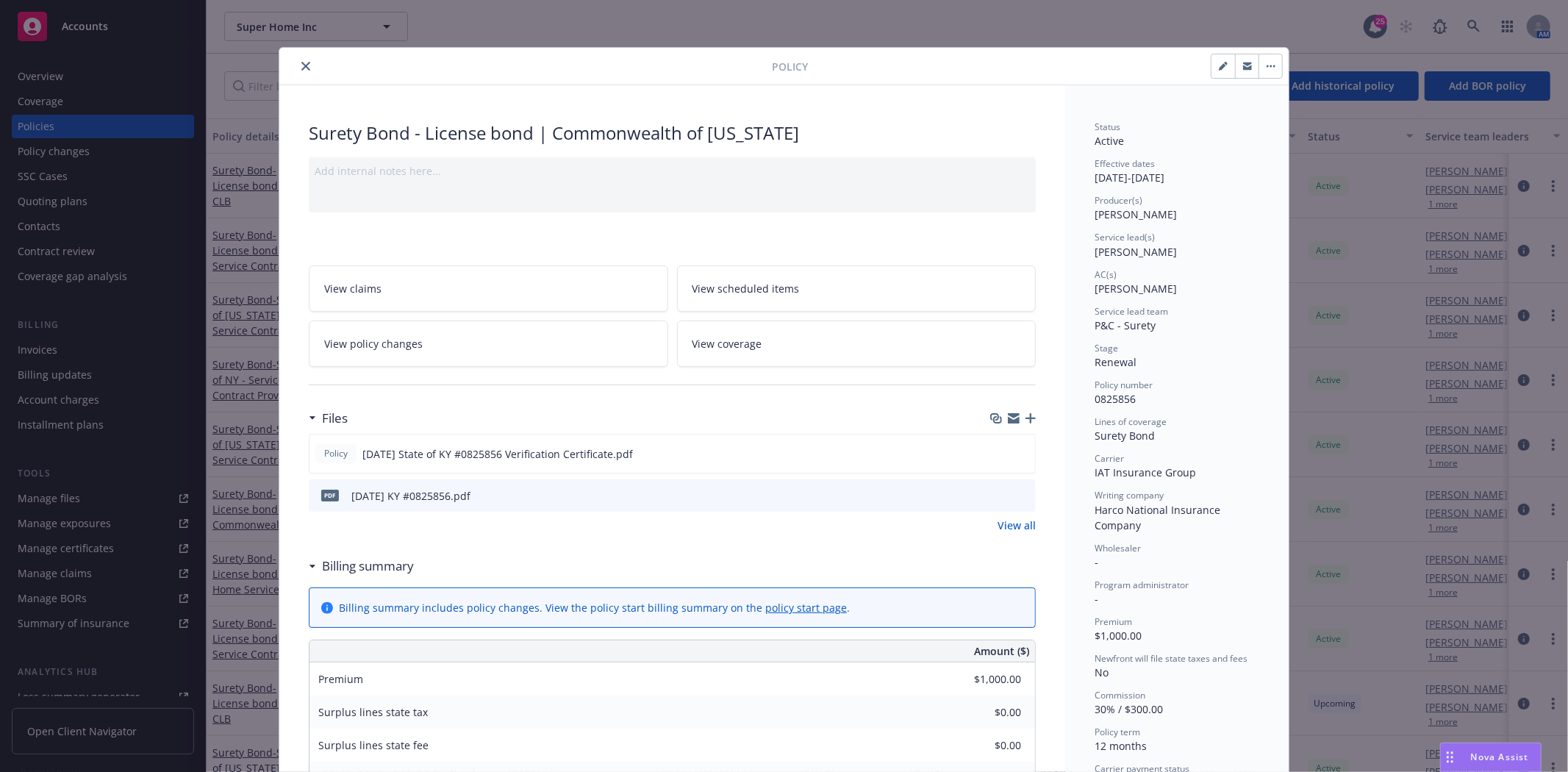
click at [305, 62] on button "close" at bounding box center [306, 65] width 17 height 17
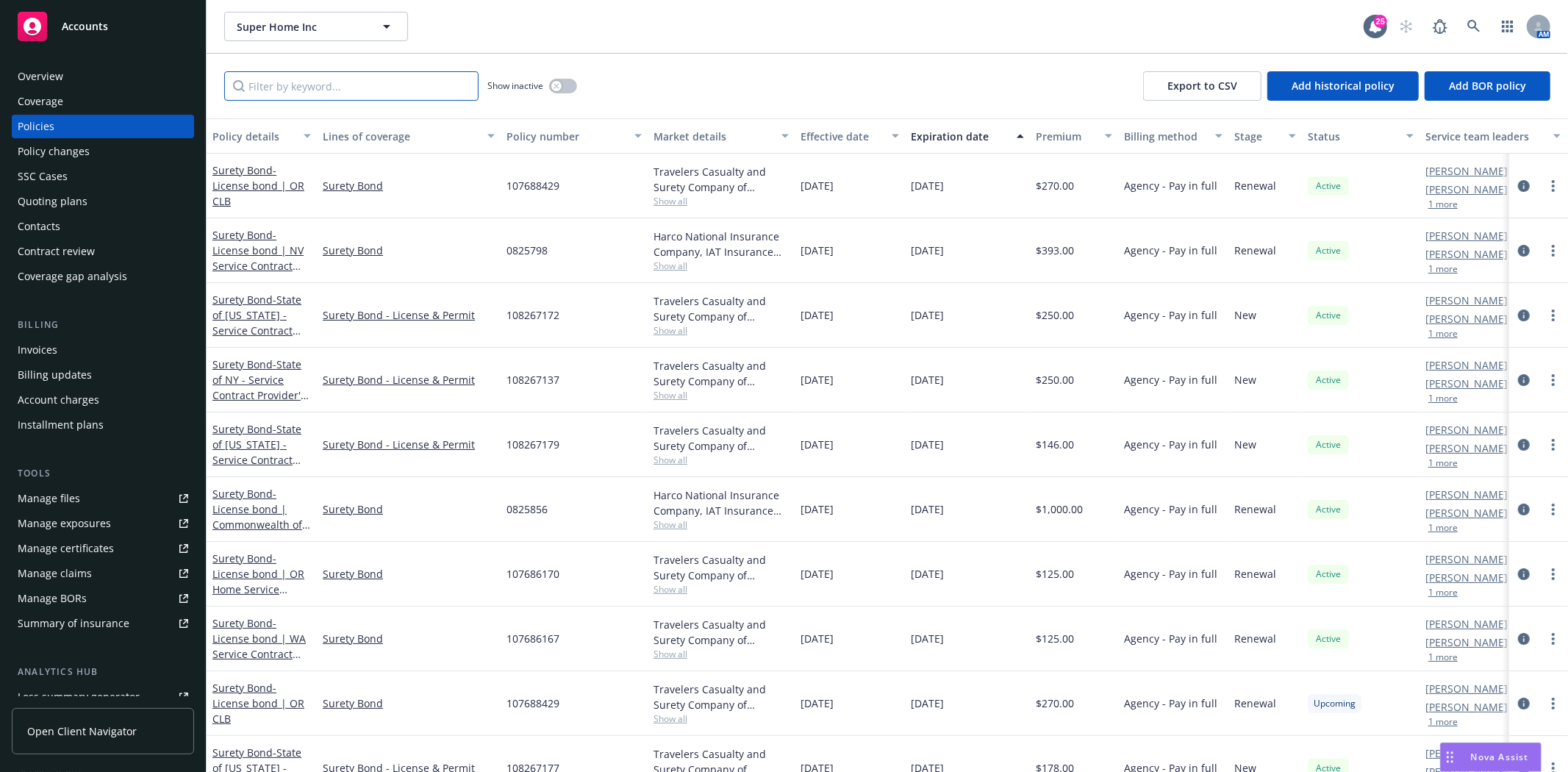
click at [296, 84] on input "Filter by keyword..." at bounding box center [350, 86] width 254 height 29
paste input "0825856"
type input "0825856"
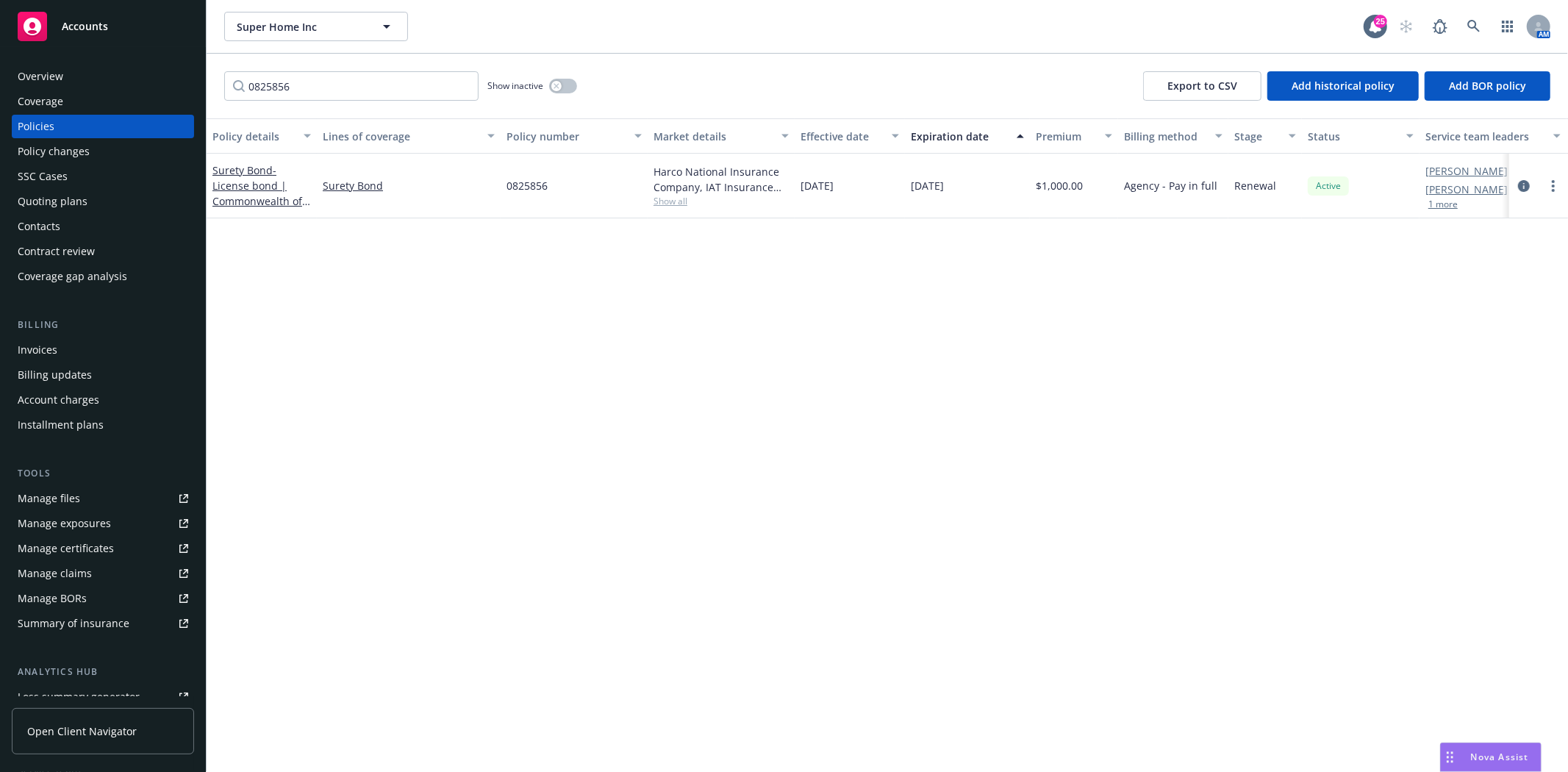
click at [48, 350] on div "Invoices" at bounding box center [37, 351] width 39 height 24
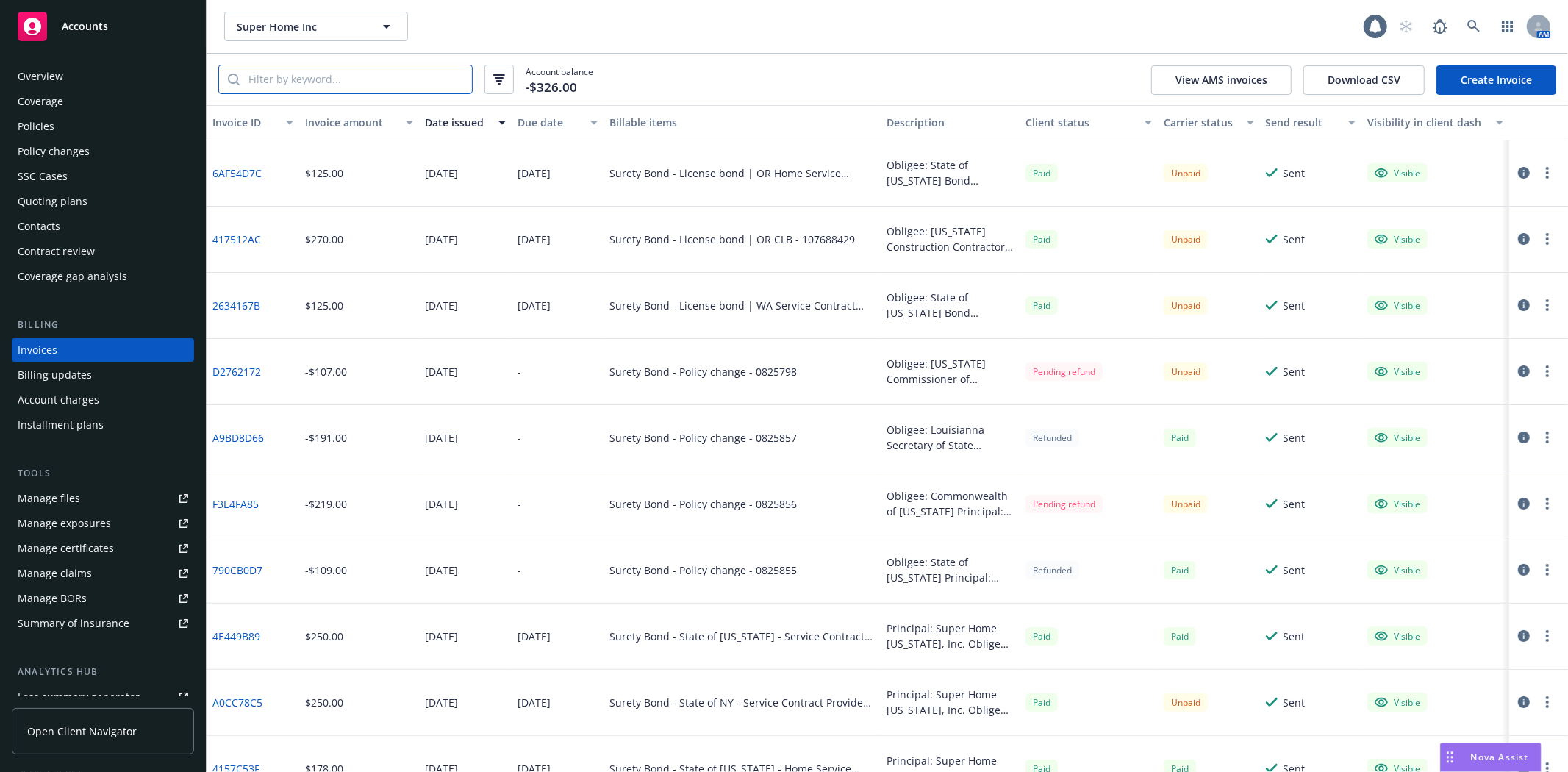
click at [318, 70] on input "search" at bounding box center [355, 79] width 232 height 28
paste input "0825856"
type input "0825856"
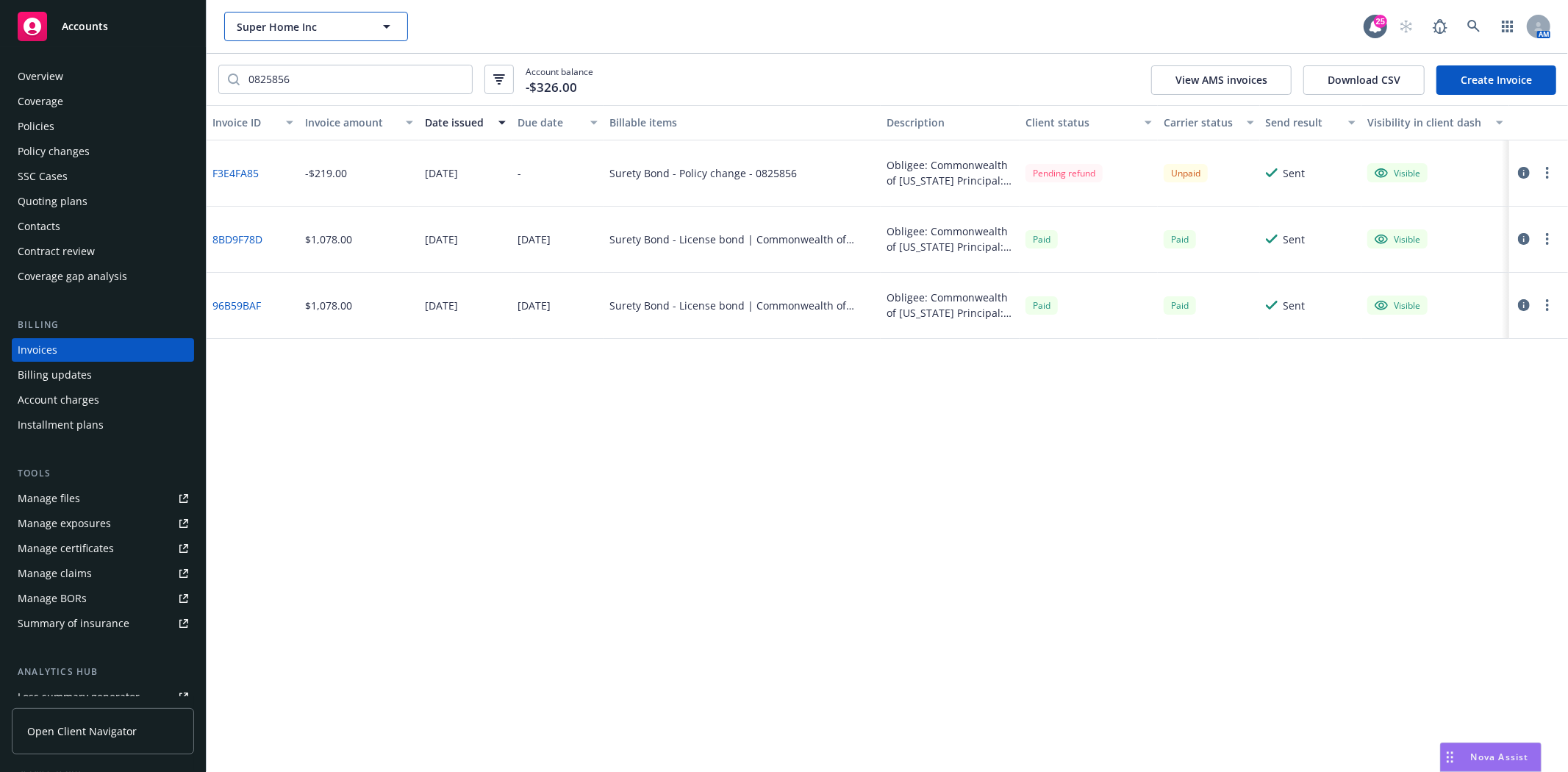
click at [266, 35] on button "Super Home Inc" at bounding box center [316, 27] width 183 height 29
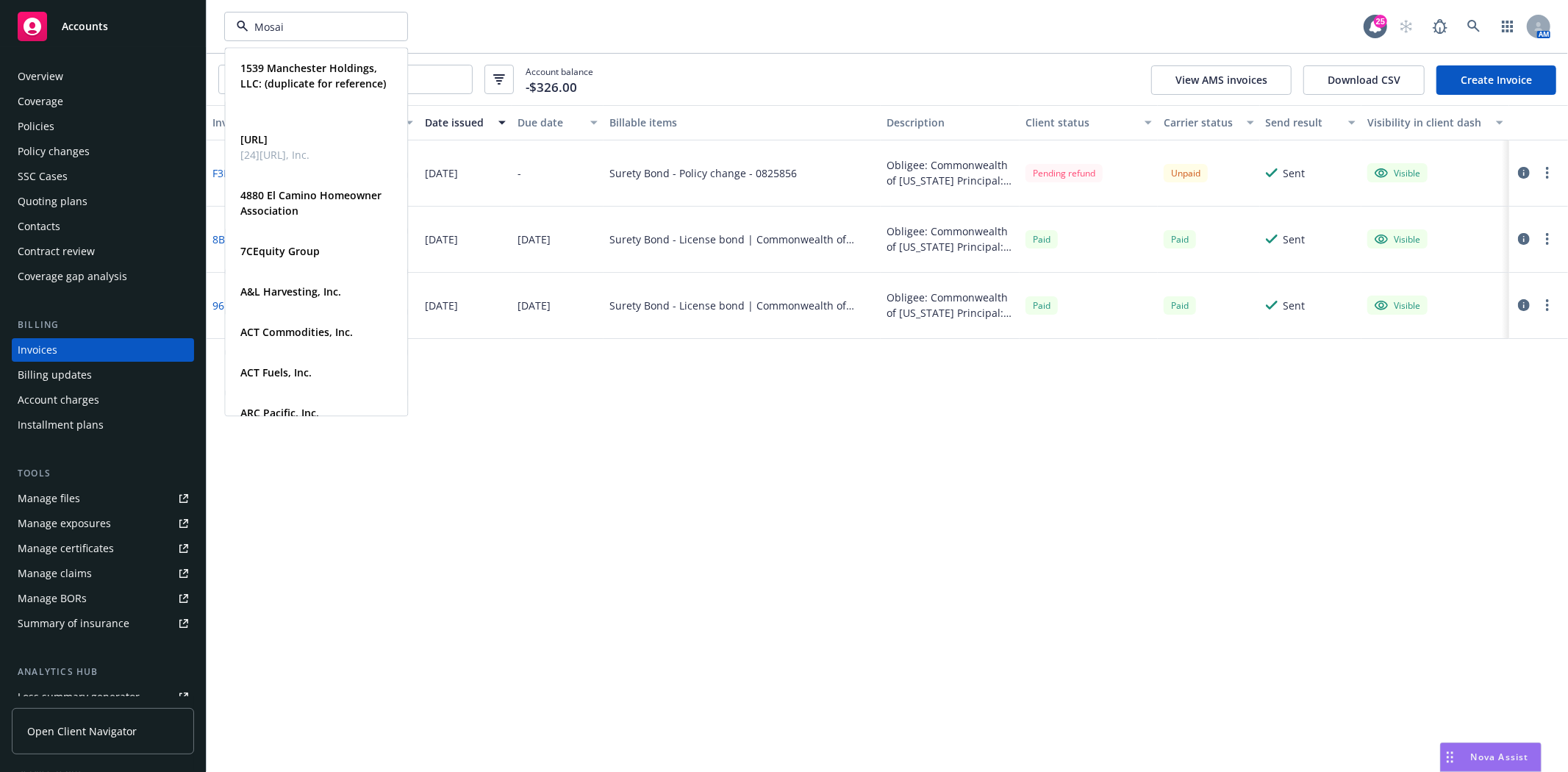
type input "Mosaic"
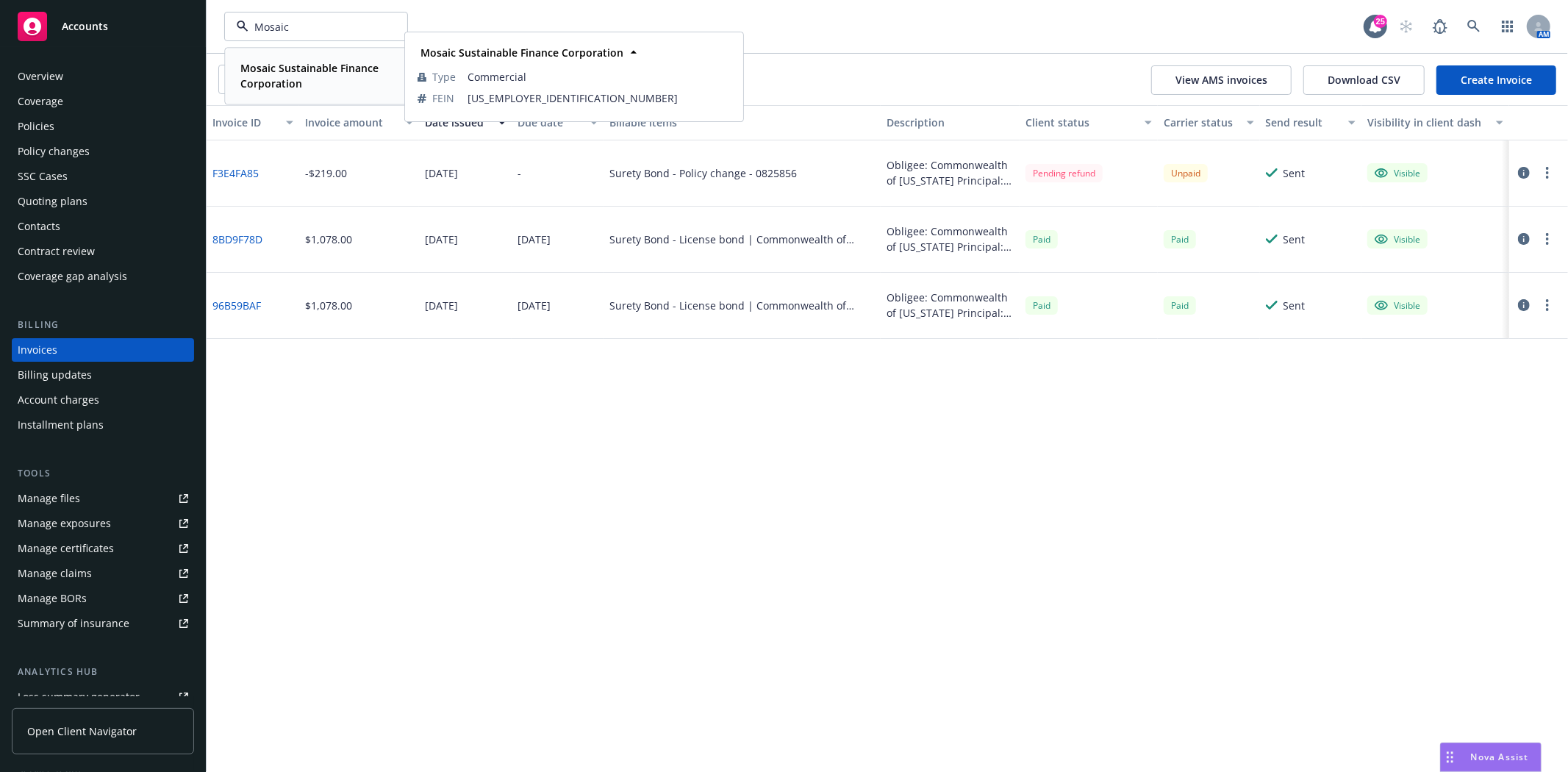
click at [274, 72] on strong "Mosaic Sustainable Finance Corporation" at bounding box center [309, 75] width 139 height 29
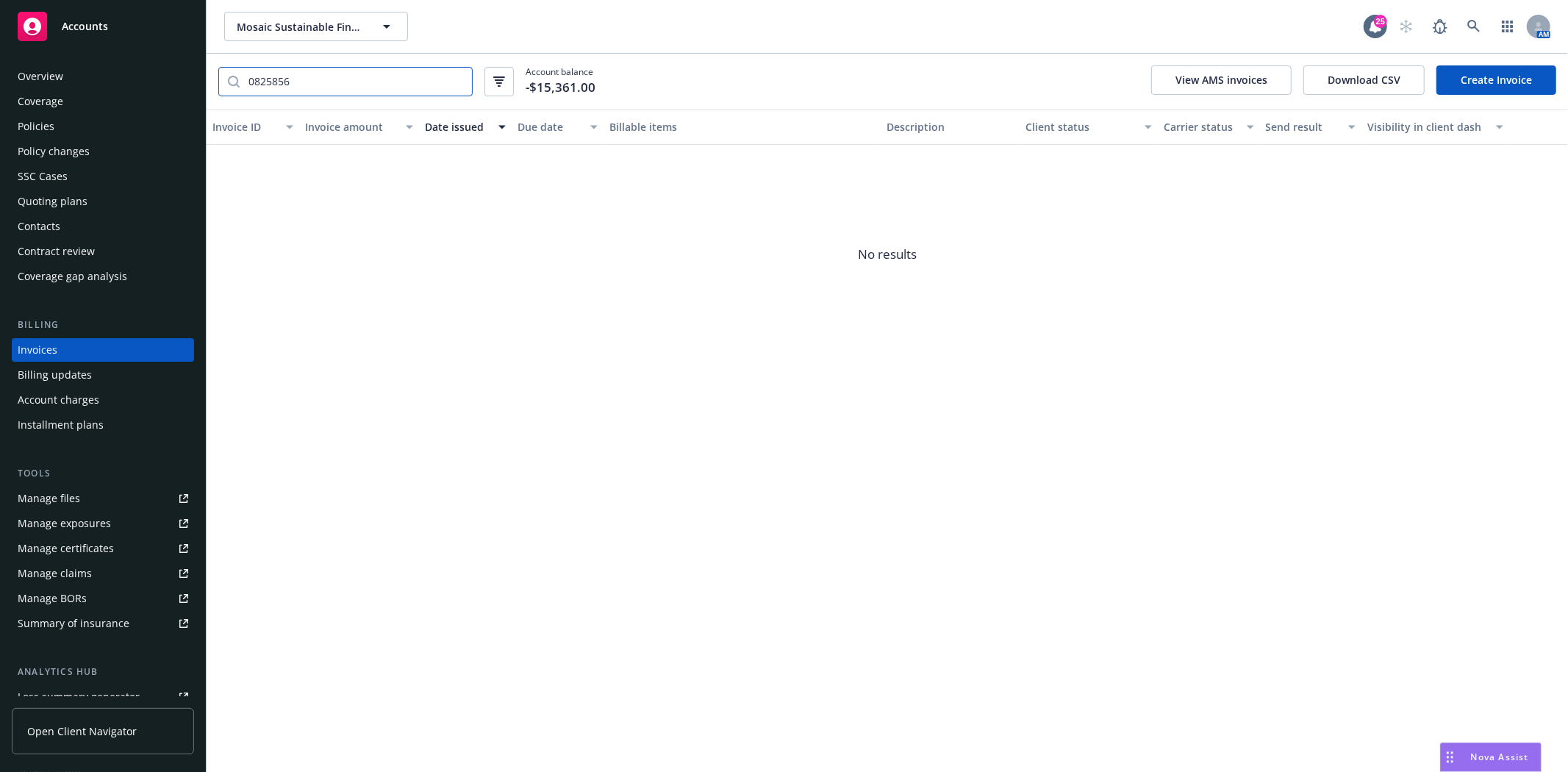
click at [302, 80] on input "0825856" at bounding box center [355, 82] width 232 height 28
type input "0"
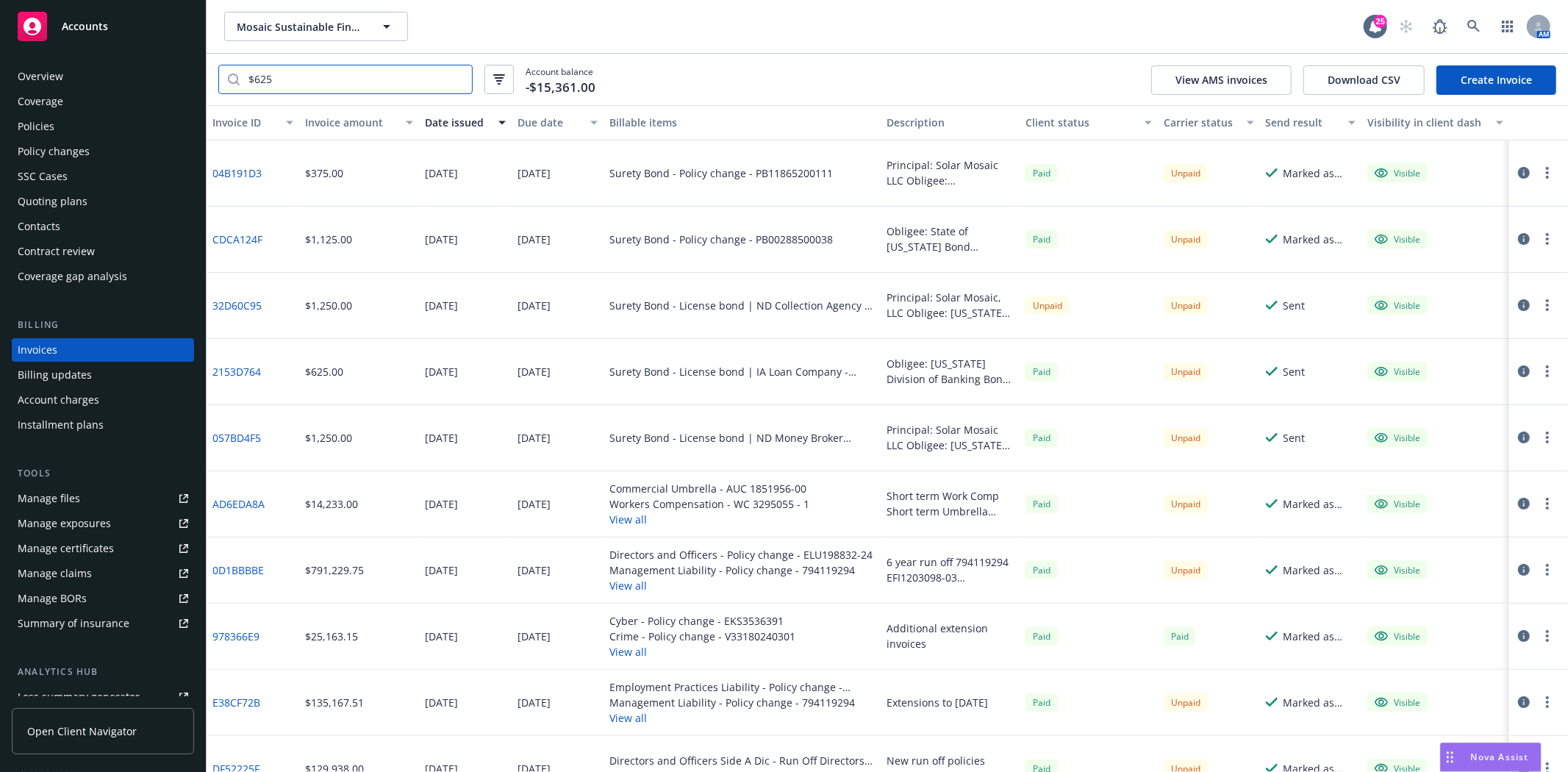
type input "$625"
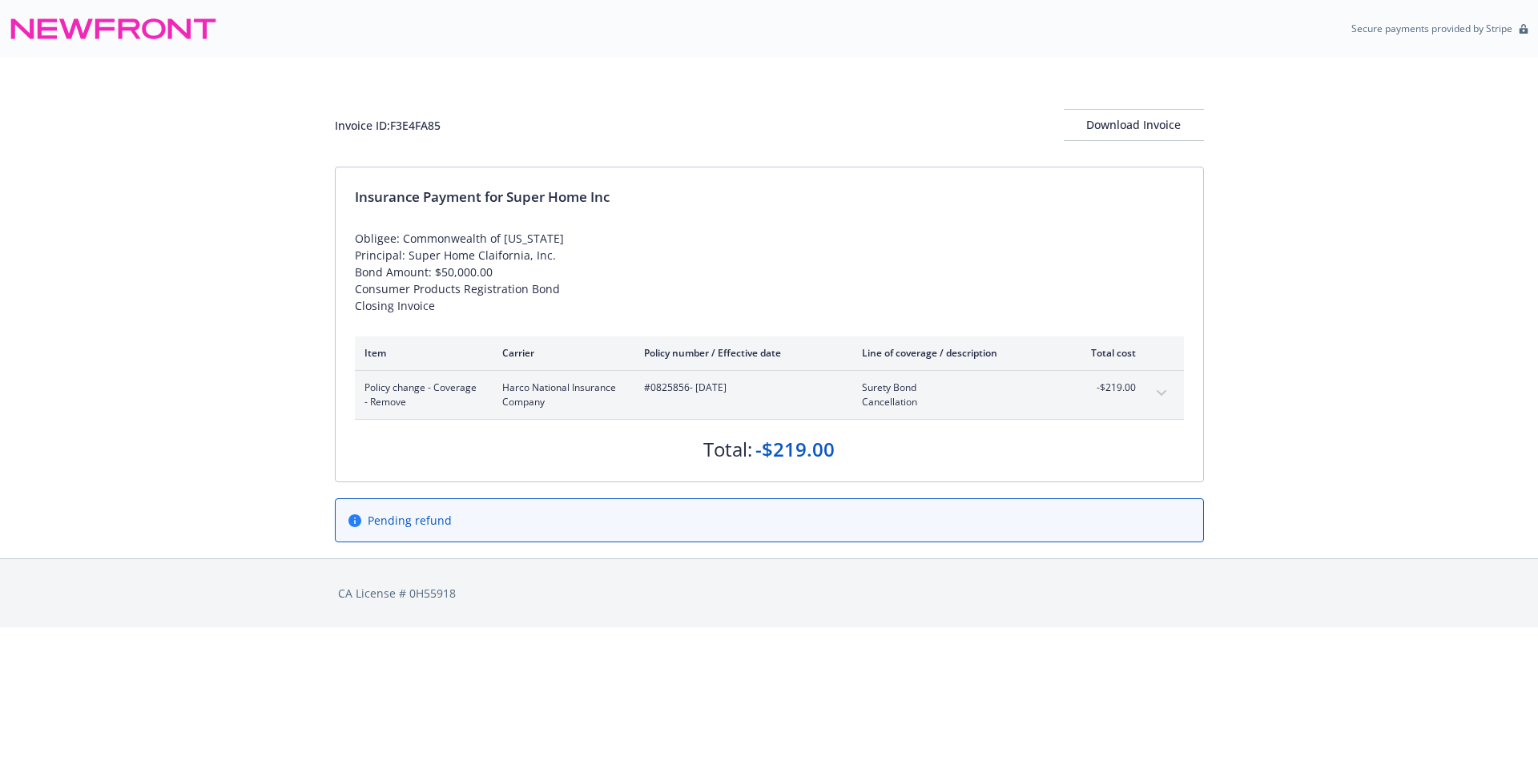
click at [655, 387] on span "#0825856 - [DATE]" at bounding box center [740, 388] width 192 height 14
copy span "0825856"
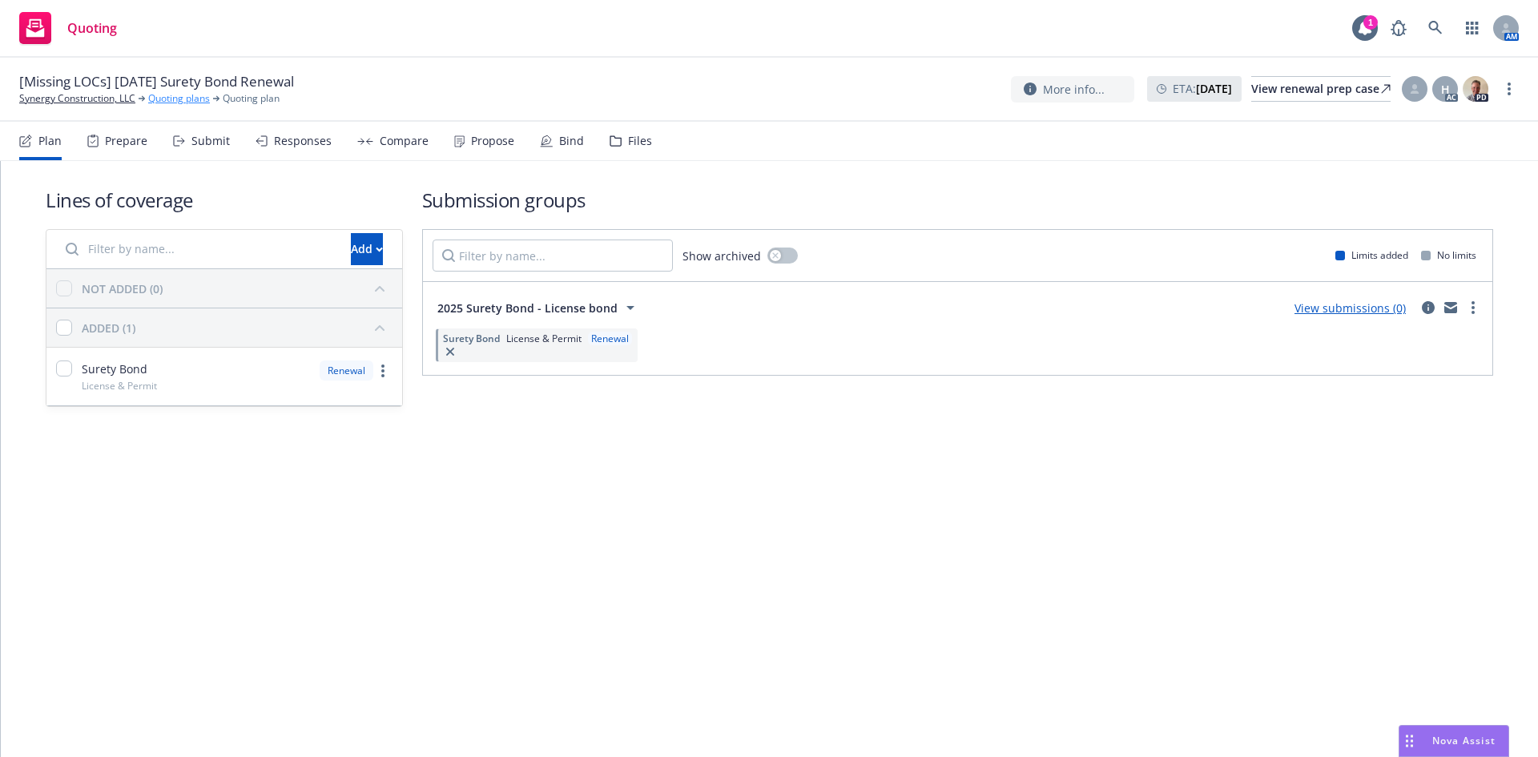
click at [155, 101] on link "Quoting plans" at bounding box center [179, 98] width 62 height 14
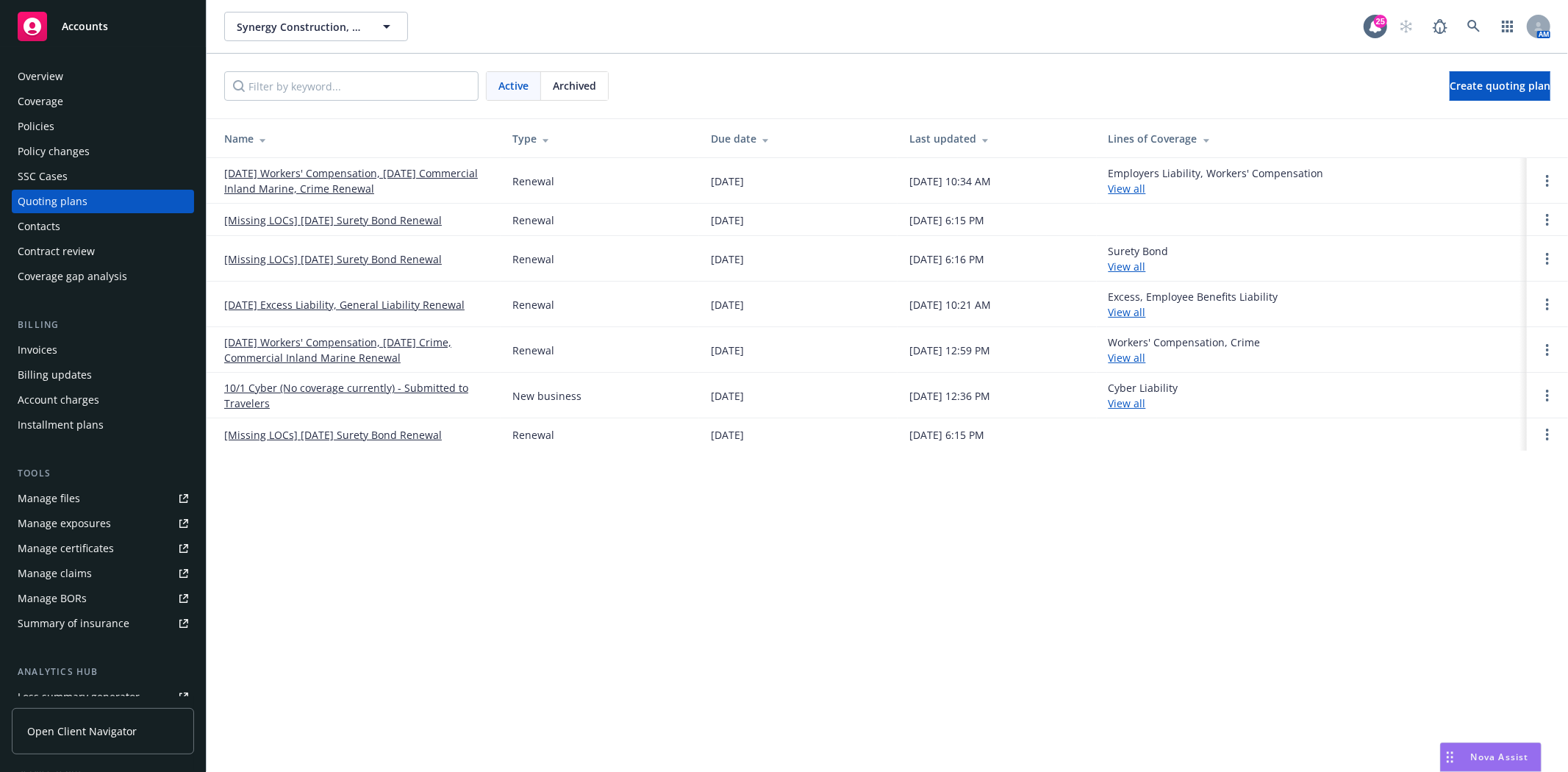
click at [55, 124] on div "Policies" at bounding box center [103, 127] width 171 height 24
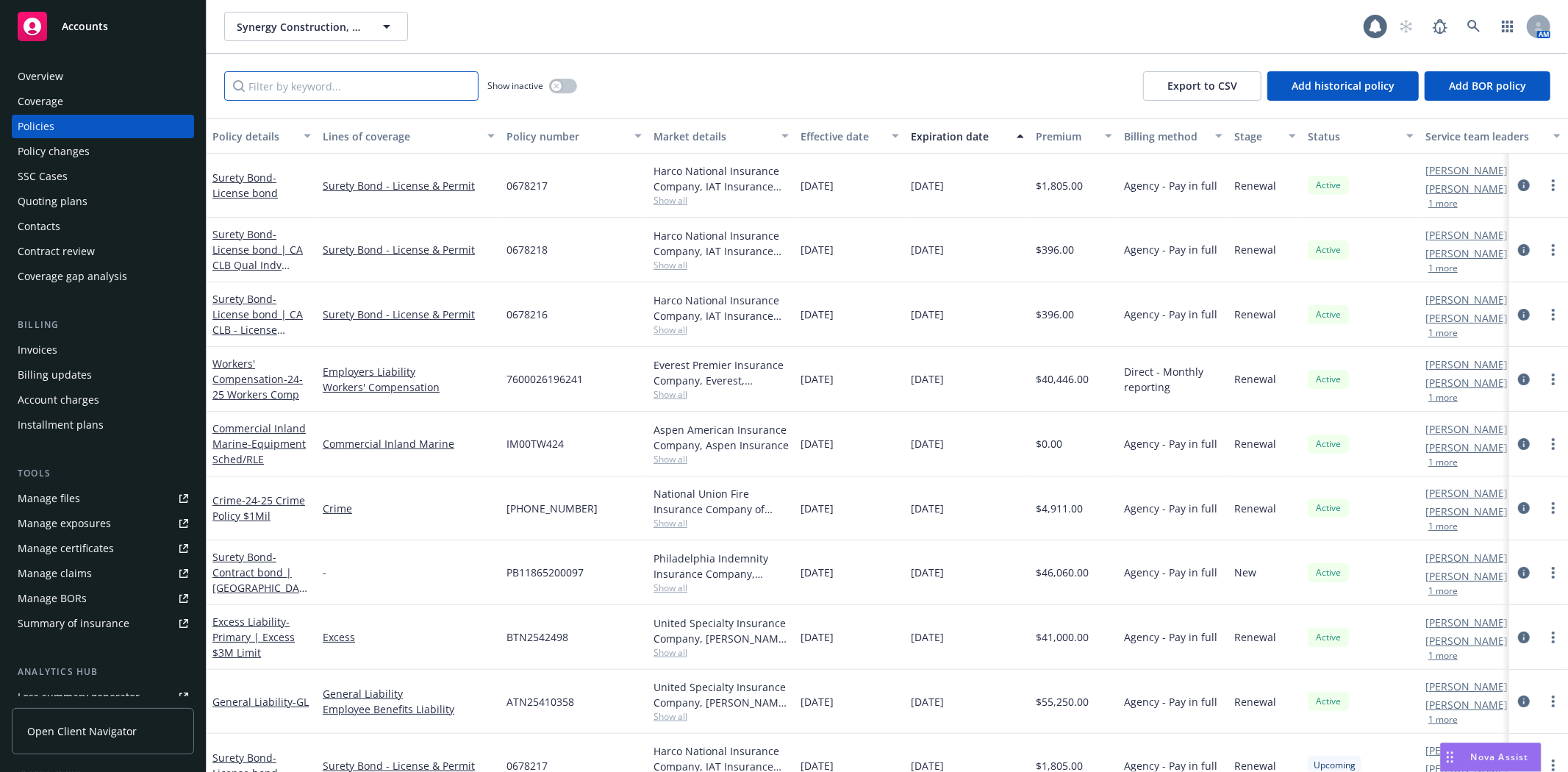
click at [272, 84] on input "Filter by keyword..." at bounding box center [350, 86] width 254 height 29
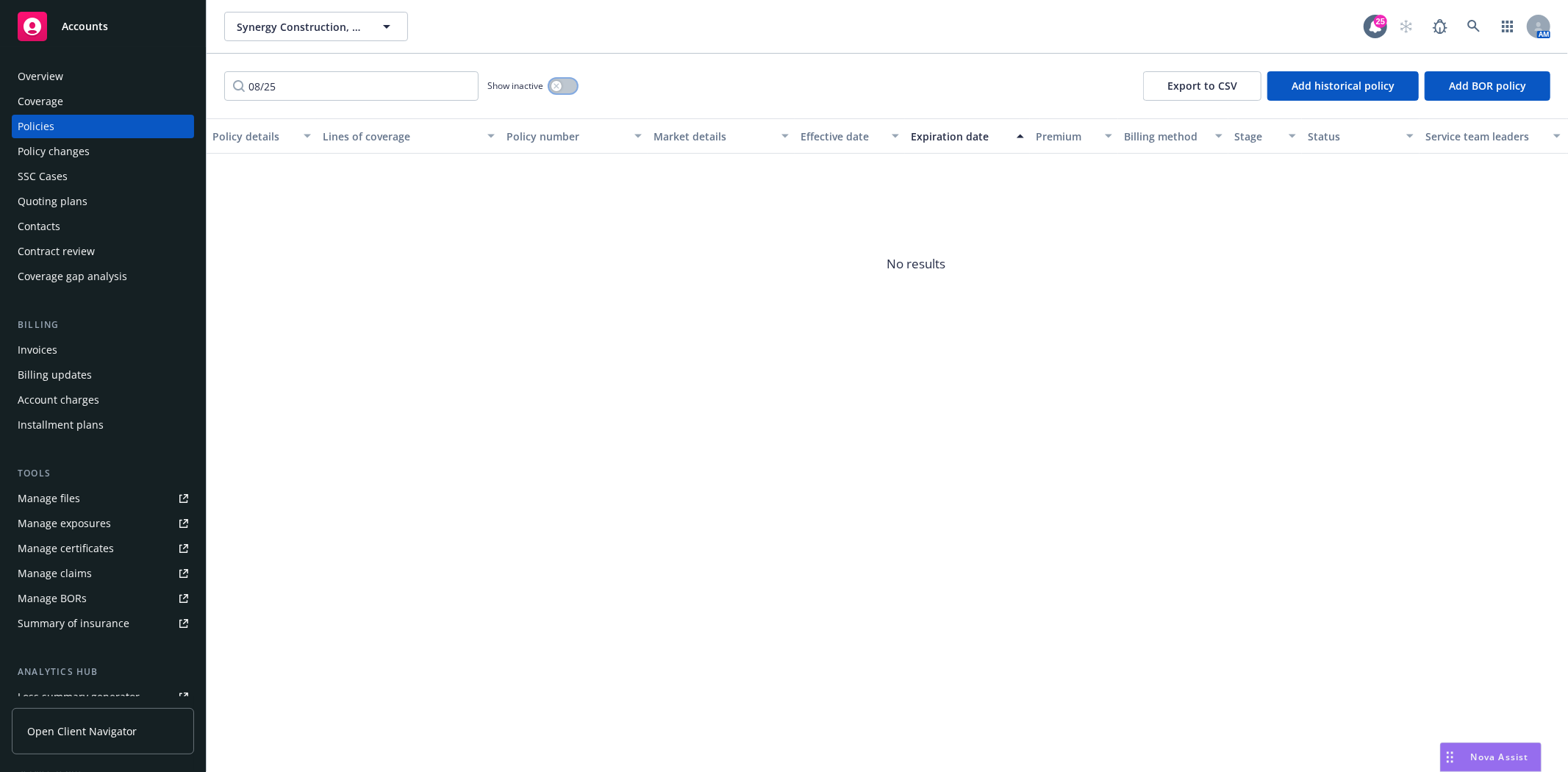
click at [572, 84] on button "button" at bounding box center [562, 86] width 28 height 15
click at [321, 77] on input "08/25" at bounding box center [350, 86] width 254 height 29
type input "08/"
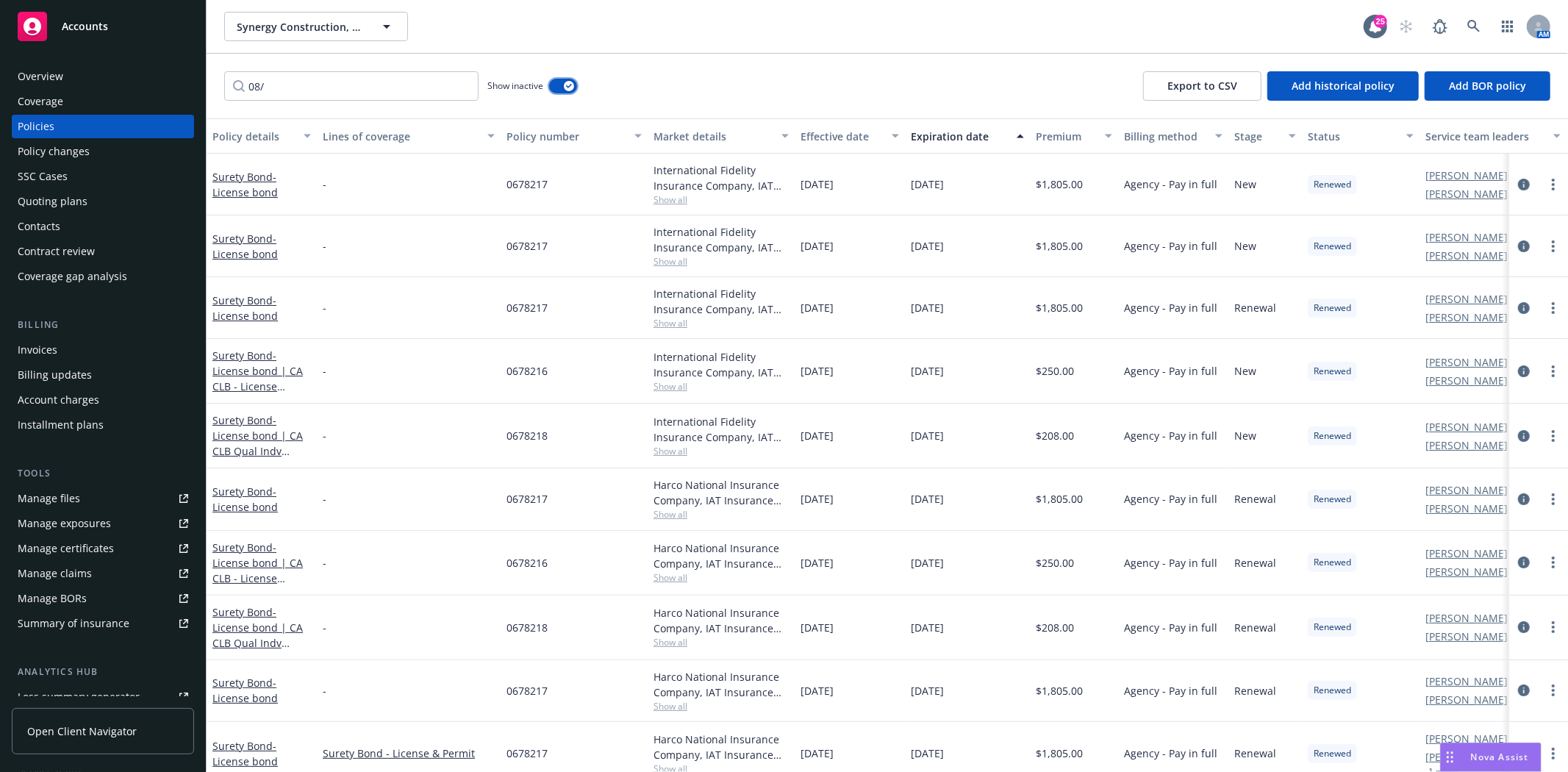
click at [562, 86] on button "button" at bounding box center [562, 86] width 28 height 15
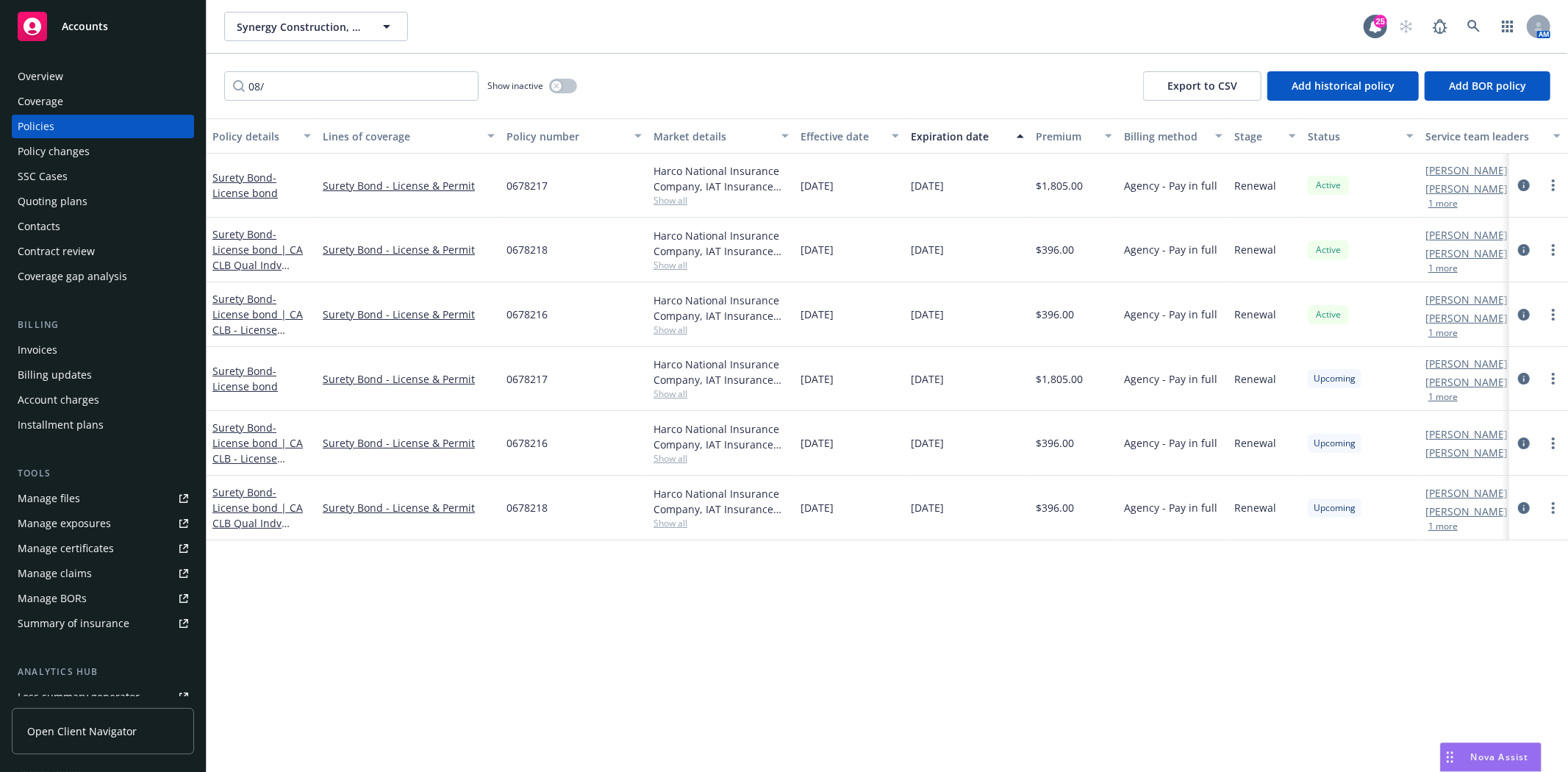
click at [88, 204] on div "Quoting plans" at bounding box center [103, 202] width 171 height 24
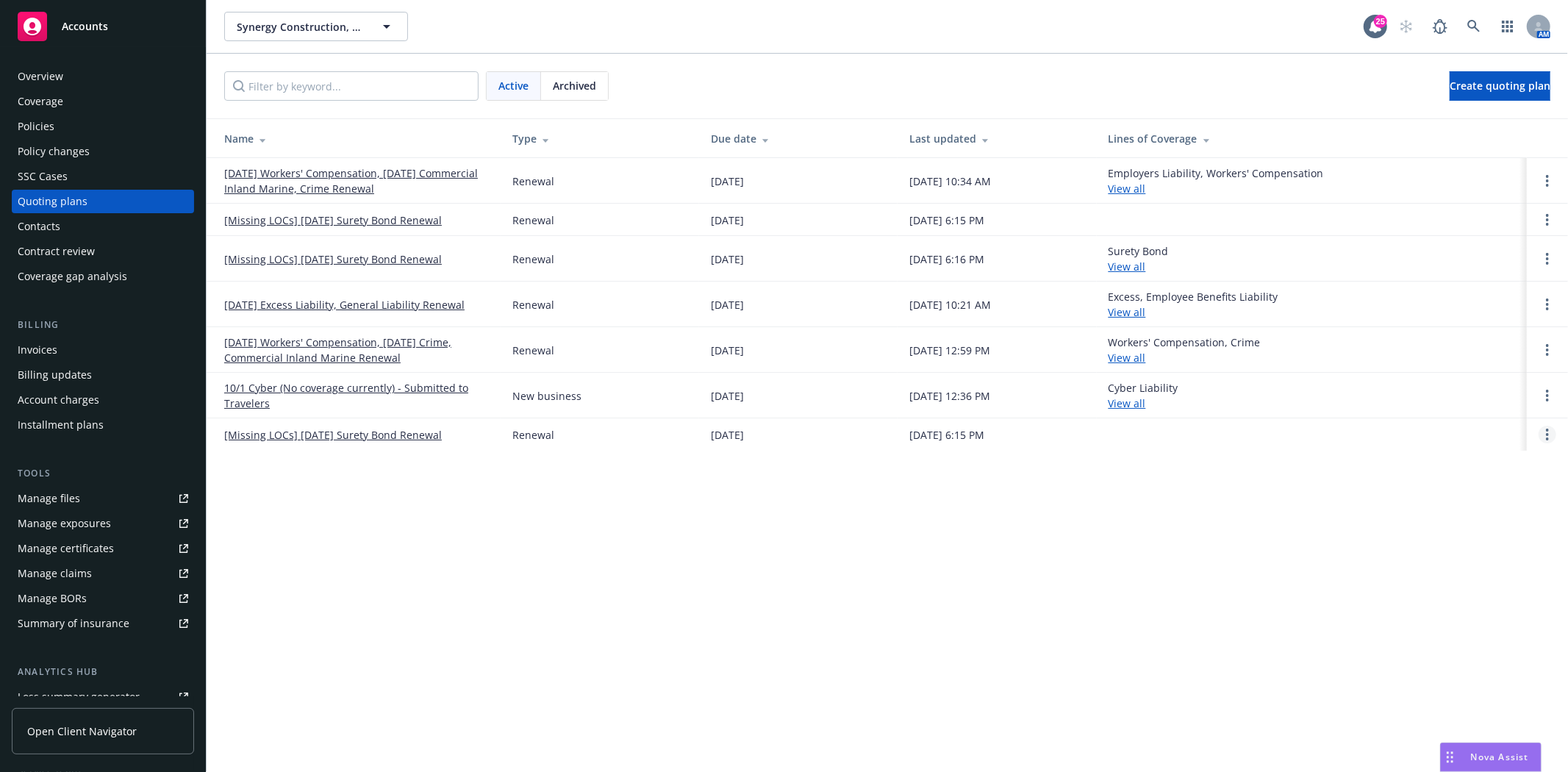
click at [1546, 439] on icon "Open options" at bounding box center [1547, 434] width 3 height 12
click at [1488, 427] on link "Archive" at bounding box center [1472, 423] width 128 height 29
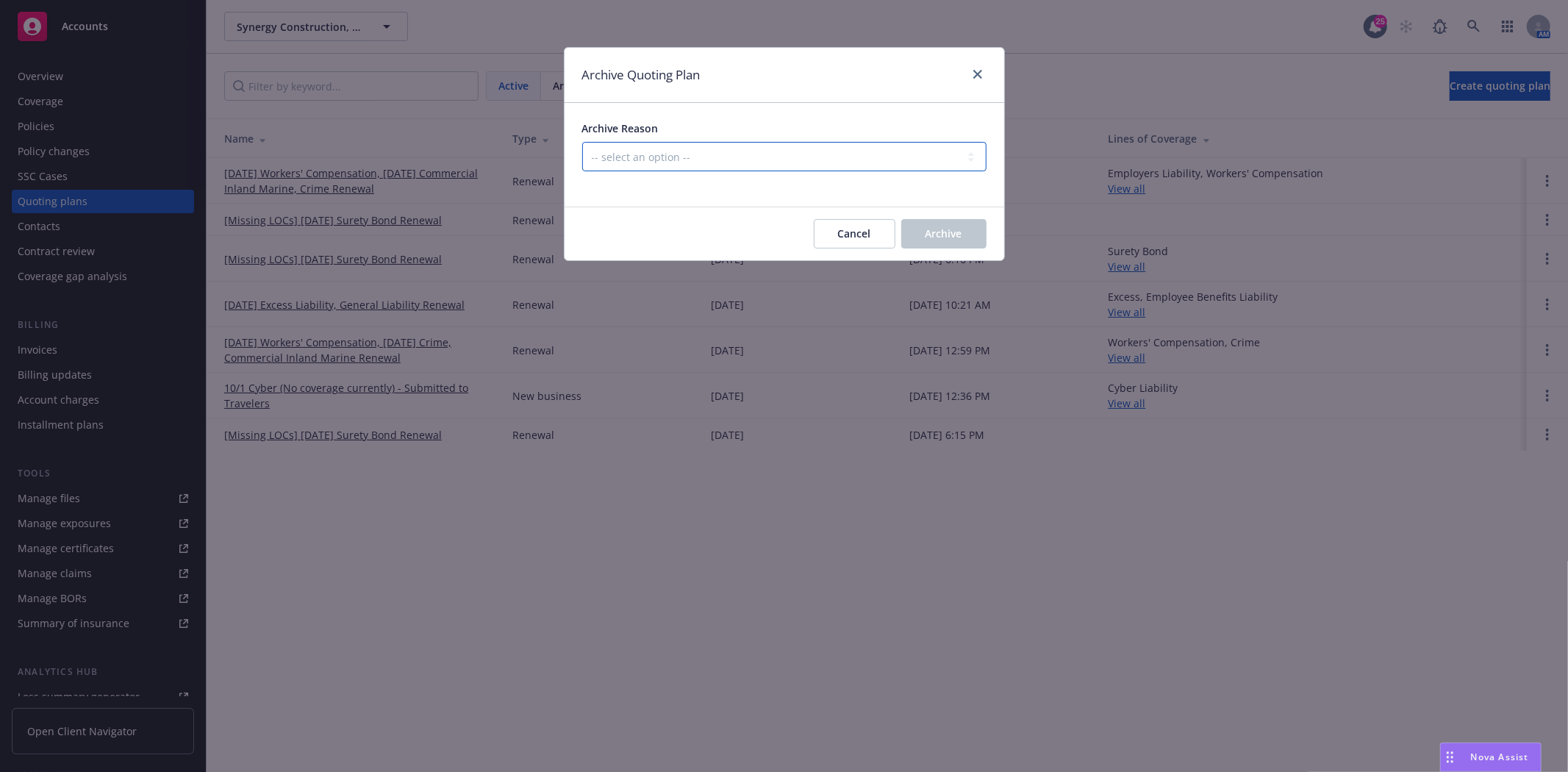
click at [651, 154] on select "-- select an option -- All policies in this renewal plan are auto-renewed Creat…" at bounding box center [784, 157] width 405 height 29
select select "ARCHIVED_RENEWAL_POLICY_AUTO_RENEWED"
click at [583, 142] on select "-- select an option -- All policies in this renewal plan are auto-renewed Creat…" at bounding box center [784, 157] width 405 height 29
click at [937, 231] on span "Archive" at bounding box center [944, 233] width 37 height 14
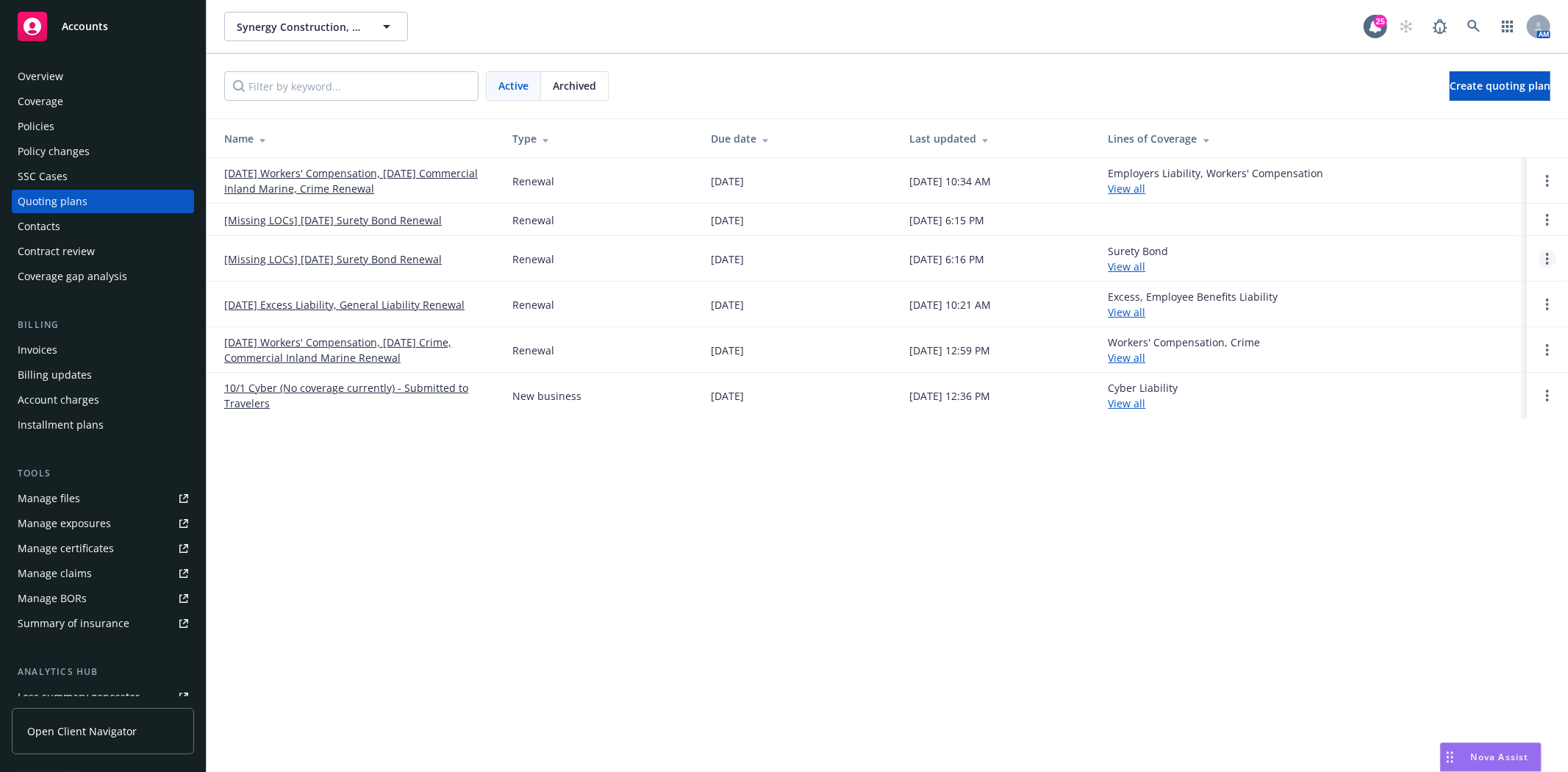
click at [1547, 262] on circle "Open options" at bounding box center [1547, 263] width 3 height 3
click at [1496, 262] on link "Archive" at bounding box center [1472, 248] width 128 height 29
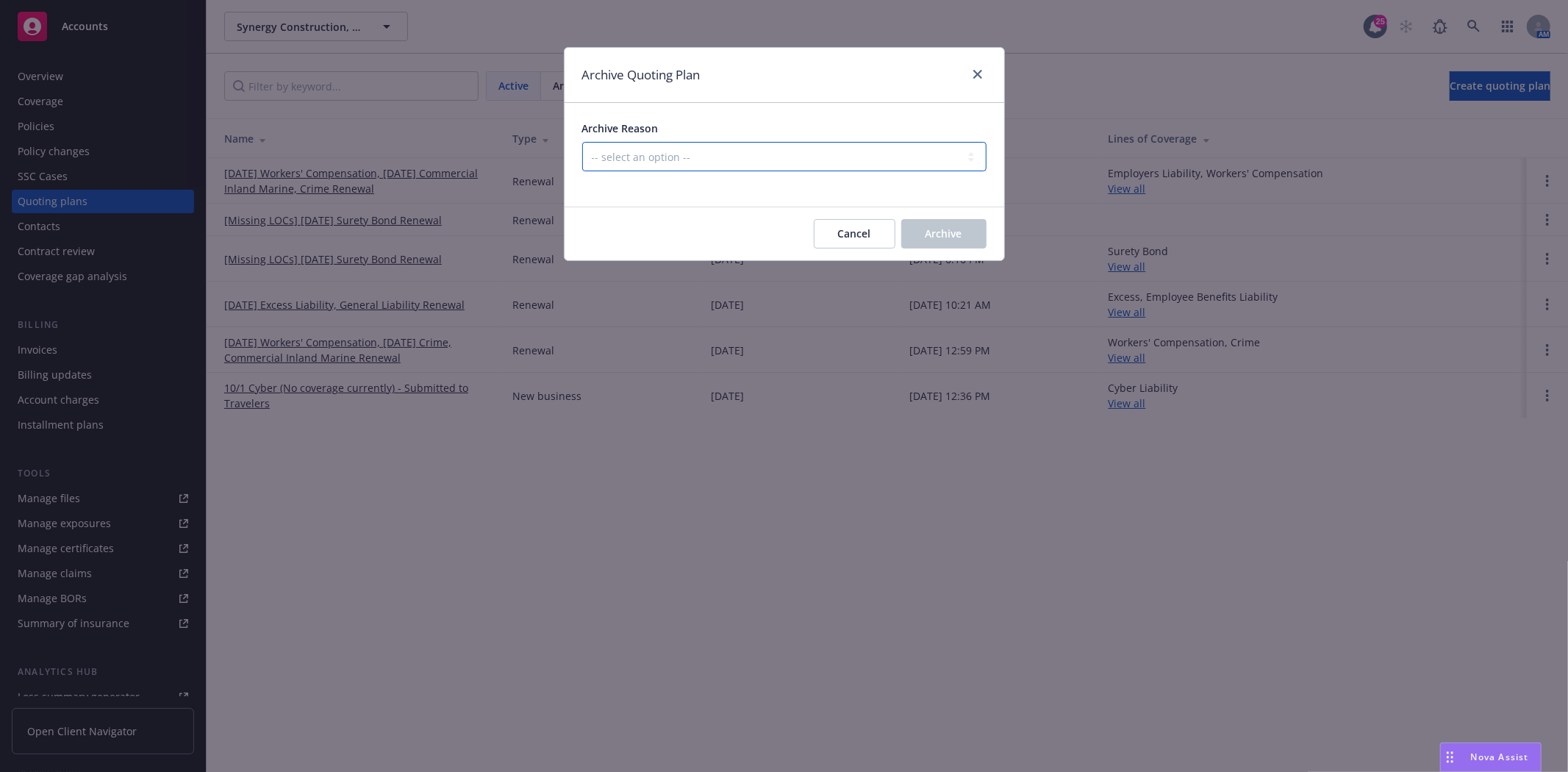
click at [704, 151] on select "-- select an option -- All policies in this renewal plan are auto-renewed Creat…" at bounding box center [784, 157] width 405 height 29
select select "ARCHIVED_RENEWAL_POLICY_AUTO_RENEWED"
click at [583, 142] on select "-- select an option -- All policies in this renewal plan are auto-renewed Creat…" at bounding box center [784, 157] width 405 height 29
click at [939, 224] on button "Archive" at bounding box center [943, 234] width 85 height 29
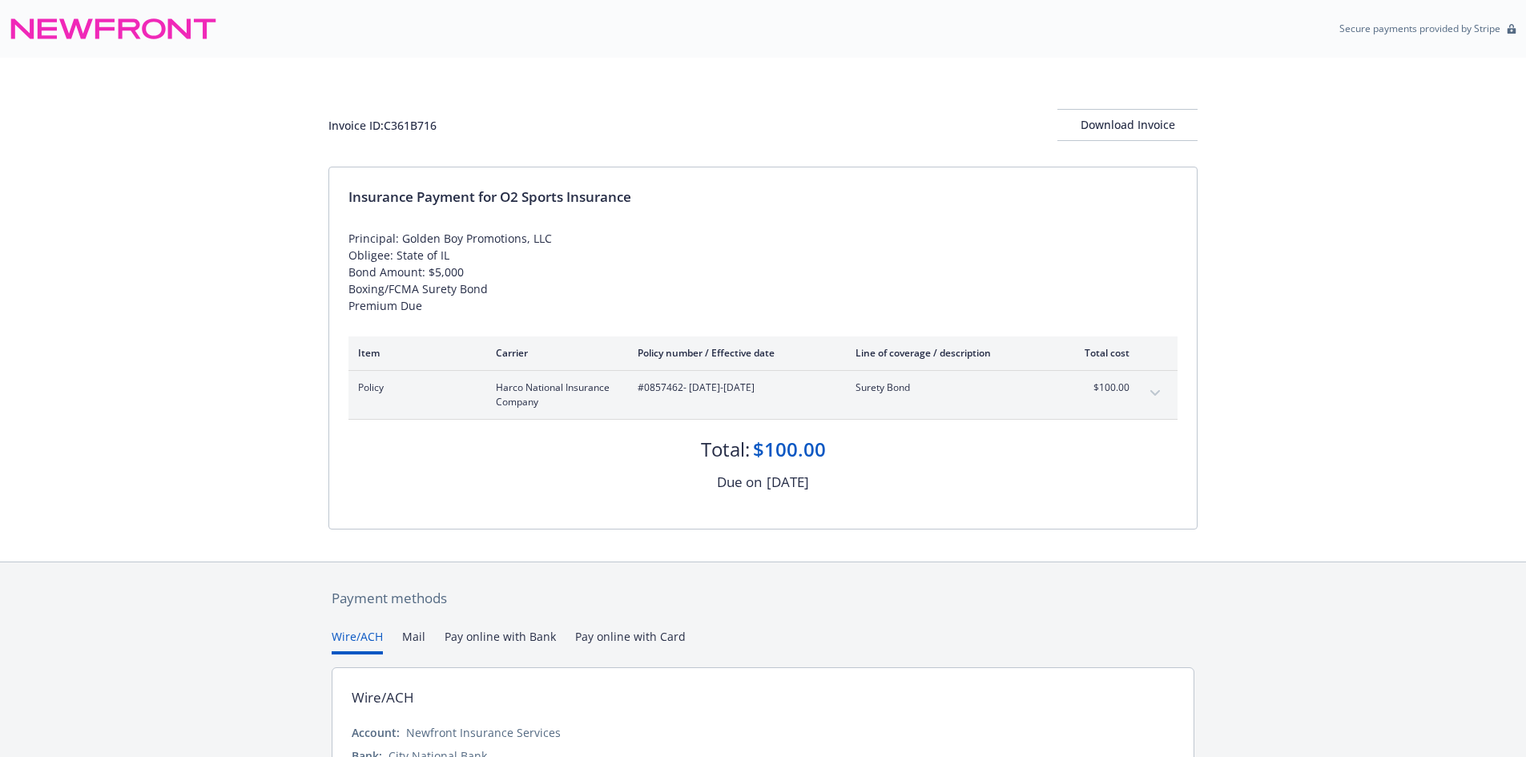
click at [653, 386] on span "#0857462 - [DATE]-[DATE]" at bounding box center [734, 388] width 192 height 14
copy span "0857462"
click at [431, 126] on div "Invoice ID: C361B716" at bounding box center [382, 125] width 108 height 17
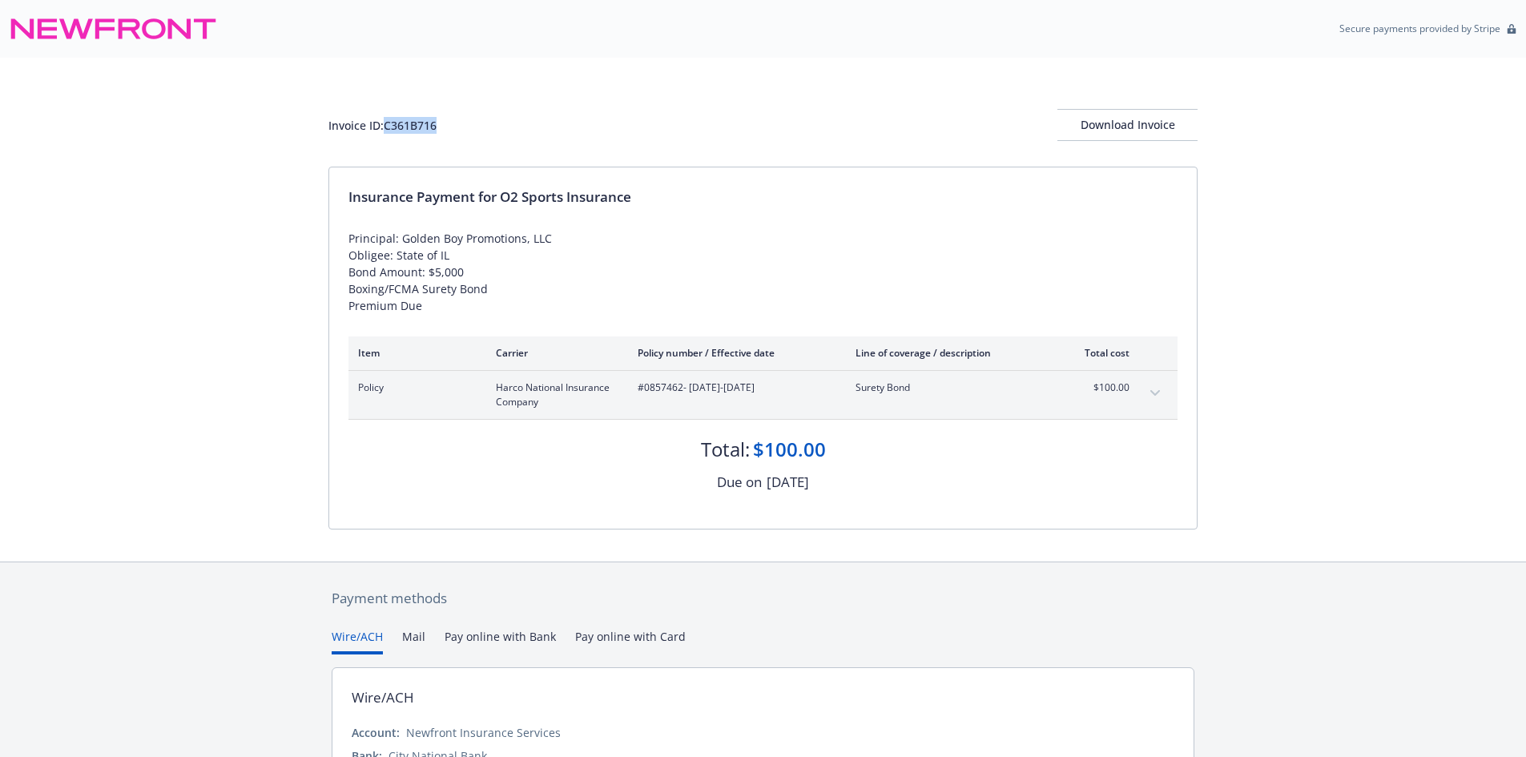
copy div "C361B716"
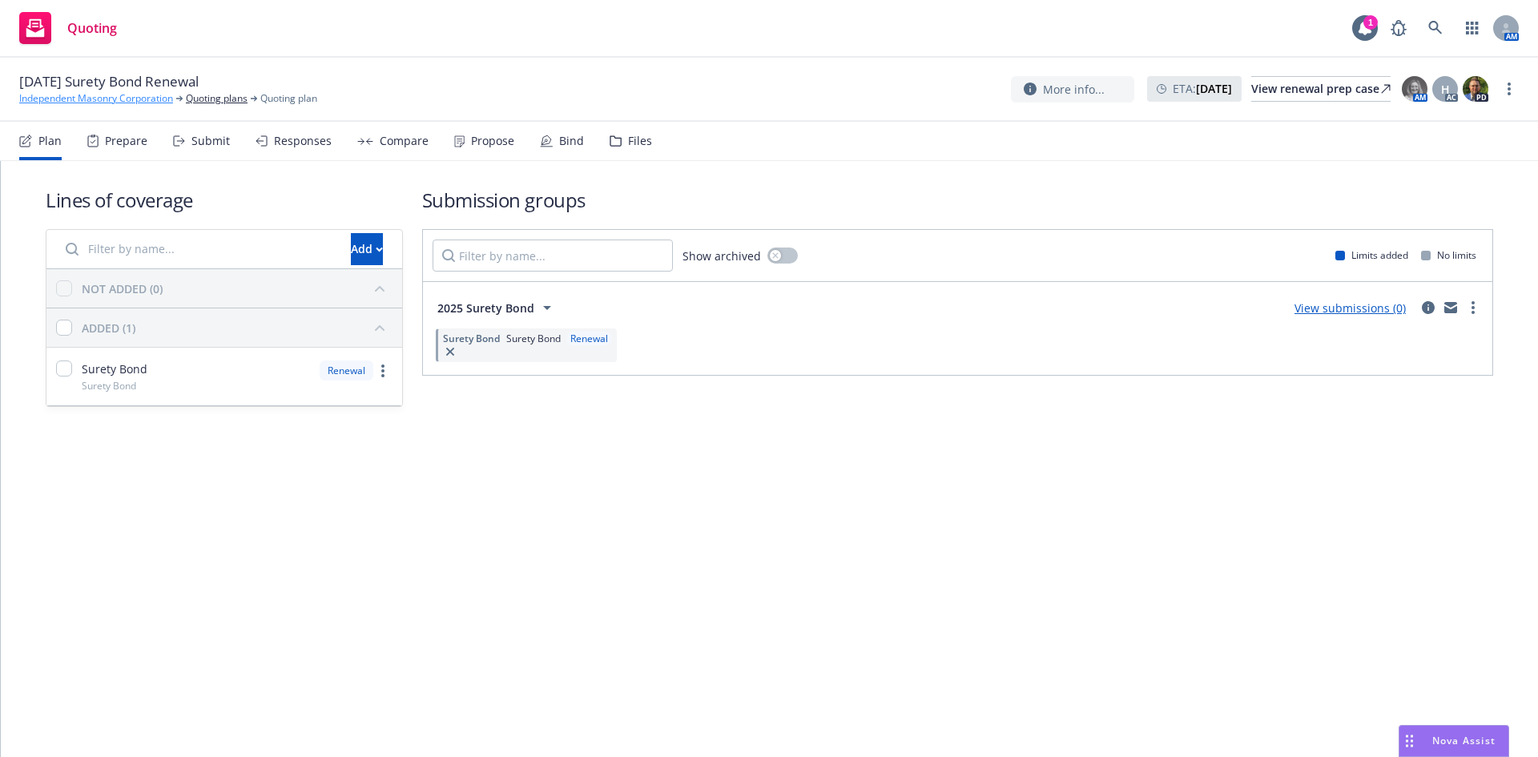
click at [139, 94] on link "Independent Masonry Corporation" at bounding box center [96, 98] width 154 height 14
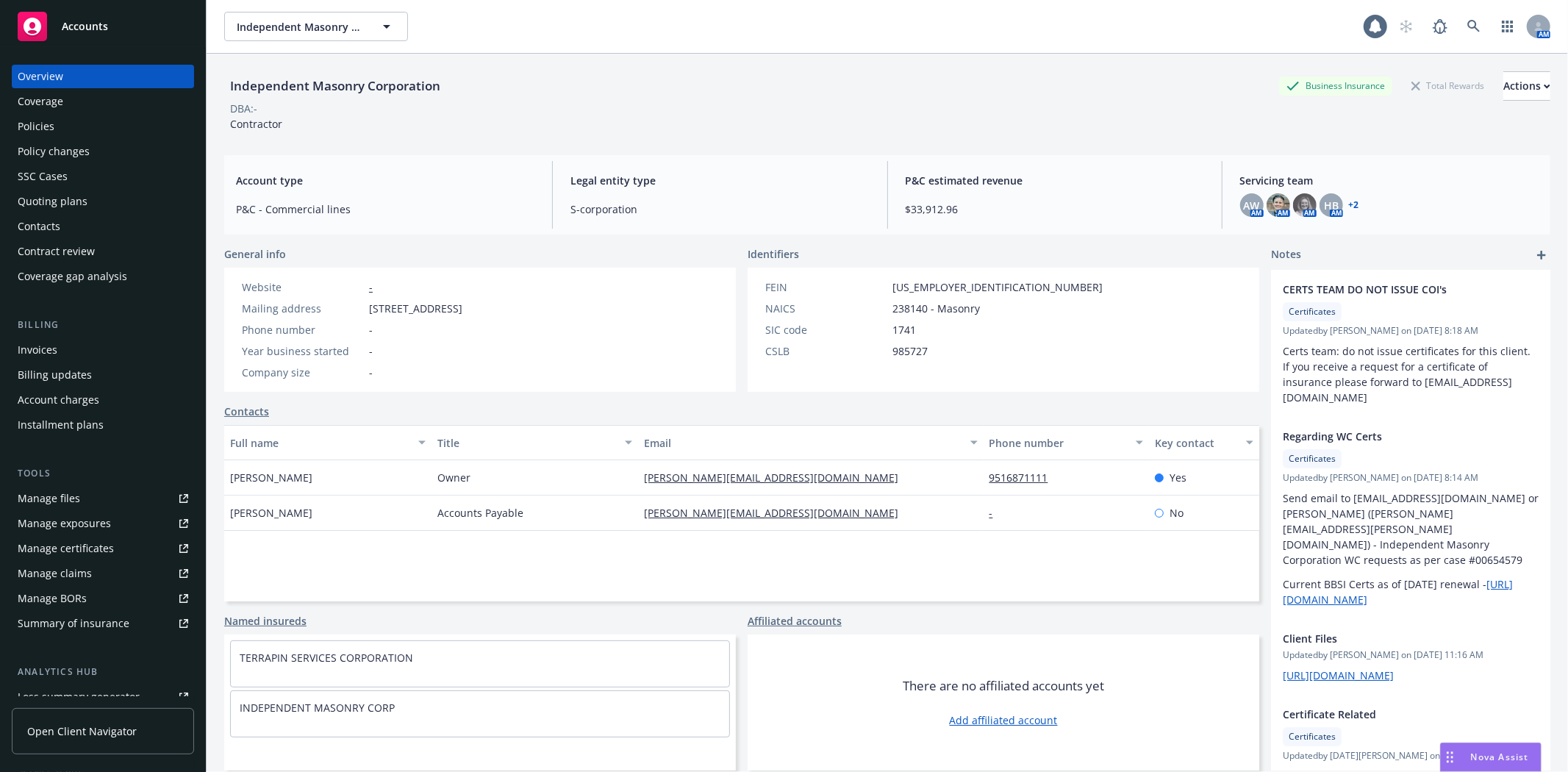
click at [66, 135] on div "Policies" at bounding box center [103, 127] width 171 height 24
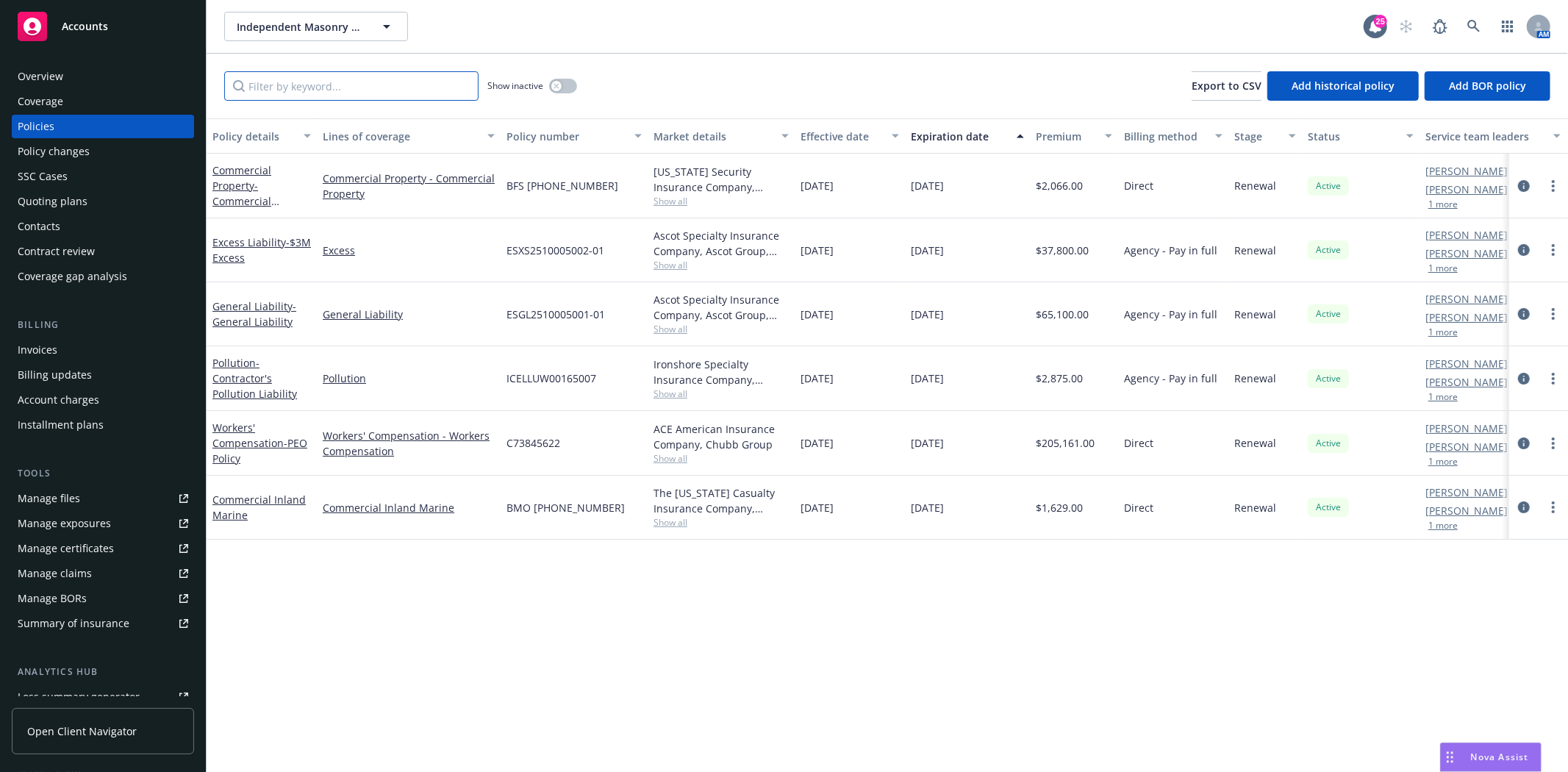
click at [302, 91] on input "Filter by keyword..." at bounding box center [350, 86] width 254 height 29
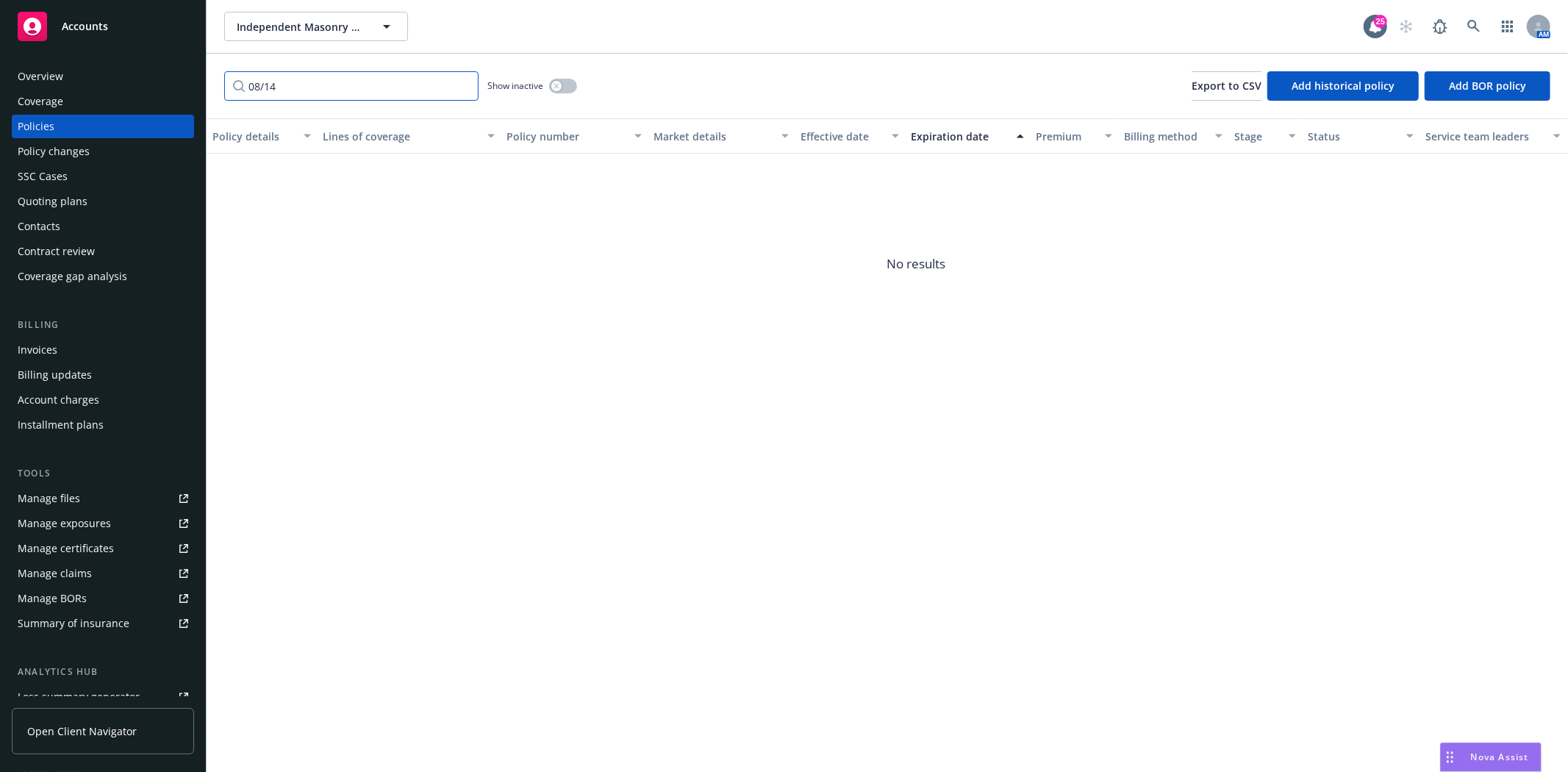
type input "08/14"
click at [557, 86] on icon "button" at bounding box center [556, 86] width 6 height 6
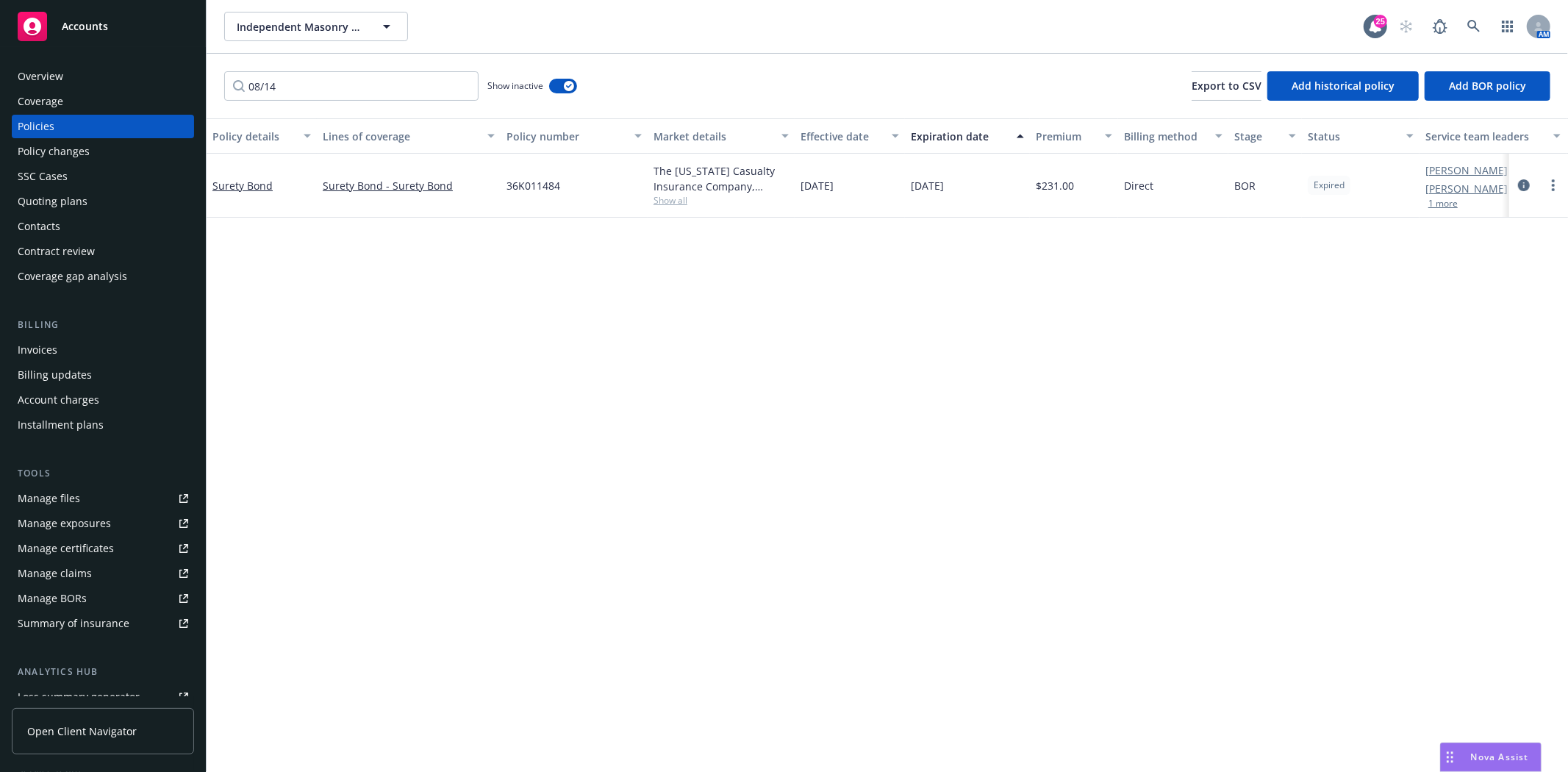
click at [528, 185] on span "36K011484" at bounding box center [533, 185] width 53 height 16
copy span "36K011484"
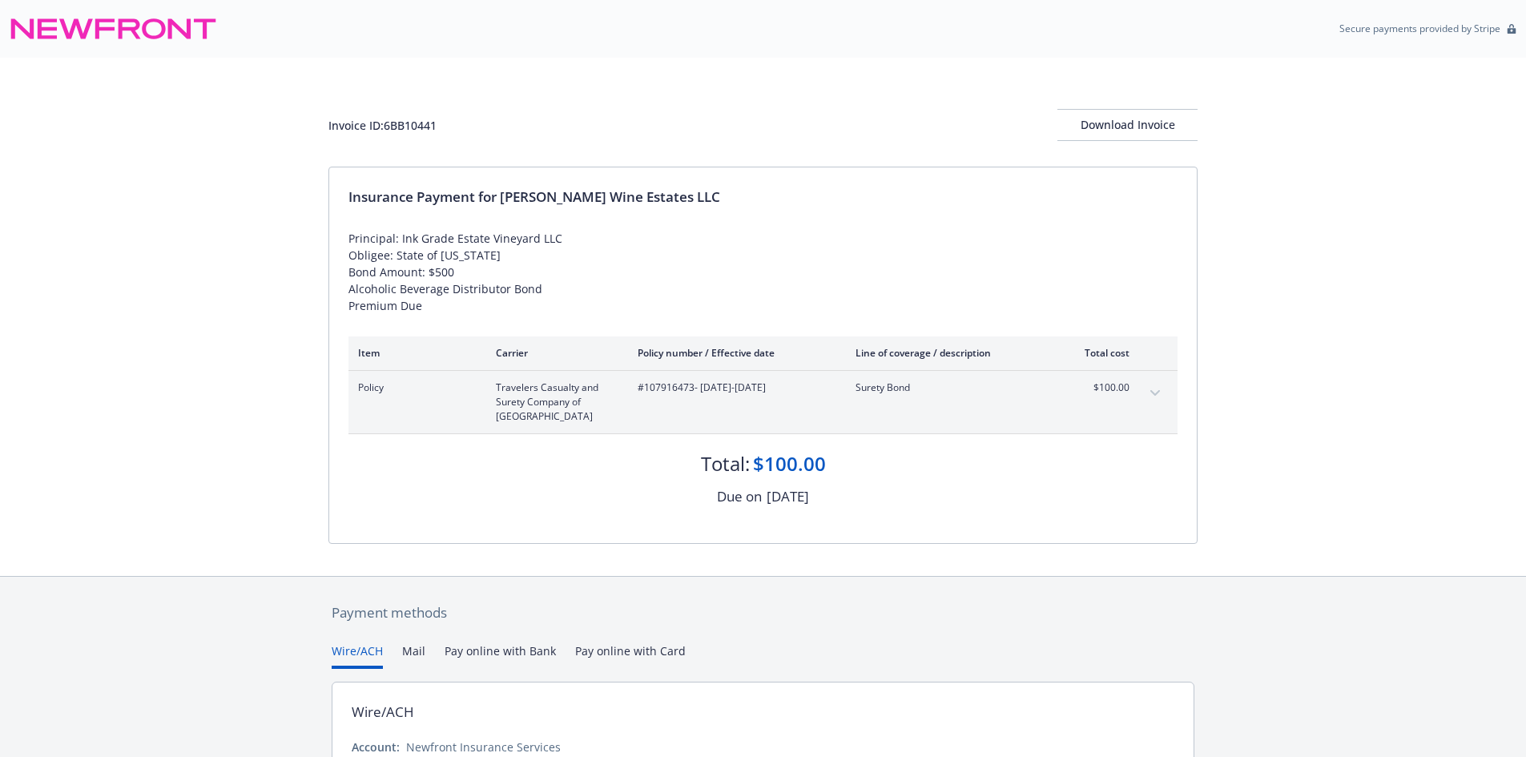
click at [422, 123] on div "Invoice ID: 6BB10441" at bounding box center [382, 125] width 108 height 17
copy div "6BB10441"
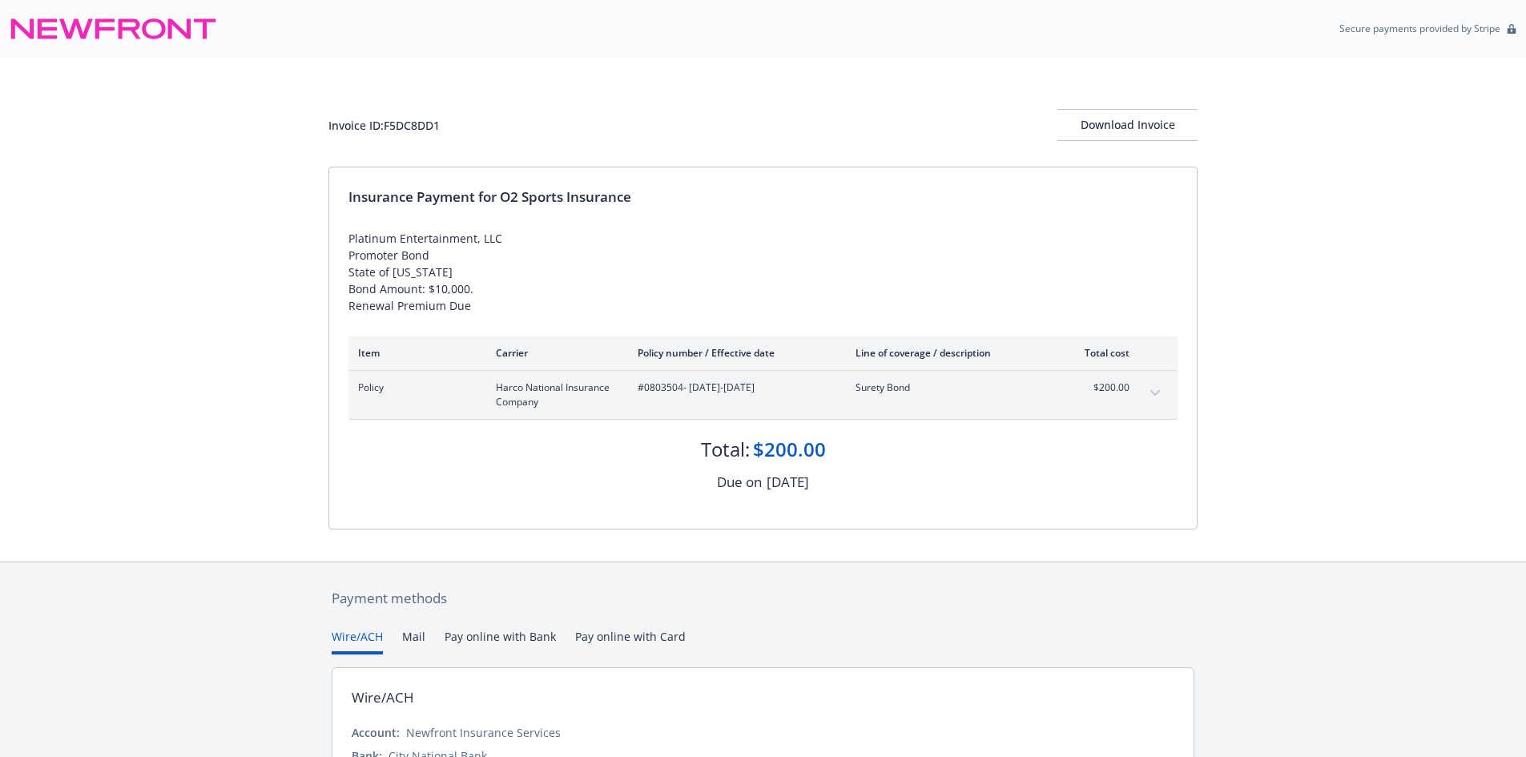
click at [430, 127] on div "Invoice ID: F5DC8DD1" at bounding box center [383, 125] width 111 height 17
copy div "F5DC8DD1"
click at [663, 383] on span "#0857463 - [DATE]-[DATE]" at bounding box center [734, 388] width 192 height 14
click at [663, 383] on span "#0857463 - 05/29/2025-05/29/2026" at bounding box center [734, 388] width 192 height 14
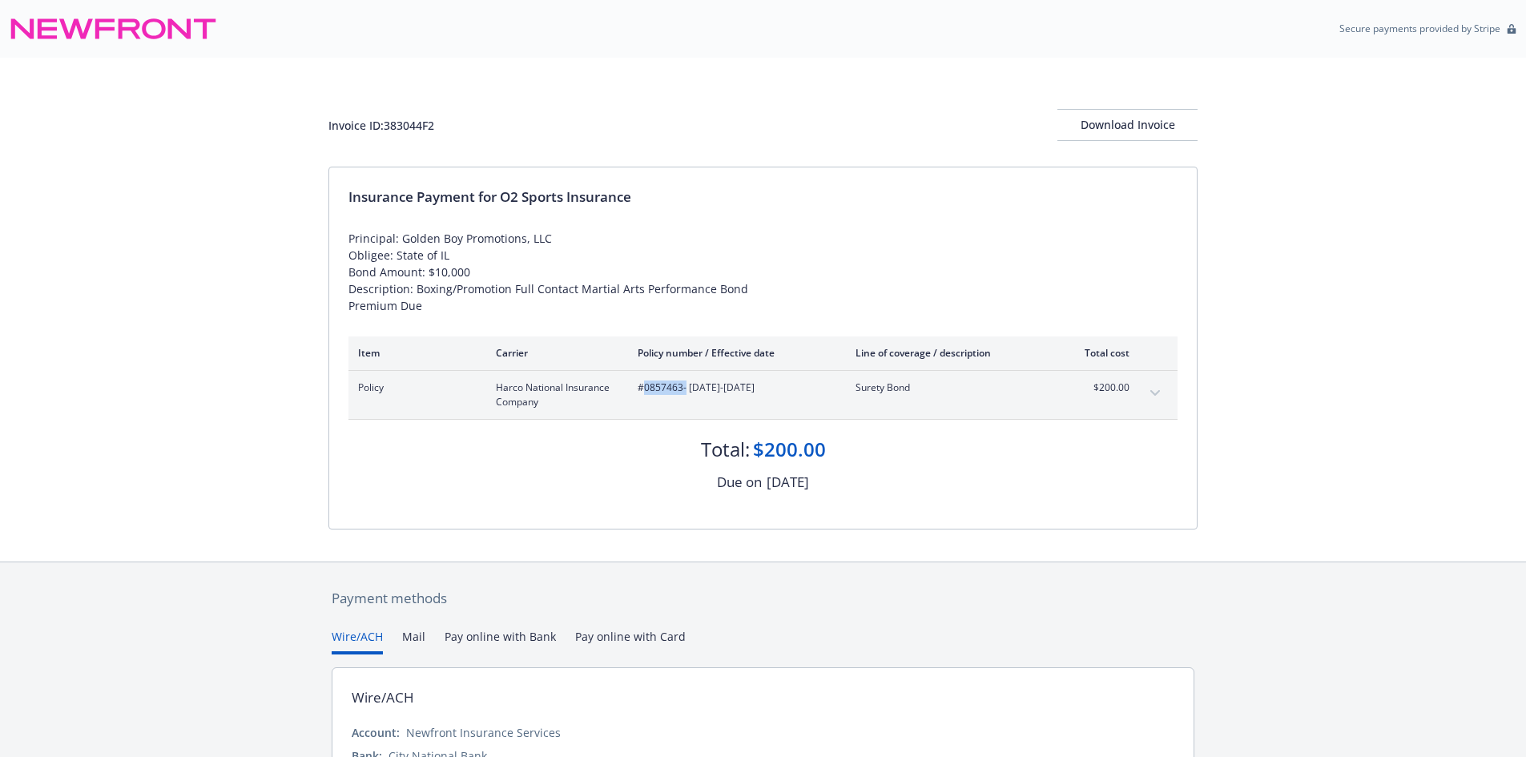
copy span "0857463"
click at [412, 129] on div "Invoice ID: 383044F2" at bounding box center [381, 125] width 106 height 17
copy div "383044F2"
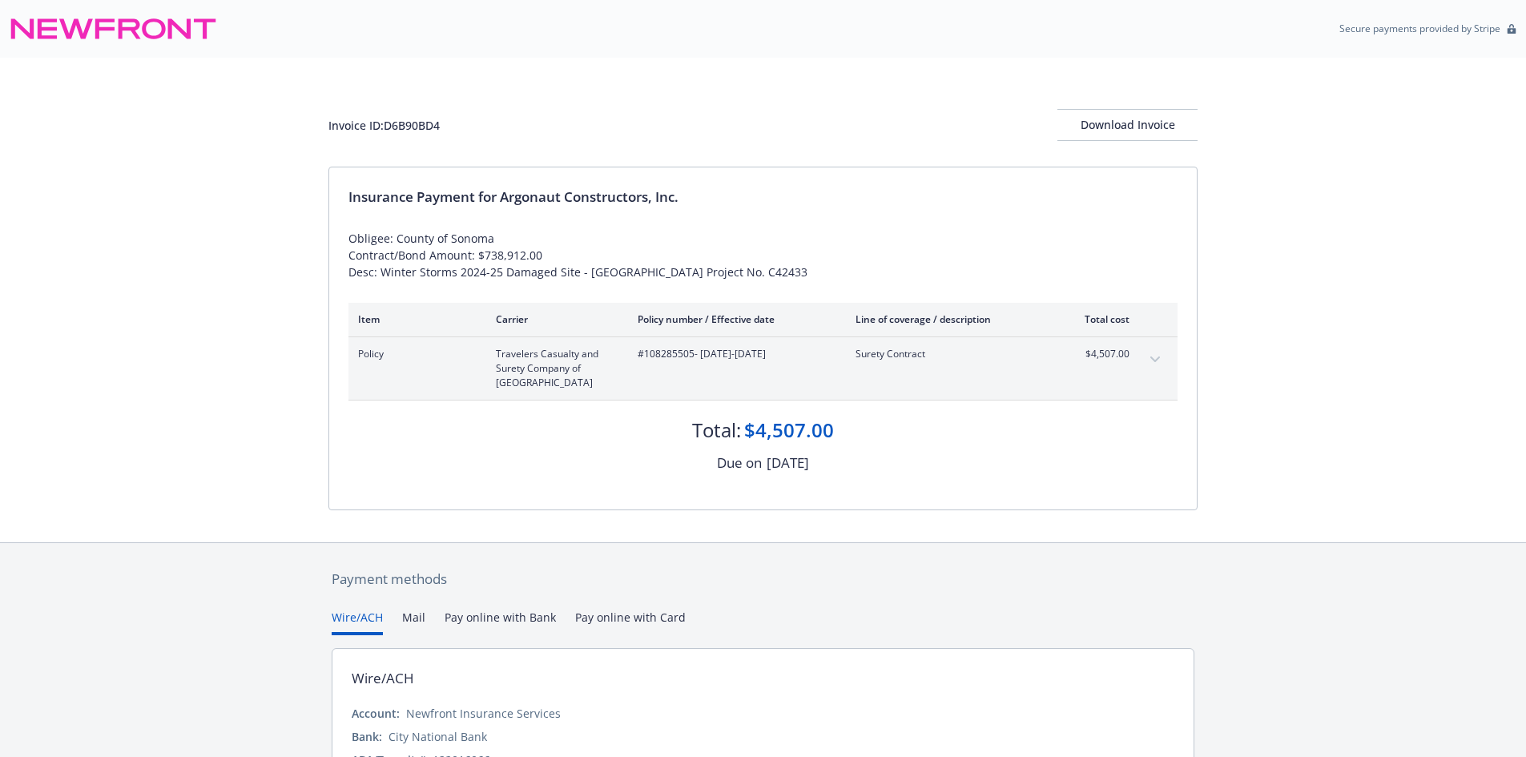
click at [431, 124] on div "Invoice ID: D6B90BD4" at bounding box center [383, 125] width 111 height 17
copy div "D6B90BD4"
drag, startPoint x: 913, startPoint y: 0, endPoint x: 174, endPoint y: 20, distance: 739.0
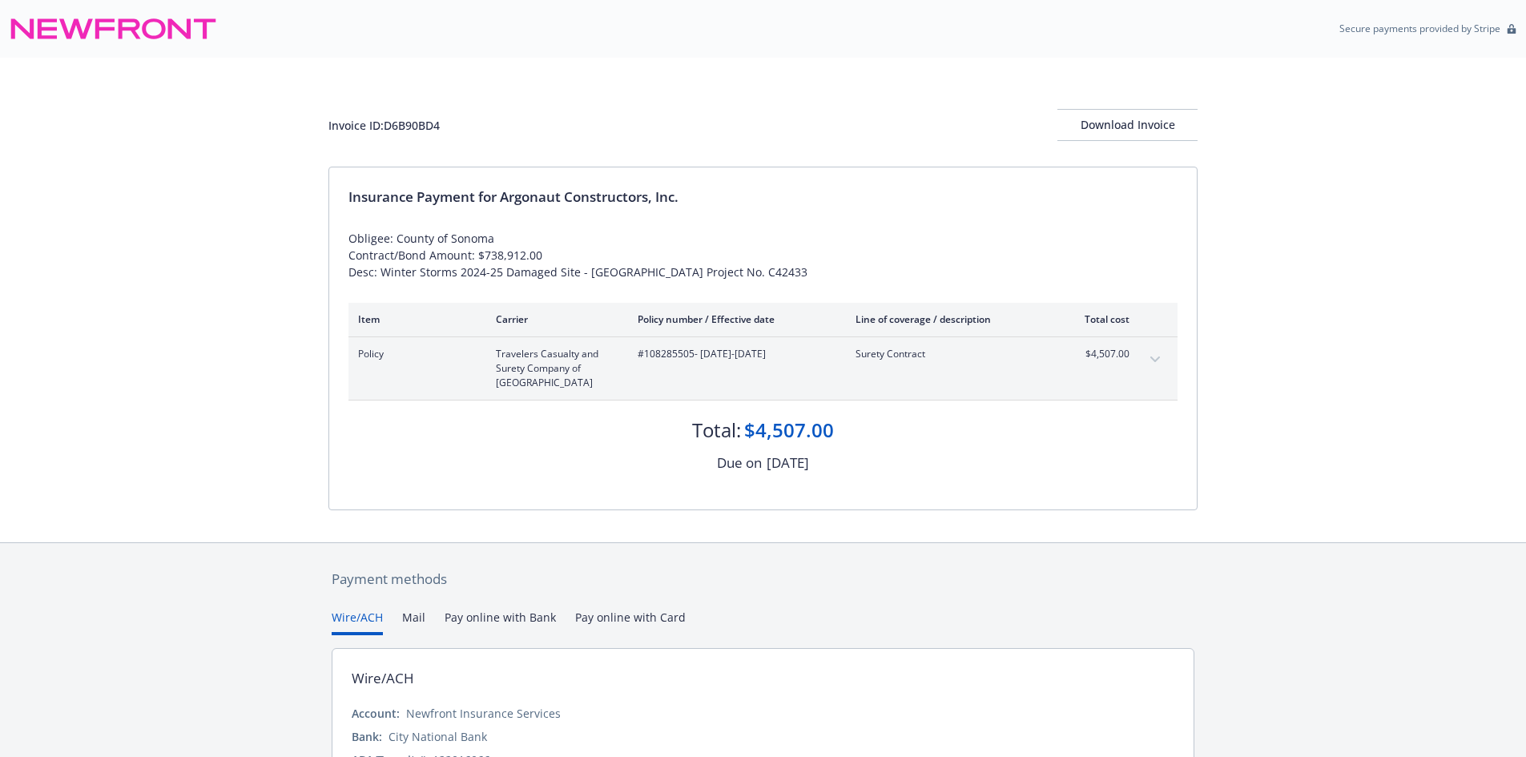
click at [174, 20] on icon at bounding box center [114, 29] width 208 height 38
click at [660, 361] on span "#108285505 - 06/13/2025-08/26/2025" at bounding box center [734, 354] width 192 height 14
click at [659, 361] on span "#108285505 - 06/13/2025-08/26/2025" at bounding box center [734, 354] width 192 height 14
copy span "108285505"
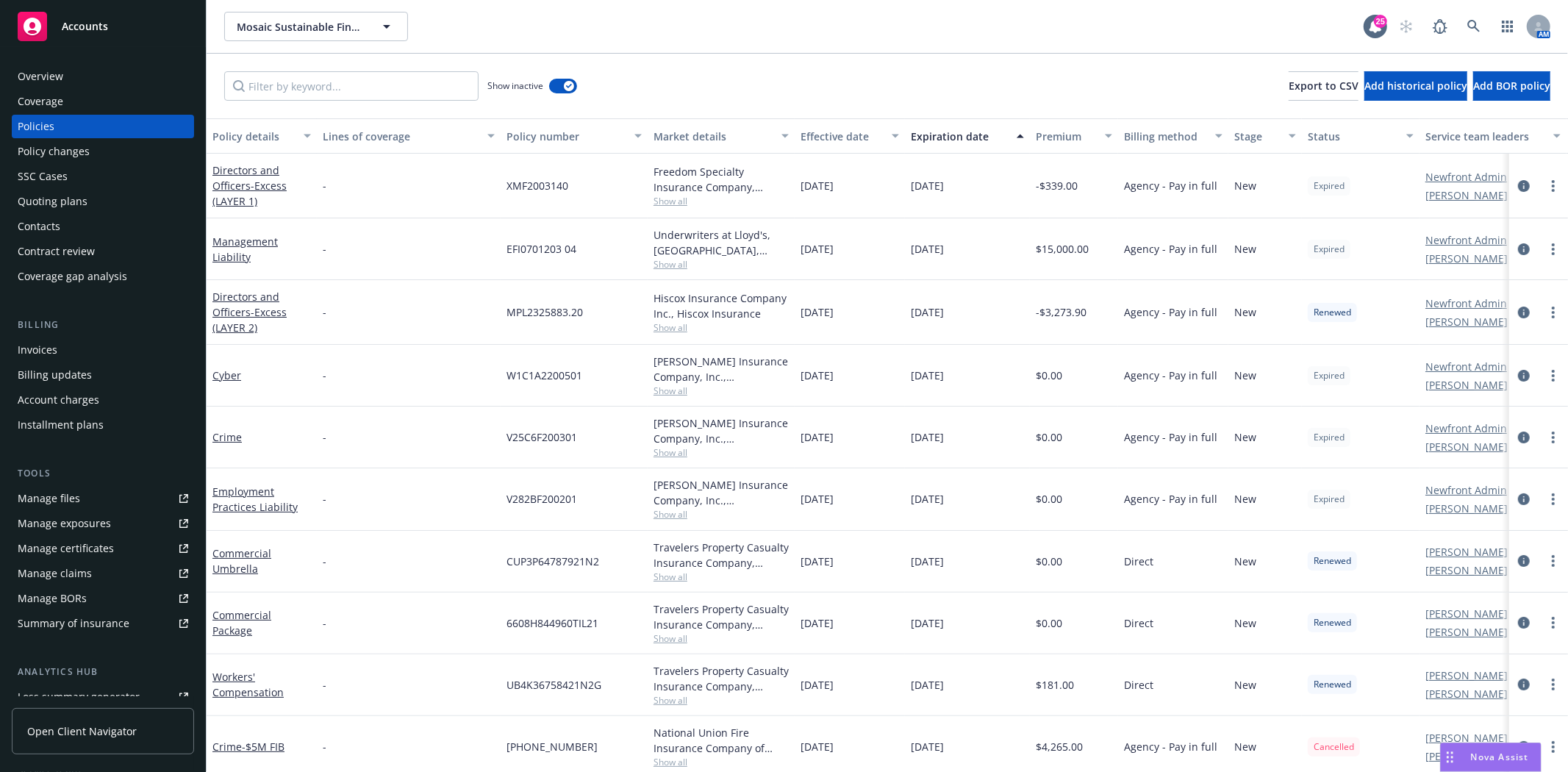
click at [128, 13] on div "Accounts" at bounding box center [103, 27] width 171 height 29
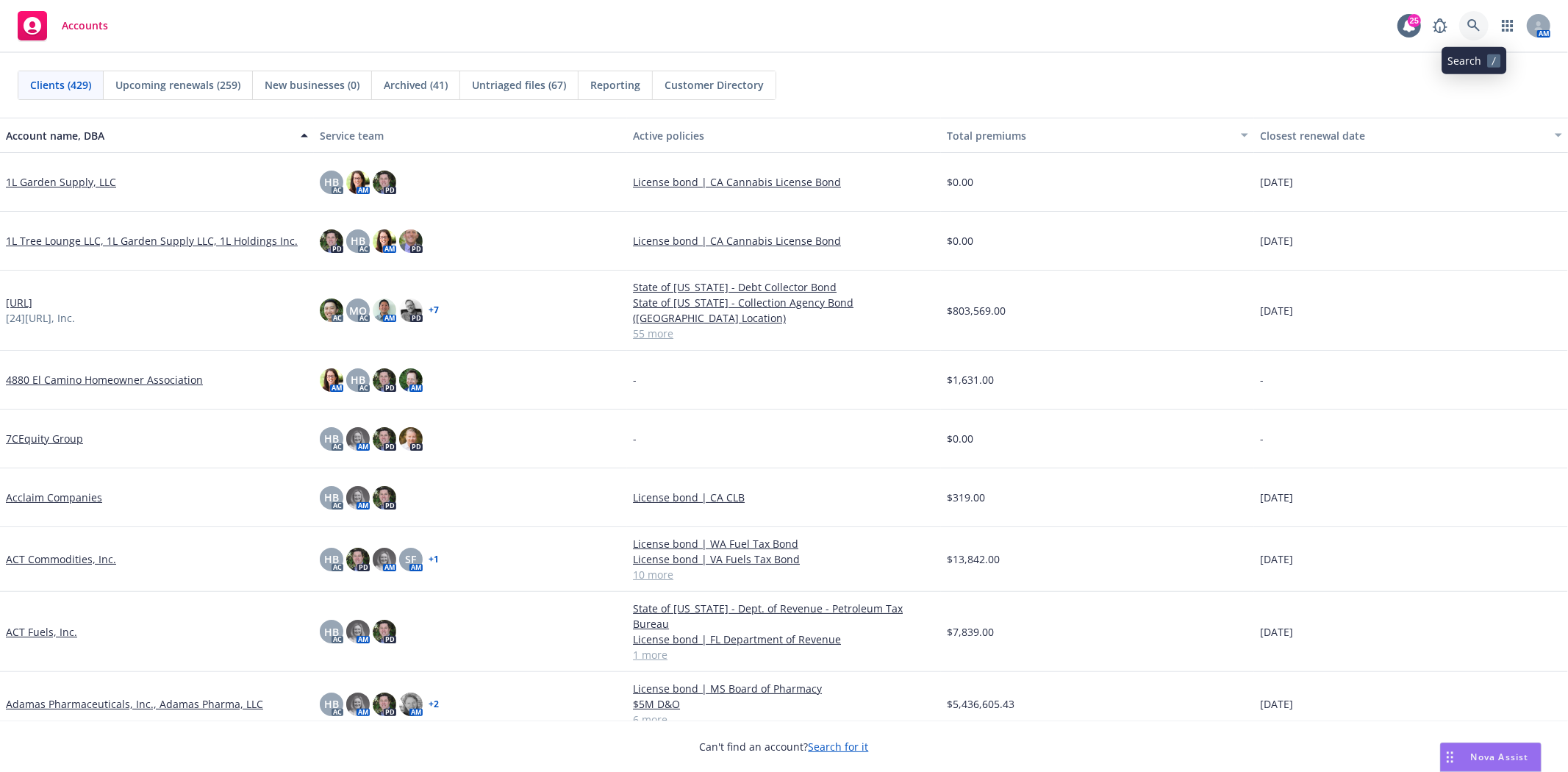
click at [1473, 27] on icon at bounding box center [1473, 26] width 13 height 13
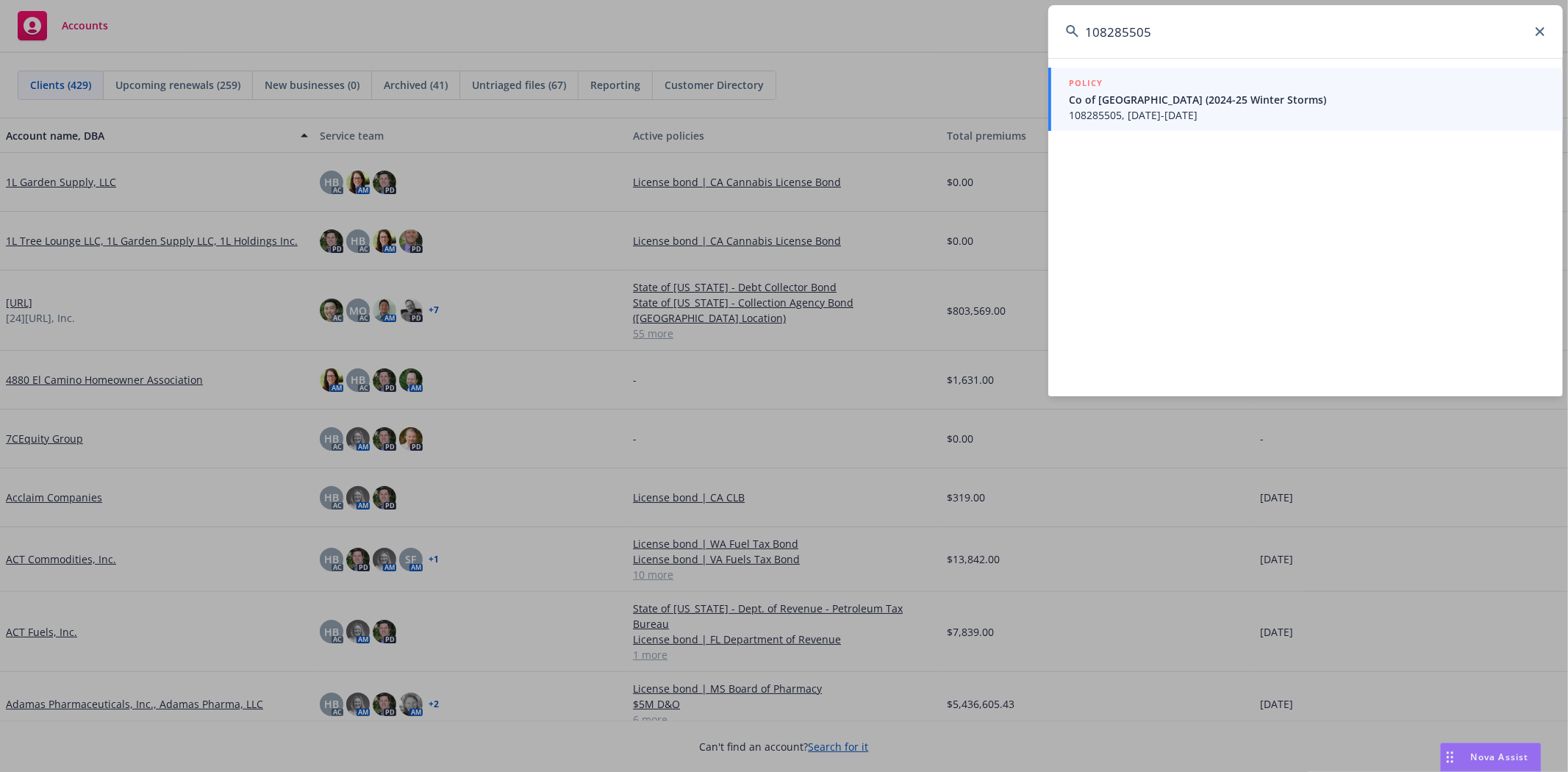
type input "108285505"
click at [1337, 78] on div "POLICY" at bounding box center [1307, 84] width 476 height 17
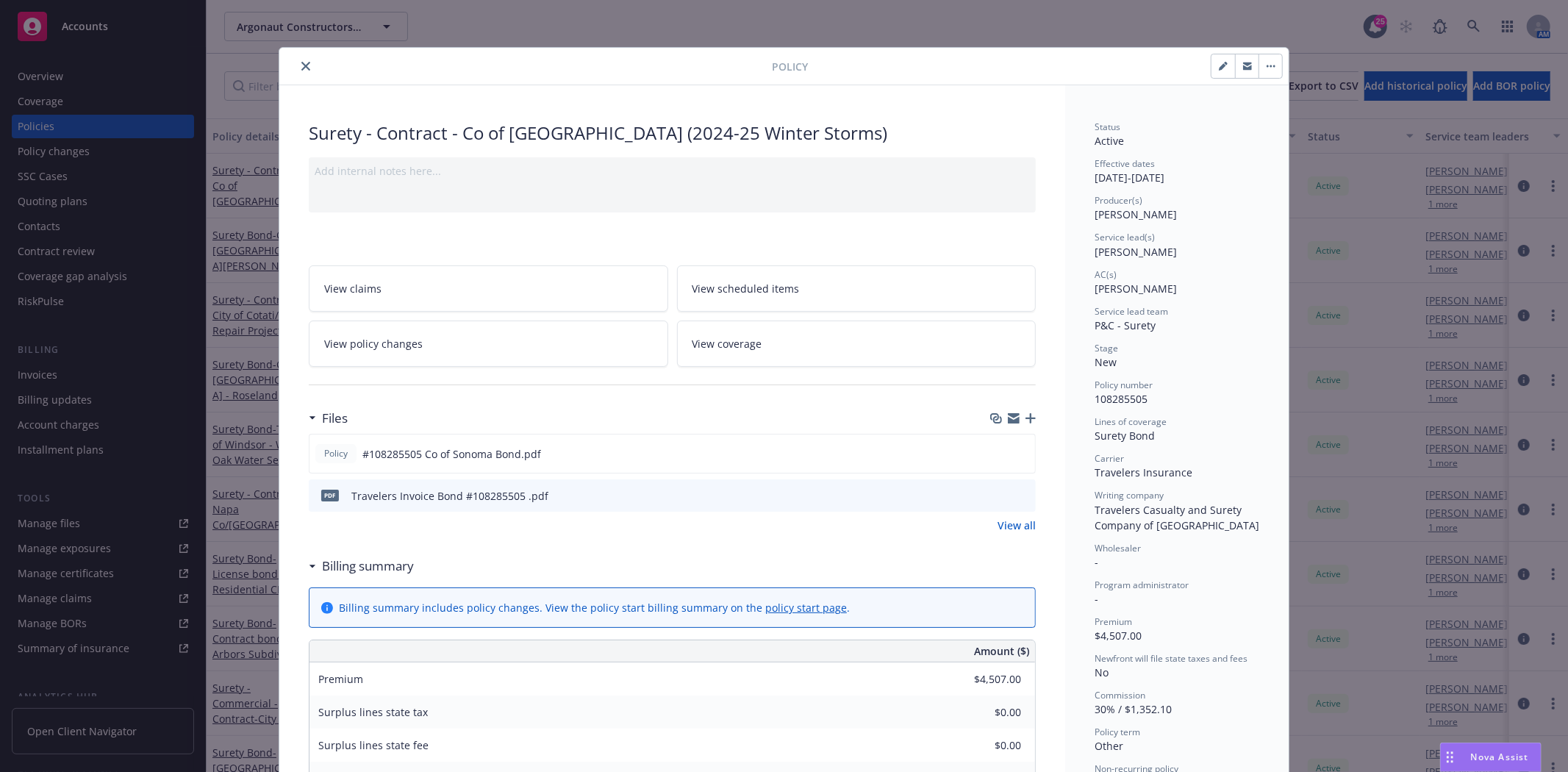
click at [301, 67] on icon "close" at bounding box center [306, 66] width 9 height 9
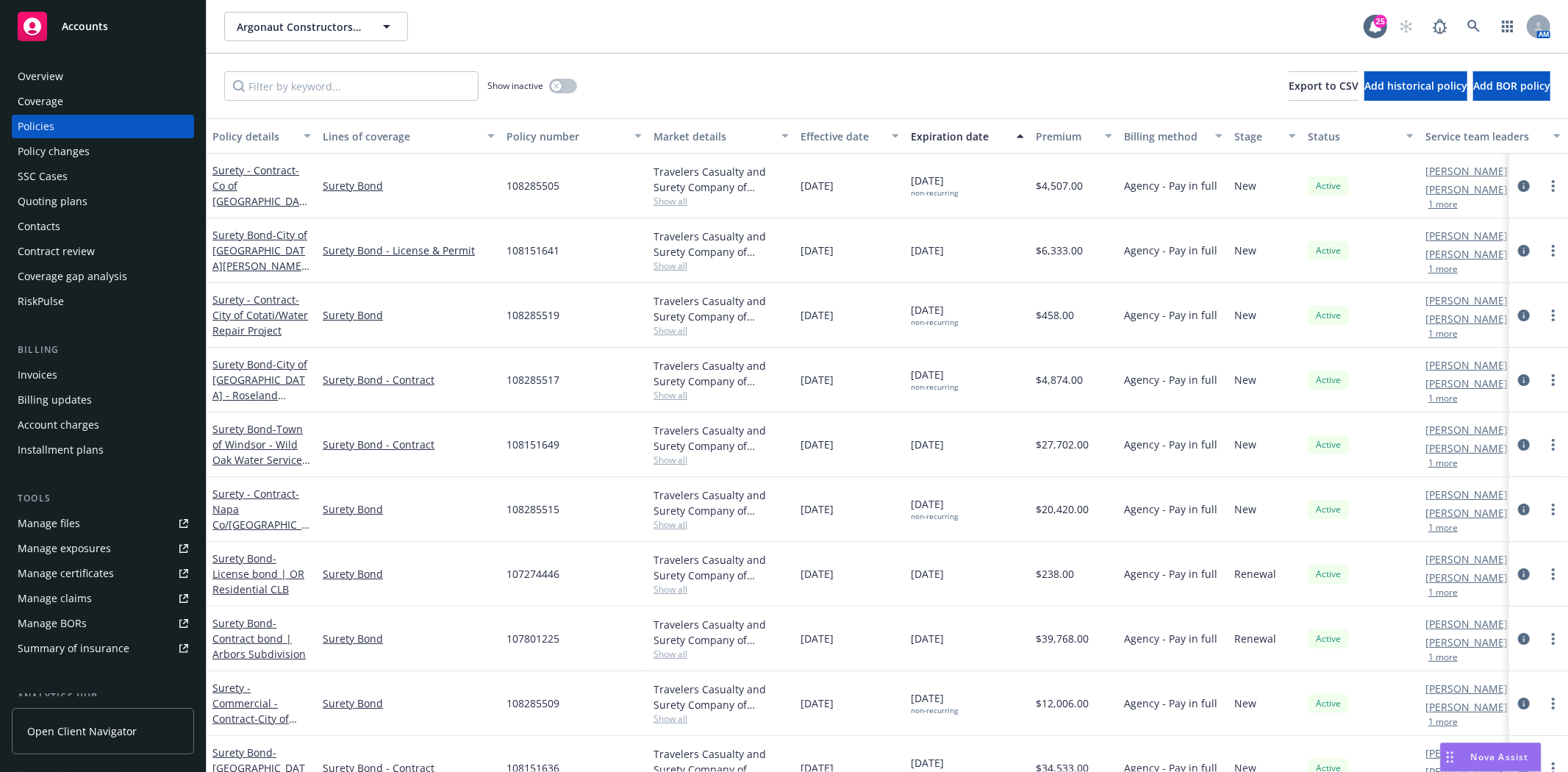
click at [52, 375] on div "Invoices" at bounding box center [37, 375] width 39 height 24
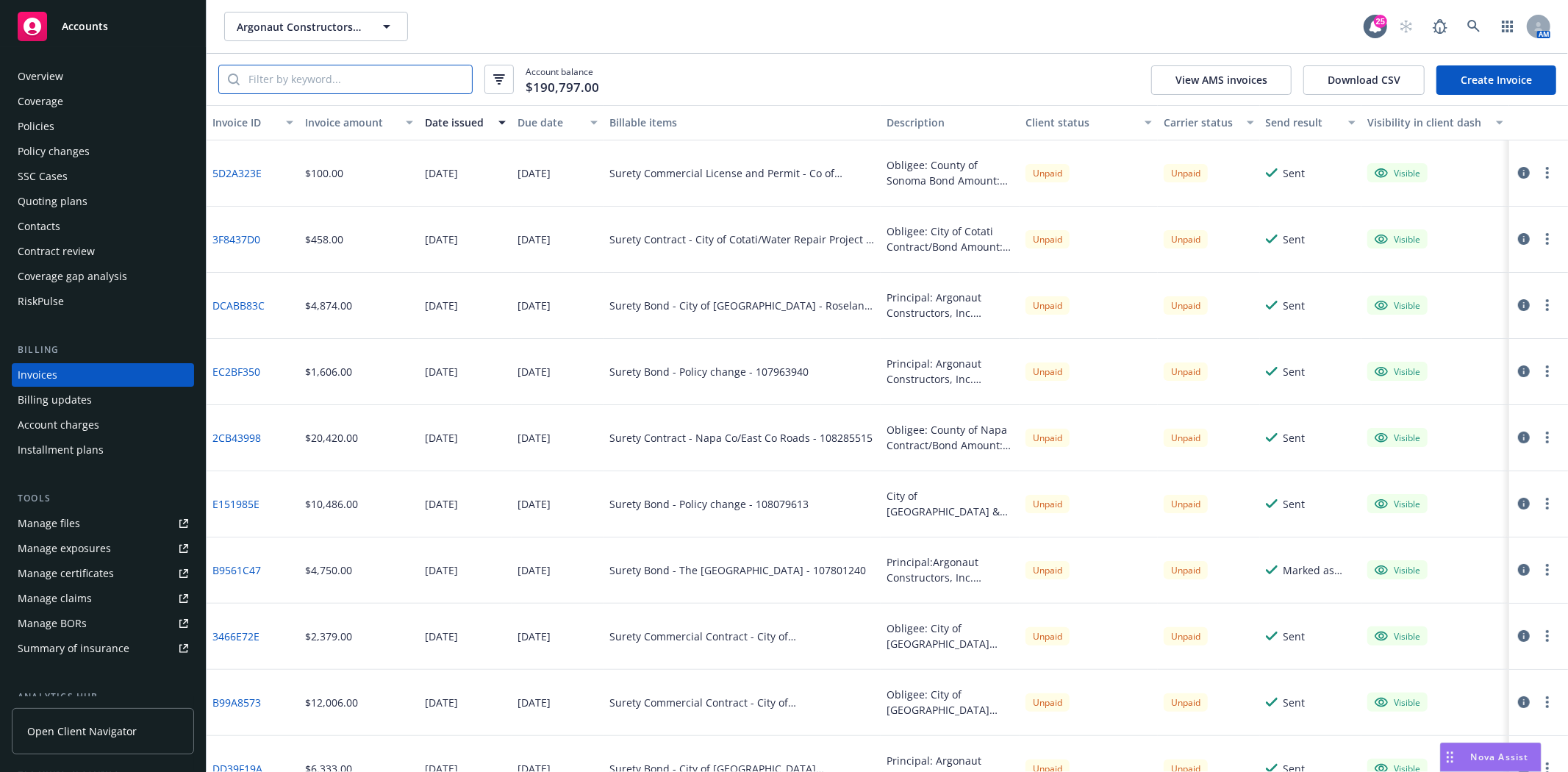
click at [336, 87] on input "search" at bounding box center [355, 79] width 232 height 28
paste input "D6B90BD4"
type input "D6B90BD4"
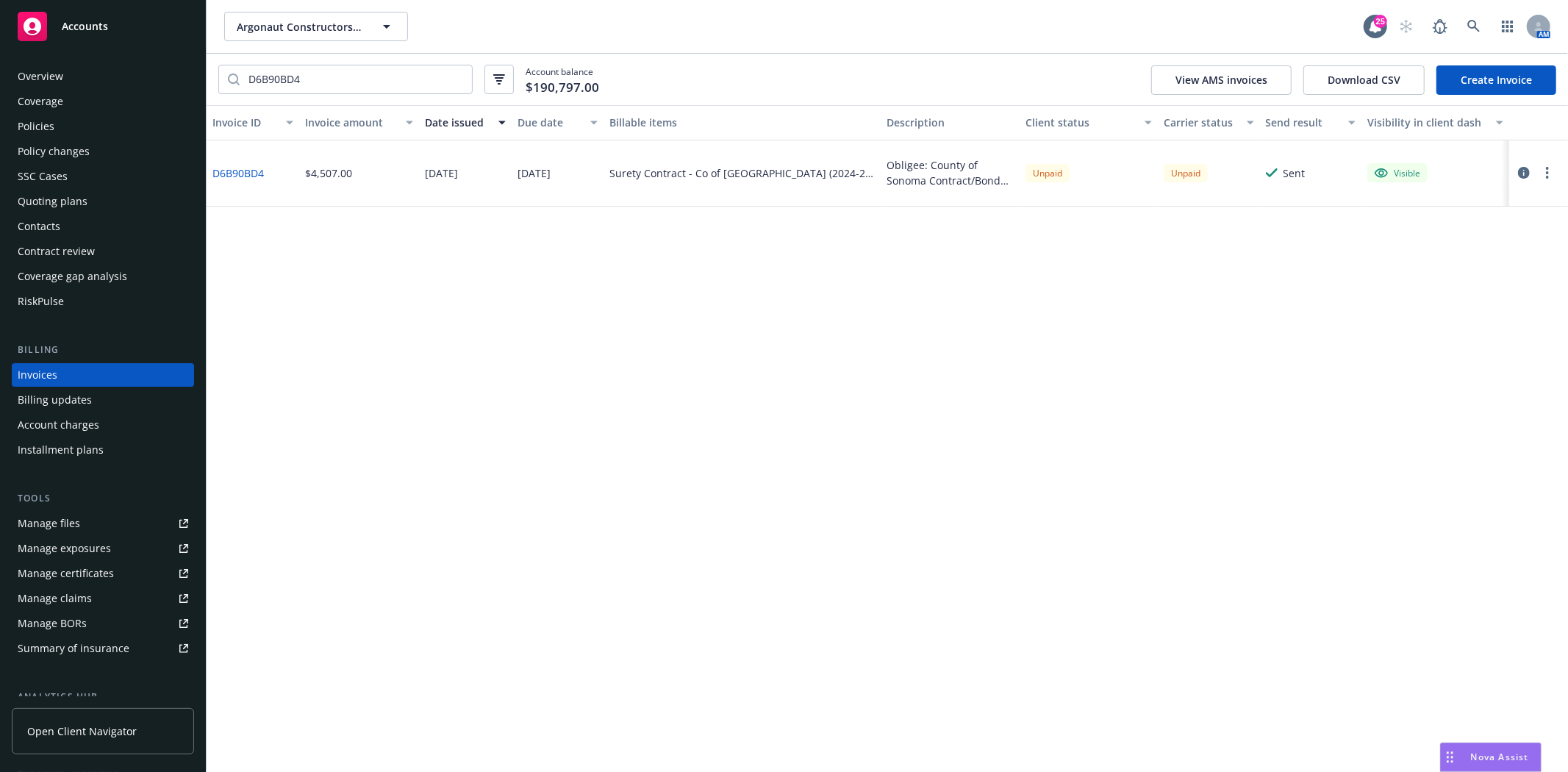
click at [1546, 173] on icon "button" at bounding box center [1547, 173] width 3 height 12
click at [1519, 167] on icon "button" at bounding box center [1523, 173] width 12 height 12
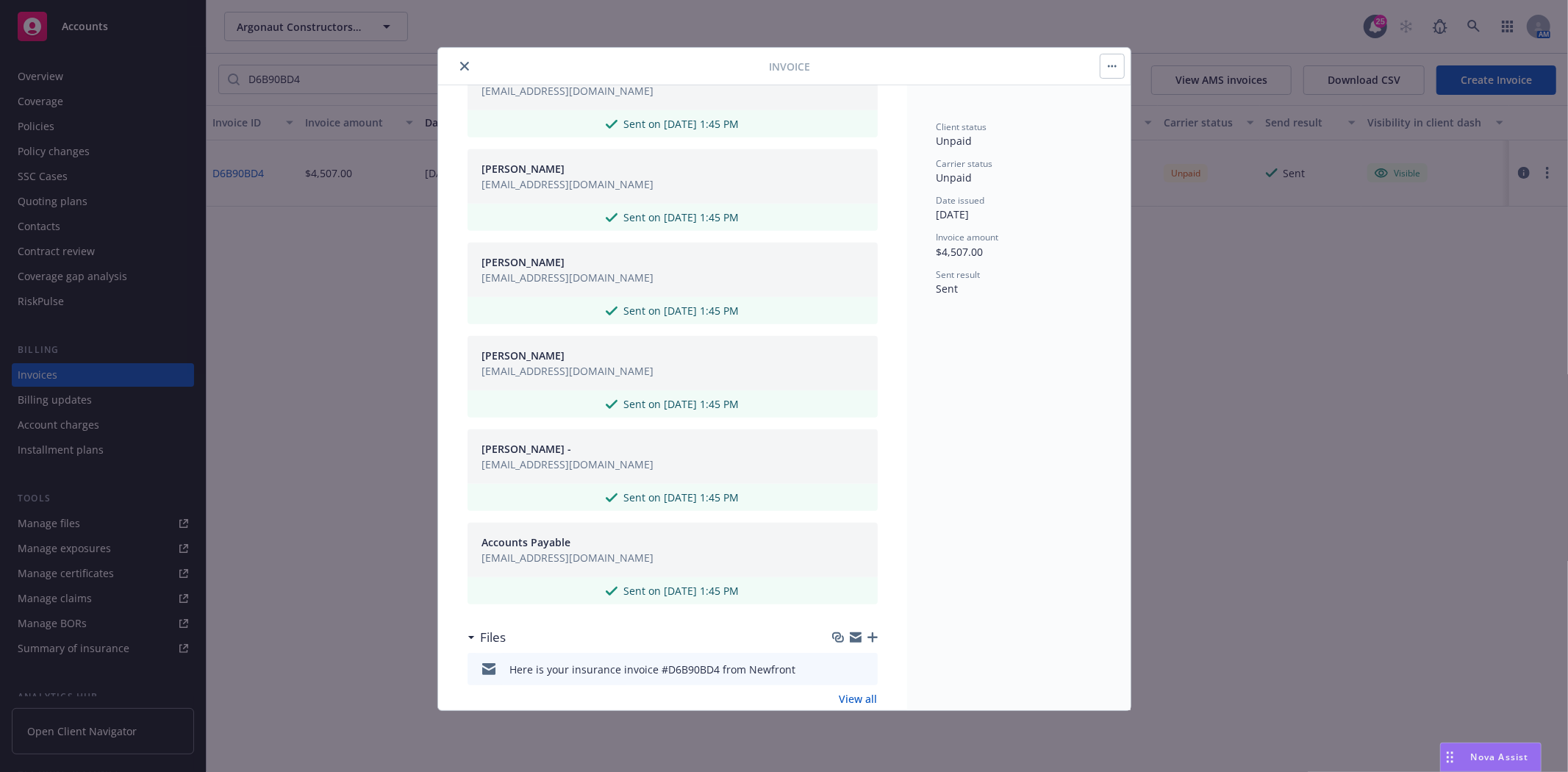
scroll to position [611, 0]
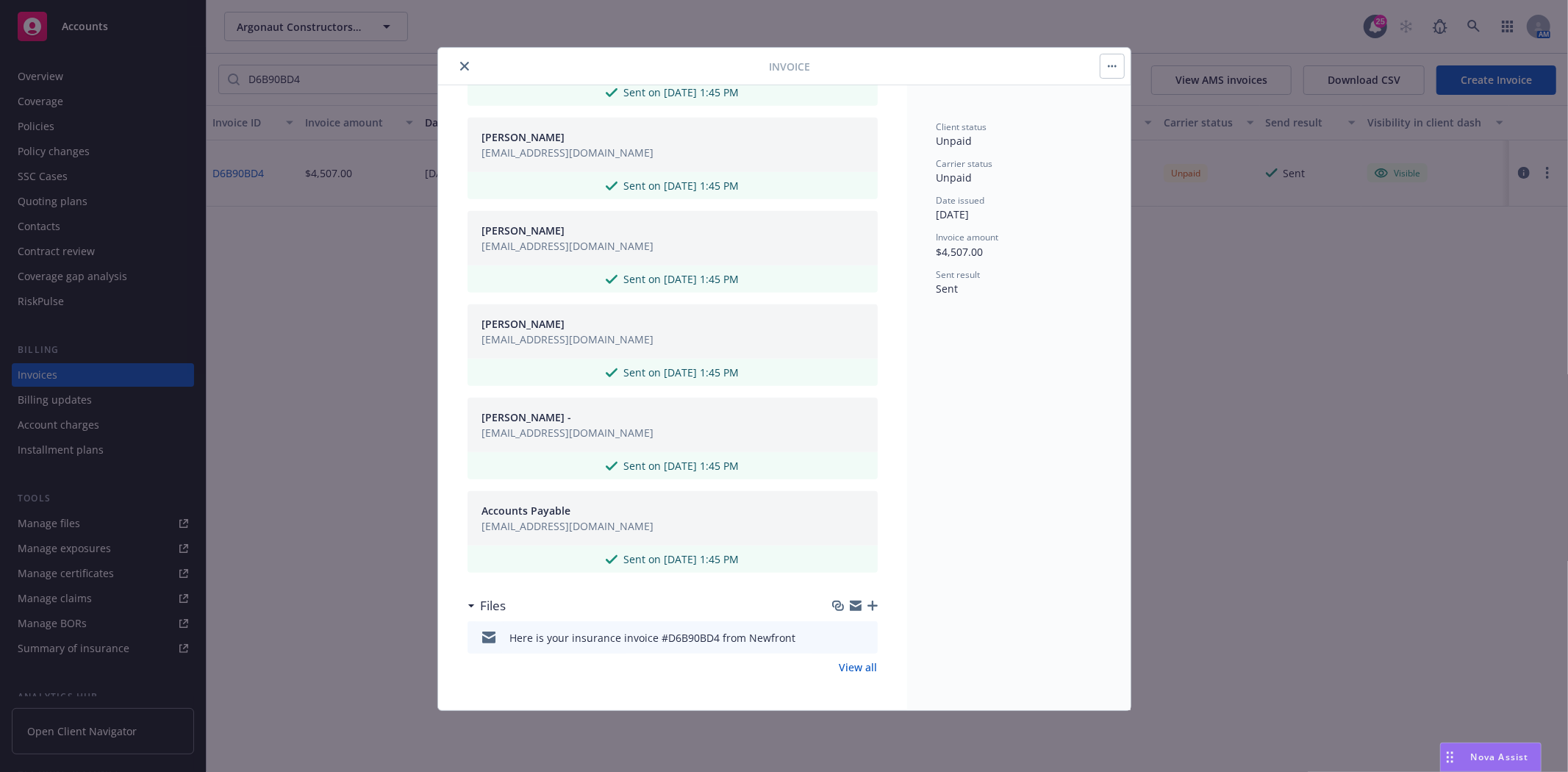
click at [820, 638] on div "Here is your insurance invoice #D6B90BD4 from Newfront" at bounding box center [673, 637] width 410 height 32
click at [834, 636] on icon "download file" at bounding box center [840, 636] width 12 height 12
click at [463, 63] on icon "close" at bounding box center [465, 66] width 9 height 9
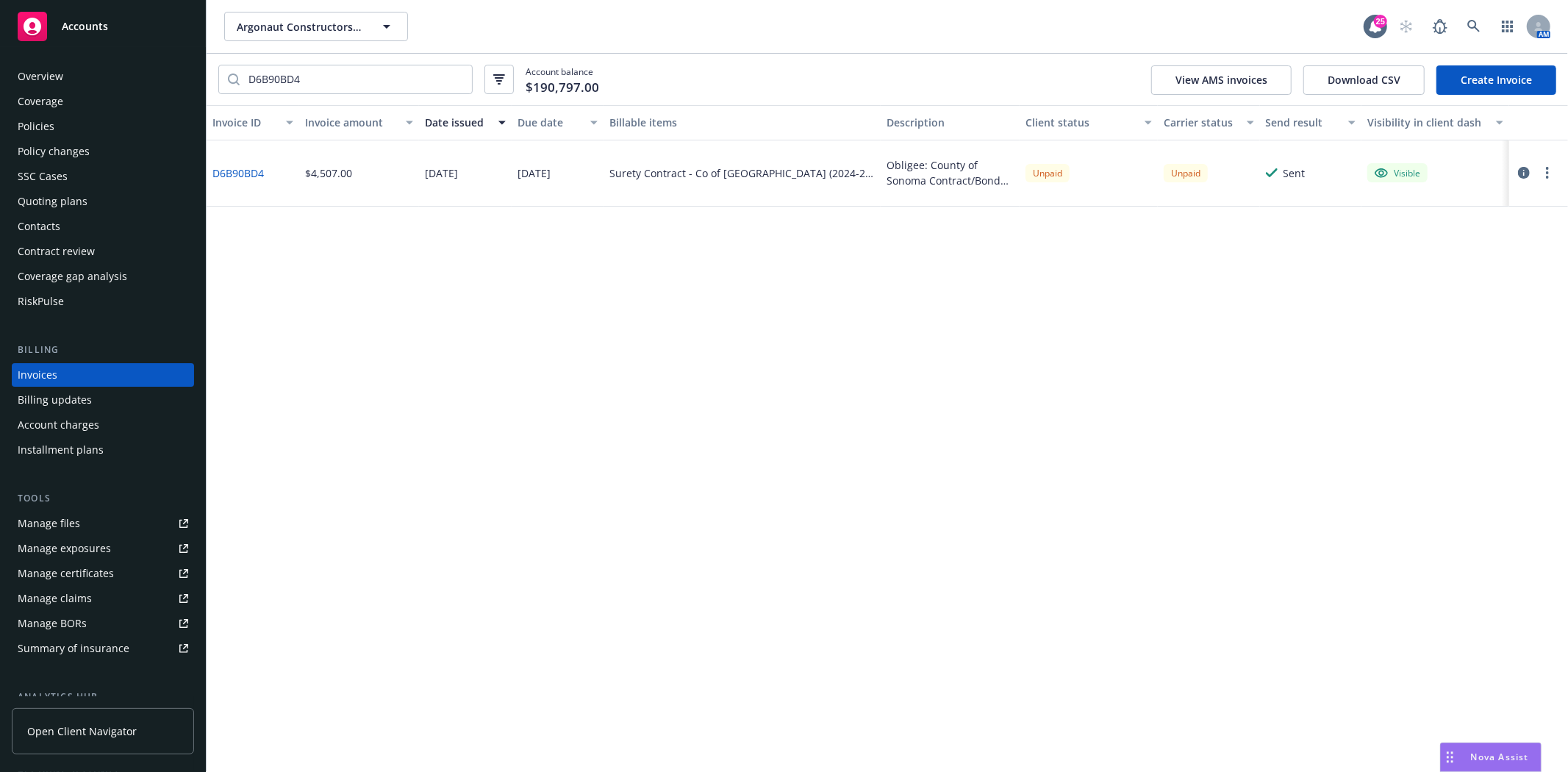
click at [1540, 178] on div at bounding box center [1535, 173] width 41 height 17
click at [1543, 175] on button "button" at bounding box center [1547, 173] width 17 height 17
click at [1544, 164] on div at bounding box center [1539, 173] width 59 height 66
click at [1544, 169] on button "button" at bounding box center [1547, 173] width 17 height 17
click at [1460, 350] on link "Generate invoice PDF" at bounding box center [1462, 351] width 187 height 29
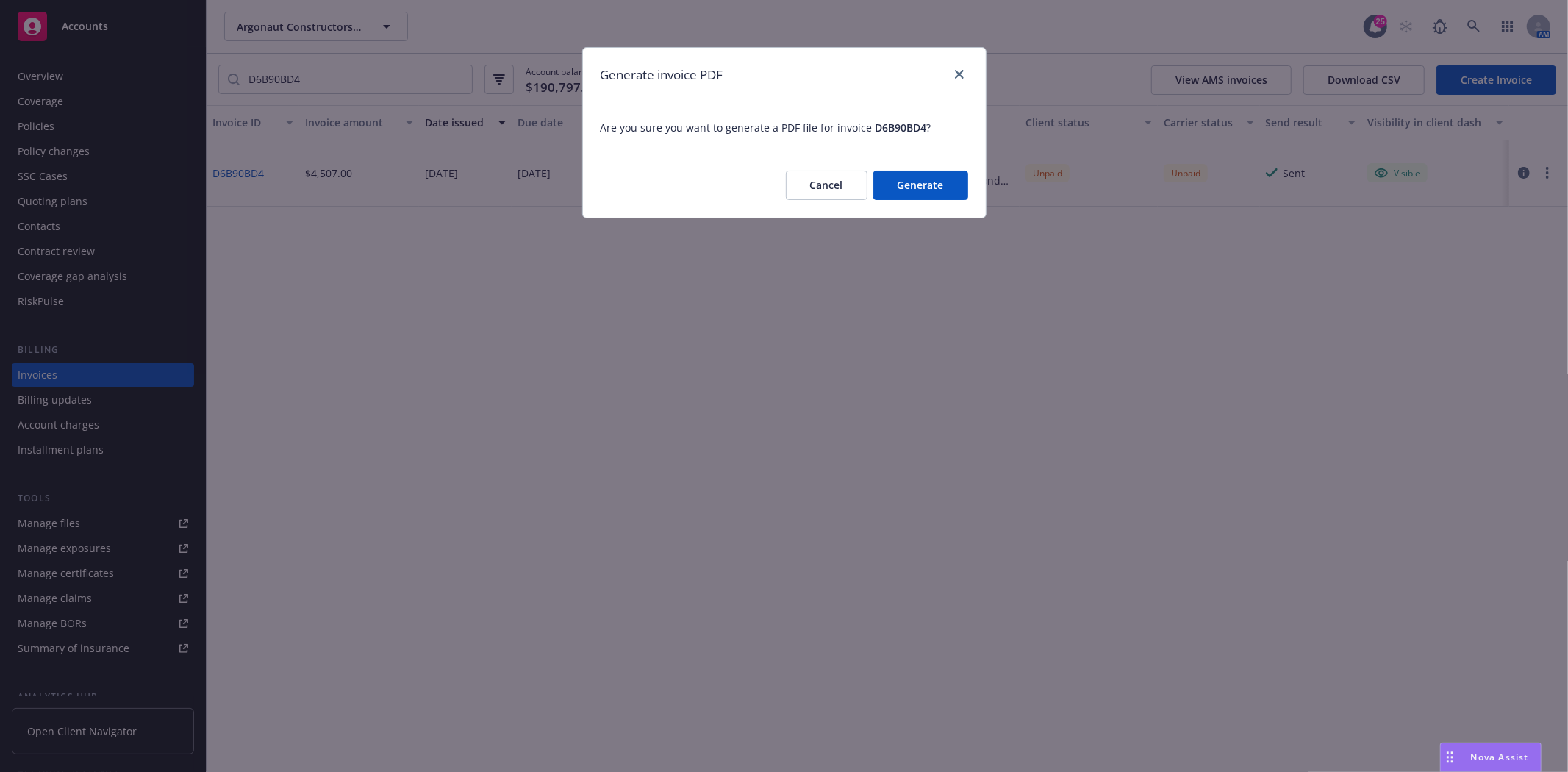
click at [895, 179] on button "Generate" at bounding box center [920, 185] width 95 height 29
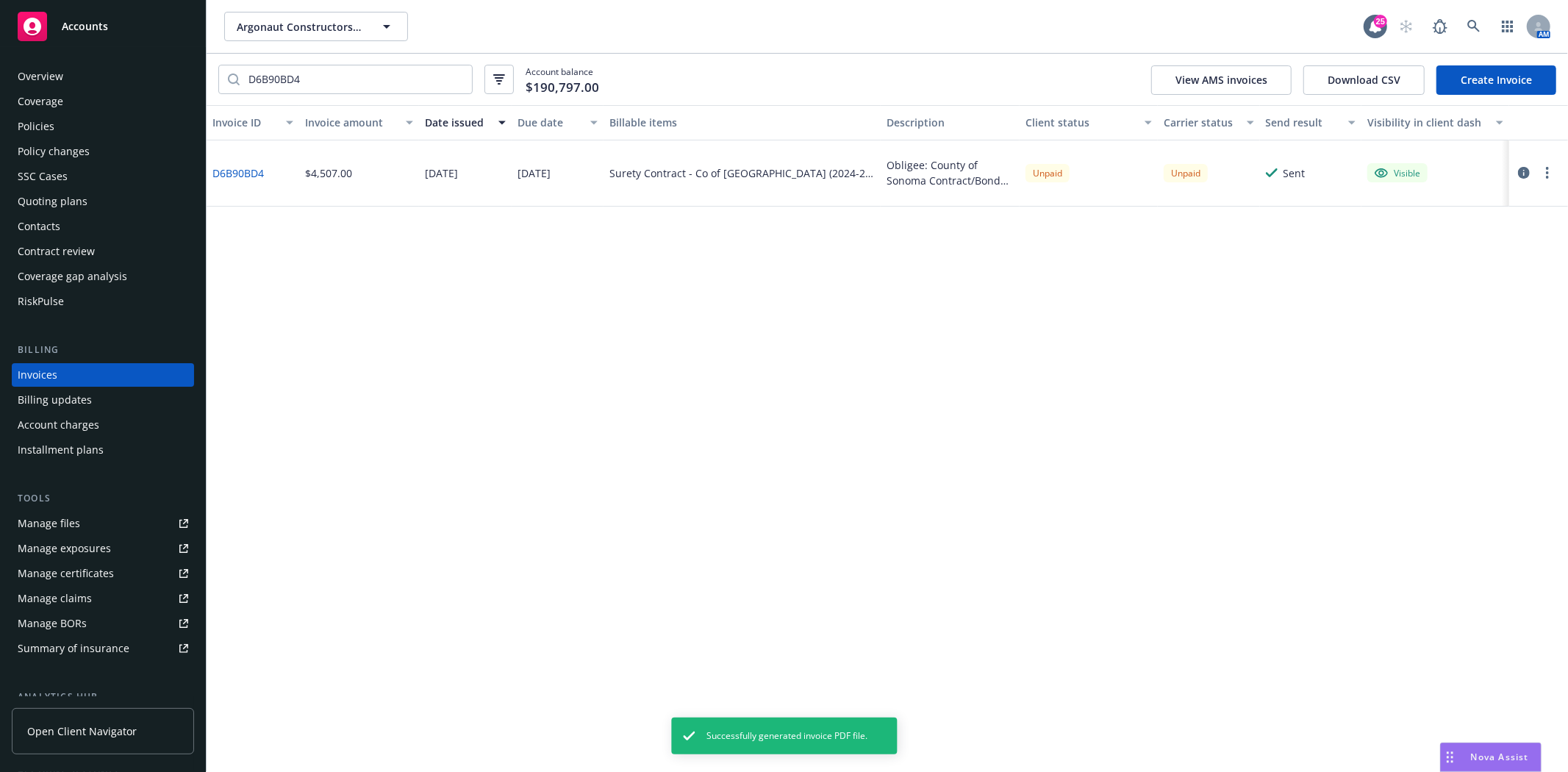
click at [1547, 176] on circle "button" at bounding box center [1547, 176] width 3 height 3
click at [1471, 348] on link "Download invoice PDF" at bounding box center [1462, 351] width 187 height 29
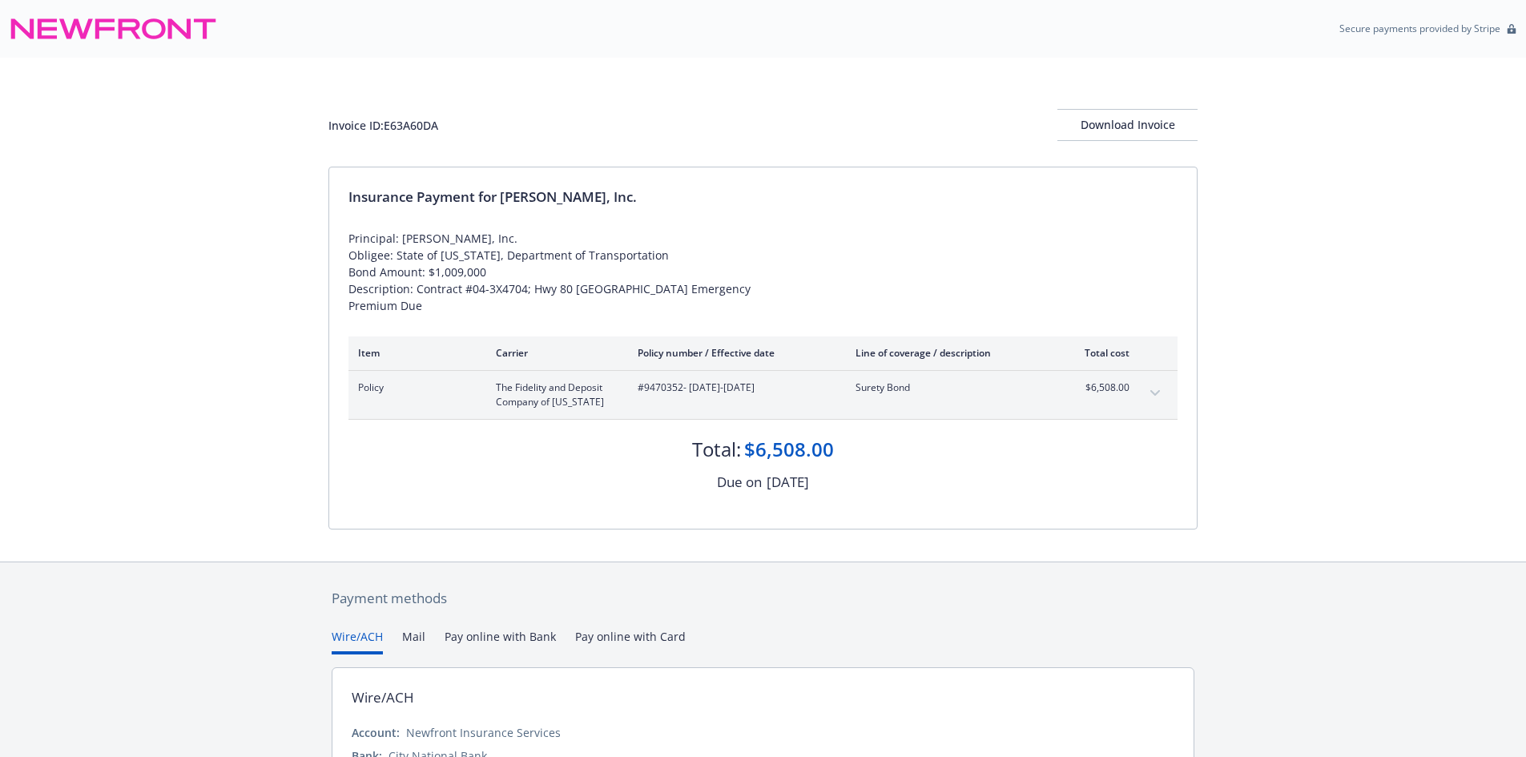
click at [401, 115] on div "Invoice ID: E63A60DA Download Invoice" at bounding box center [762, 125] width 869 height 32
click at [401, 125] on div "Invoice ID: E63A60DA" at bounding box center [383, 125] width 110 height 17
copy div "E63A60DA"
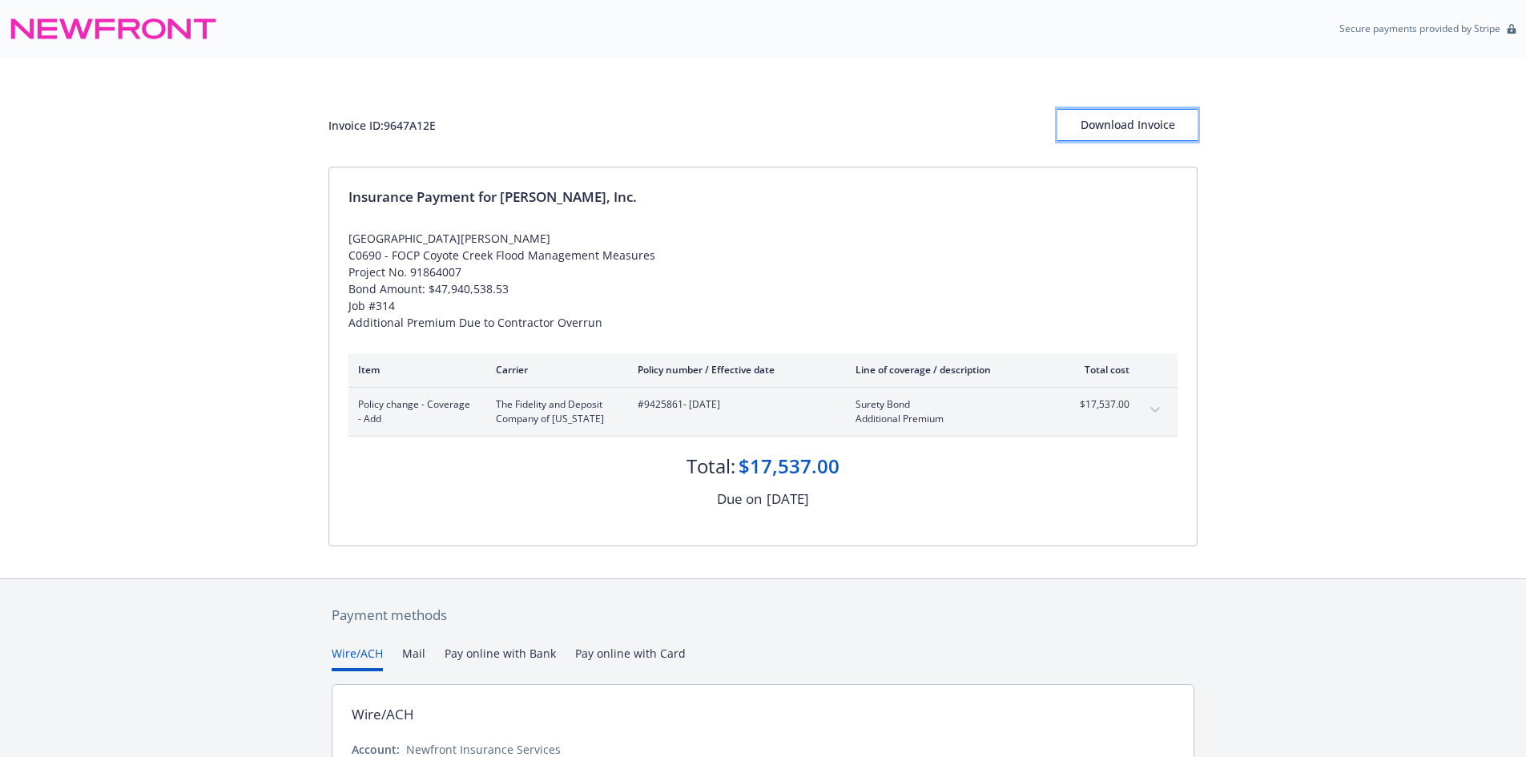
click at [1114, 139] on div "Download Invoice" at bounding box center [1128, 125] width 140 height 30
